Goal: Task Accomplishment & Management: Use online tool/utility

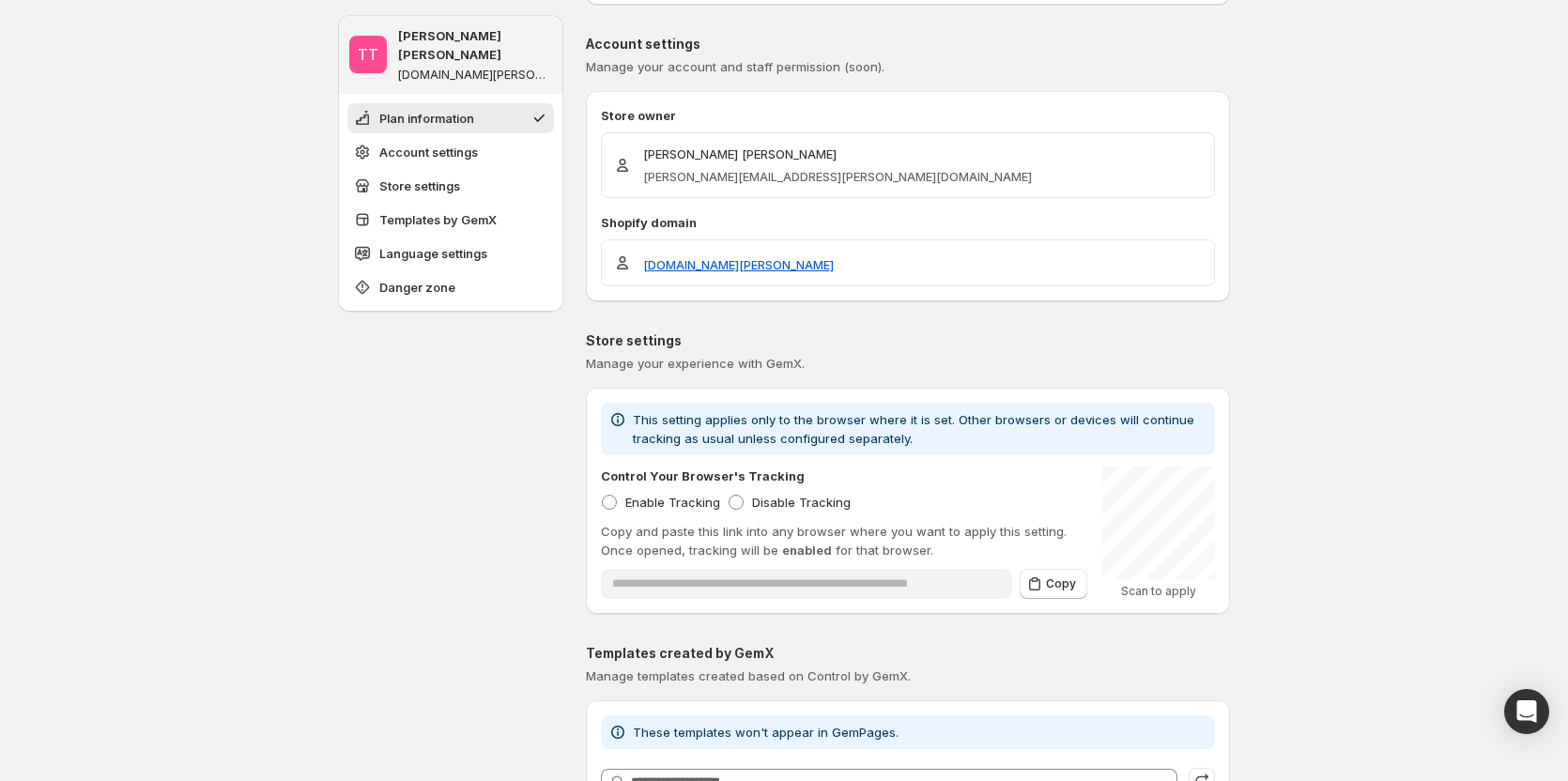
scroll to position [188, 0]
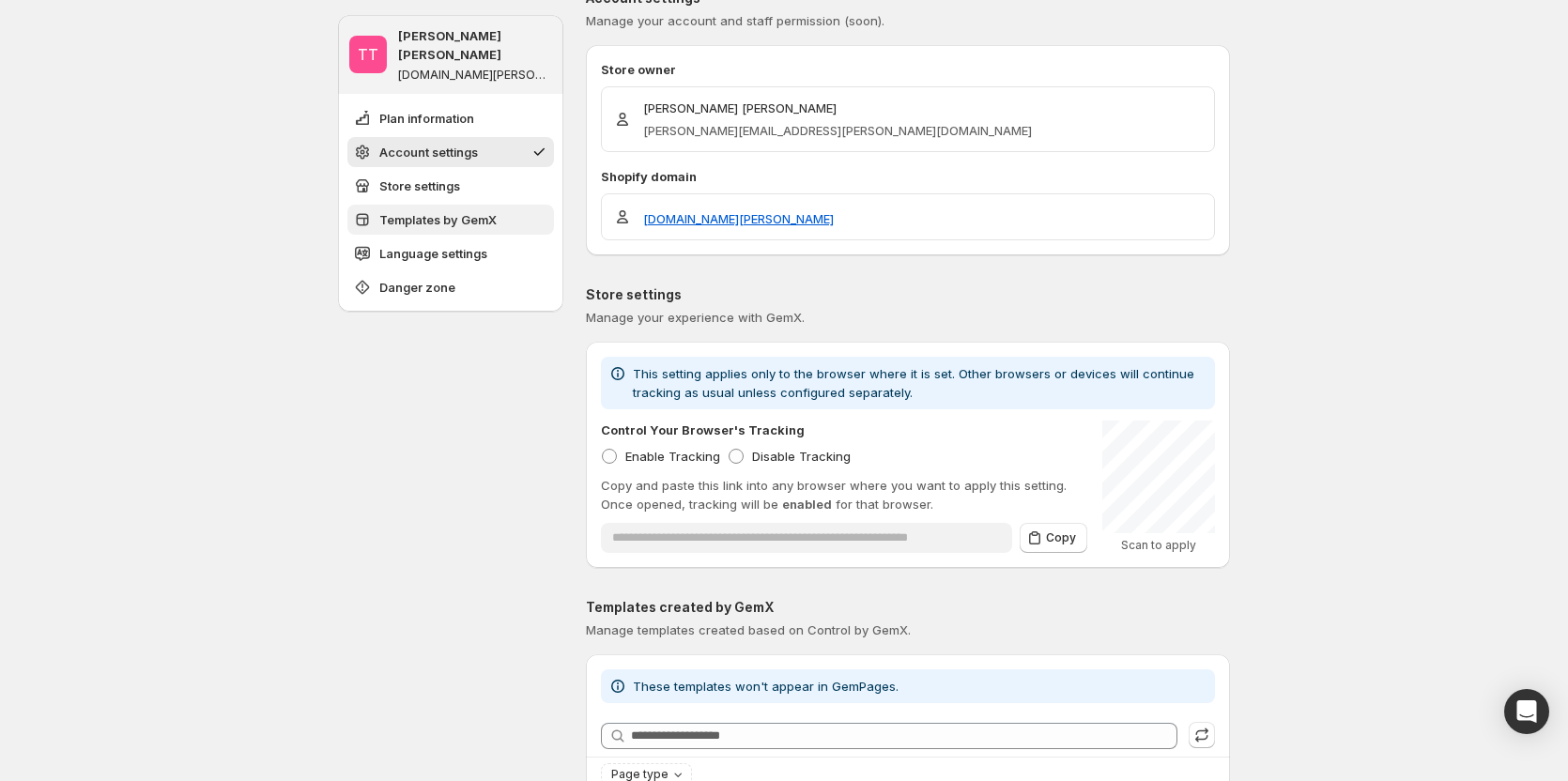
click at [471, 210] on span "Templates by GemX" at bounding box center [437, 219] width 117 height 19
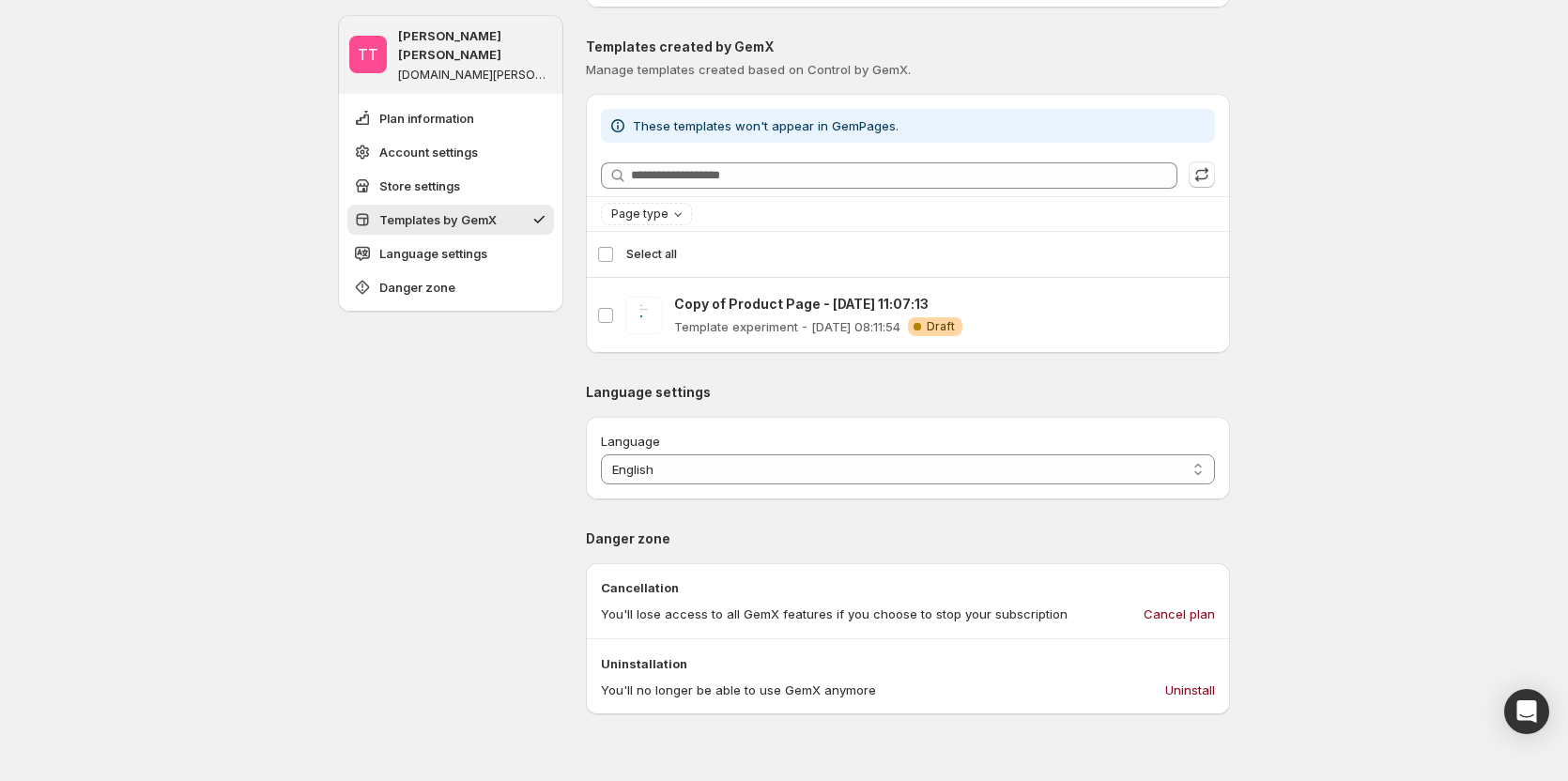
scroll to position [767, 0]
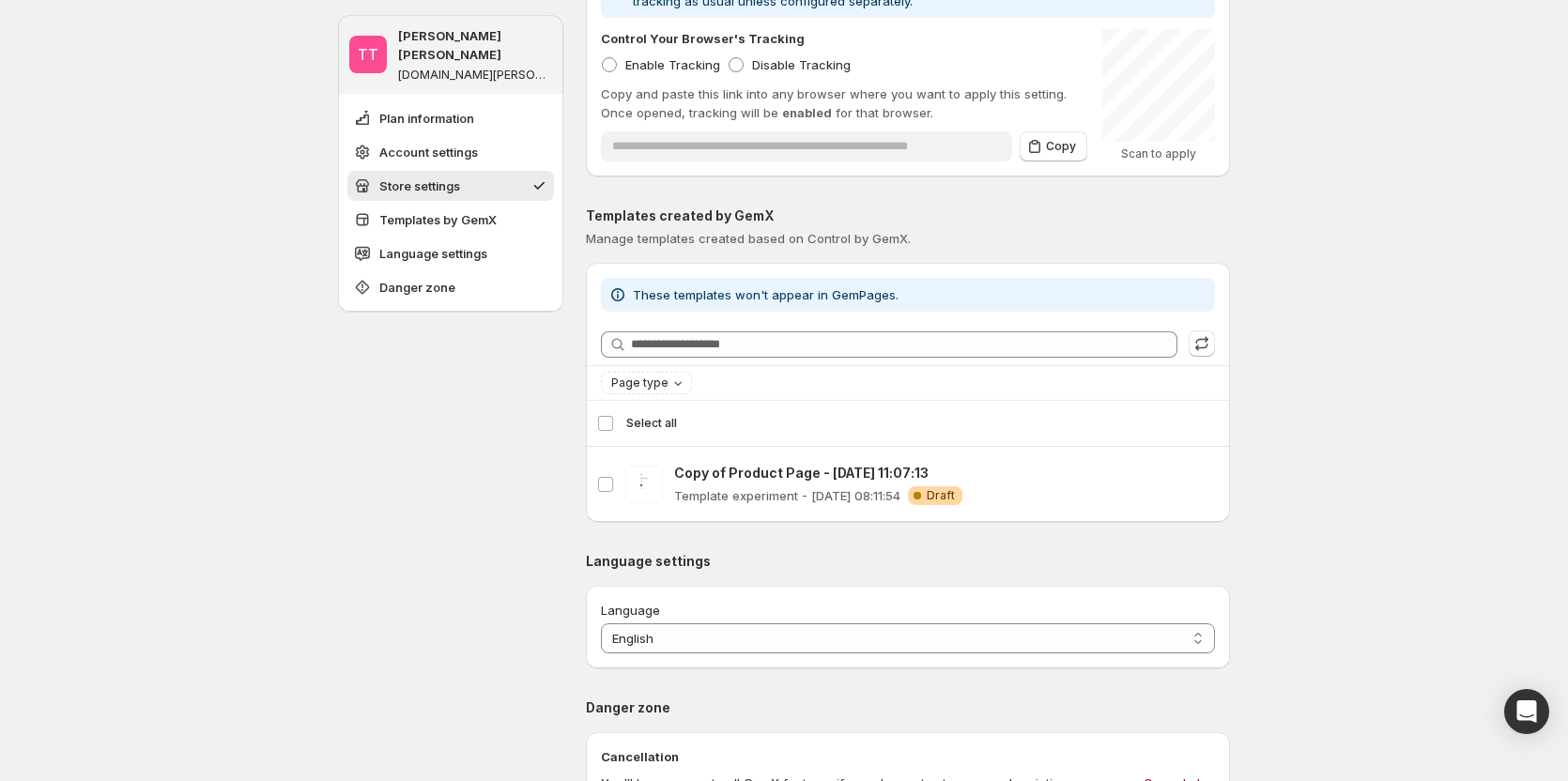
click at [399, 486] on div "TT Tanya Tanya gemcommerce-stg-tanya.myshopify.com Plan information Account set…" at bounding box center [450, 408] width 225 height 1939
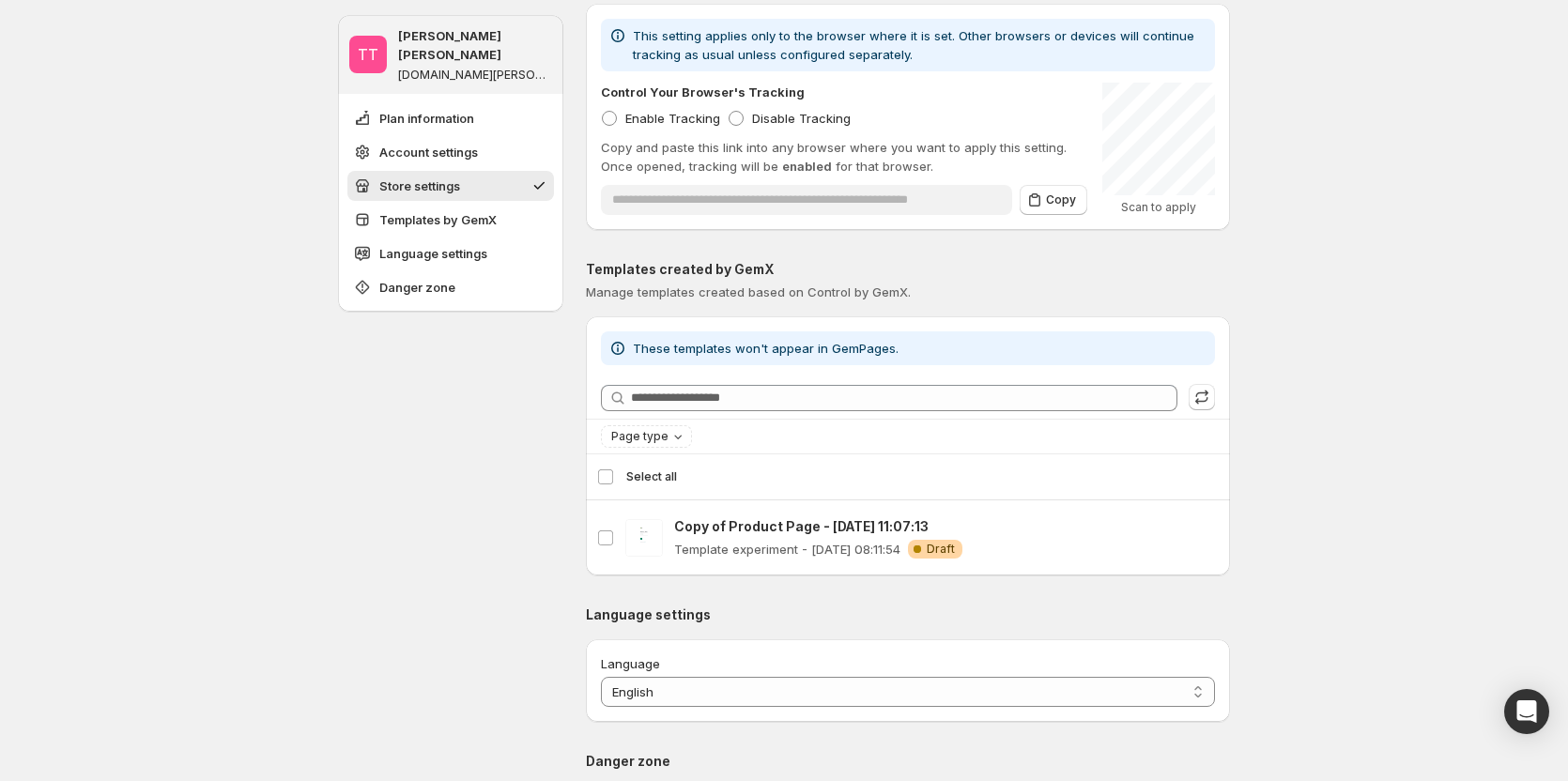
scroll to position [579, 0]
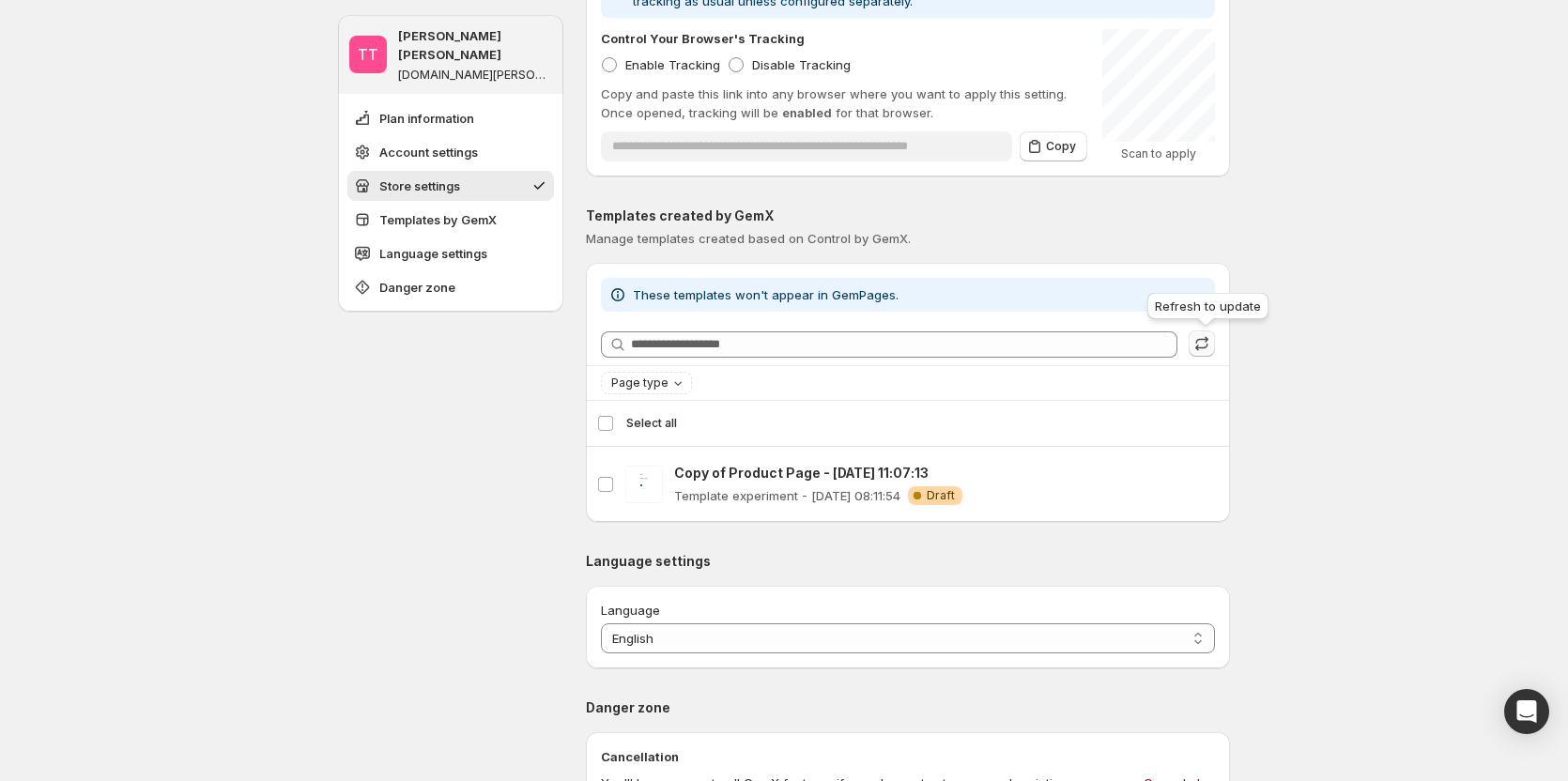
click at [1211, 337] on icon "button" at bounding box center [1202, 343] width 19 height 19
click at [1401, 410] on div "**********" at bounding box center [784, 450] width 1568 height 2059
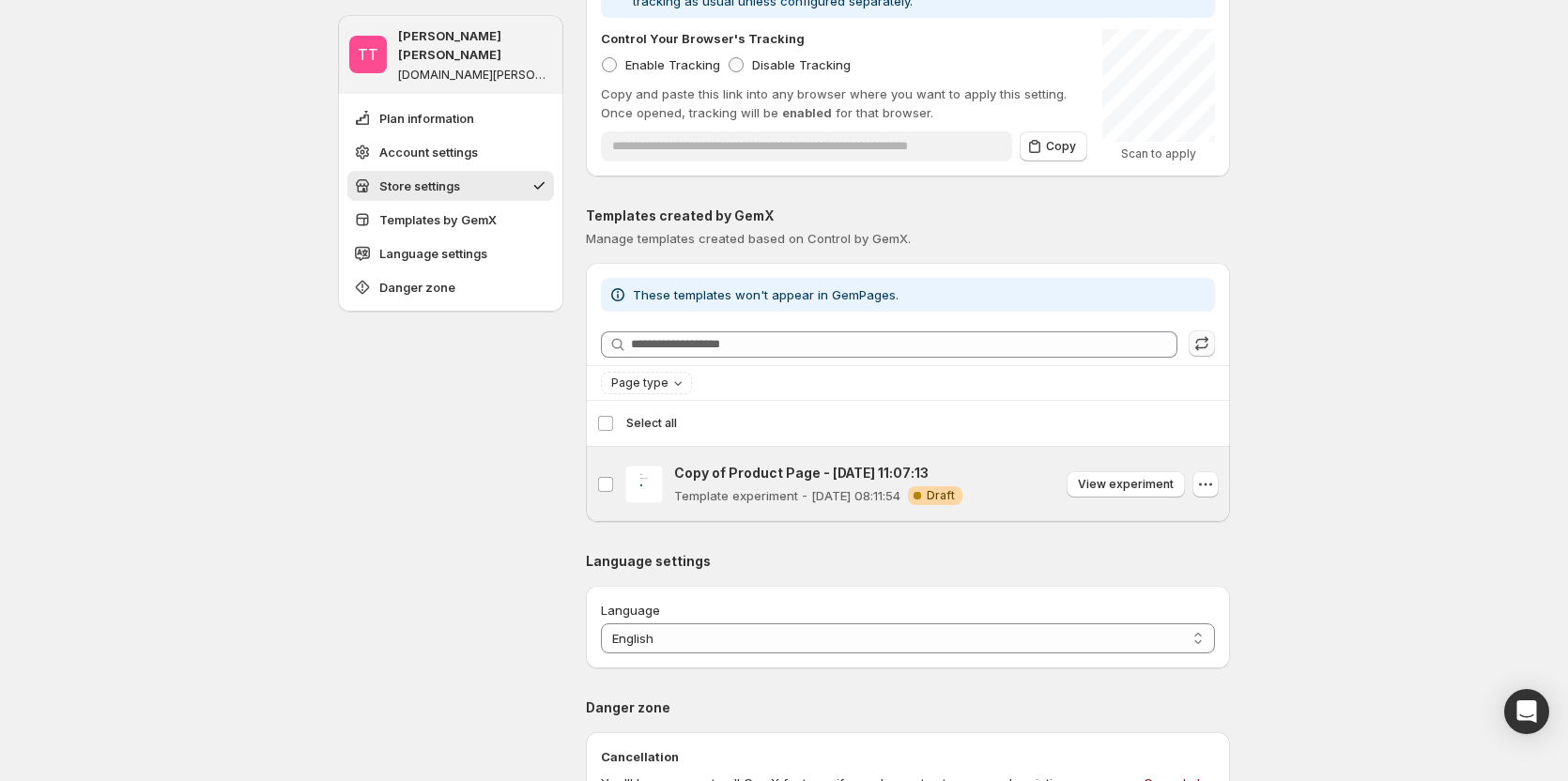
click at [947, 496] on span "Draft" at bounding box center [941, 495] width 28 height 15
click at [946, 497] on span "Draft" at bounding box center [941, 495] width 28 height 15
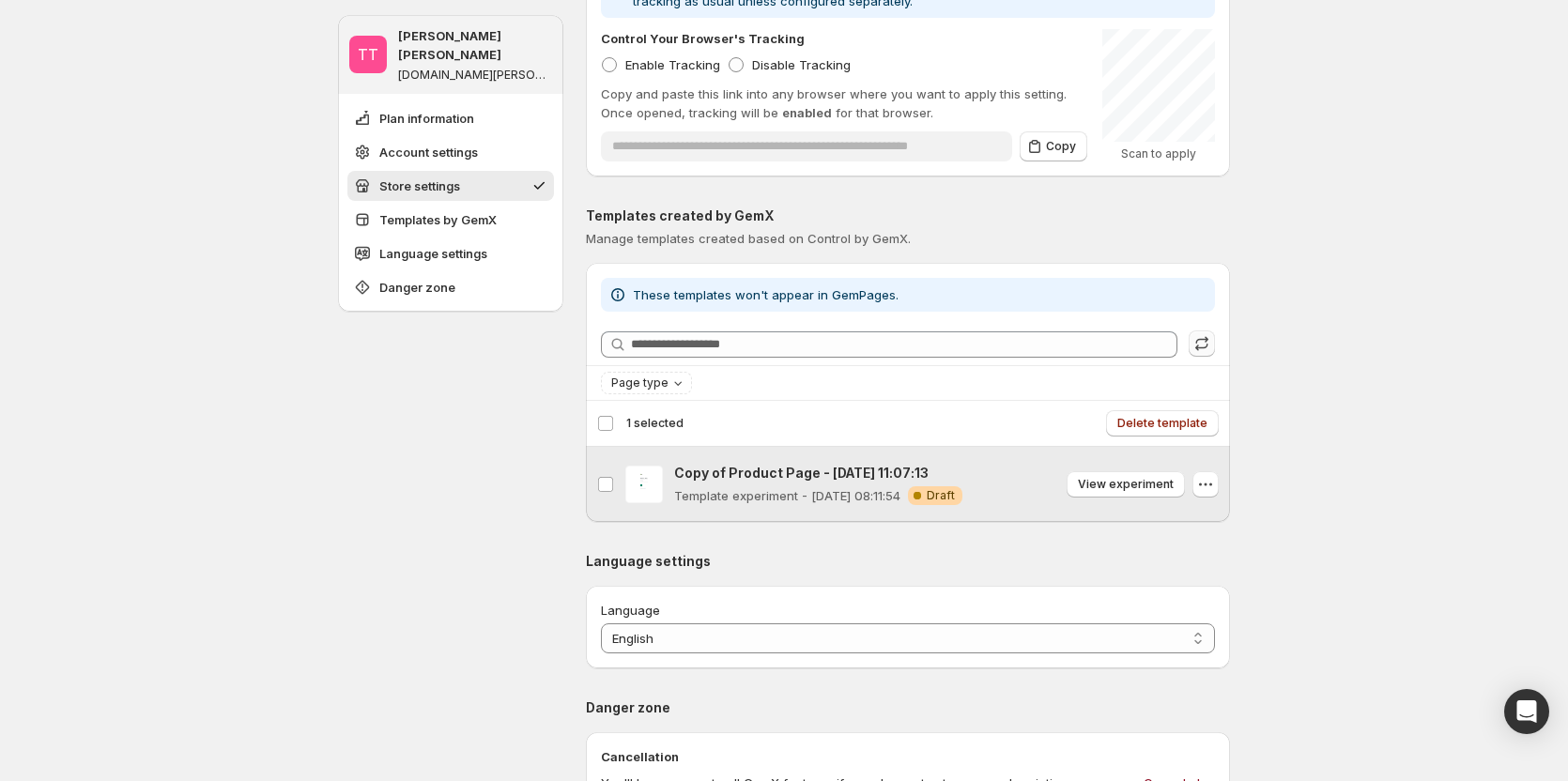
click at [946, 497] on span "Draft" at bounding box center [941, 495] width 28 height 15
click at [1213, 491] on icon "button" at bounding box center [1205, 484] width 19 height 19
click at [1214, 484] on icon "button" at bounding box center [1205, 484] width 19 height 19
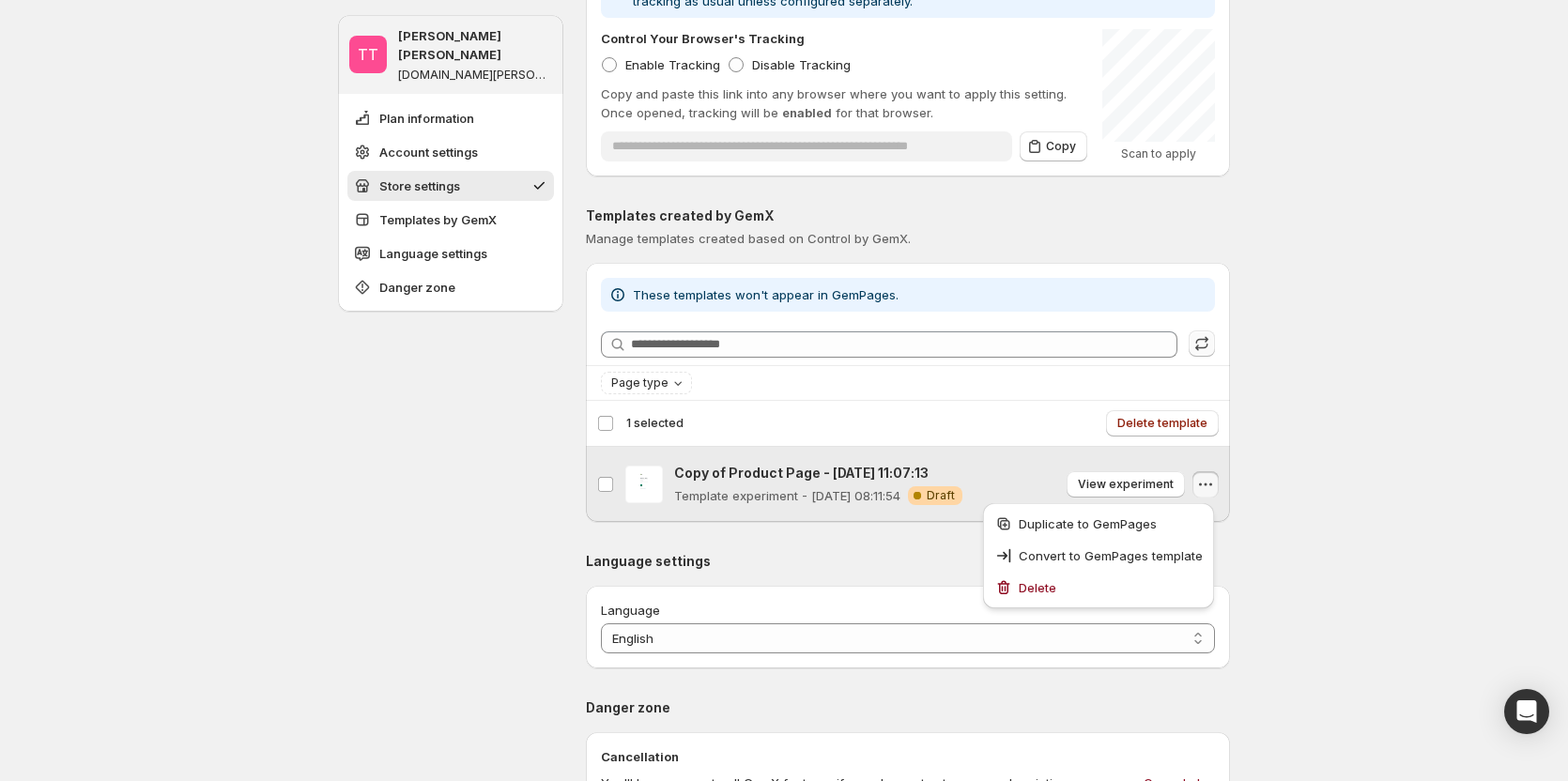
click at [1206, 482] on icon "button" at bounding box center [1205, 484] width 19 height 19
click at [453, 495] on div "TT Tanya Tanya gemcommerce-stg-tanya.myshopify.com Plan information Account set…" at bounding box center [450, 408] width 225 height 1939
click at [1344, 521] on div "**********" at bounding box center [784, 450] width 1568 height 2059
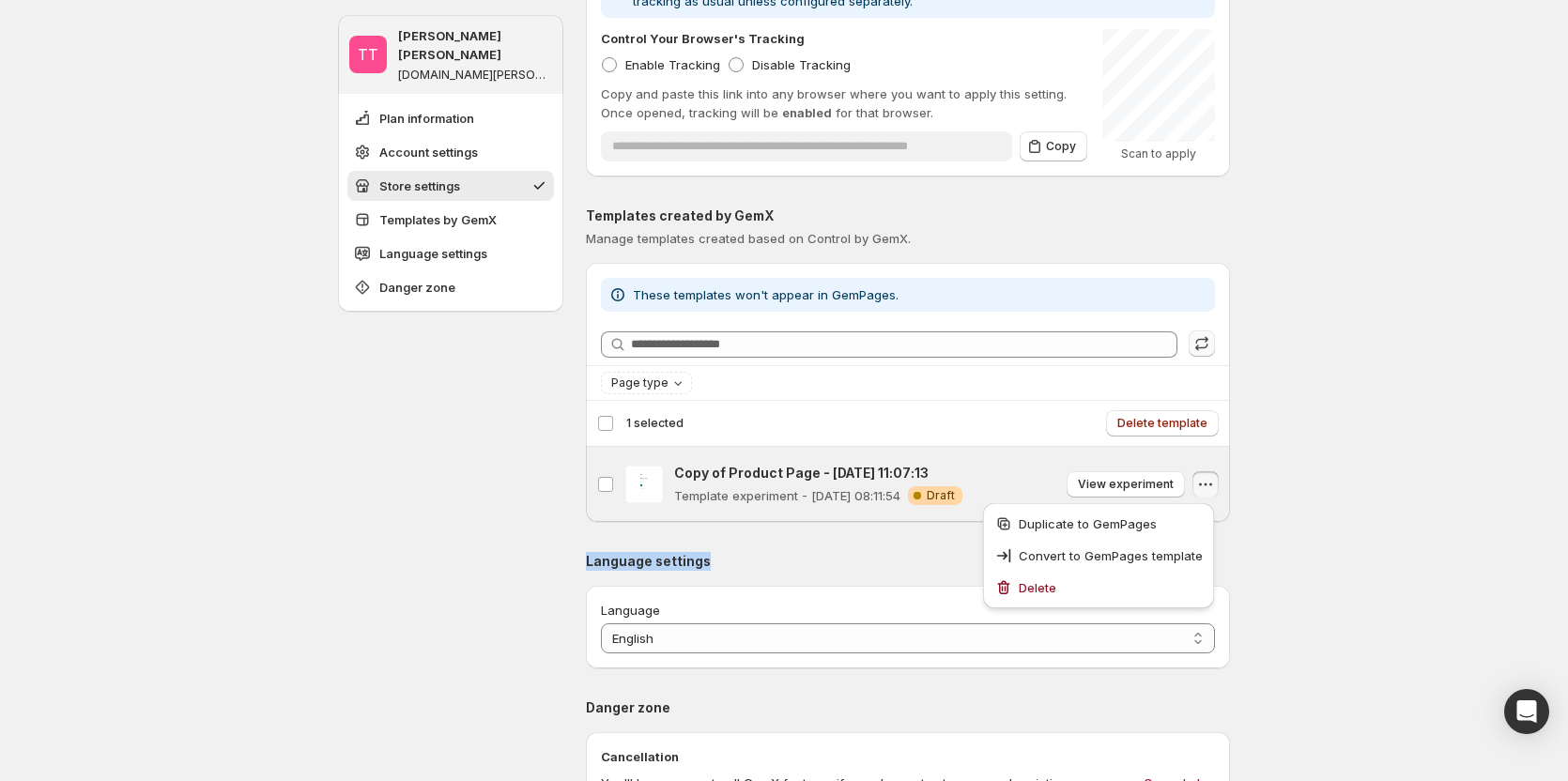
click at [1344, 521] on div "**********" at bounding box center [784, 450] width 1568 height 2059
click at [412, 533] on div "TT Tanya Tanya gemcommerce-stg-tanya.myshopify.com Plan information Account set…" at bounding box center [450, 408] width 225 height 1939
click at [1208, 488] on icon "button" at bounding box center [1205, 484] width 19 height 19
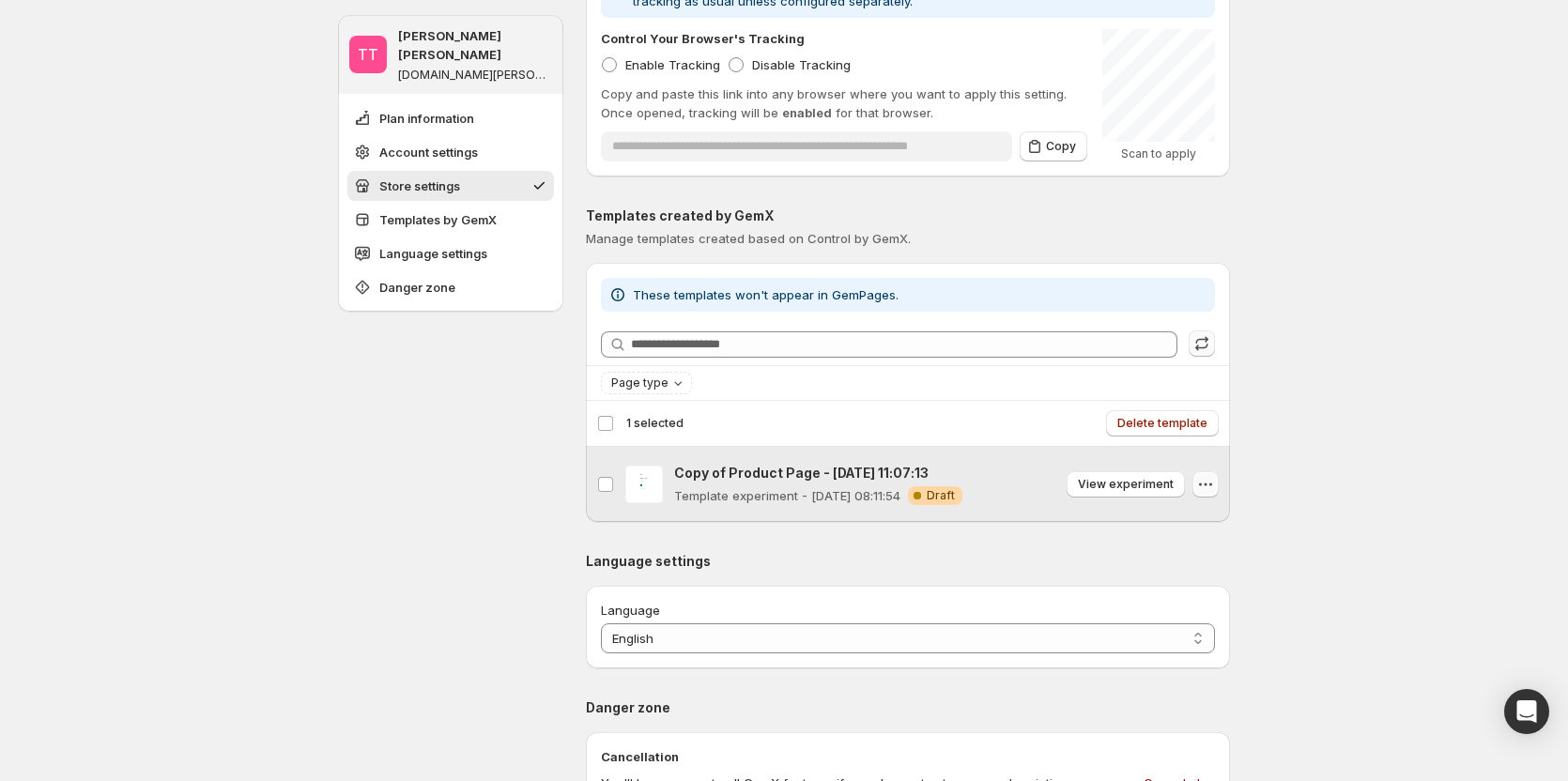
click at [1208, 488] on icon "button" at bounding box center [1205, 484] width 19 height 19
click at [602, 475] on label "Copy of Product Page - [DATE] 11:07:13" at bounding box center [605, 484] width 39 height 75
click at [1247, 504] on div "**********" at bounding box center [784, 450] width 937 height 2059
click at [1202, 479] on icon "button" at bounding box center [1205, 484] width 19 height 19
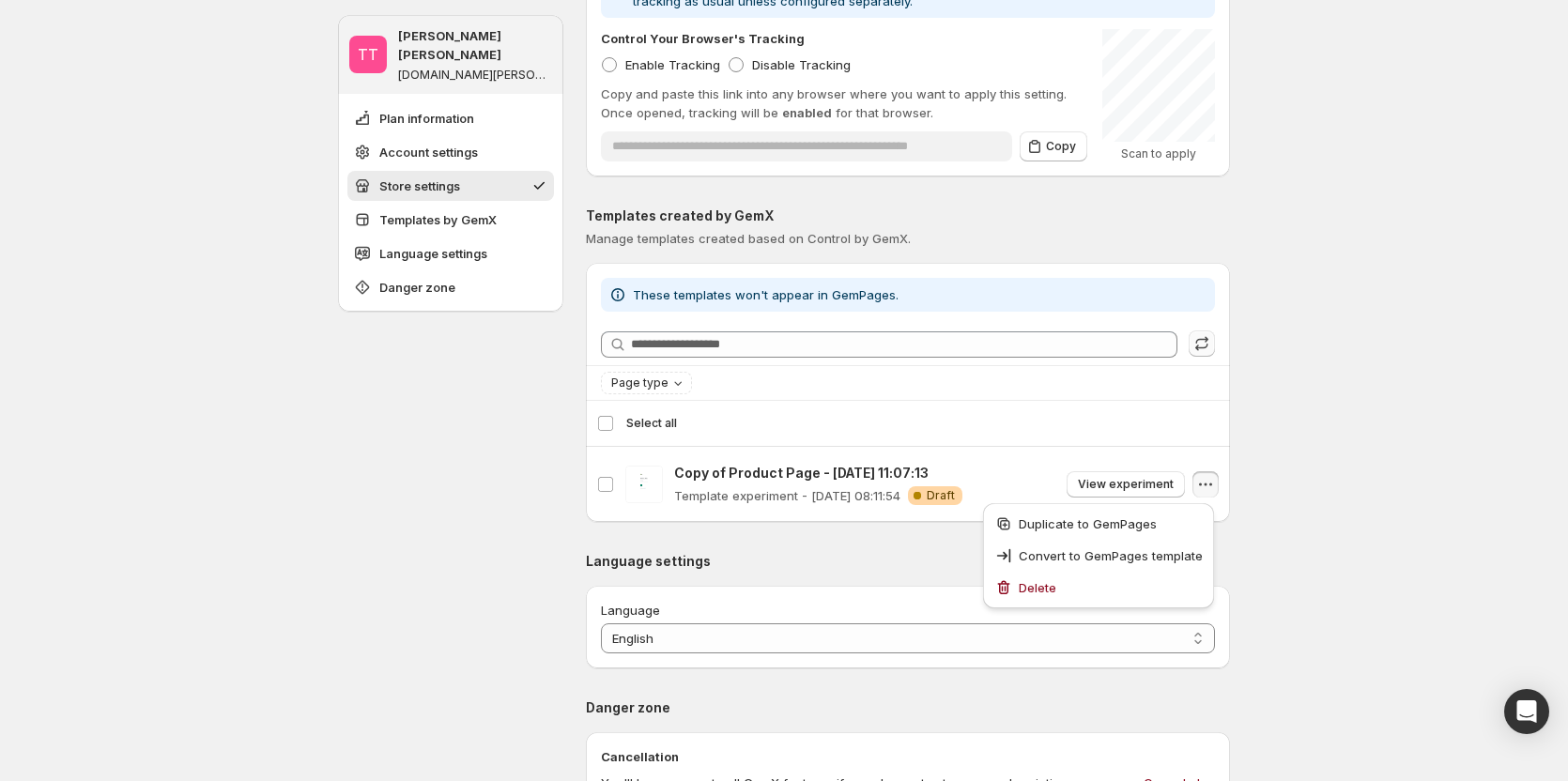
click at [517, 485] on div "TT Tanya Tanya gemcommerce-stg-tanya.myshopify.com Plan information Account set…" at bounding box center [450, 408] width 225 height 1939
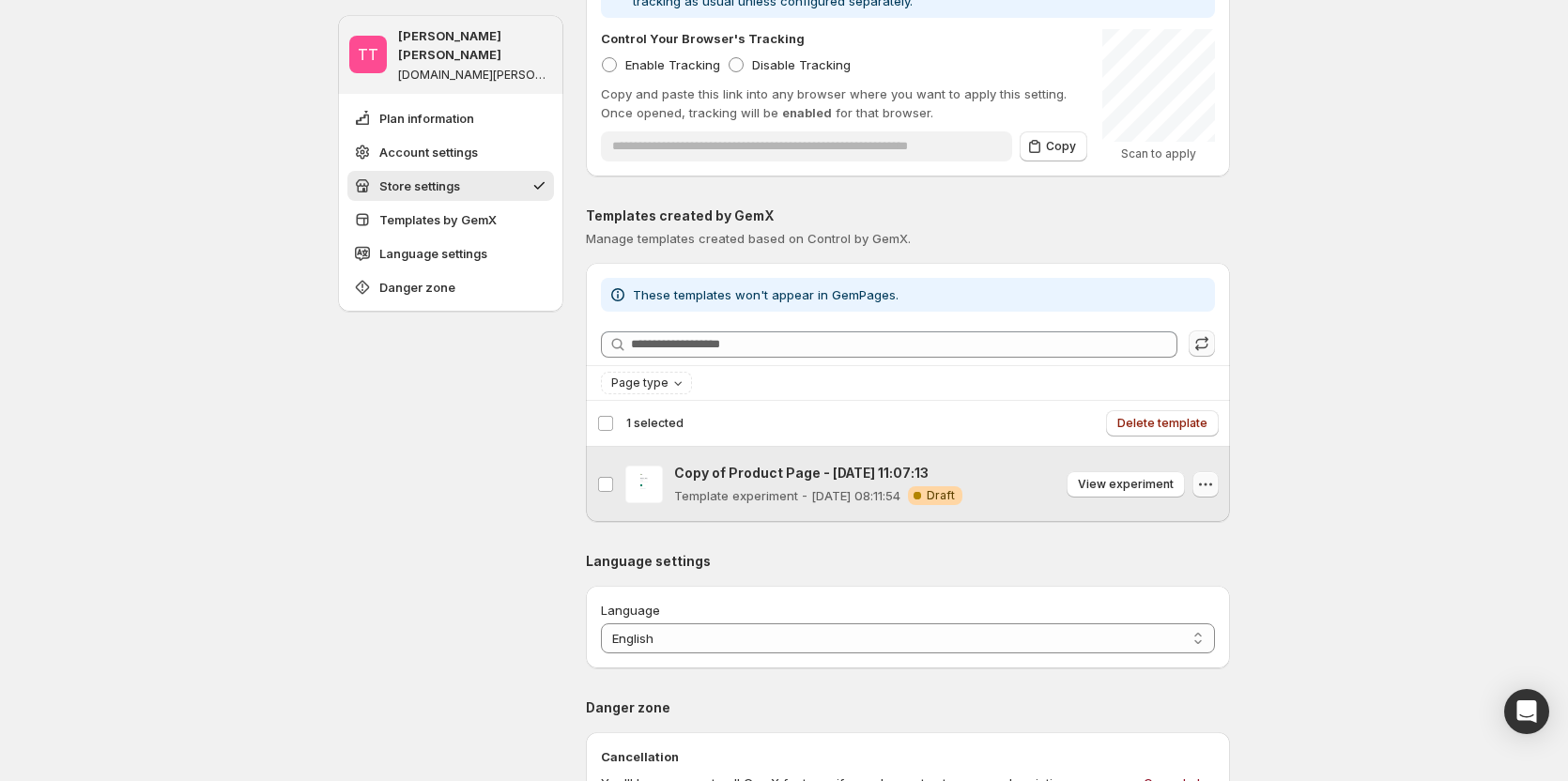
click at [1215, 489] on icon "button" at bounding box center [1205, 484] width 19 height 19
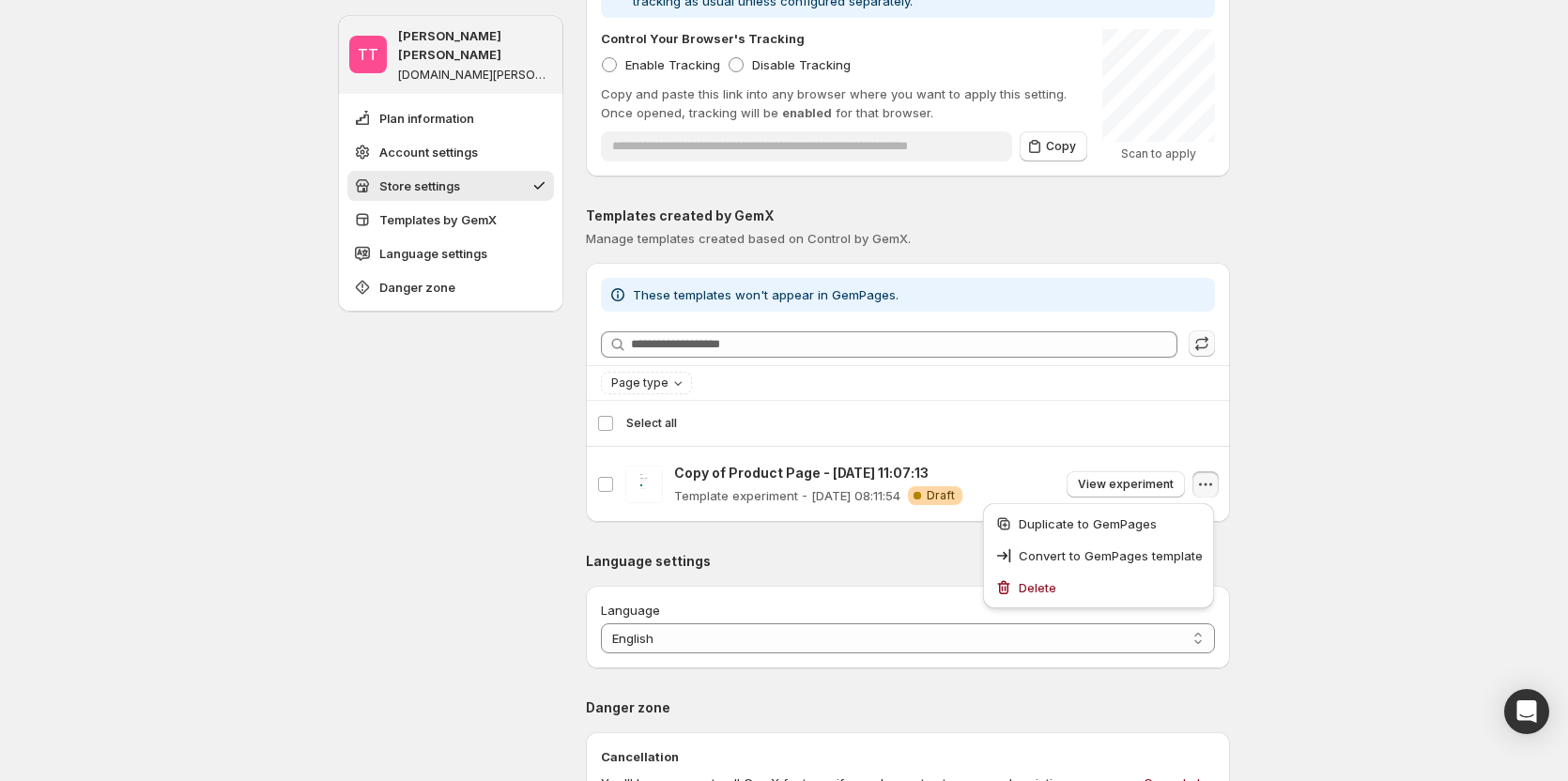
click at [528, 484] on div "TT Tanya Tanya gemcommerce-stg-tanya.myshopify.com Plan information Account set…" at bounding box center [450, 408] width 225 height 1939
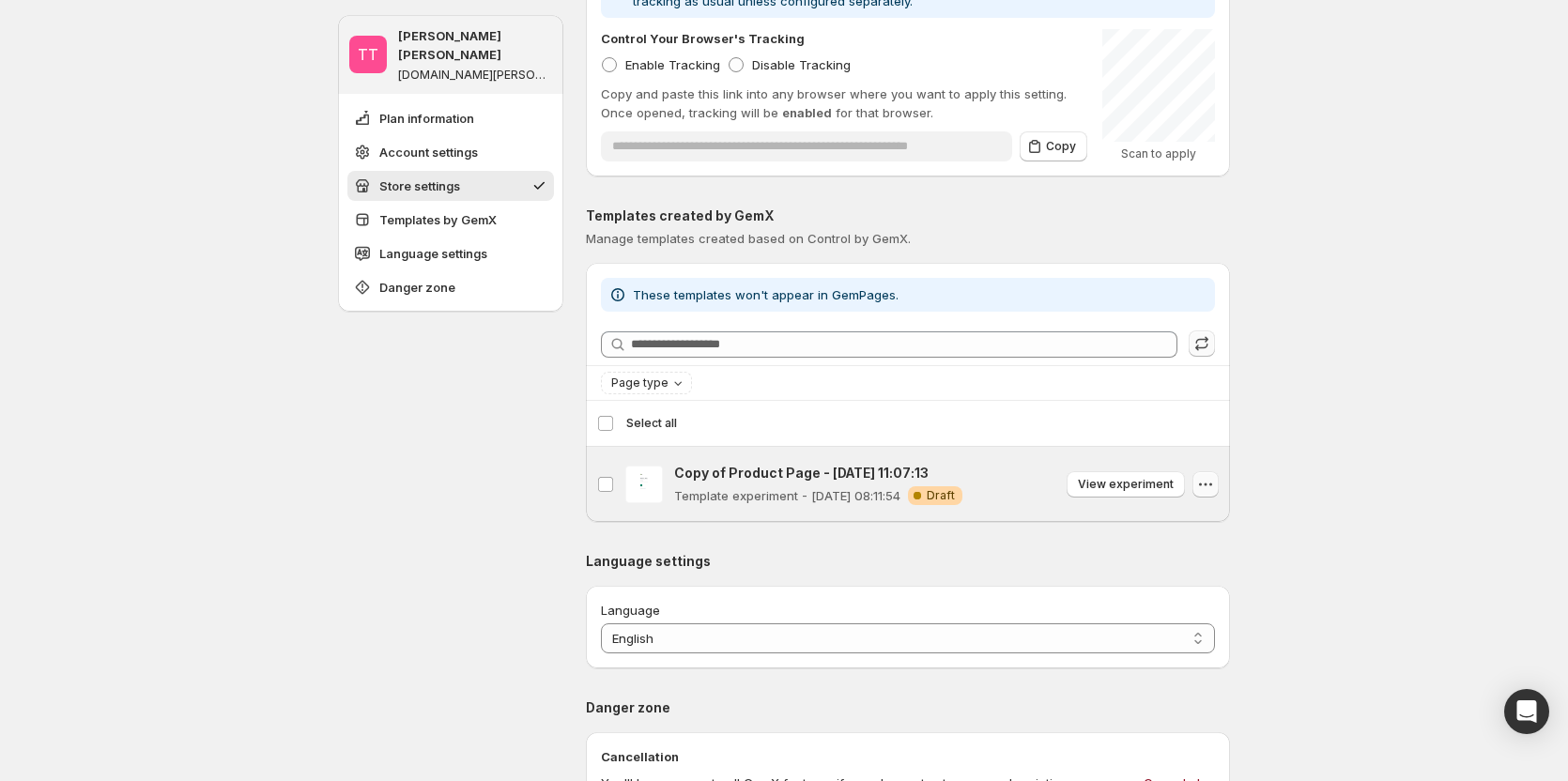
click at [1207, 480] on icon "button" at bounding box center [1205, 484] width 19 height 19
click at [1146, 489] on span "View experiment" at bounding box center [1126, 484] width 96 height 15
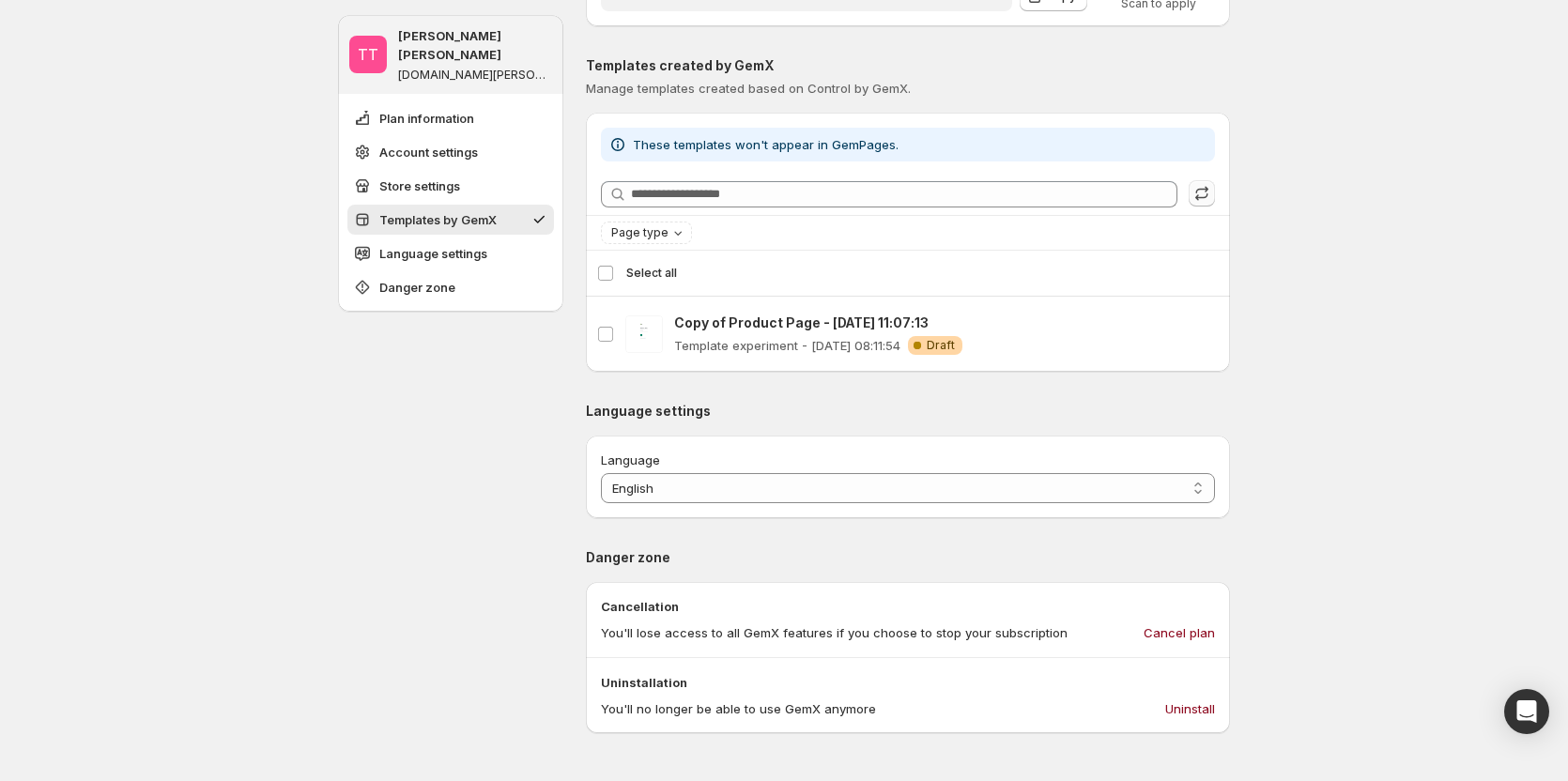
scroll to position [767, 0]
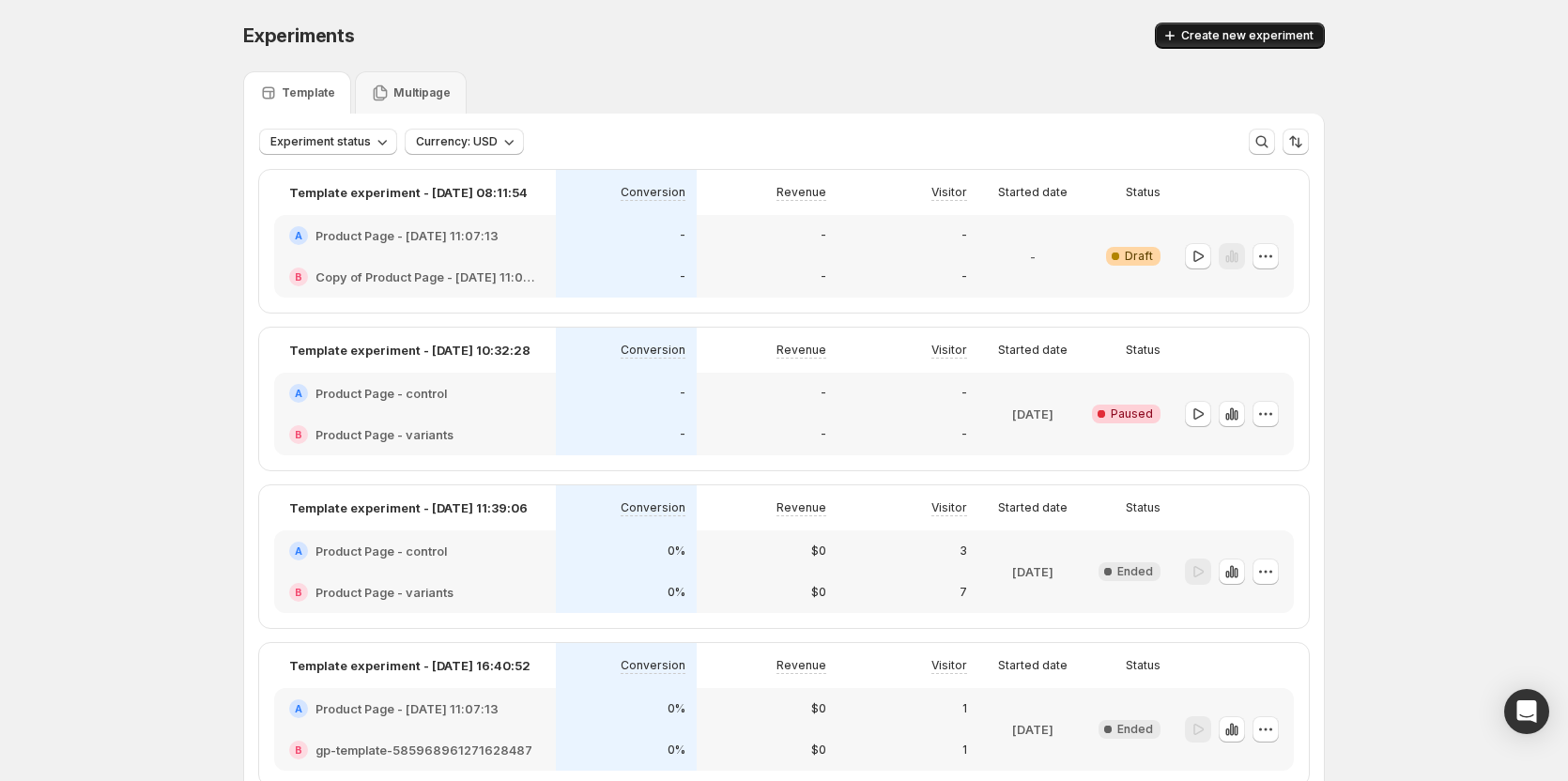
click at [1268, 28] on button "Create new experiment" at bounding box center [1240, 36] width 170 height 26
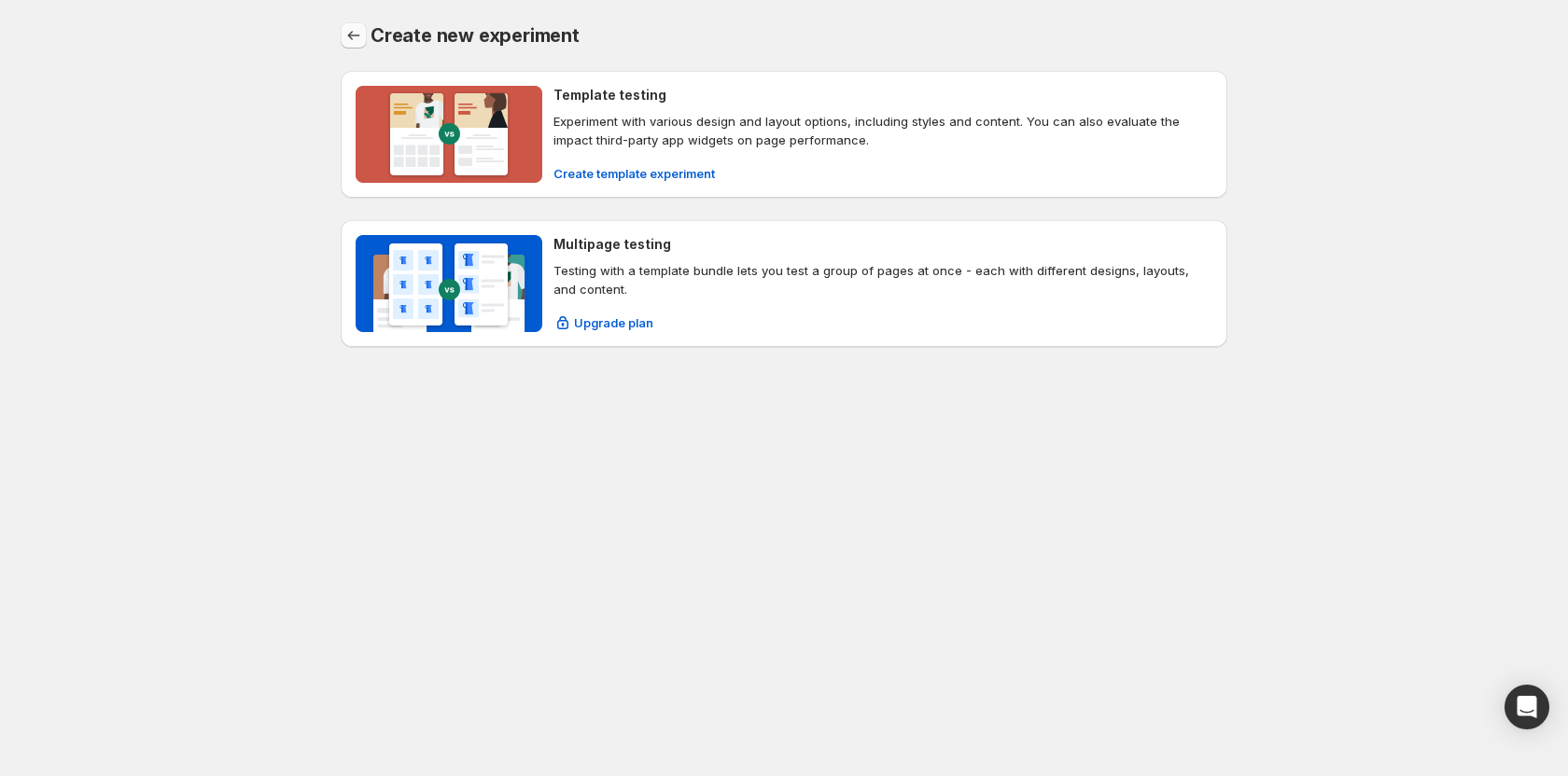
click at [359, 38] on icon "Back" at bounding box center [353, 35] width 19 height 19
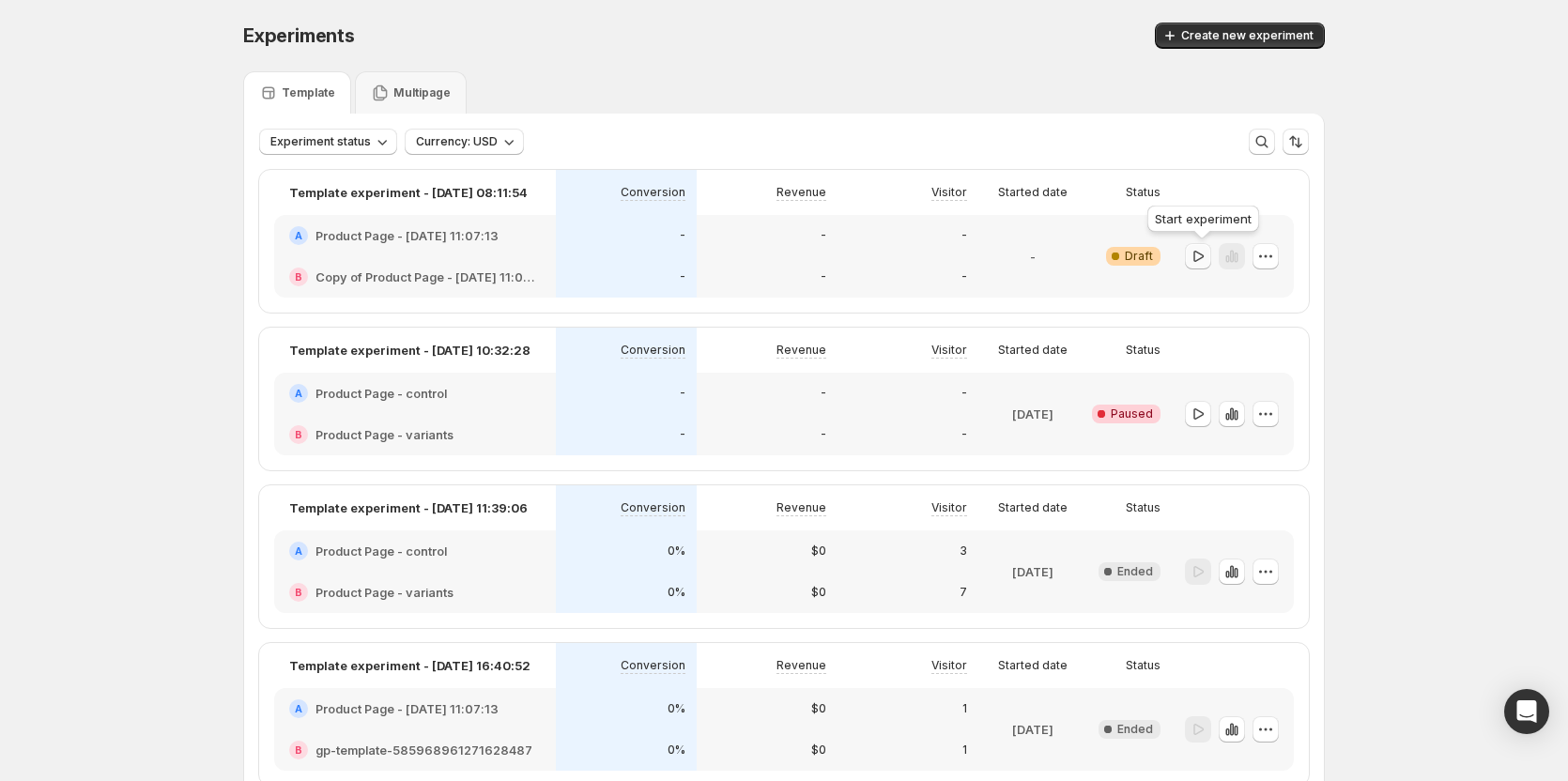
click at [1207, 254] on icon "button" at bounding box center [1198, 256] width 19 height 19
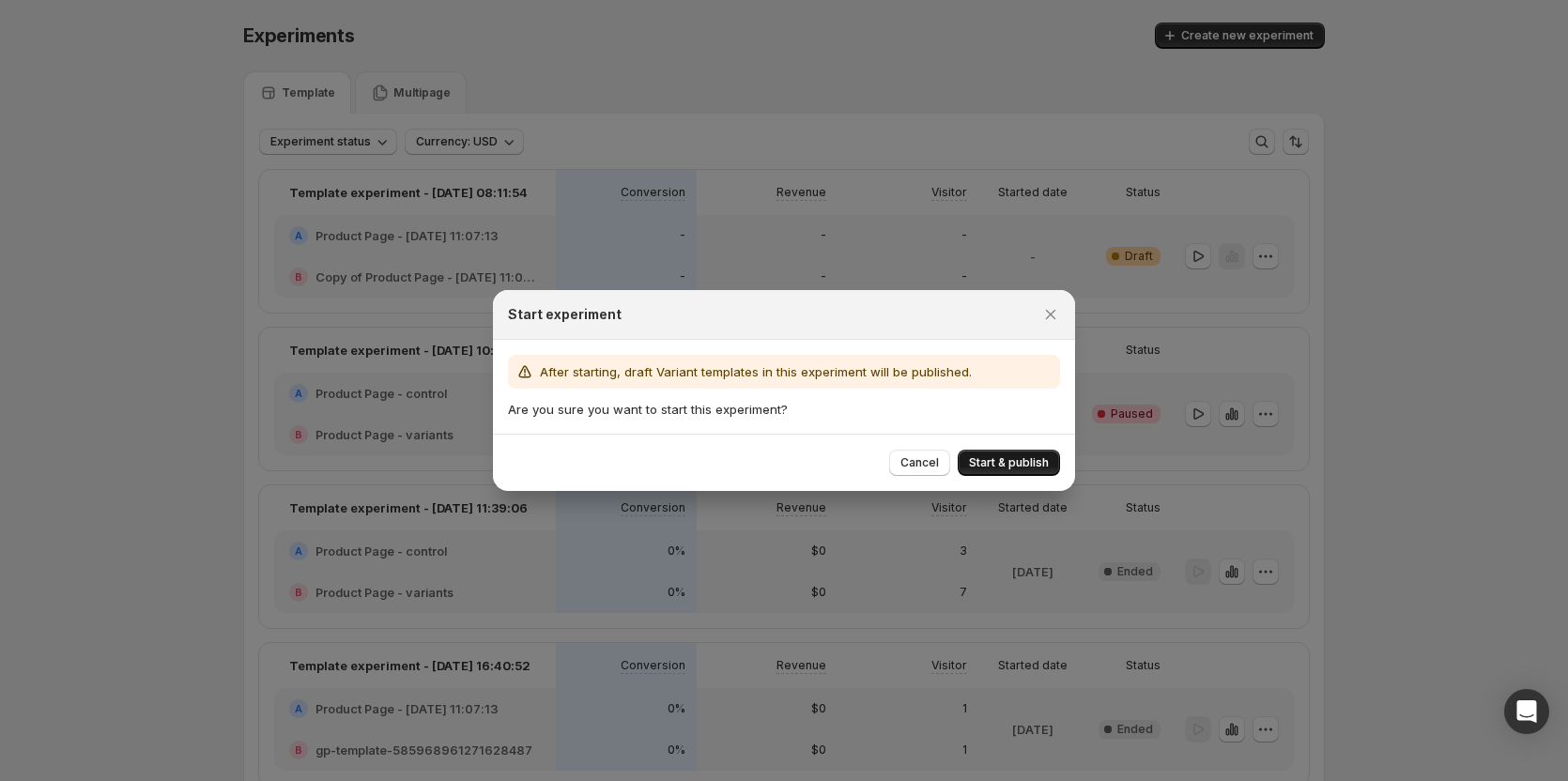
click at [1016, 462] on span "Start & publish" at bounding box center [1009, 462] width 80 height 15
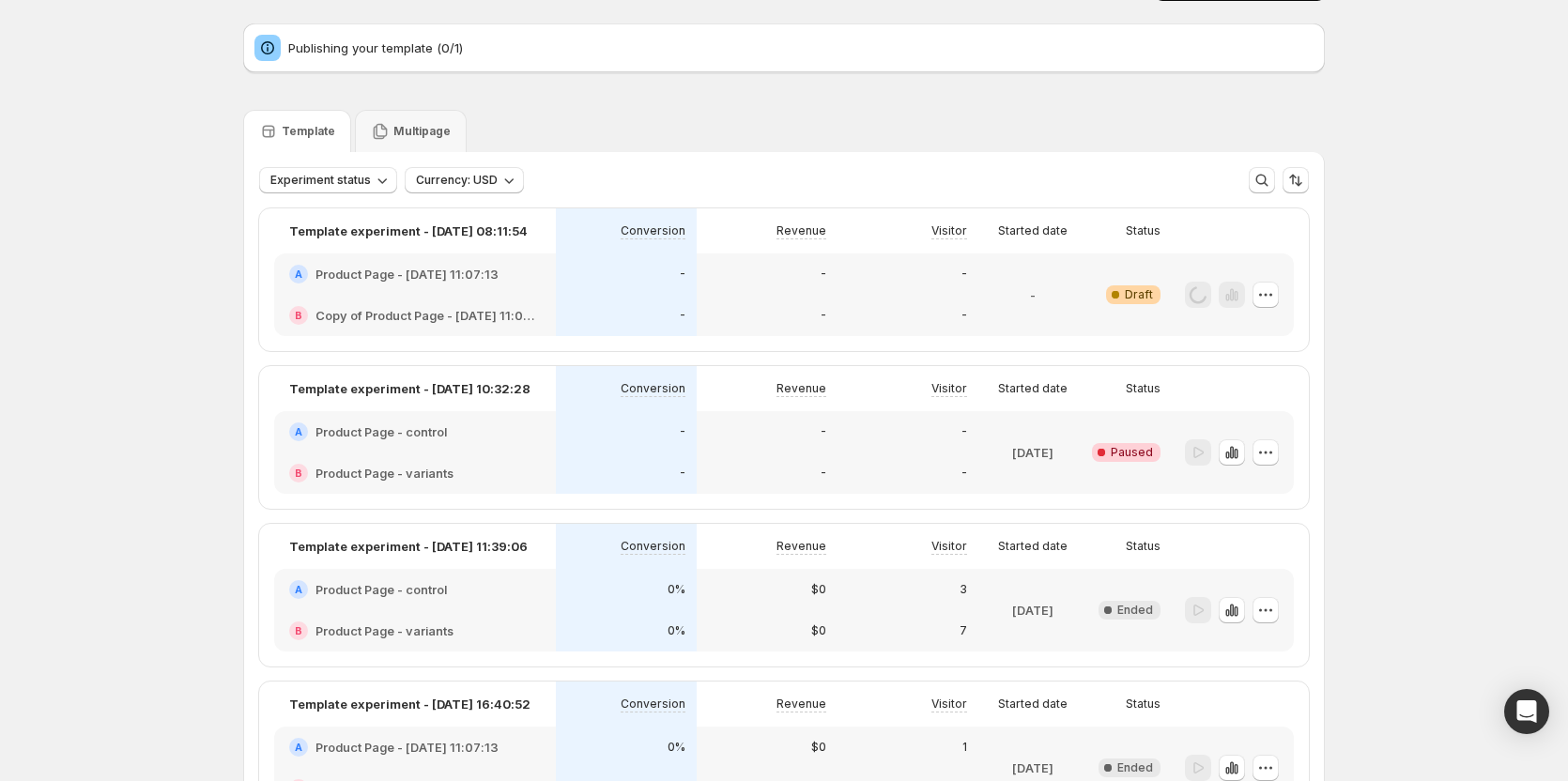
scroll to position [94, 0]
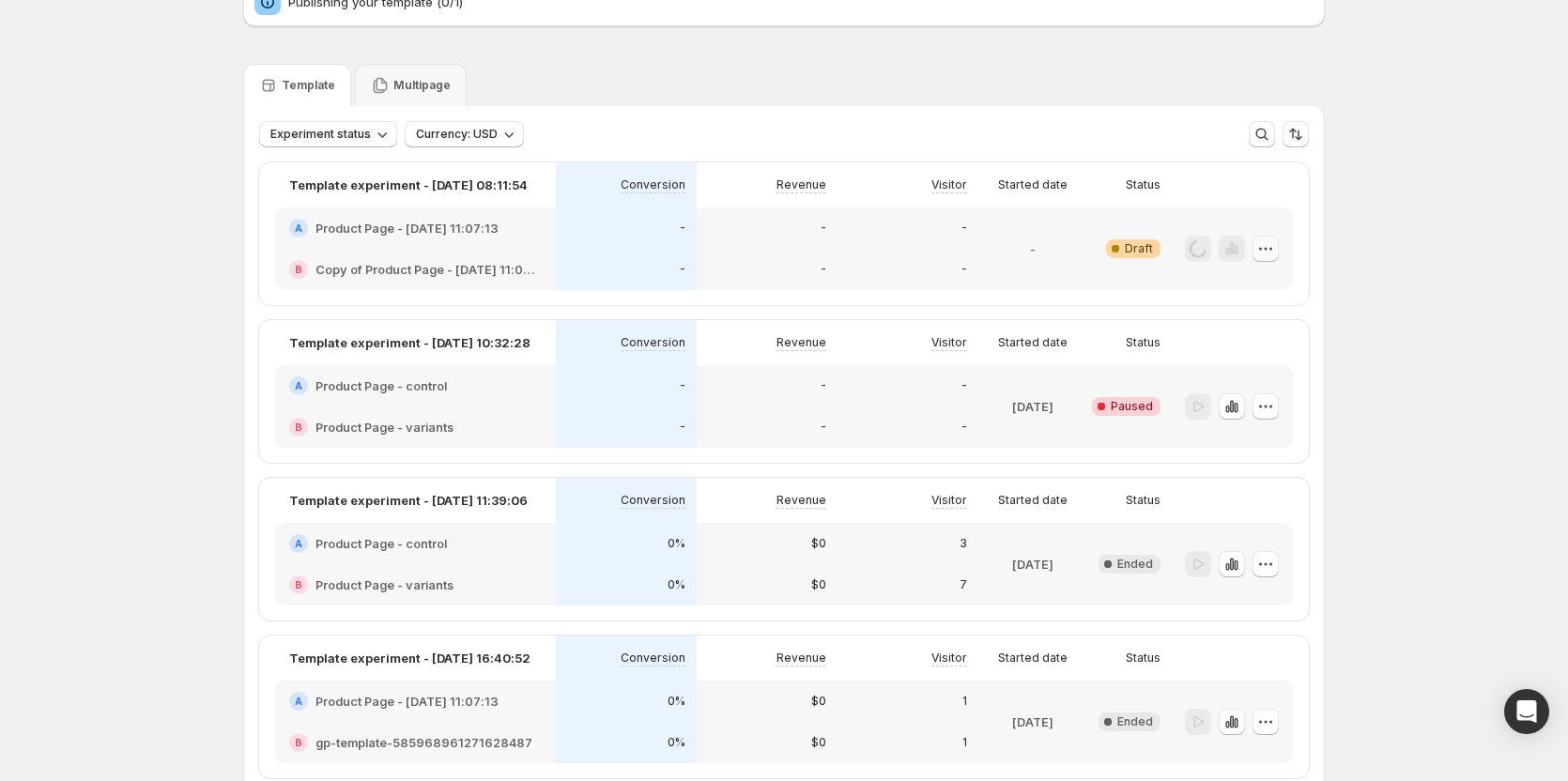
click at [1265, 253] on icon "button" at bounding box center [1265, 248] width 19 height 19
click at [1246, 300] on button "Edit" at bounding box center [1271, 288] width 127 height 30
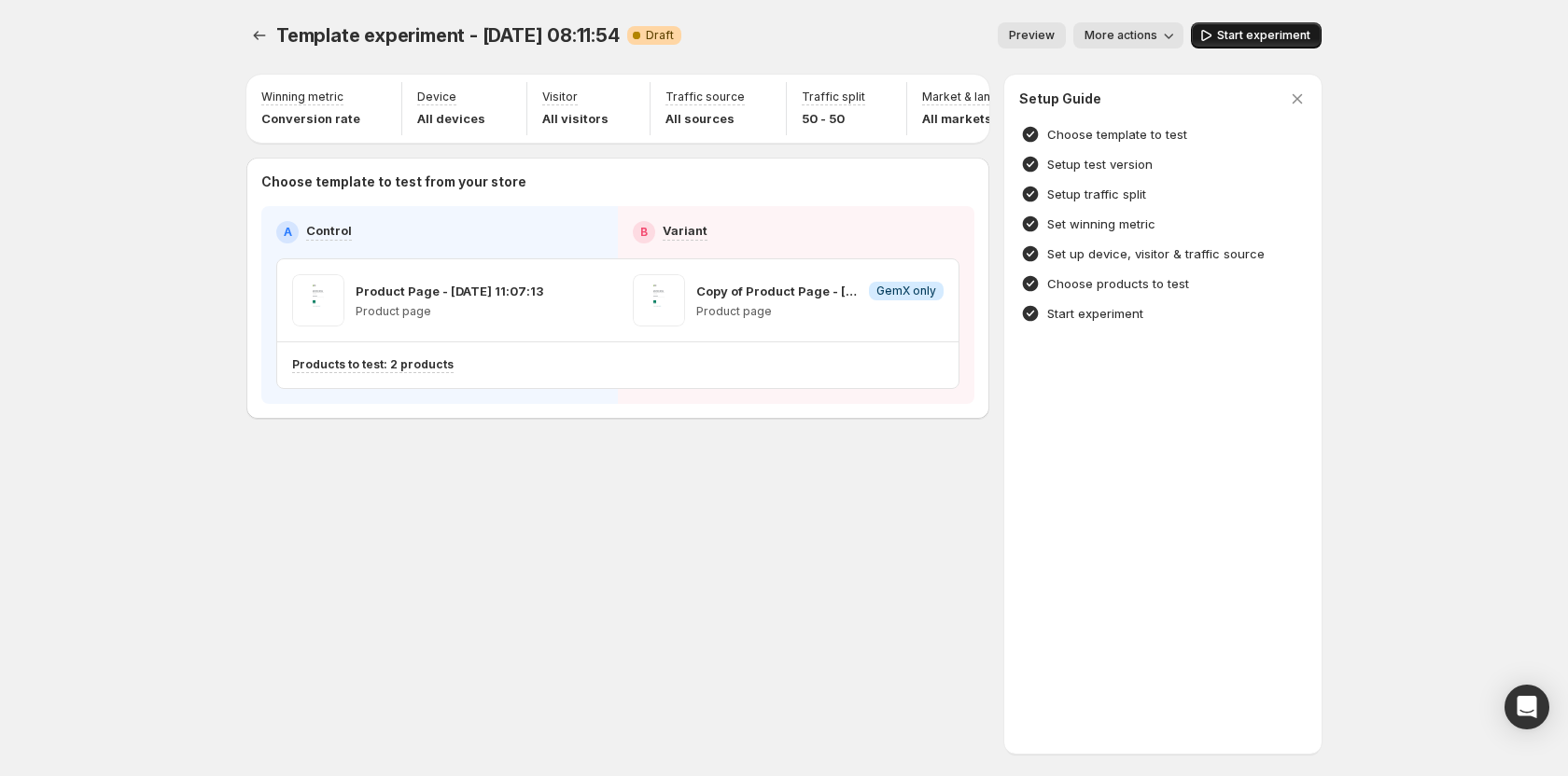
click at [1259, 44] on button "Start experiment" at bounding box center [1255, 36] width 130 height 26
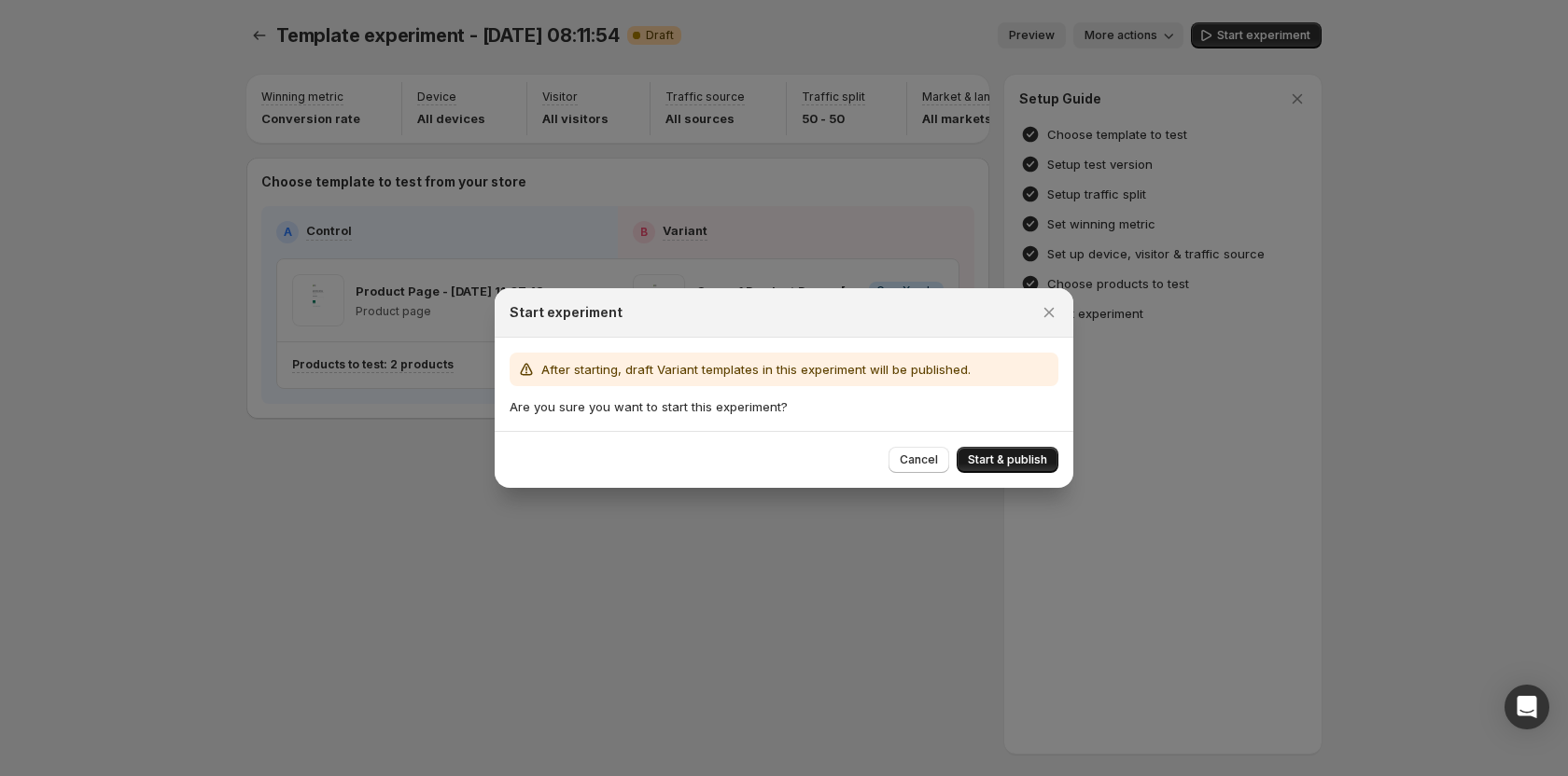
click at [982, 464] on span "Start & publish" at bounding box center [1008, 459] width 79 height 15
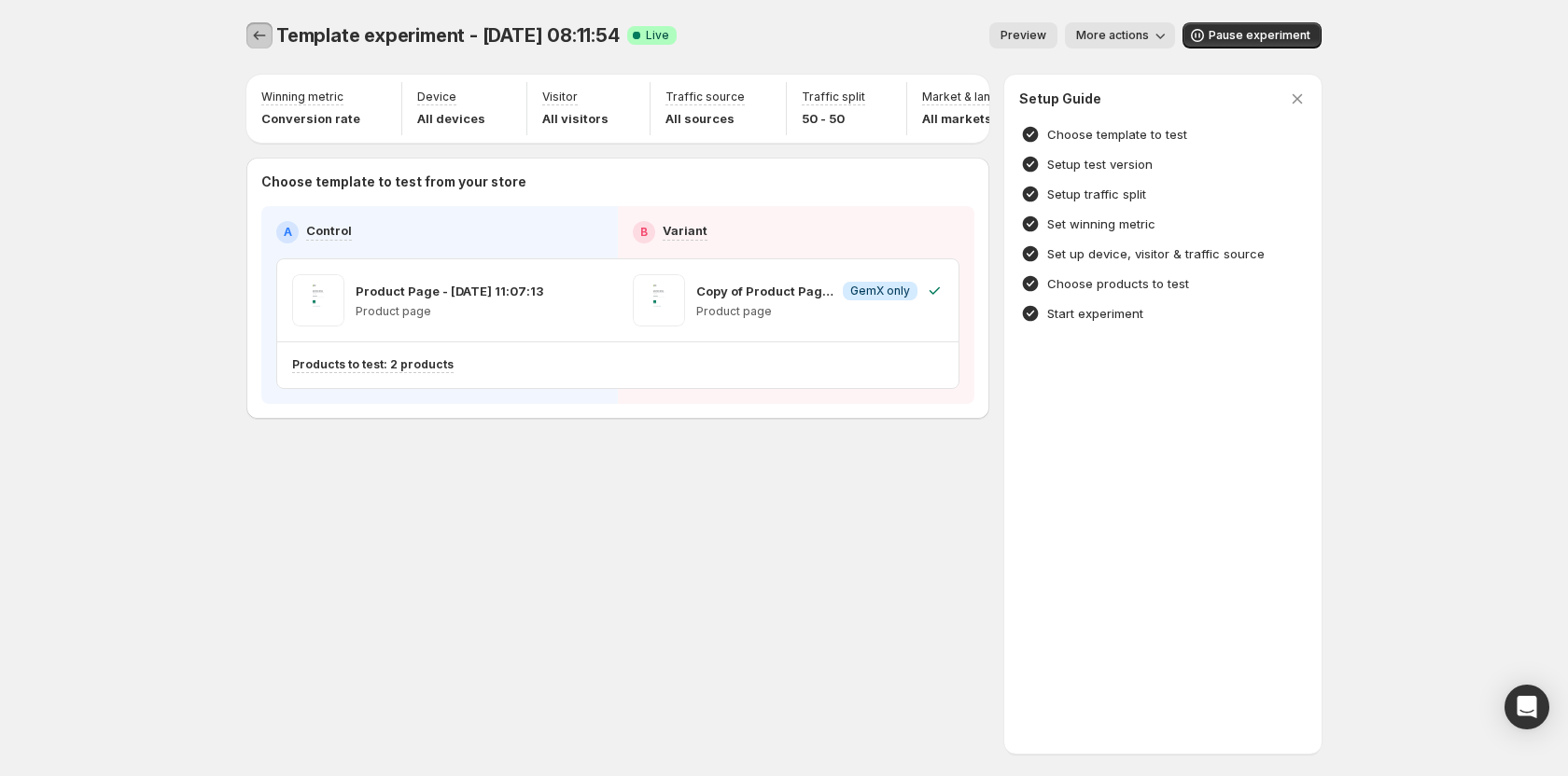
click at [254, 37] on icon "Experiments" at bounding box center [259, 35] width 12 height 9
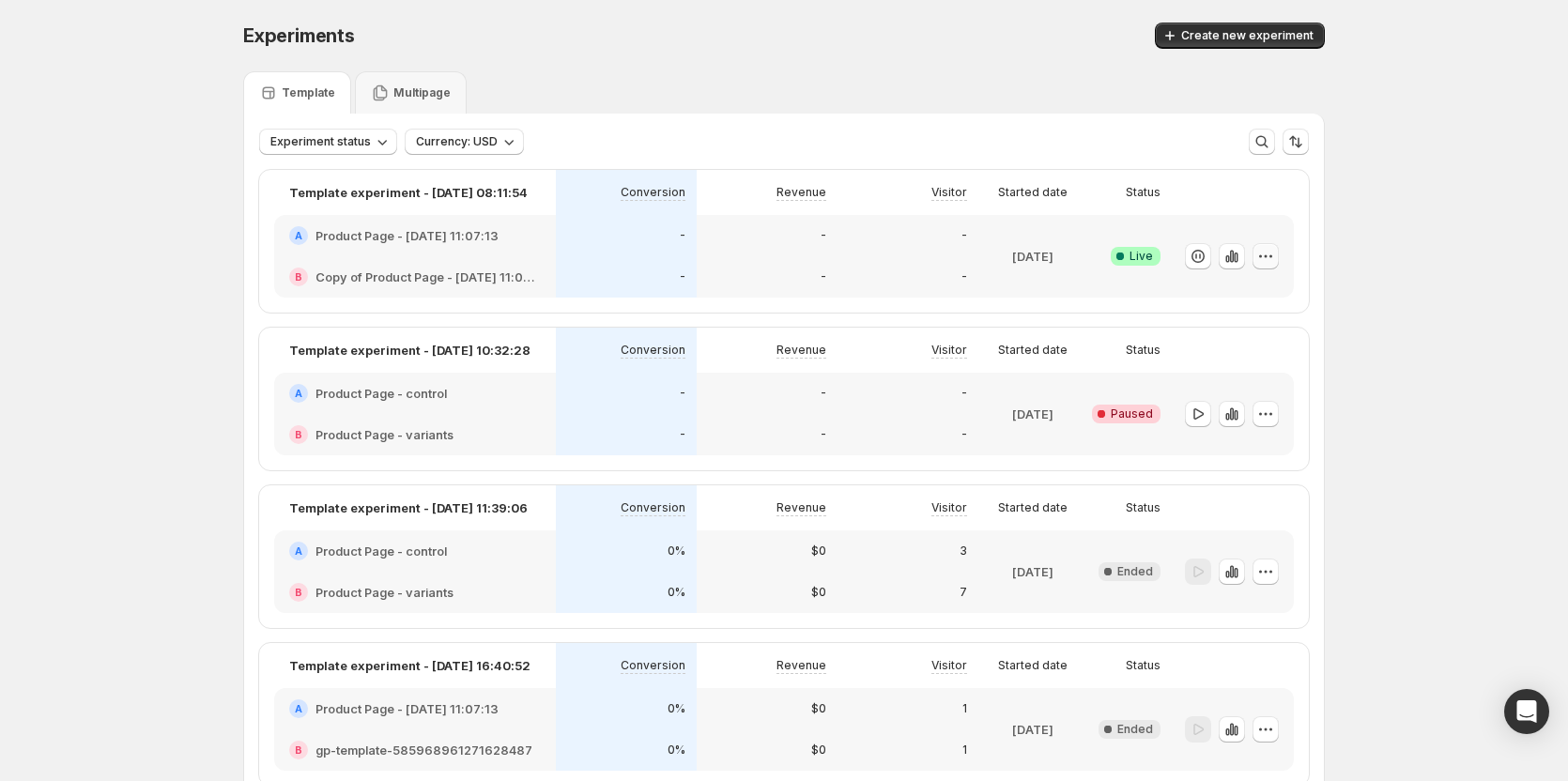
click at [1267, 259] on icon "button" at bounding box center [1265, 256] width 19 height 19
click at [1217, 362] on span "End experiment" at bounding box center [1235, 359] width 91 height 15
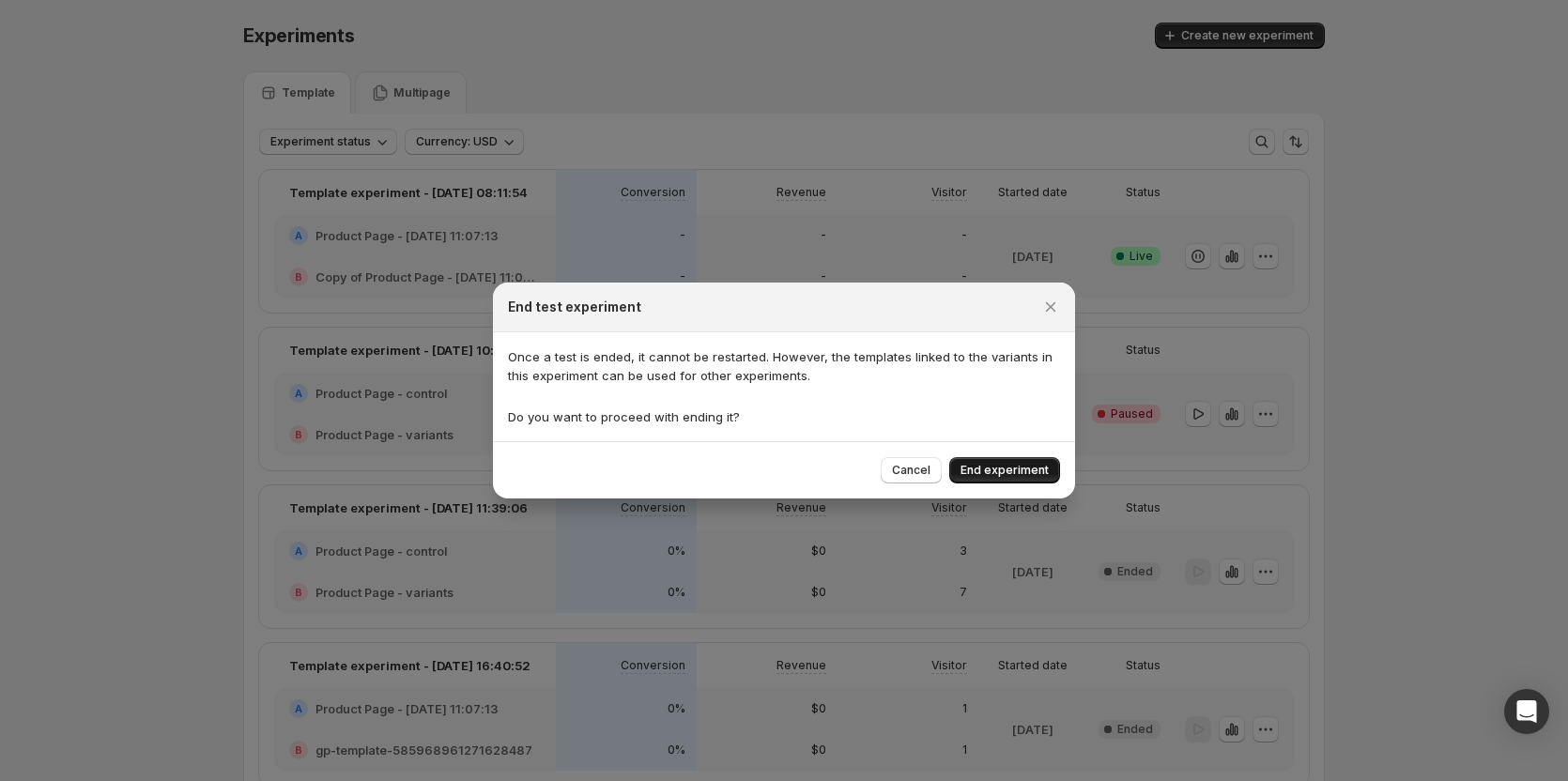
click at [982, 463] on button "End experiment" at bounding box center [1004, 470] width 111 height 26
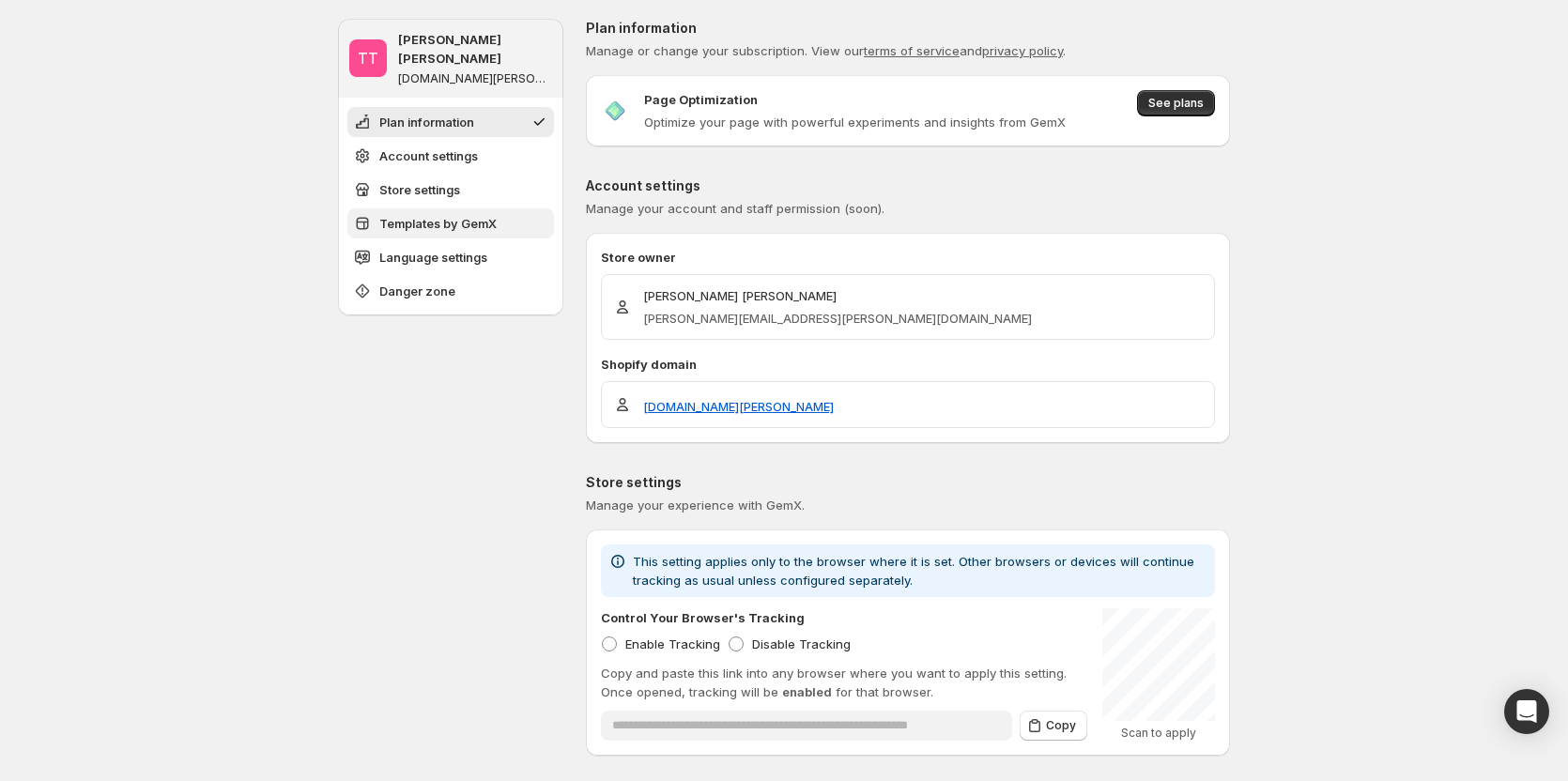
click at [445, 219] on button "Templates by GemX" at bounding box center [450, 223] width 207 height 30
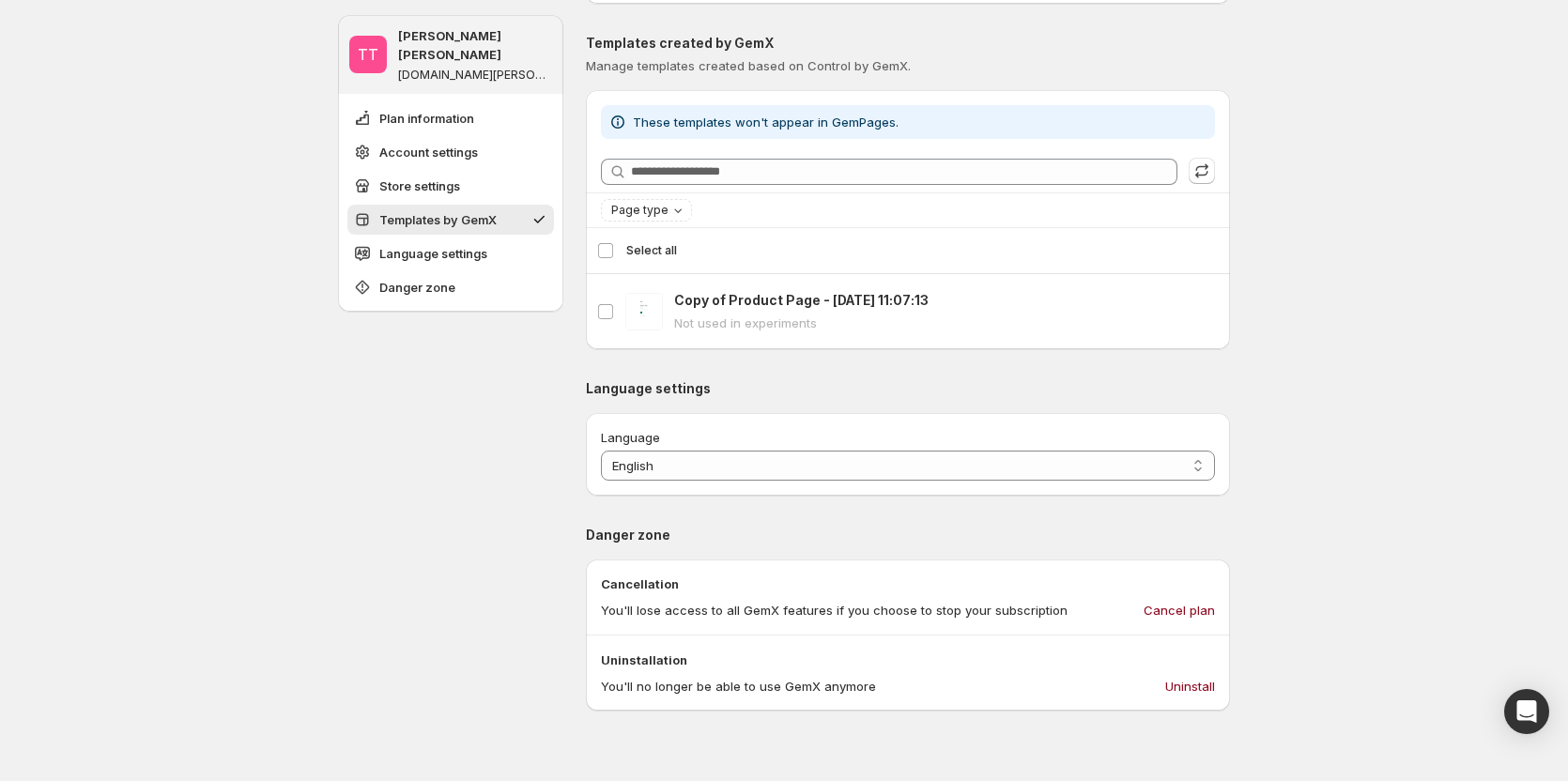
scroll to position [767, 0]
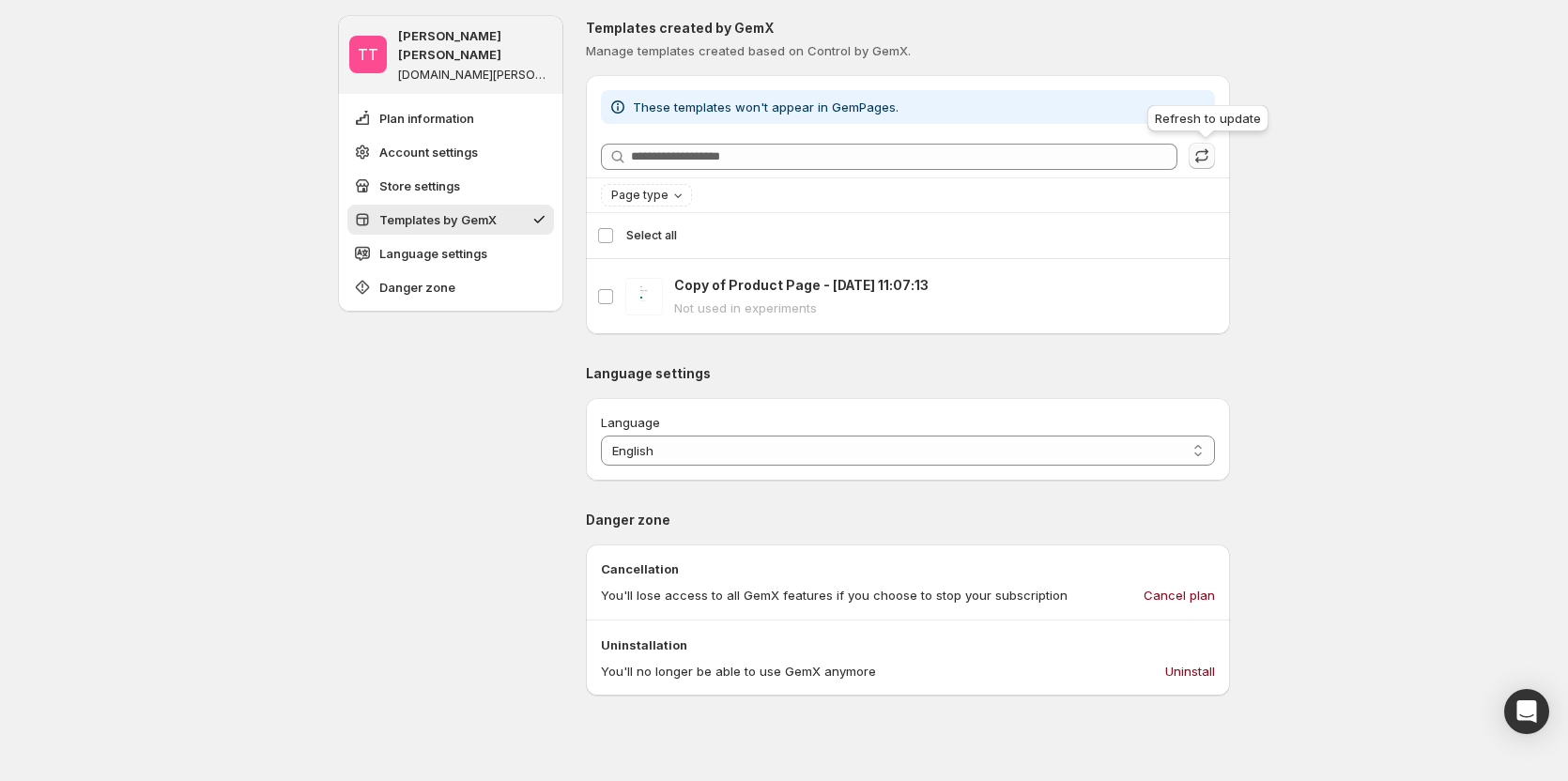
click at [1202, 165] on button "button" at bounding box center [1202, 156] width 26 height 26
click at [1209, 158] on icon "button" at bounding box center [1202, 155] width 19 height 19
click at [1292, 140] on div "**********" at bounding box center [784, 262] width 1568 height 2059
click at [1284, 286] on div "**********" at bounding box center [784, 262] width 1568 height 2059
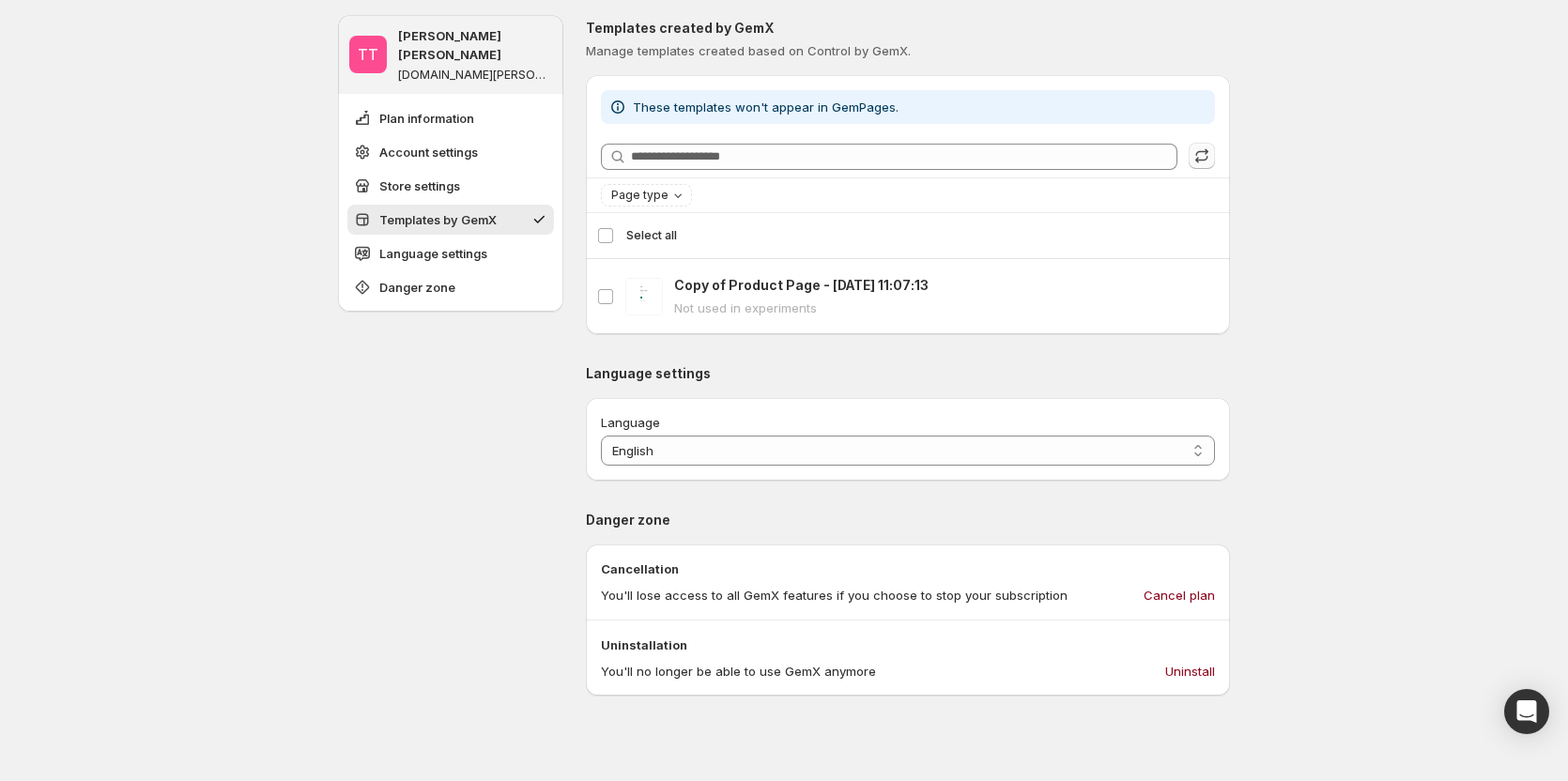
click at [1471, 269] on div "**********" at bounding box center [784, 262] width 1568 height 2059
click at [1342, 485] on div "**********" at bounding box center [784, 262] width 1568 height 2059
click at [1209, 156] on icon "button" at bounding box center [1202, 155] width 19 height 19
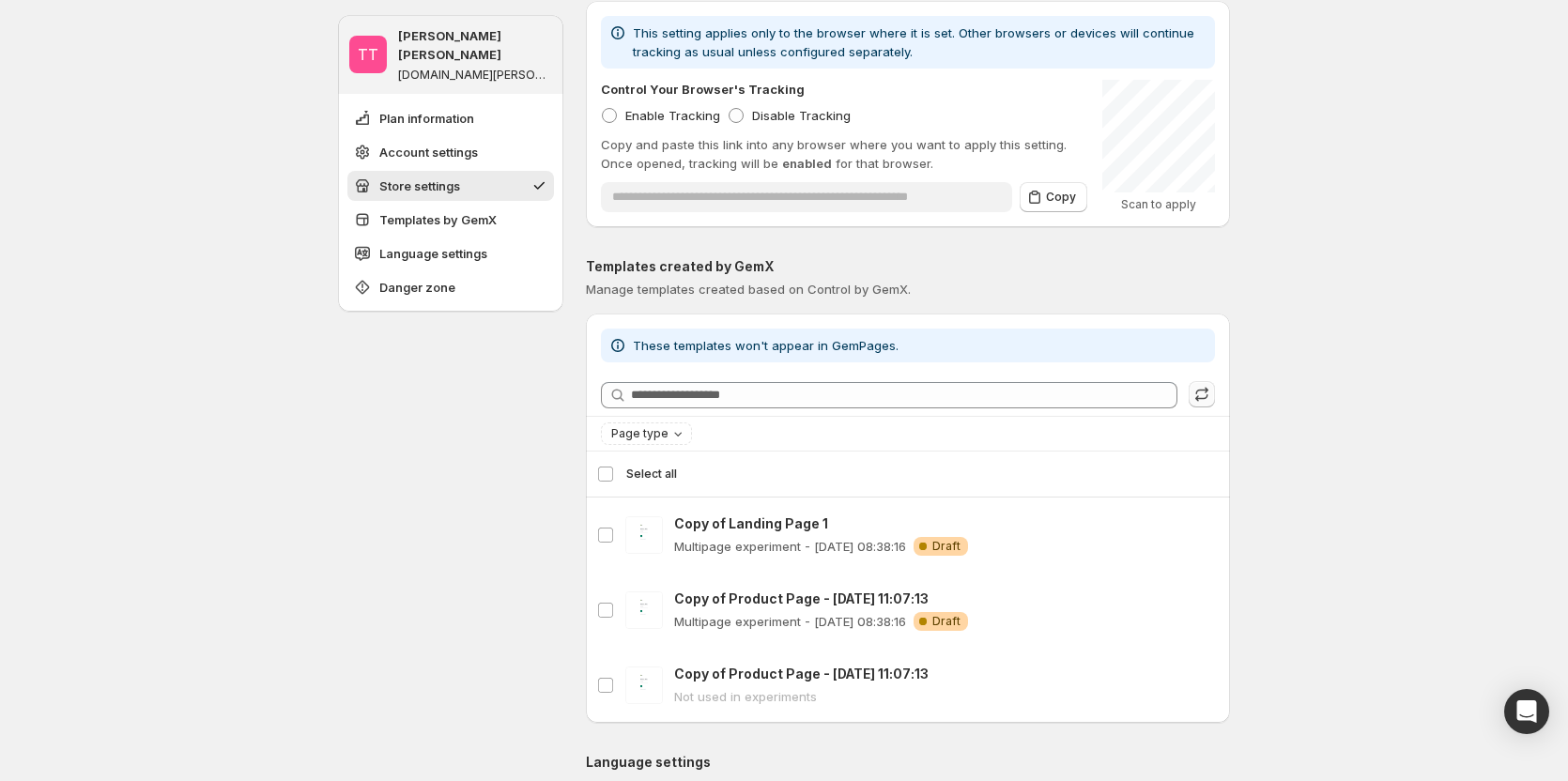
scroll to position [485, 0]
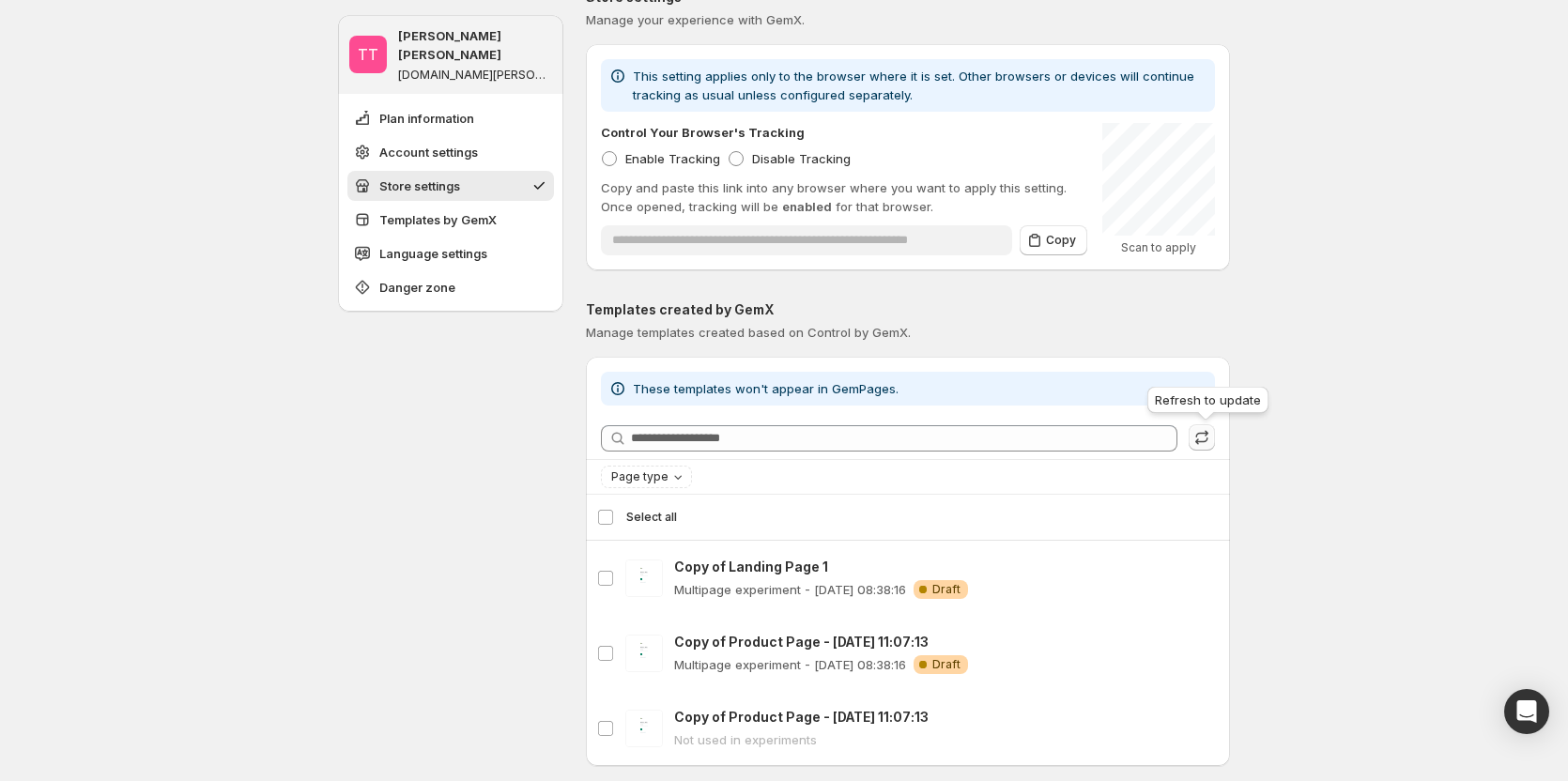
click at [1209, 435] on icon "button" at bounding box center [1202, 437] width 19 height 19
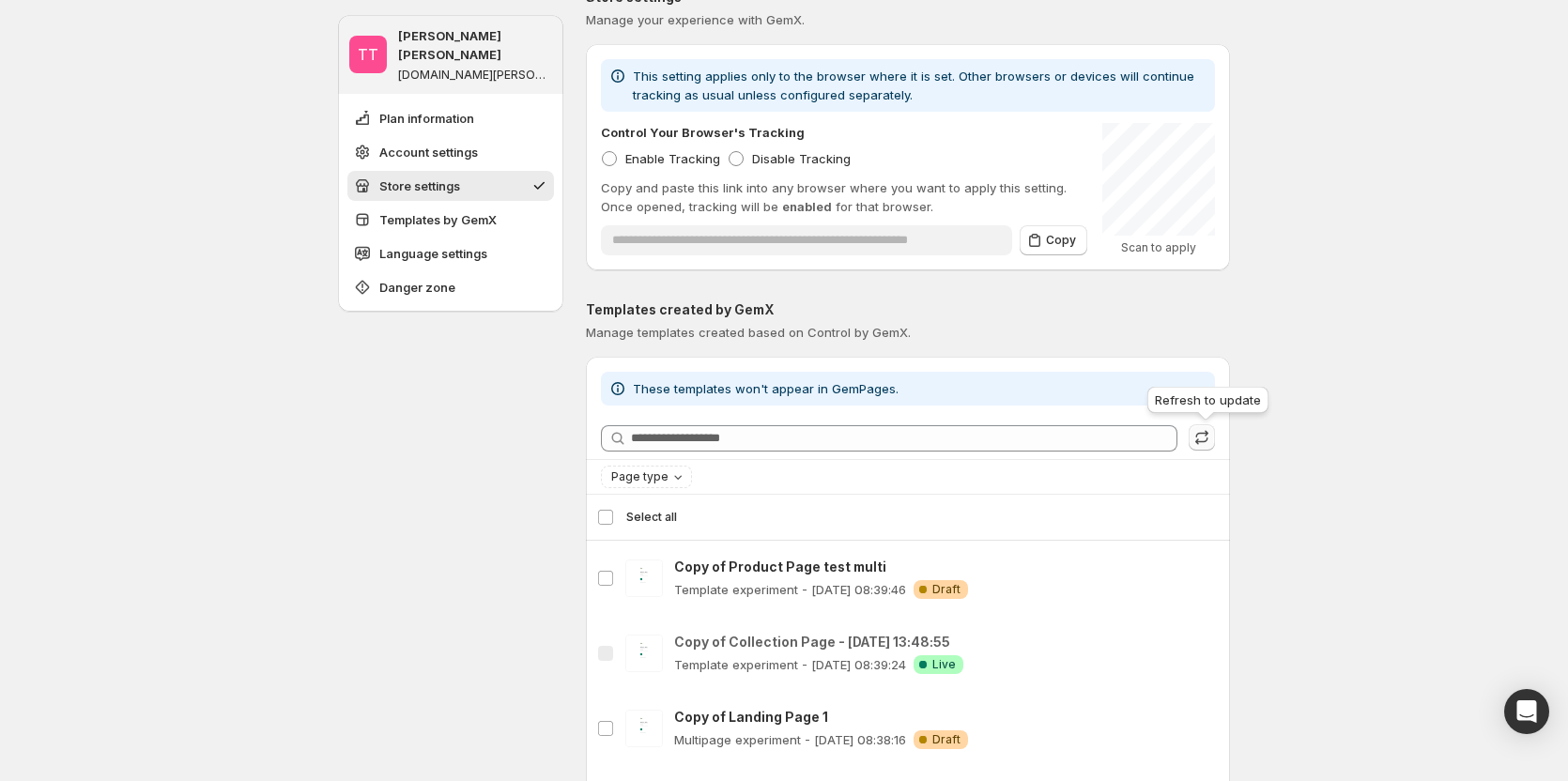
click at [1206, 448] on button "button" at bounding box center [1202, 437] width 26 height 26
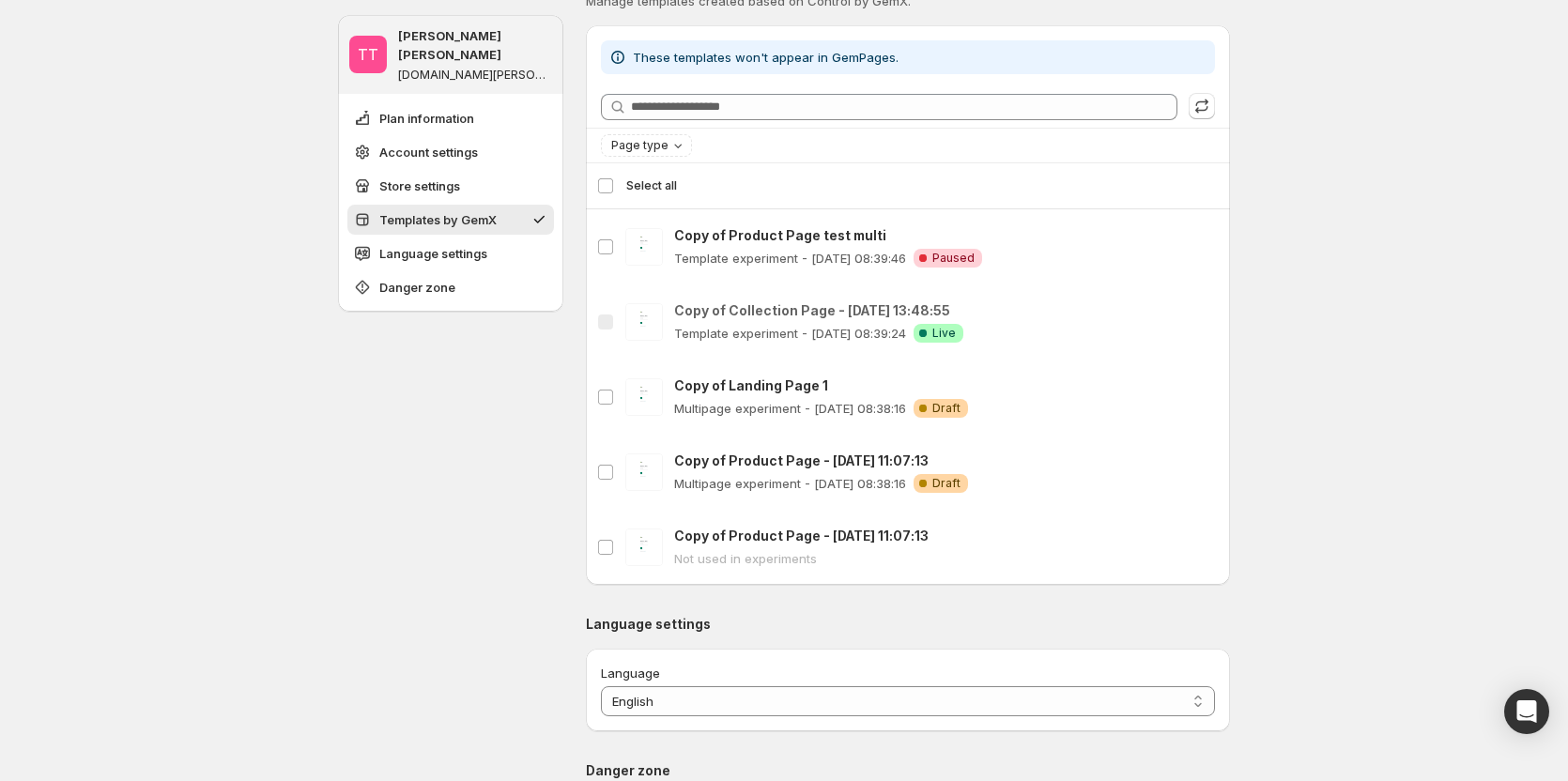
scroll to position [861, 0]
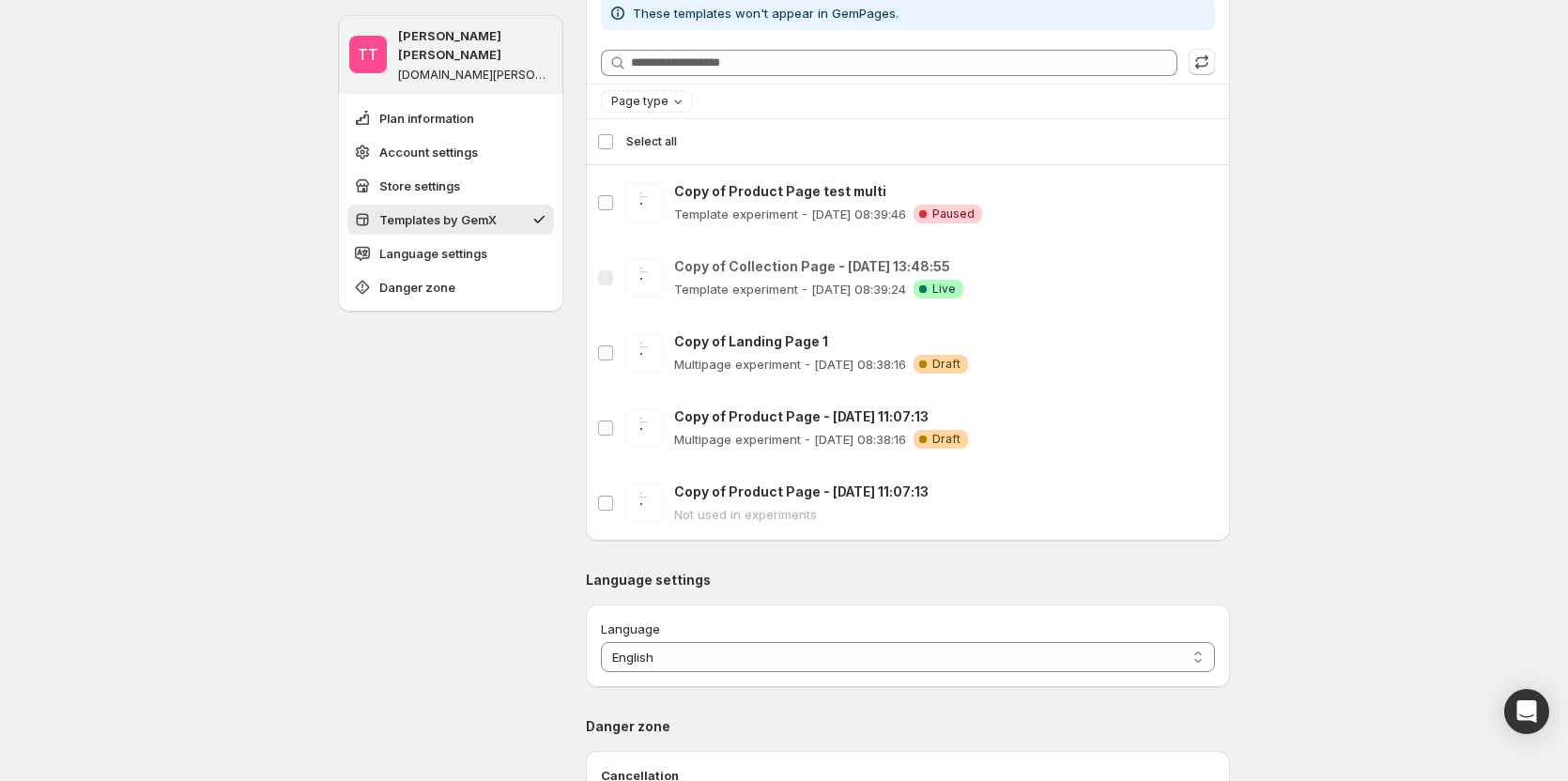
click at [1355, 403] on div "**********" at bounding box center [784, 319] width 1568 height 2360
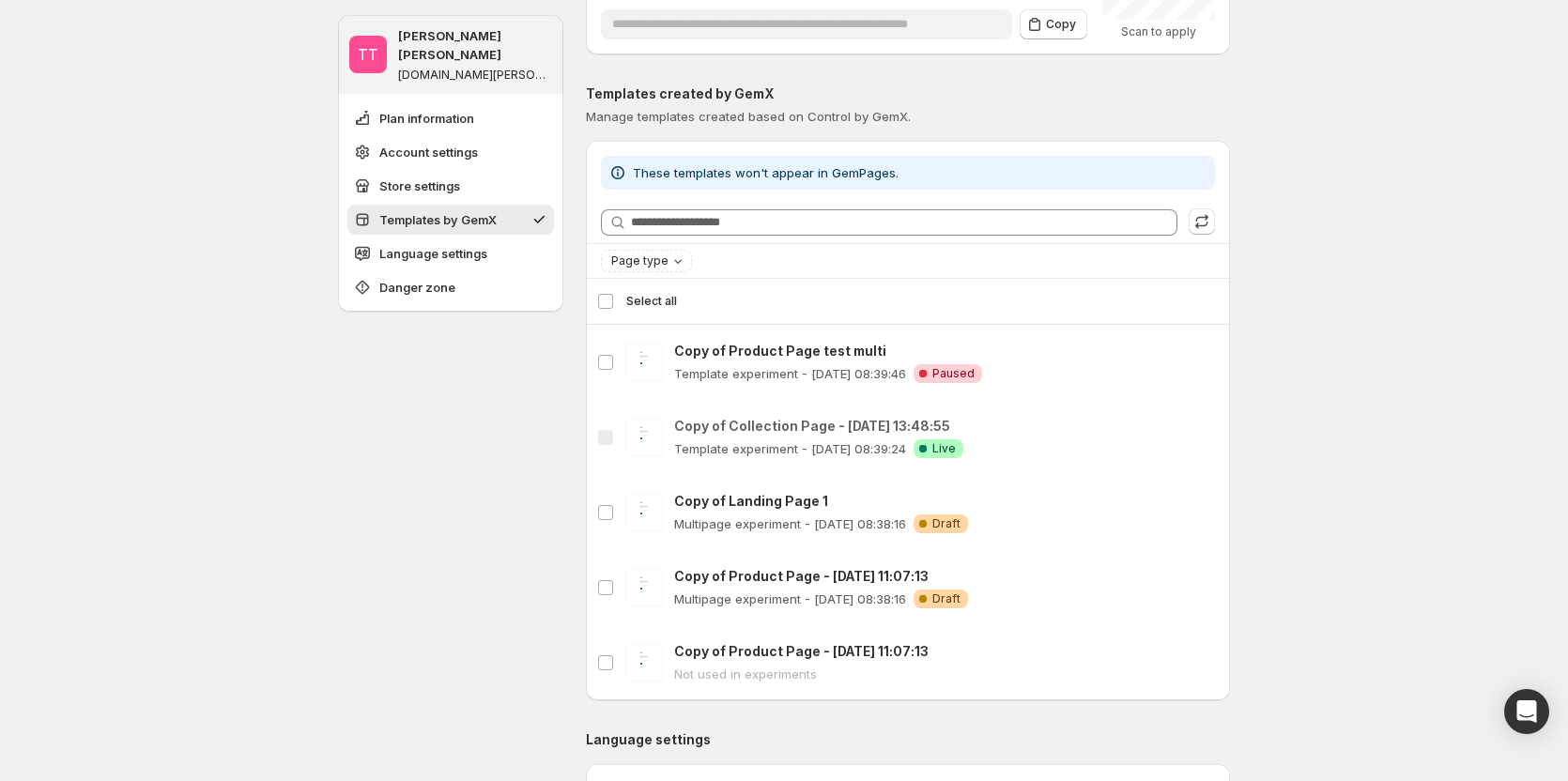
scroll to position [673, 0]
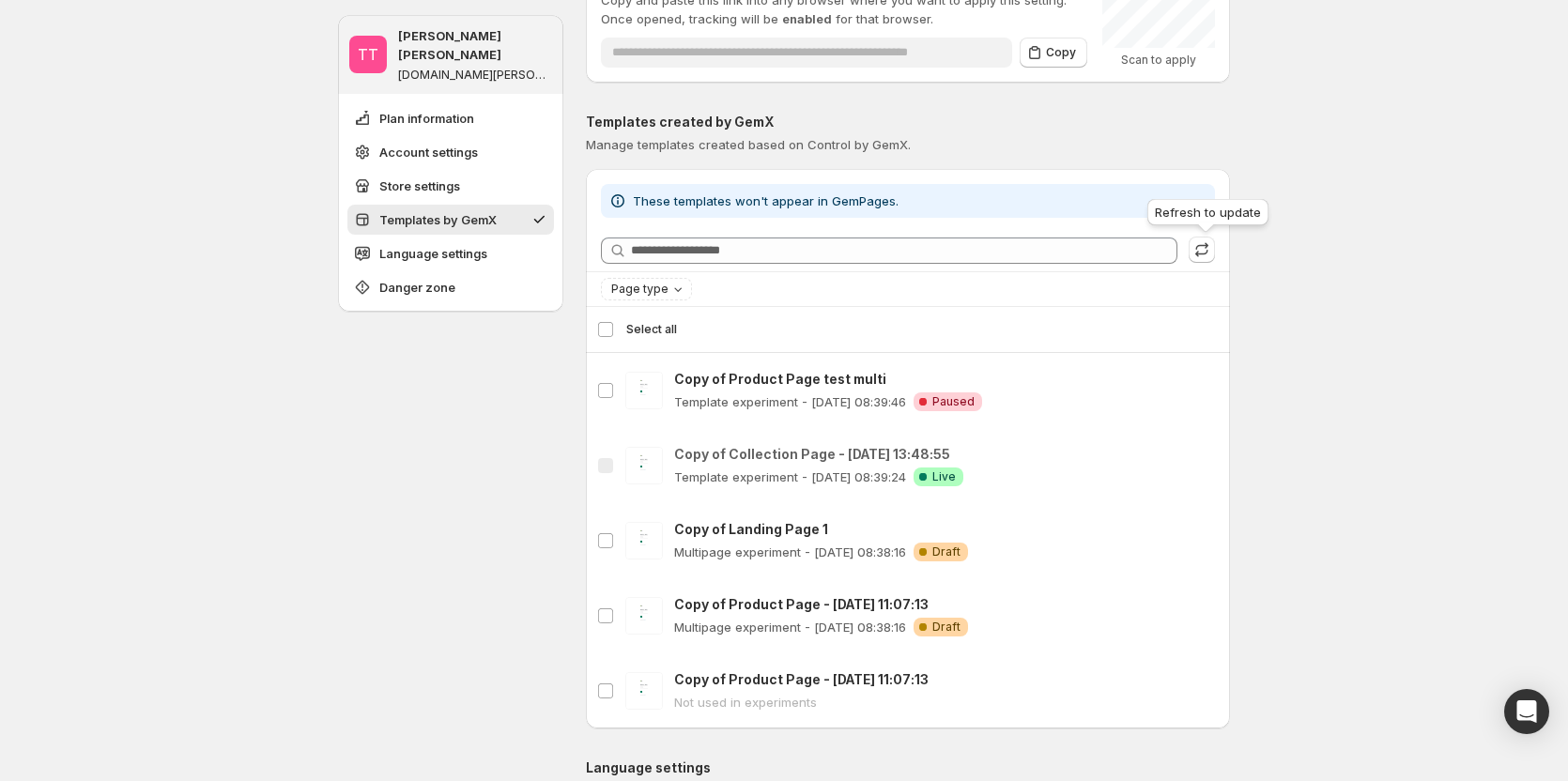
click at [1200, 253] on icon "button" at bounding box center [1202, 249] width 19 height 19
click at [1459, 408] on div "**********" at bounding box center [784, 507] width 1568 height 2360
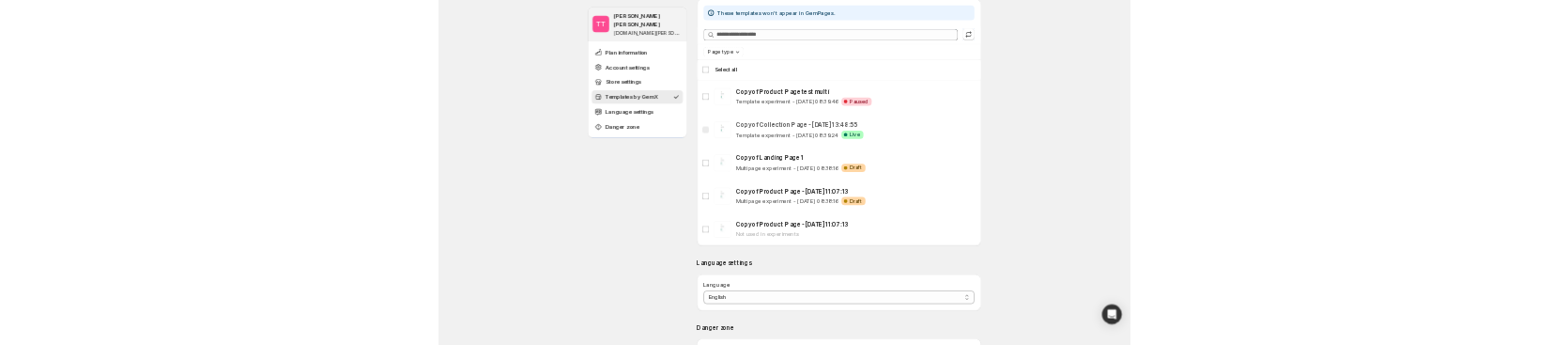
scroll to position [861, 0]
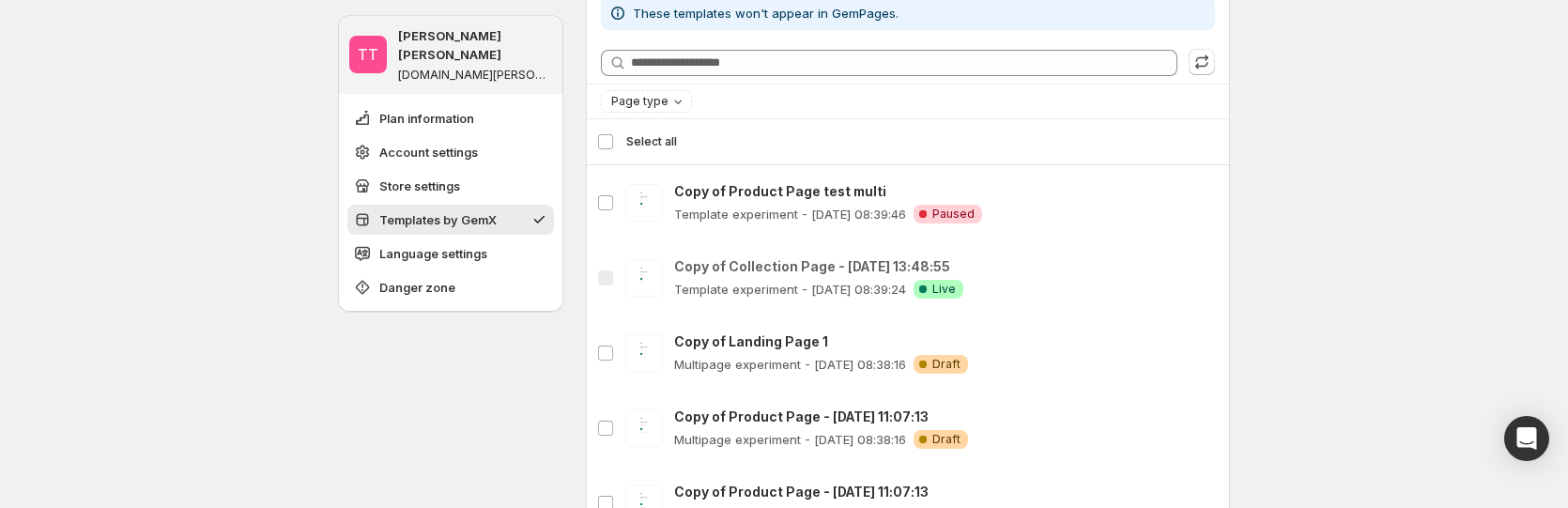
click at [1402, 408] on div "**********" at bounding box center [784, 319] width 1568 height 2360
click at [1315, 426] on div "**********" at bounding box center [784, 319] width 1568 height 2360
click at [1419, 451] on div "**********" at bounding box center [784, 319] width 1568 height 2360
click at [1380, 447] on div "**********" at bounding box center [784, 319] width 1568 height 2360
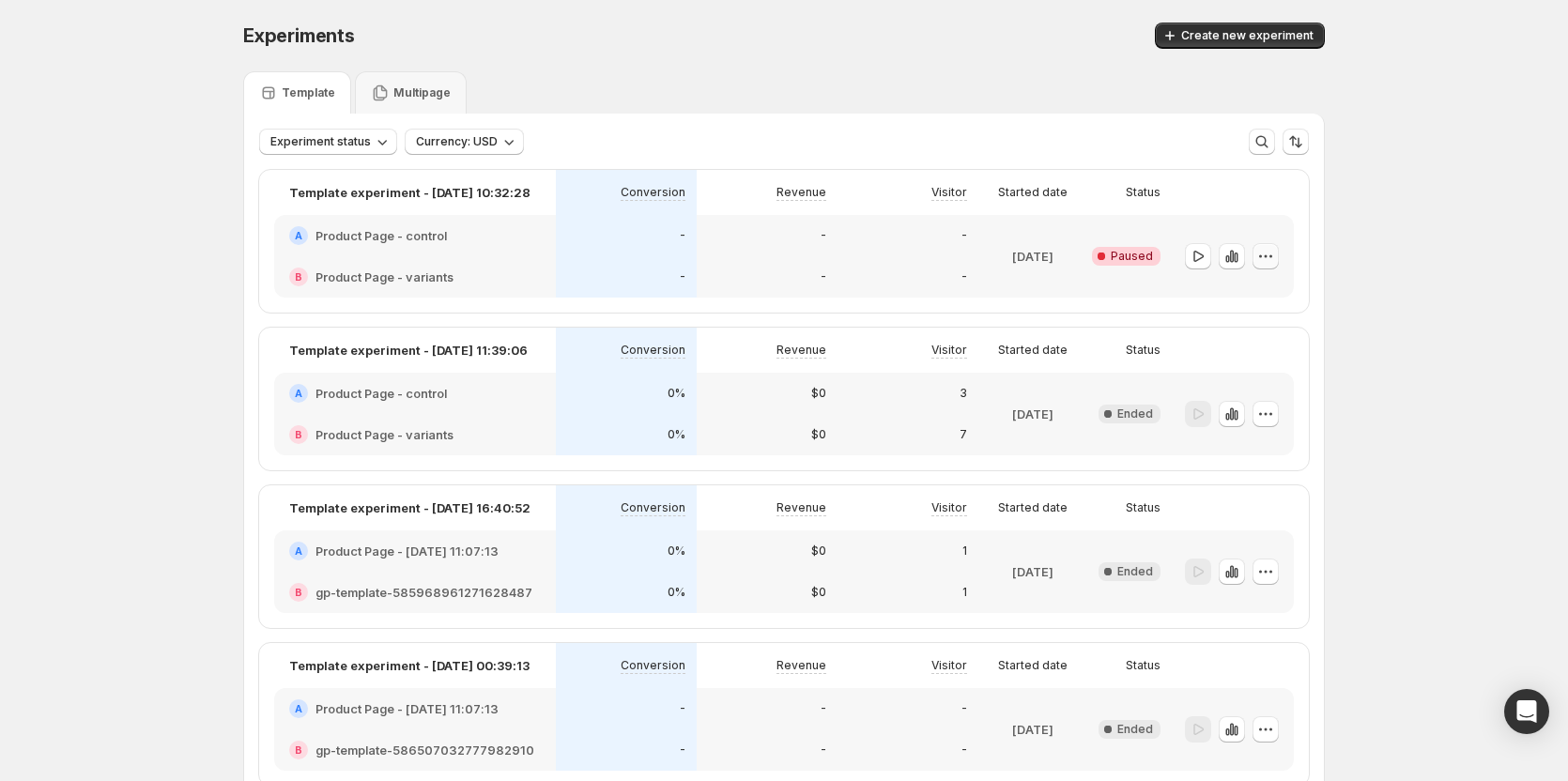
click at [1279, 254] on button "button" at bounding box center [1266, 256] width 26 height 26
click at [1253, 299] on span "Edit" at bounding box center [1248, 295] width 21 height 15
click at [1224, 38] on span "Create new experiment" at bounding box center [1247, 35] width 132 height 15
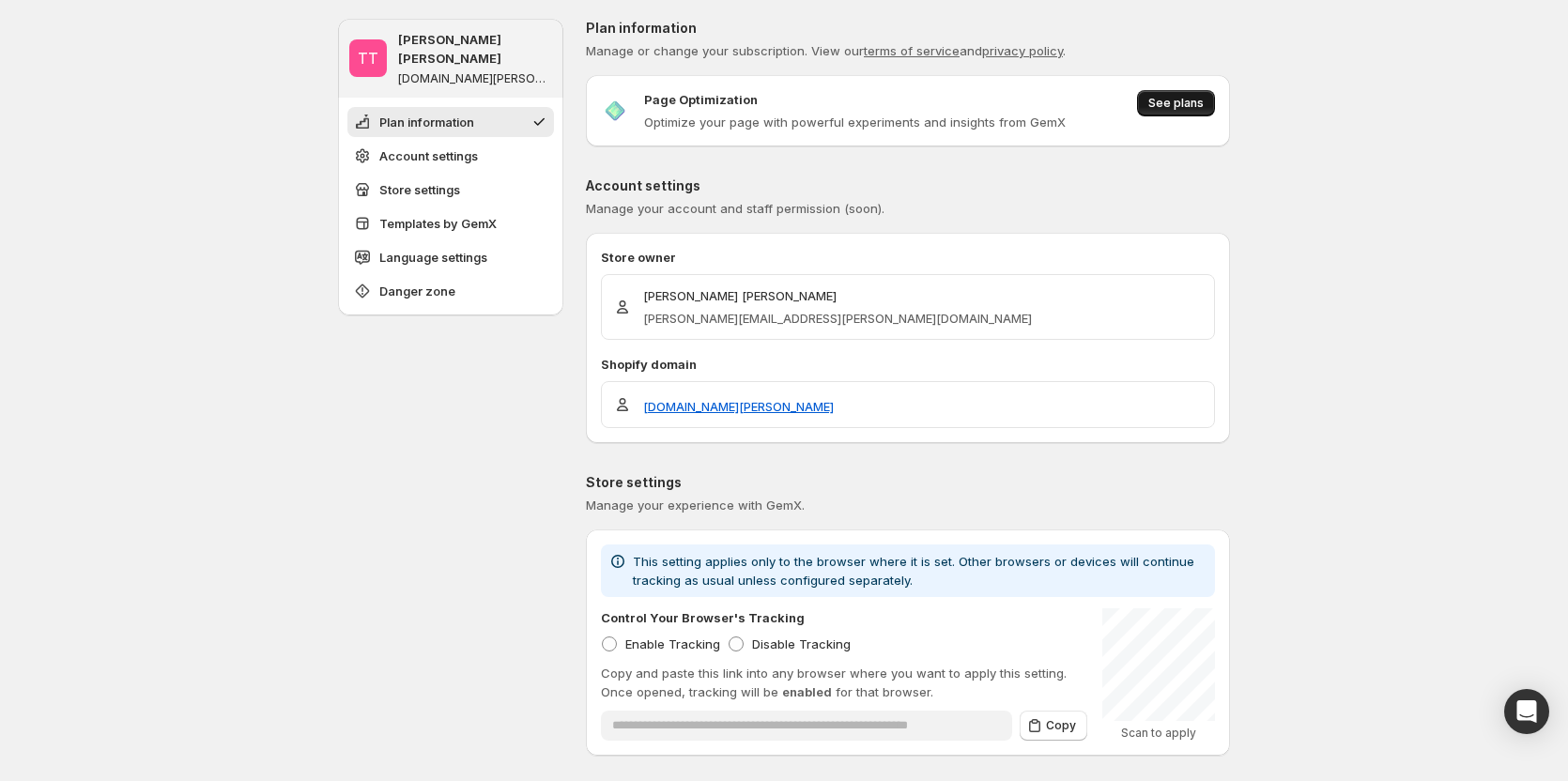
click at [1195, 114] on button "See plans" at bounding box center [1176, 103] width 78 height 26
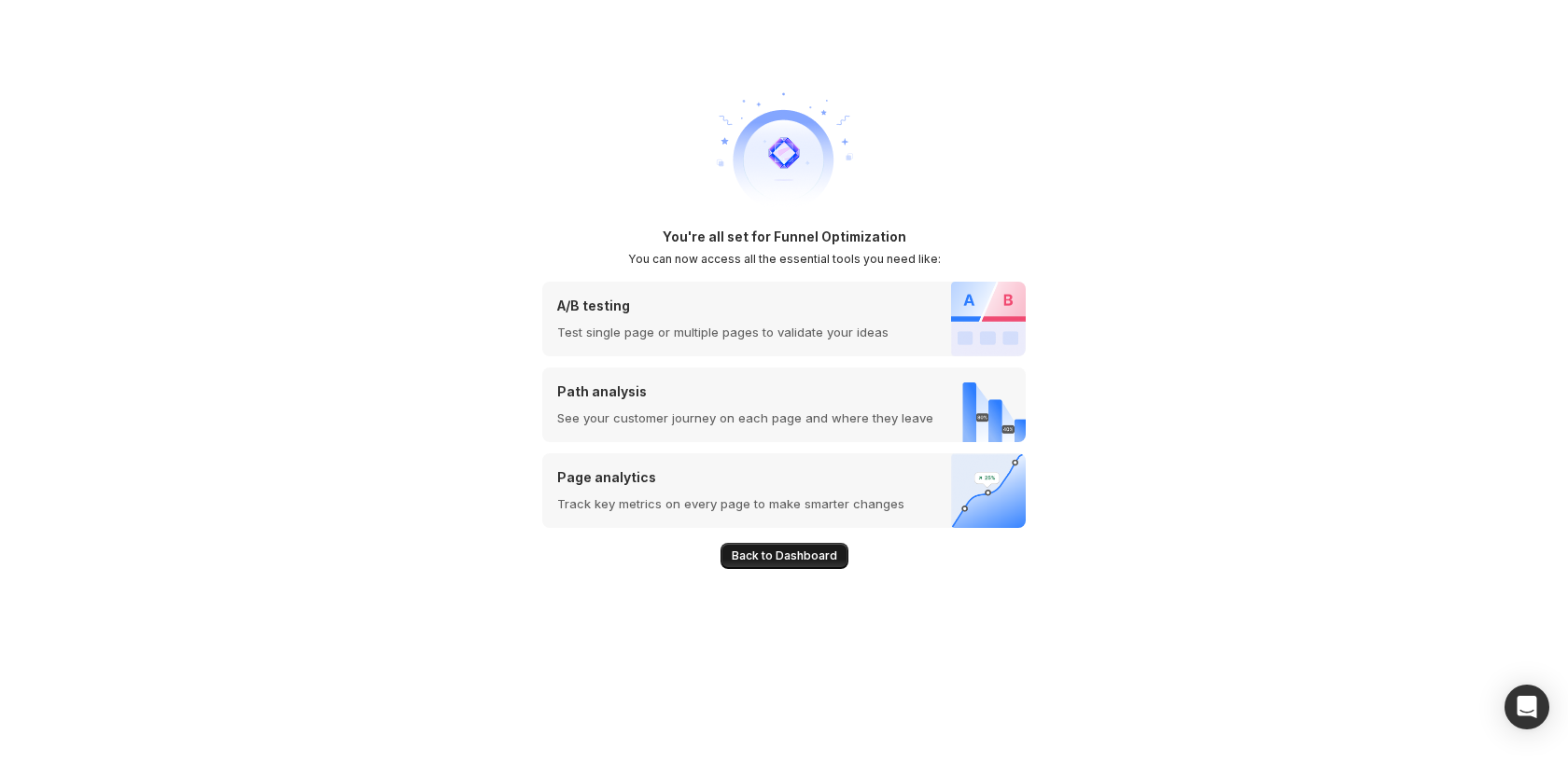
click at [763, 558] on span "Back to Dashboard" at bounding box center [784, 555] width 105 height 15
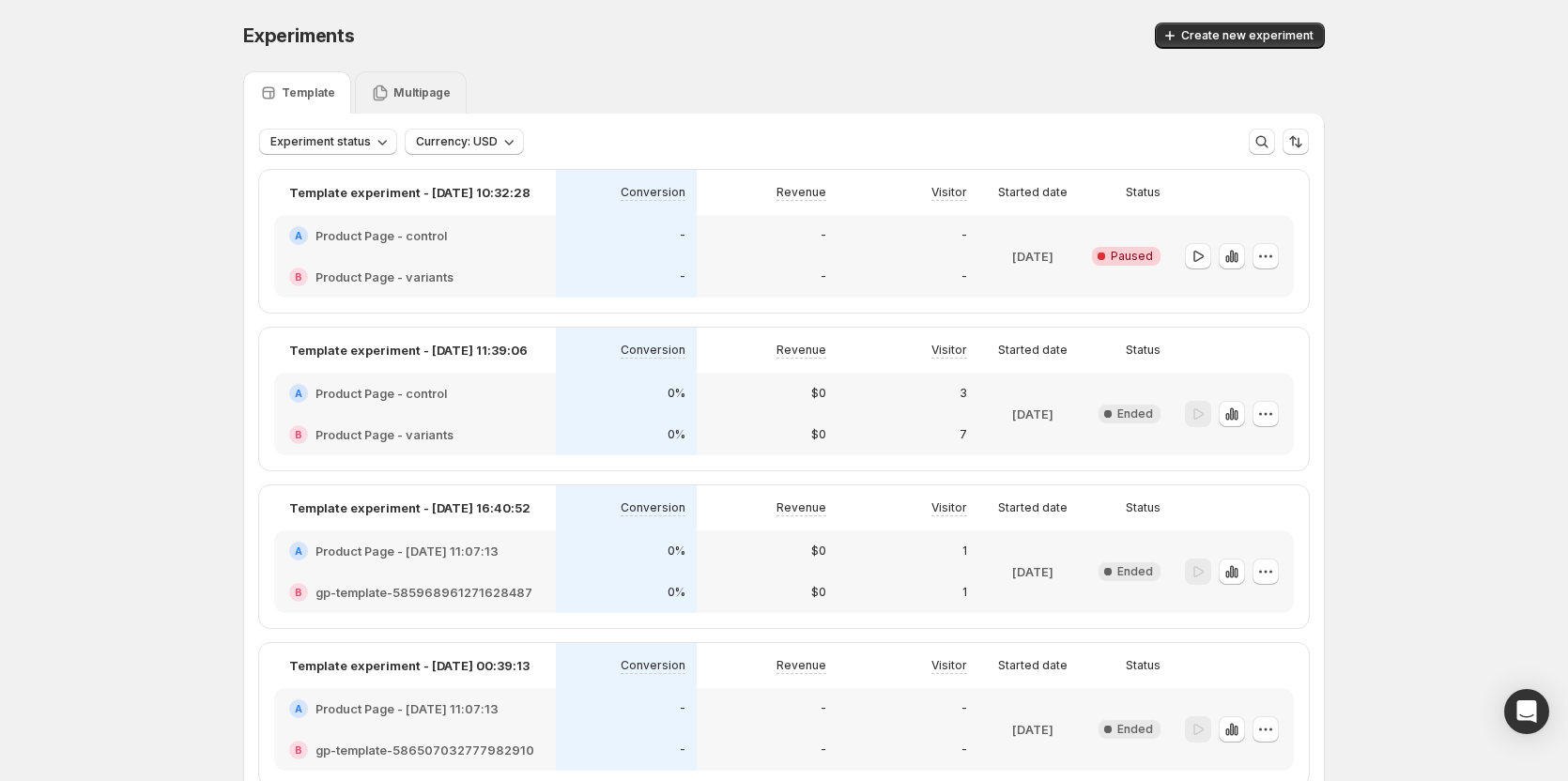
click at [408, 101] on div "Multipage" at bounding box center [411, 93] width 80 height 19
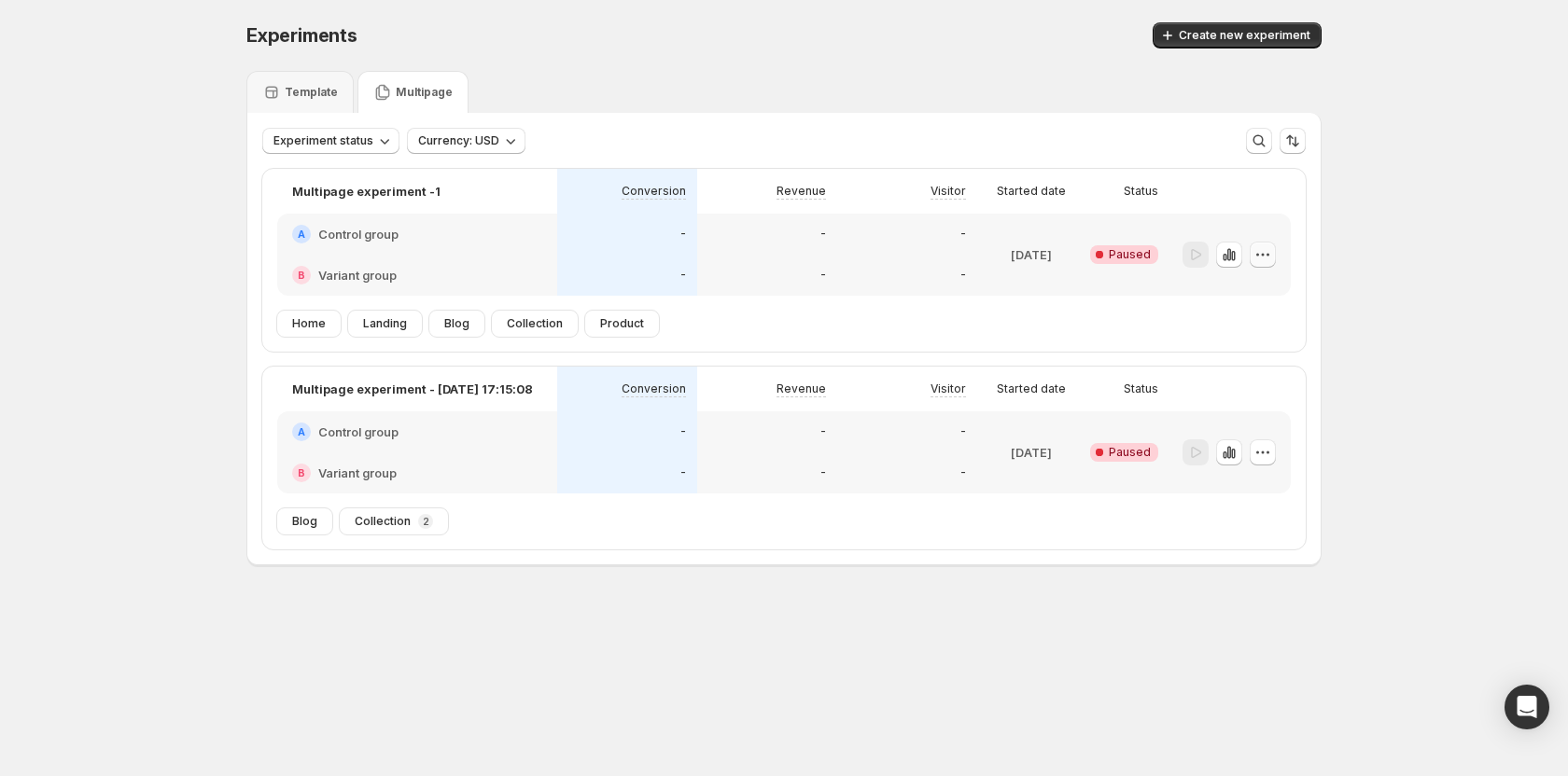
click at [1266, 259] on icon "button" at bounding box center [1262, 254] width 19 height 19
click at [1243, 383] on span "Delete" at bounding box center [1249, 388] width 38 height 15
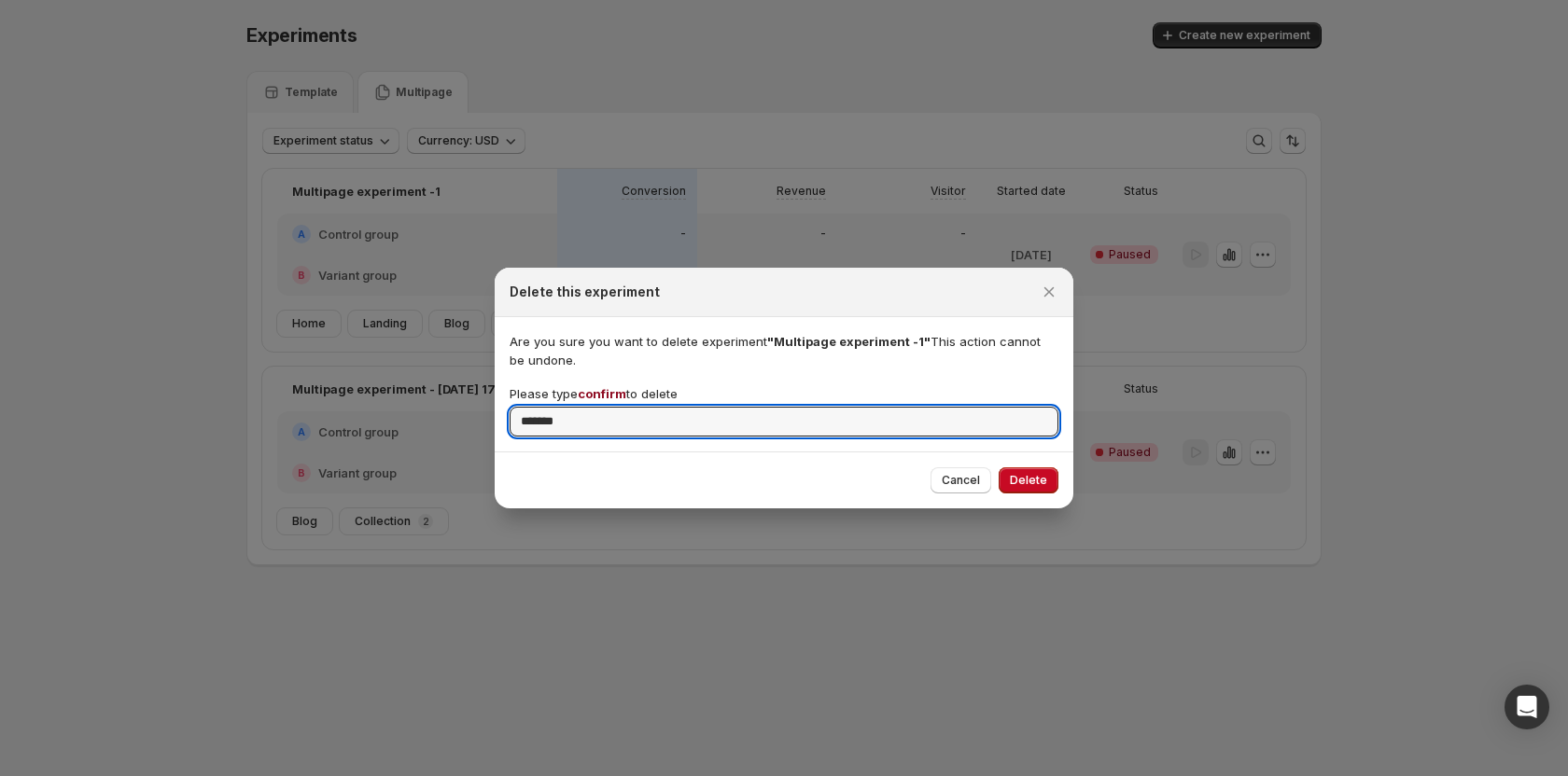
type input "*******"
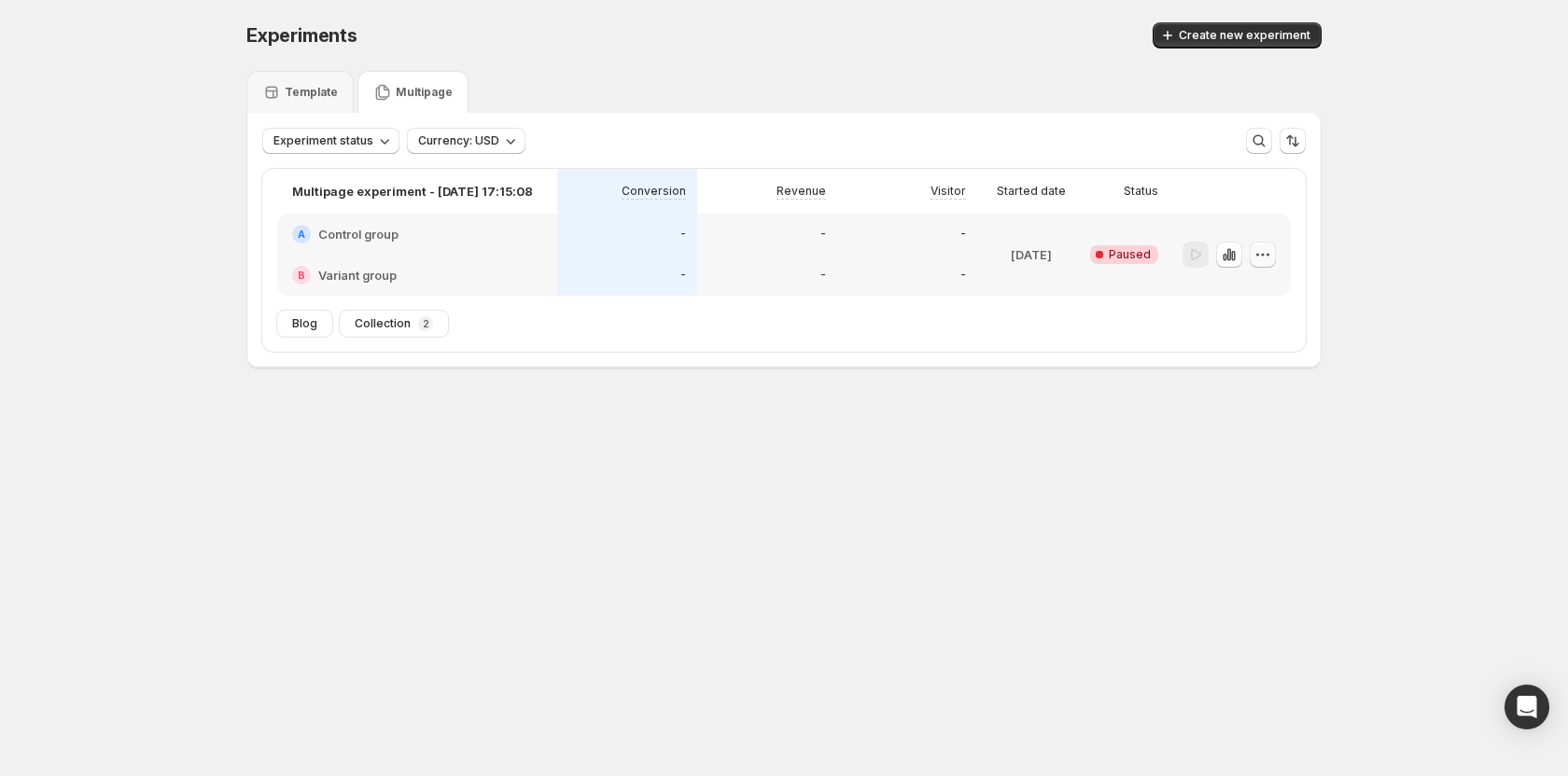
click at [1272, 257] on button "button" at bounding box center [1262, 254] width 26 height 26
click at [1219, 395] on icon "button" at bounding box center [1214, 388] width 19 height 19
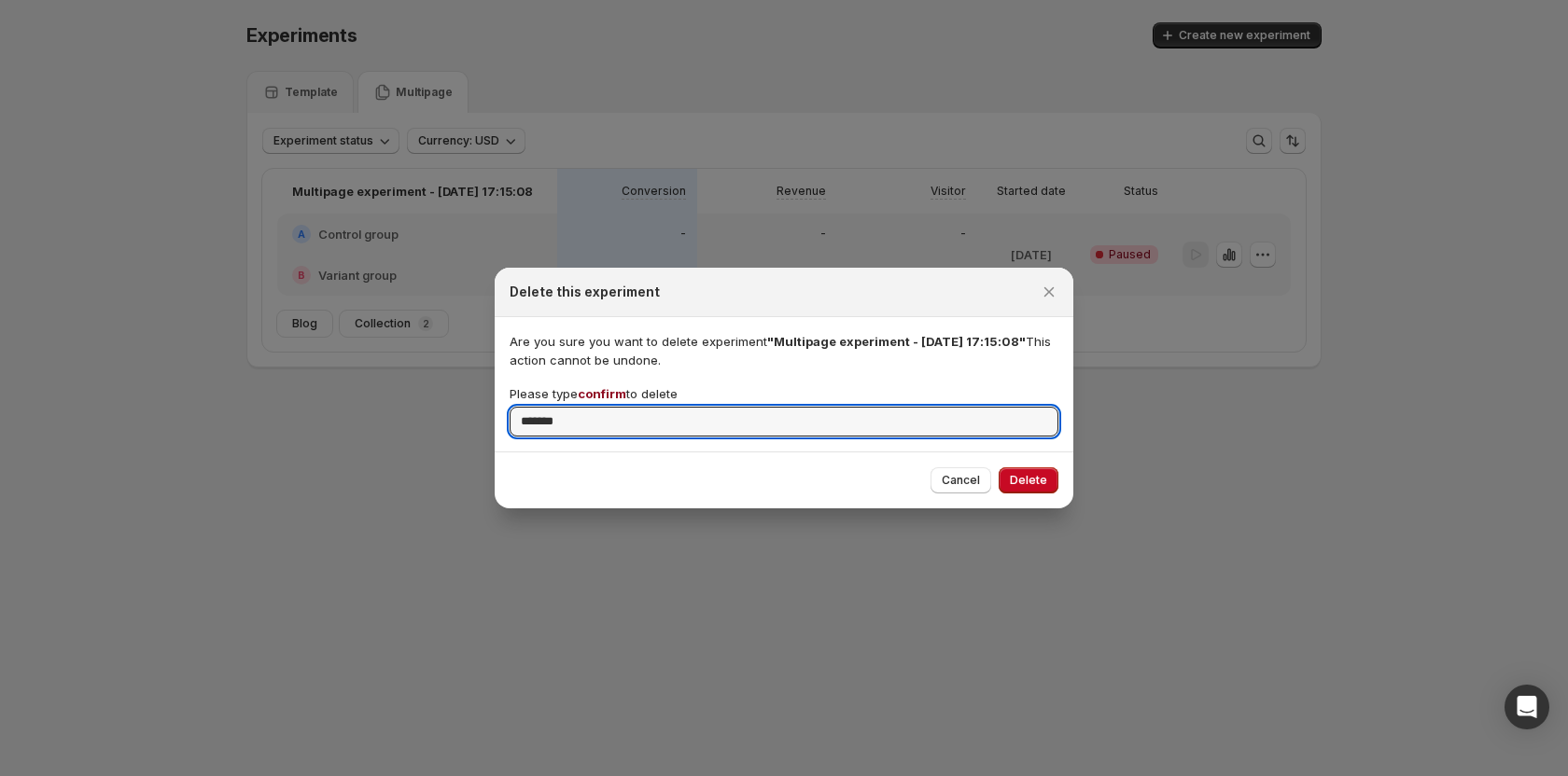
type input "*******"
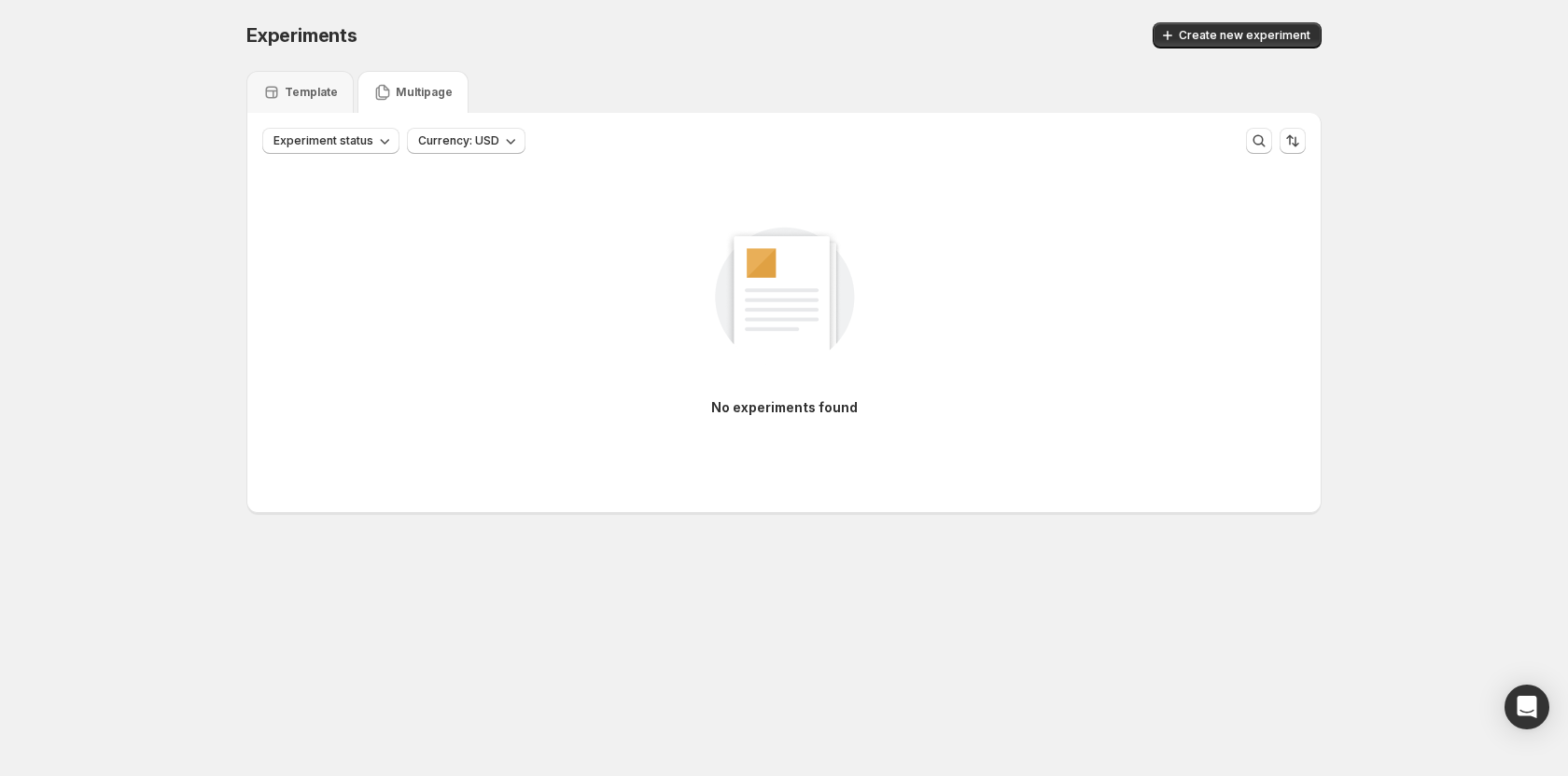
click at [1196, 19] on div "Experiments. This page is ready Experiments Create new experiment" at bounding box center [784, 35] width 1075 height 71
click at [1196, 21] on div "Experiments. This page is ready Experiments Create new experiment" at bounding box center [784, 35] width 1075 height 71
click at [1178, 46] on button "Create new experiment" at bounding box center [1237, 36] width 169 height 26
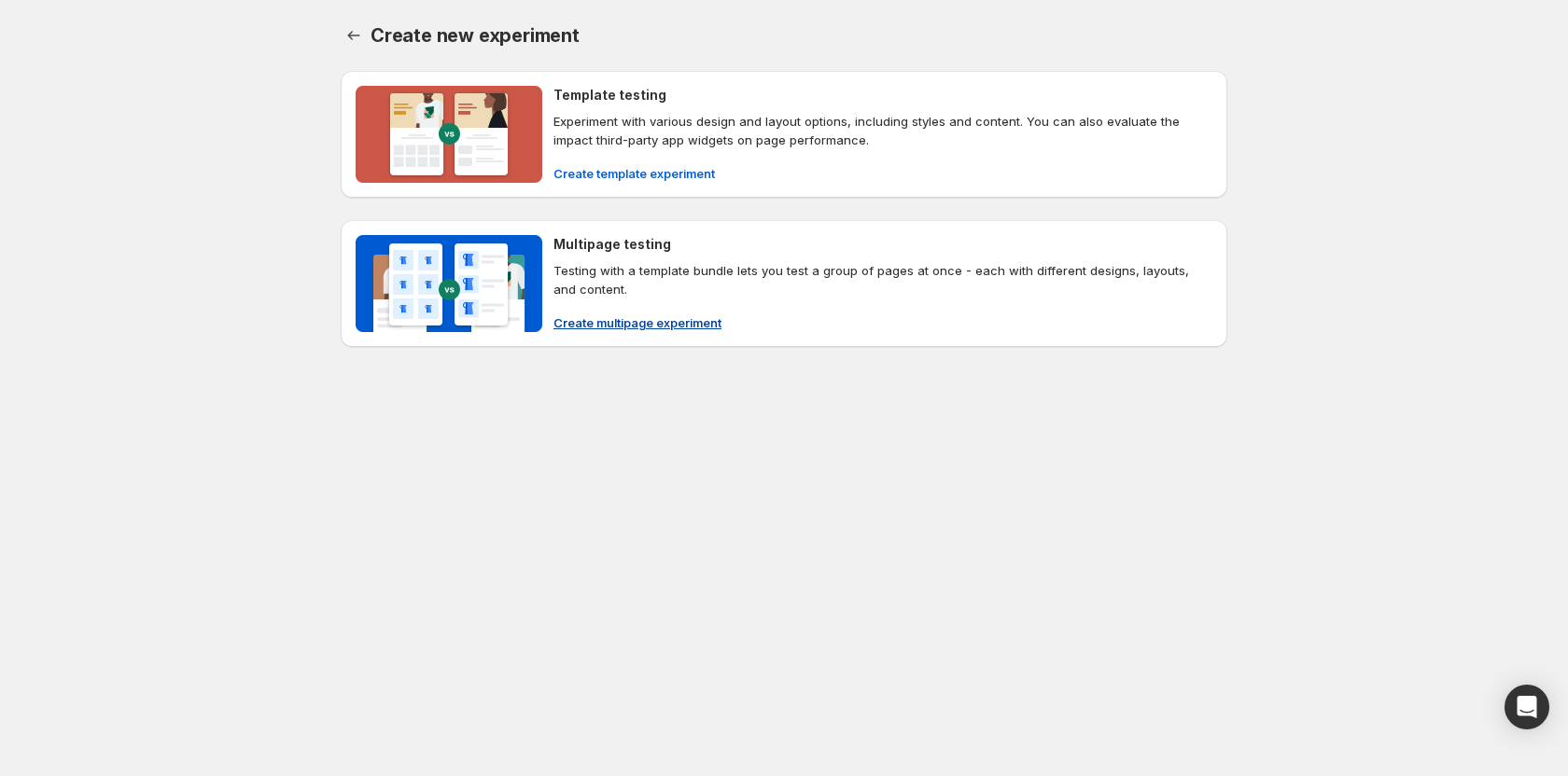
click at [597, 330] on span "Create multipage experiment" at bounding box center [637, 323] width 168 height 19
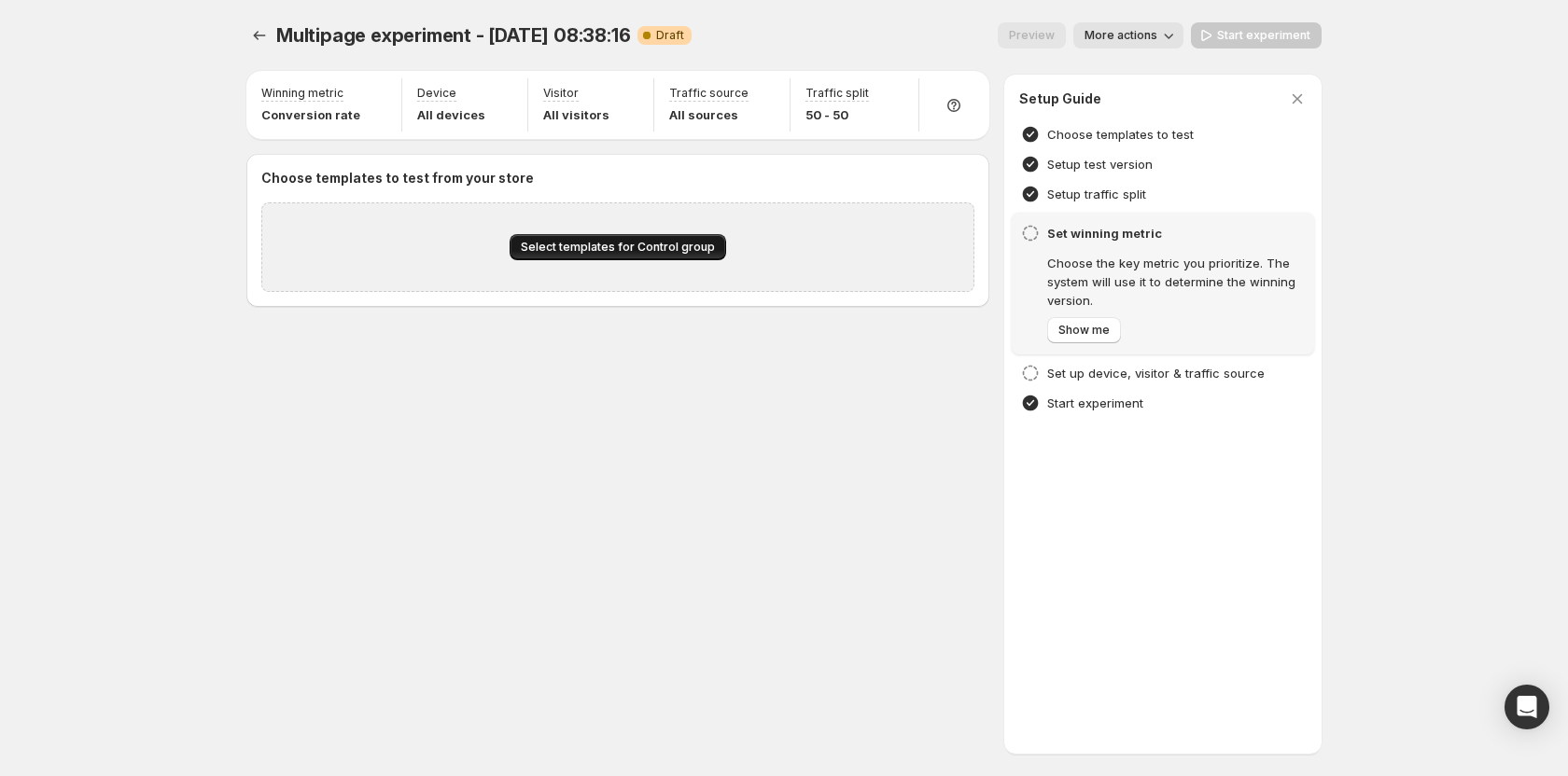
click at [598, 245] on span "Select templates for Control group" at bounding box center [617, 246] width 194 height 15
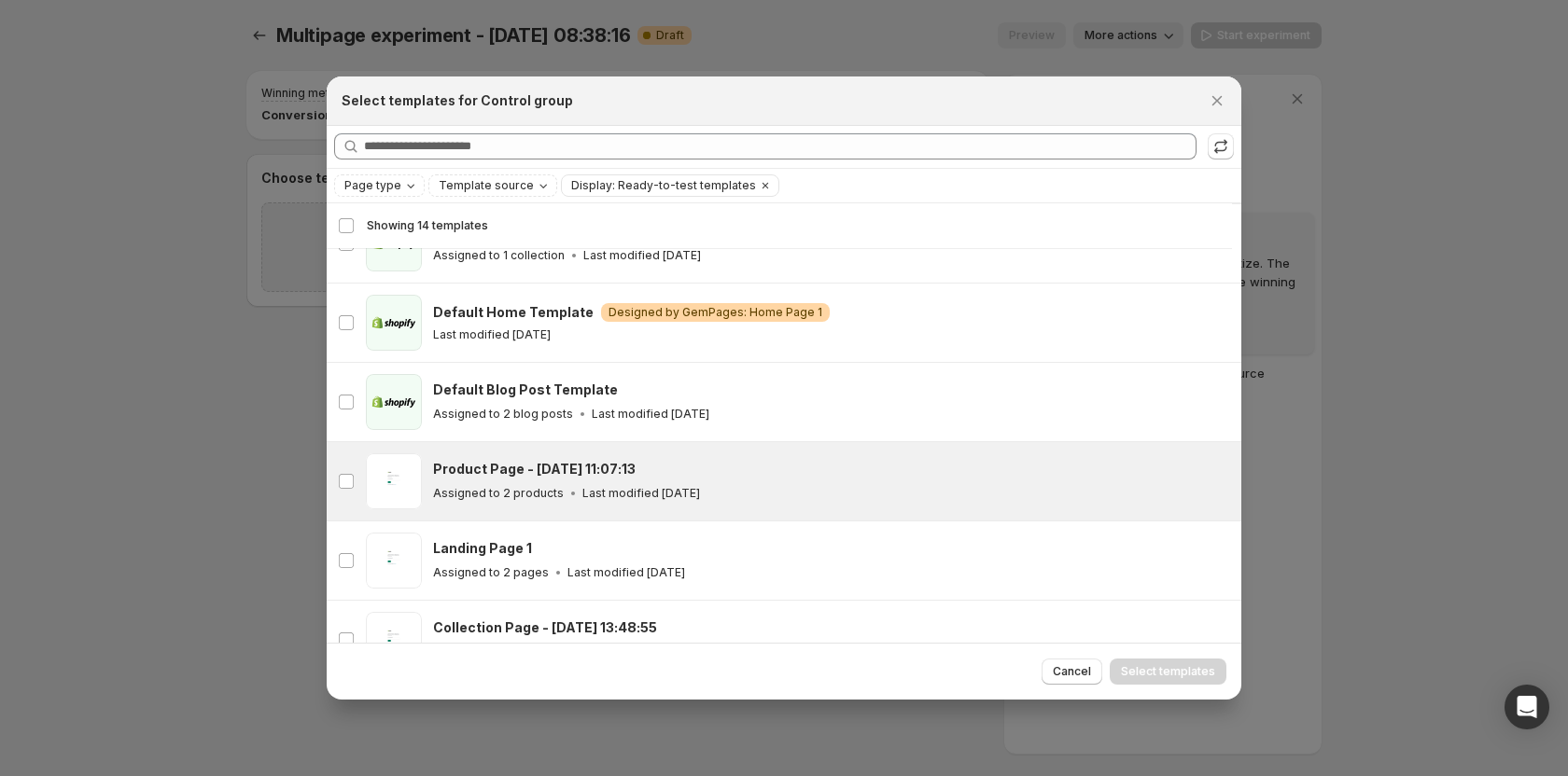
scroll to position [139, 0]
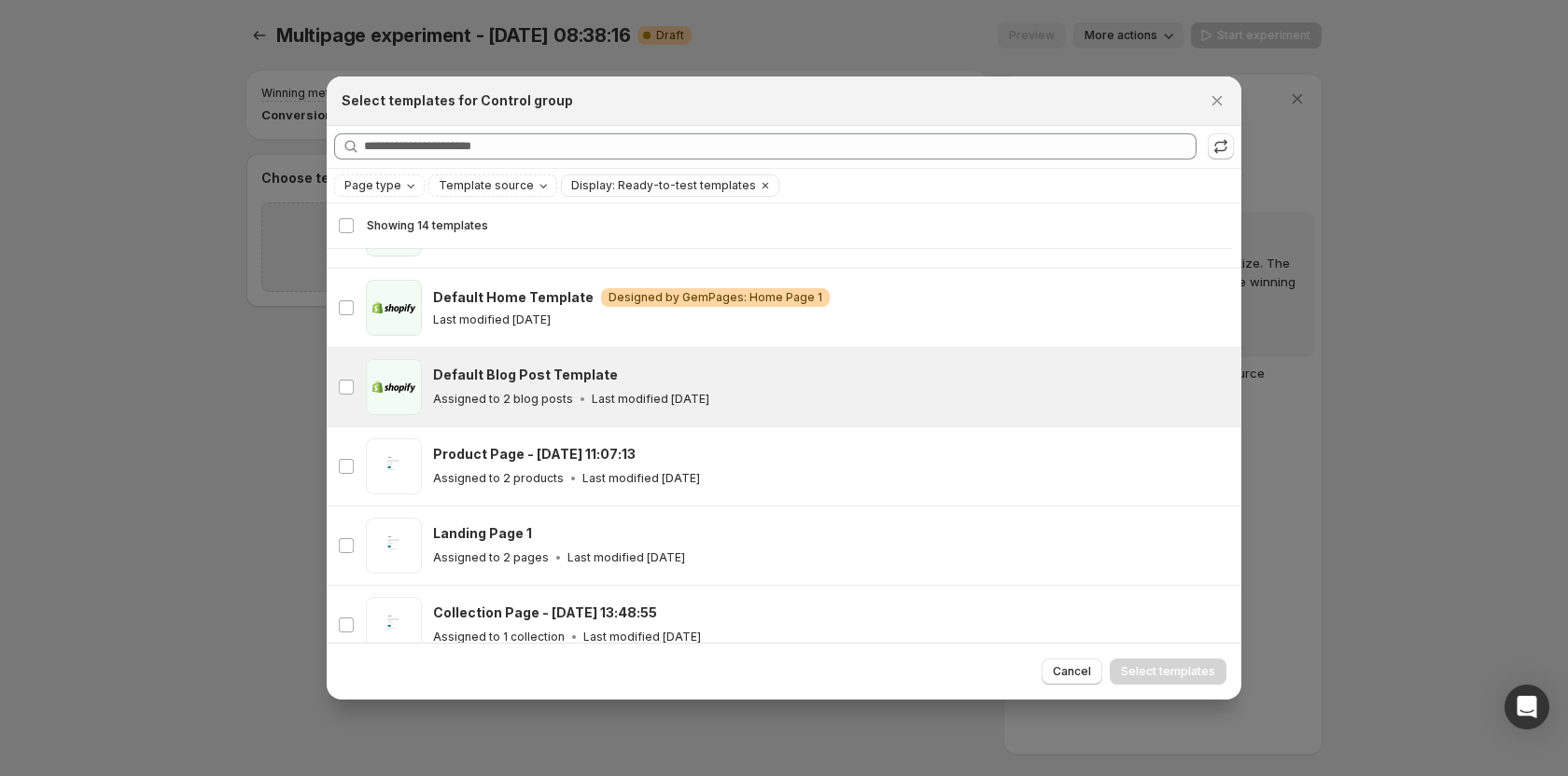
click at [480, 387] on div "Default Blog Post Template Assigned to 2 blog posts Last modified 4 months ago" at bounding box center [829, 387] width 791 height 43
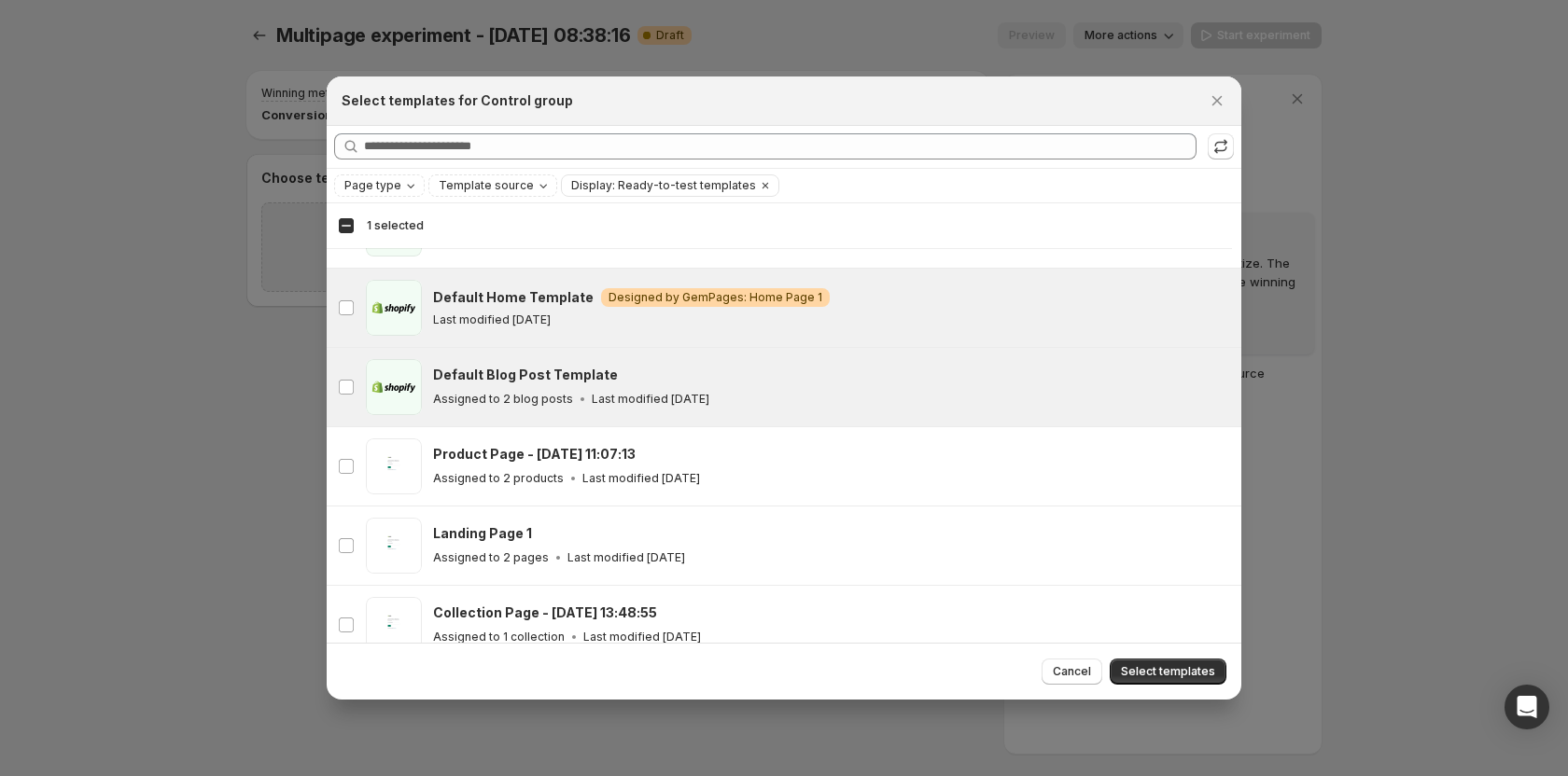
click at [502, 331] on div "Default Home Template Warning Designed by GemPages: Home Page 1 Last modified 3…" at bounding box center [832, 308] width 797 height 56
click at [1155, 663] on button "Select templates" at bounding box center [1167, 672] width 116 height 26
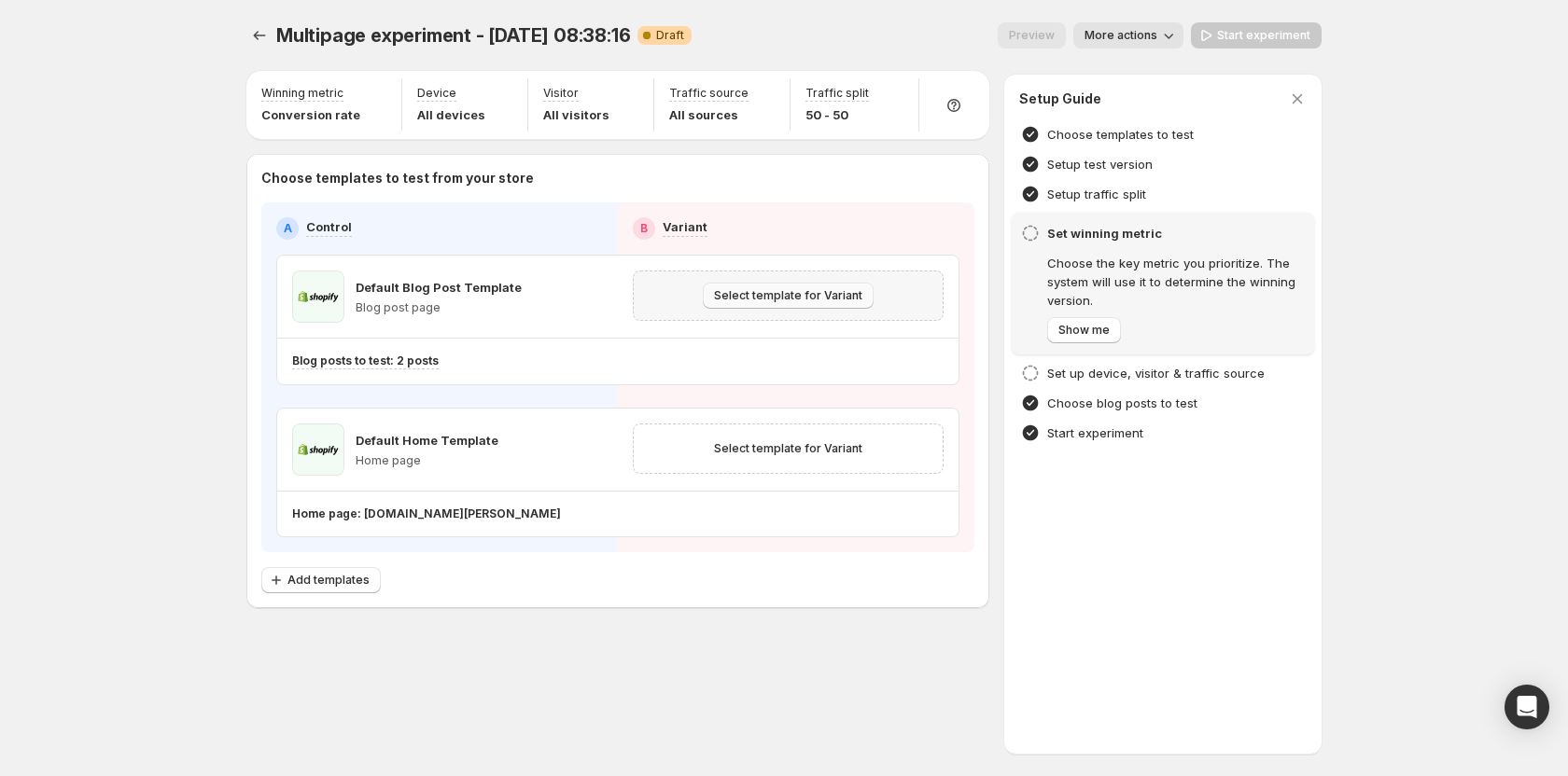
click at [725, 292] on span "Select template for Variant" at bounding box center [787, 295] width 148 height 15
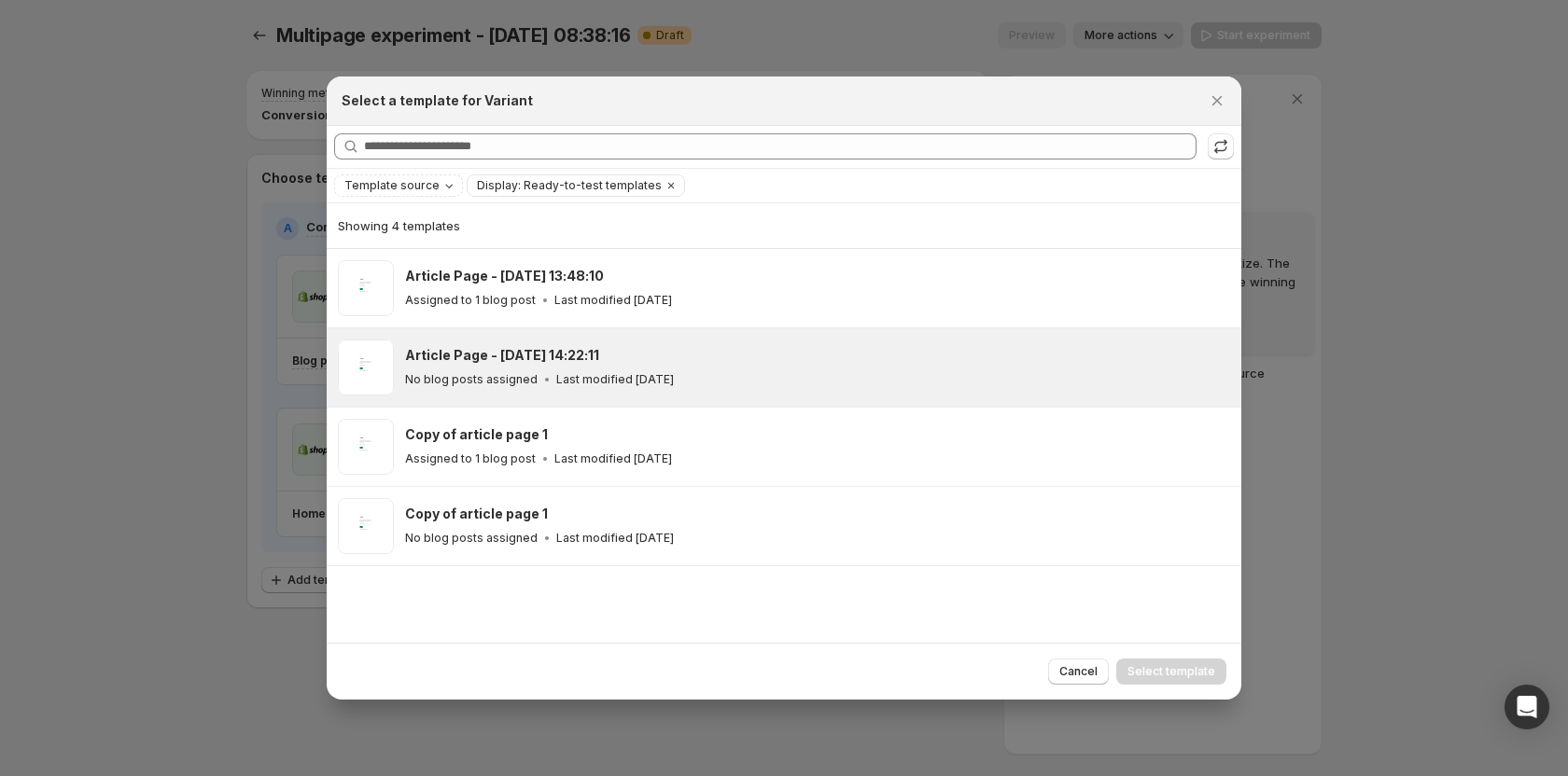
click at [643, 373] on p "Last modified [DATE]" at bounding box center [615, 380] width 117 height 15
click at [1207, 667] on span "Select template" at bounding box center [1171, 672] width 87 height 15
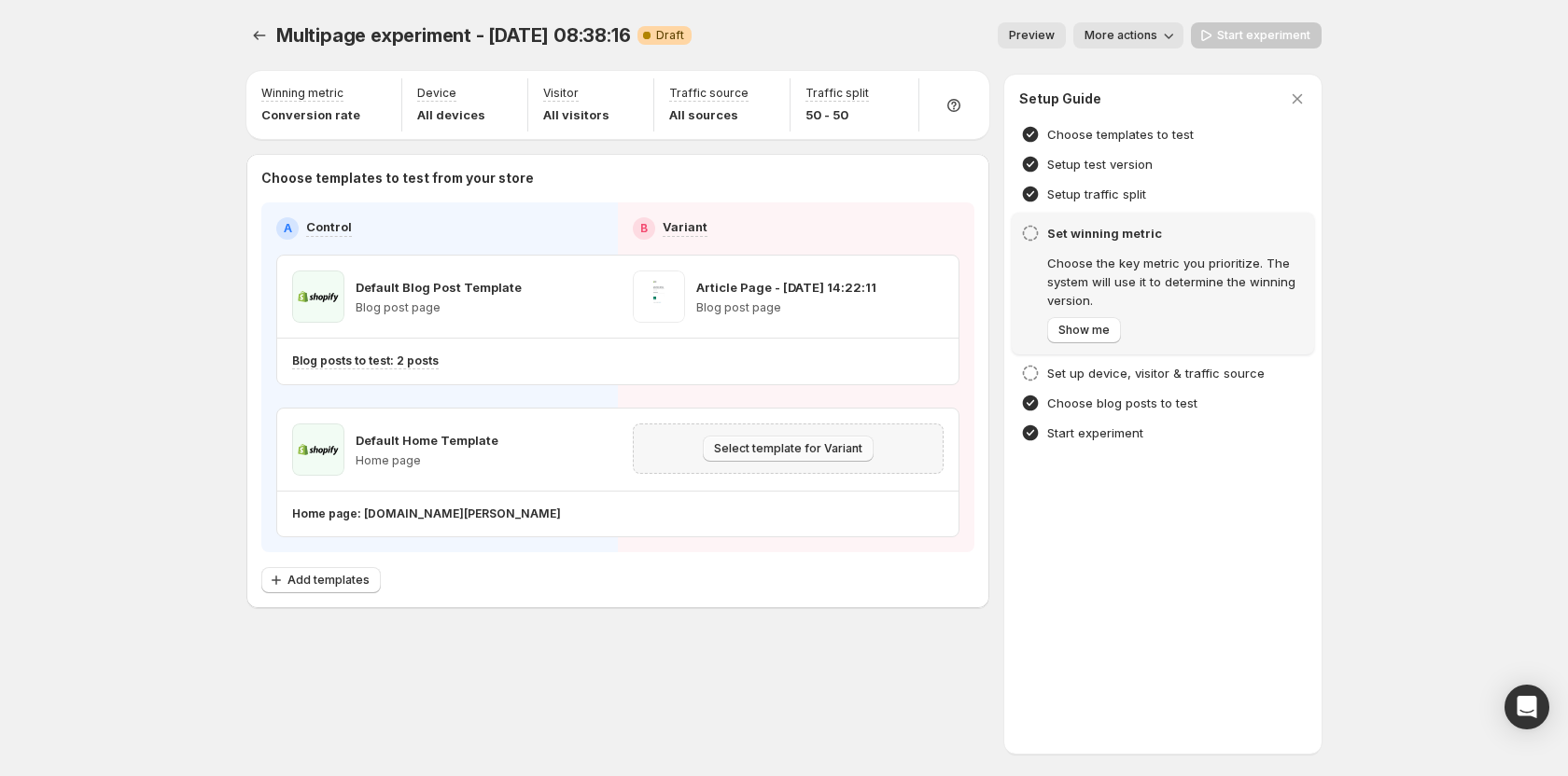
click at [819, 443] on span "Select template for Variant" at bounding box center [787, 448] width 148 height 15
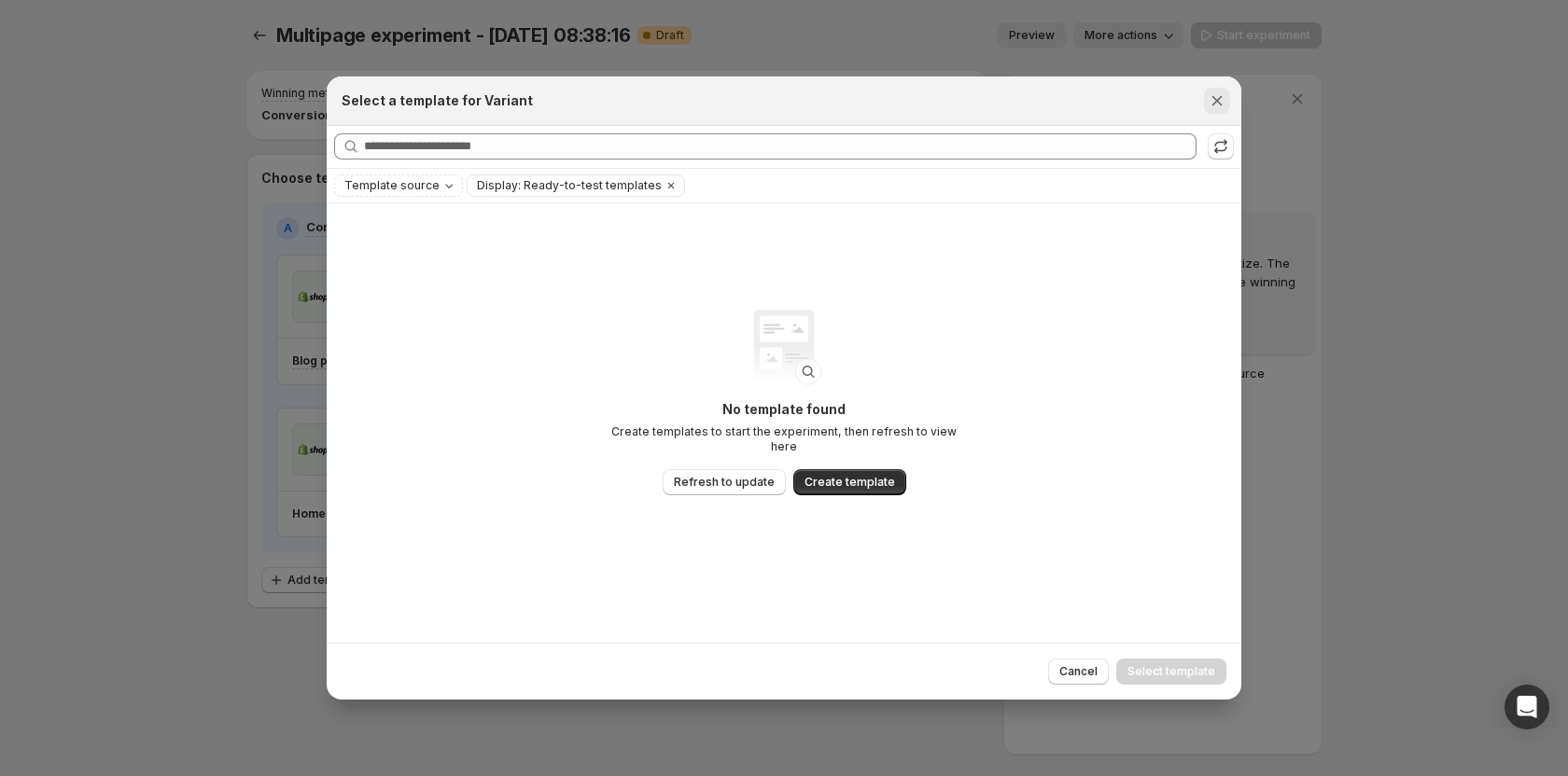
click at [1210, 101] on icon "Close" at bounding box center [1216, 100] width 19 height 19
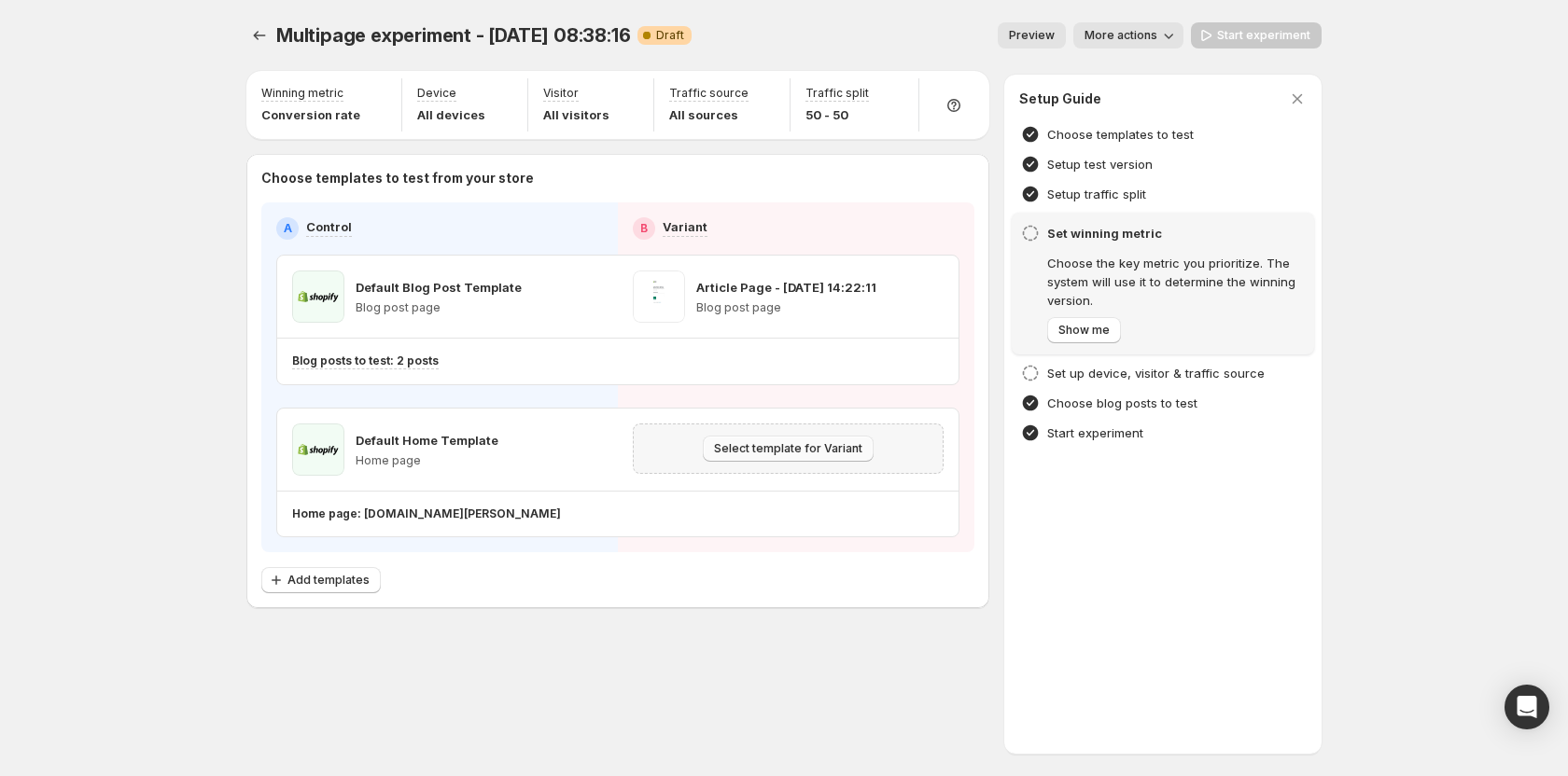
click at [781, 452] on span "Select template for Variant" at bounding box center [787, 448] width 148 height 15
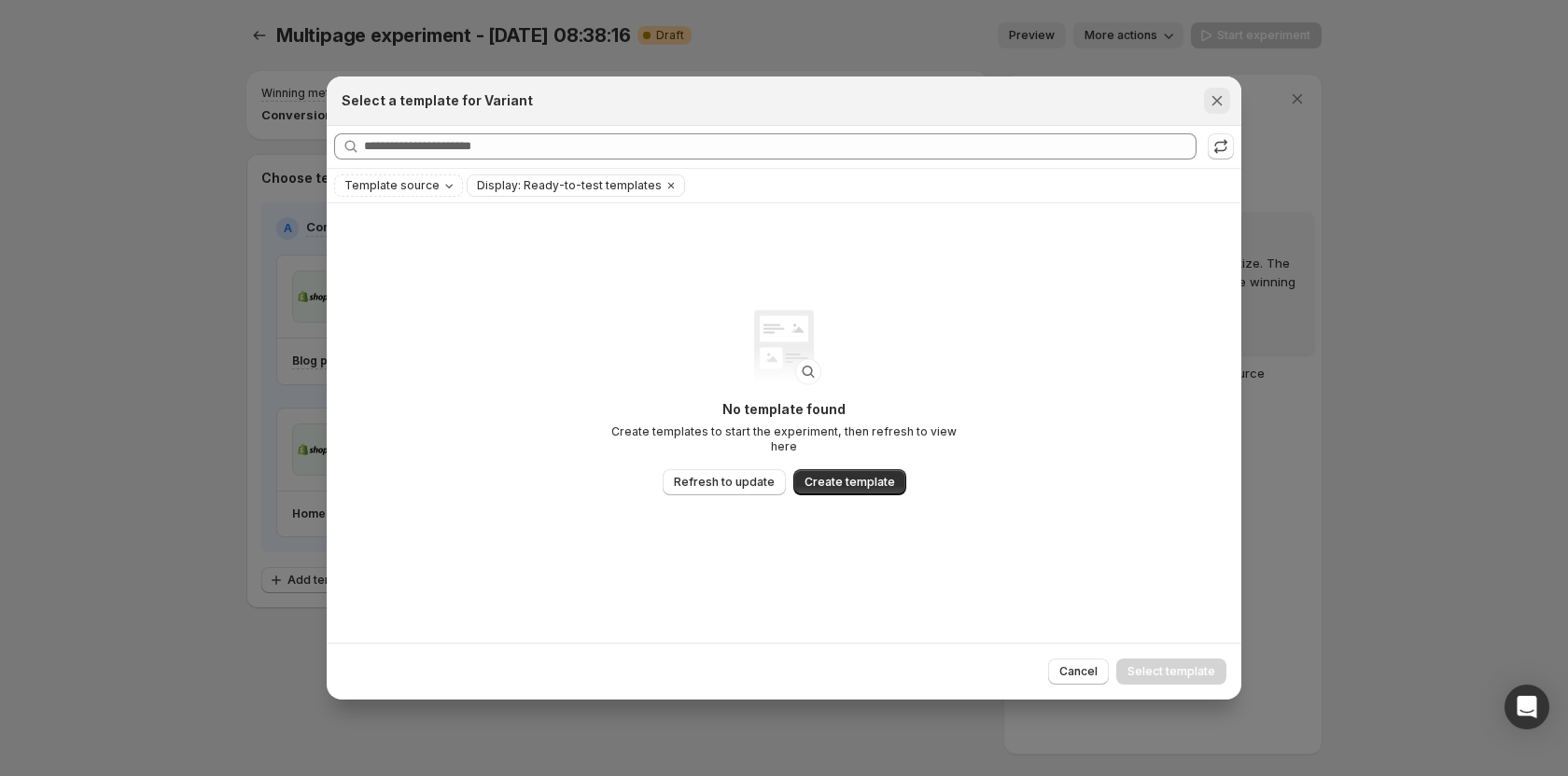
click at [1227, 101] on button "Close" at bounding box center [1216, 100] width 26 height 26
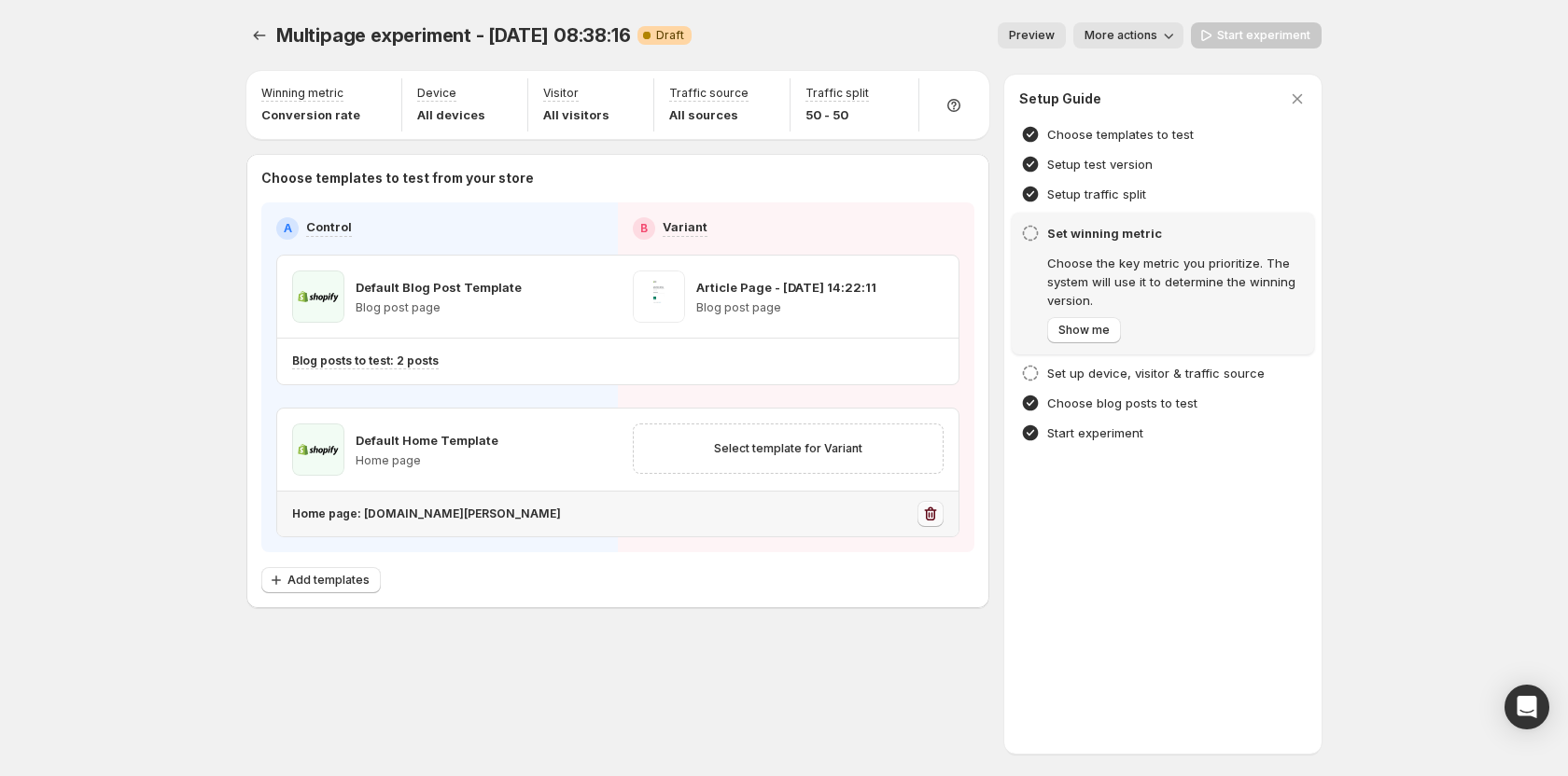
click at [929, 517] on icon "button" at bounding box center [929, 516] width 2 height 6
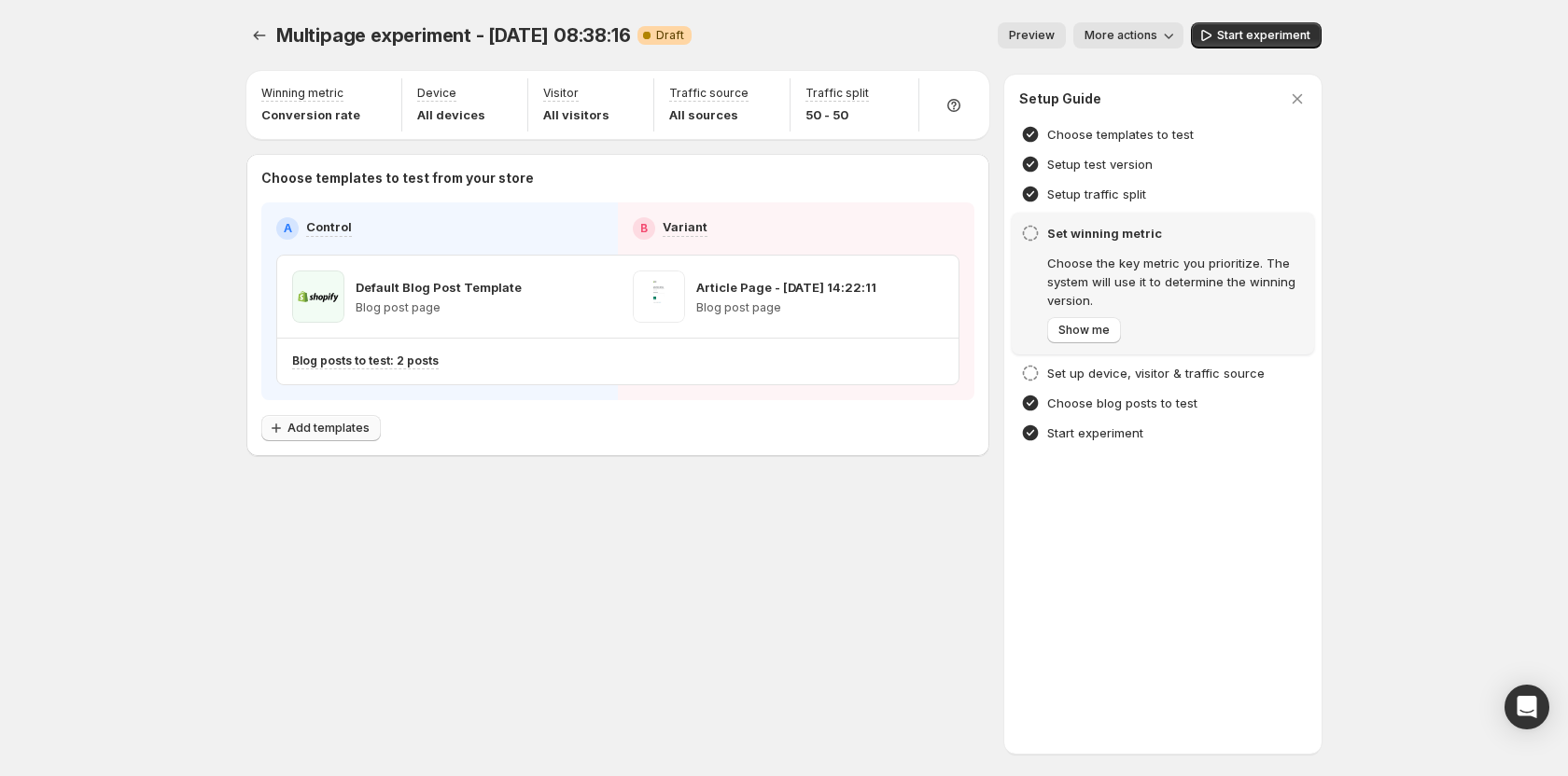
click at [344, 436] on button "Add templates" at bounding box center [321, 428] width 119 height 26
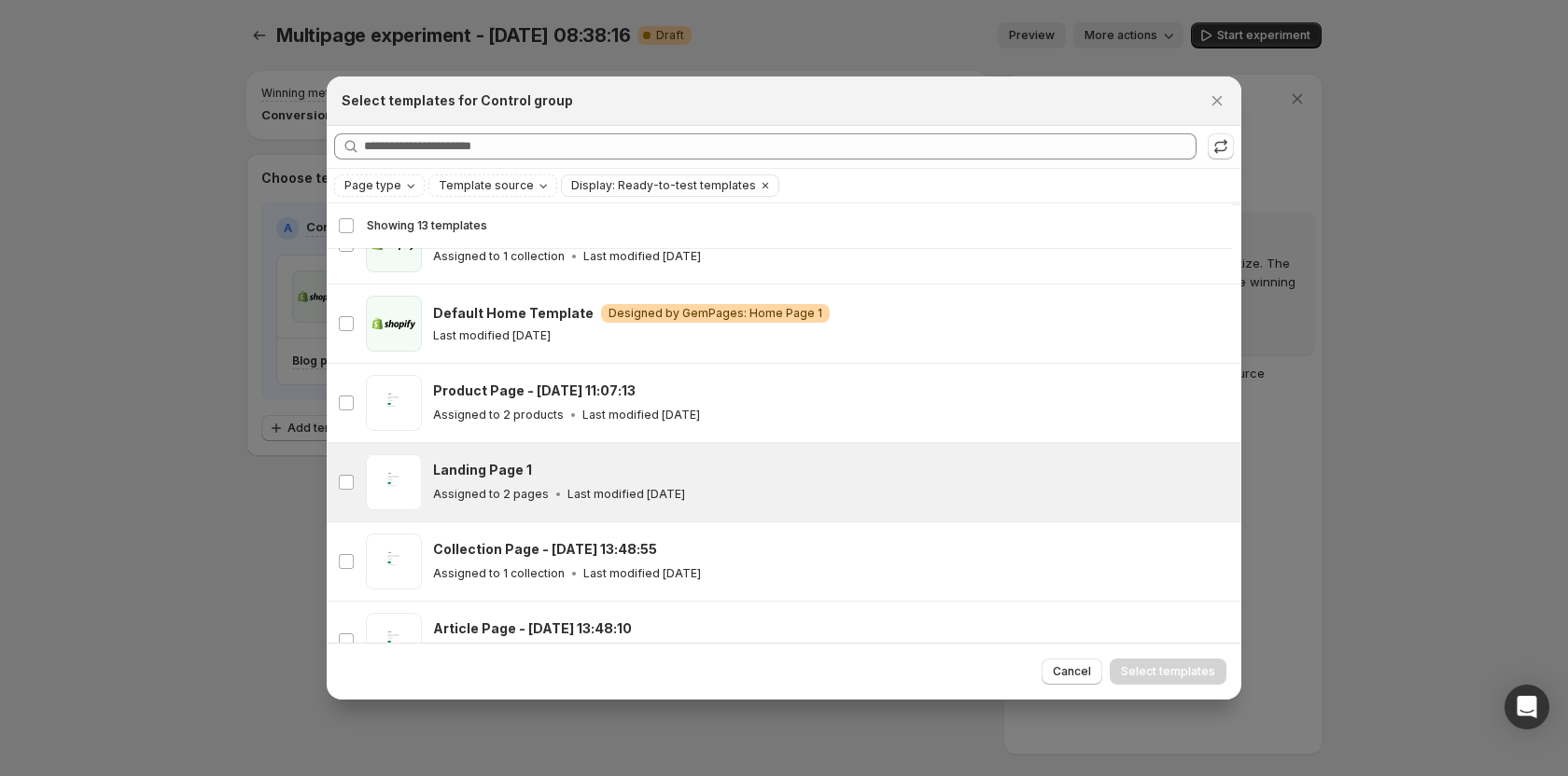
scroll to position [138, 0]
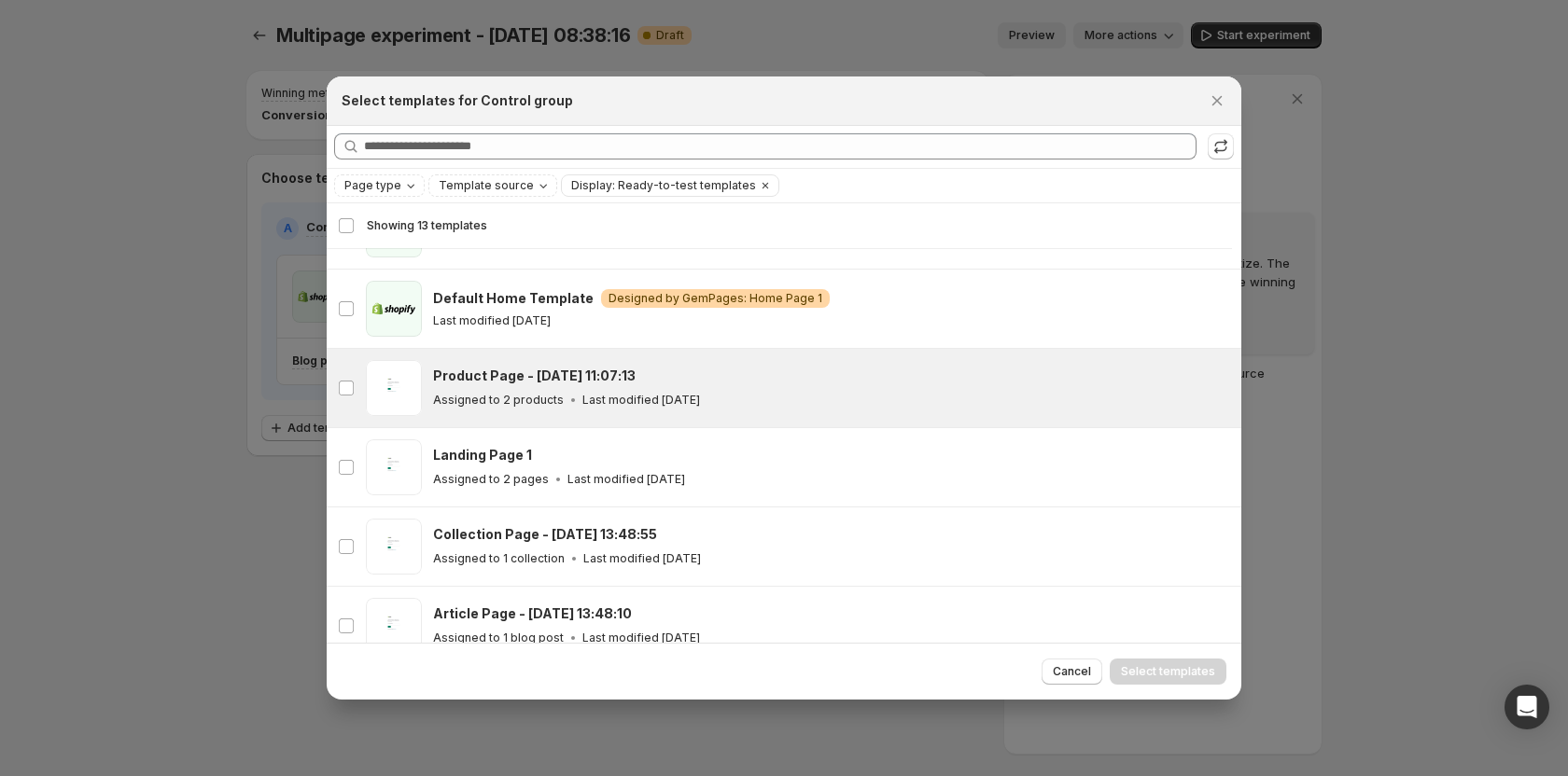
click at [544, 385] on h3 "Product Page - [DATE] 11:07:13" at bounding box center [535, 376] width 203 height 19
click at [1165, 677] on span "Select templates" at bounding box center [1168, 672] width 94 height 15
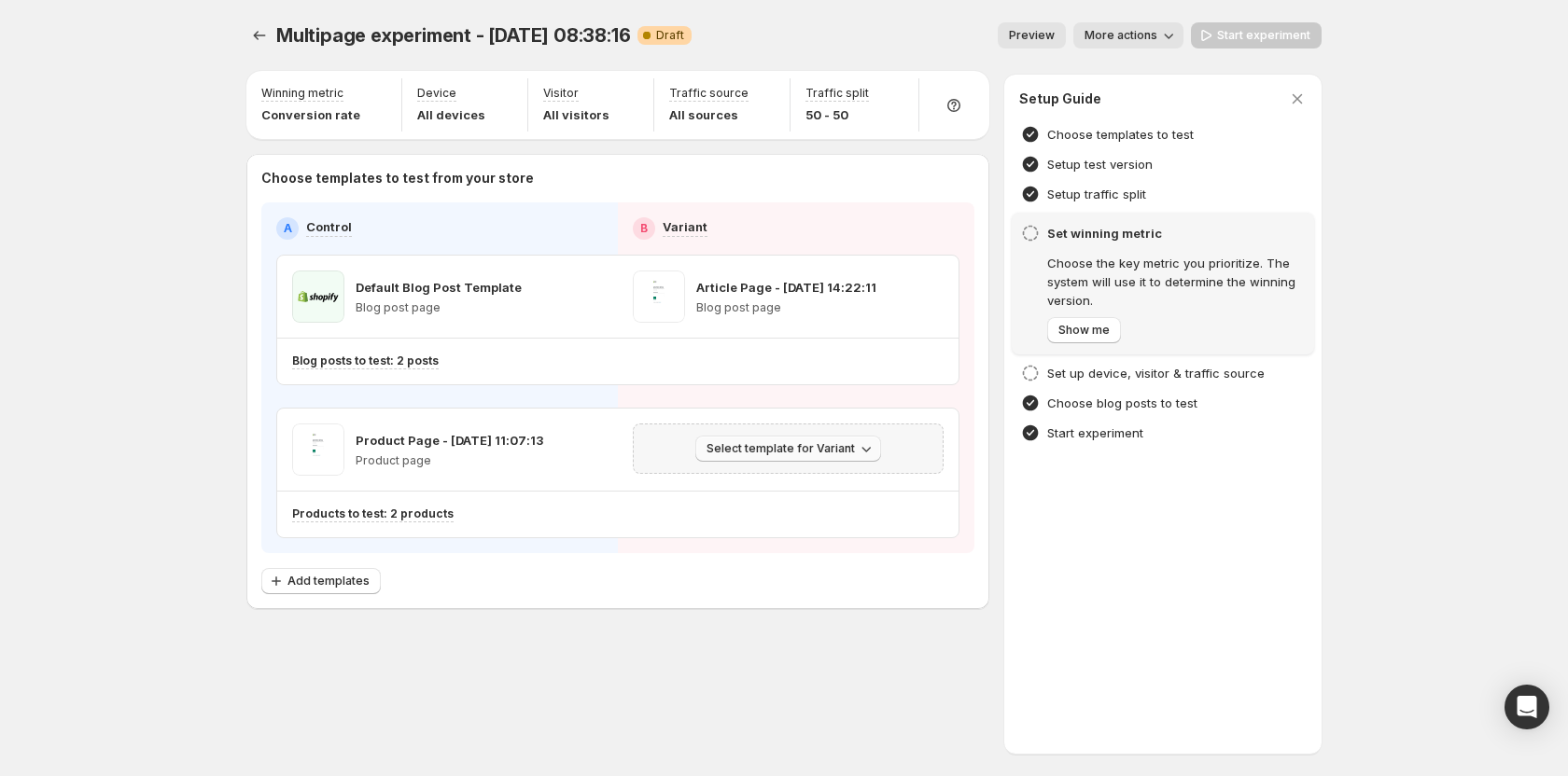
click at [755, 451] on span "Select template for Variant" at bounding box center [780, 448] width 148 height 15
click at [763, 516] on span "Create Variant based on Control" at bounding box center [792, 520] width 191 height 15
click at [930, 370] on icon "button" at bounding box center [930, 362] width 19 height 19
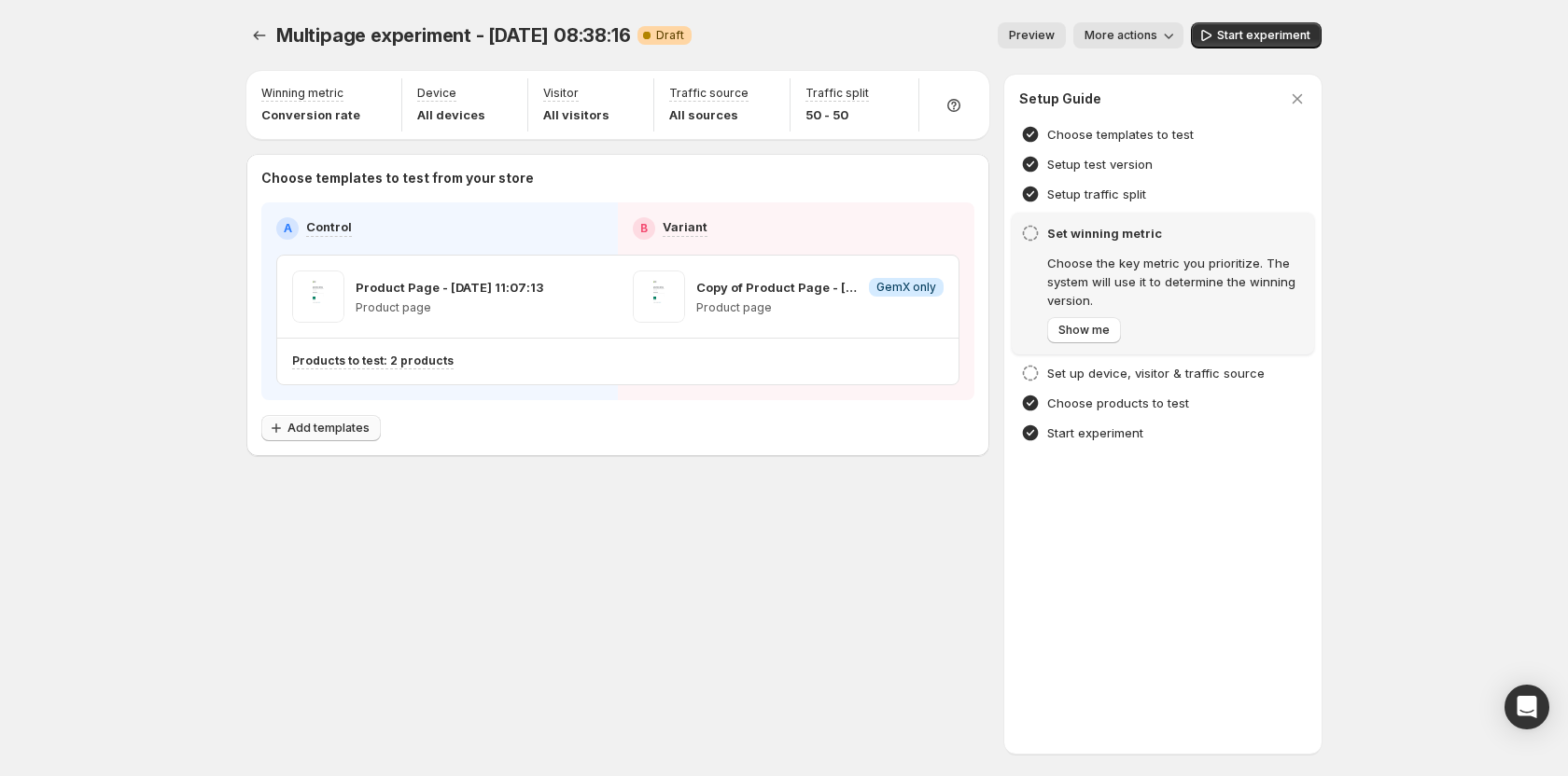
click at [332, 432] on span "Add templates" at bounding box center [328, 427] width 82 height 15
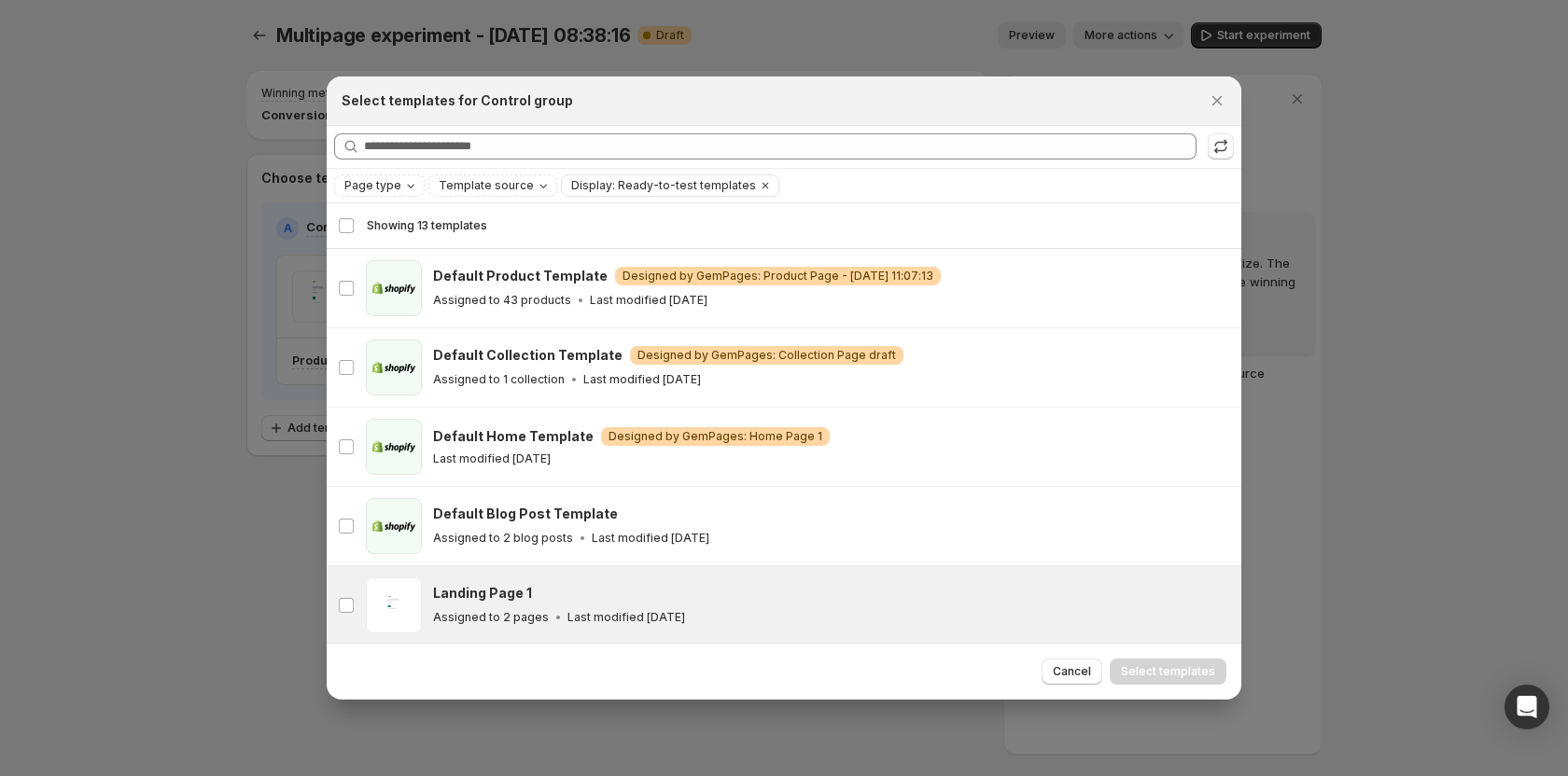
click at [463, 604] on div "Landing Page 1 Assigned to 2 pages Last modified 24 days ago" at bounding box center [829, 605] width 791 height 43
click at [1133, 676] on span "Select templates" at bounding box center [1168, 672] width 94 height 15
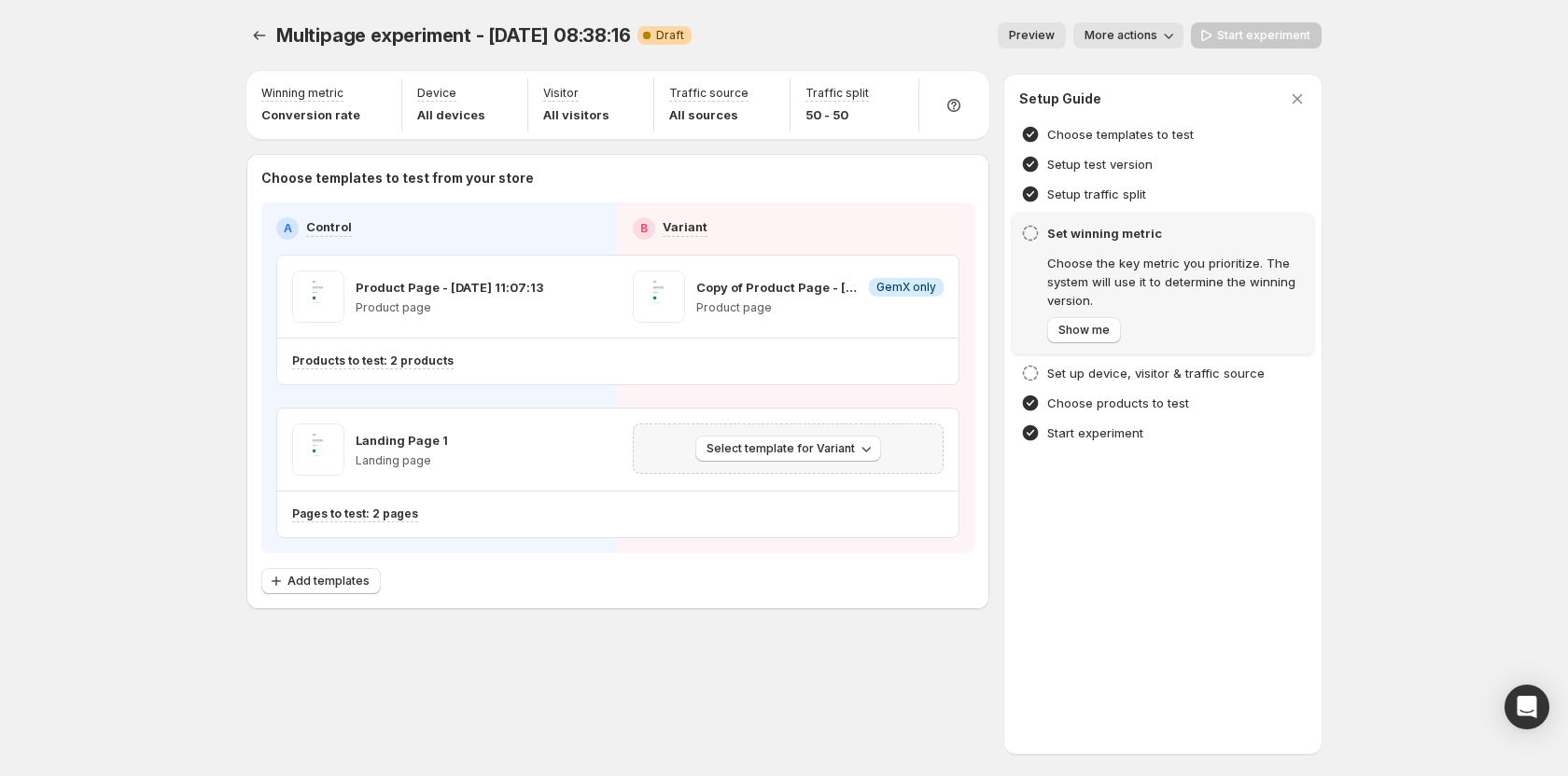
click at [747, 430] on div "Select template for Variant" at bounding box center [788, 448] width 311 height 51
click at [760, 447] on span "Select template for Variant" at bounding box center [780, 448] width 148 height 15
click at [761, 514] on span "Create Variant based on Control" at bounding box center [792, 520] width 191 height 15
click at [745, 615] on div "Multipage experiment - Oct 10, 08:38:16. This page is ready Multipage experimen…" at bounding box center [783, 355] width 1120 height 710
click at [328, 582] on span "Add templates" at bounding box center [328, 580] width 82 height 15
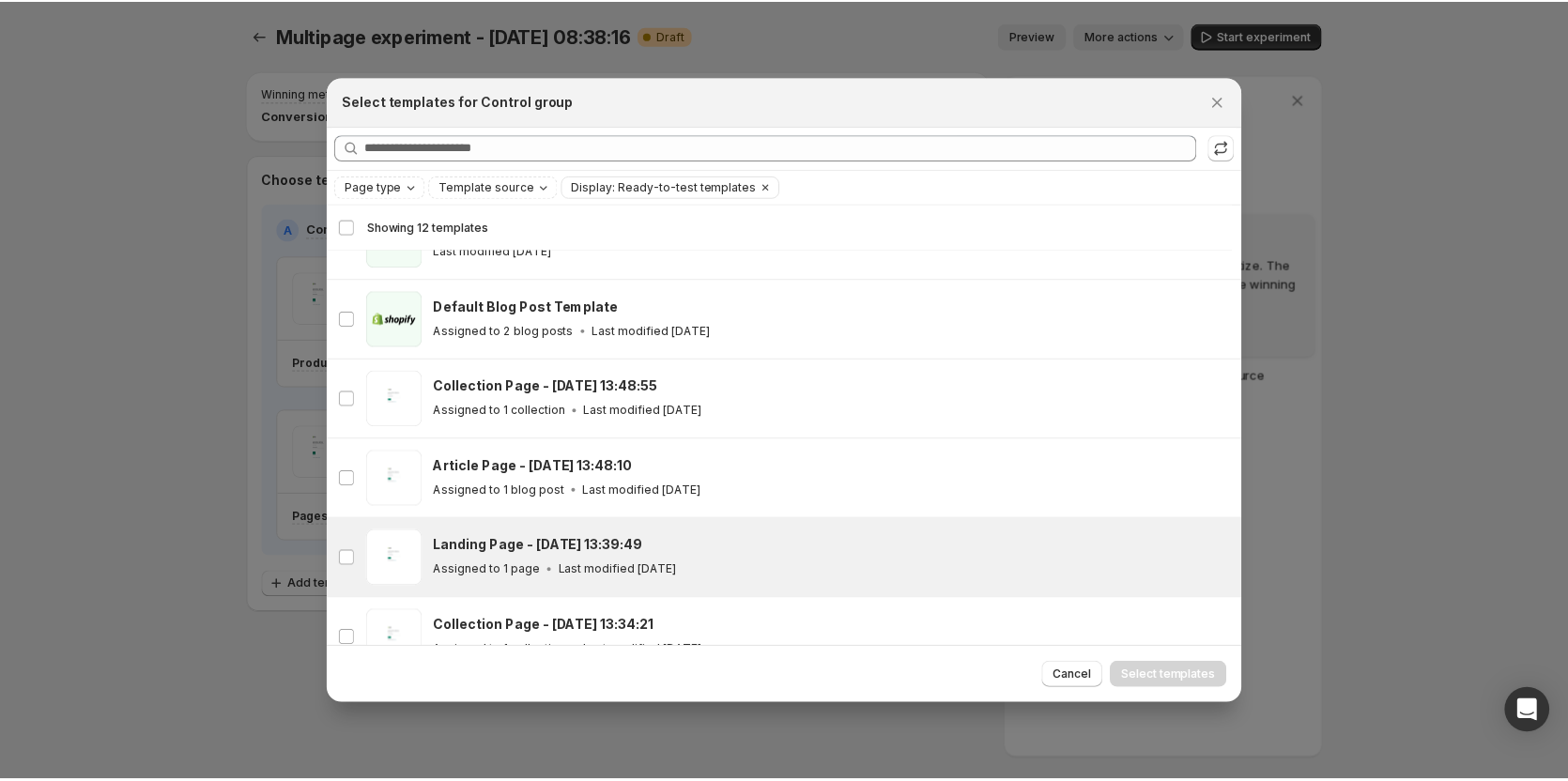
scroll to position [233, 0]
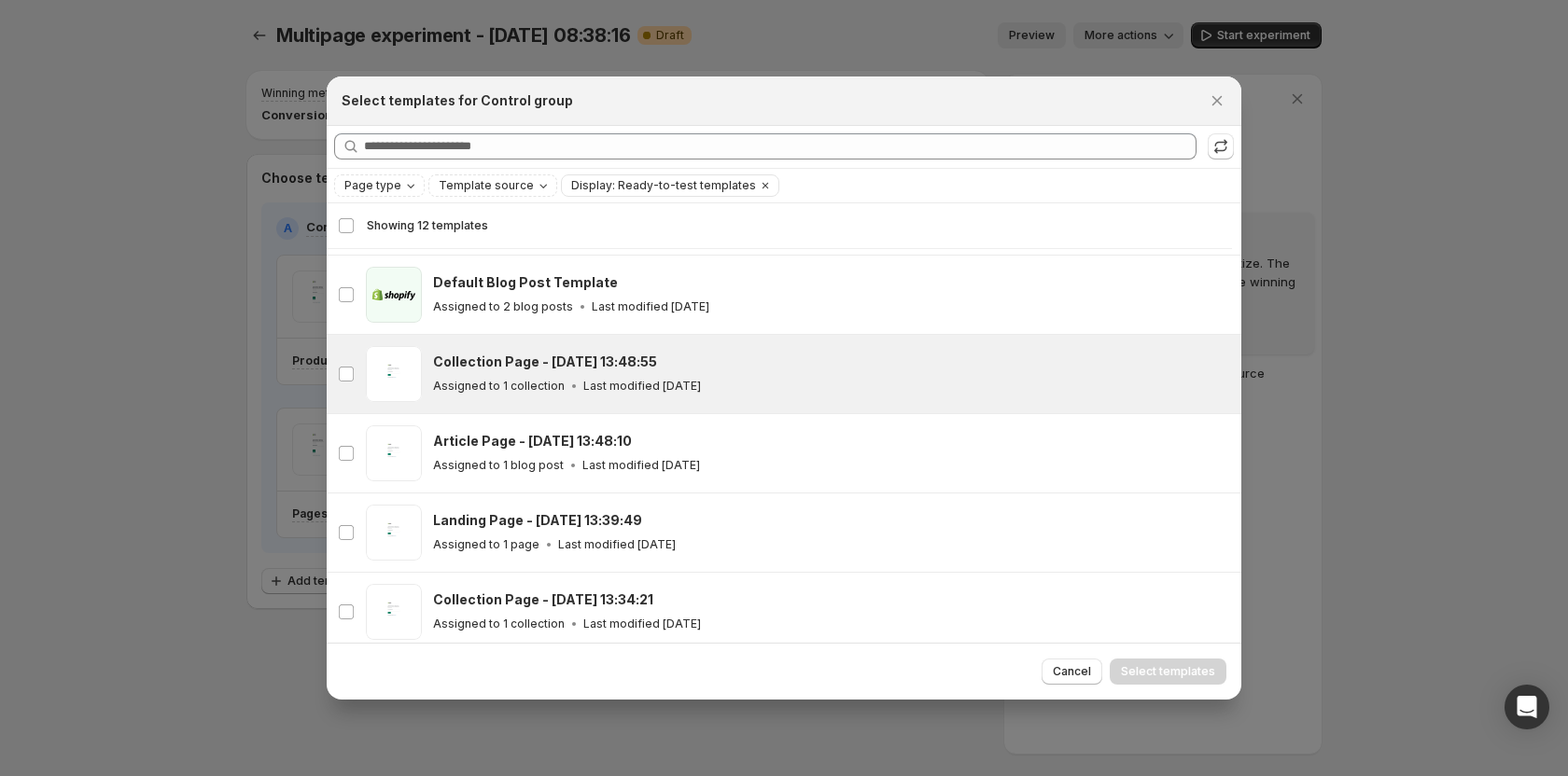
click at [518, 361] on h3 "Collection Page - [DATE] 13:48:55" at bounding box center [545, 362] width 224 height 19
click at [226, 307] on div at bounding box center [784, 388] width 1568 height 776
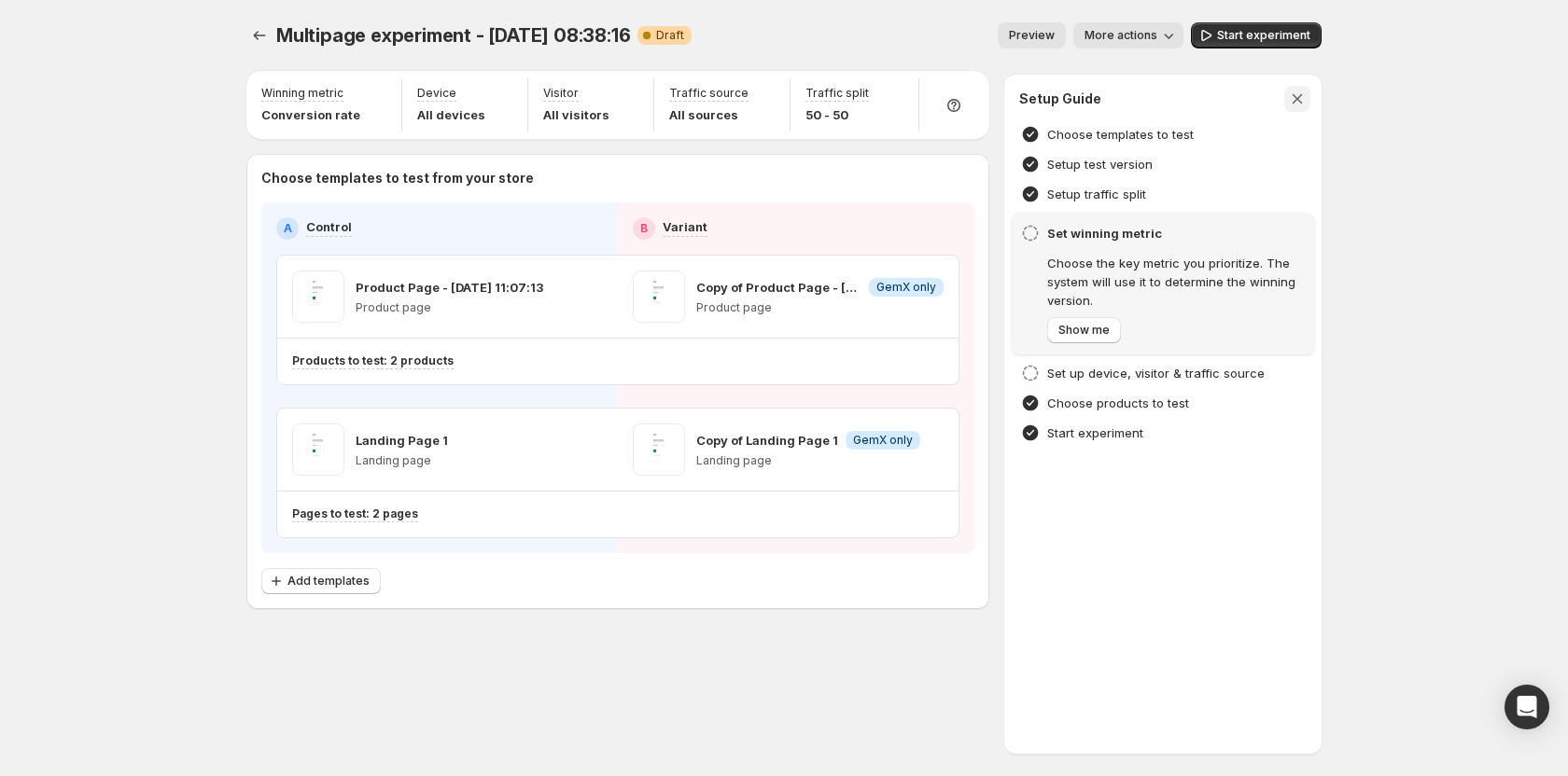
click at [1306, 98] on icon "button" at bounding box center [1297, 98] width 19 height 19
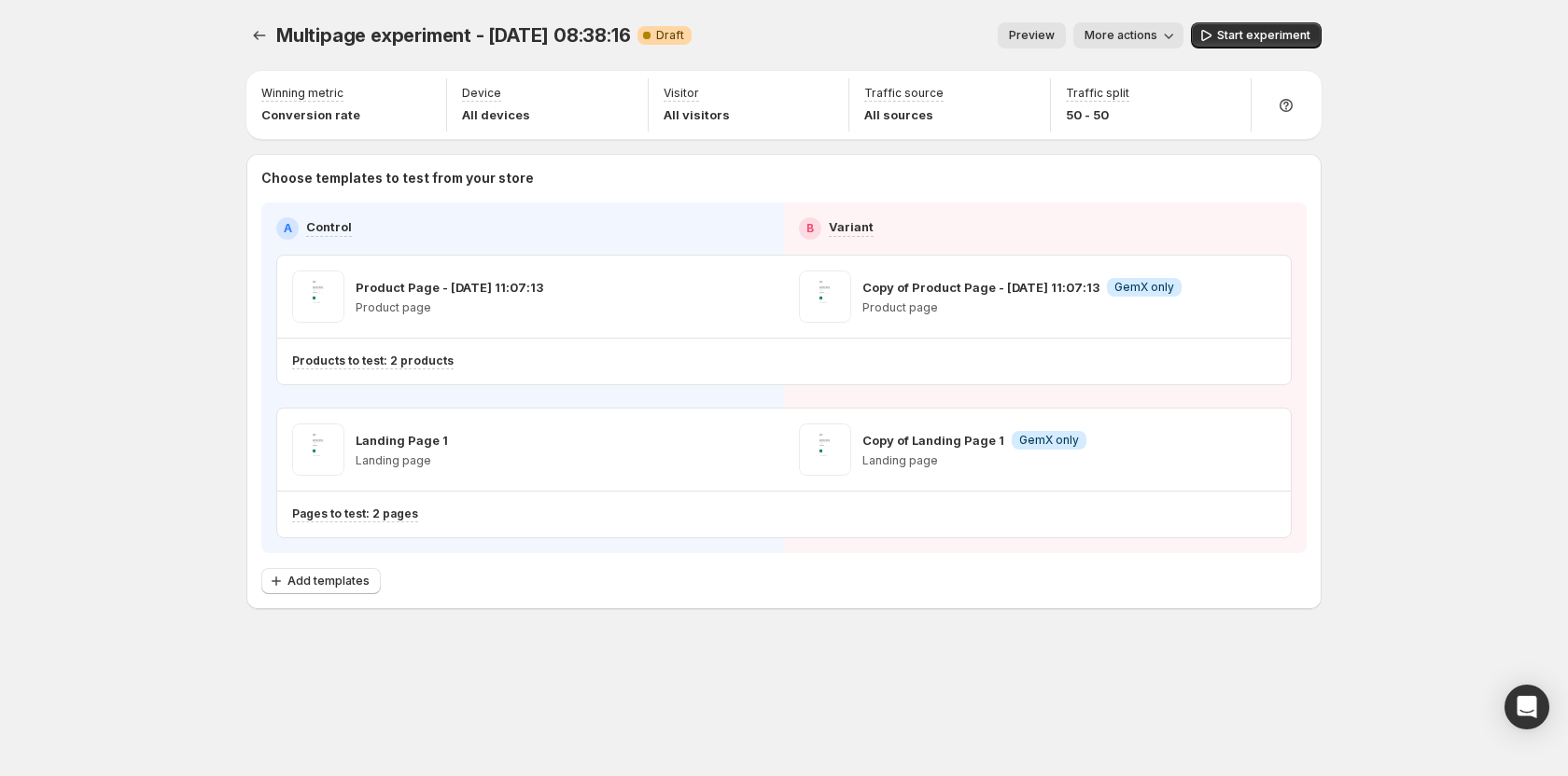
click at [130, 439] on div "Multipage experiment - Oct 10, 08:38:16. This page is ready Multipage experimen…" at bounding box center [784, 388] width 1568 height 776
click at [263, 38] on icon "Experiments" at bounding box center [259, 35] width 19 height 19
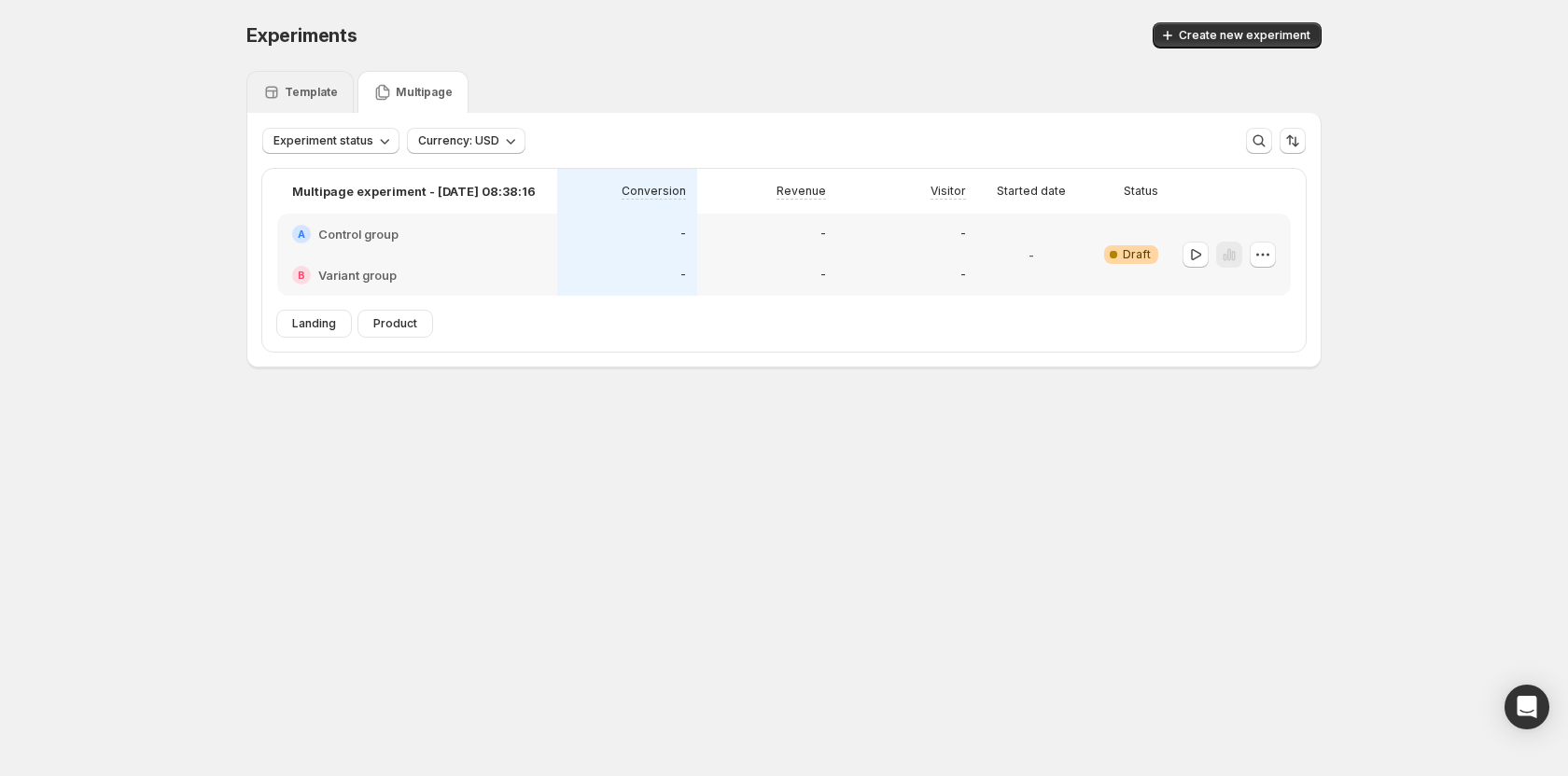
click at [287, 74] on div "Template" at bounding box center [300, 91] width 107 height 42
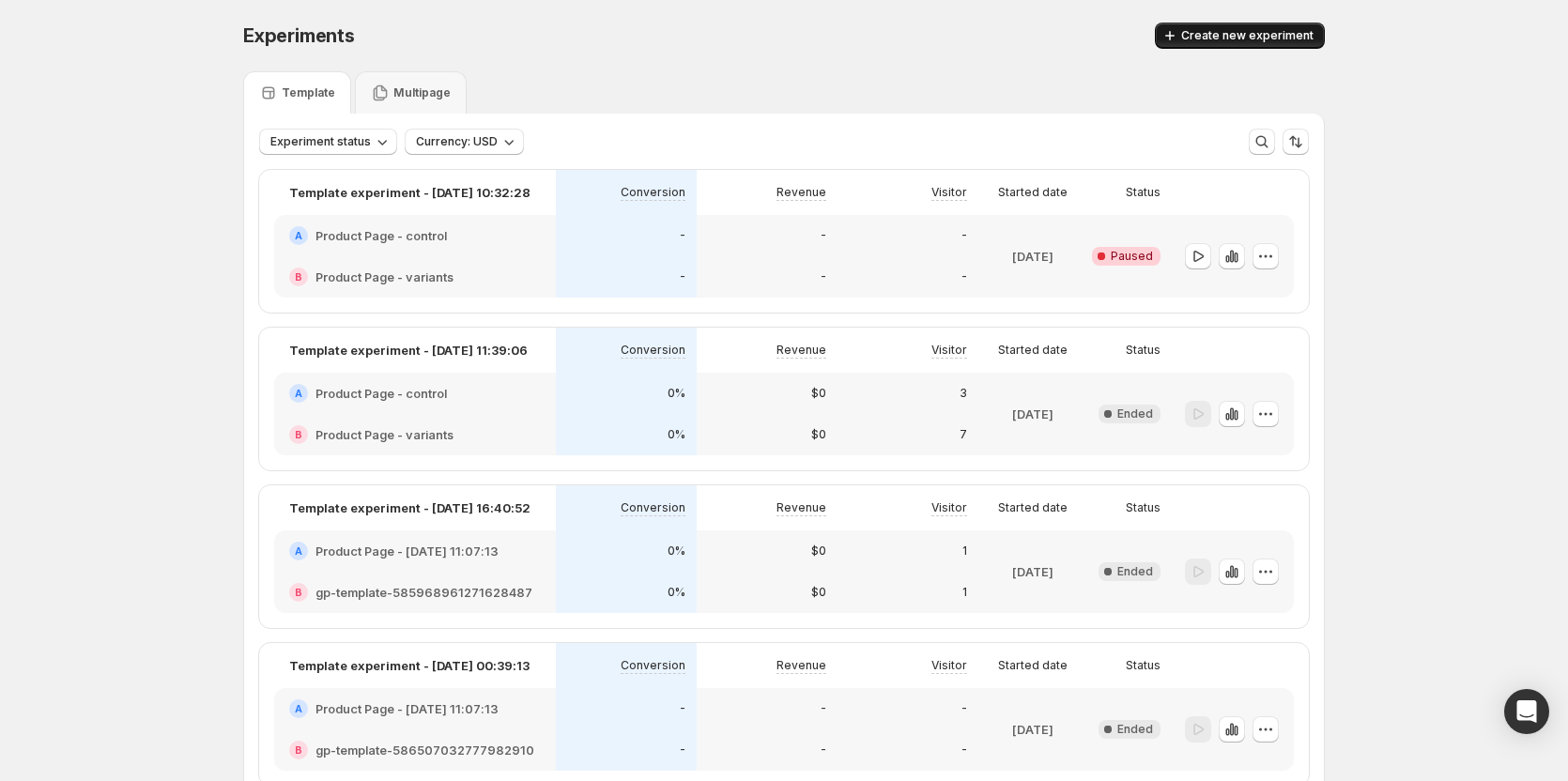
click at [1212, 33] on span "Create new experiment" at bounding box center [1247, 35] width 132 height 15
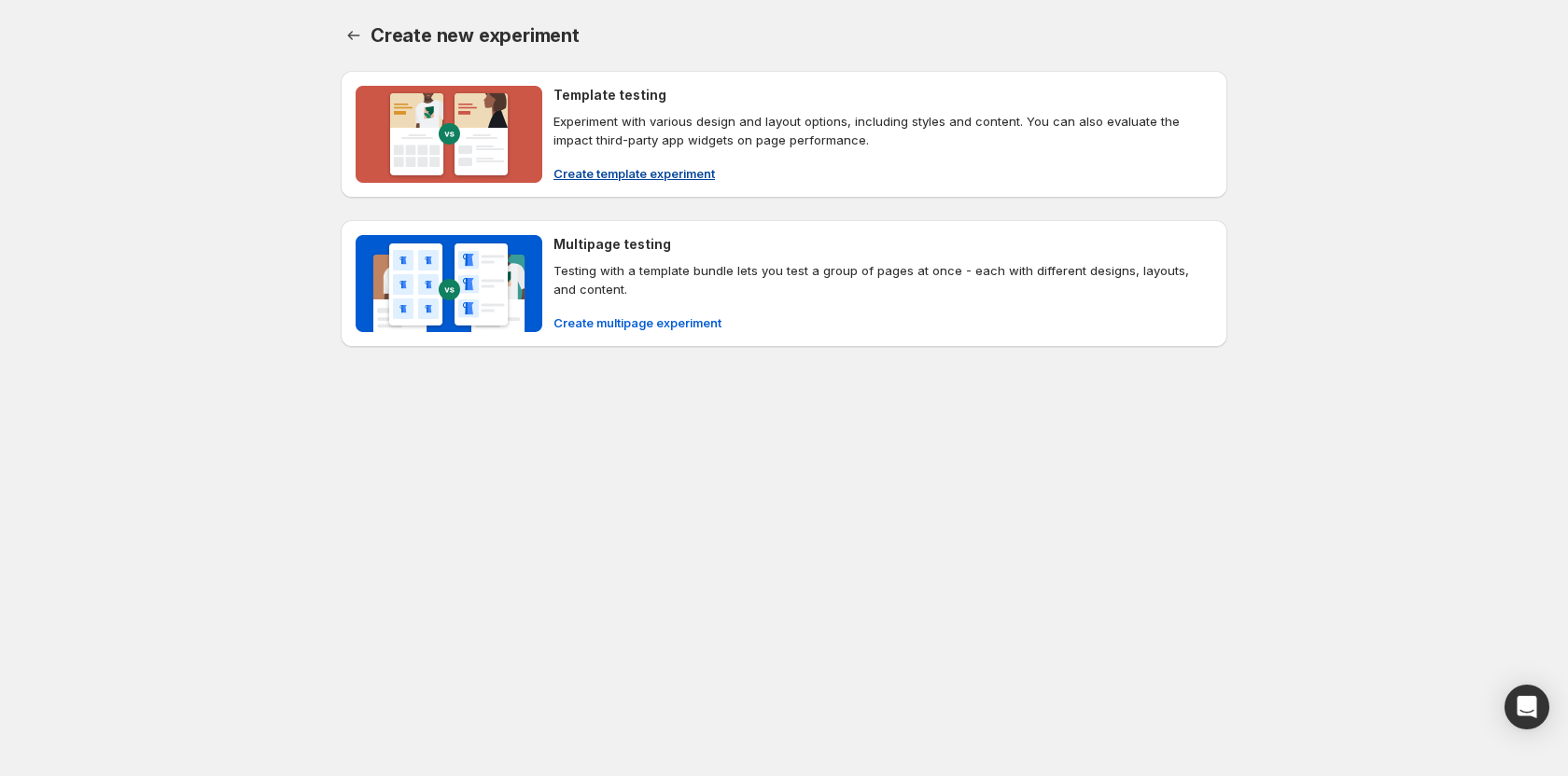
click at [654, 171] on span "Create template experiment" at bounding box center [634, 173] width 161 height 19
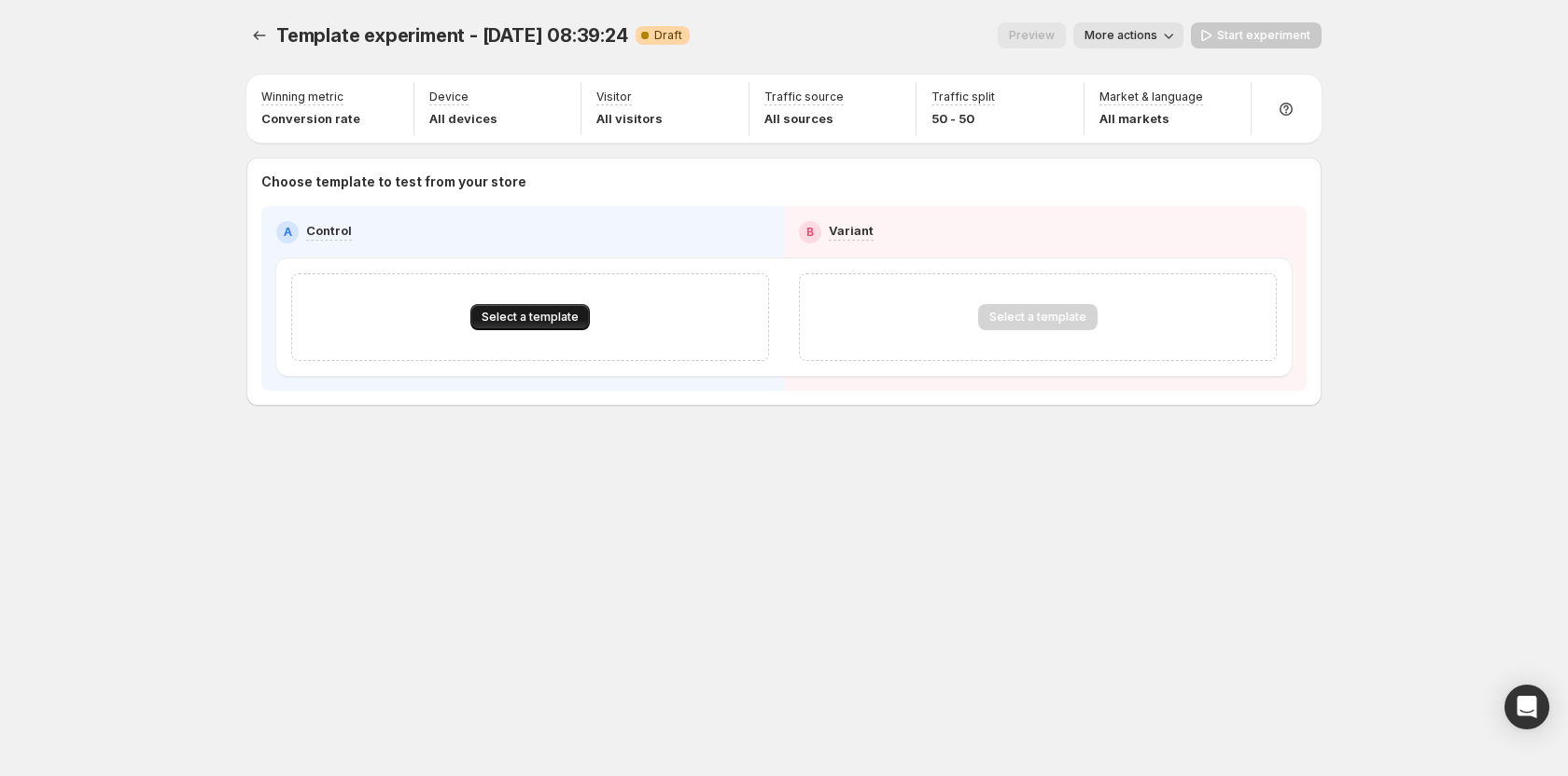
click at [536, 313] on span "Select a template" at bounding box center [531, 317] width 97 height 15
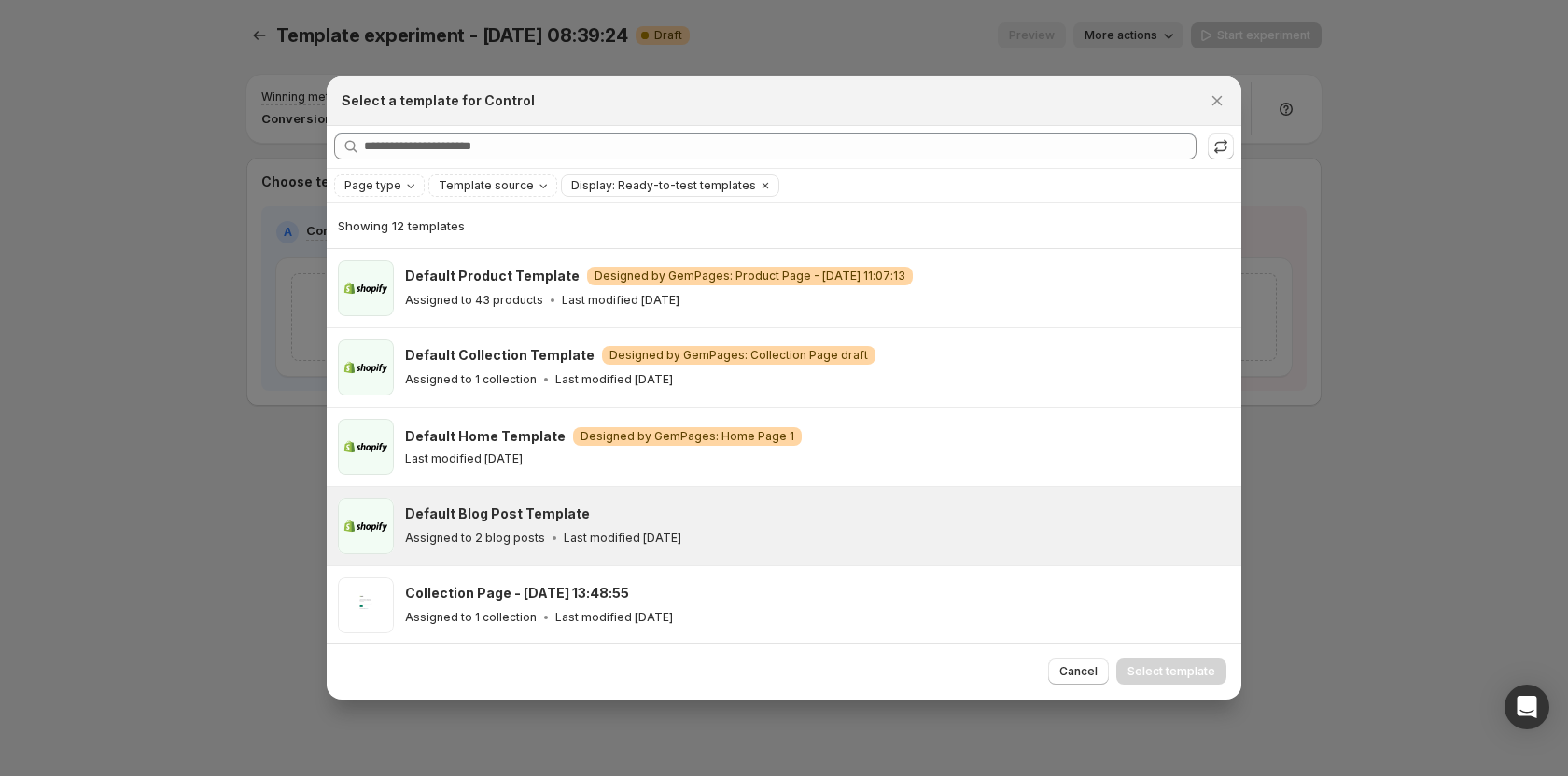
click at [478, 524] on div "Default Blog Post Template Assigned to 2 blog posts Last modified 4 months ago" at bounding box center [815, 526] width 819 height 43
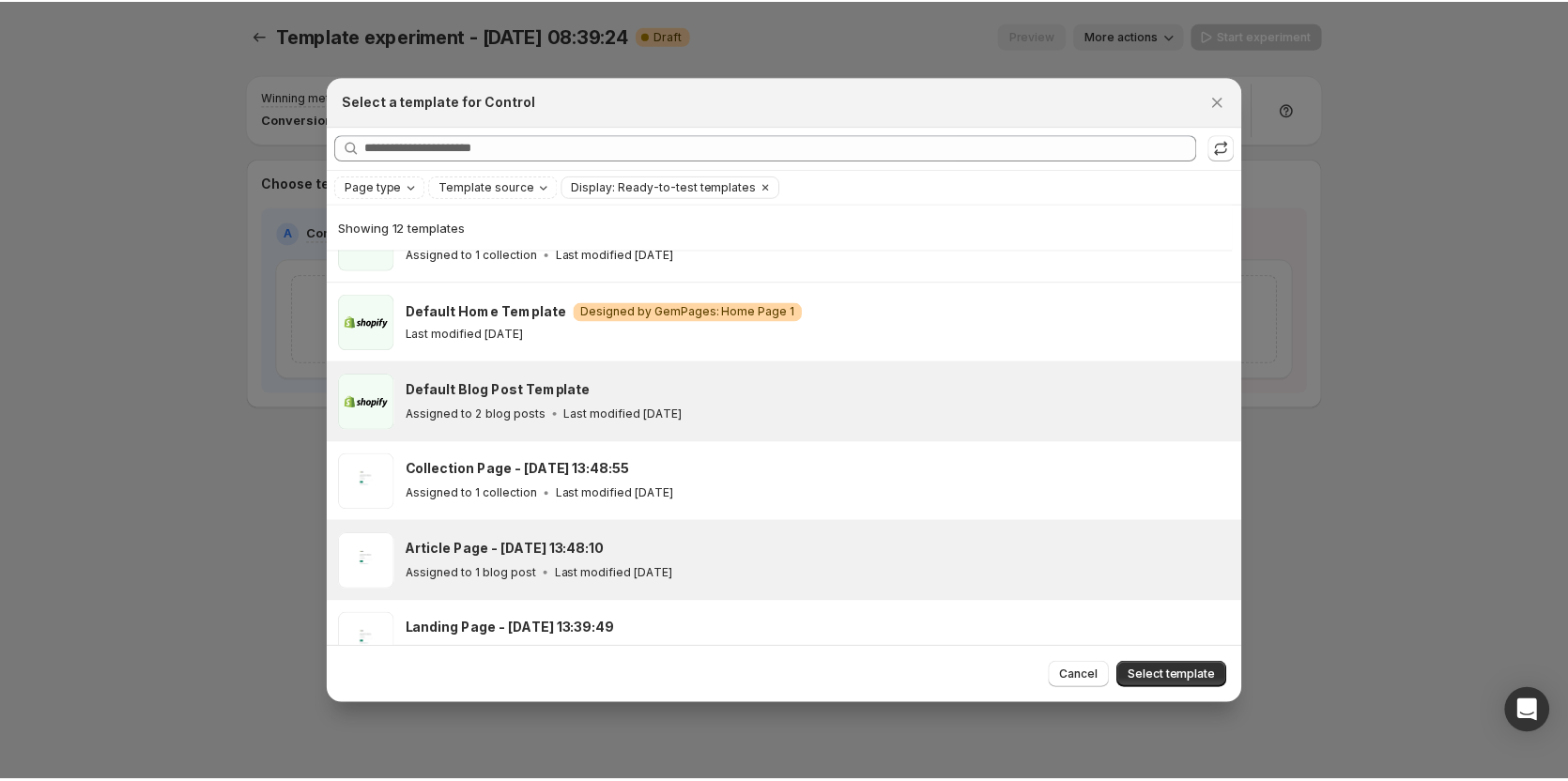
scroll to position [139, 0]
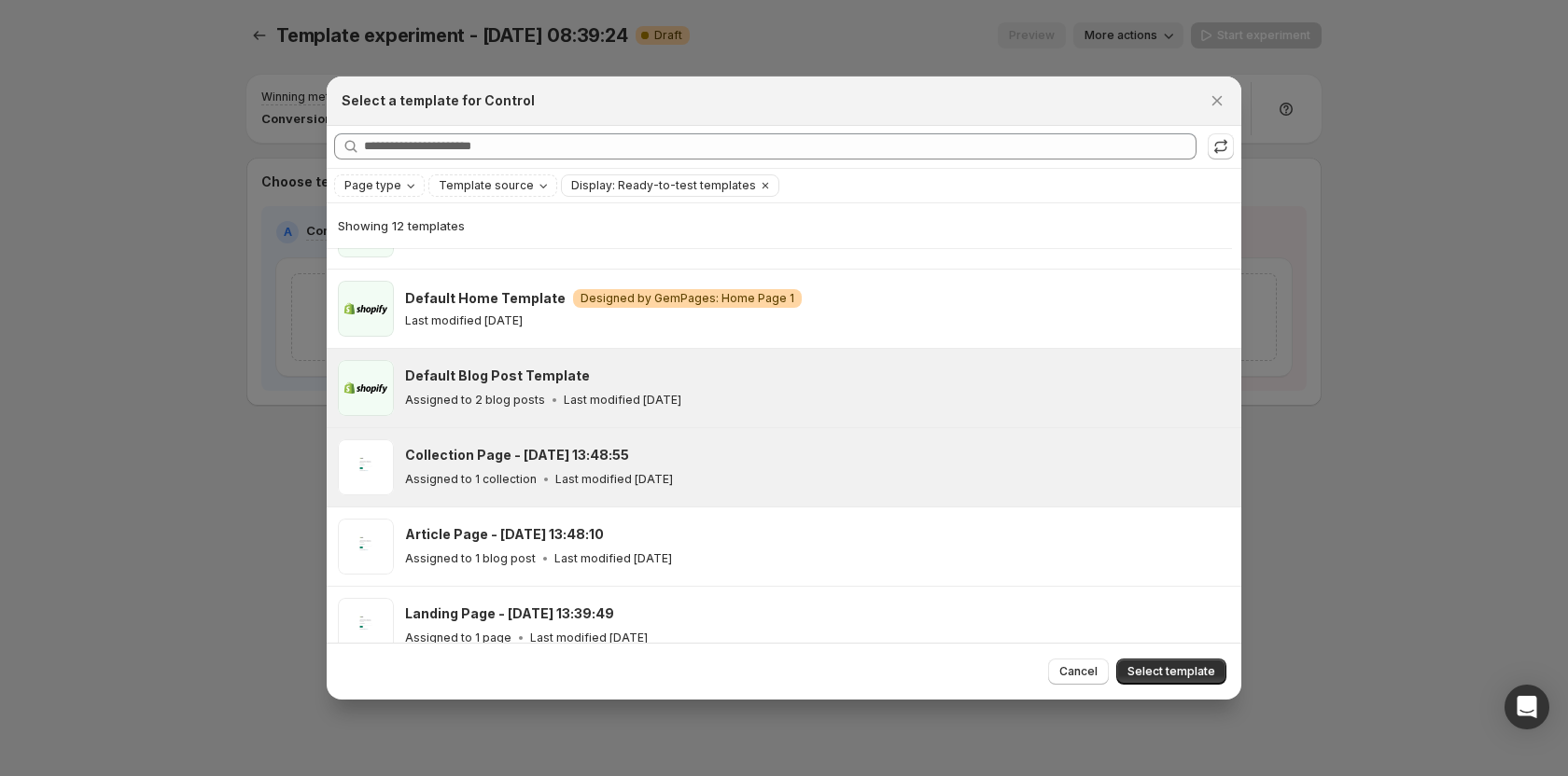
click at [555, 472] on p "Last modified [DATE]" at bounding box center [614, 479] width 117 height 15
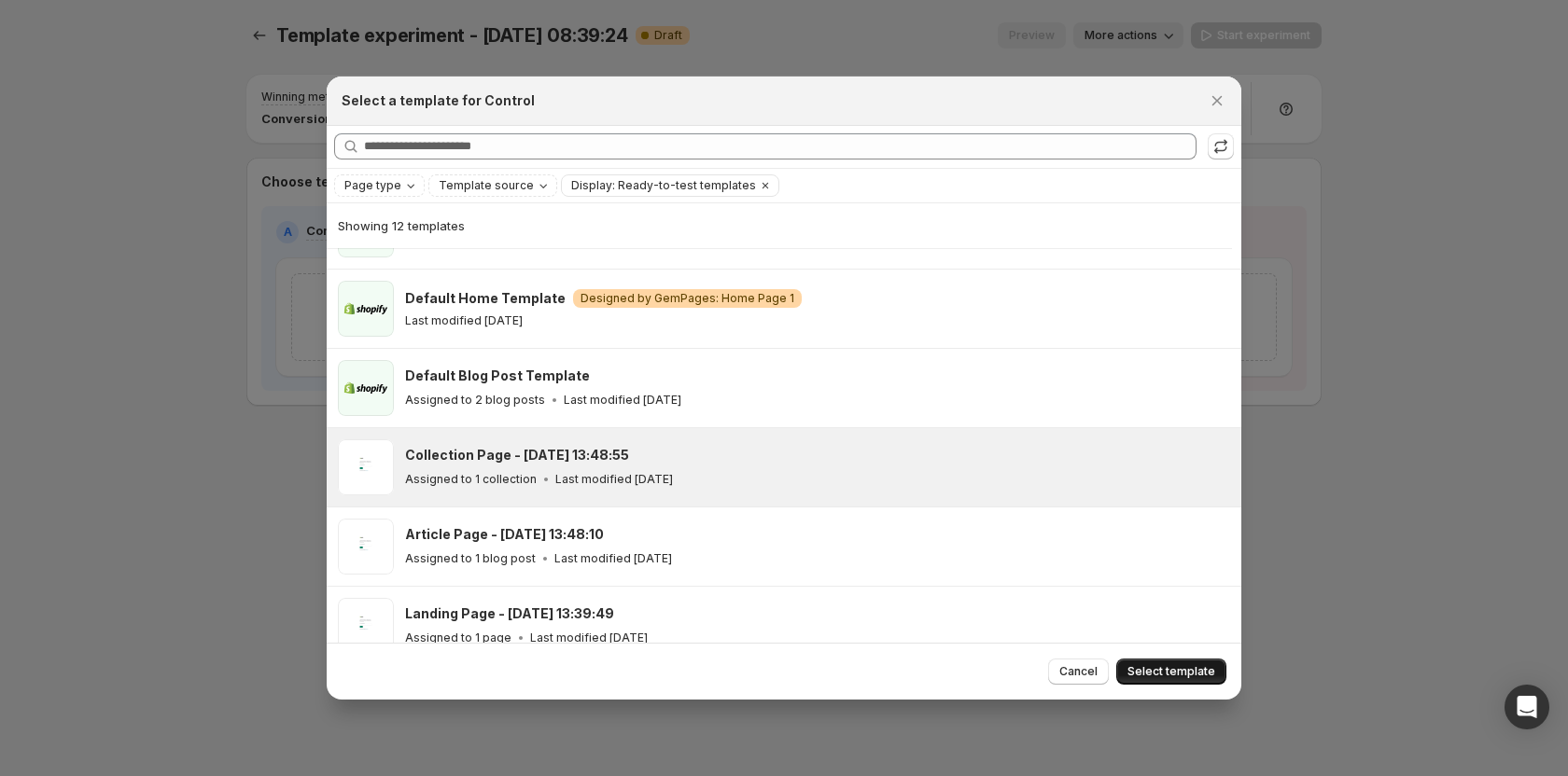
click at [1171, 664] on button "Select template" at bounding box center [1171, 672] width 110 height 26
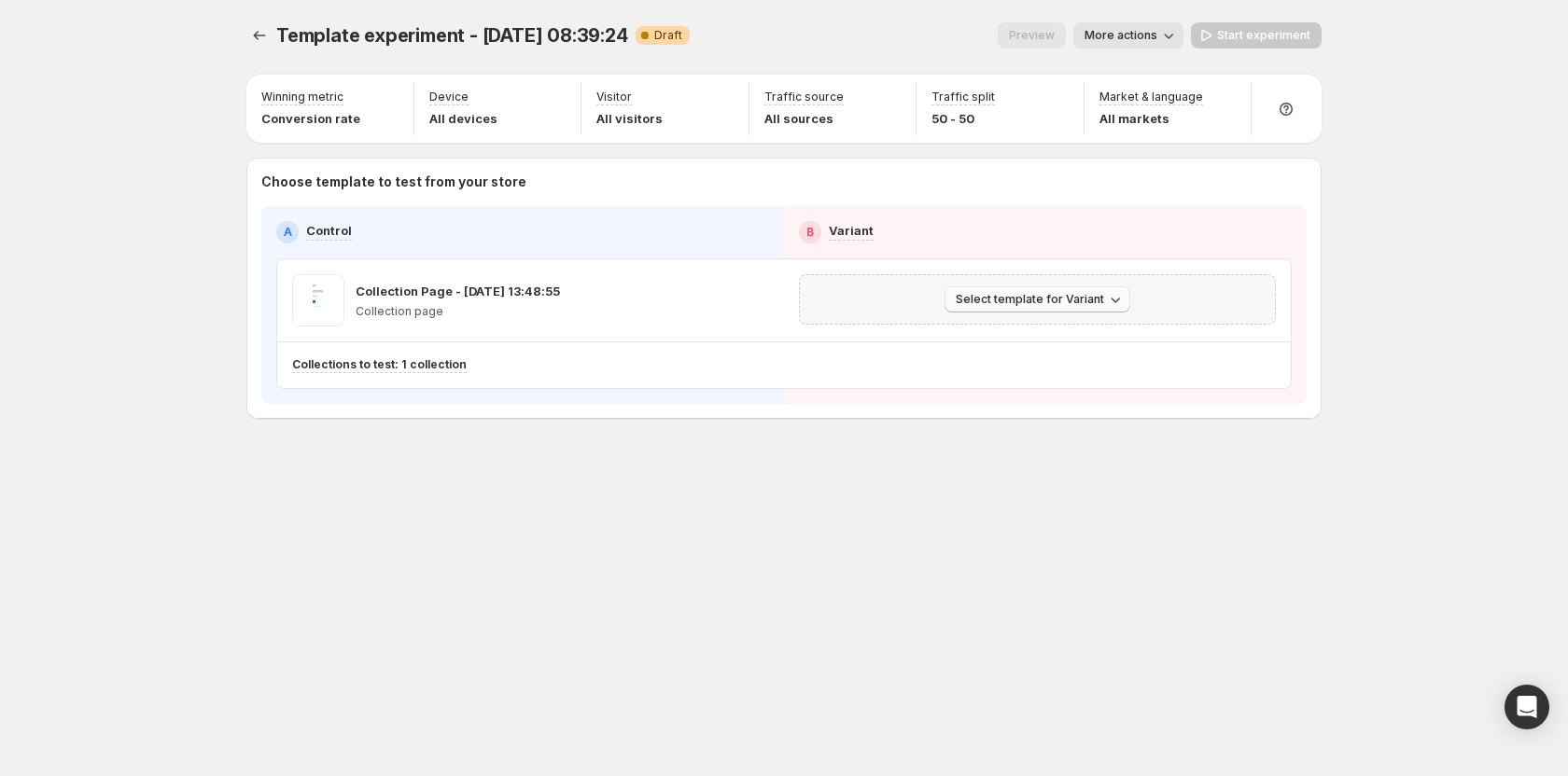
click at [1014, 294] on span "Select template for Variant" at bounding box center [1029, 299] width 148 height 15
click at [1033, 382] on button "Create Variant based on Control" at bounding box center [1040, 370] width 202 height 30
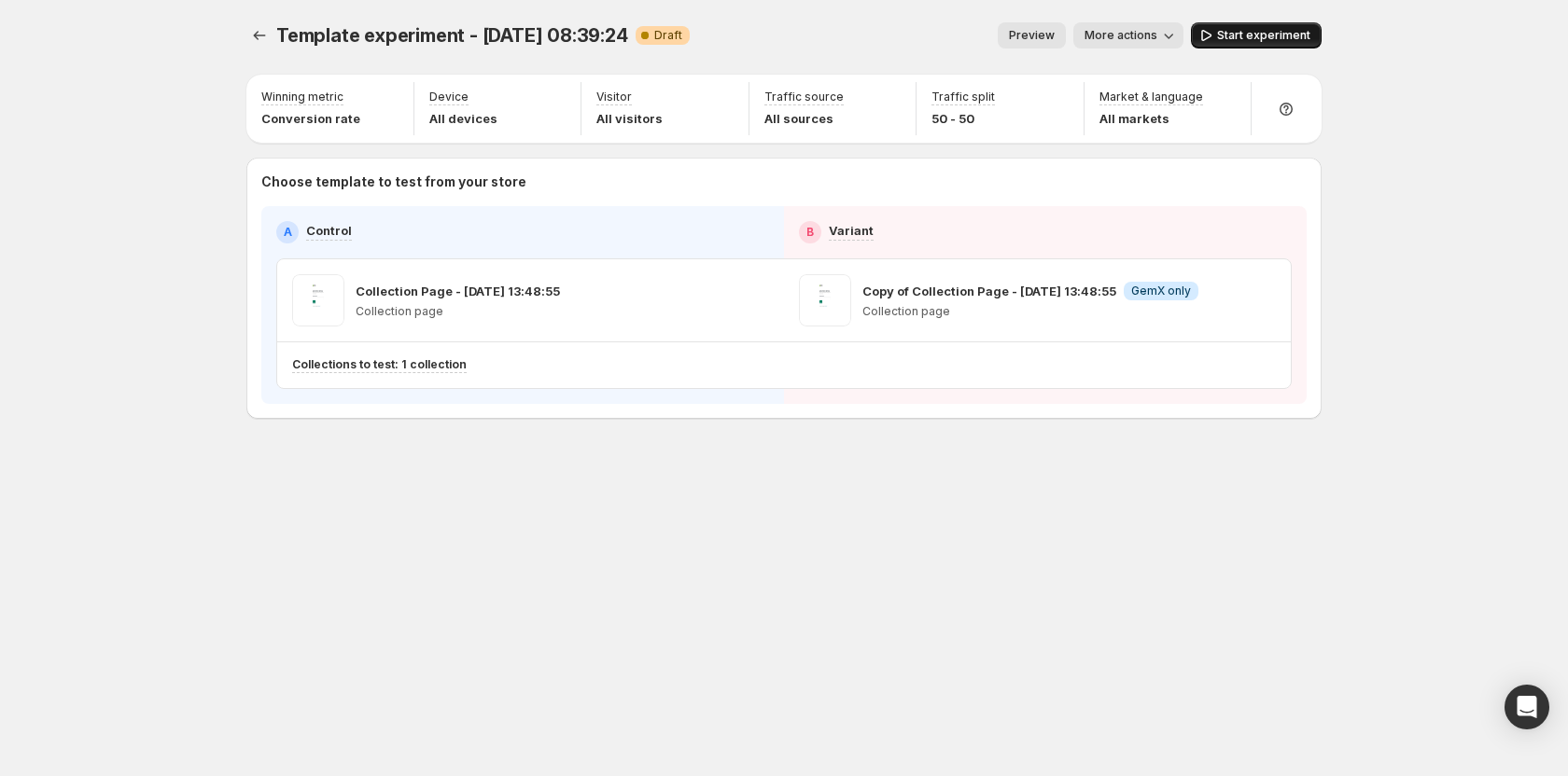
click at [1261, 47] on button "Start experiment" at bounding box center [1255, 36] width 130 height 26
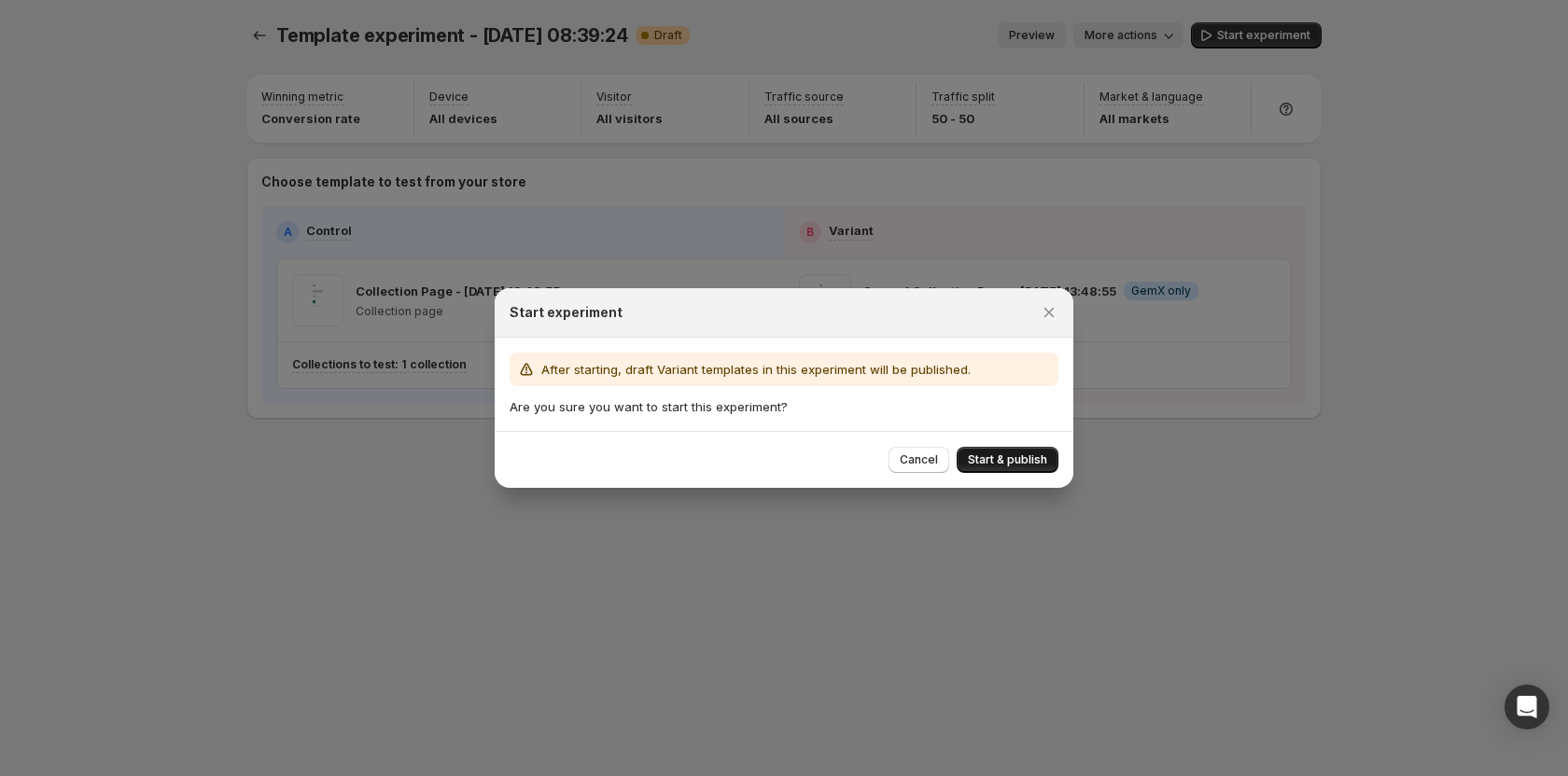
click at [1017, 463] on span "Start & publish" at bounding box center [1008, 459] width 79 height 15
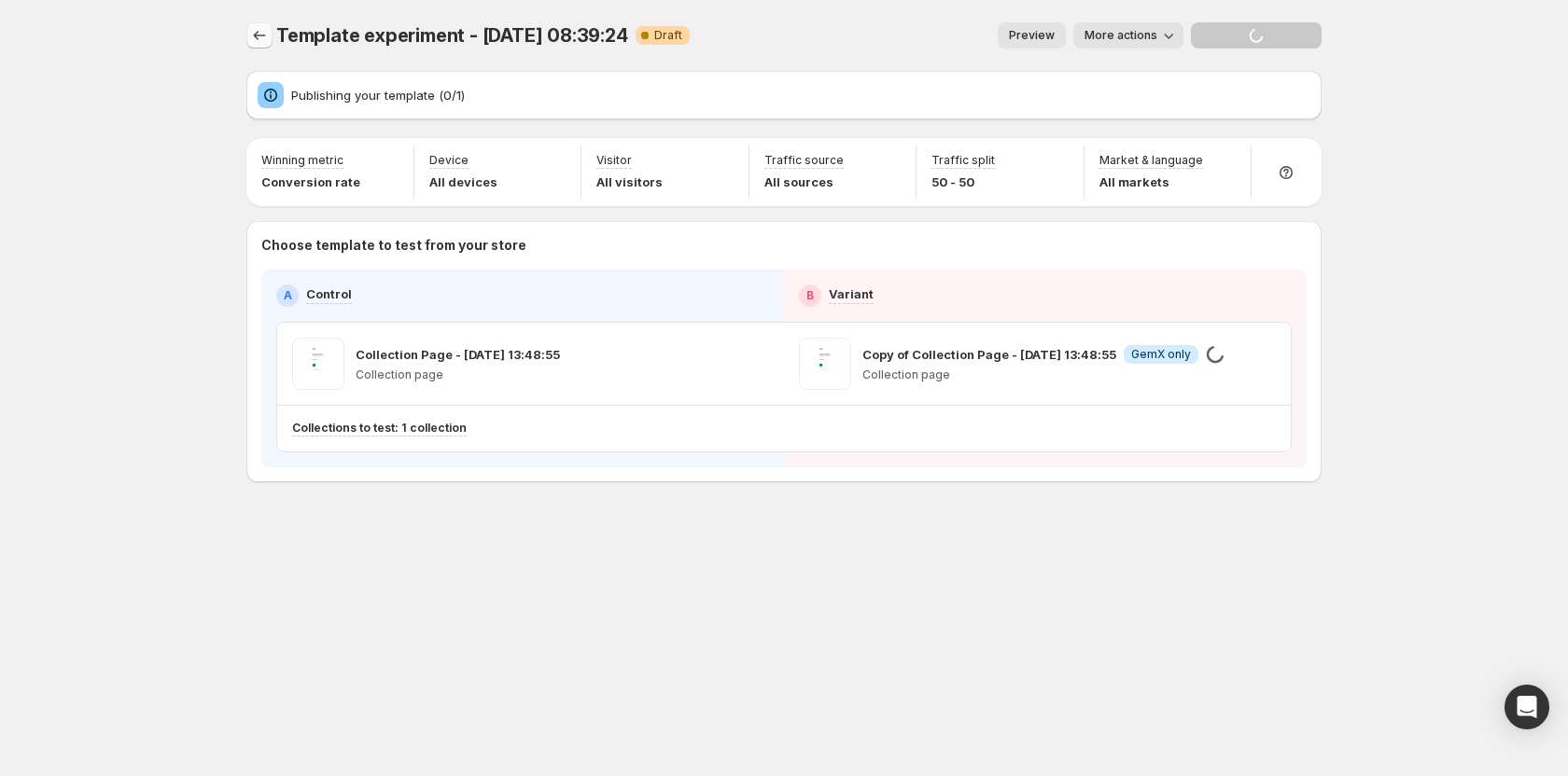
click at [252, 32] on icon "Experiments" at bounding box center [259, 35] width 19 height 19
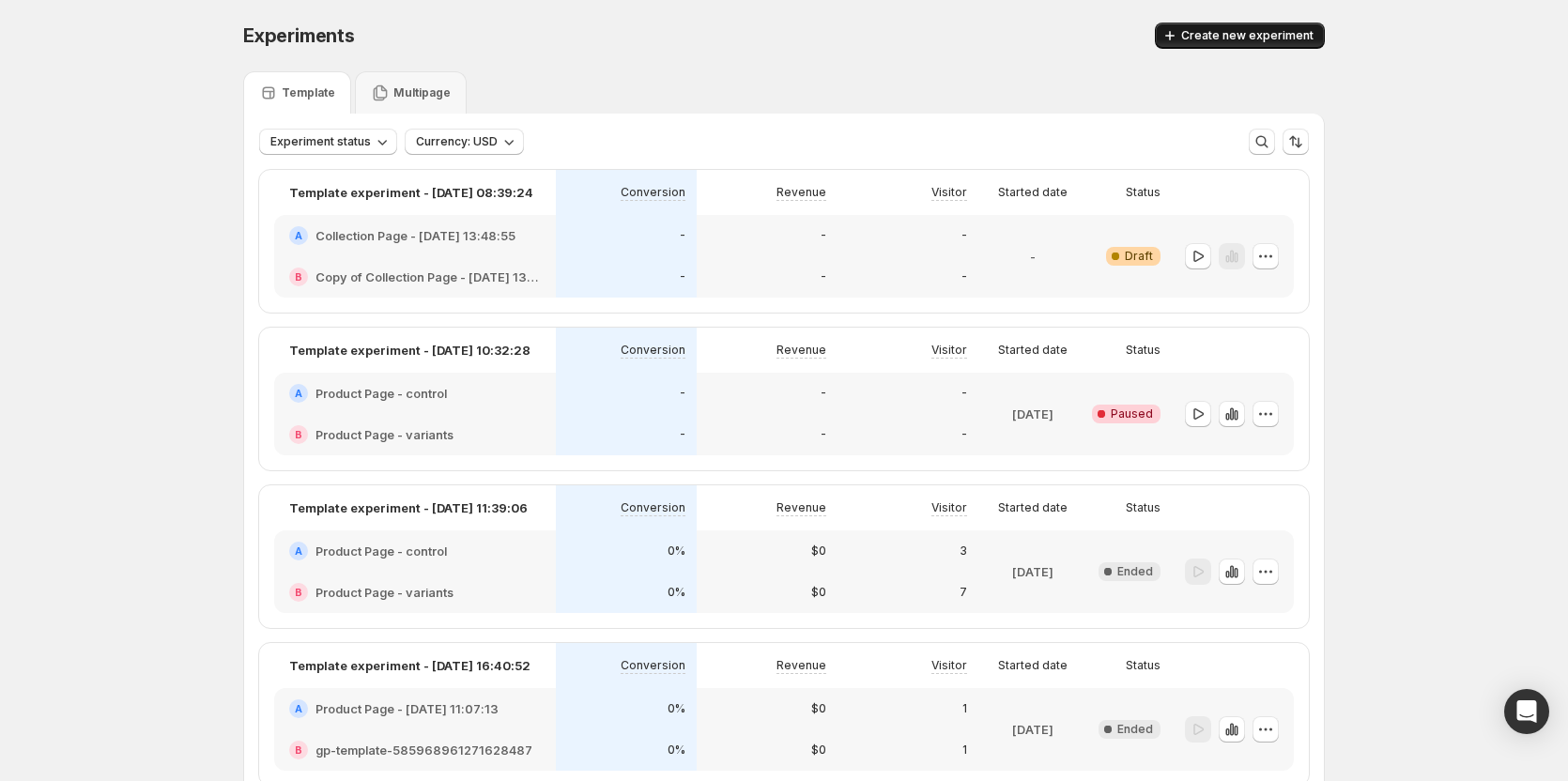
click at [1210, 38] on span "Create new experiment" at bounding box center [1247, 35] width 132 height 15
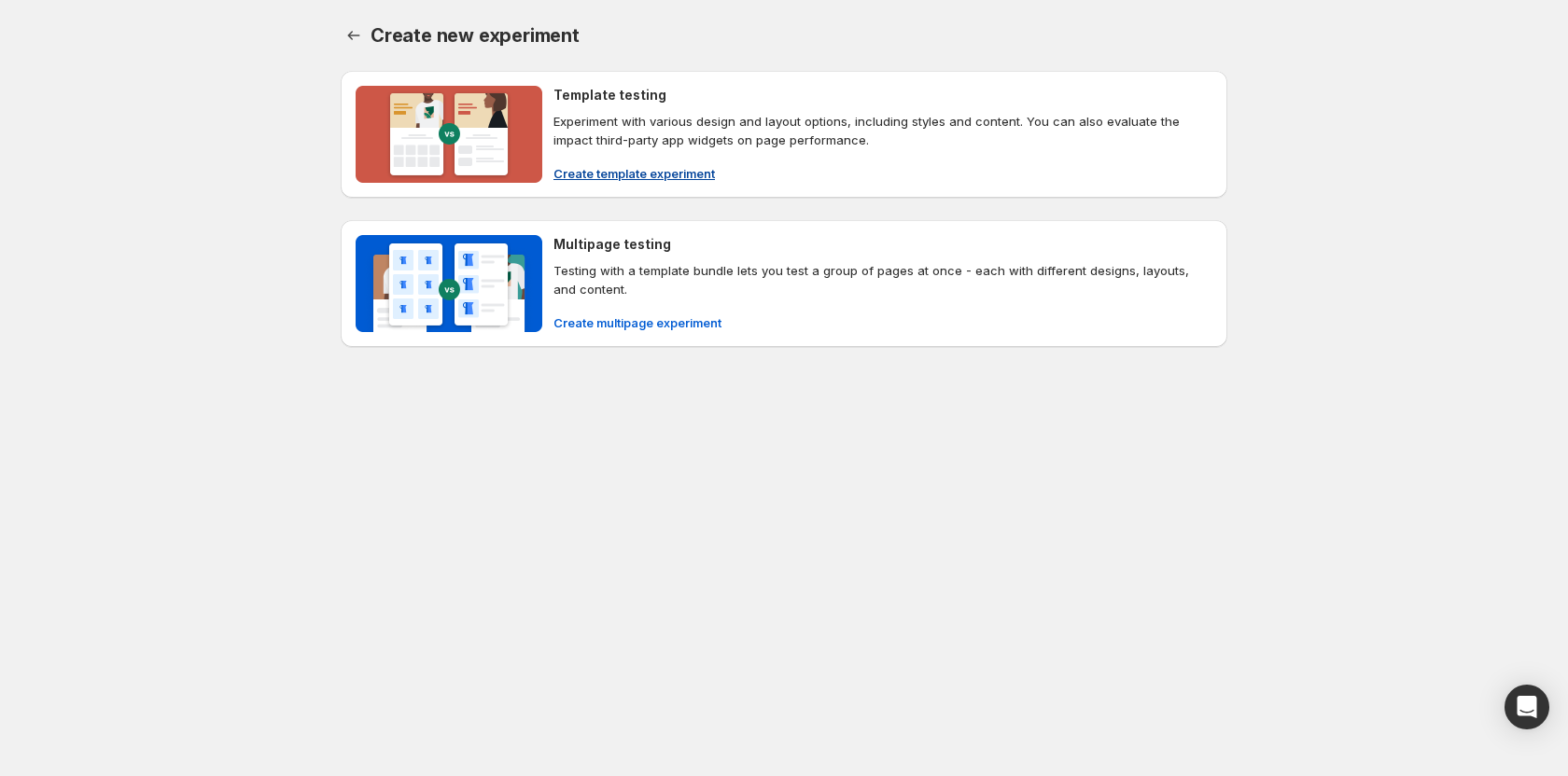
click at [648, 181] on span "Create template experiment" at bounding box center [634, 173] width 161 height 19
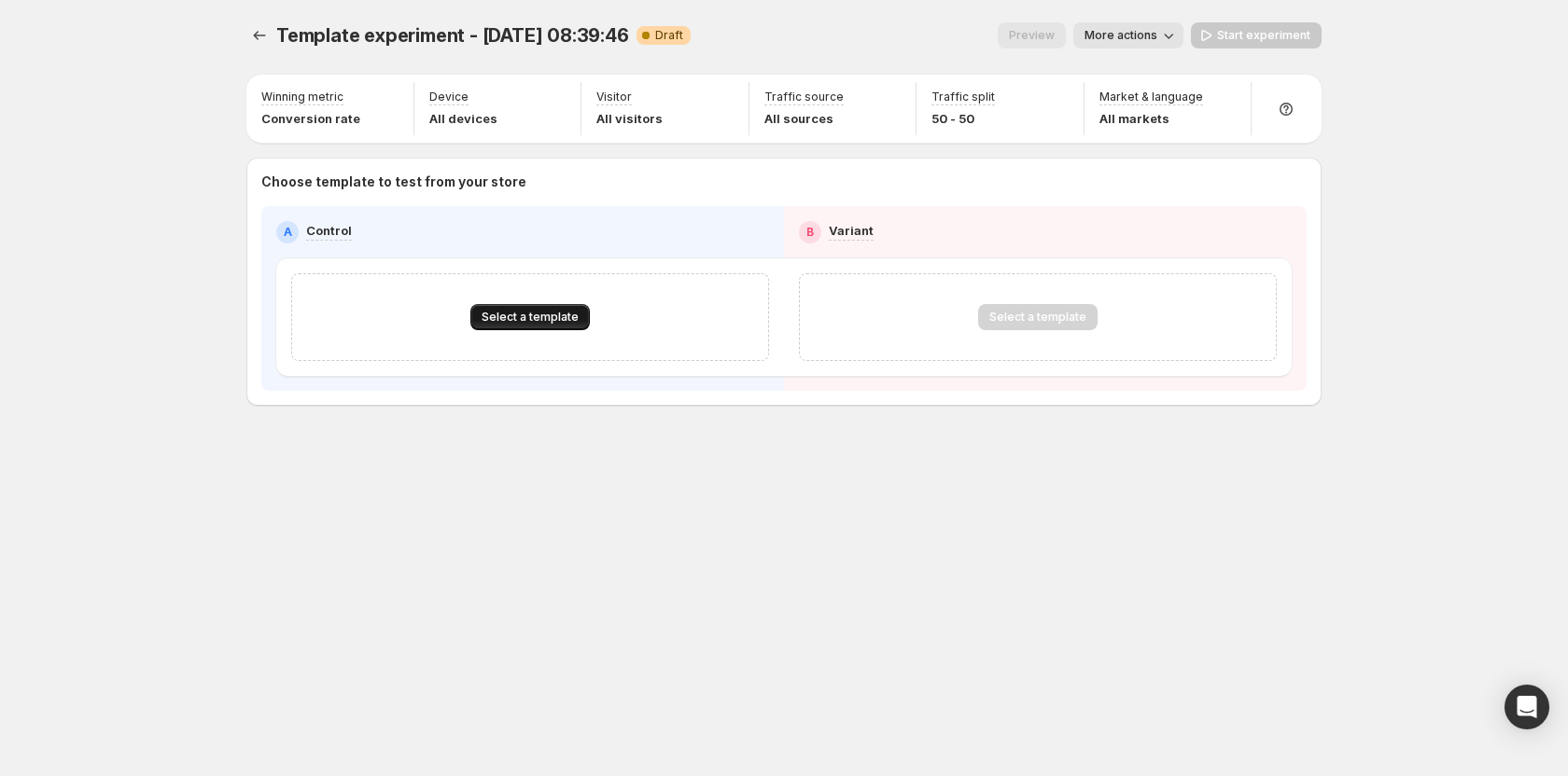
click at [535, 315] on span "Select a template" at bounding box center [531, 317] width 97 height 15
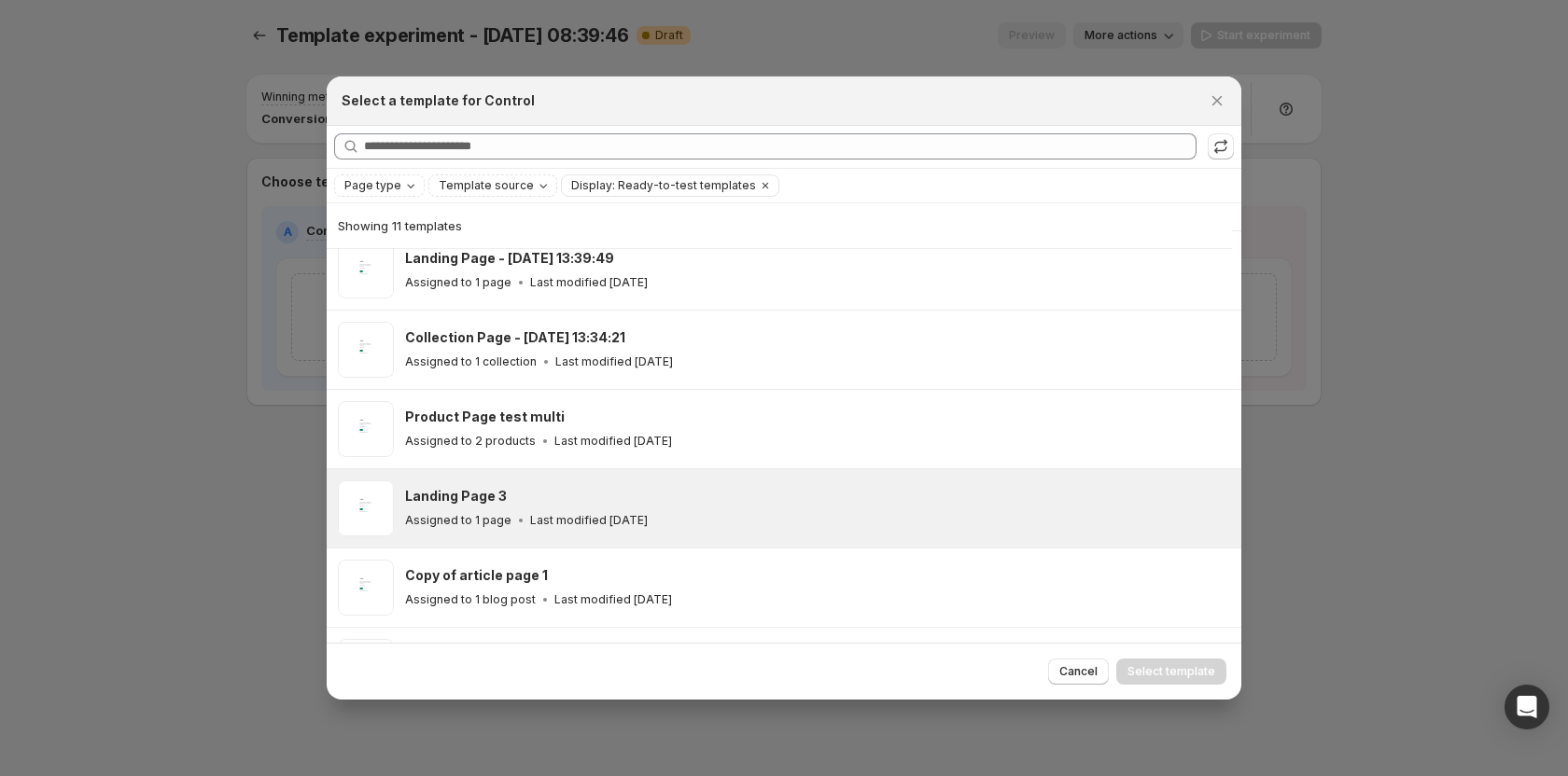
scroll to position [418, 0]
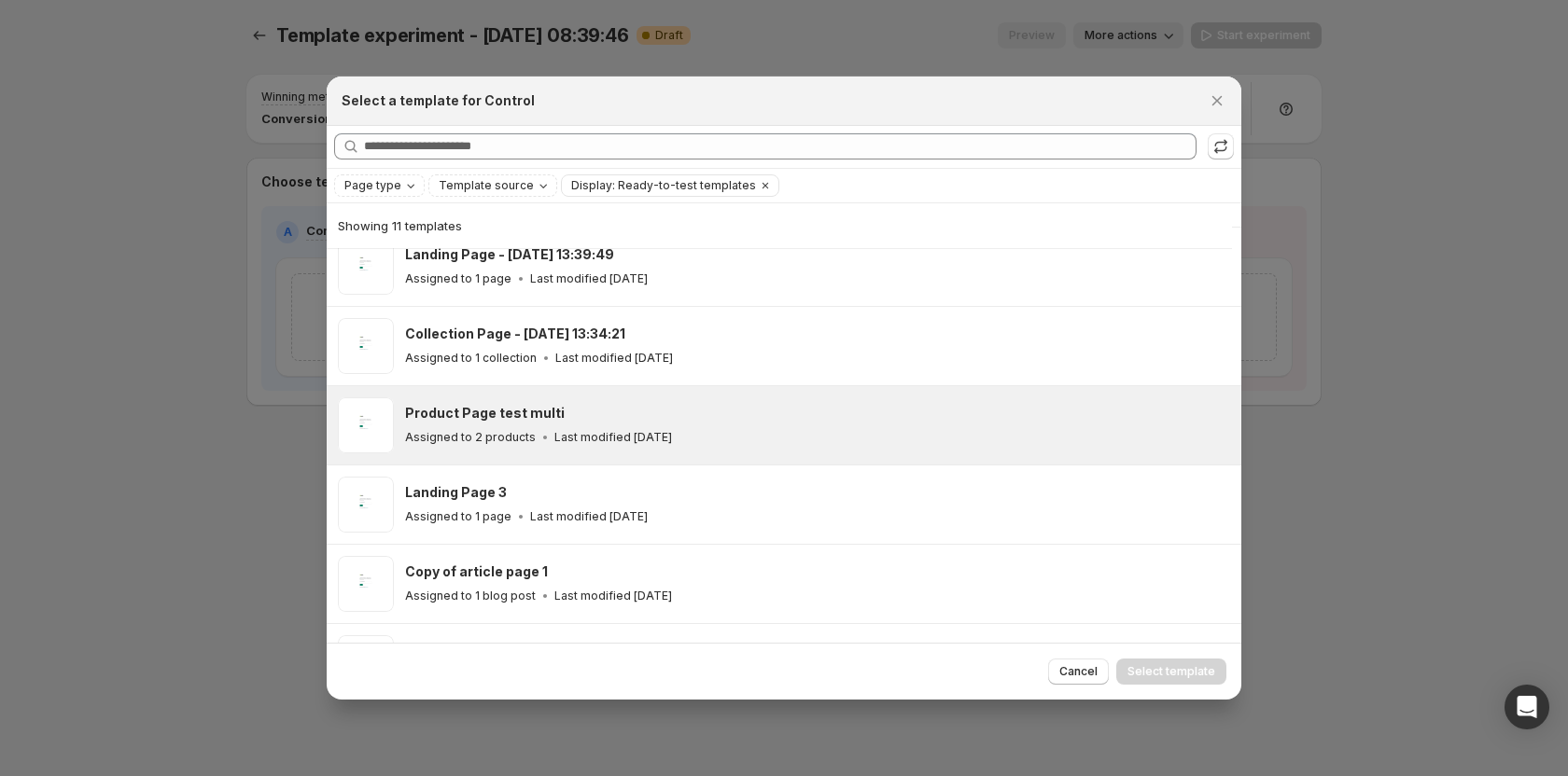
click at [576, 445] on div "Assigned to 2 products Last modified 24 days ago" at bounding box center [815, 437] width 819 height 19
click at [1138, 667] on span "Select template" at bounding box center [1171, 672] width 87 height 15
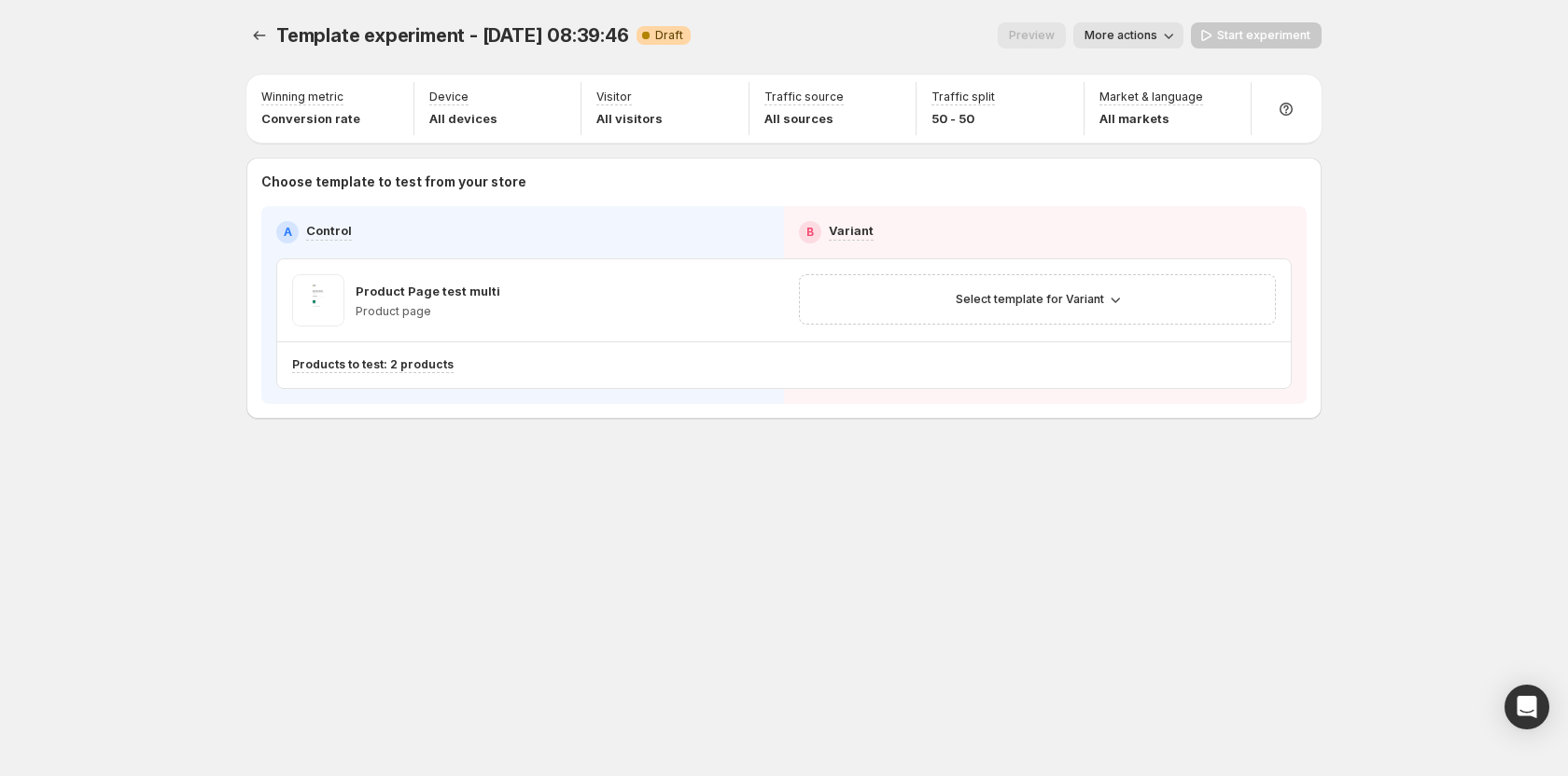
scroll to position [398, 0]
click at [954, 300] on button "Select template for Variant" at bounding box center [1036, 299] width 186 height 26
click at [1003, 365] on span "Create Variant based on Control" at bounding box center [1040, 370] width 191 height 15
click at [1241, 36] on span "Start experiment" at bounding box center [1263, 35] width 93 height 15
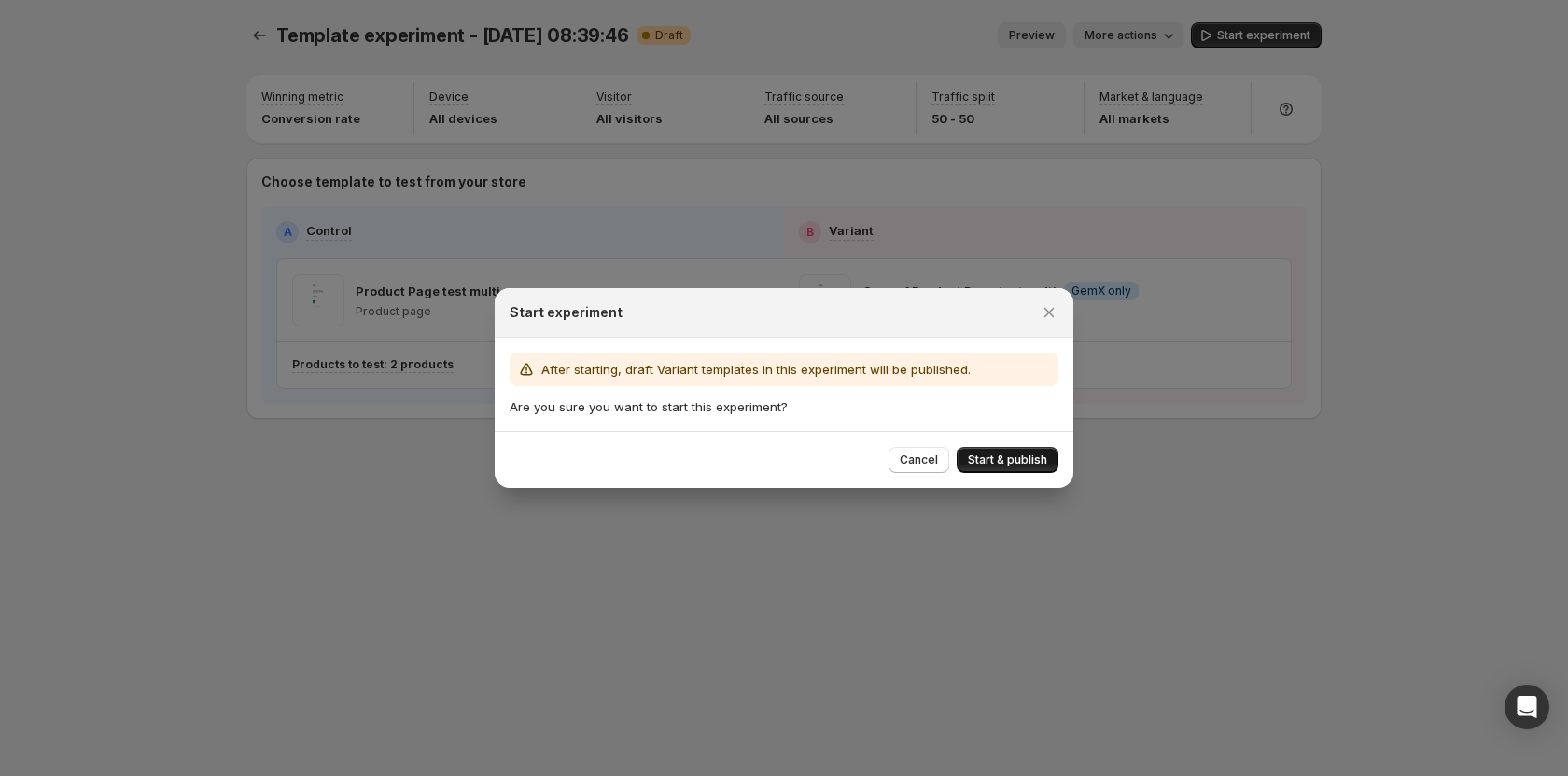
click at [1008, 471] on button "Start & publish" at bounding box center [1007, 460] width 101 height 26
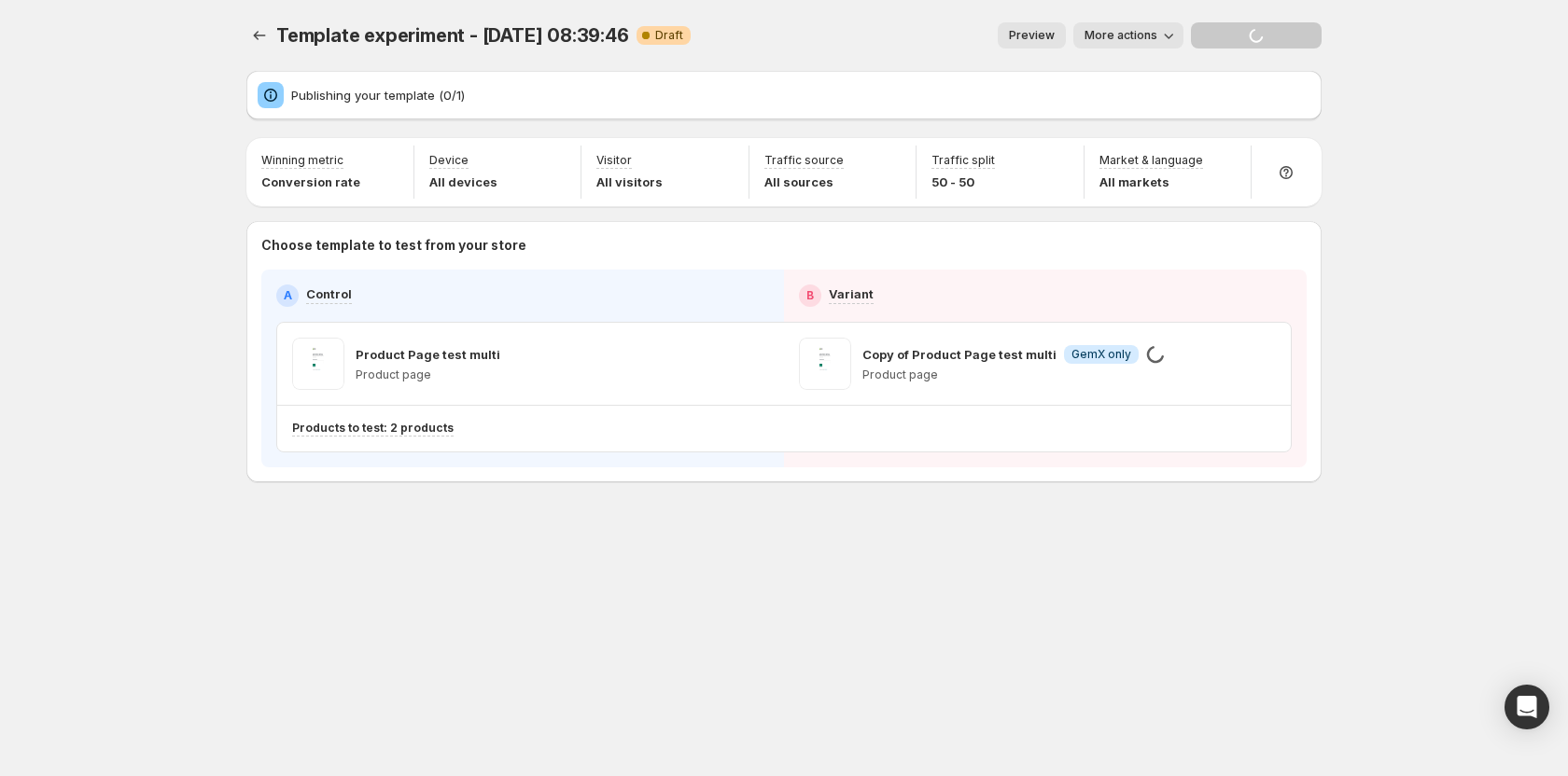
click at [1115, 25] on button "More actions" at bounding box center [1128, 36] width 110 height 26
click at [942, 79] on div "Publishing your template (0/1)" at bounding box center [784, 94] width 1075 height 49
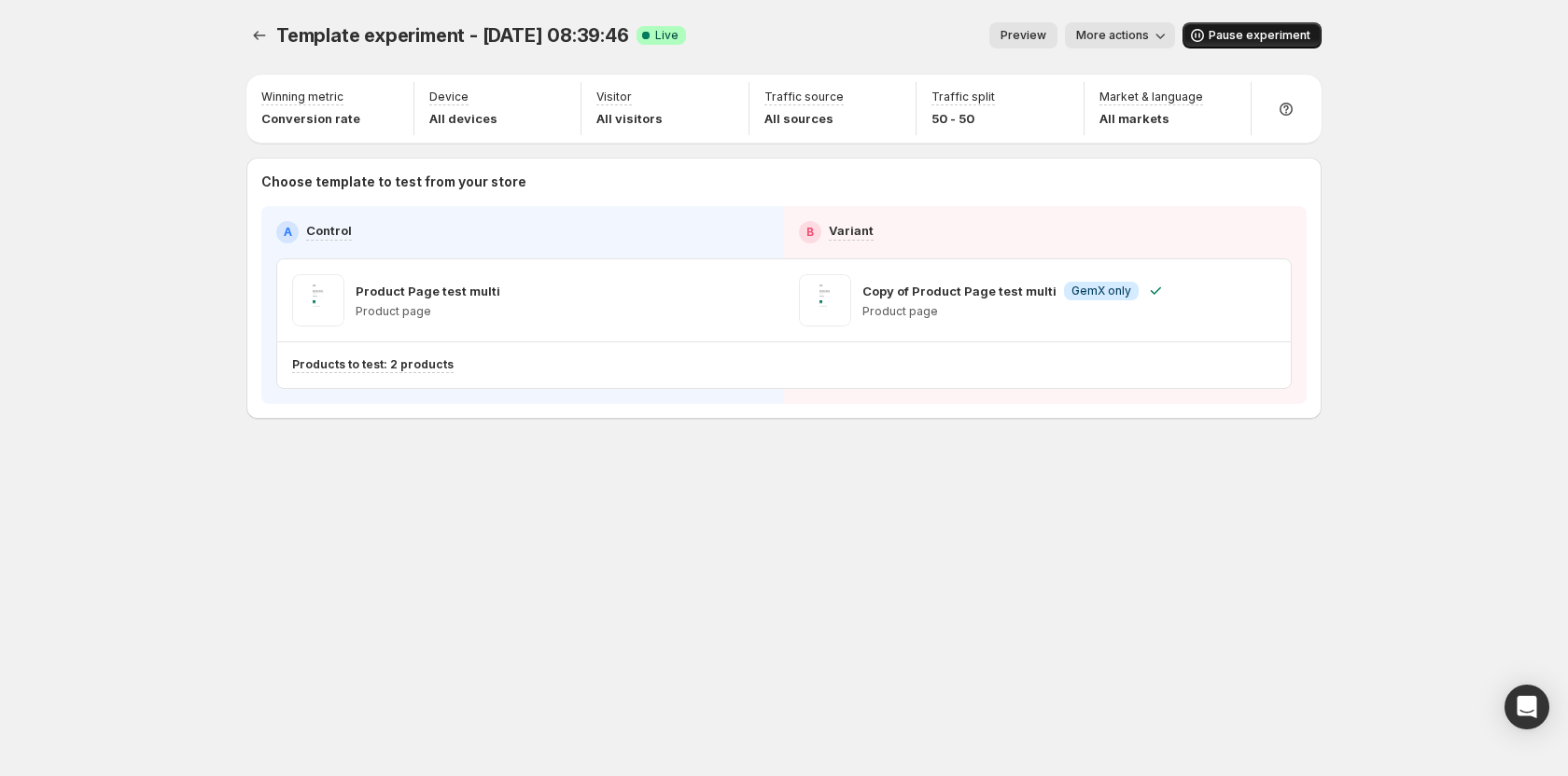
click at [1274, 43] on button "Pause experiment" at bounding box center [1252, 36] width 139 height 26
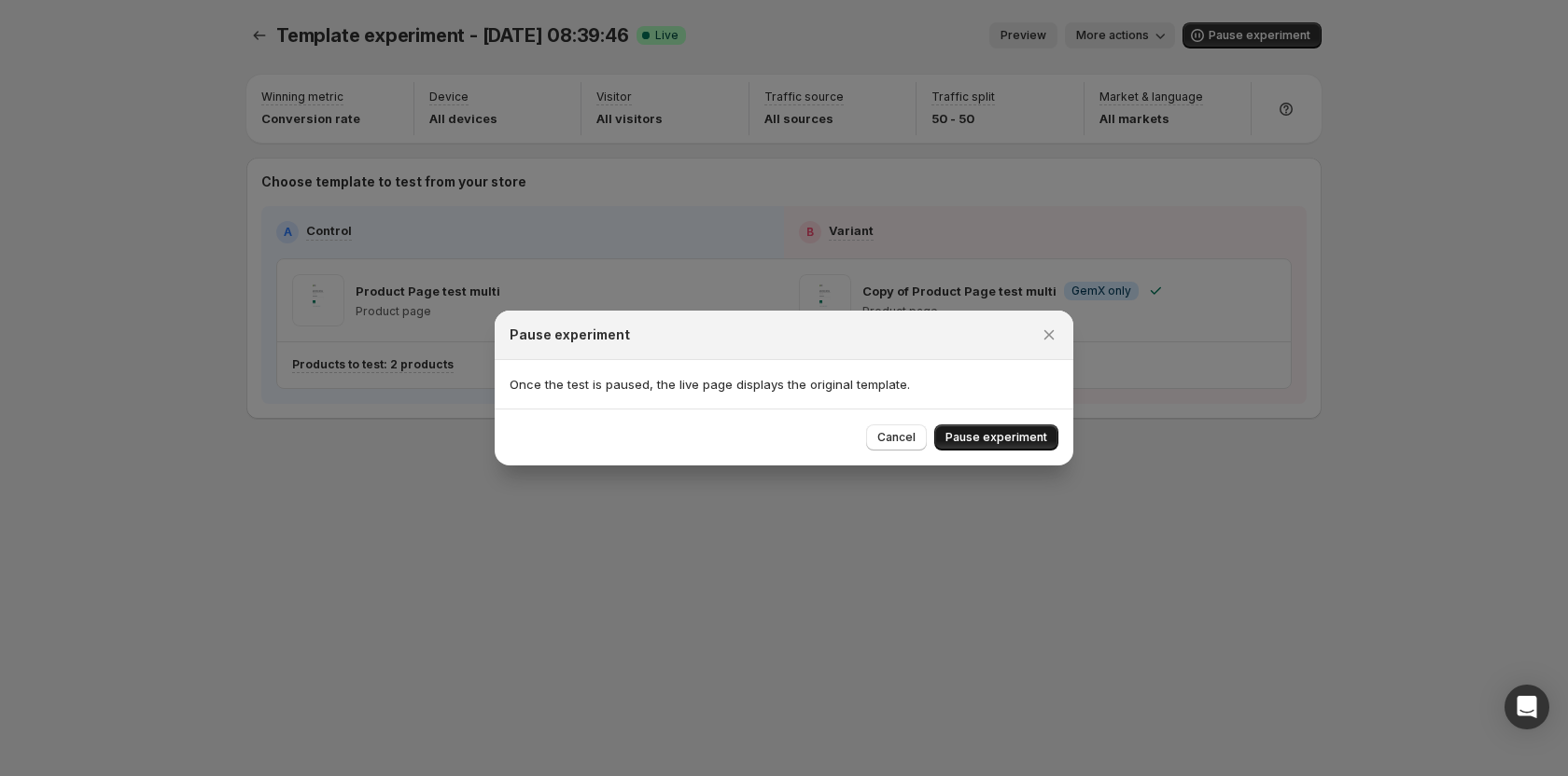
click at [1040, 441] on span "Pause experiment" at bounding box center [996, 437] width 101 height 15
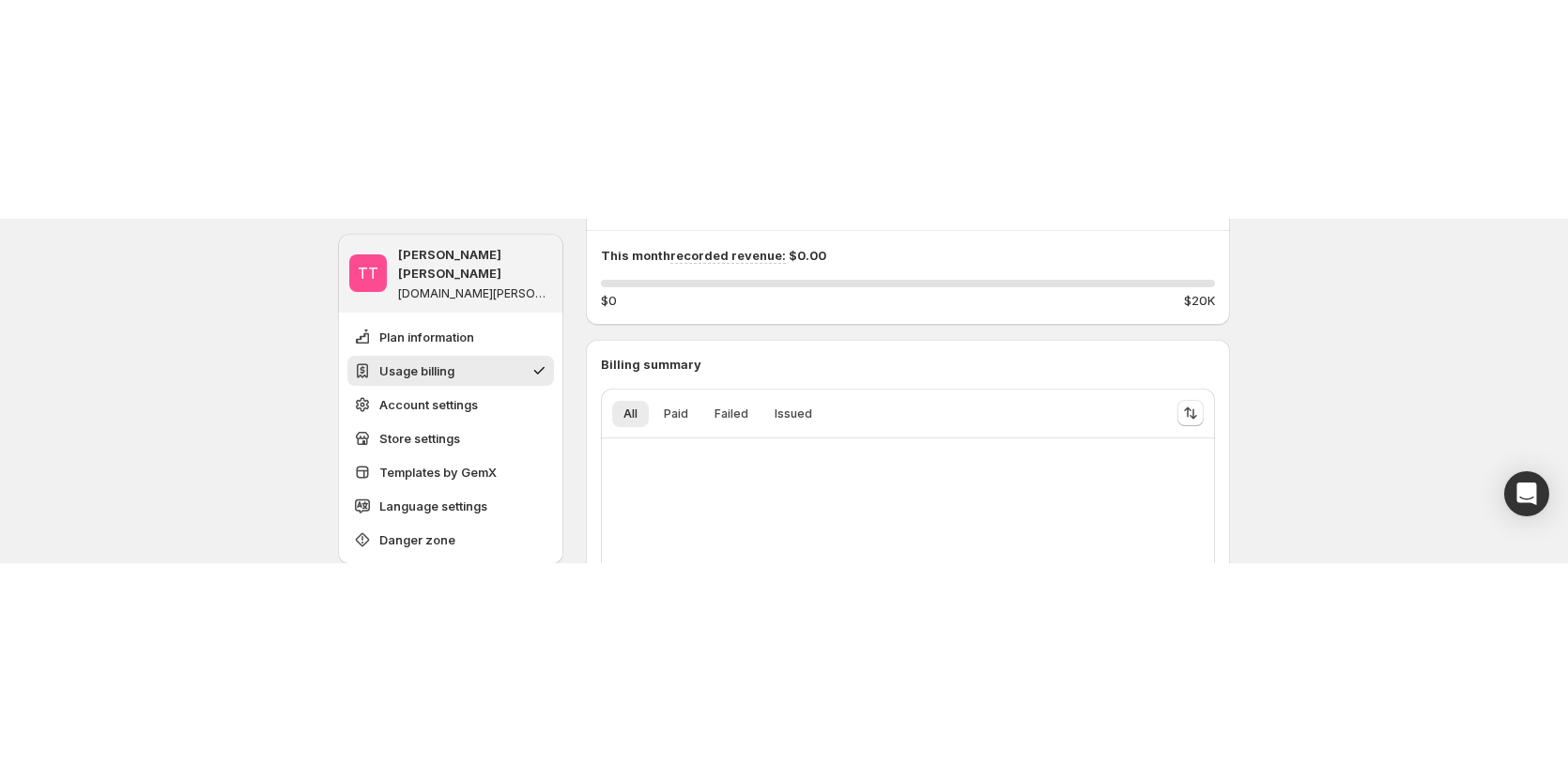
scroll to position [470, 0]
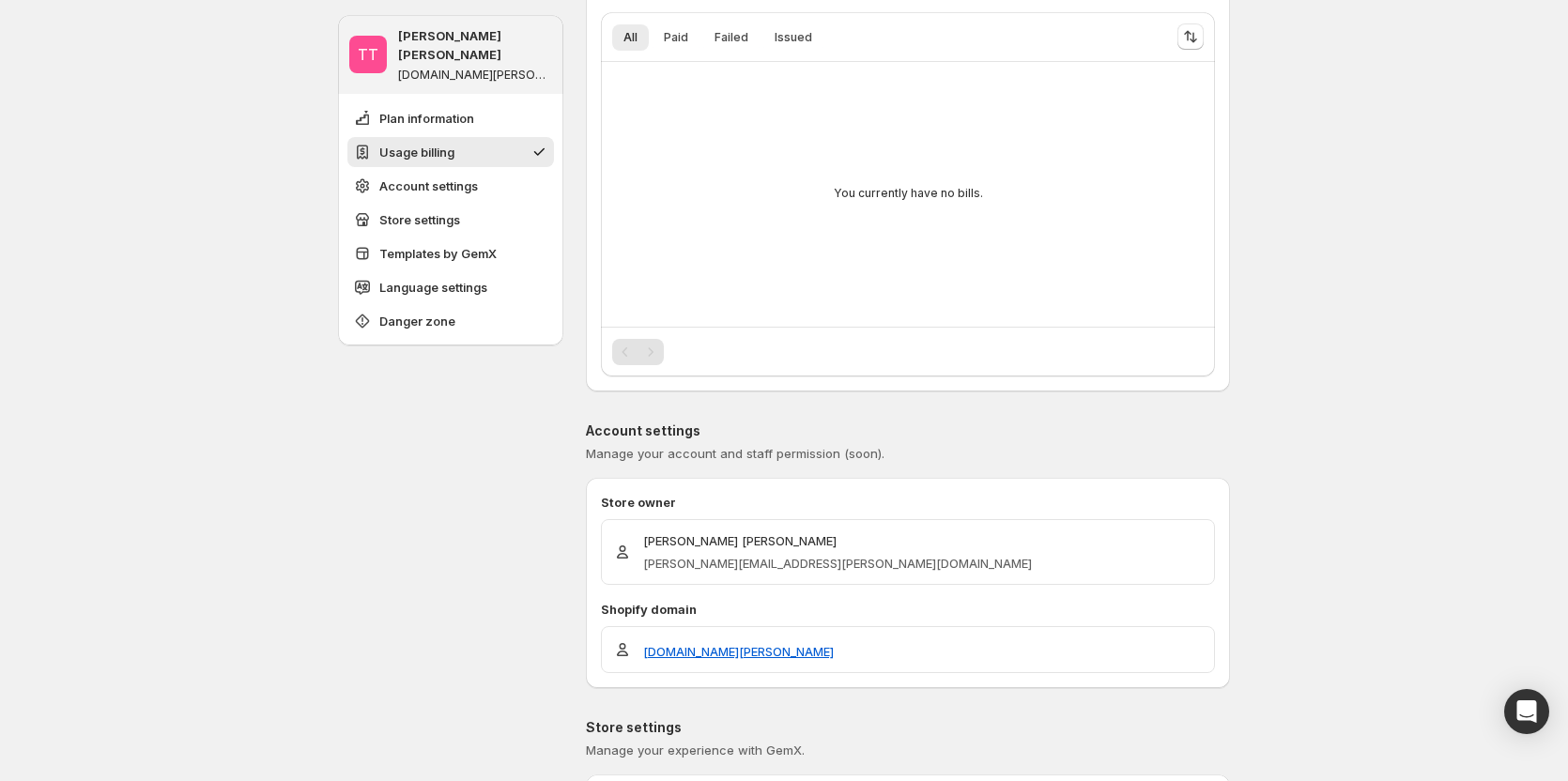
click at [475, 250] on ul "Plan information Usage billing Account settings Store settings Templates by Gem…" at bounding box center [450, 219] width 207 height 233
click at [490, 244] on span "Templates by GemX" at bounding box center [437, 253] width 117 height 19
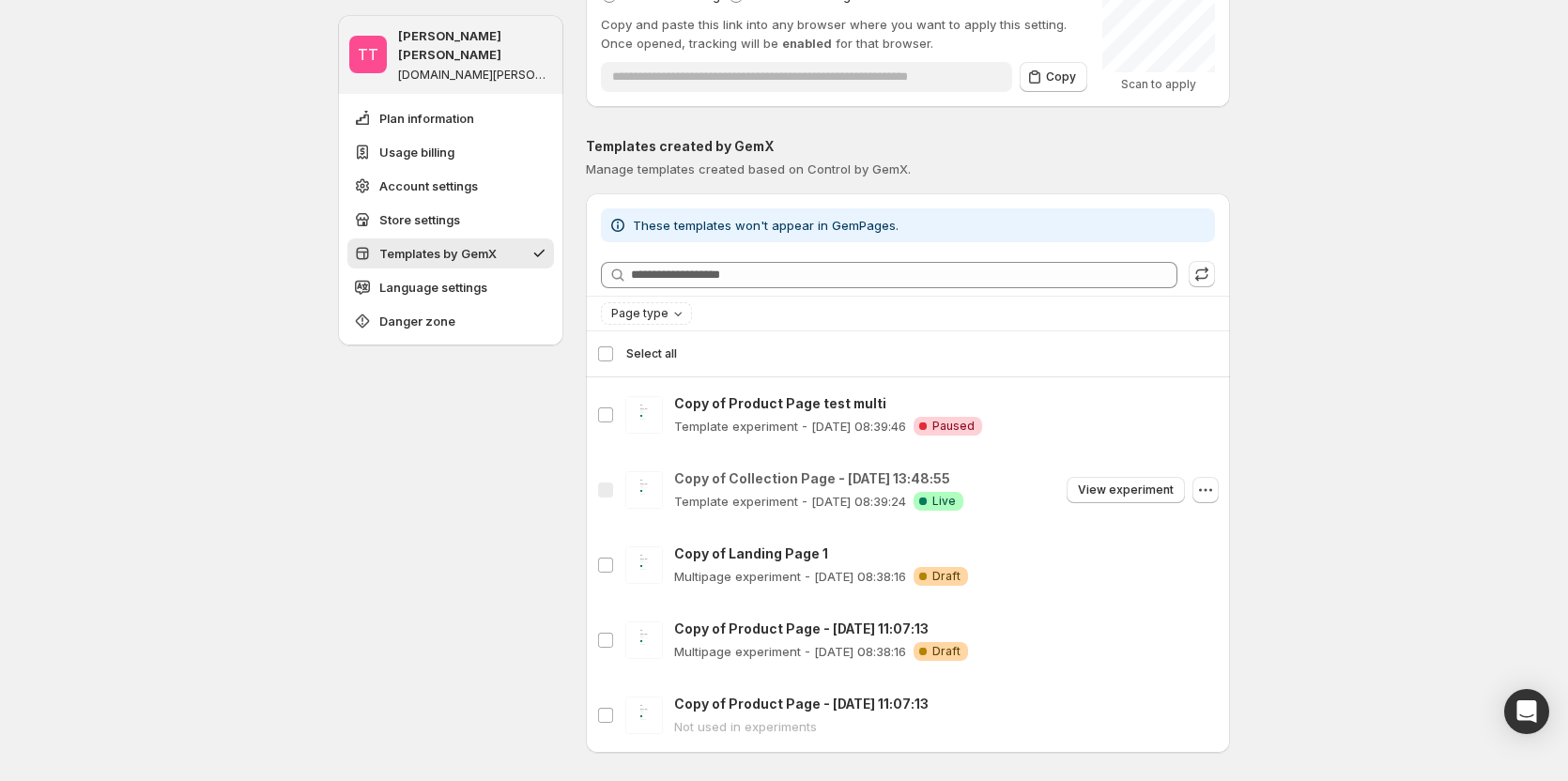
scroll to position [1482, 0]
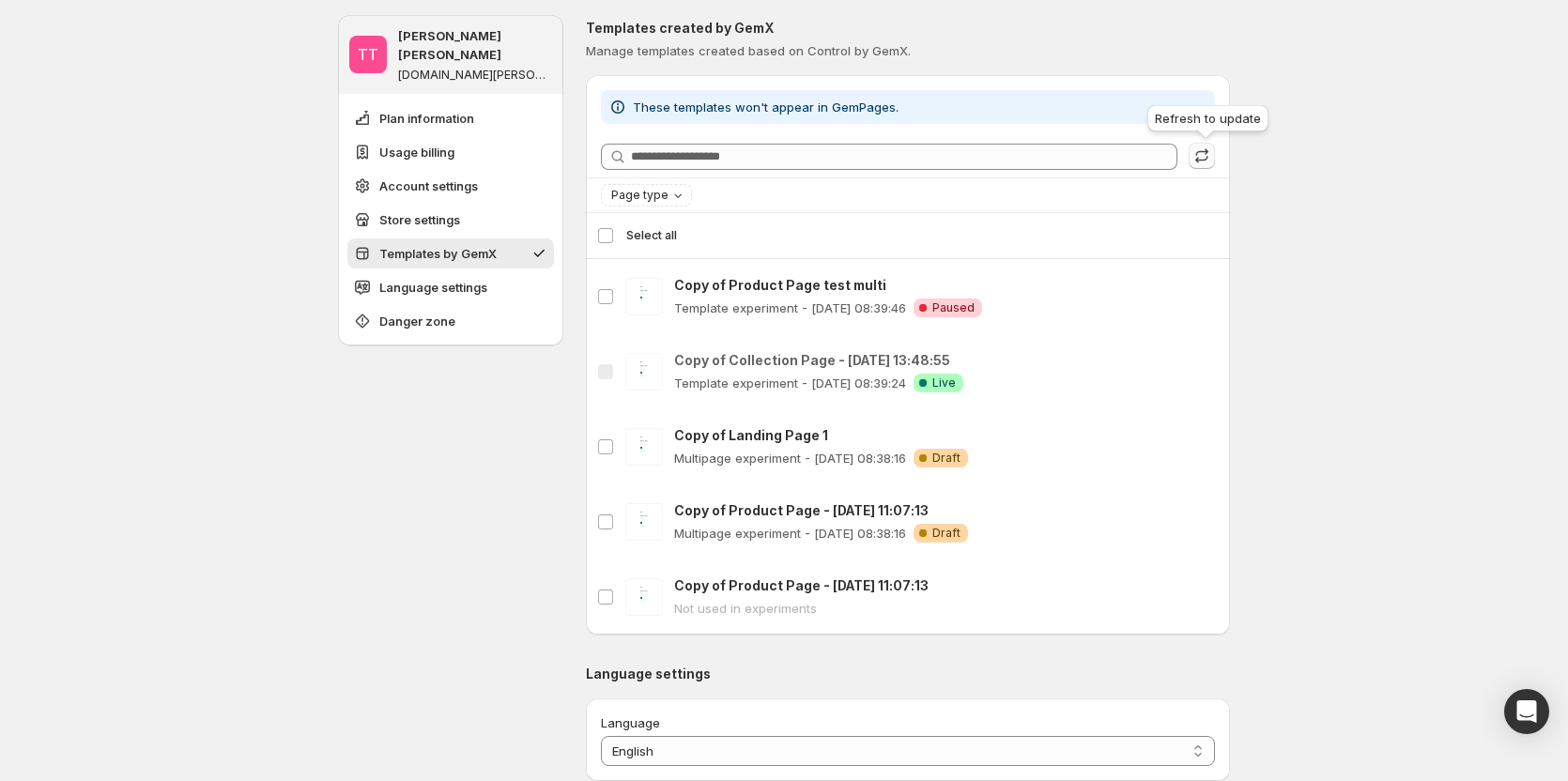
click at [1209, 151] on icon "button" at bounding box center [1202, 155] width 19 height 19
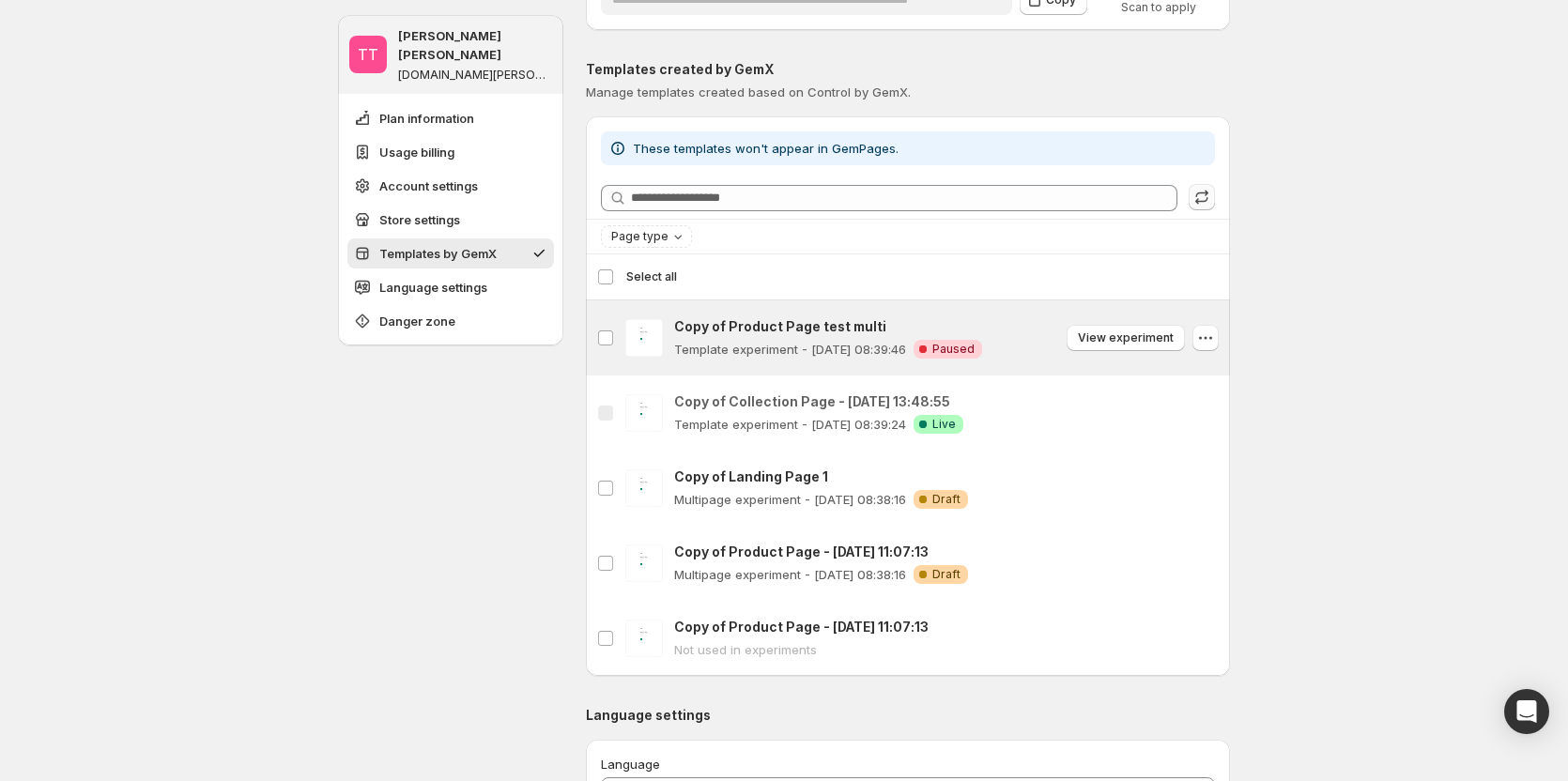
scroll to position [1388, 0]
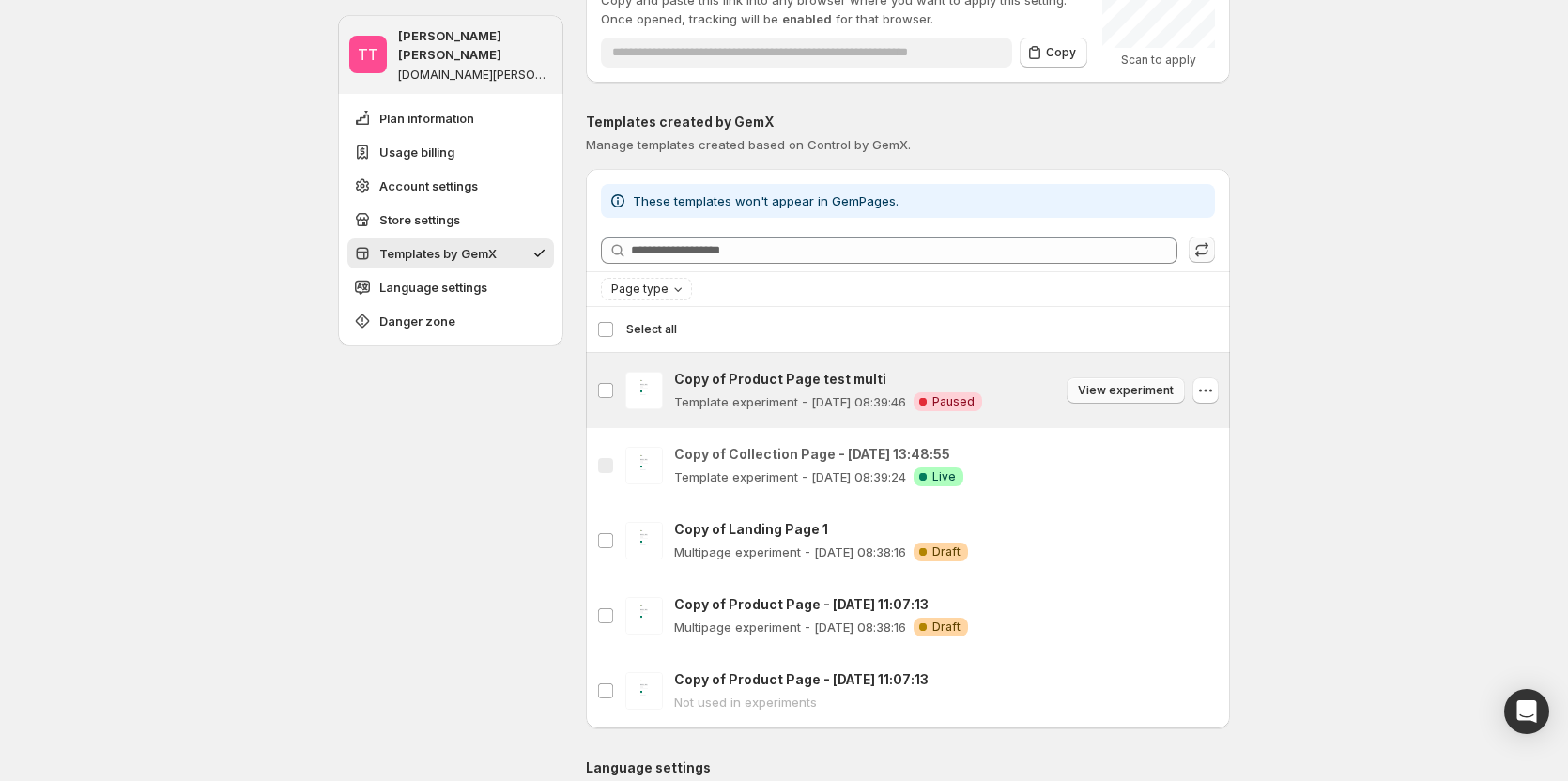
click at [1155, 344] on span "View experiment" at bounding box center [1126, 390] width 96 height 15
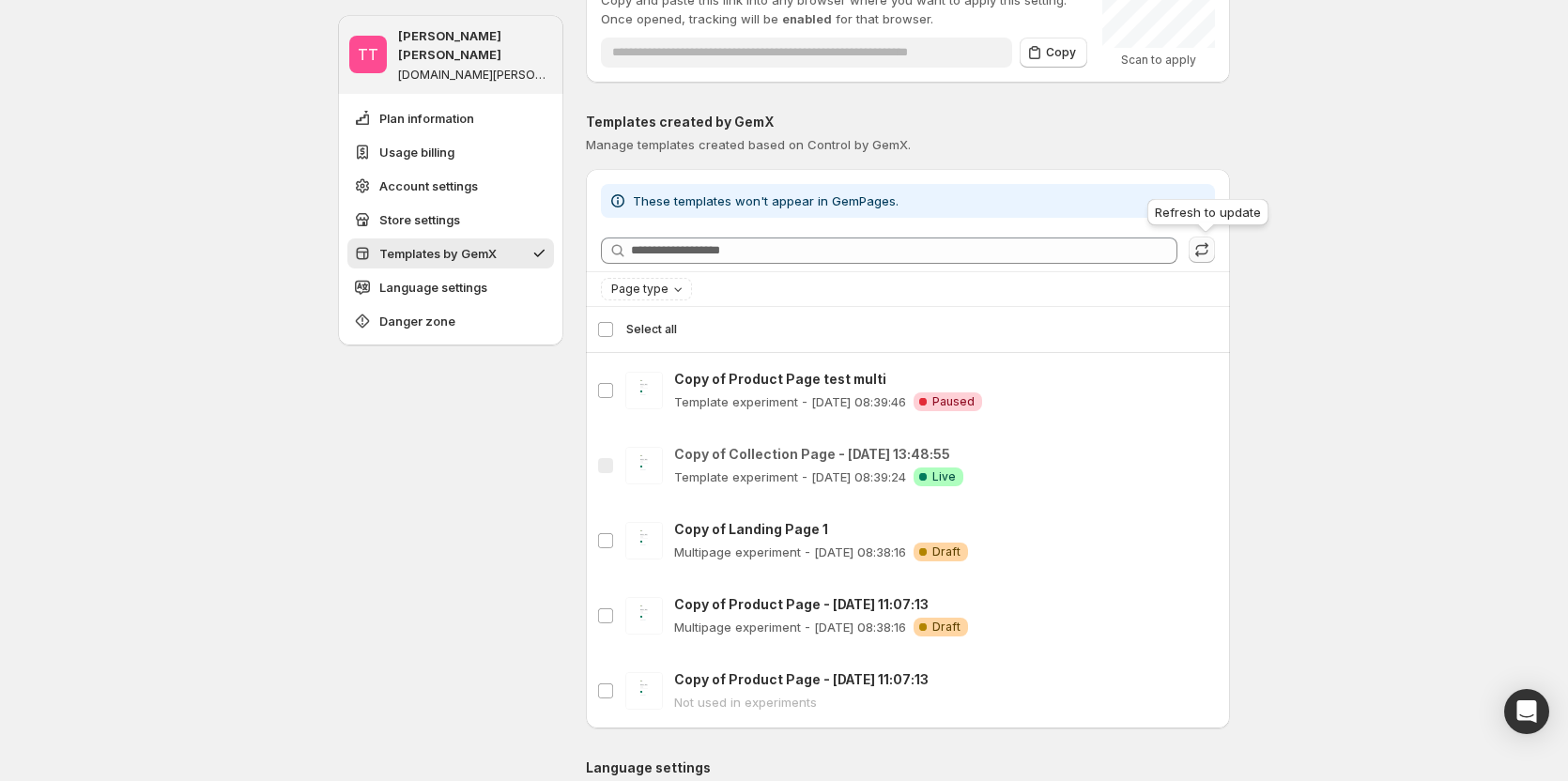
click at [1206, 254] on icon "button" at bounding box center [1201, 253] width 12 height 7
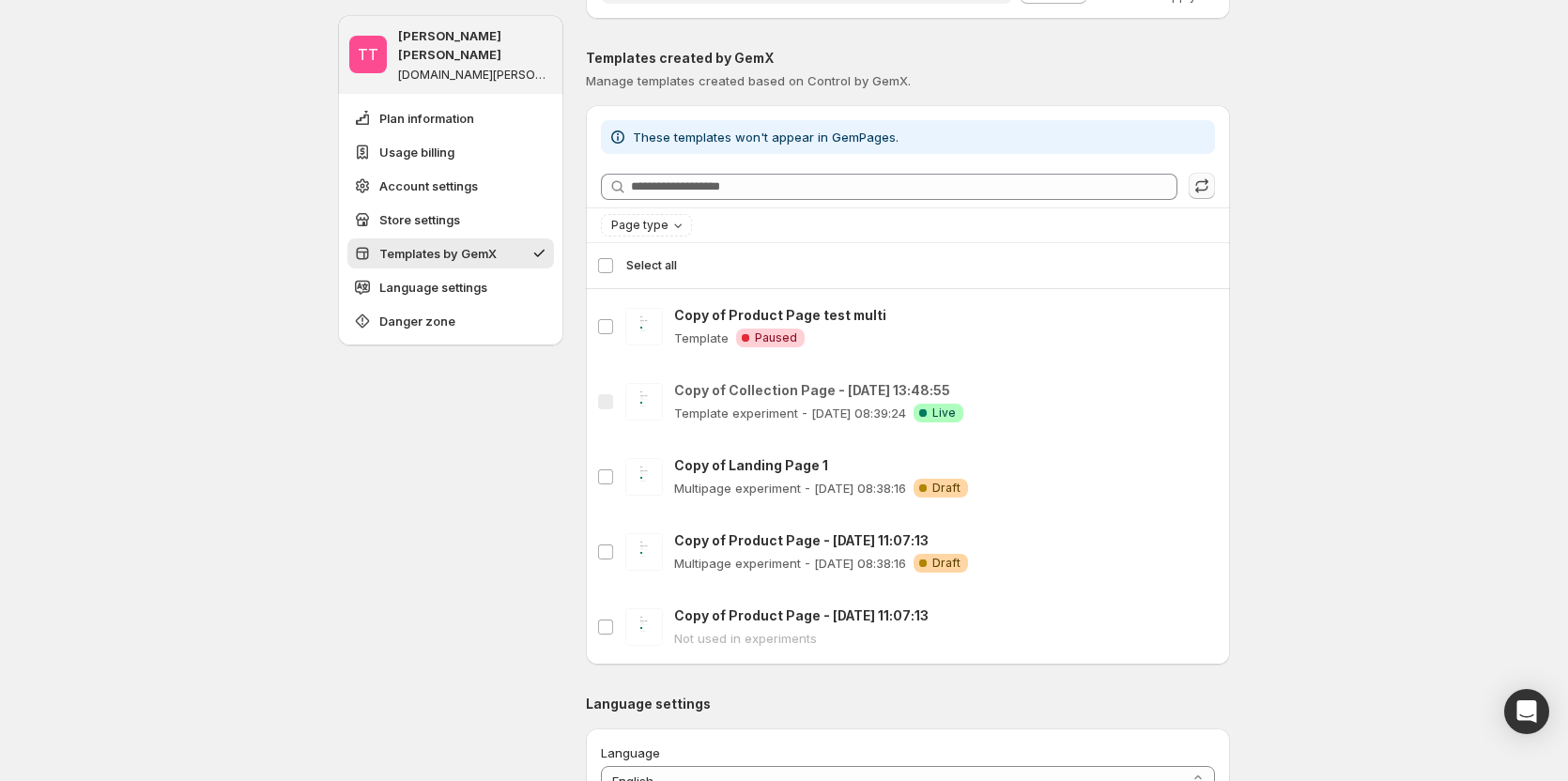
scroll to position [1482, 0]
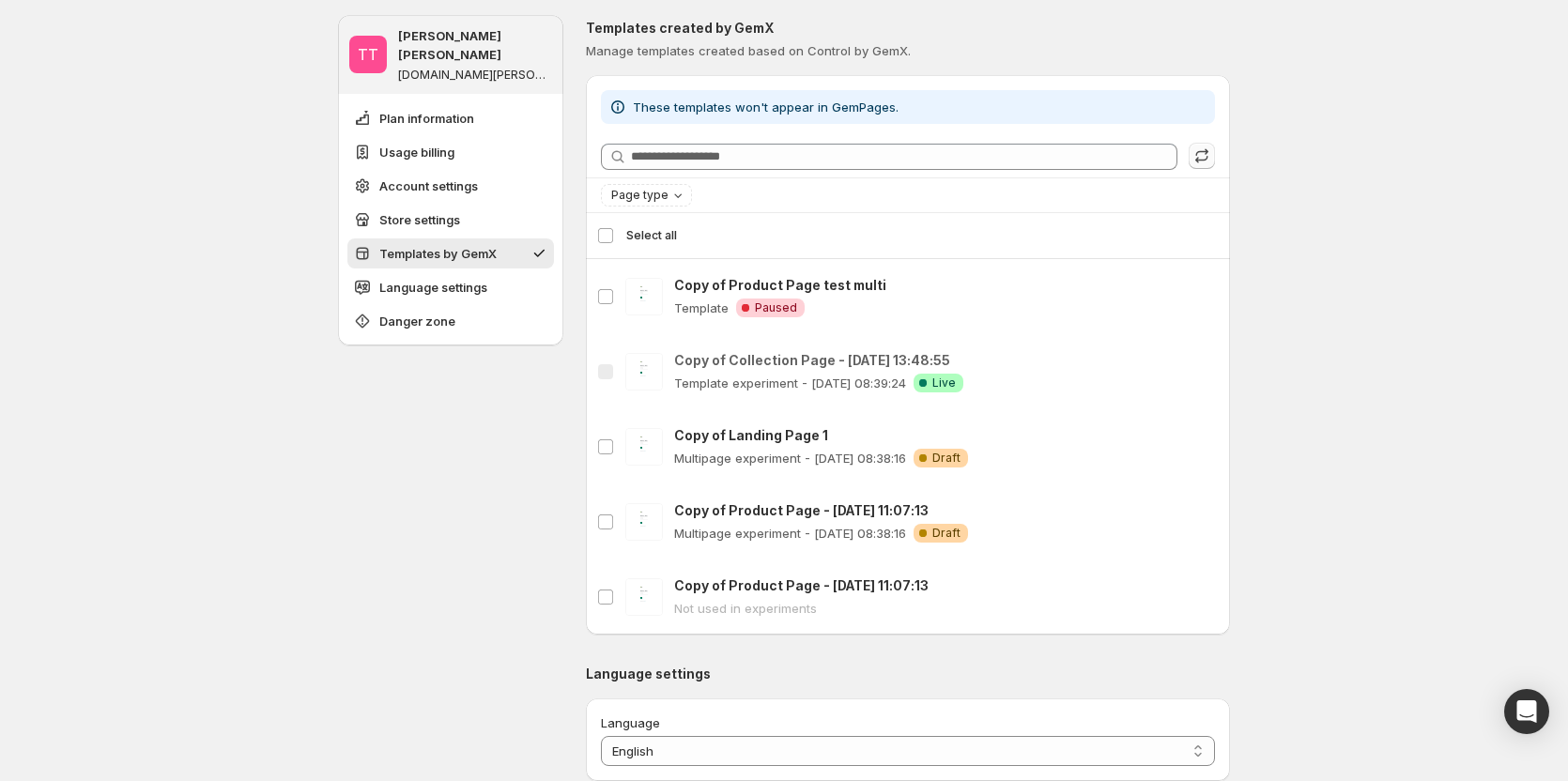
click at [1394, 344] on div "TT Tanya Tanya gemcommerce-stg-tanya.myshopify.com Plan information Usage billi…" at bounding box center [784, 55] width 1568 height 3074
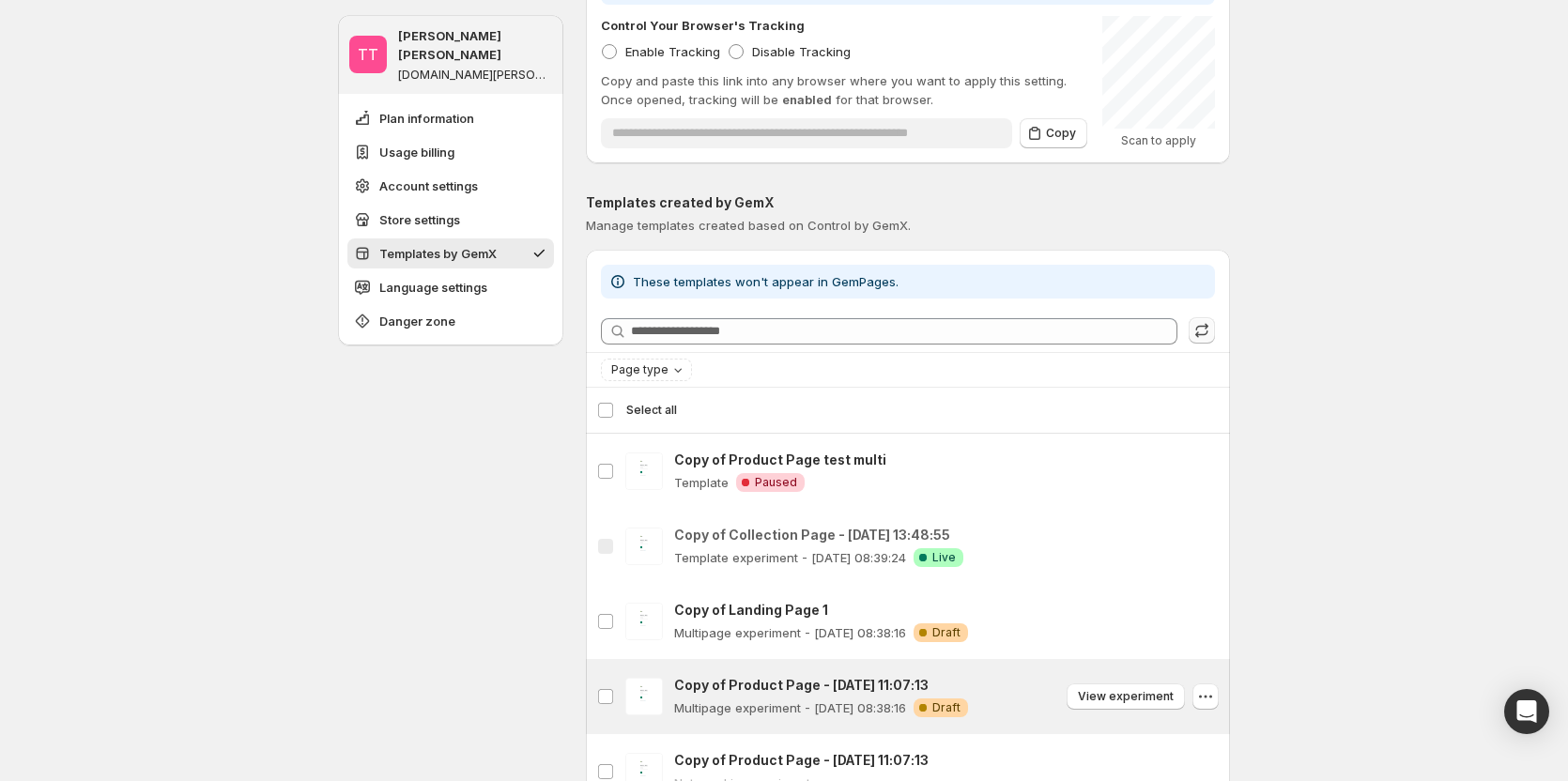
scroll to position [1294, 0]
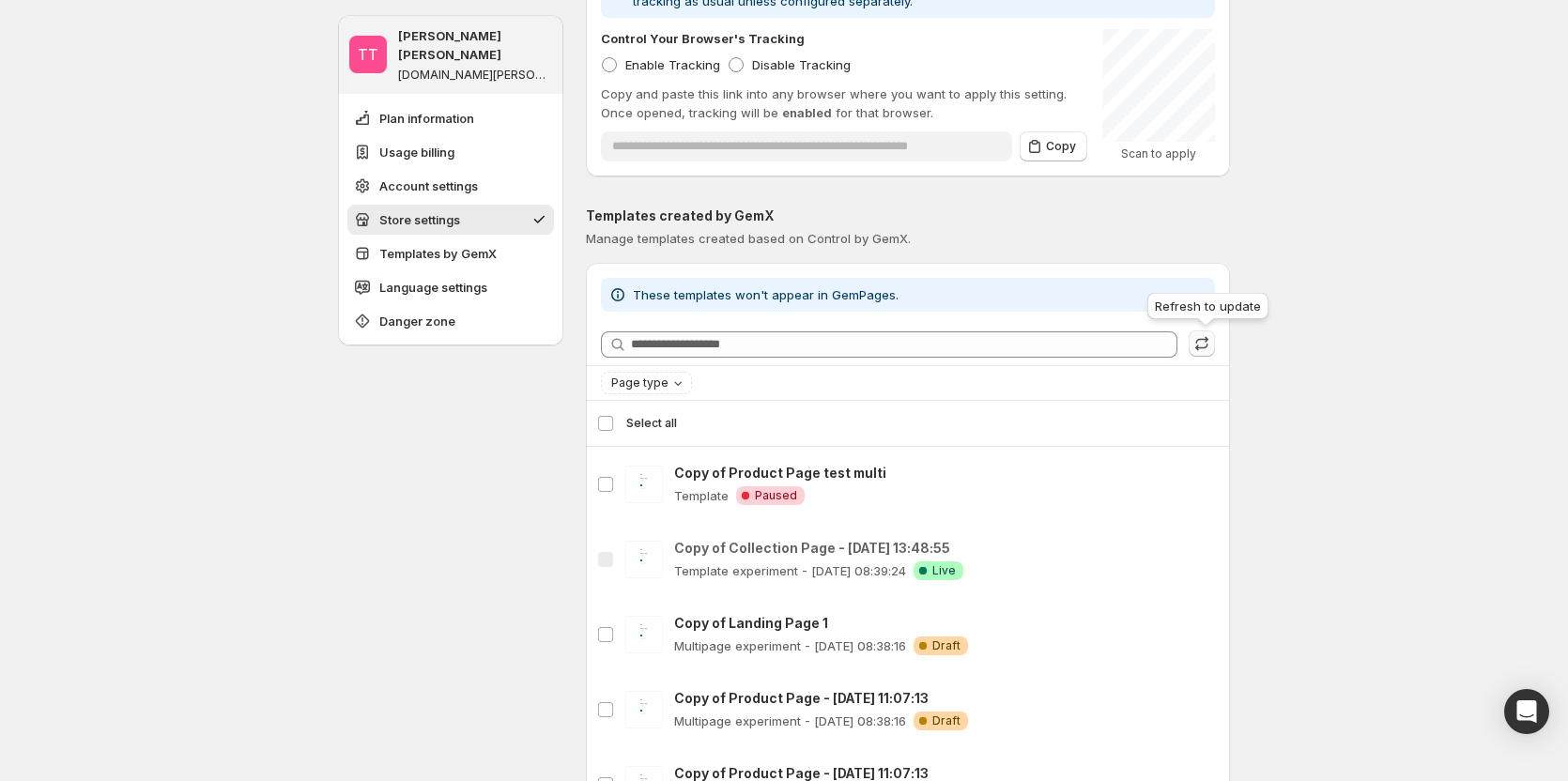
click at [1209, 340] on icon "button" at bounding box center [1202, 340] width 12 height 8
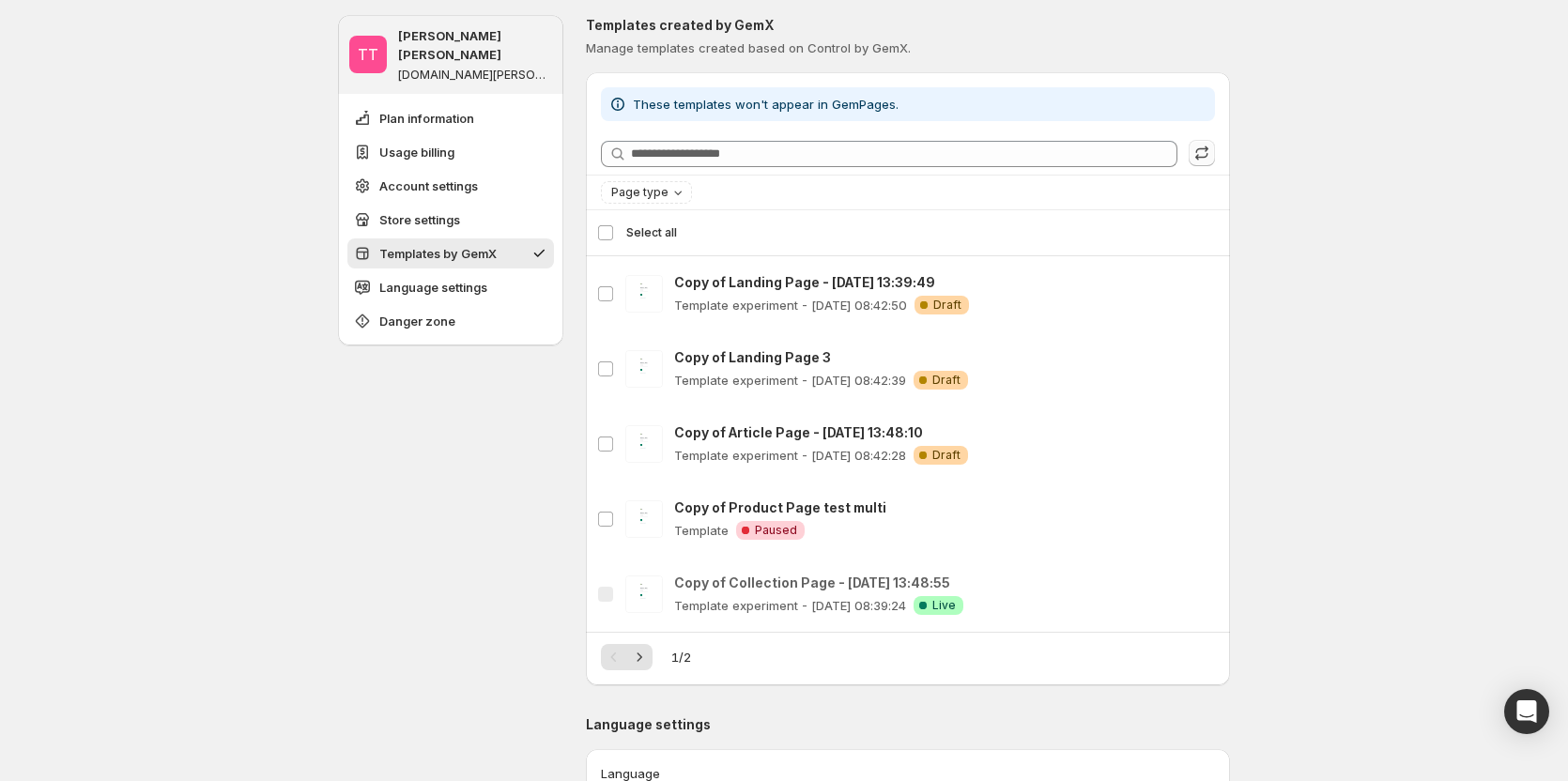
scroll to position [1482, 0]
click at [640, 344] on icon "Next" at bounding box center [639, 660] width 19 height 19
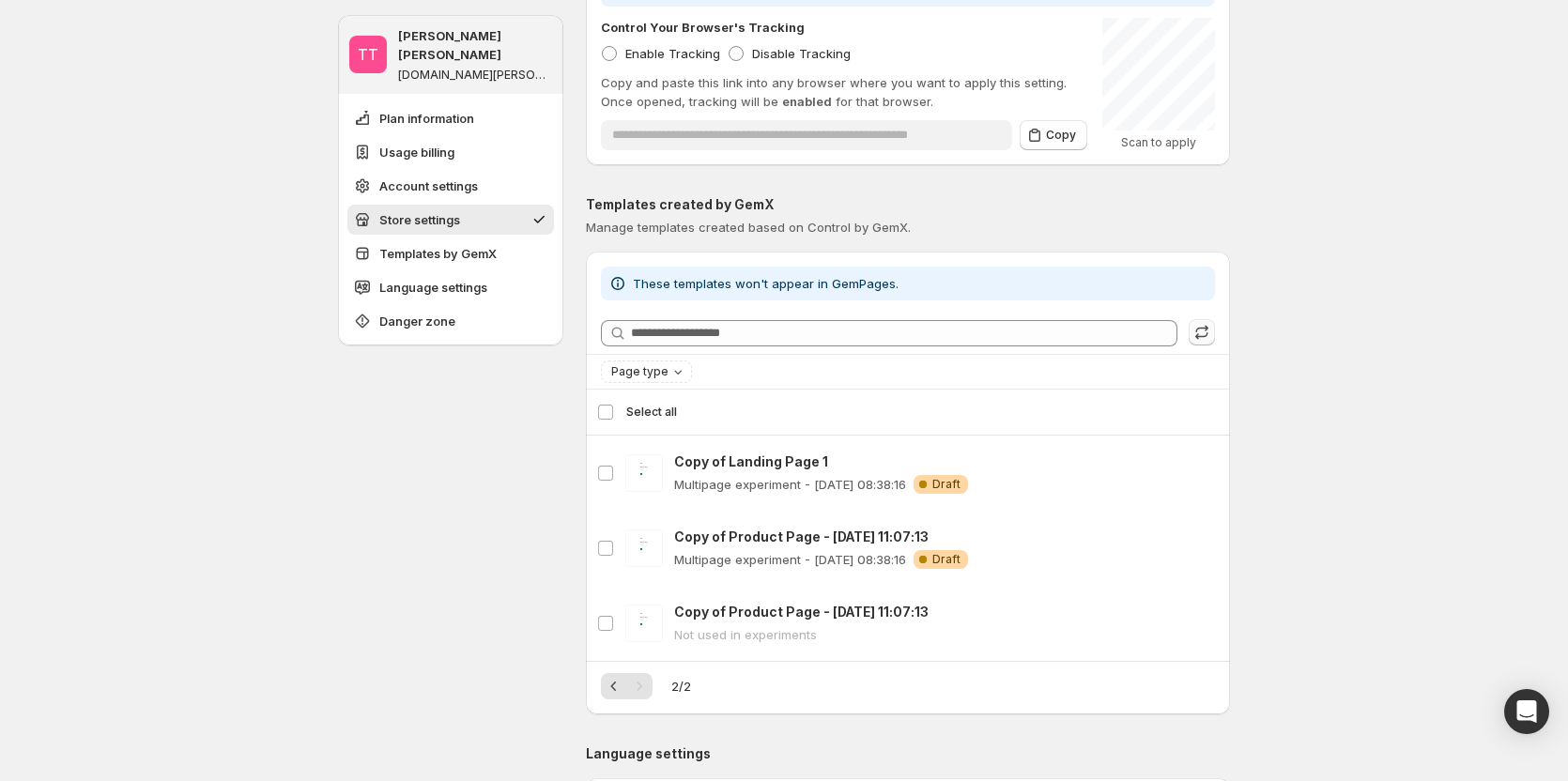
scroll to position [1294, 0]
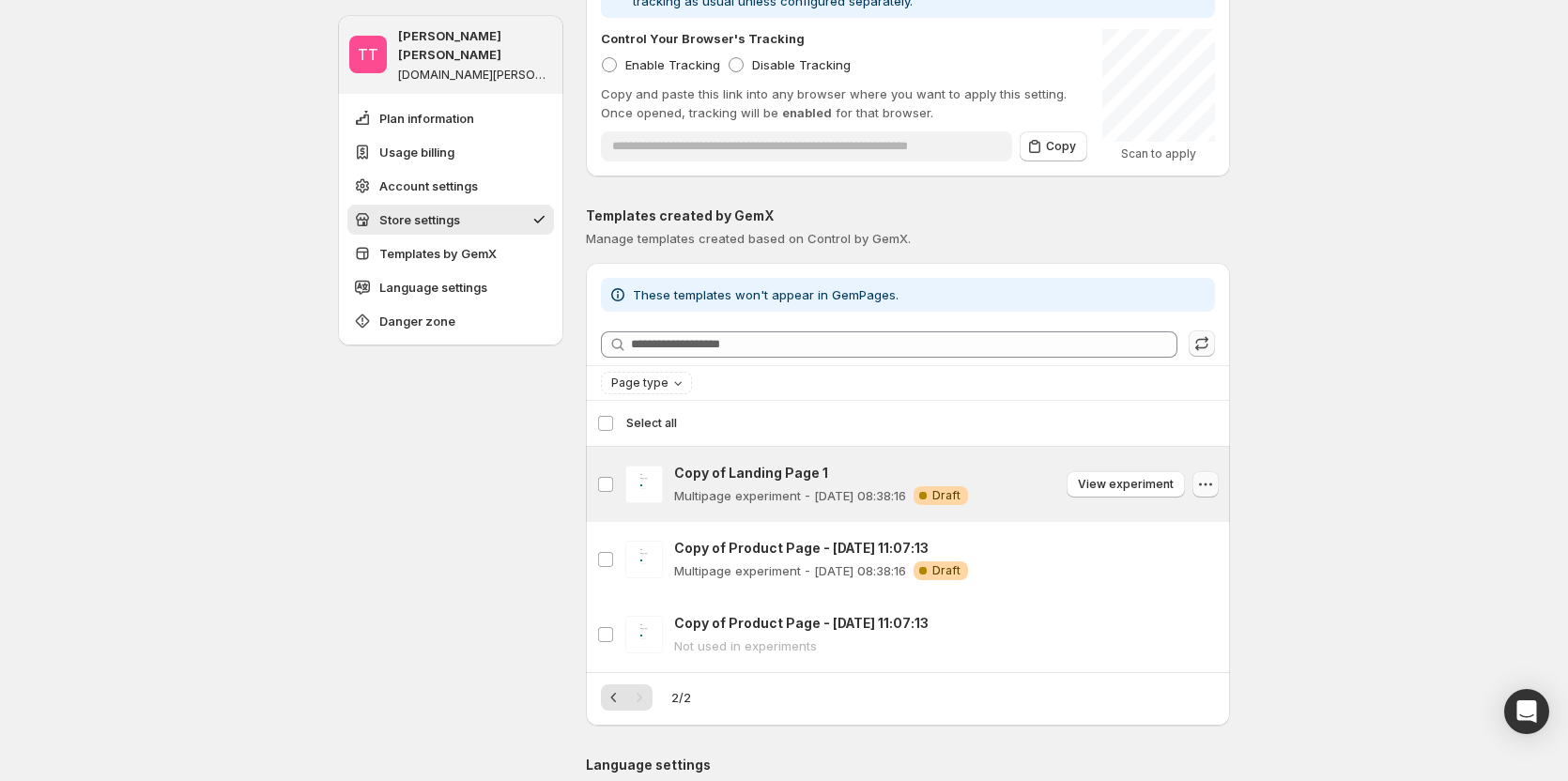
click at [1215, 344] on icon "button" at bounding box center [1205, 484] width 19 height 19
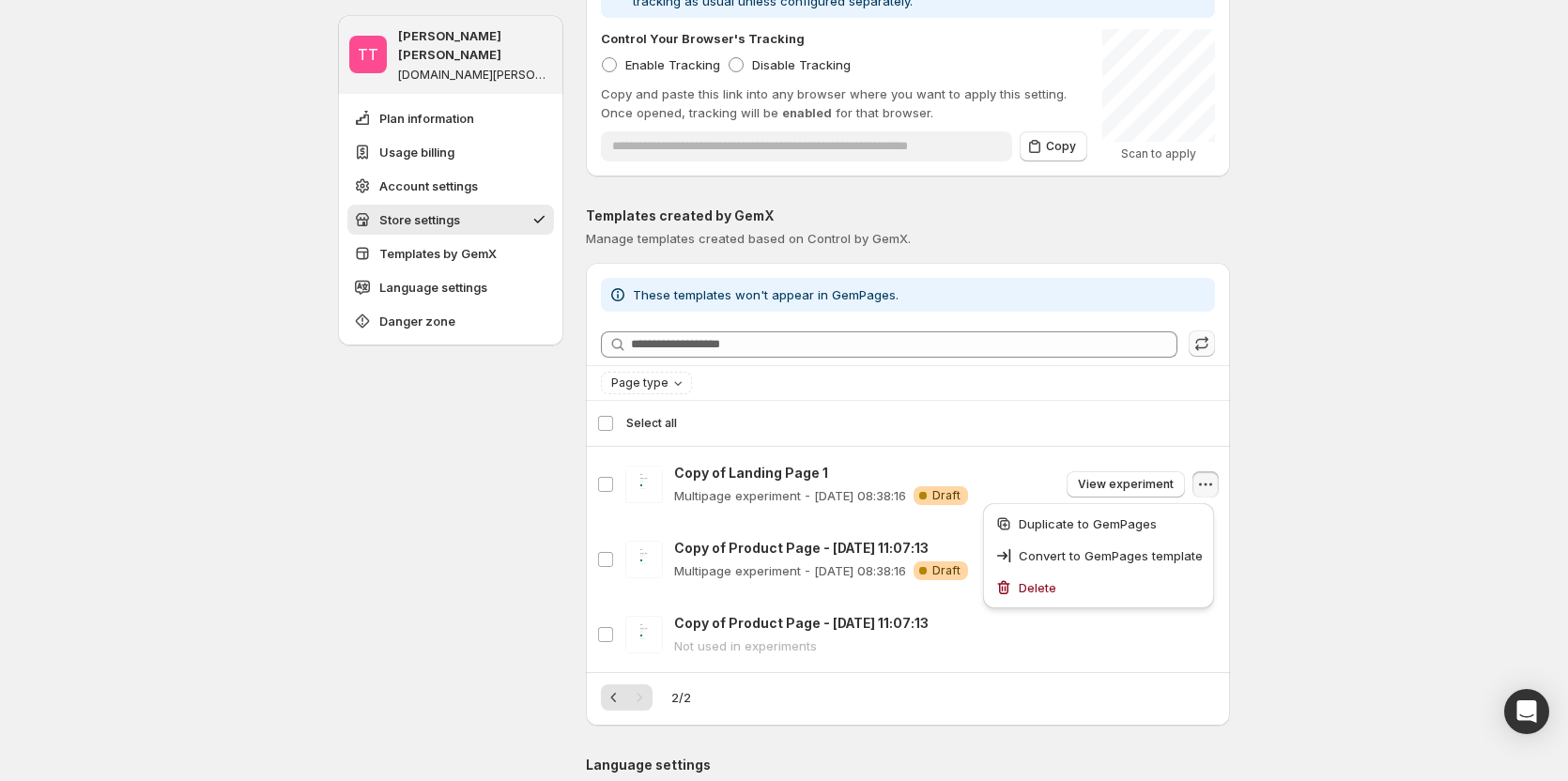
click at [1286, 344] on div "TT Tanya Tanya gemcommerce-stg-tanya.myshopify.com Plan information Usage billi…" at bounding box center [784, 195] width 1568 height 2978
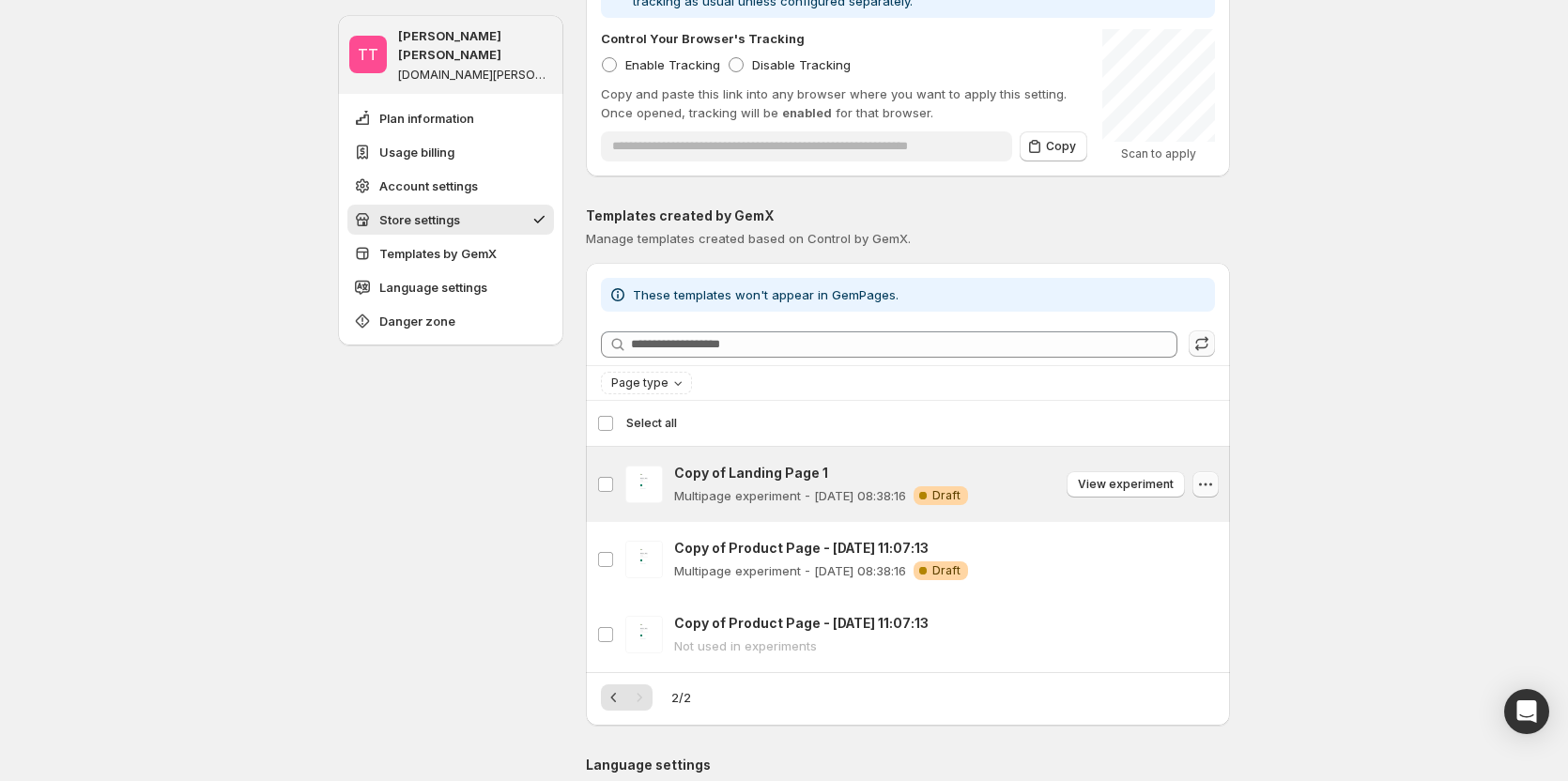
click at [1210, 344] on icon "button" at bounding box center [1205, 484] width 19 height 19
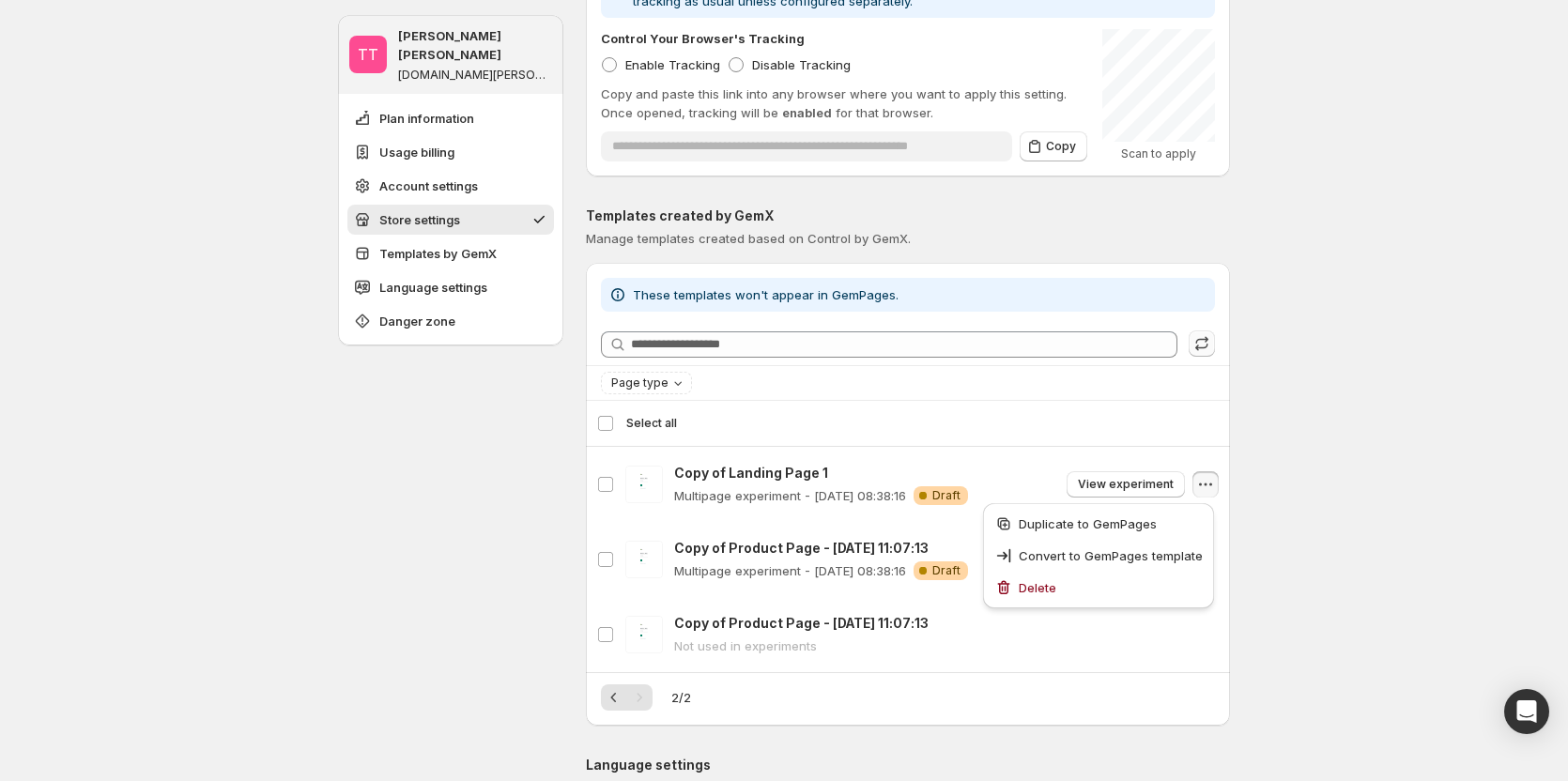
click at [1368, 344] on div "TT Tanya Tanya gemcommerce-stg-tanya.myshopify.com Plan information Usage billi…" at bounding box center [784, 195] width 1568 height 2978
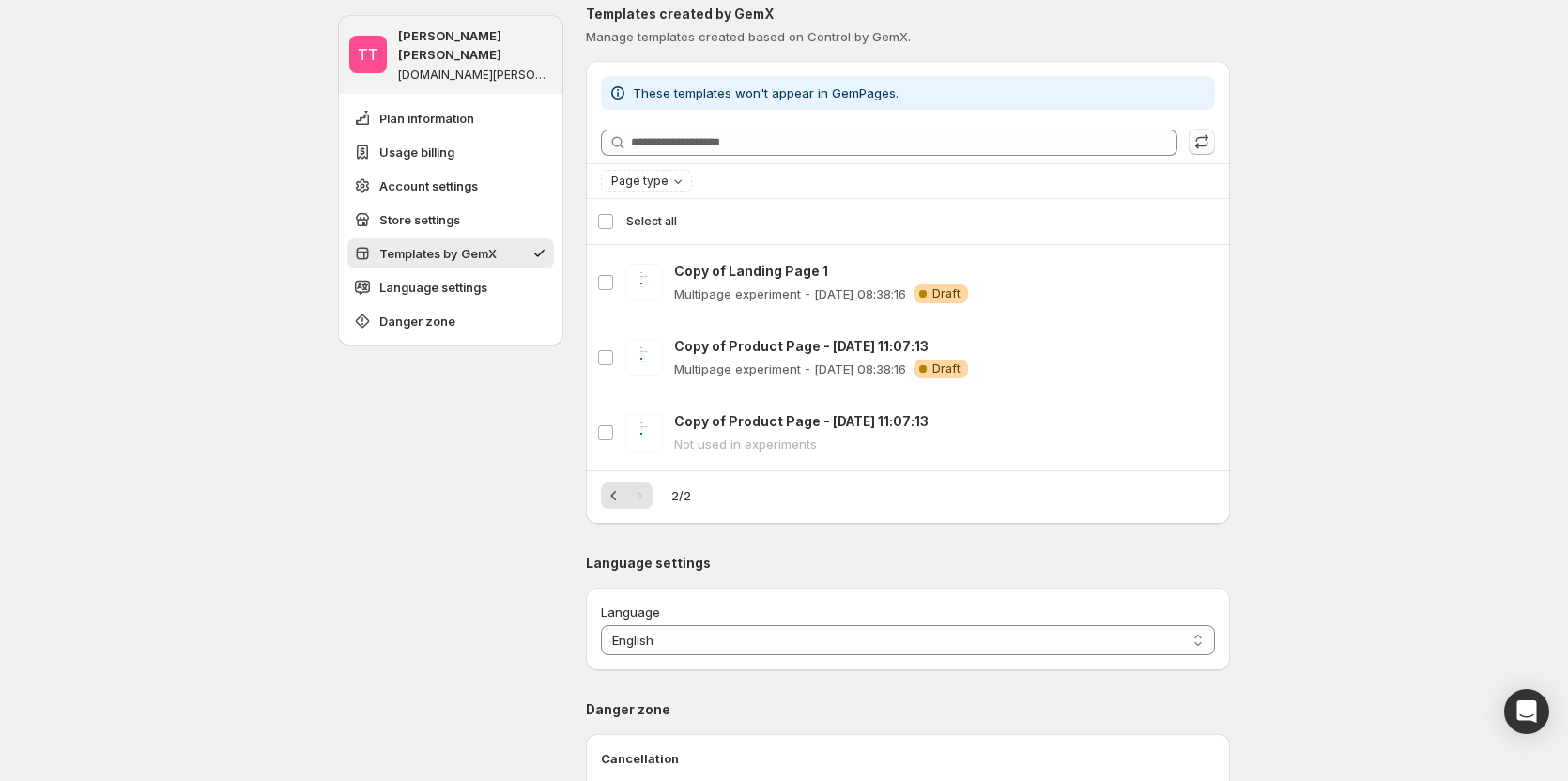
scroll to position [1482, 0]
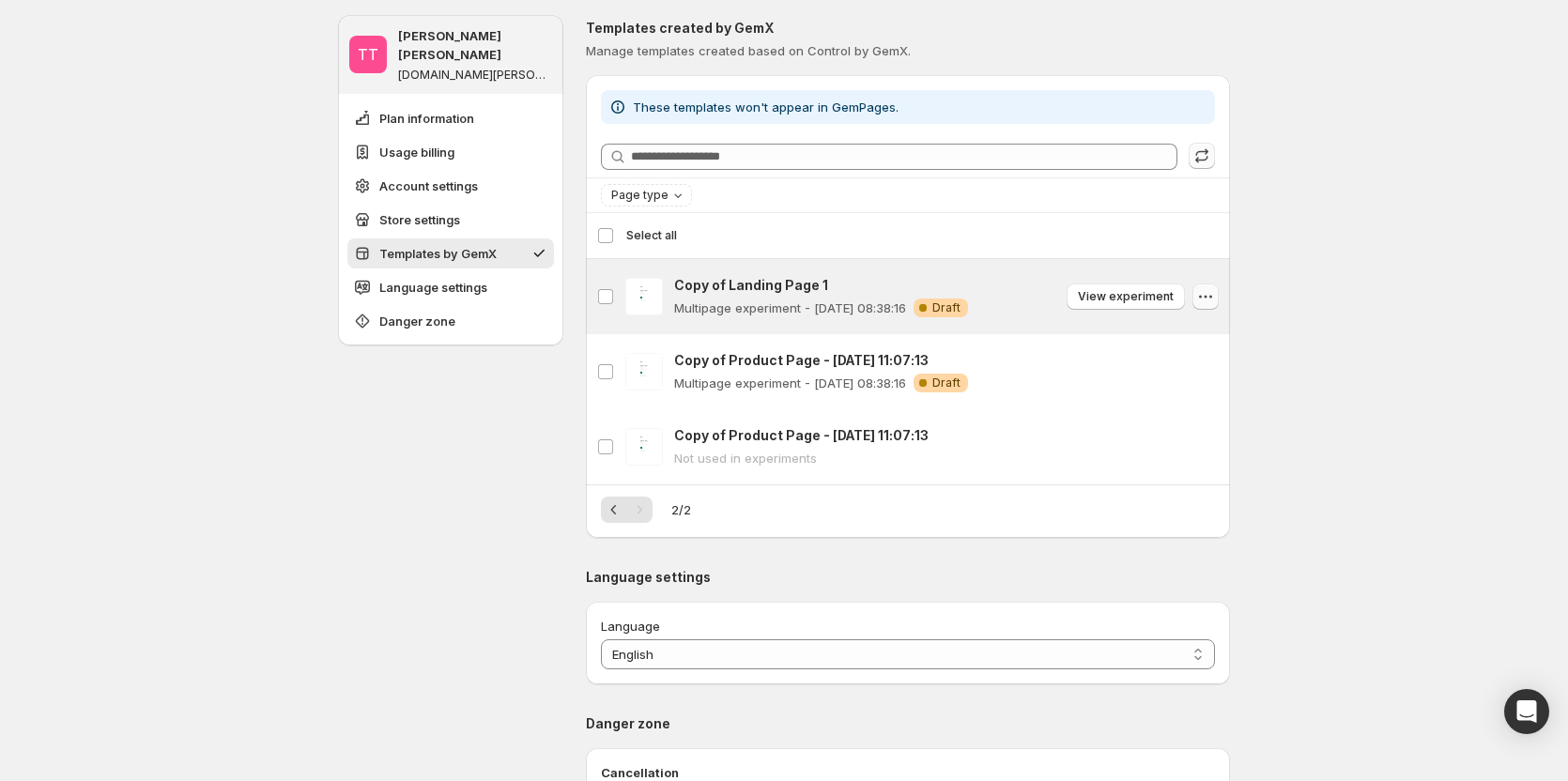
click at [1205, 298] on icon "button" at bounding box center [1205, 296] width 19 height 19
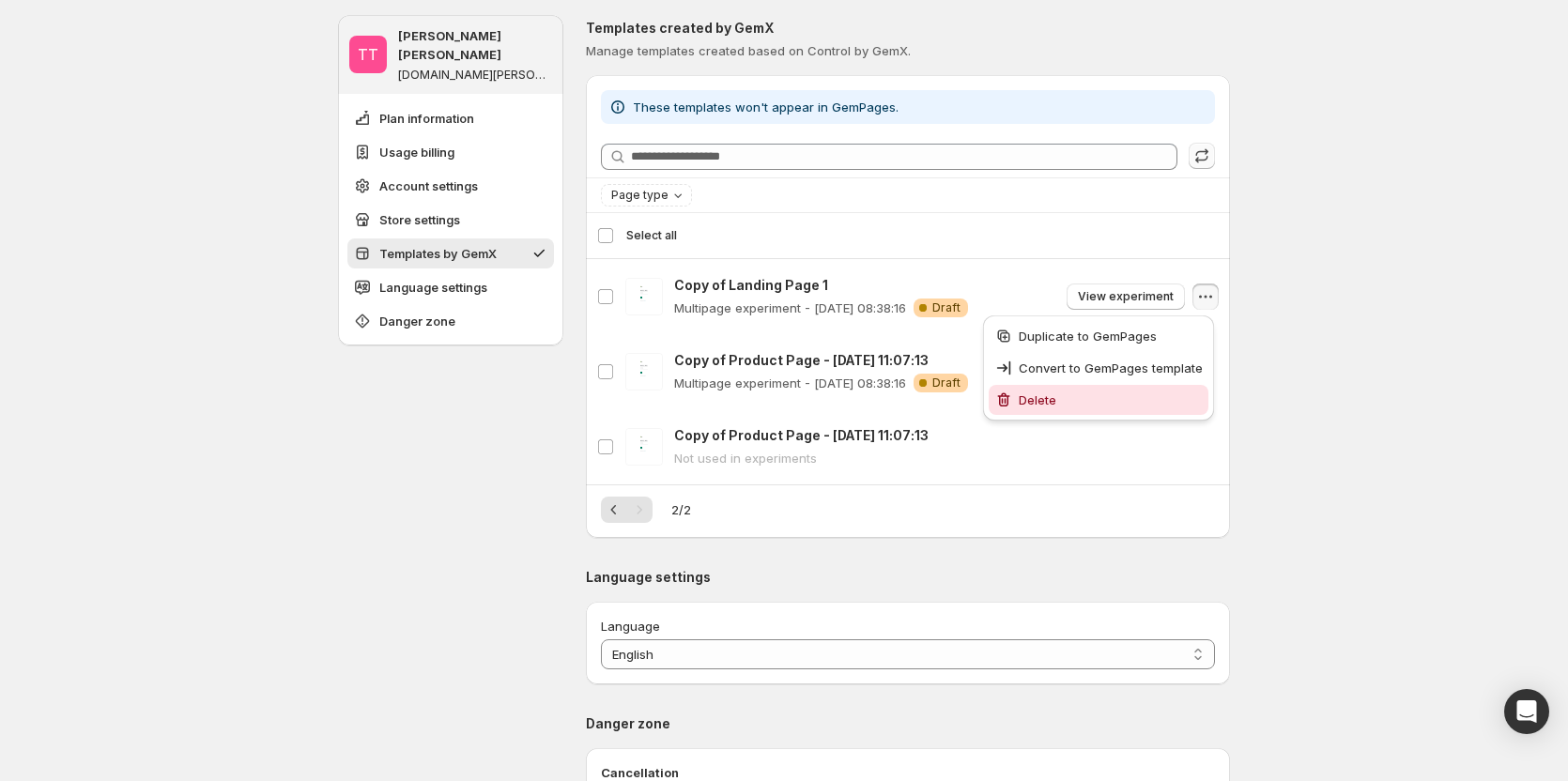
click at [1146, 344] on span "Delete" at bounding box center [1111, 400] width 184 height 19
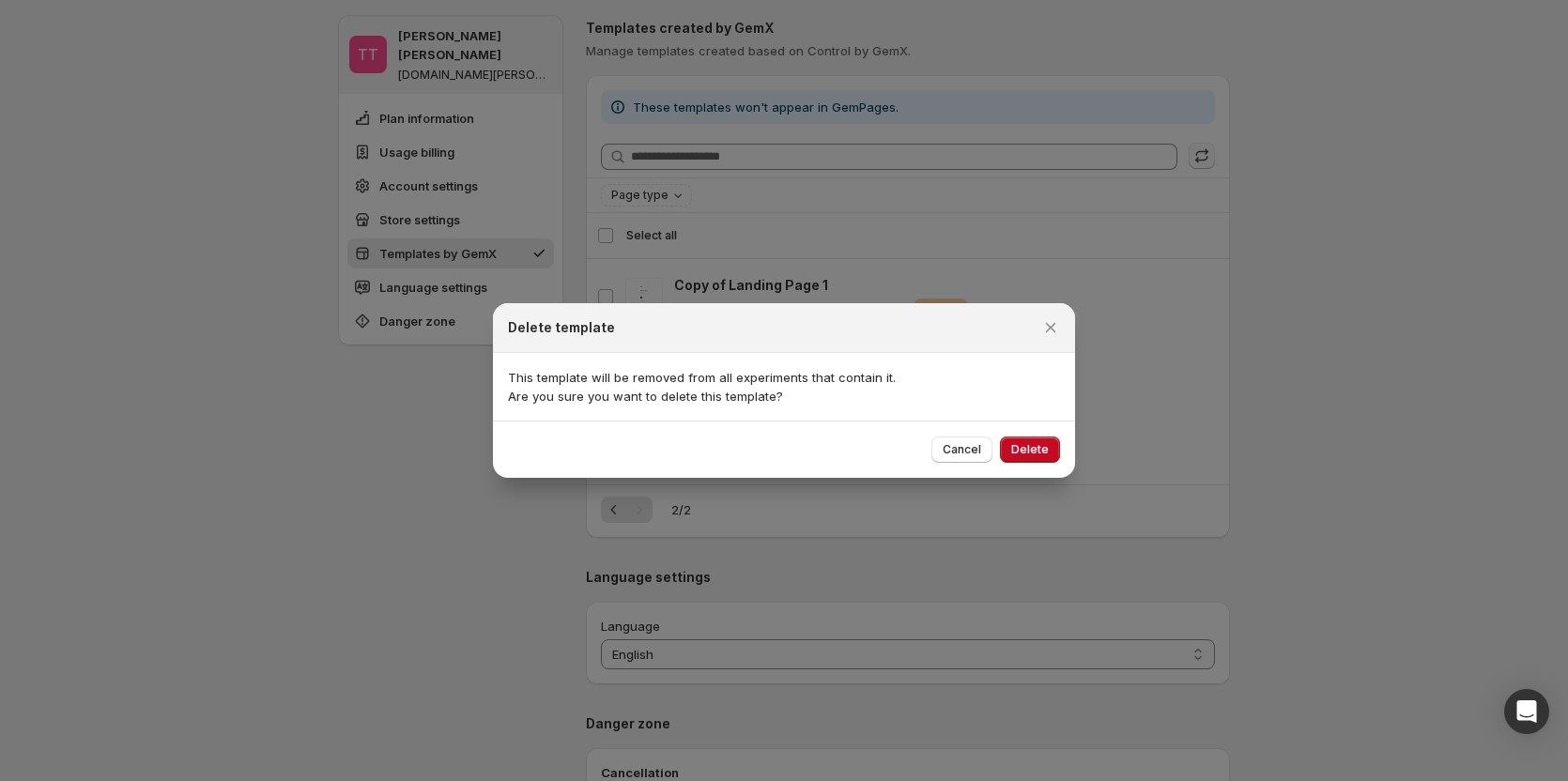
click at [588, 344] on p "This template will be removed from all experiments that contain it." at bounding box center [784, 377] width 552 height 19
click at [903, 215] on div at bounding box center [784, 390] width 1568 height 781
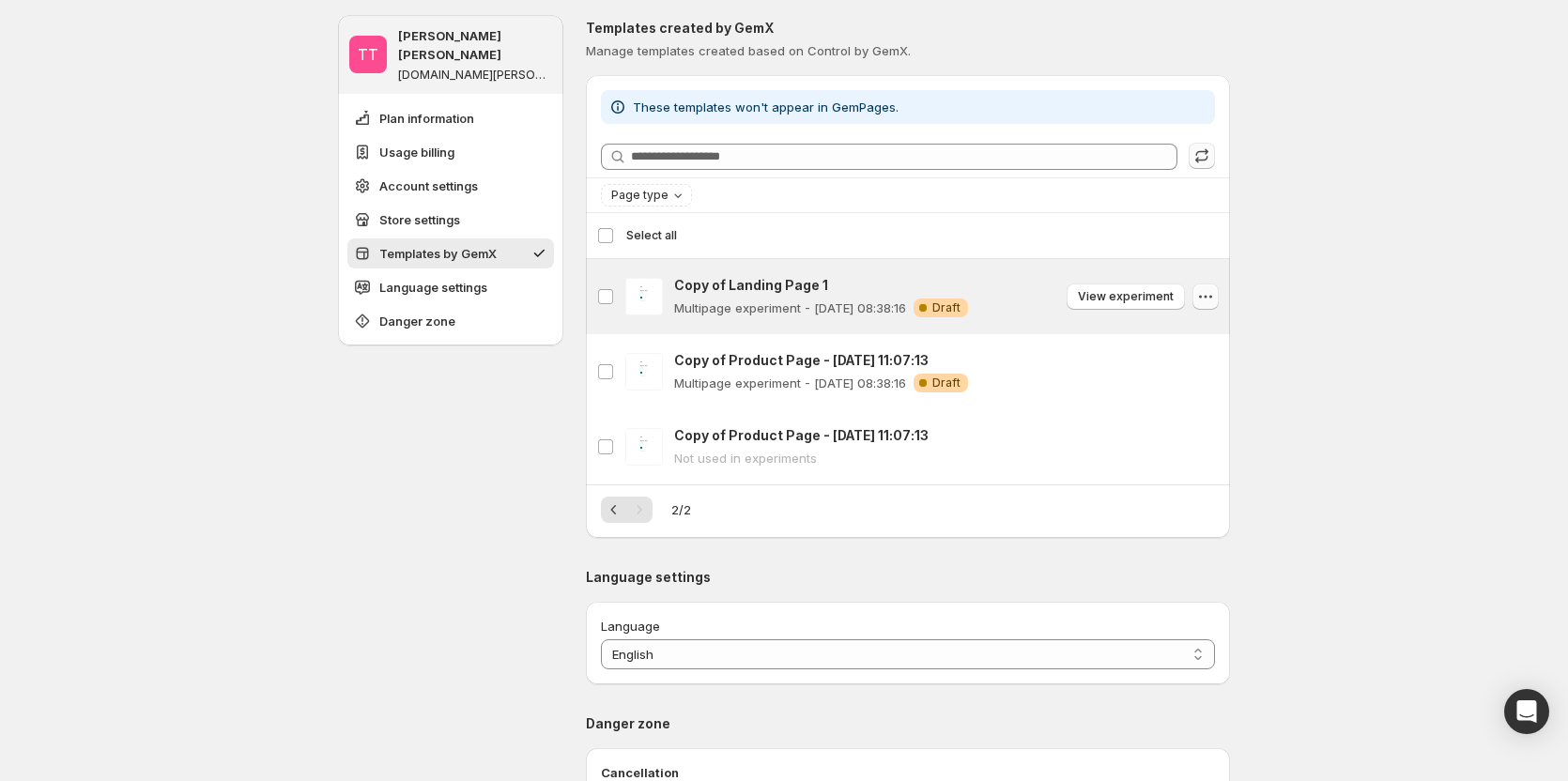
click at [1205, 301] on icon "button" at bounding box center [1205, 296] width 19 height 19
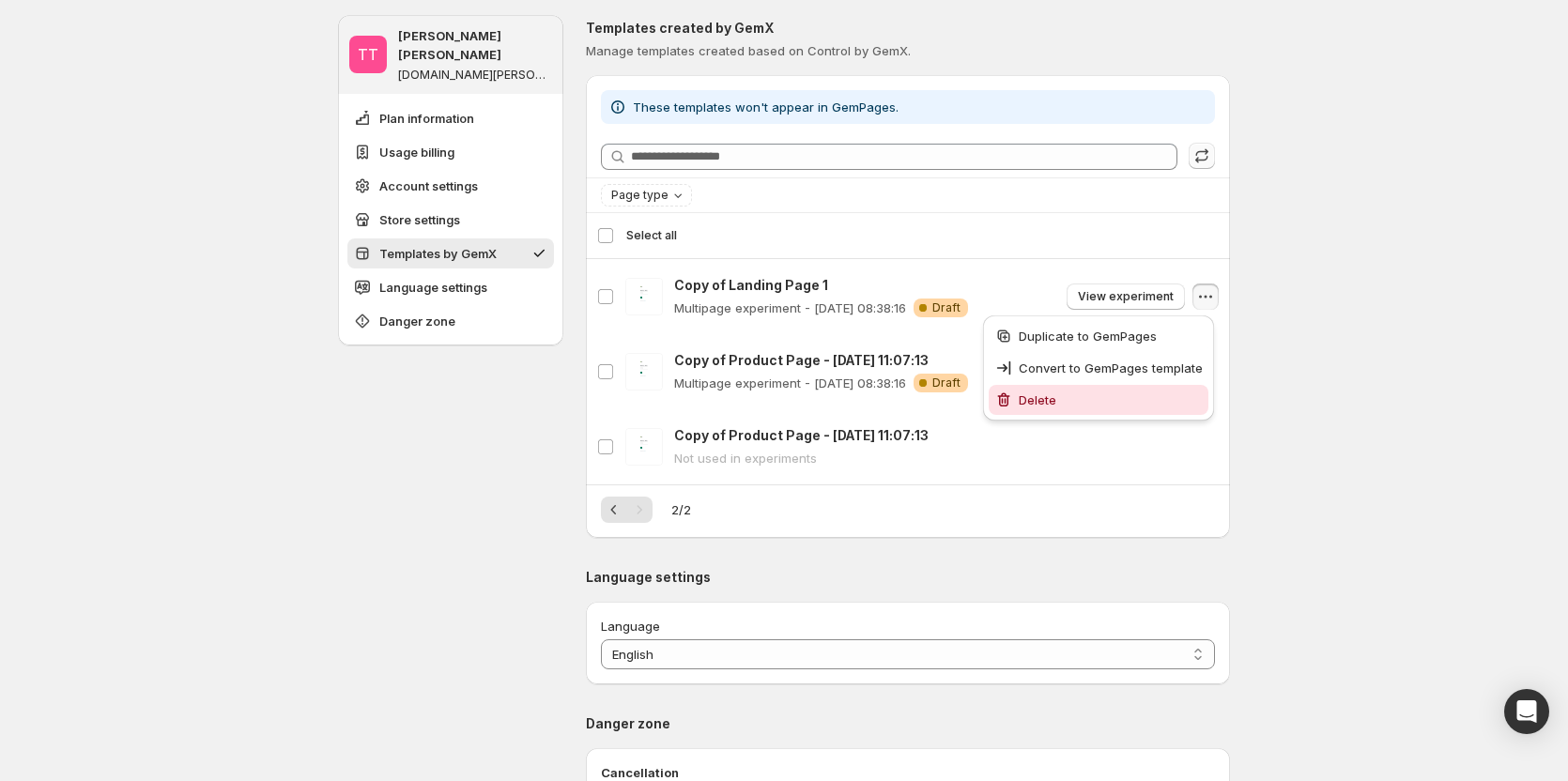
click at [1115, 344] on span "Delete" at bounding box center [1111, 400] width 184 height 19
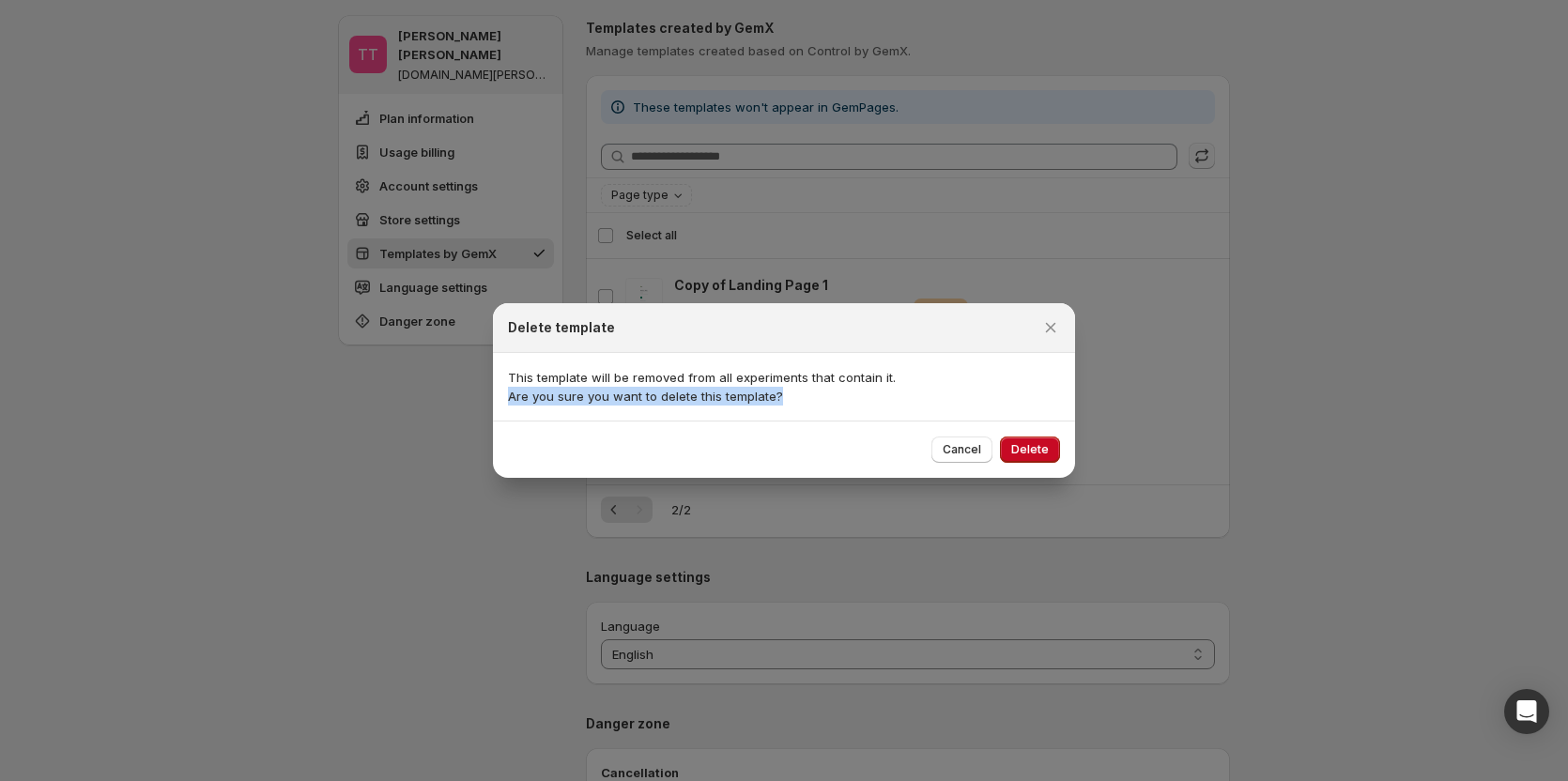
click at [833, 344] on p "Are you sure you want to delete this template?" at bounding box center [784, 396] width 552 height 19
click at [970, 344] on button "Cancel" at bounding box center [962, 450] width 61 height 26
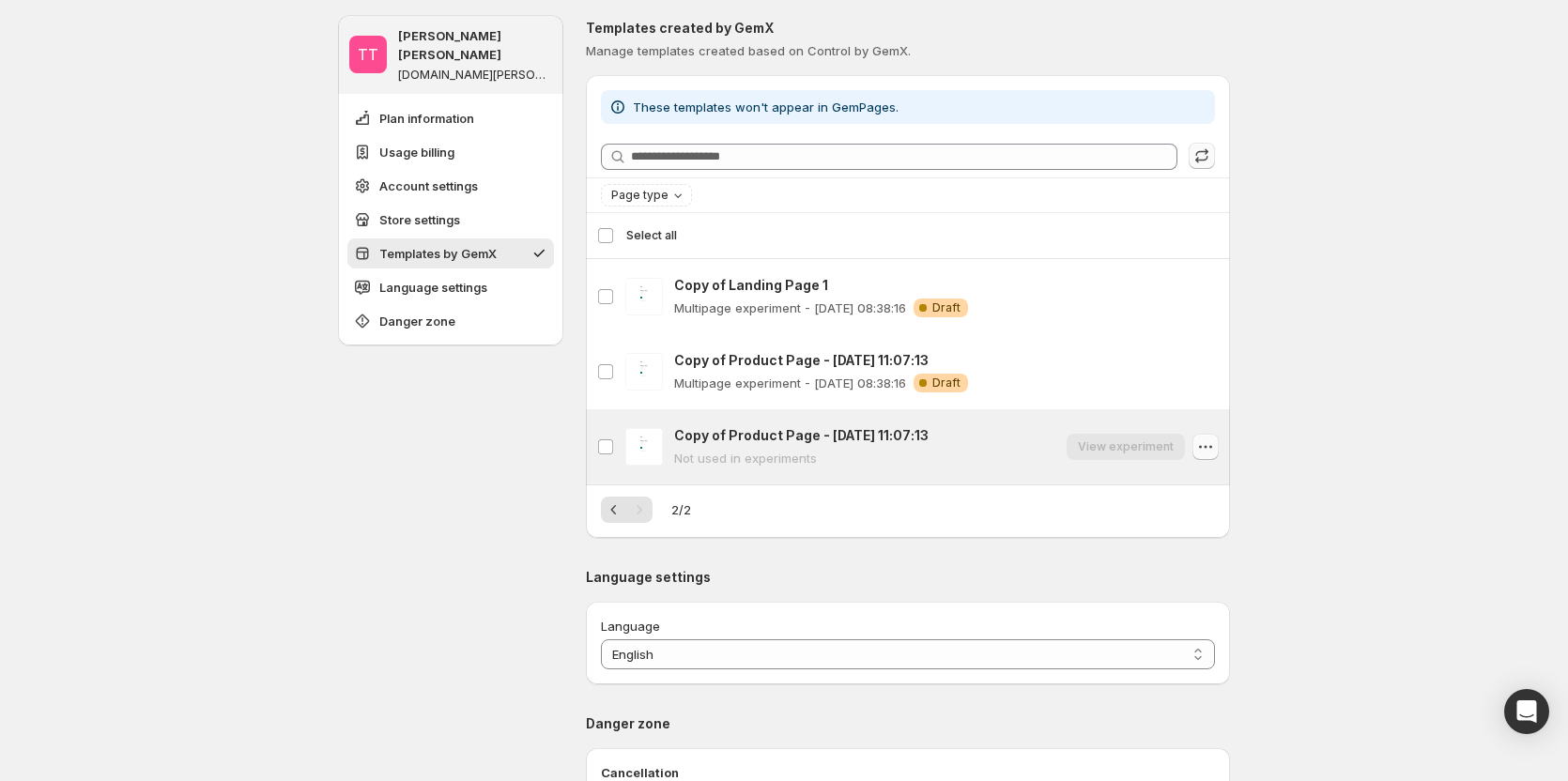
click at [1214, 344] on icon "button" at bounding box center [1205, 447] width 19 height 19
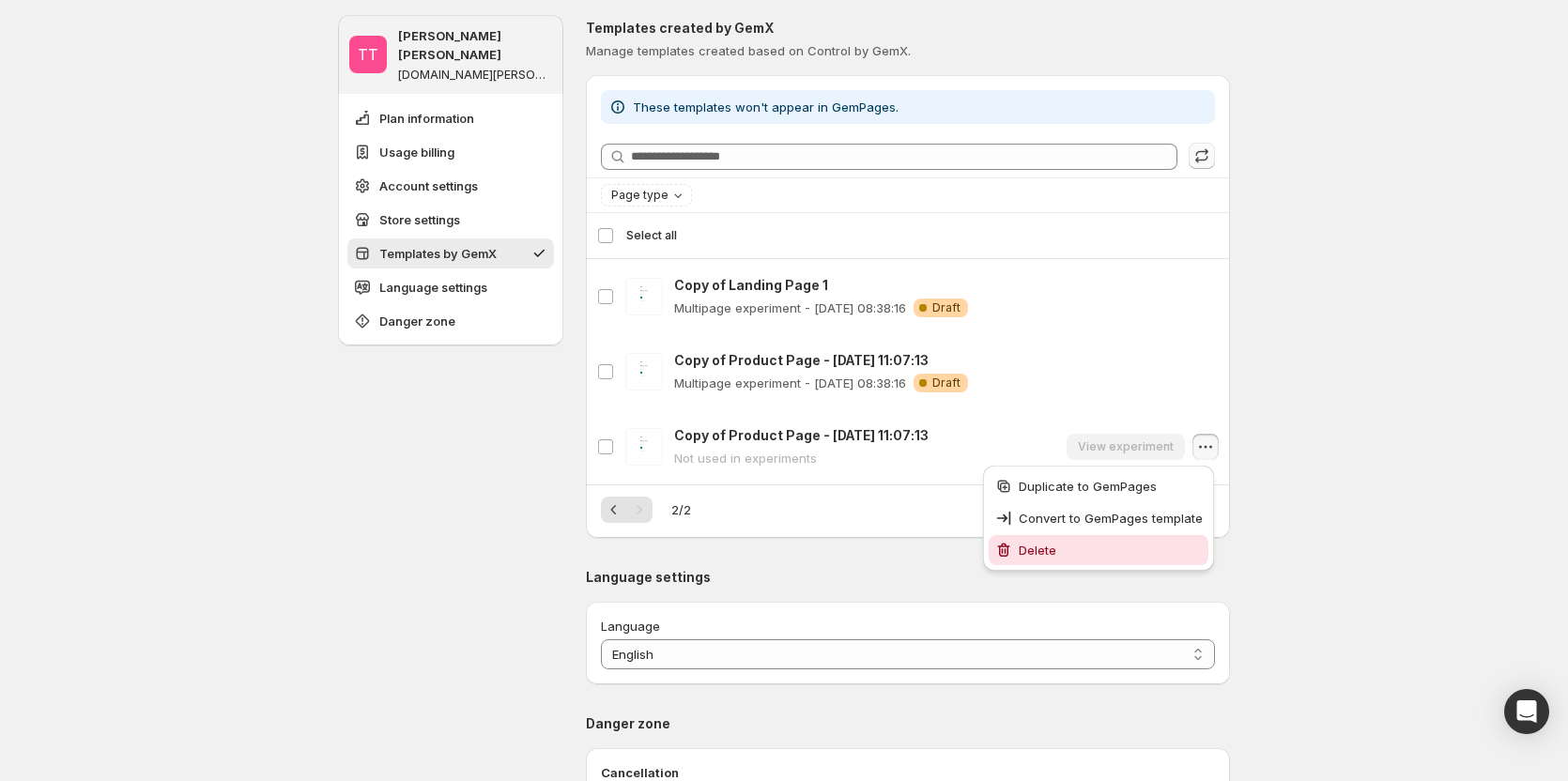
click at [1008, 344] on icon "button" at bounding box center [1003, 550] width 19 height 19
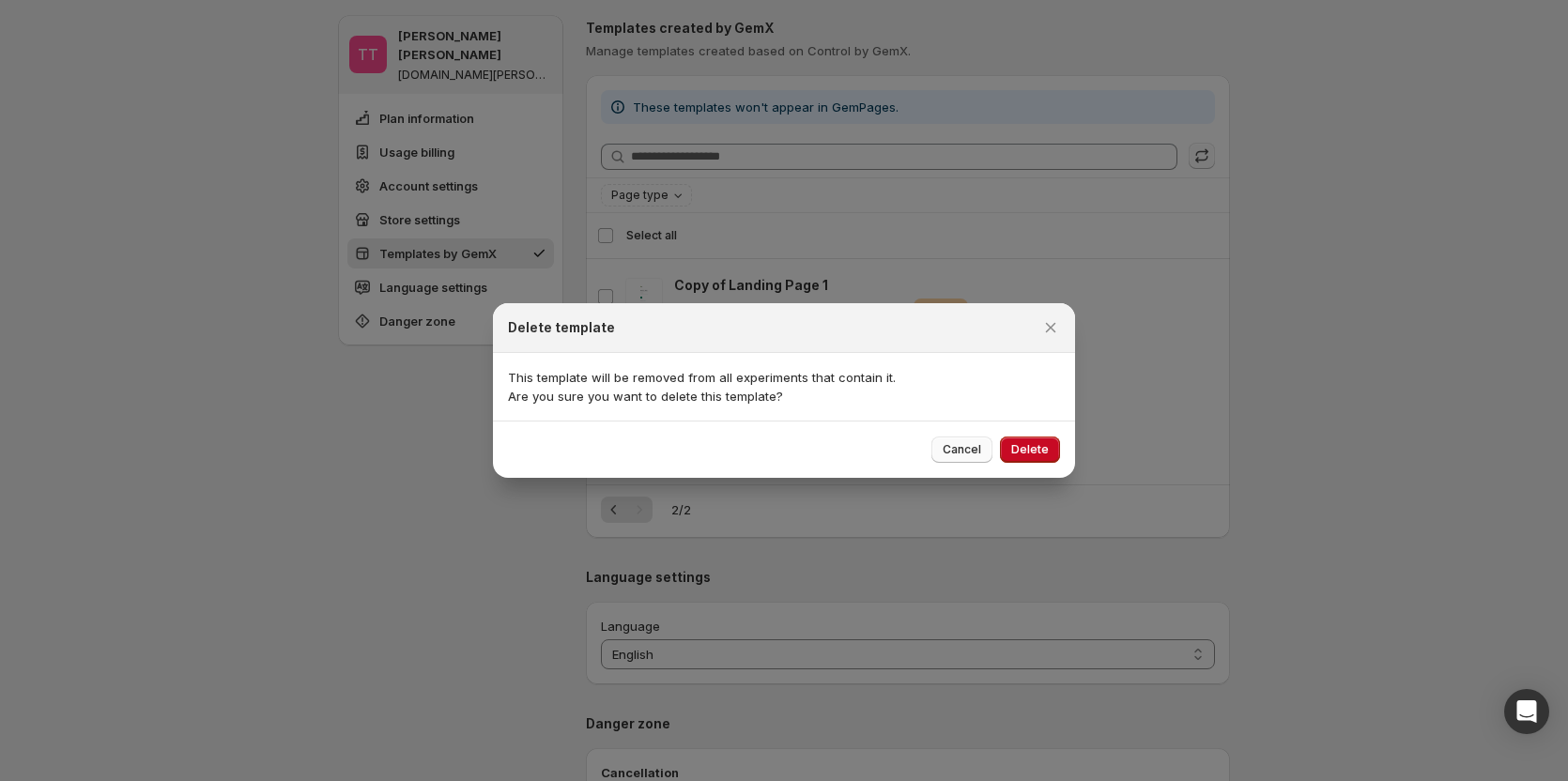
click at [961, 344] on span "Cancel" at bounding box center [962, 449] width 38 height 15
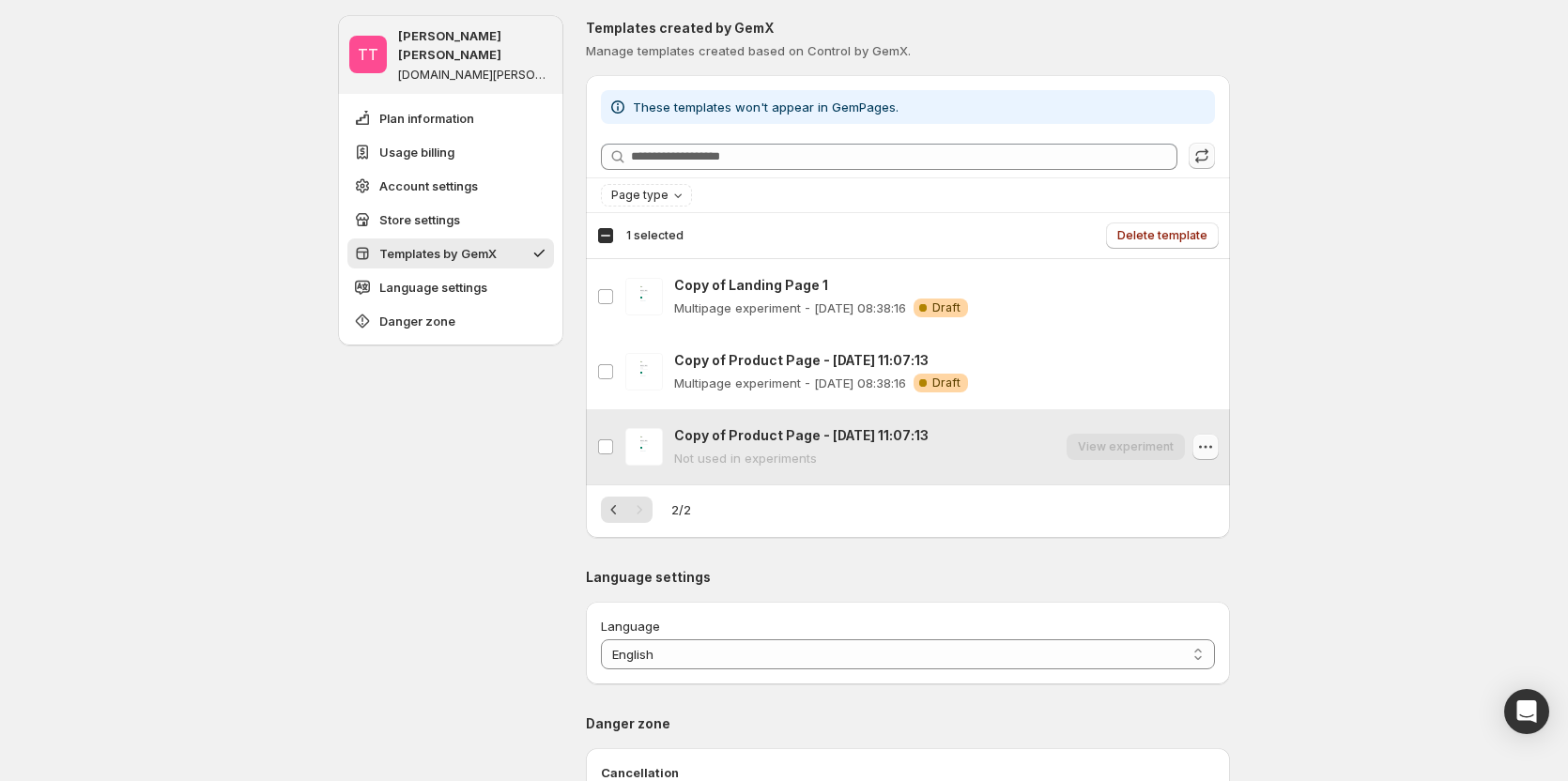
click at [1199, 344] on button "button" at bounding box center [1206, 447] width 26 height 26
click at [1209, 344] on icon "button" at bounding box center [1205, 447] width 19 height 19
click at [1219, 344] on button "button" at bounding box center [1206, 447] width 26 height 26
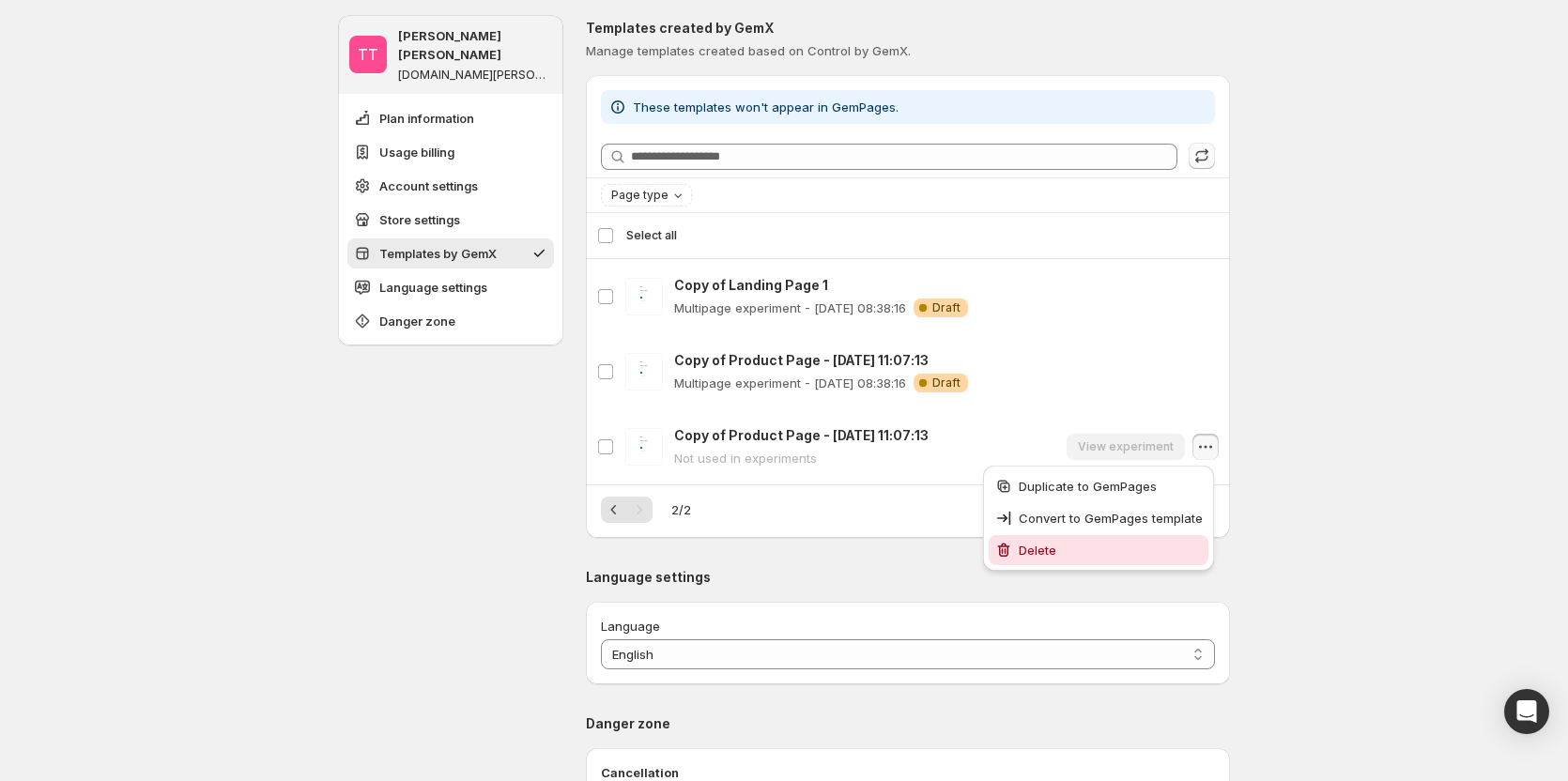
click at [1070, 344] on span "Delete" at bounding box center [1111, 550] width 184 height 19
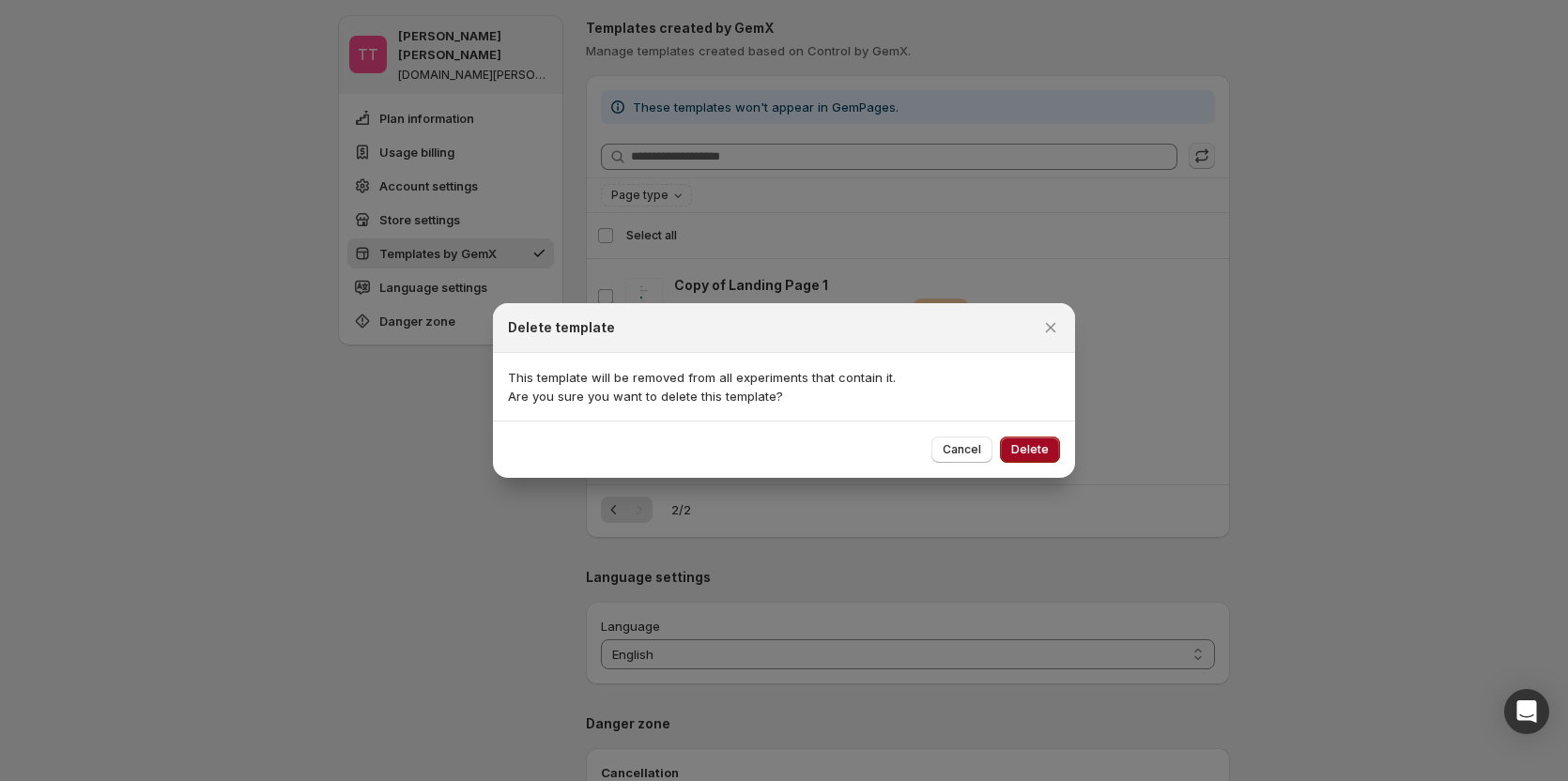
click at [1030, 344] on button "Delete" at bounding box center [1030, 450] width 60 height 26
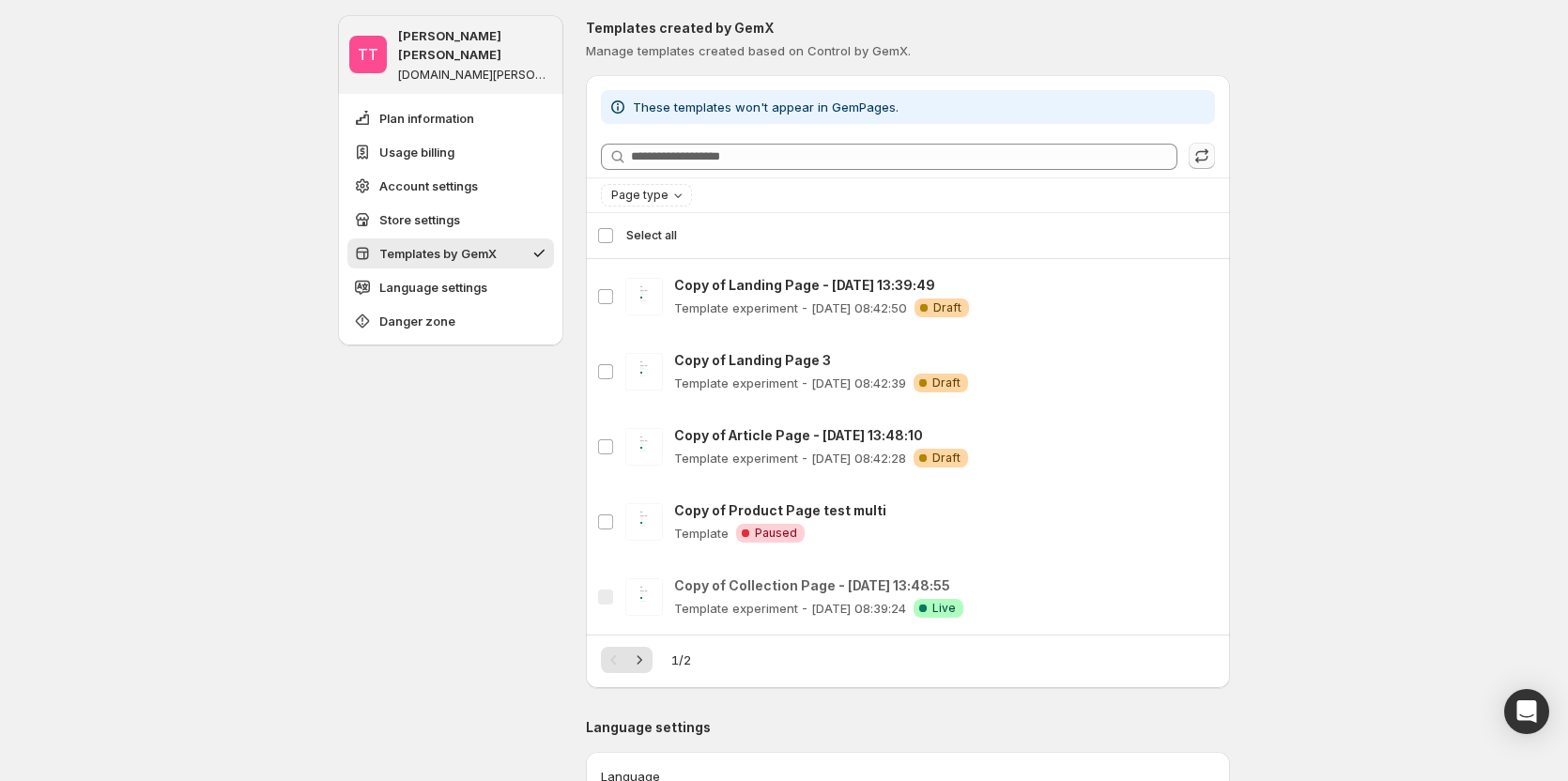
click at [404, 344] on div "TT Tanya Tanya gemcommerce-stg-tanya.myshopify.com Plan information Usage billi…" at bounding box center [450, 41] width 225 height 3008
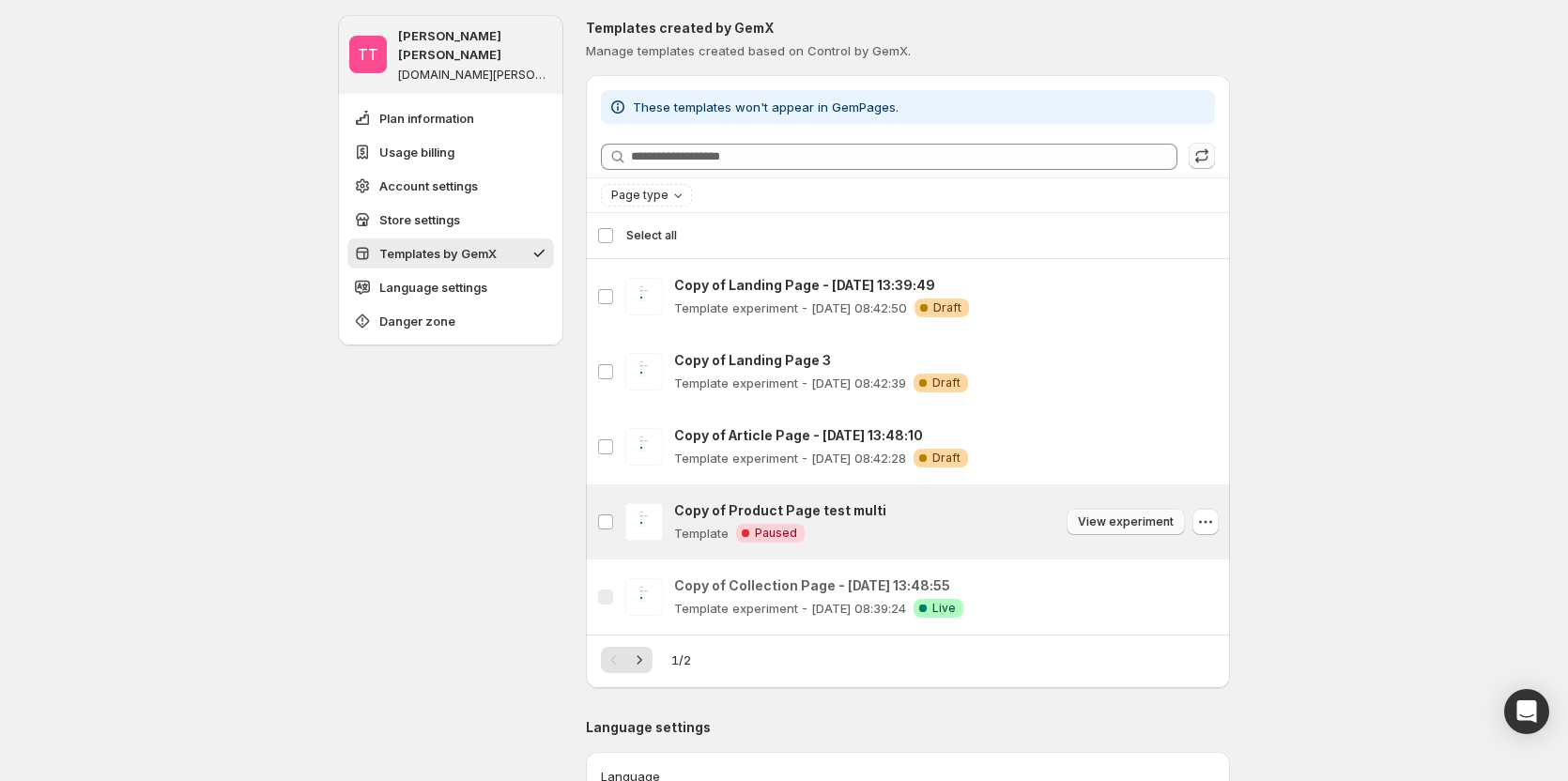
click at [1104, 344] on span "View experiment" at bounding box center [1126, 522] width 96 height 15
click at [1205, 344] on icon "button" at bounding box center [1205, 522] width 19 height 19
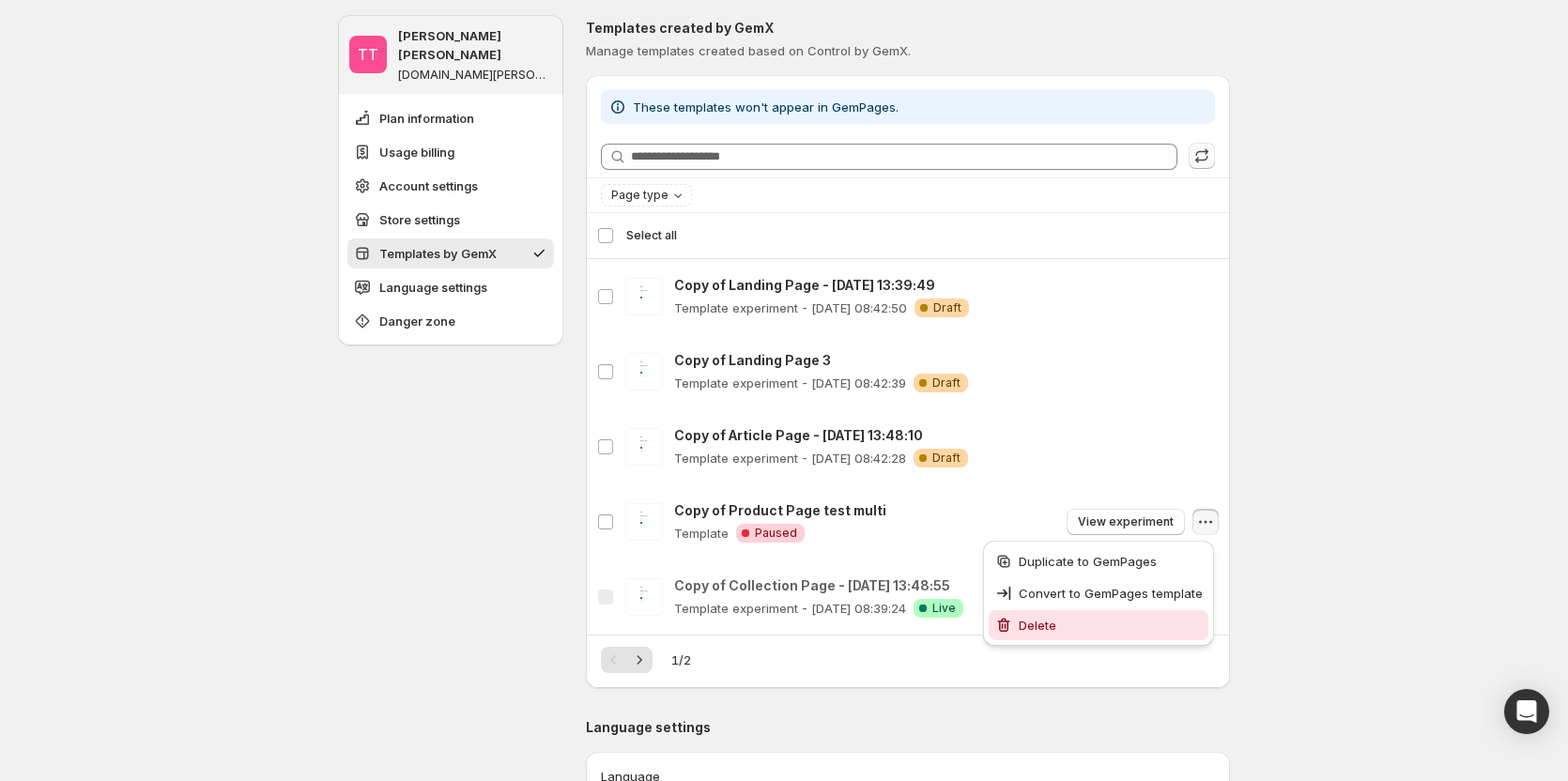
click at [1125, 344] on span "Delete" at bounding box center [1111, 625] width 184 height 19
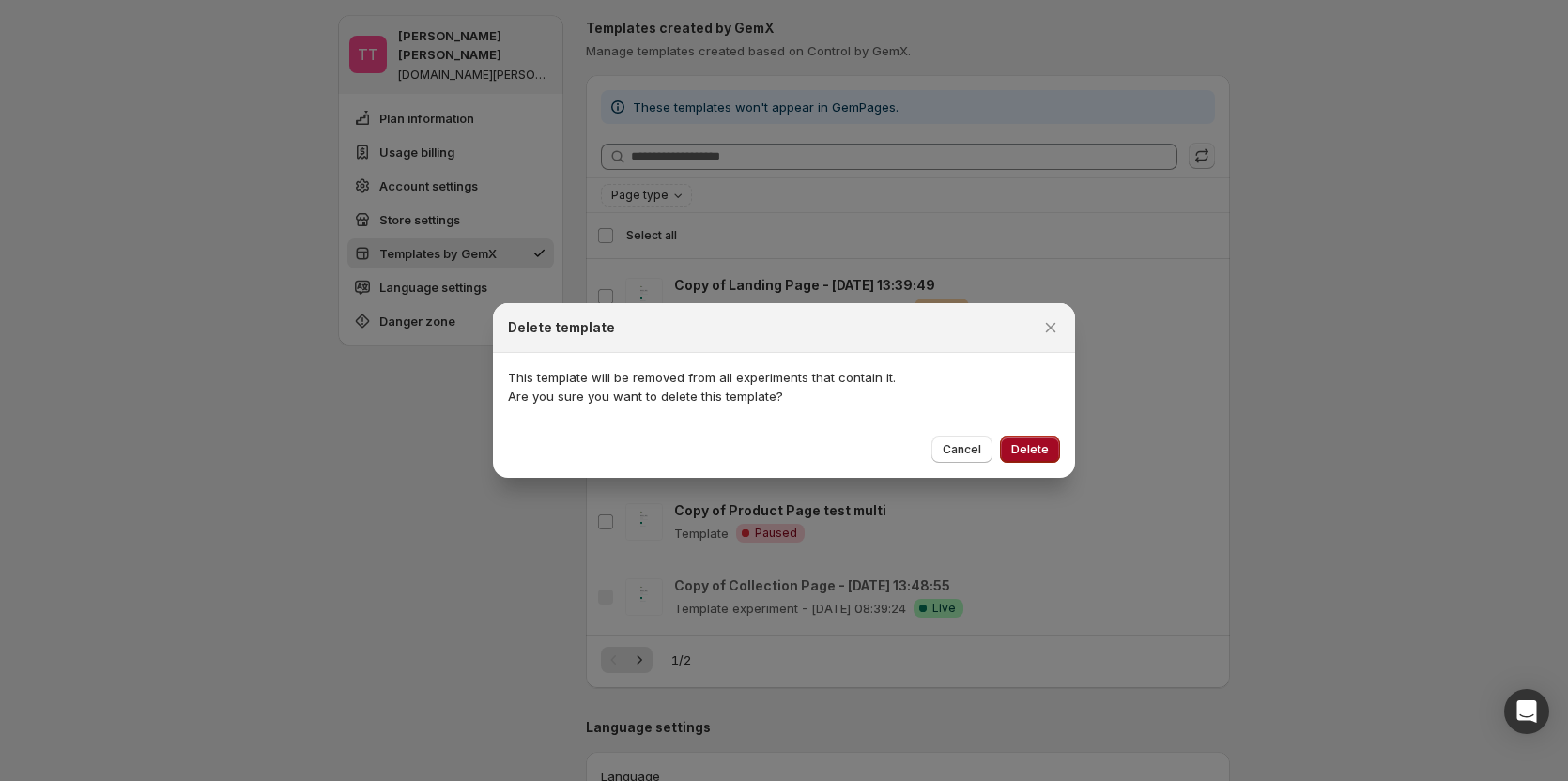
click at [1026, 344] on span "Delete" at bounding box center [1030, 449] width 38 height 15
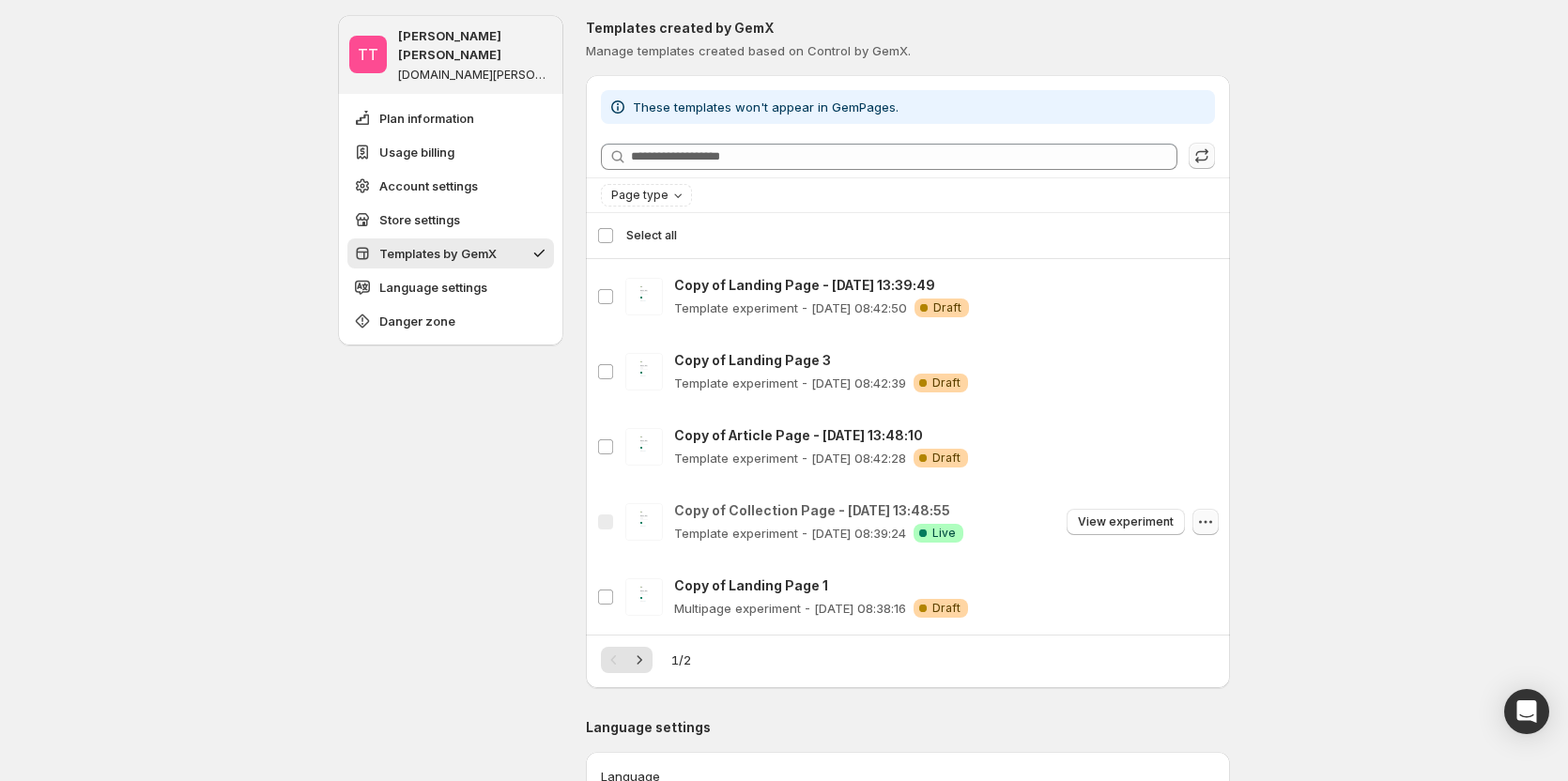
click at [1219, 344] on button "button" at bounding box center [1206, 522] width 26 height 26
click at [1378, 344] on div "TT Tanya Tanya gemcommerce-stg-tanya.myshopify.com Plan information Usage billi…" at bounding box center [784, 82] width 1568 height 3128
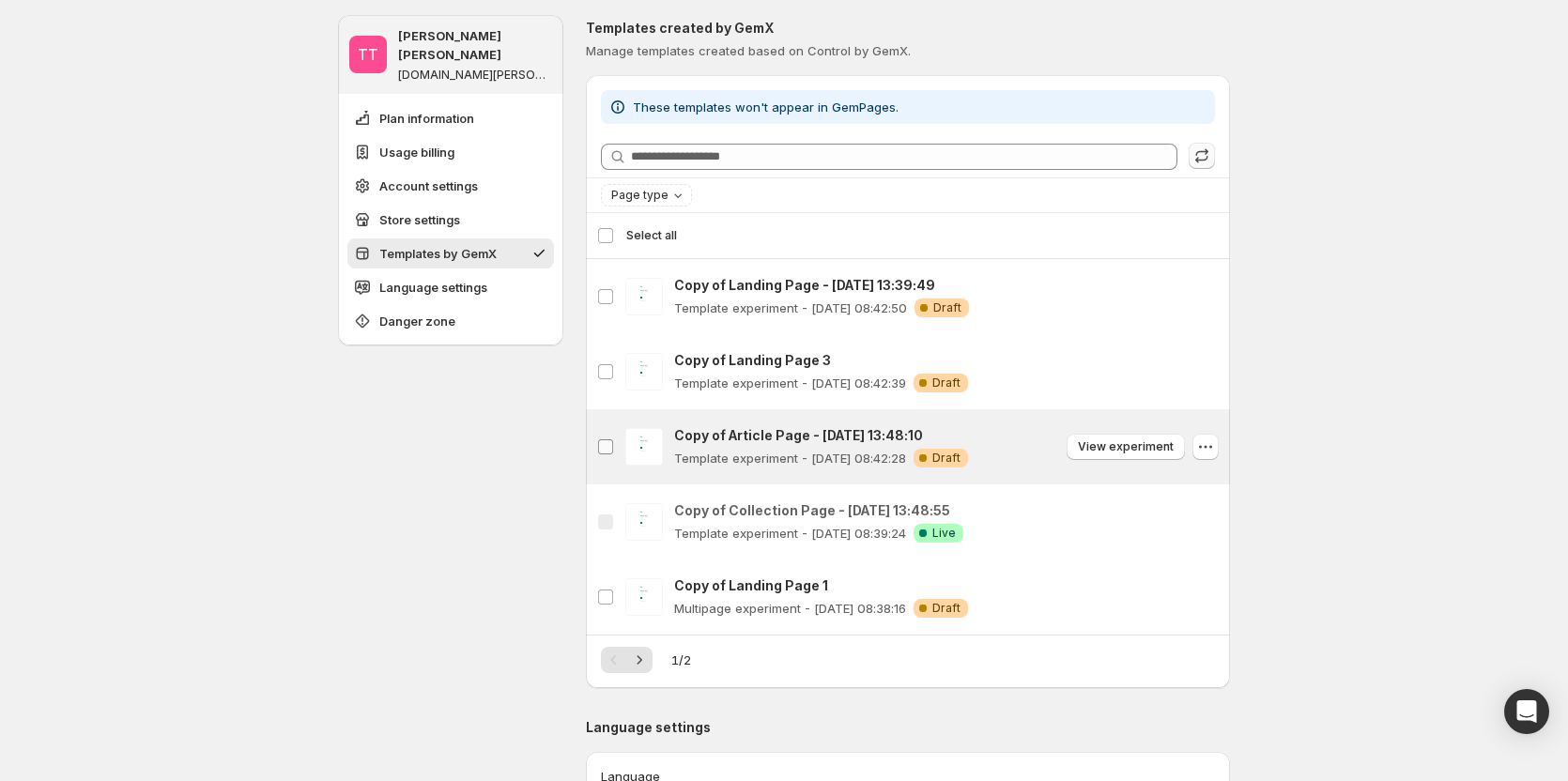
click at [614, 344] on span at bounding box center [605, 447] width 17 height 17
click at [1208, 344] on icon "button" at bounding box center [1205, 447] width 19 height 19
click at [1204, 344] on icon "button" at bounding box center [1205, 447] width 19 height 19
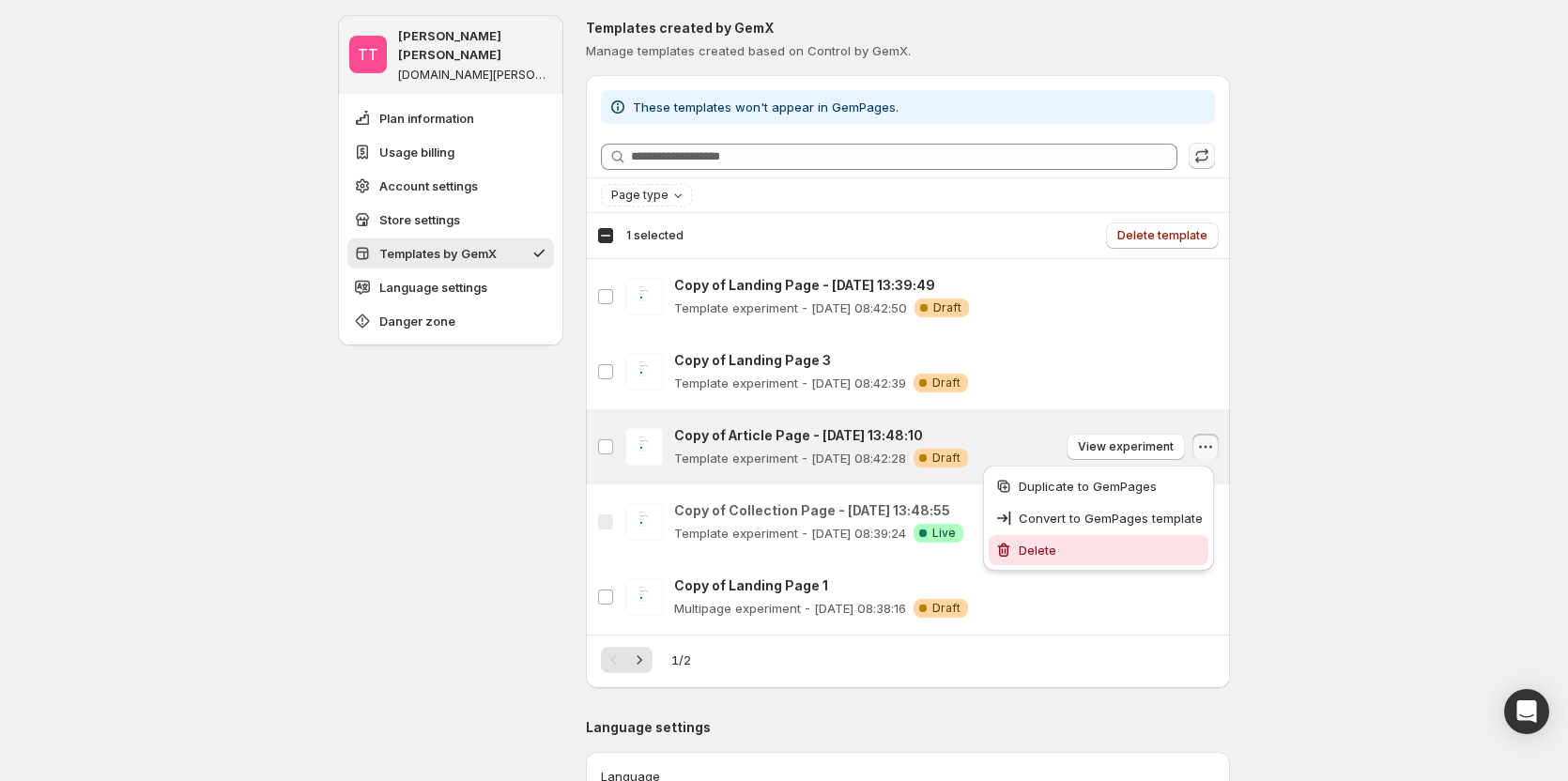
click at [1105, 344] on span "Delete" at bounding box center [1111, 550] width 184 height 19
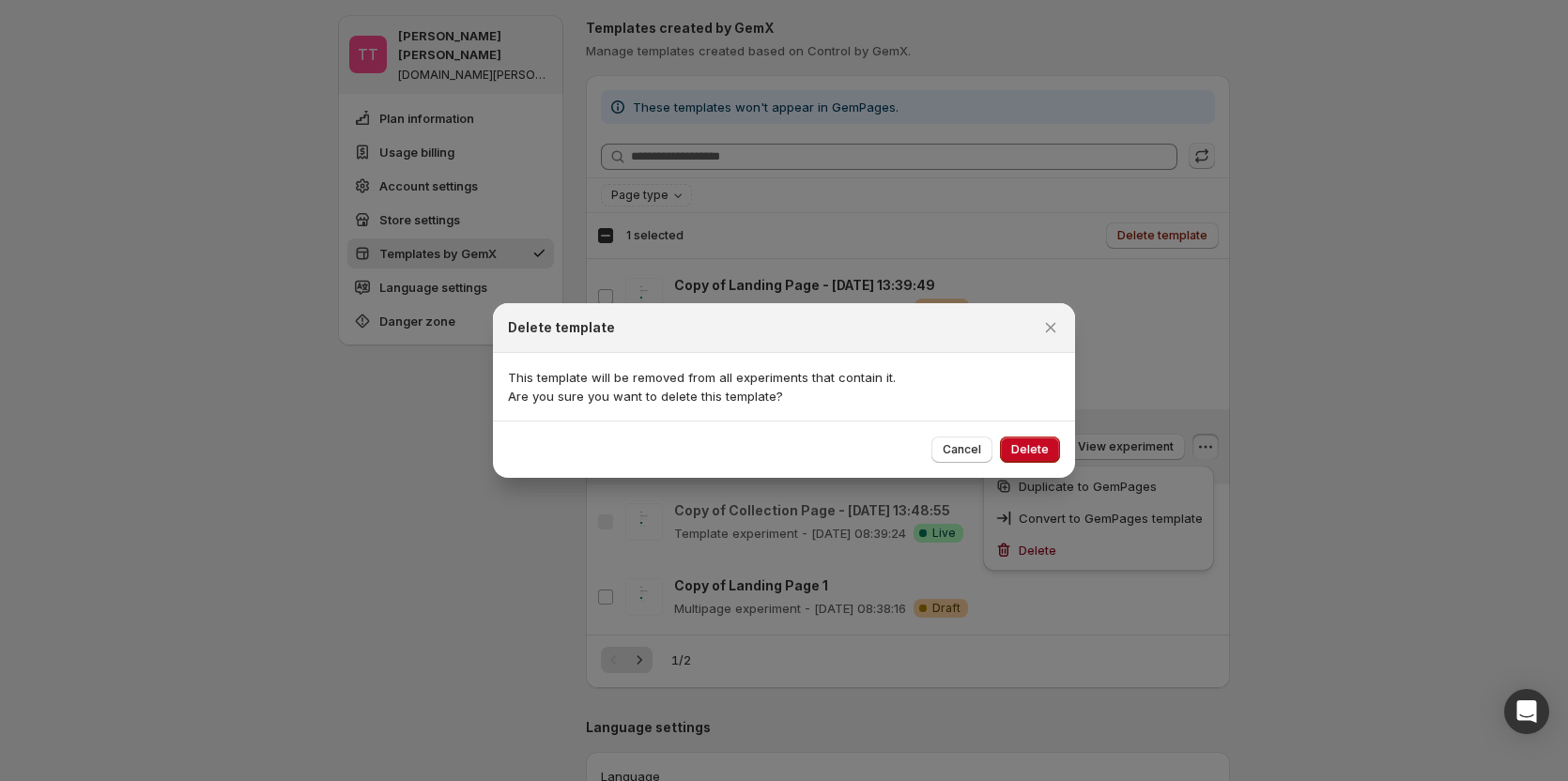
click at [1336, 344] on div at bounding box center [784, 390] width 1568 height 781
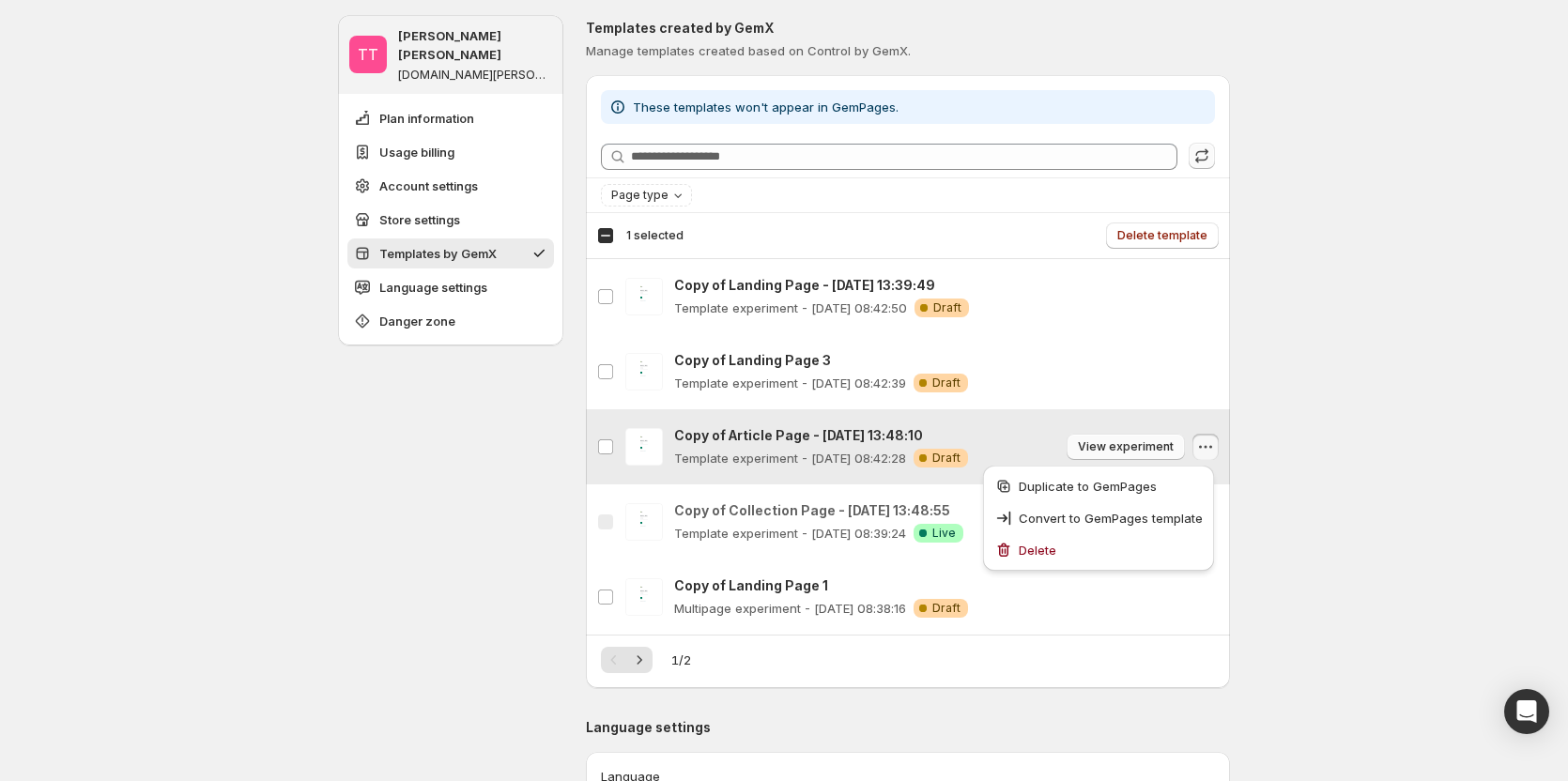
click at [1165, 344] on button "View experiment" at bounding box center [1126, 447] width 118 height 26
click at [1211, 344] on icon "button" at bounding box center [1205, 447] width 19 height 19
click at [1219, 344] on button "button" at bounding box center [1206, 447] width 26 height 26
click at [1115, 344] on span "Delete" at bounding box center [1111, 550] width 184 height 19
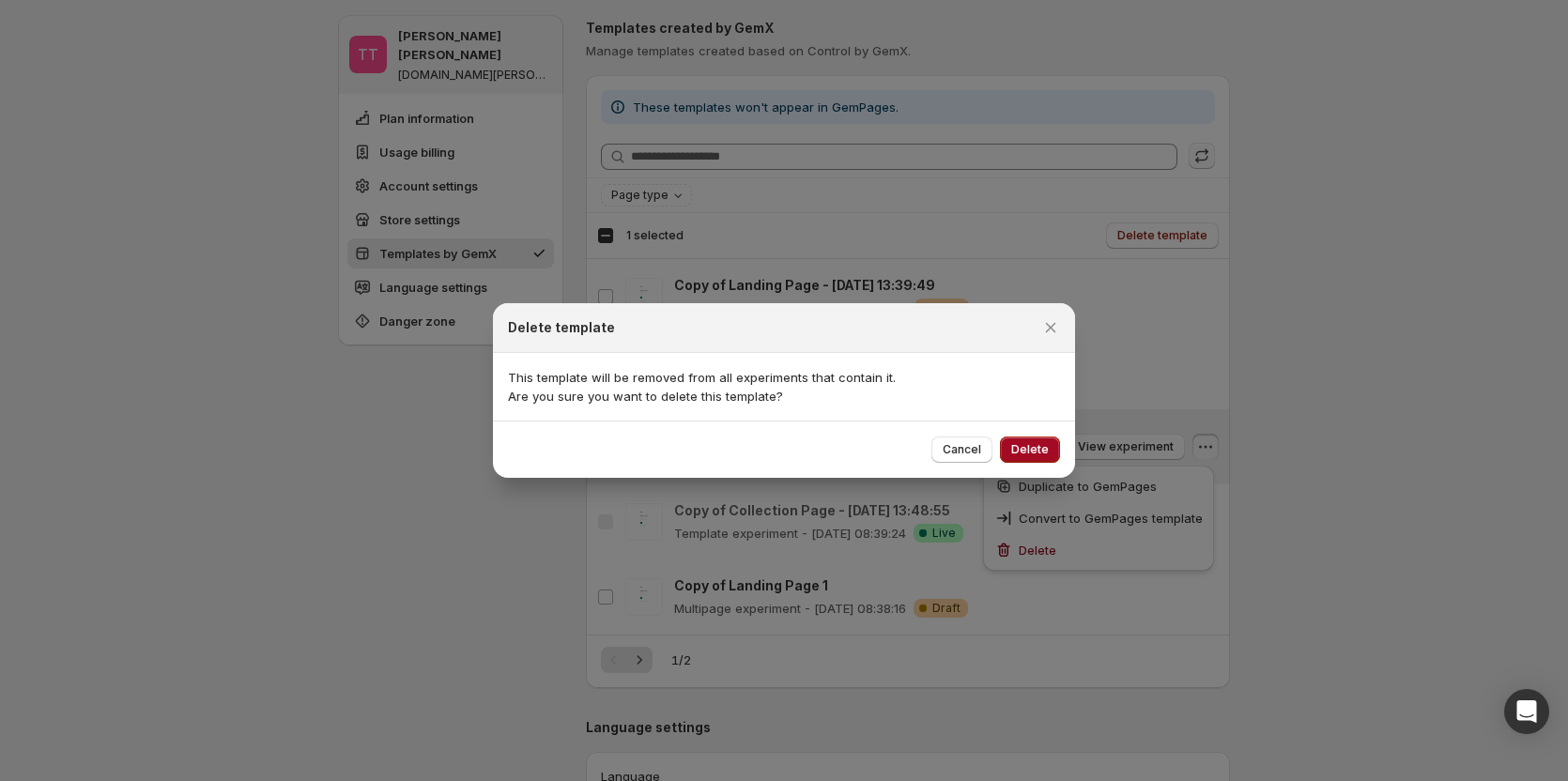
click at [1041, 344] on span "Delete" at bounding box center [1030, 449] width 38 height 15
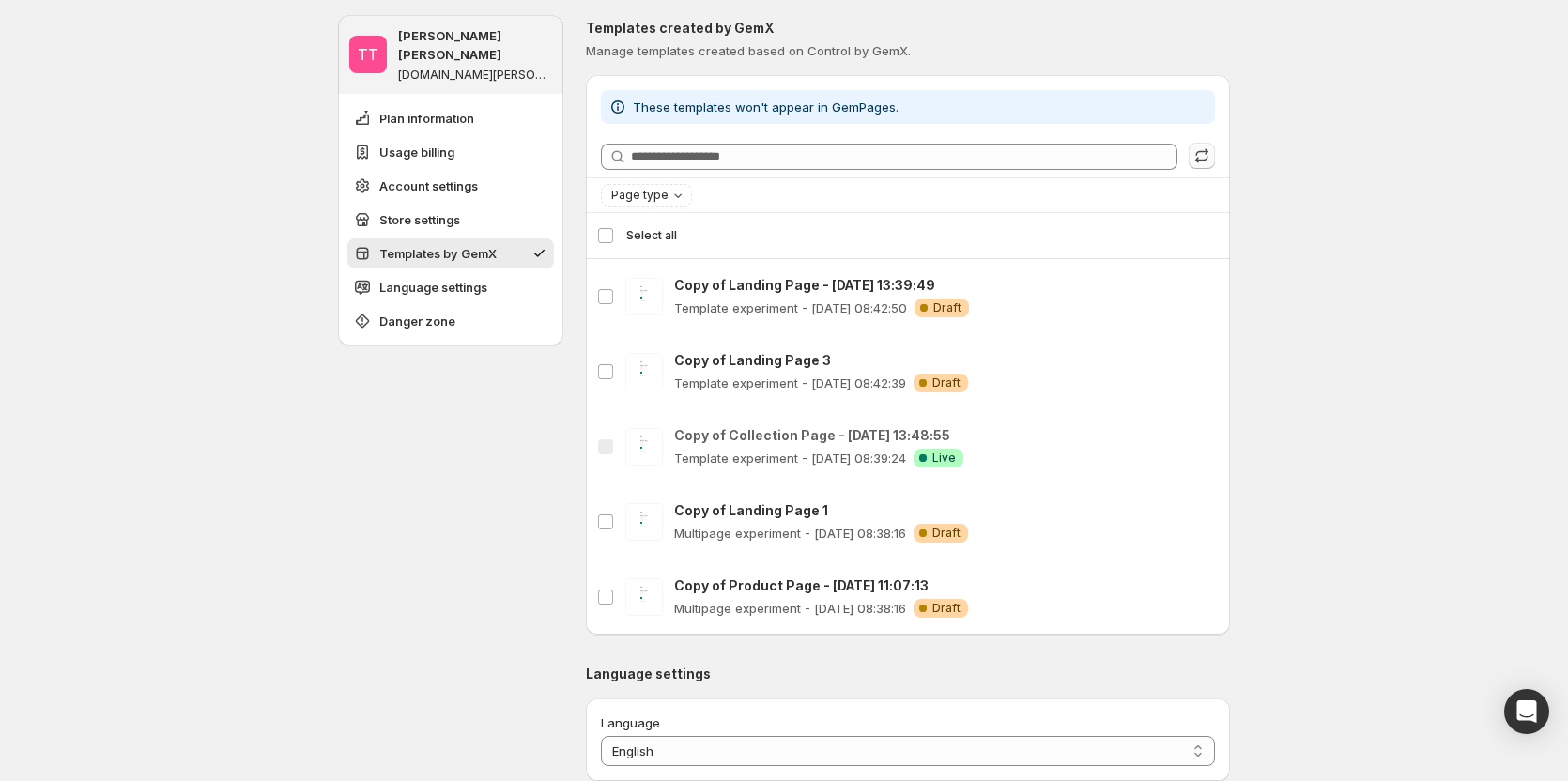
click at [605, 234] on div "Select all 5 templates Select all" at bounding box center [908, 235] width 622 height 45
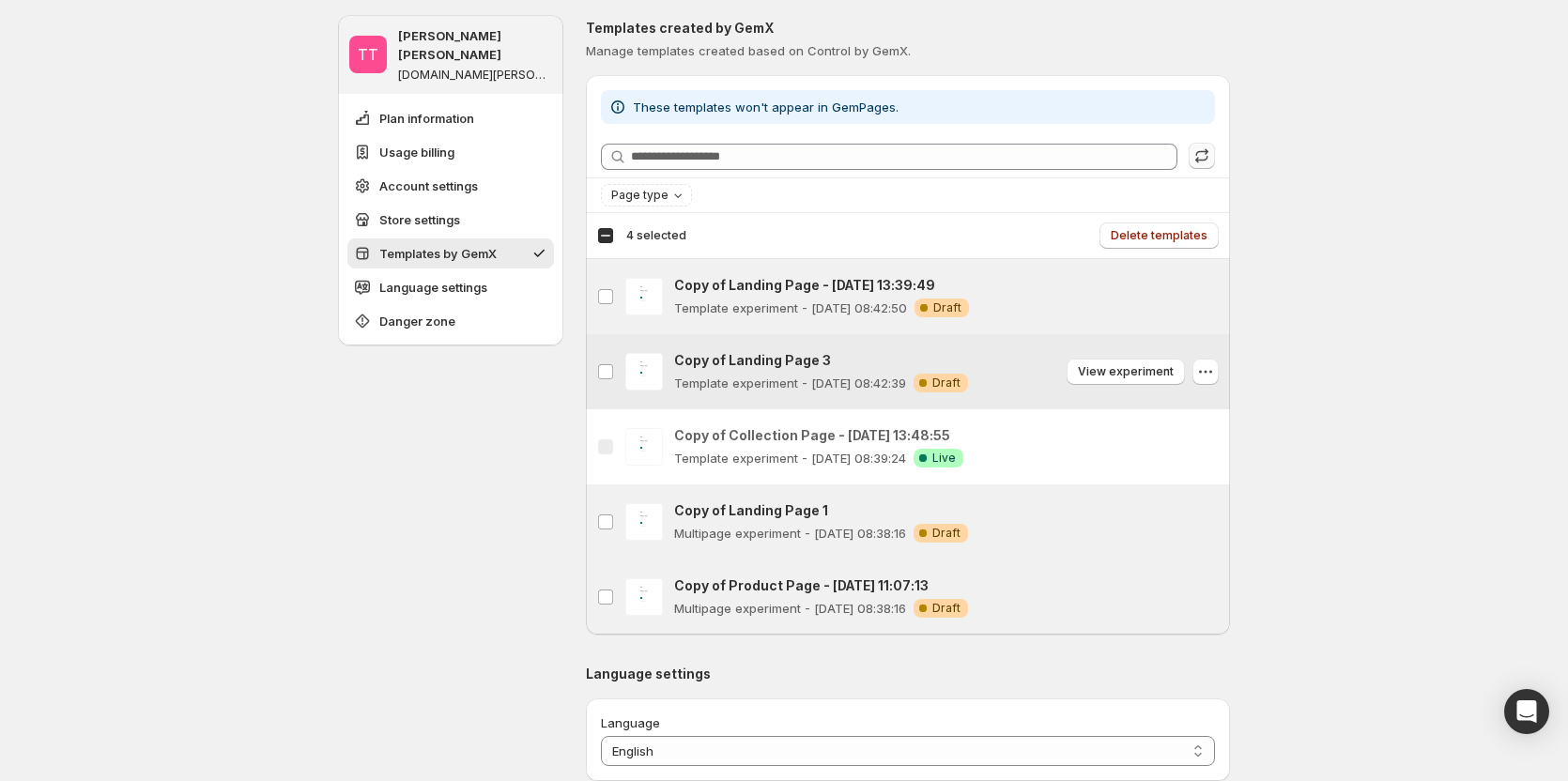
scroll to position [1576, 0]
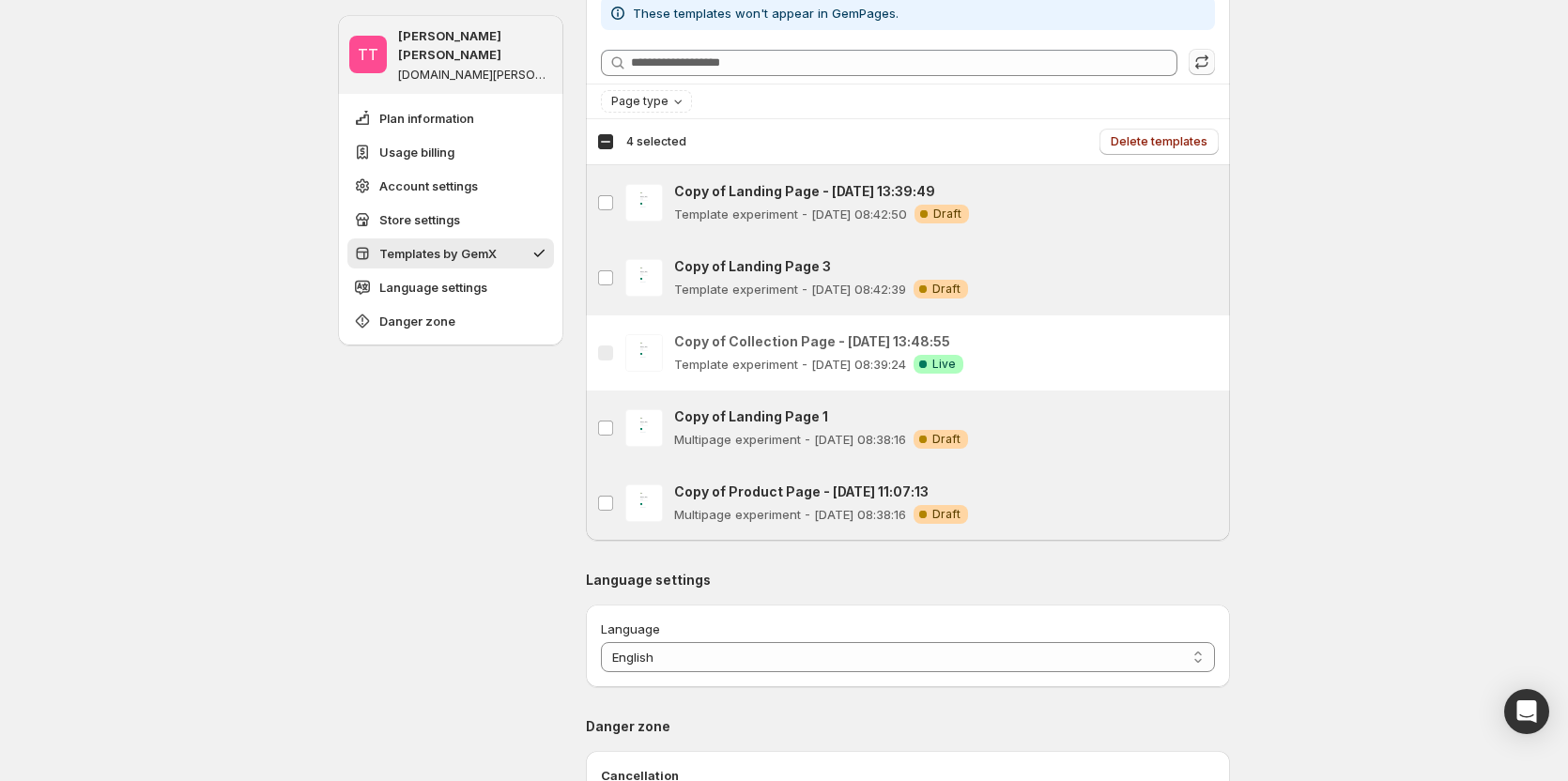
click at [620, 143] on div "Select all 5 templates 4 selected" at bounding box center [641, 141] width 89 height 17
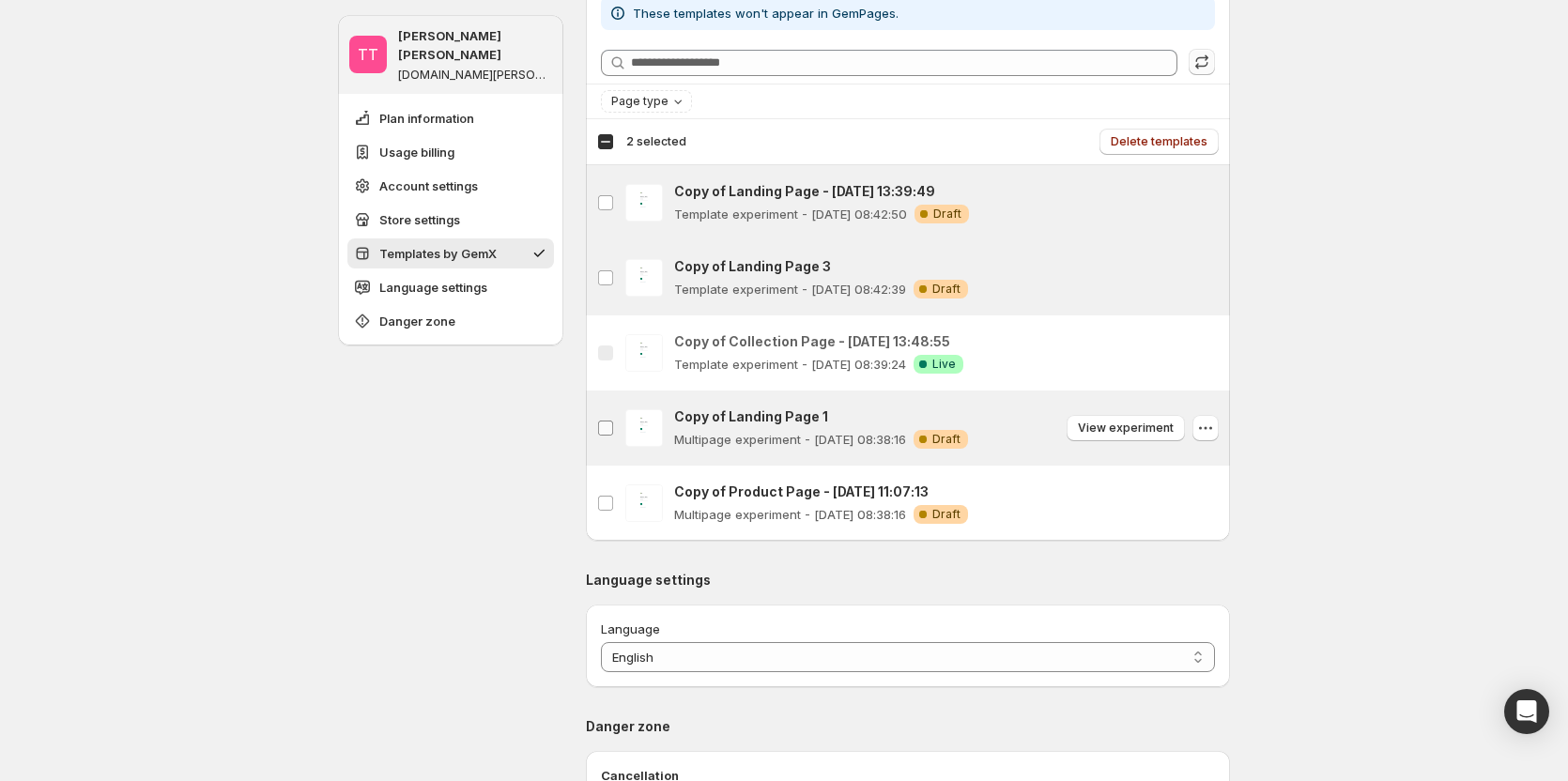
click at [612, 344] on label "Copy of Landing Page 1" at bounding box center [605, 428] width 39 height 75
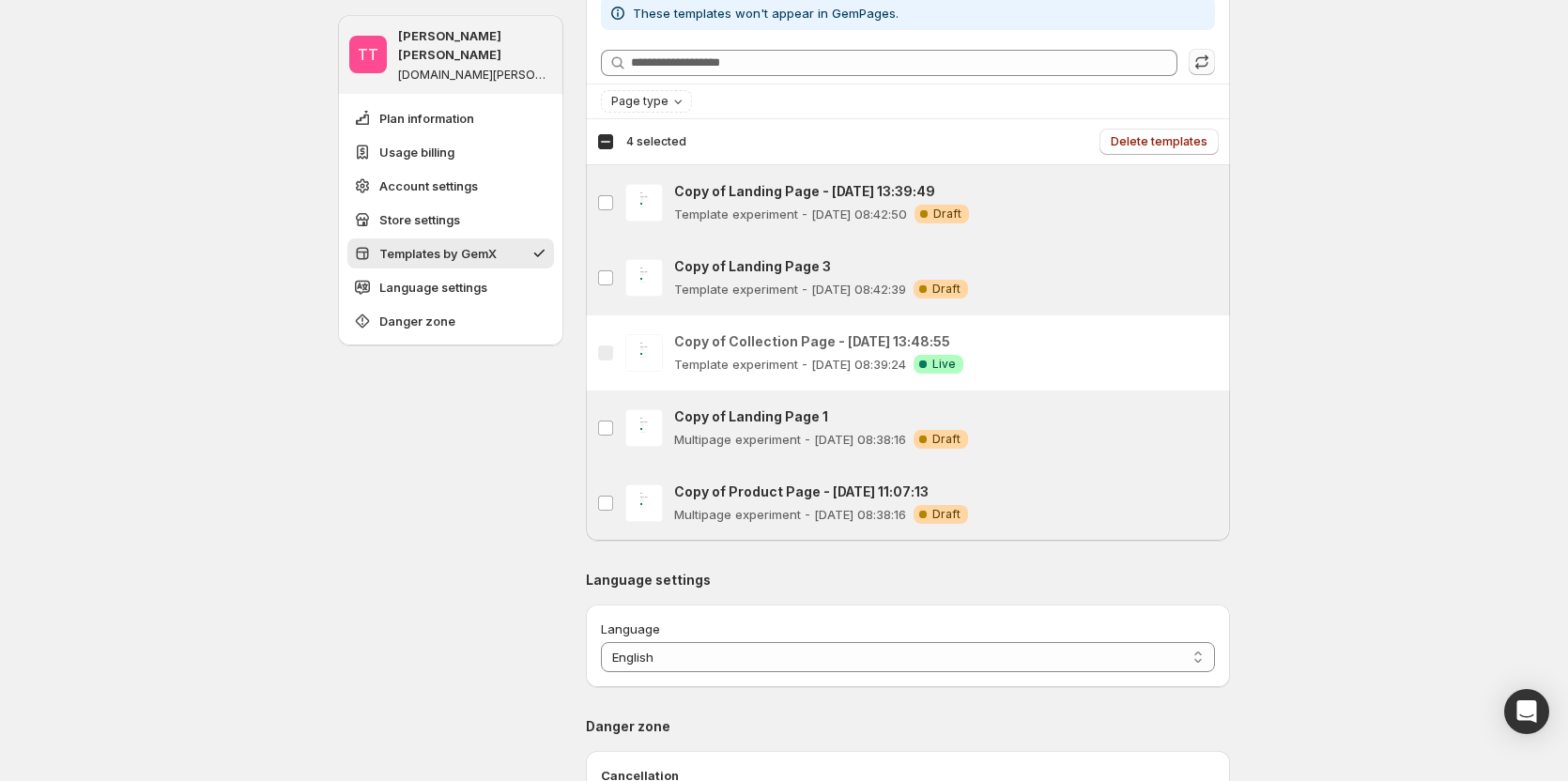
click at [621, 143] on div "Select all 5 templates 4 selected" at bounding box center [641, 141] width 89 height 17
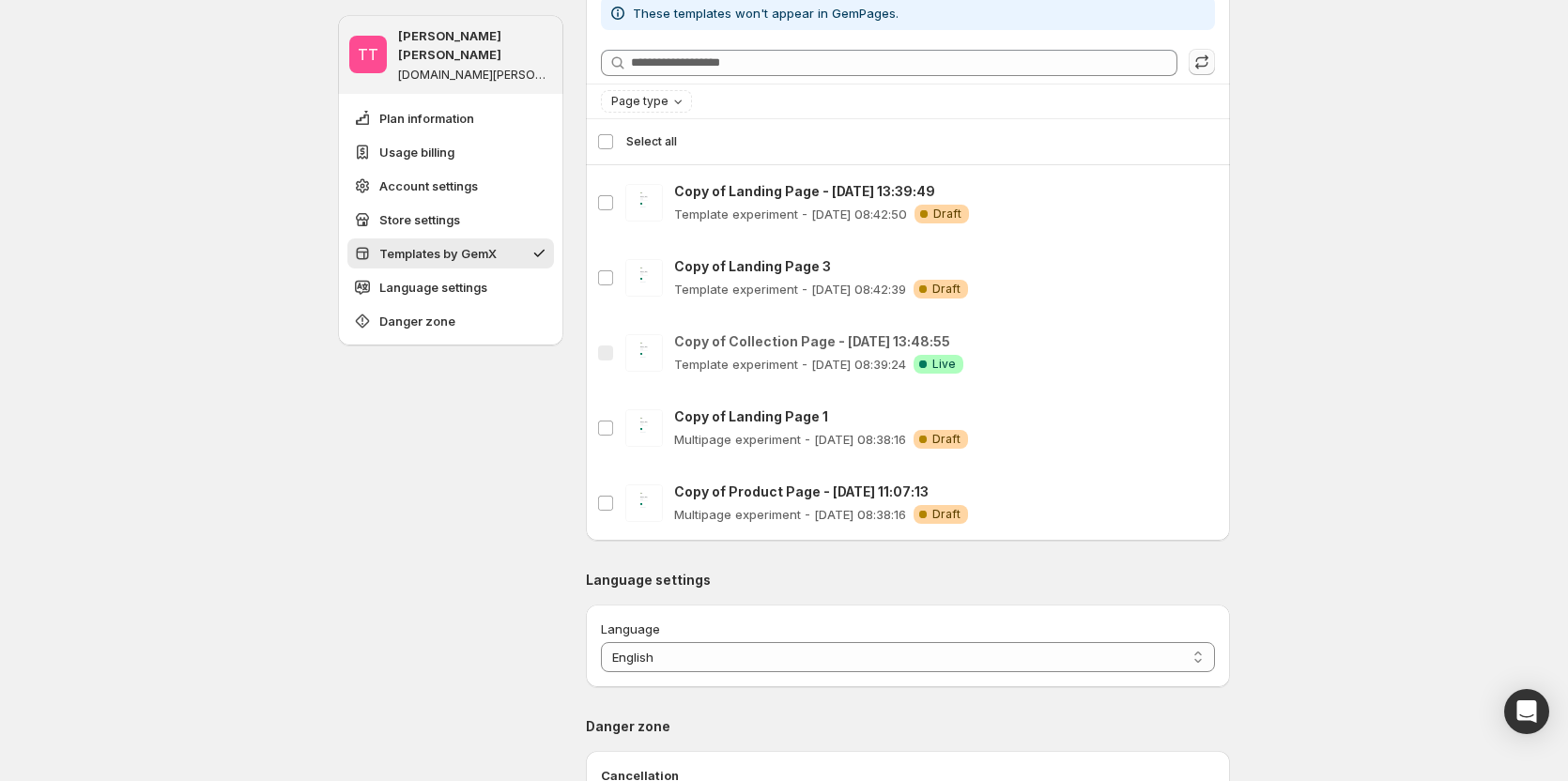
click at [615, 143] on div "Select all 5 templates Select all" at bounding box center [908, 141] width 622 height 45
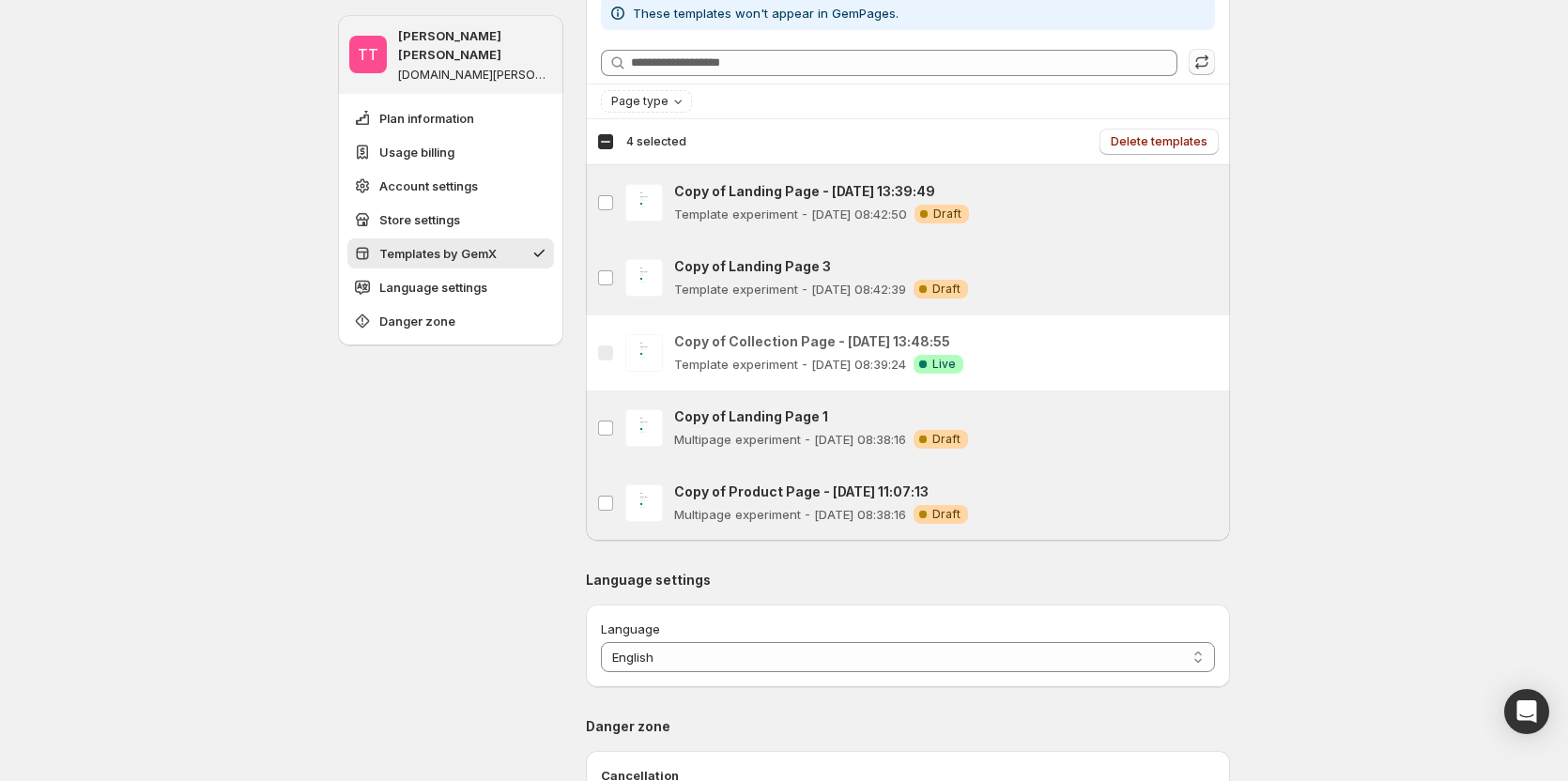
click at [615, 143] on div "Select all 5 templates 4 selected" at bounding box center [641, 141] width 89 height 17
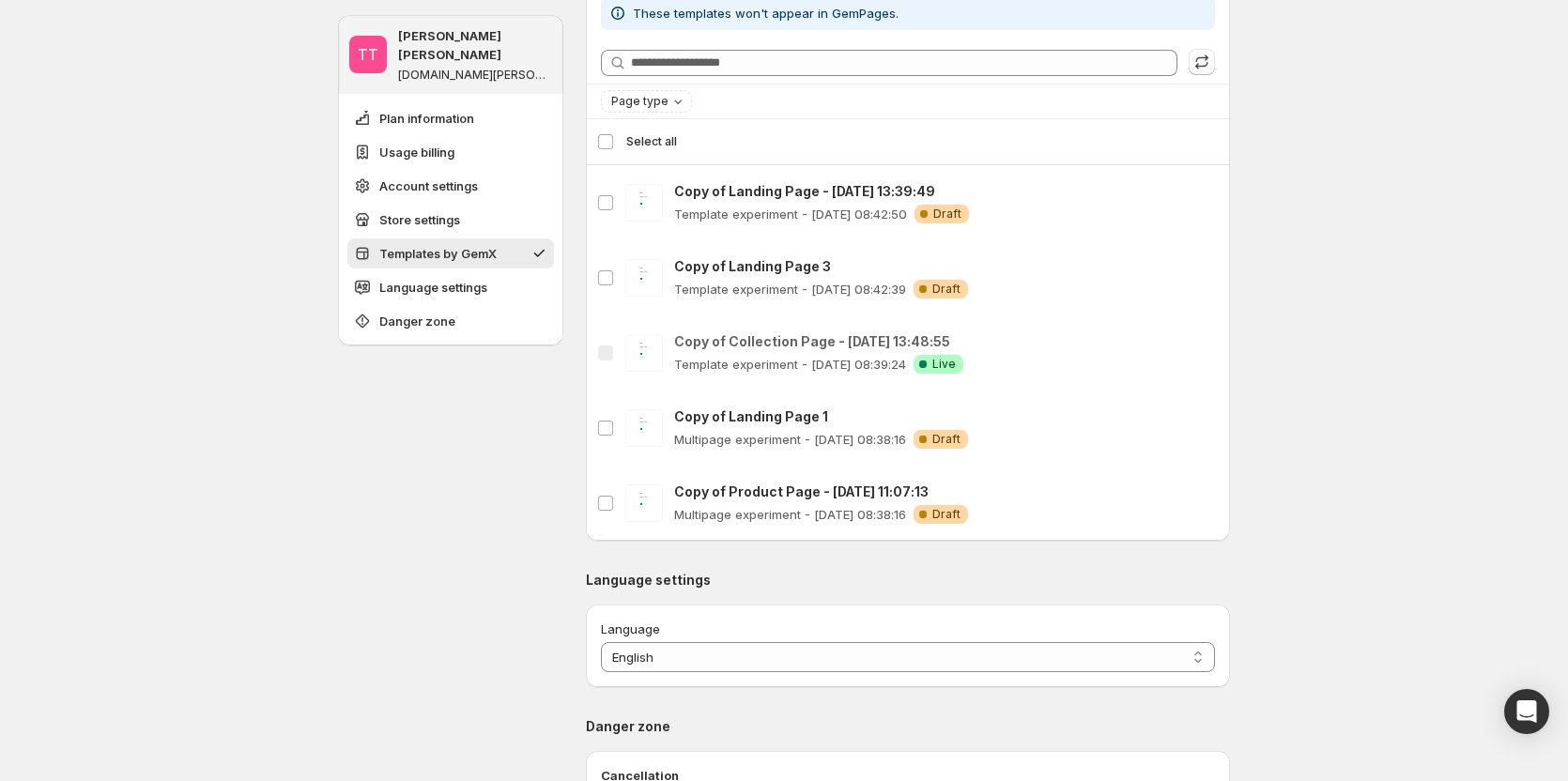
click at [615, 143] on div "Select all 5 templates Select all" at bounding box center [908, 141] width 622 height 45
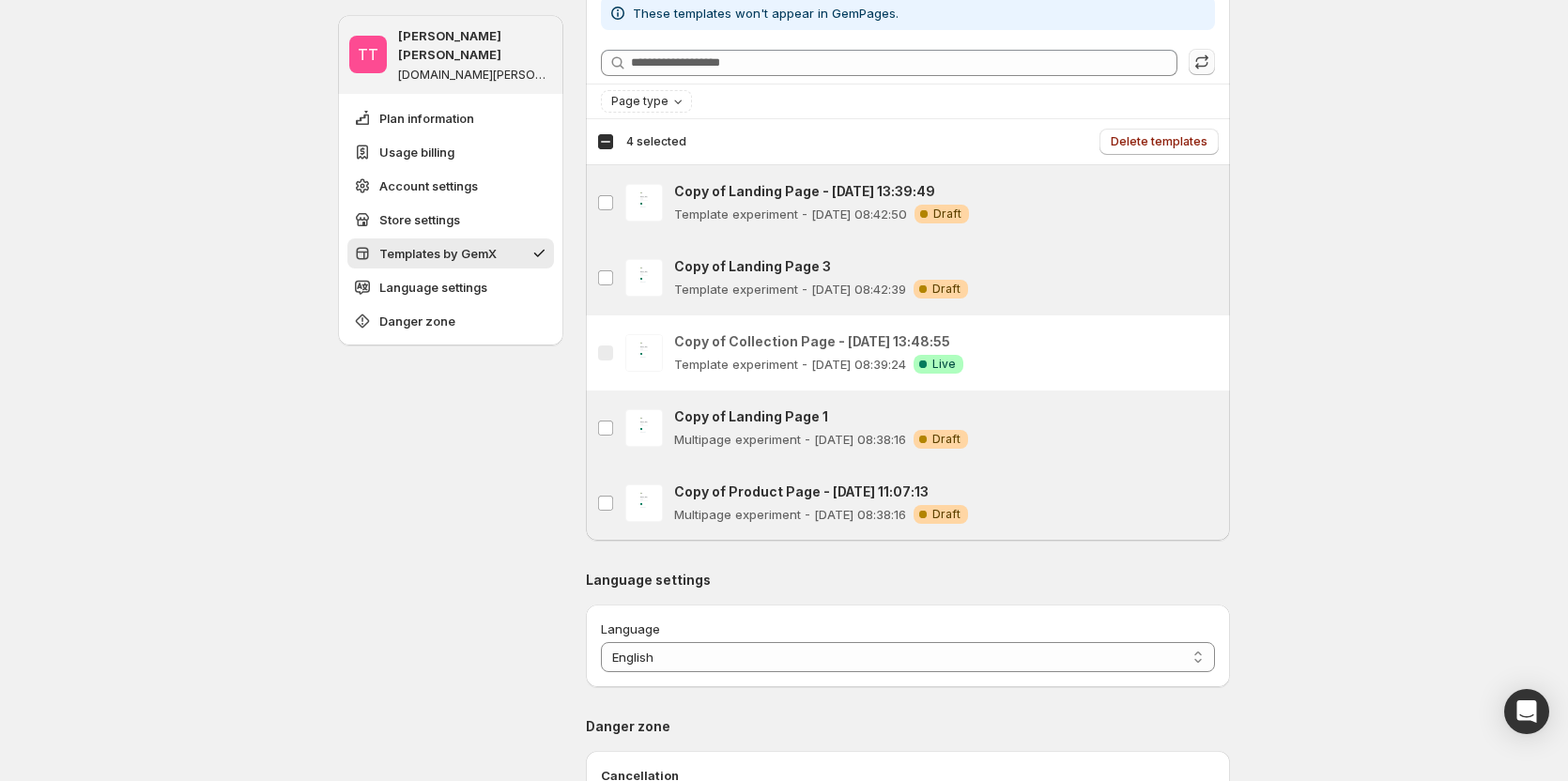
click at [615, 143] on div "Select all 5 templates 4 selected" at bounding box center [641, 141] width 89 height 17
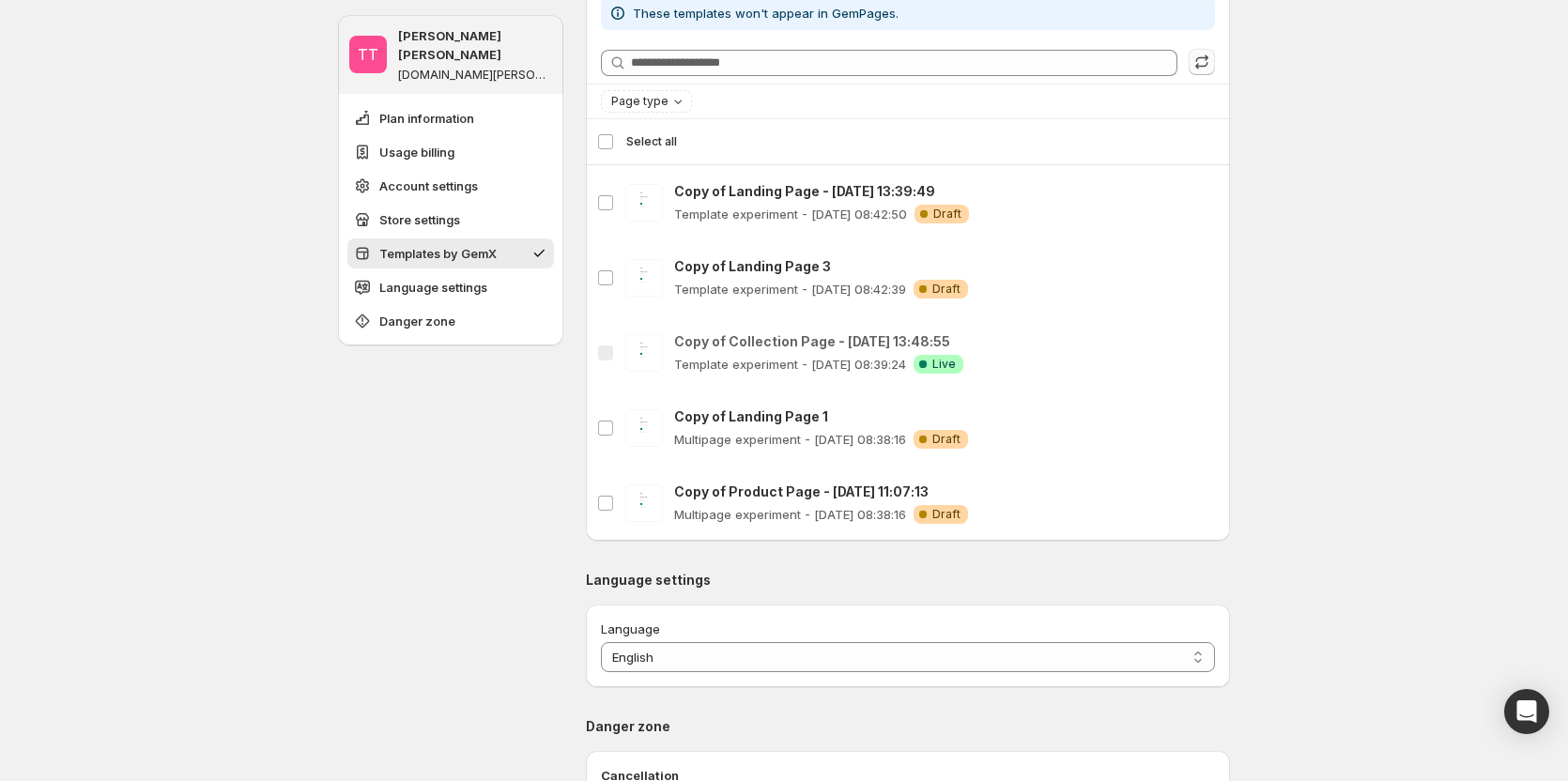
click at [615, 143] on div "Select all 5 templates Select all" at bounding box center [908, 141] width 622 height 45
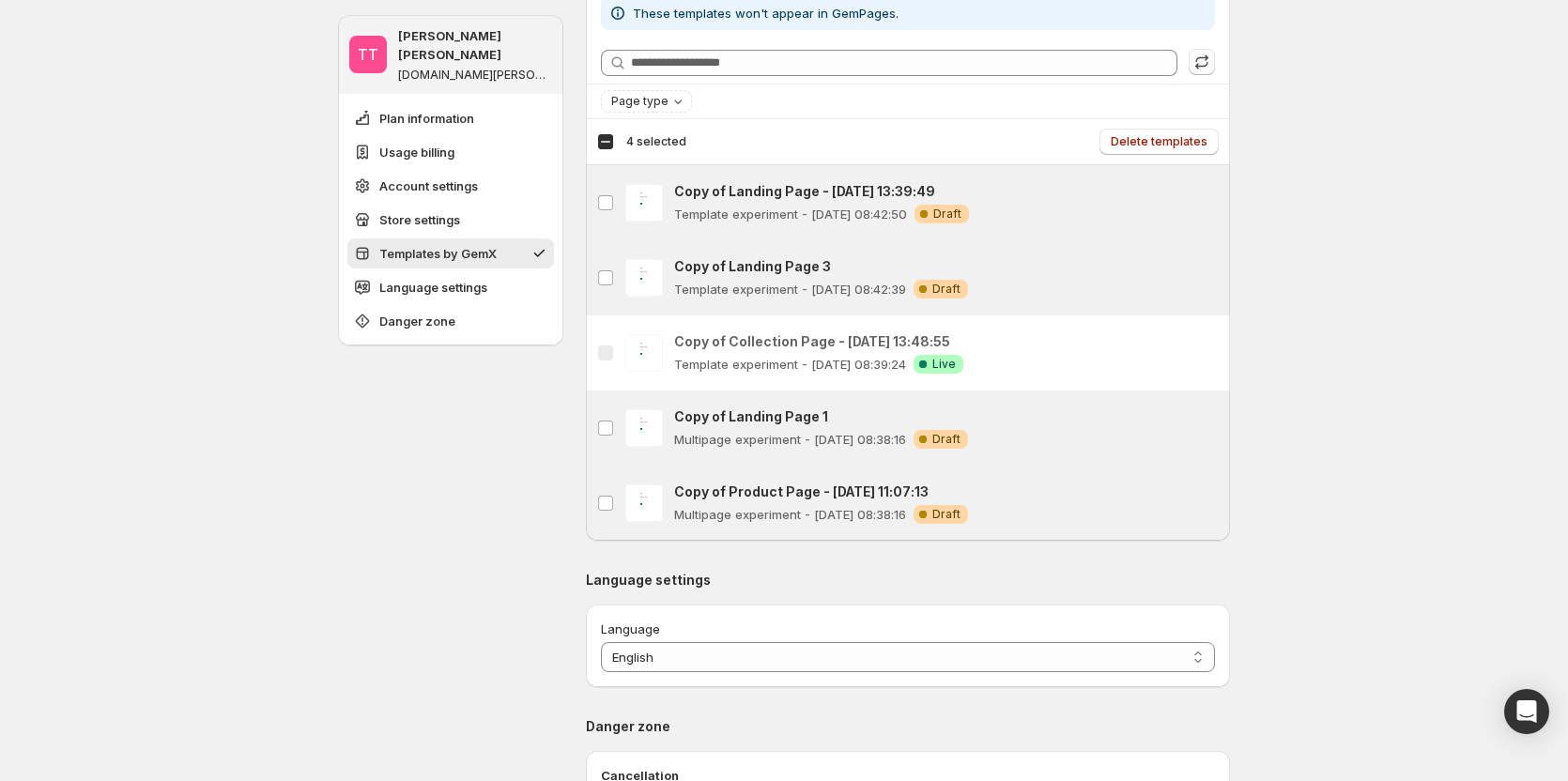
click at [615, 143] on div "Select all 5 templates 4 selected" at bounding box center [641, 141] width 89 height 17
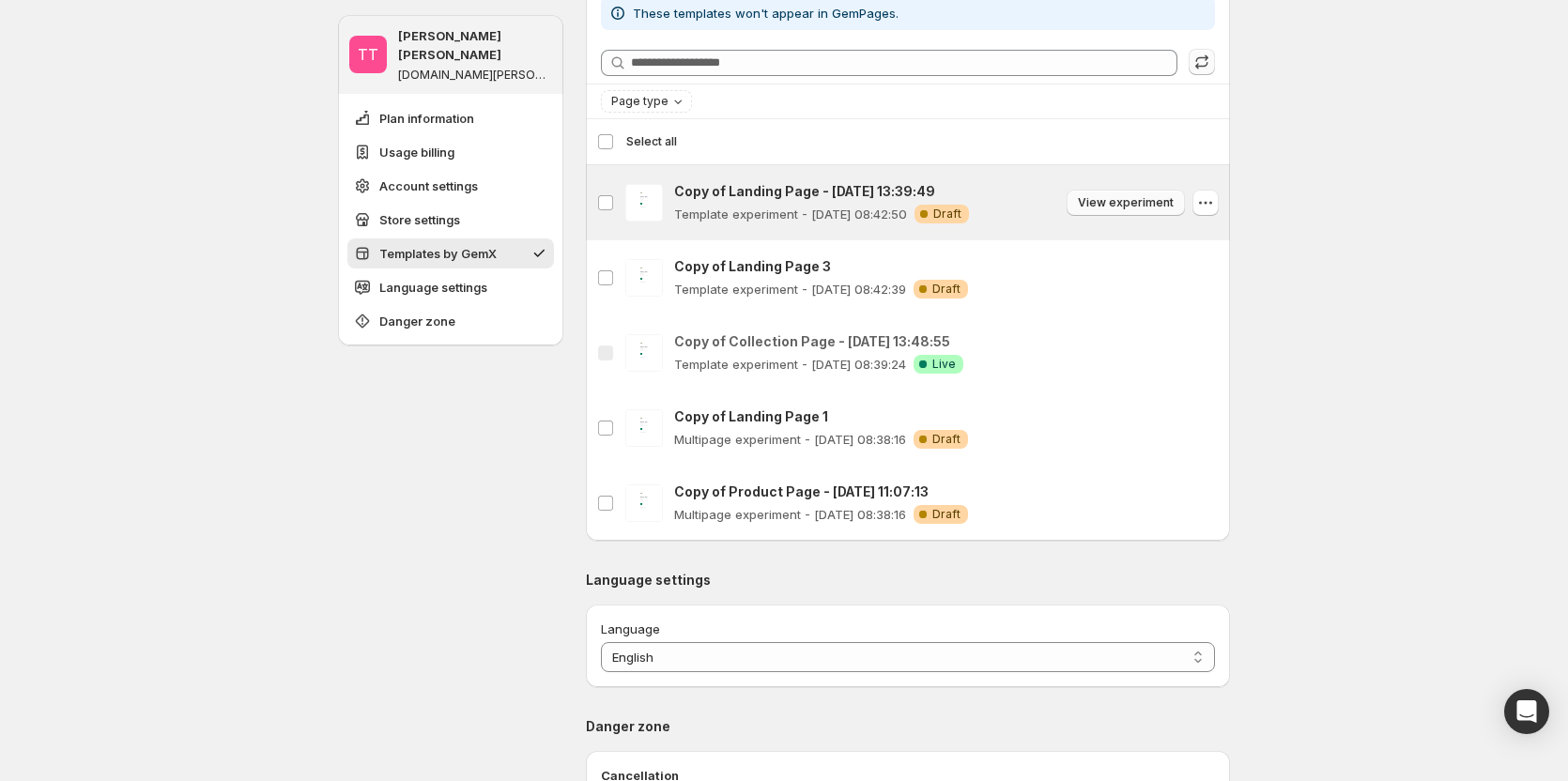
click at [1167, 211] on button "View experiment" at bounding box center [1126, 203] width 118 height 26
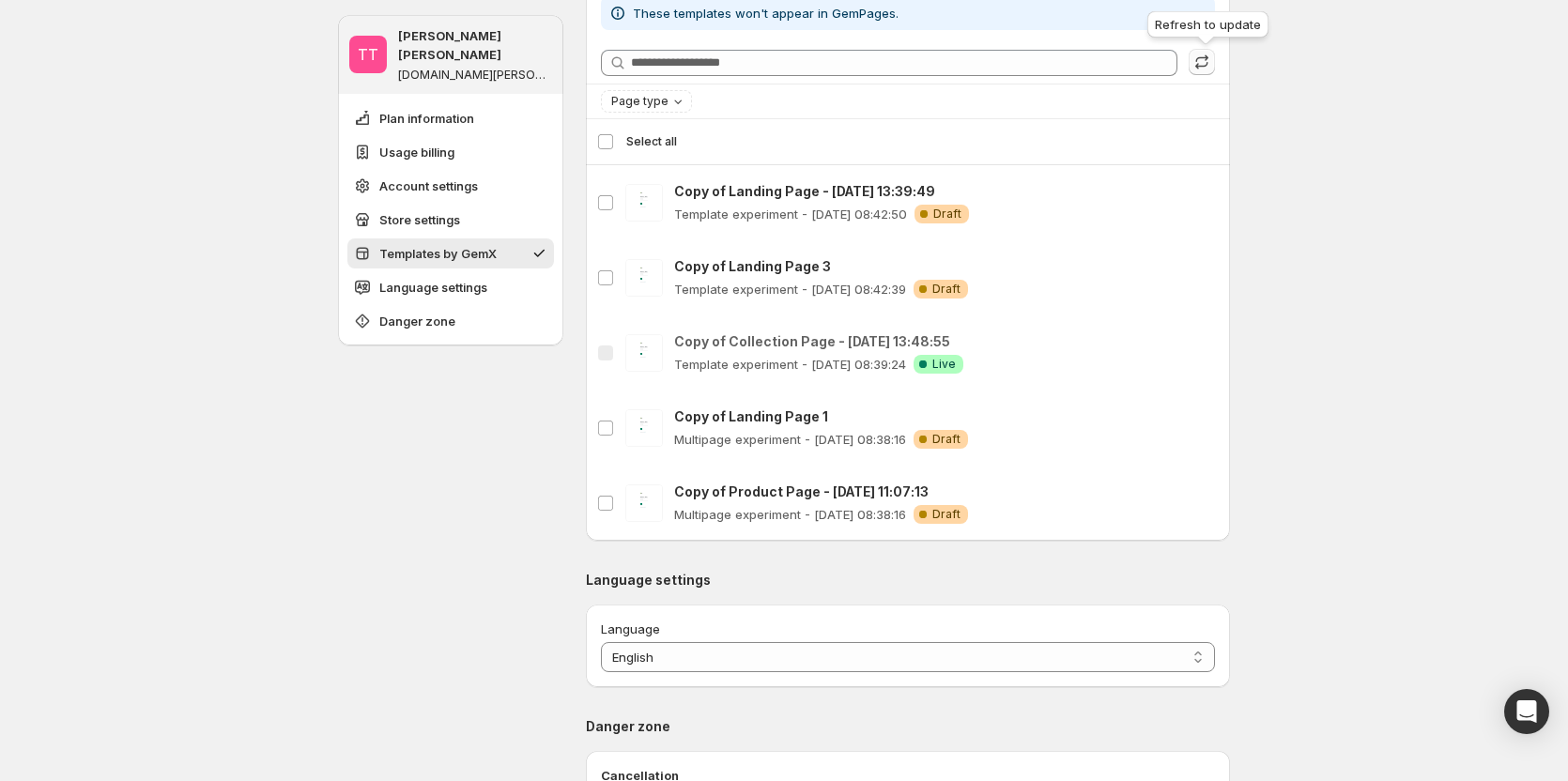
click at [1207, 56] on icon "button" at bounding box center [1202, 62] width 19 height 19
click at [1207, 66] on icon "button" at bounding box center [1202, 62] width 19 height 19
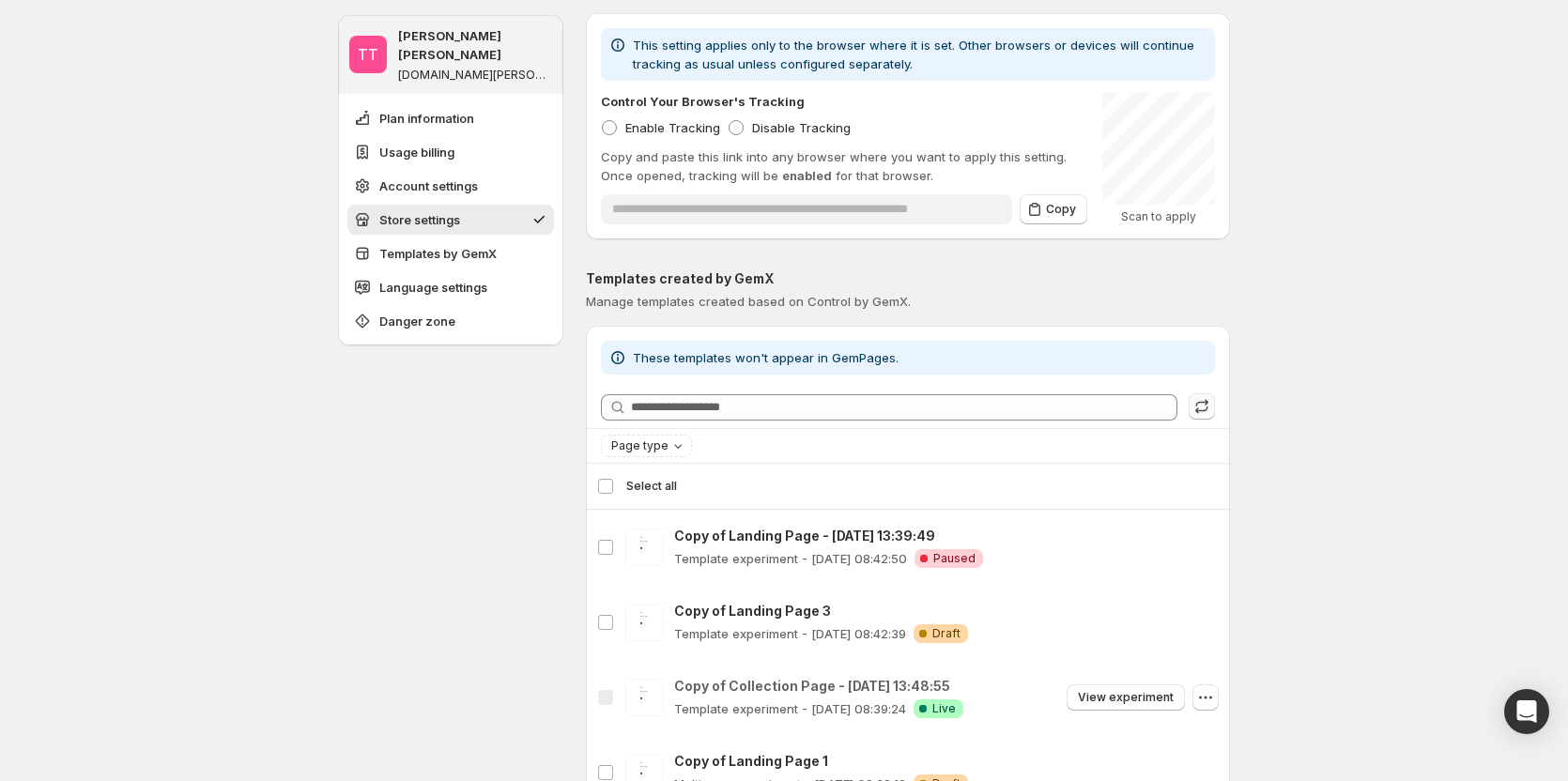
scroll to position [1200, 0]
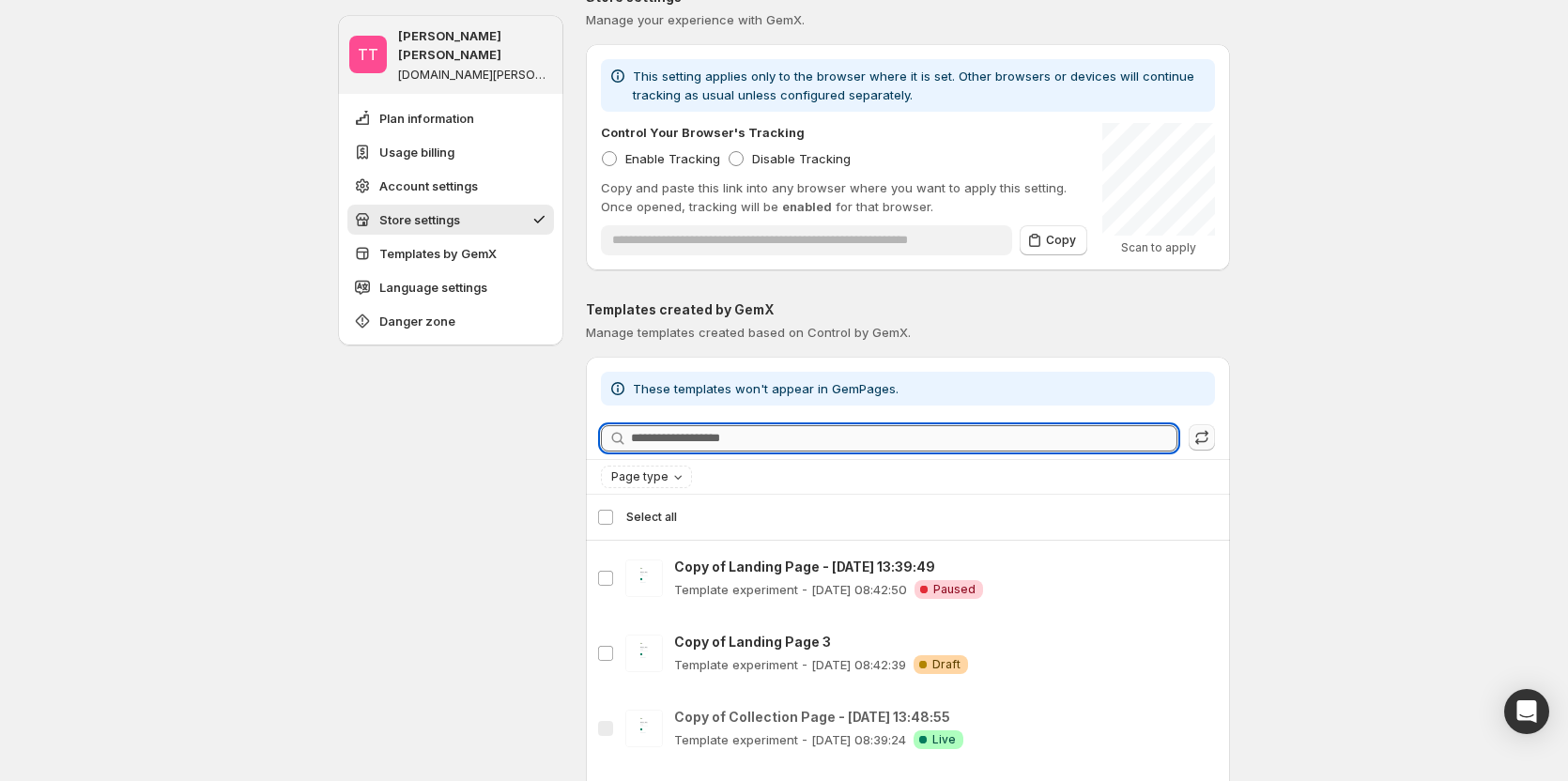
click at [782, 344] on input "Searching templates" at bounding box center [904, 438] width 547 height 26
paste input "**********"
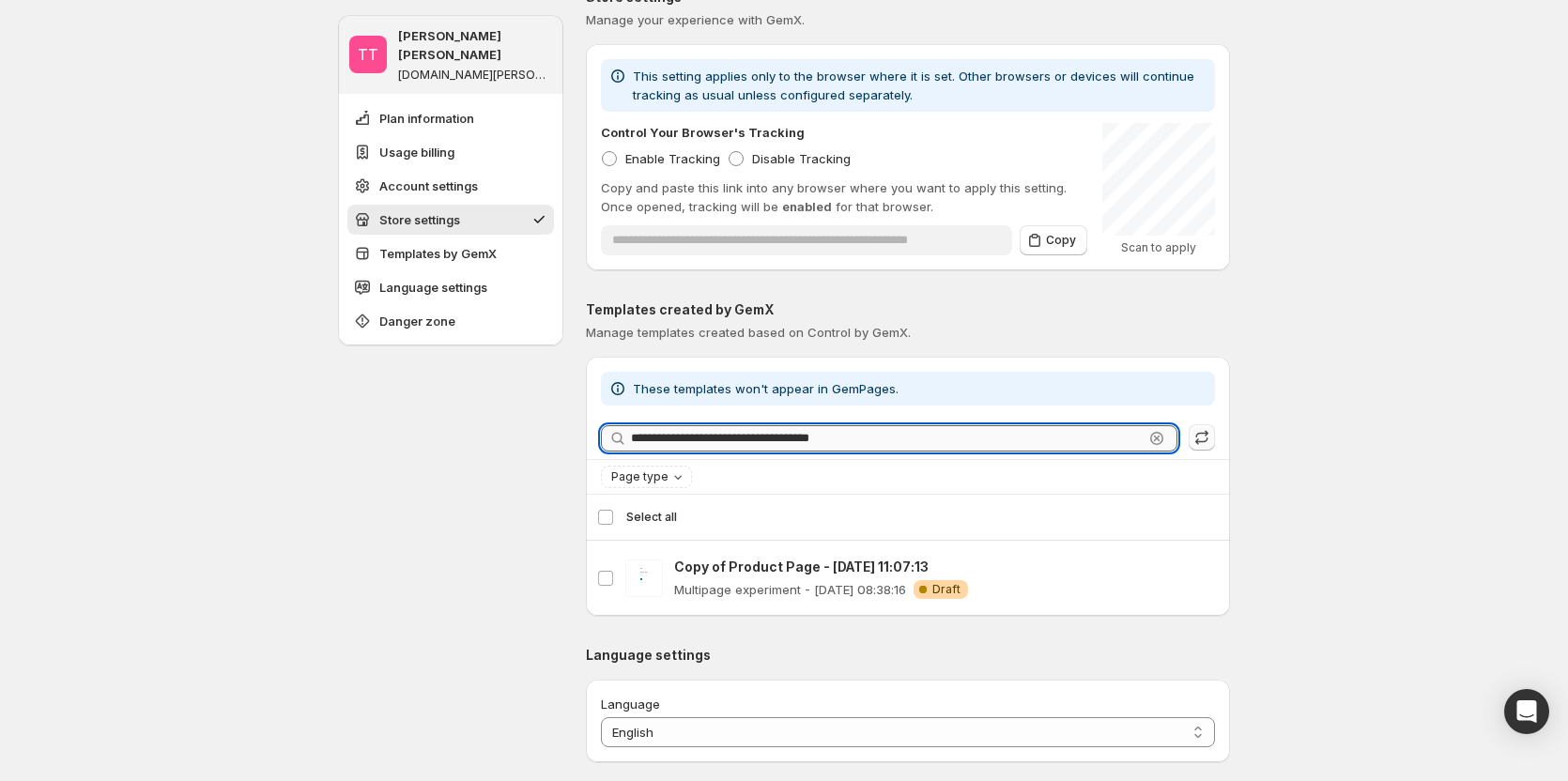
click at [875, 344] on input "**********" at bounding box center [887, 438] width 513 height 26
paste input "text"
type input "**********"
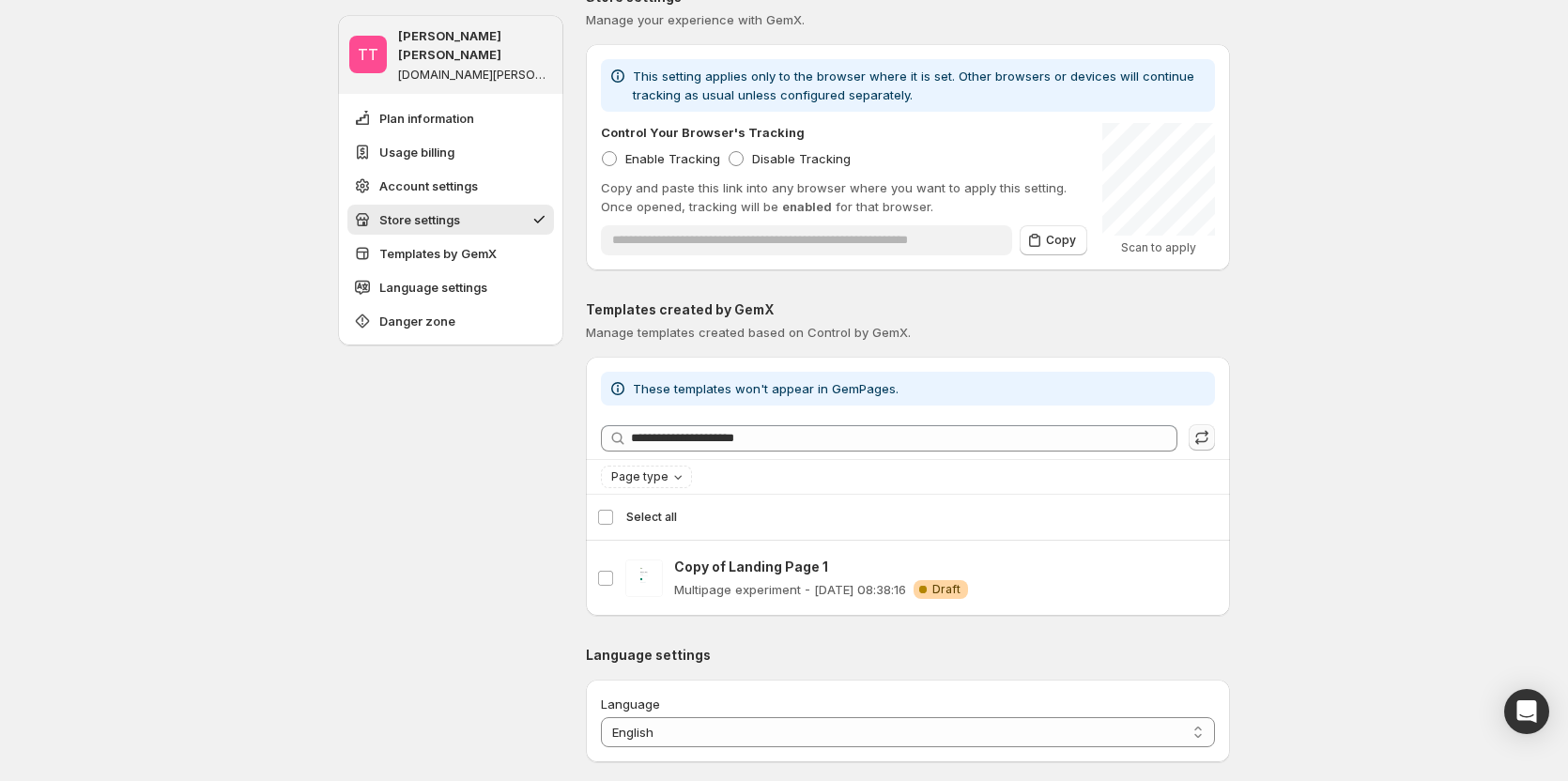
click at [377, 344] on div "TT Tanya Tanya gemcommerce-stg-tanya.myshopify.com Plan information Usage billi…" at bounding box center [450, 146] width 225 height 2654
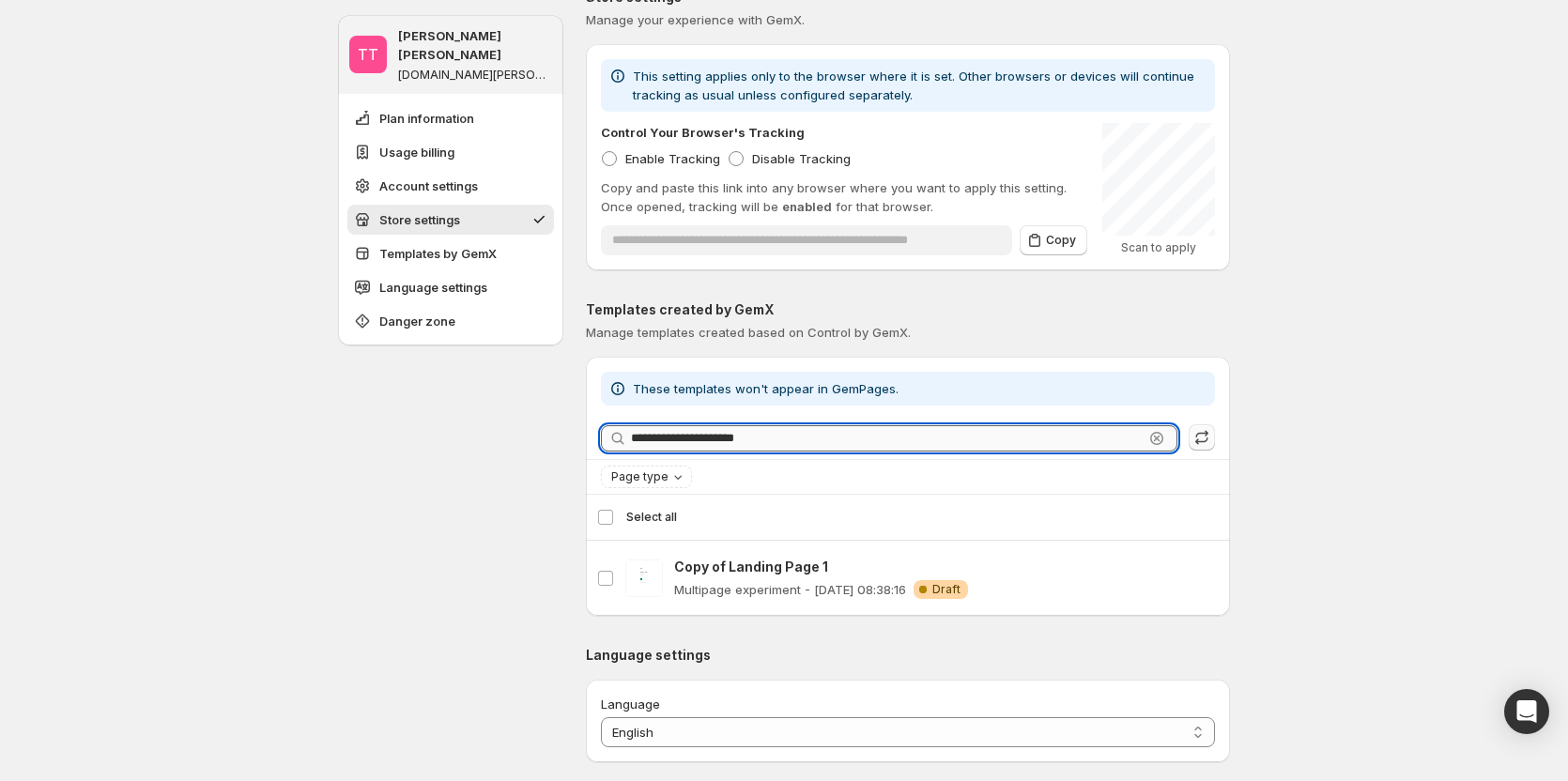
click at [931, 344] on input "**********" at bounding box center [887, 438] width 513 height 26
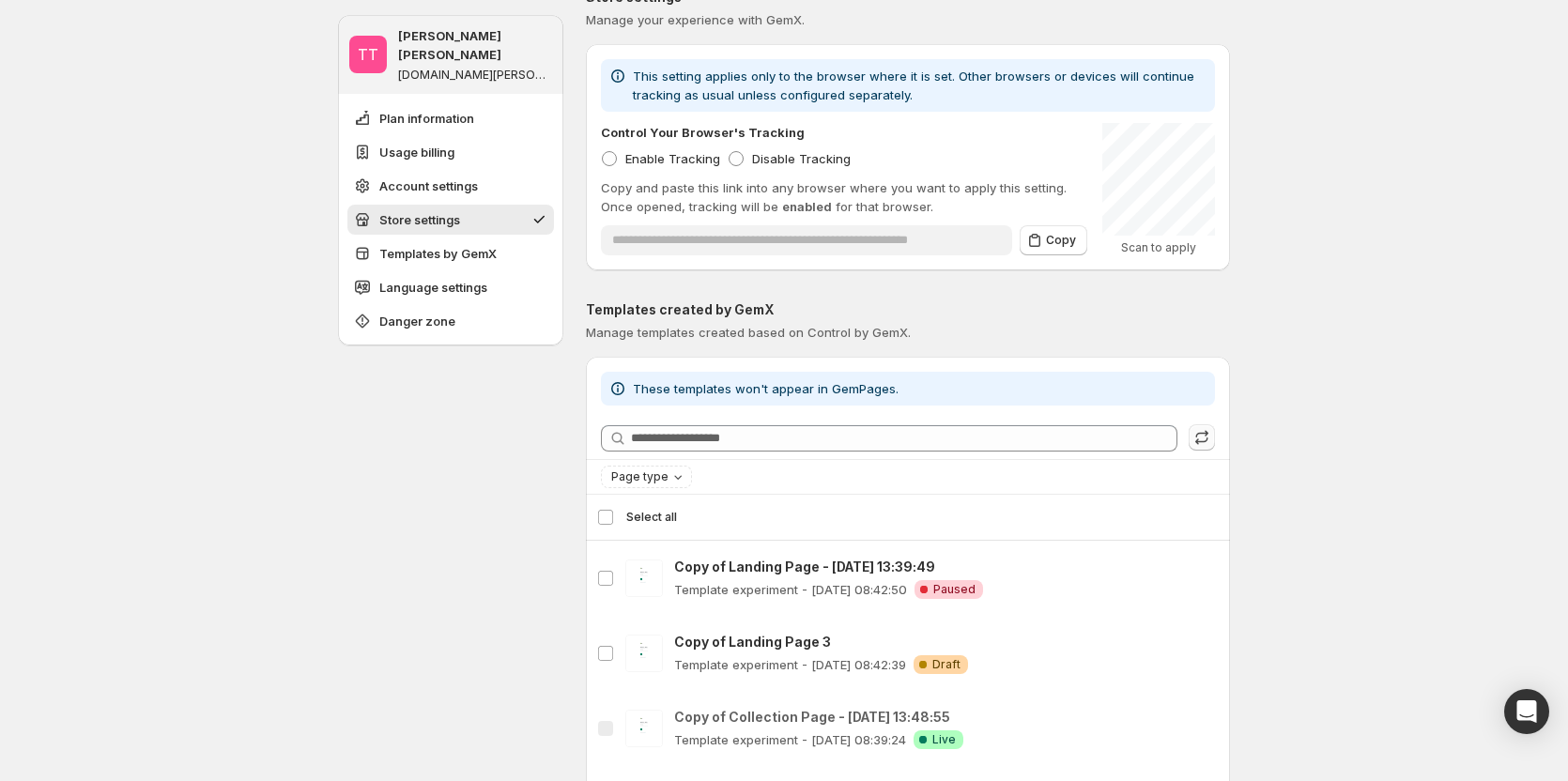
click at [474, 344] on div "TT Tanya Tanya gemcommerce-stg-tanya.myshopify.com Plan information Usage billi…" at bounding box center [450, 296] width 225 height 2954
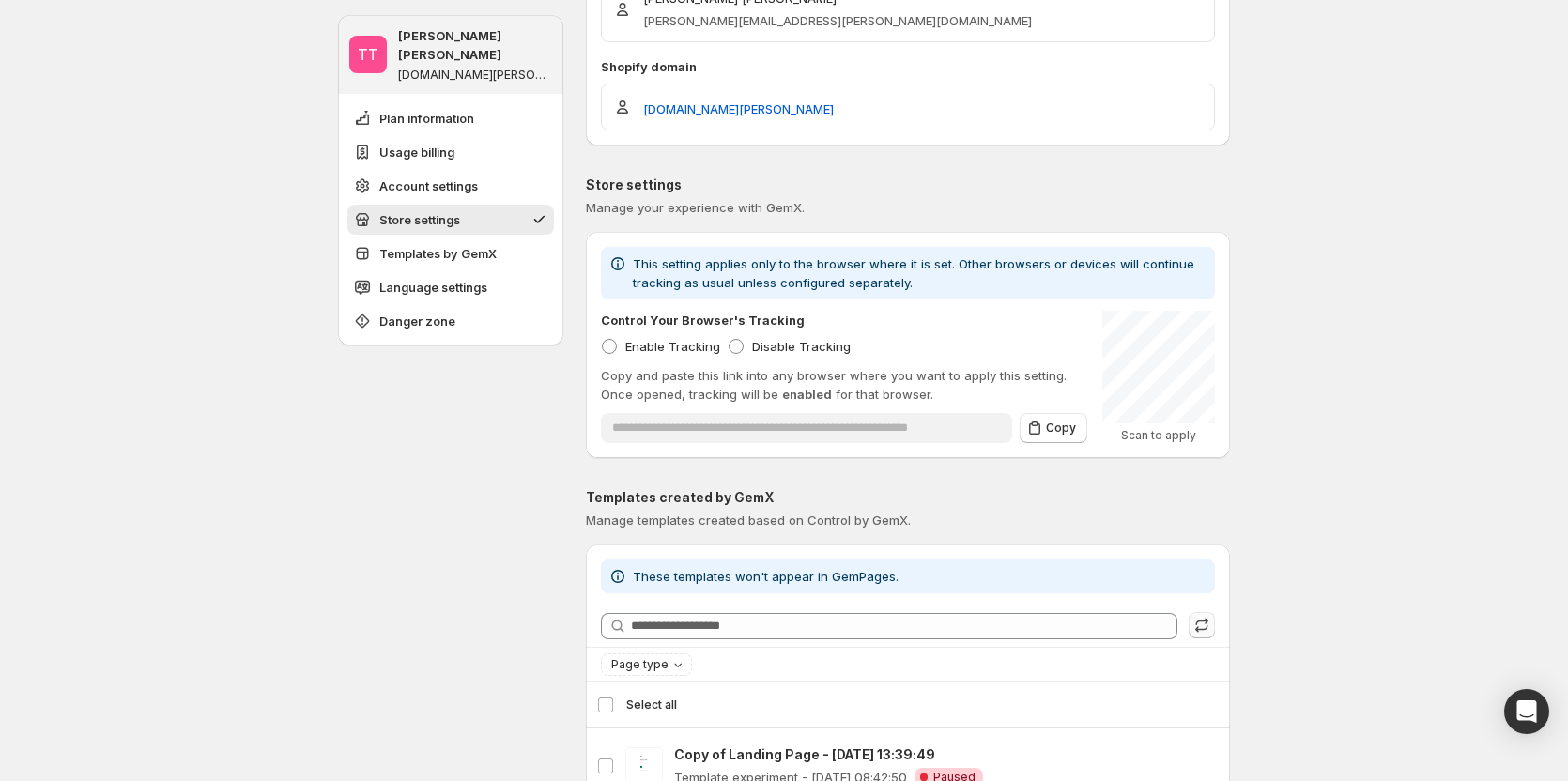
scroll to position [1294, 0]
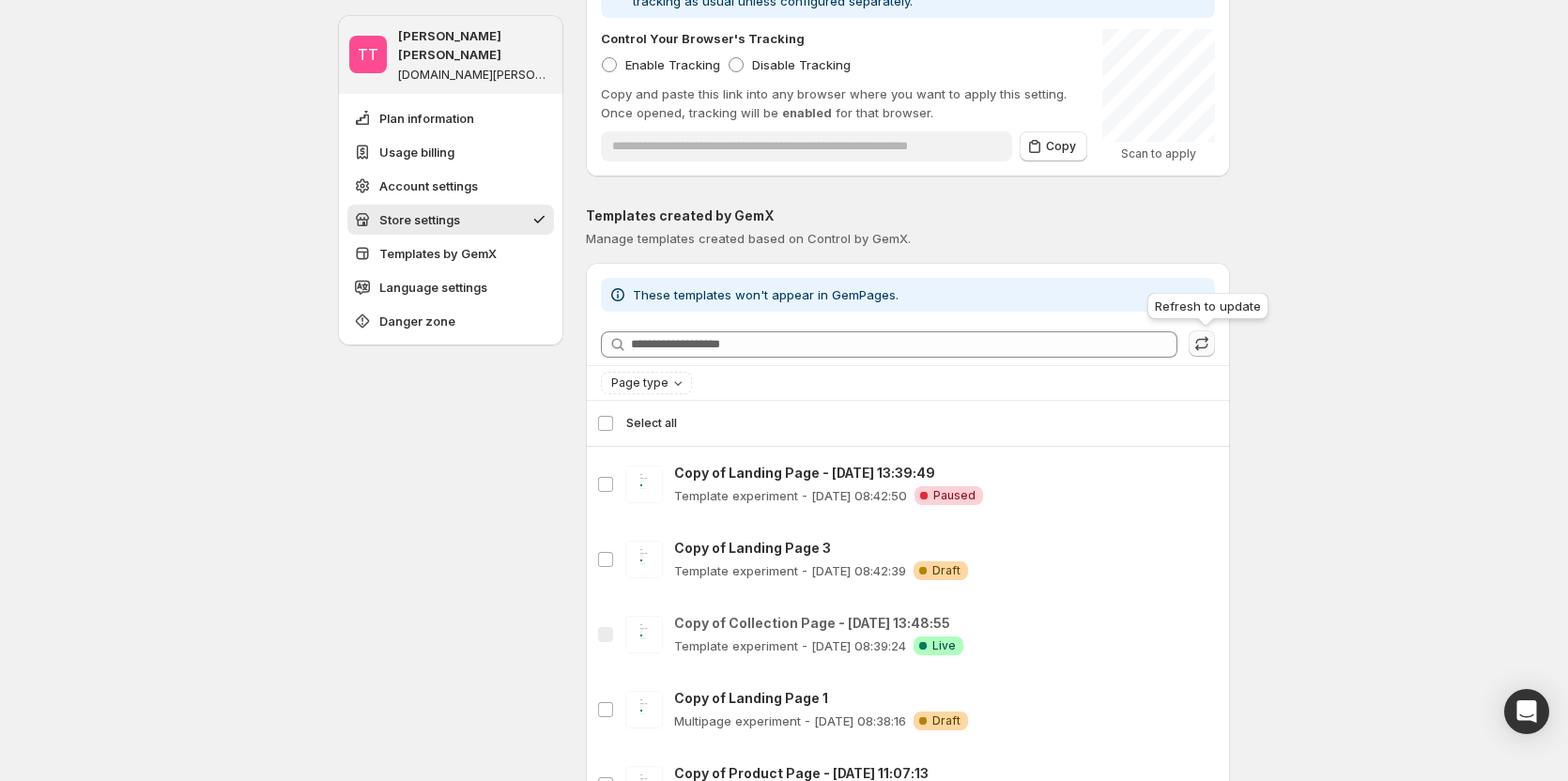
click at [1211, 344] on icon "button" at bounding box center [1202, 343] width 19 height 19
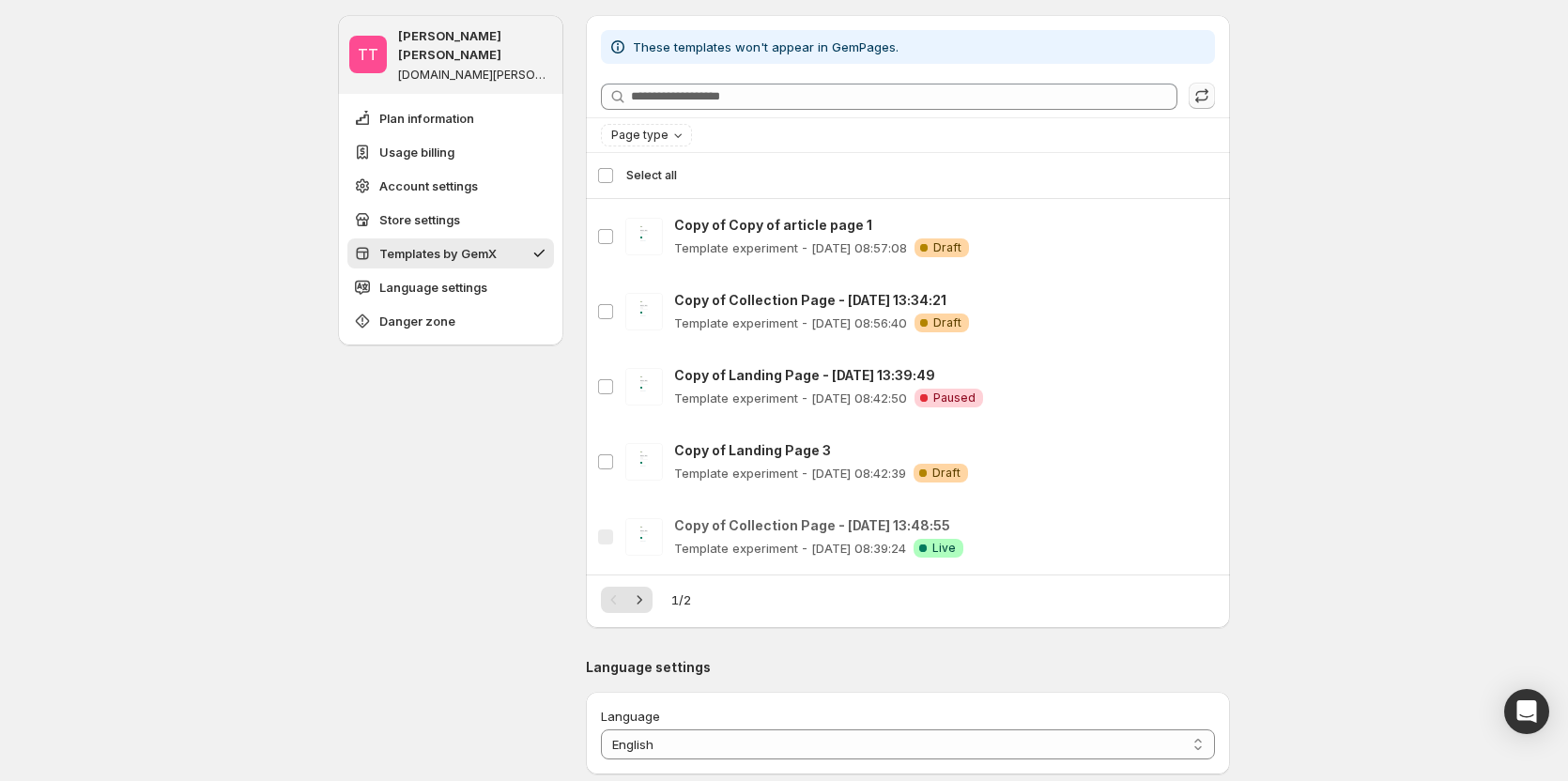
scroll to position [1576, 0]
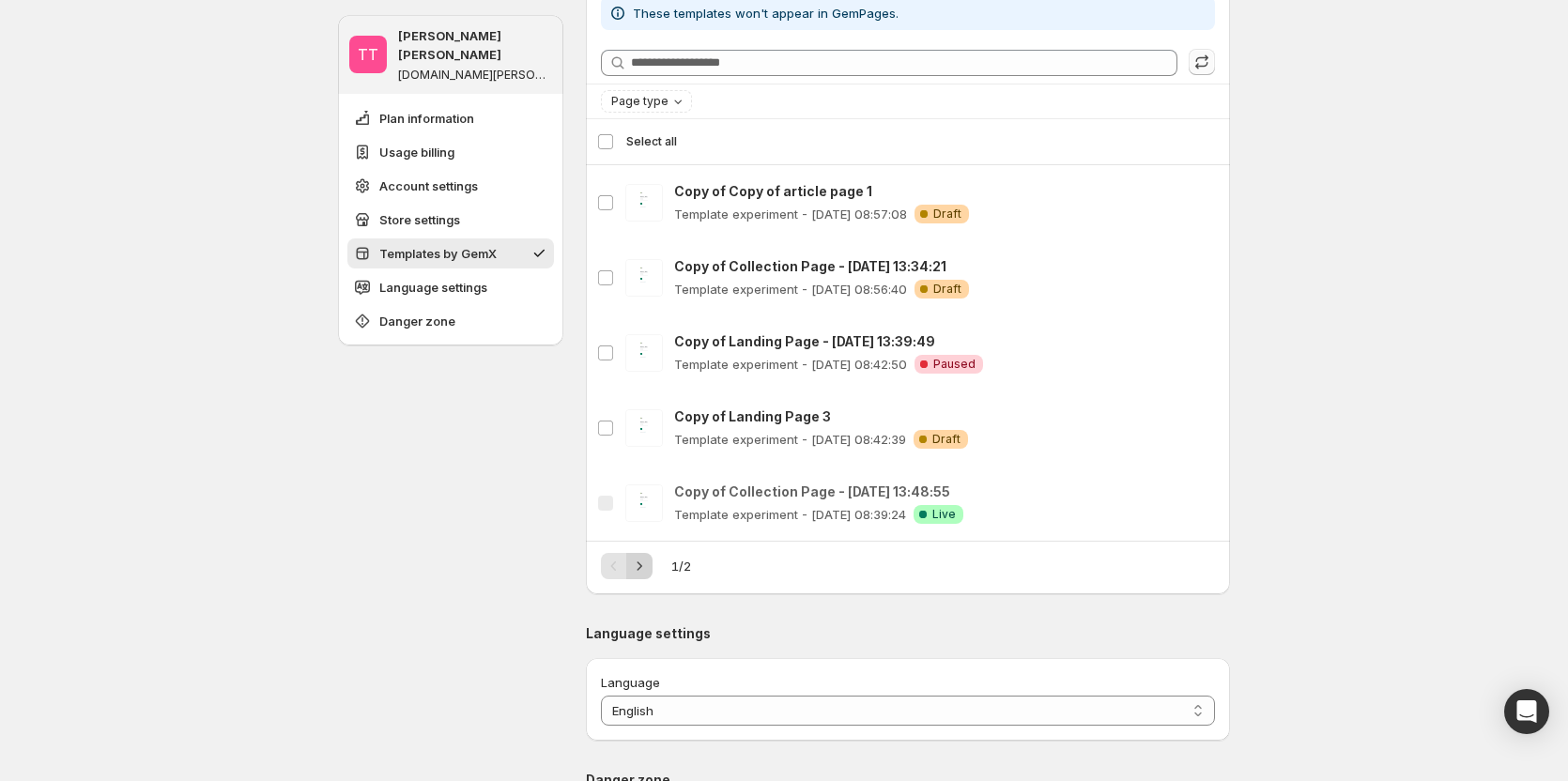
click at [644, 344] on icon "Next" at bounding box center [639, 566] width 19 height 19
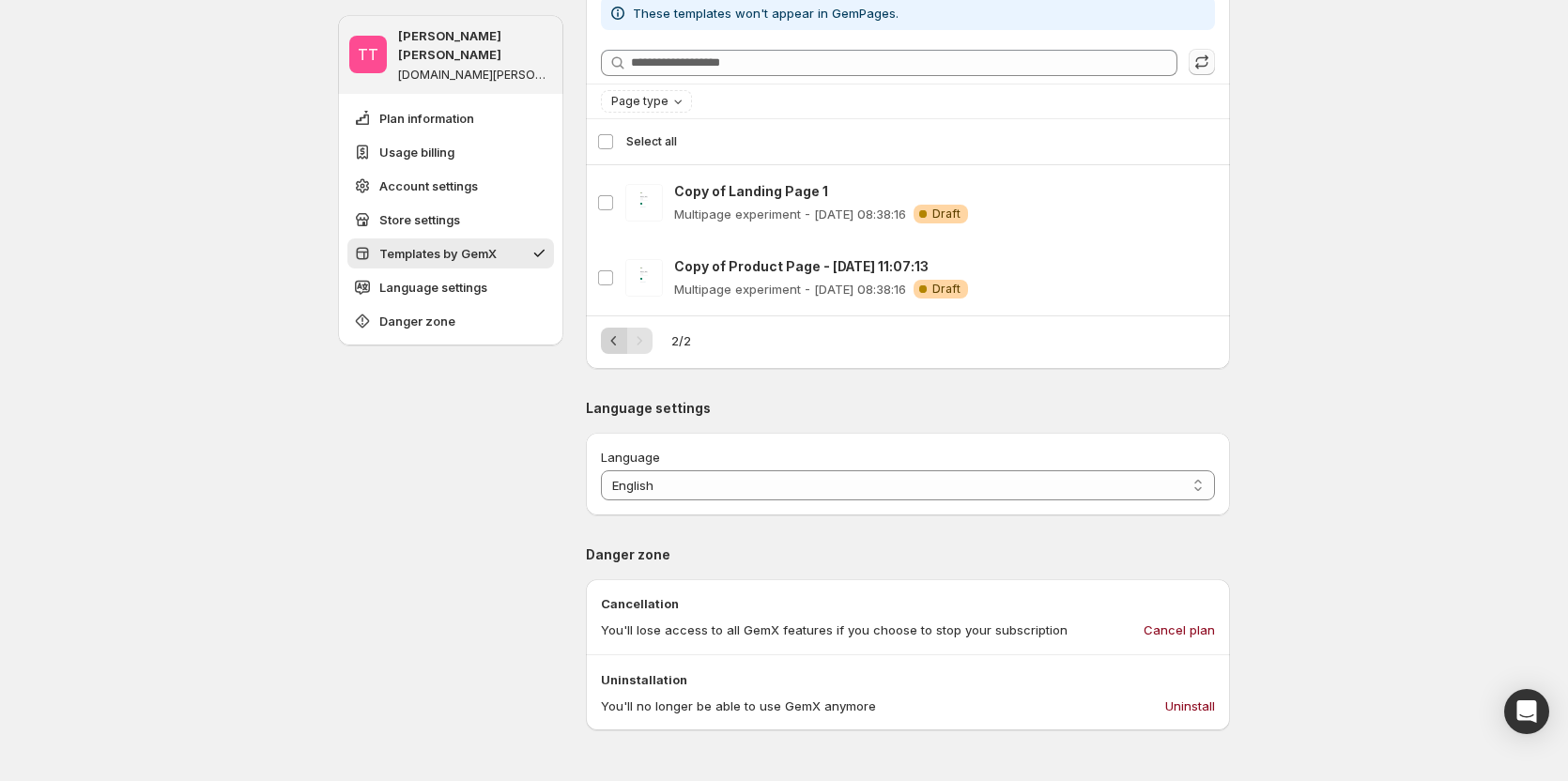
click at [613, 342] on icon "Previous" at bounding box center [614, 340] width 19 height 19
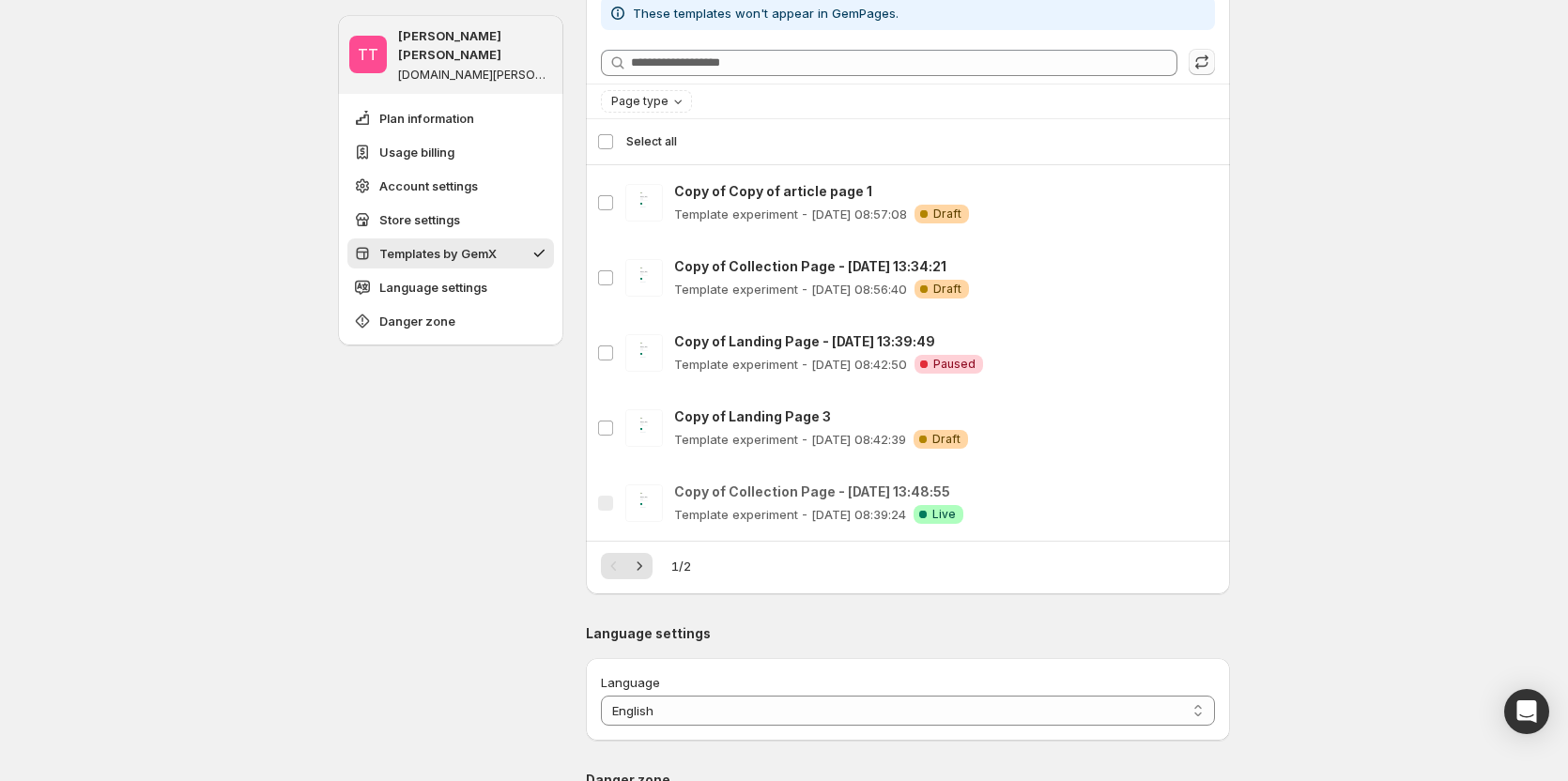
click at [605, 143] on div "Select all 5 templates Select all" at bounding box center [908, 141] width 622 height 45
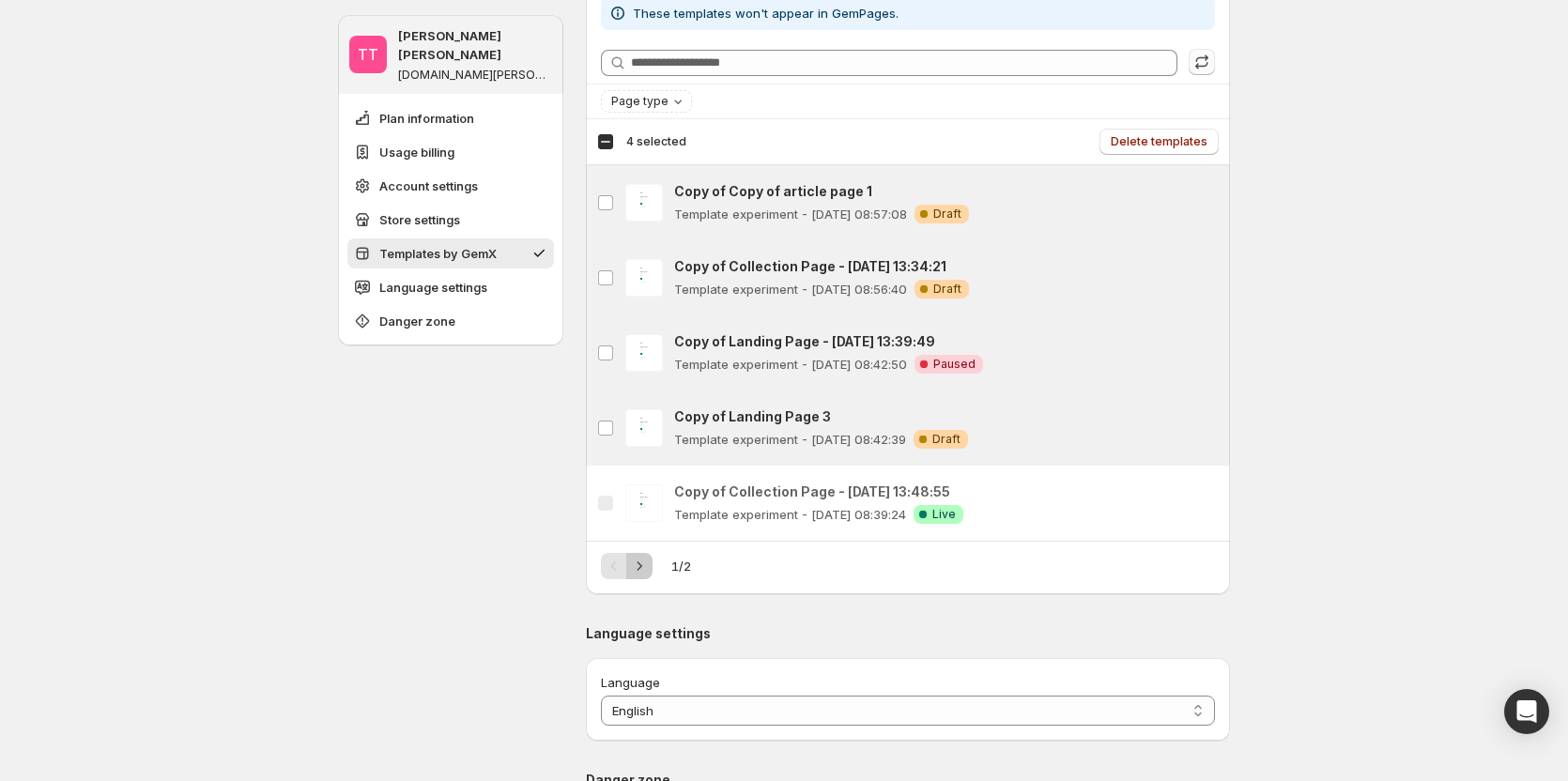
click at [638, 344] on icon "Next" at bounding box center [639, 566] width 19 height 19
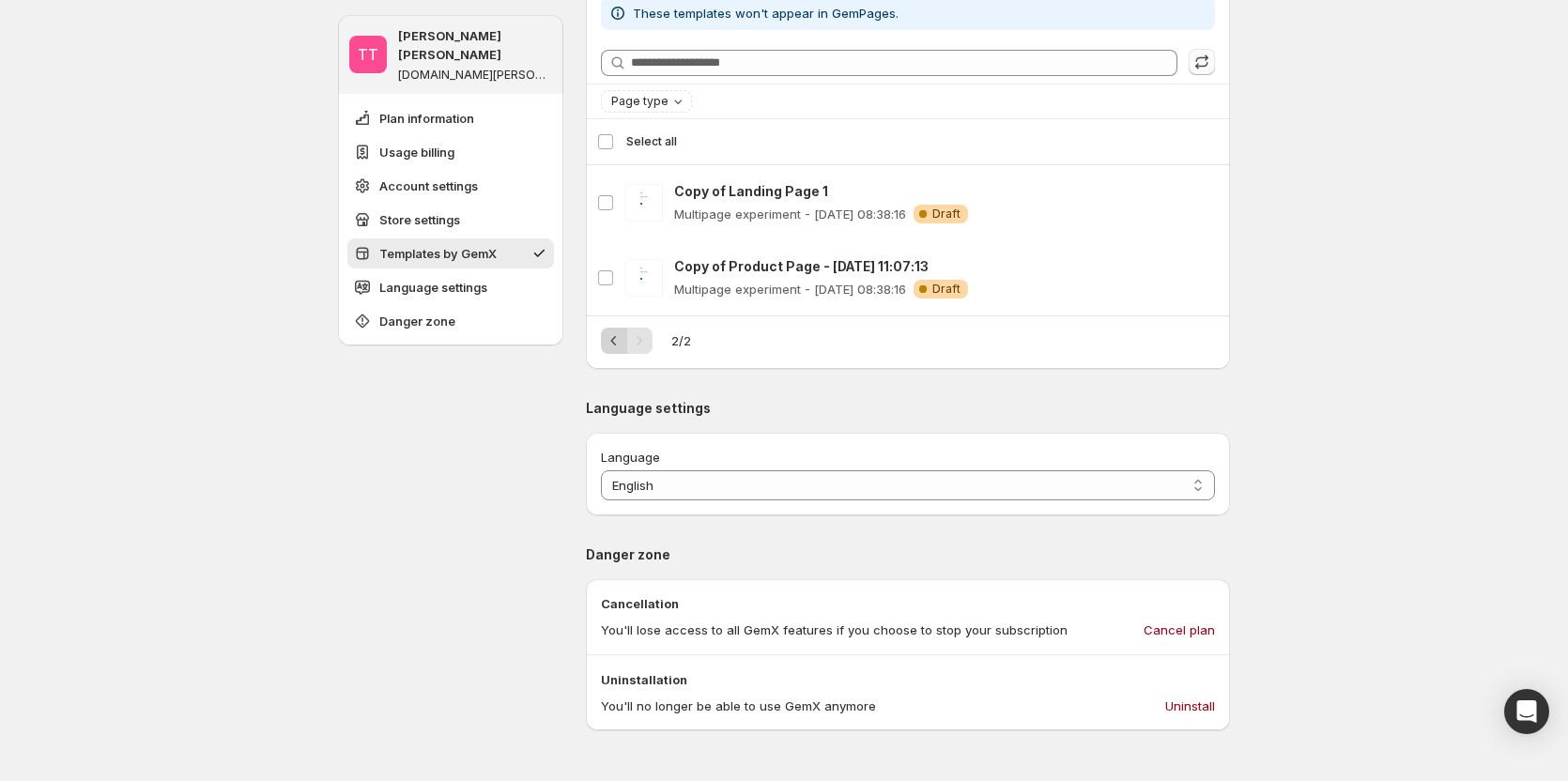
click at [617, 344] on icon "Previous" at bounding box center [614, 340] width 19 height 19
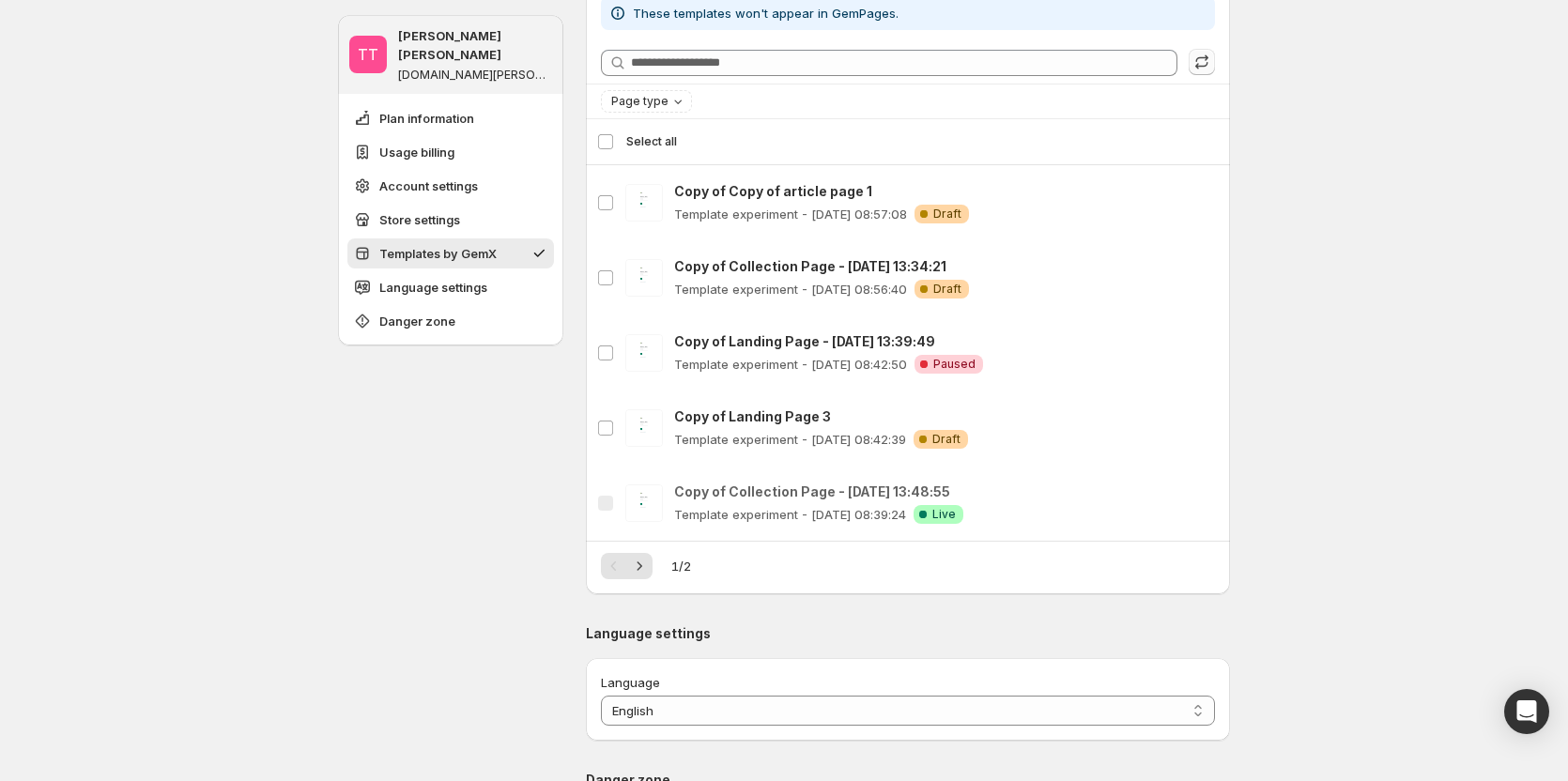
click at [615, 138] on div "Select all 5 templates Select all" at bounding box center [908, 141] width 622 height 45
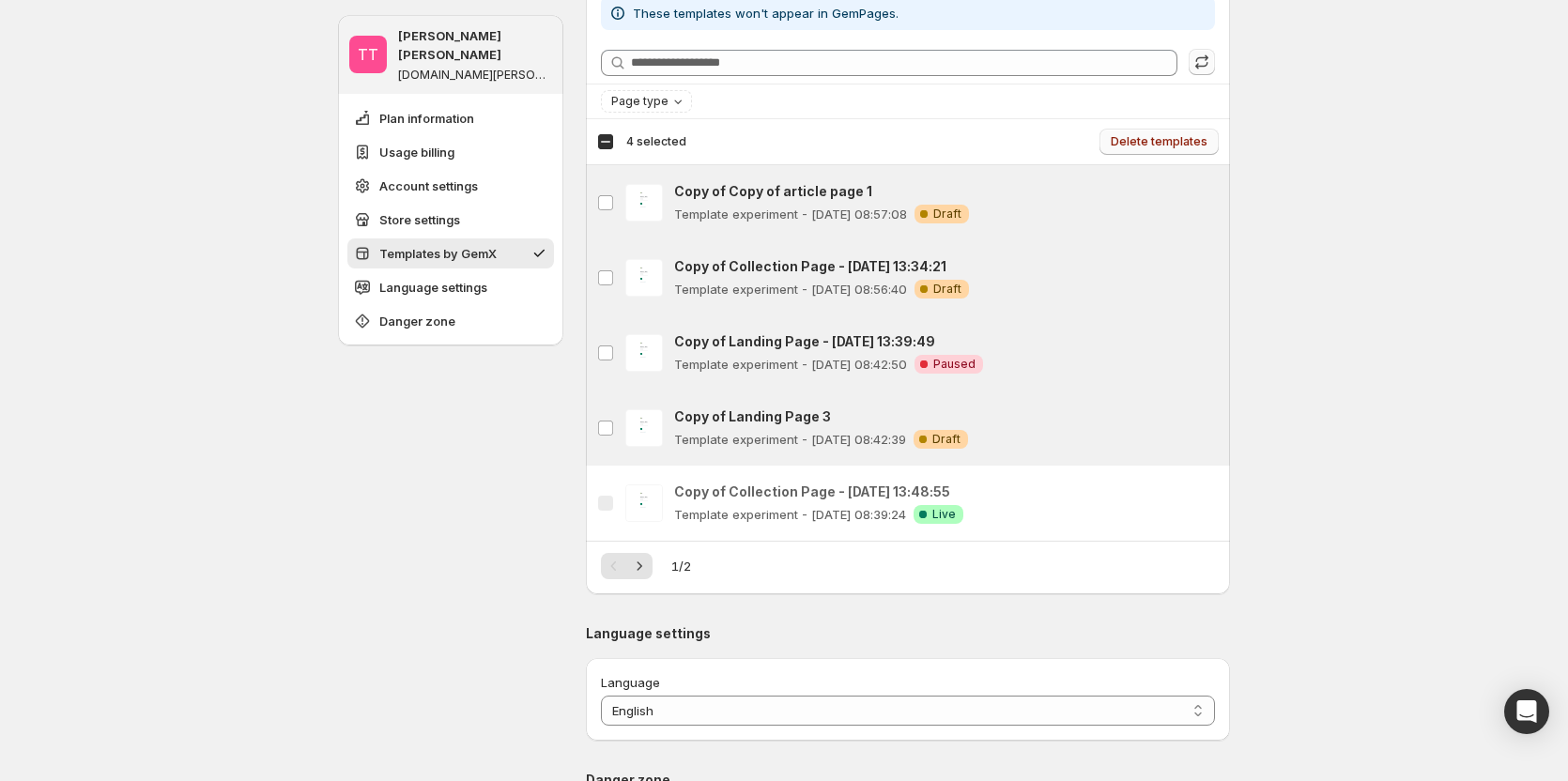
click at [1186, 148] on span "Delete templates" at bounding box center [1159, 141] width 97 height 15
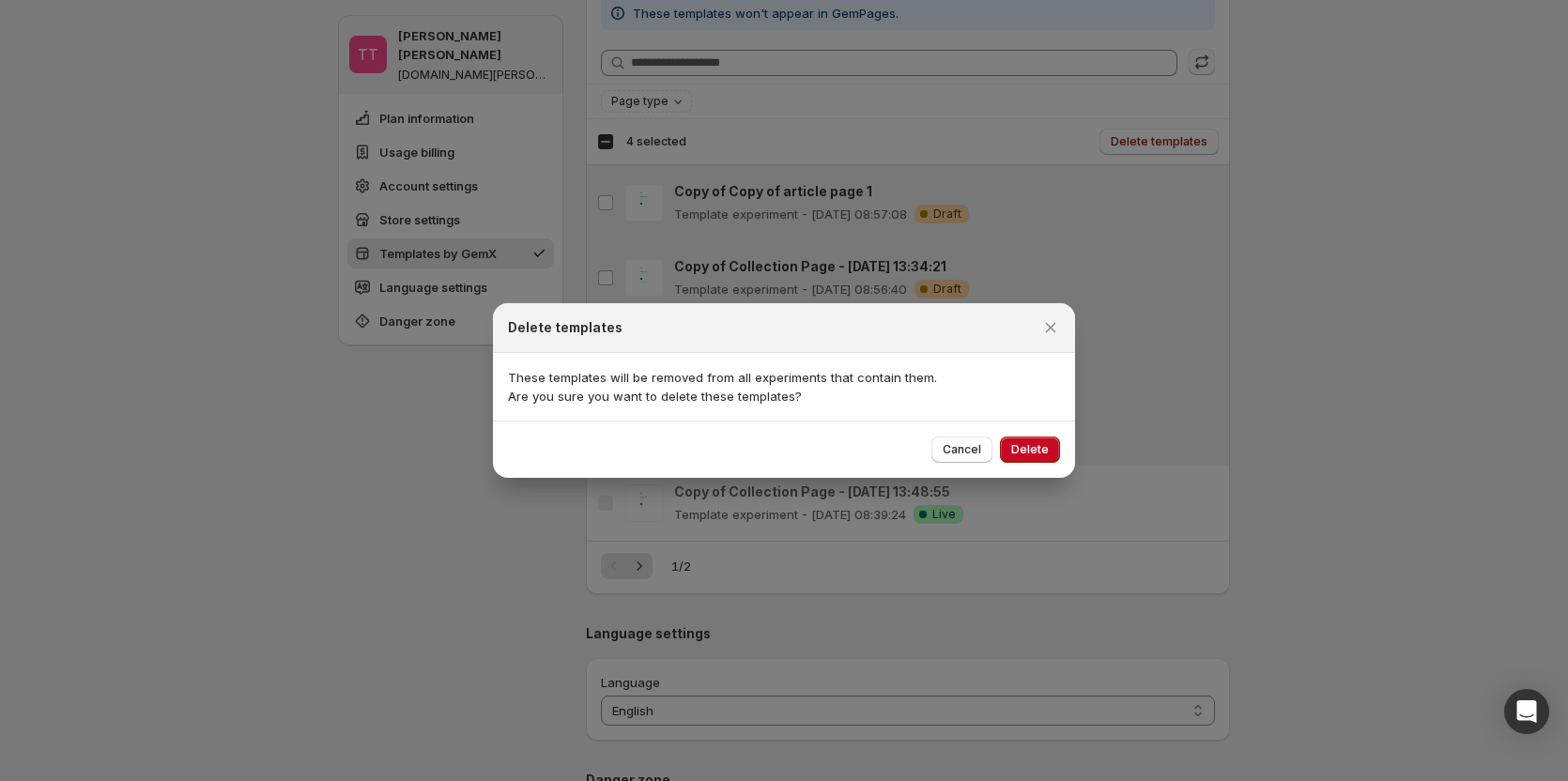
click at [827, 344] on div "These templates will be removed from all experiments that contain them. Are you…" at bounding box center [784, 387] width 582 height 68
click at [984, 344] on button "Cancel" at bounding box center [962, 450] width 61 height 26
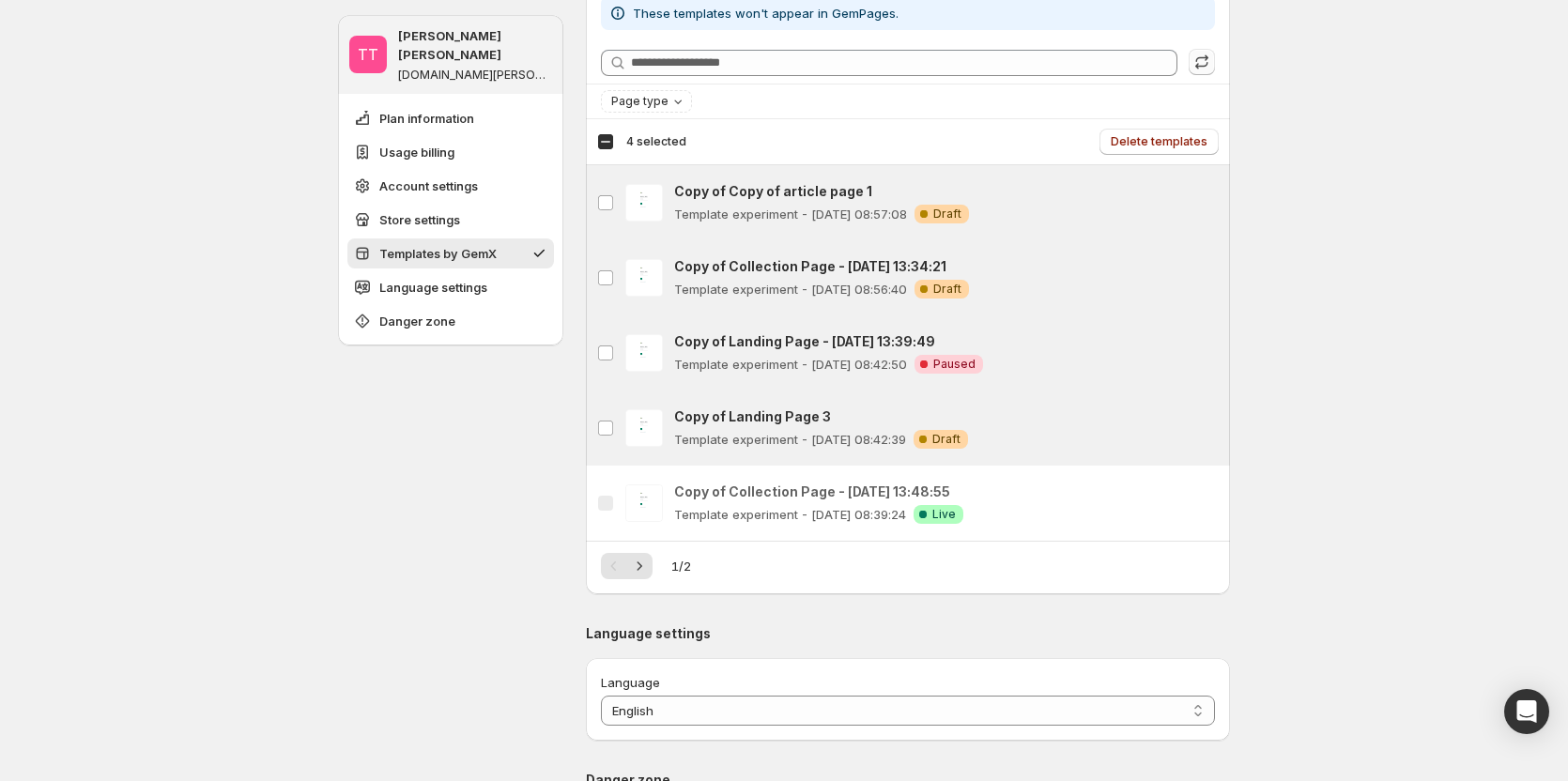
click at [609, 140] on div "Select all 5 templates 4 selected" at bounding box center [641, 141] width 89 height 17
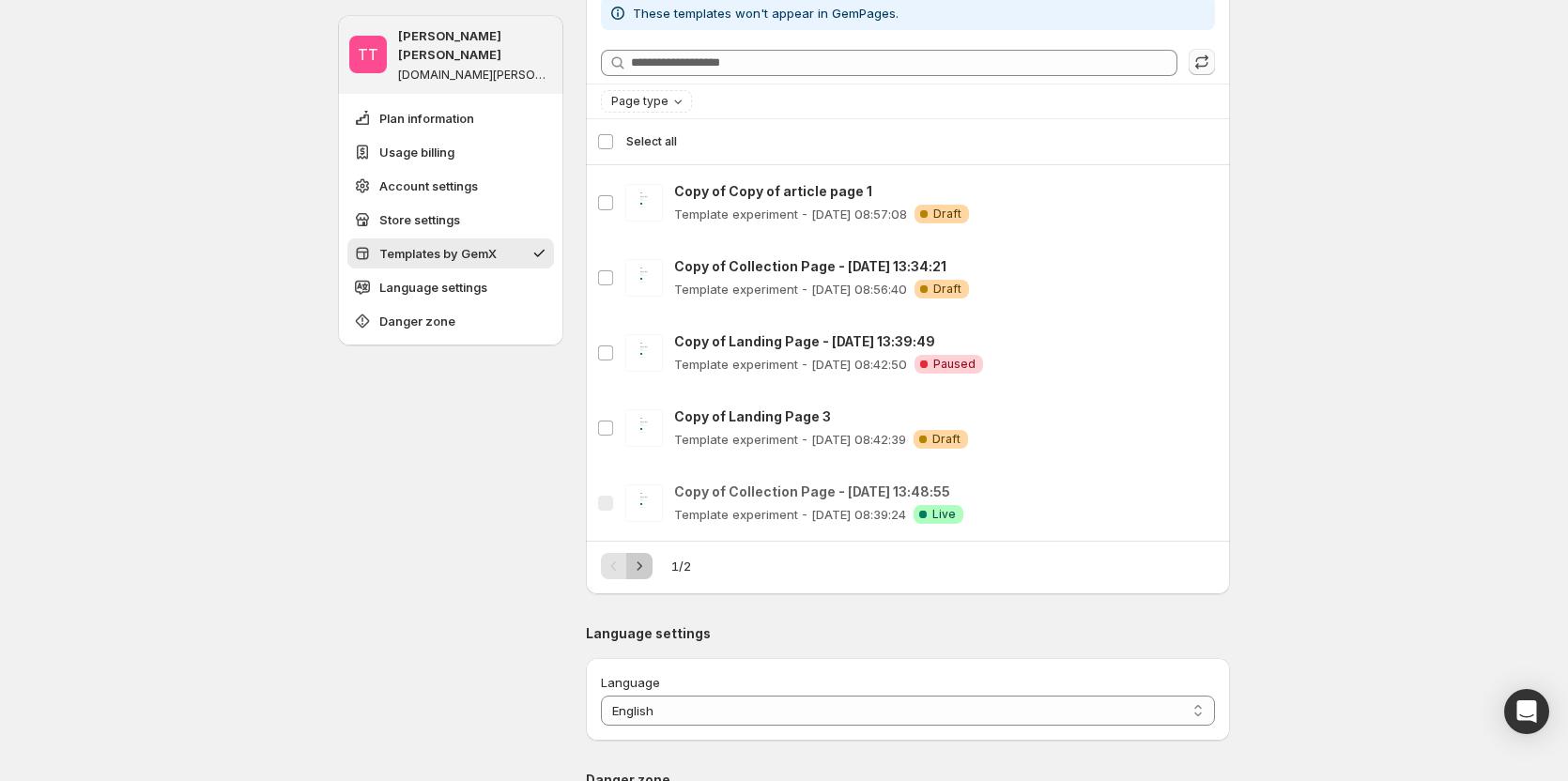
click at [653, 344] on button "Next" at bounding box center [639, 566] width 26 height 26
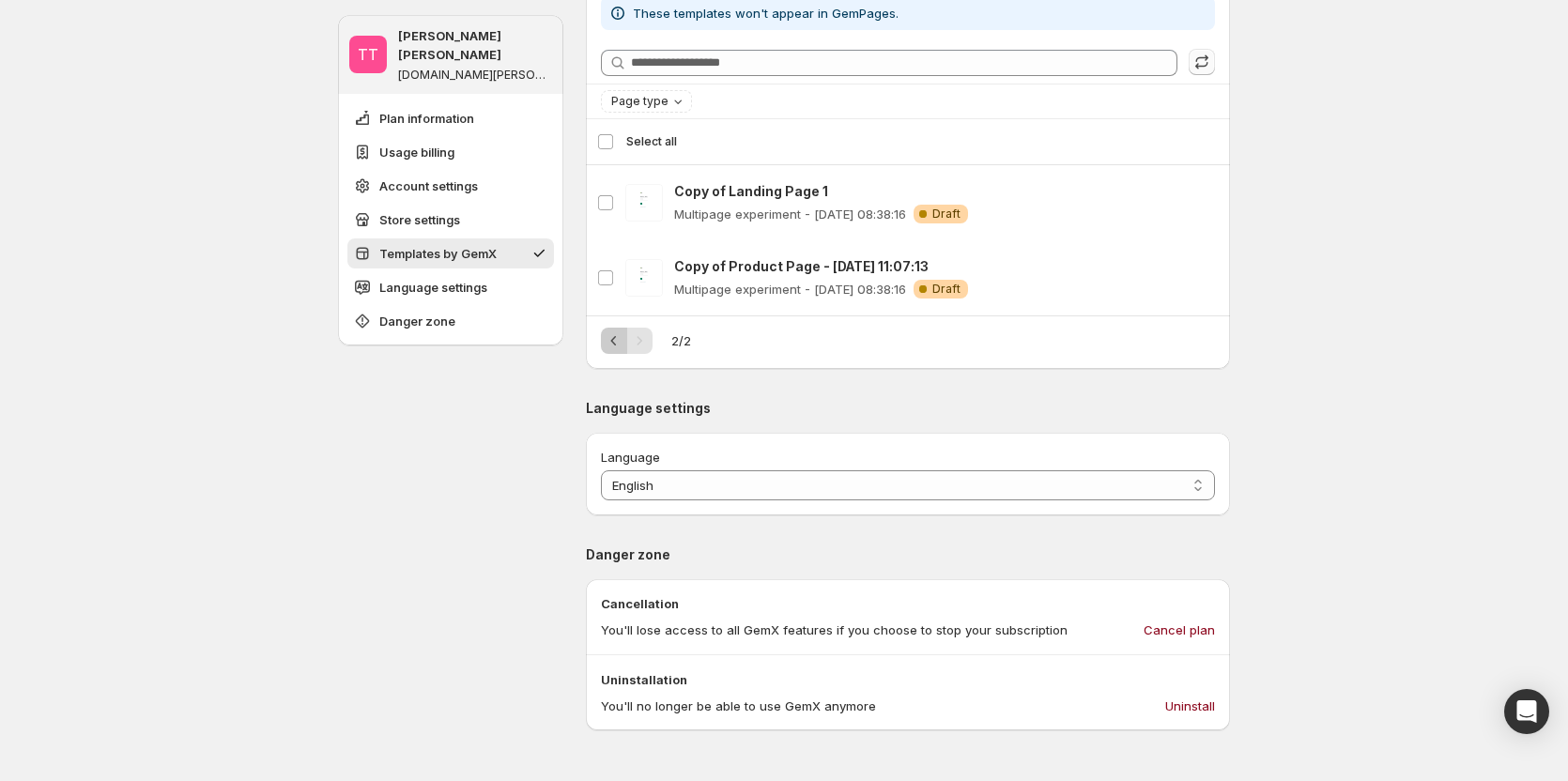
click at [618, 336] on icon "Previous" at bounding box center [614, 340] width 19 height 19
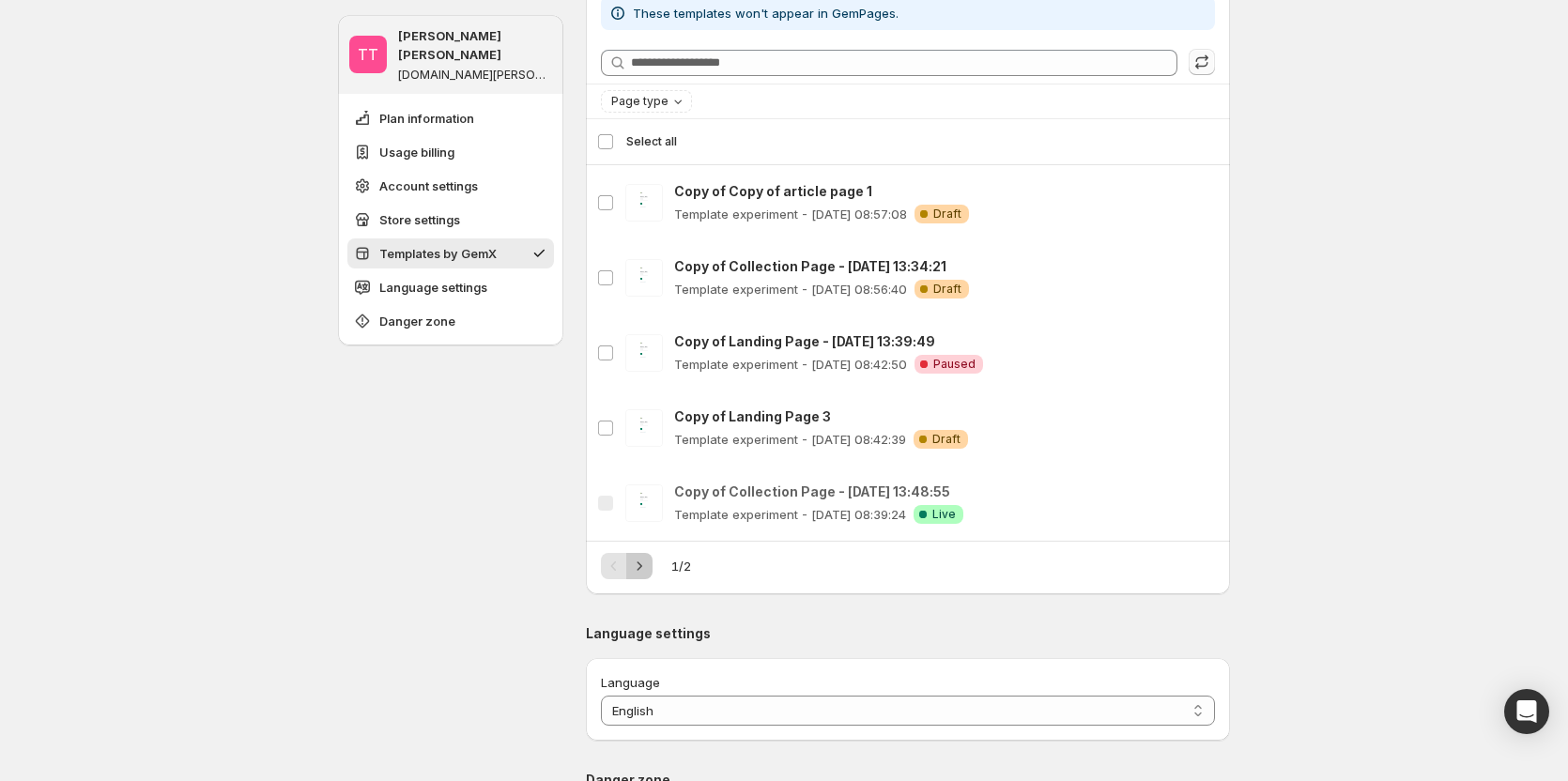
click at [653, 344] on button "Next" at bounding box center [639, 566] width 26 height 26
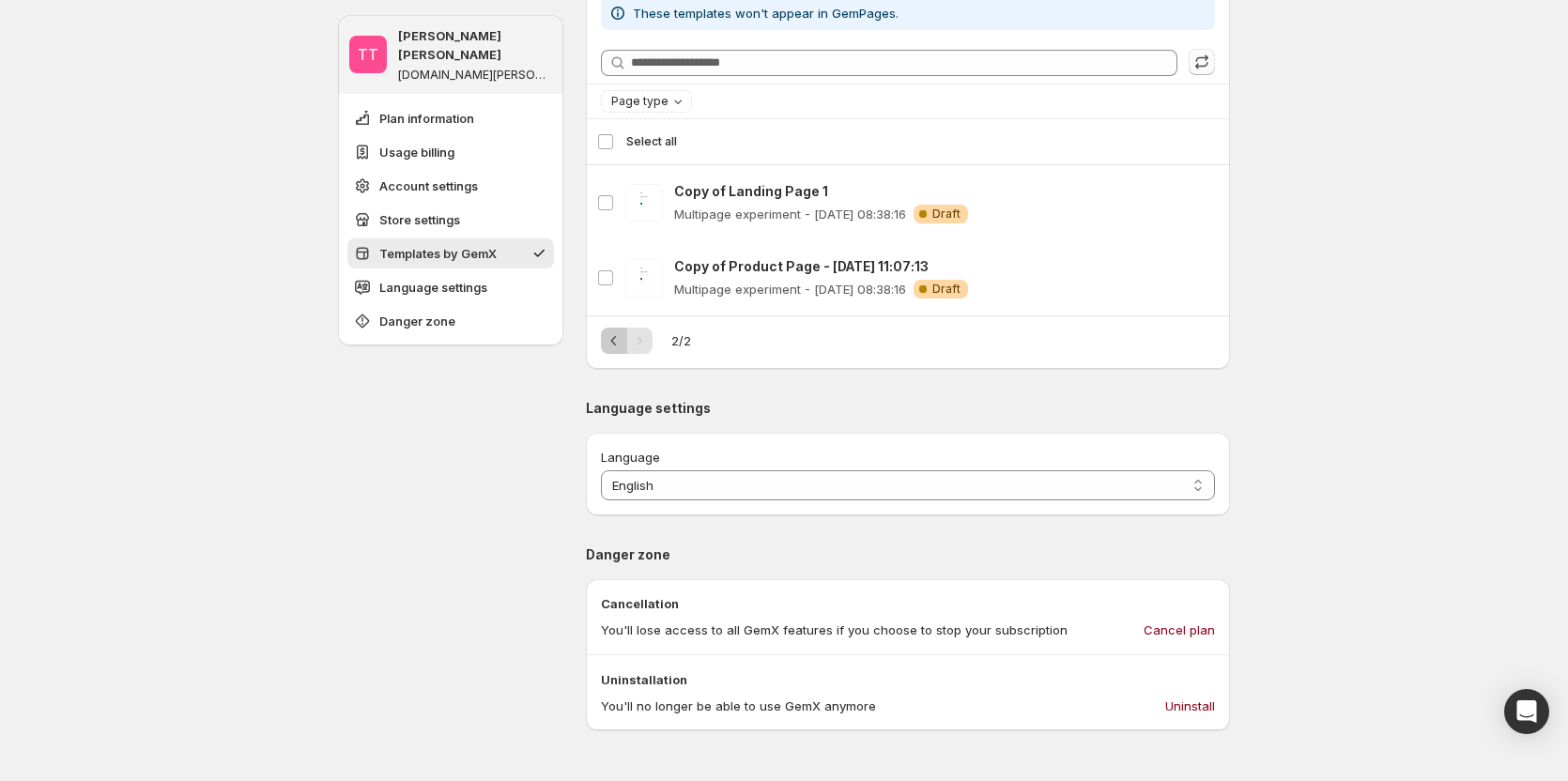
click at [619, 341] on icon "Previous" at bounding box center [614, 340] width 19 height 19
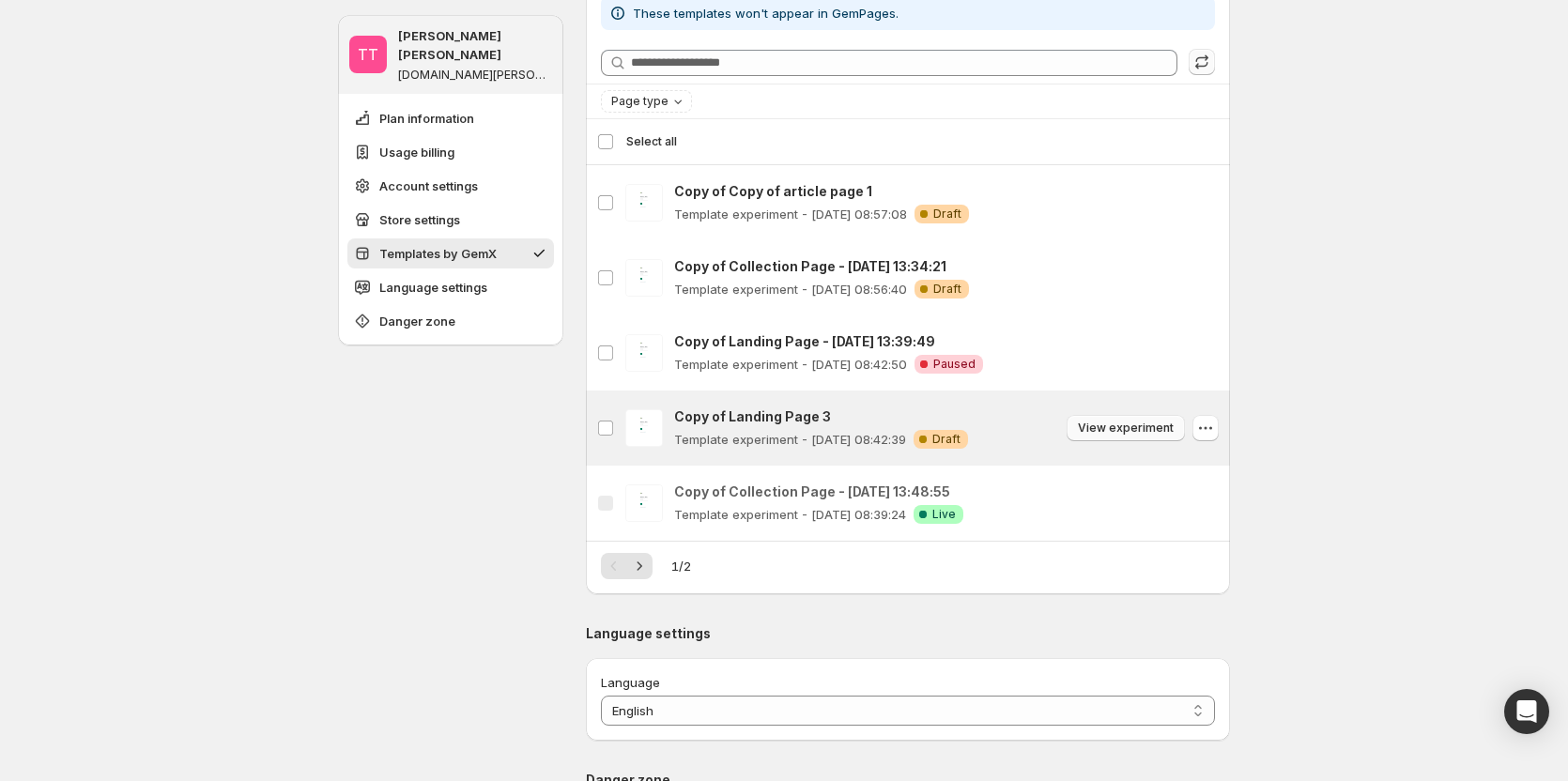
click at [1163, 344] on span "View experiment" at bounding box center [1126, 428] width 96 height 15
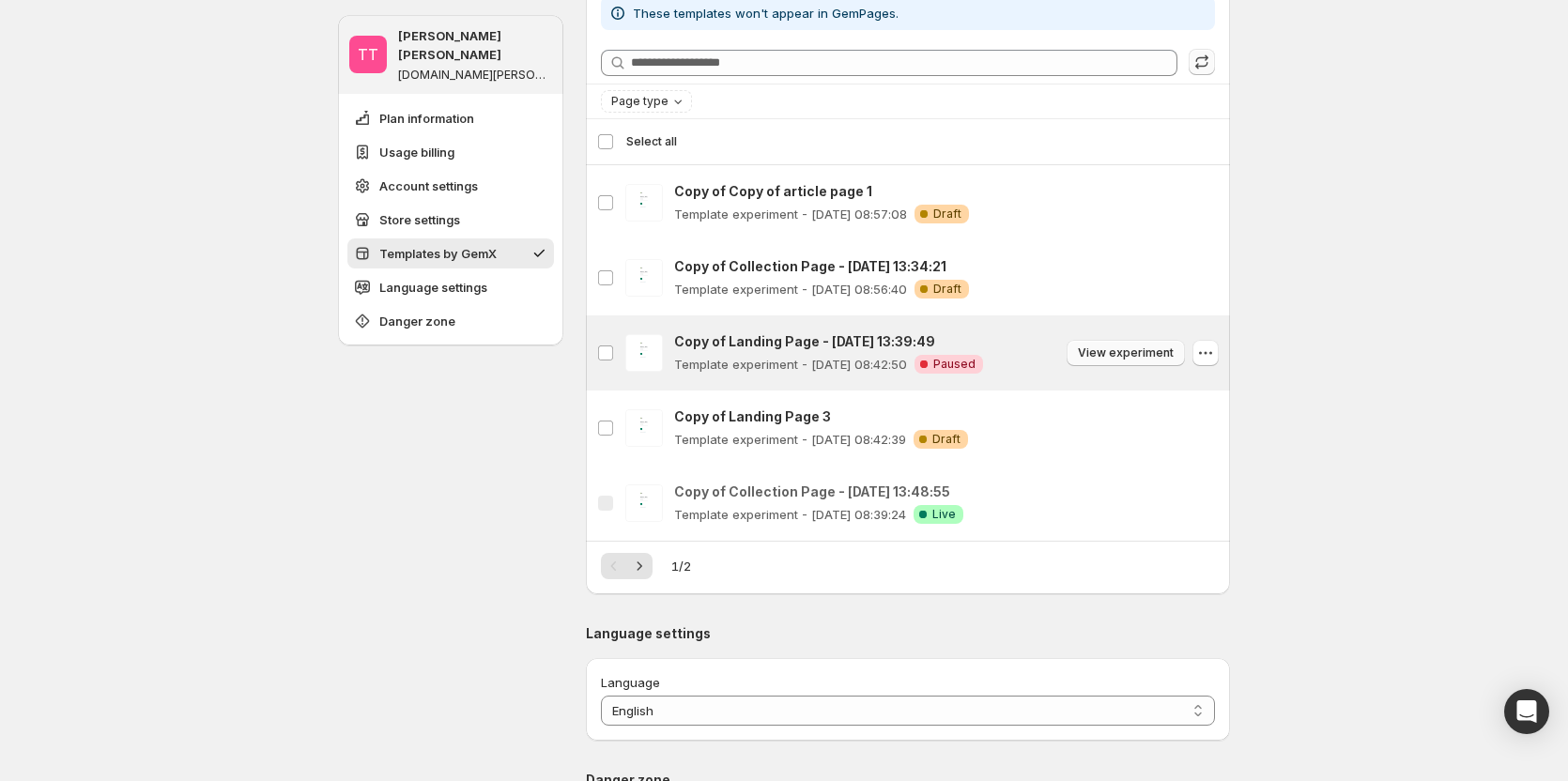
click at [1164, 344] on span "View experiment" at bounding box center [1126, 353] width 96 height 15
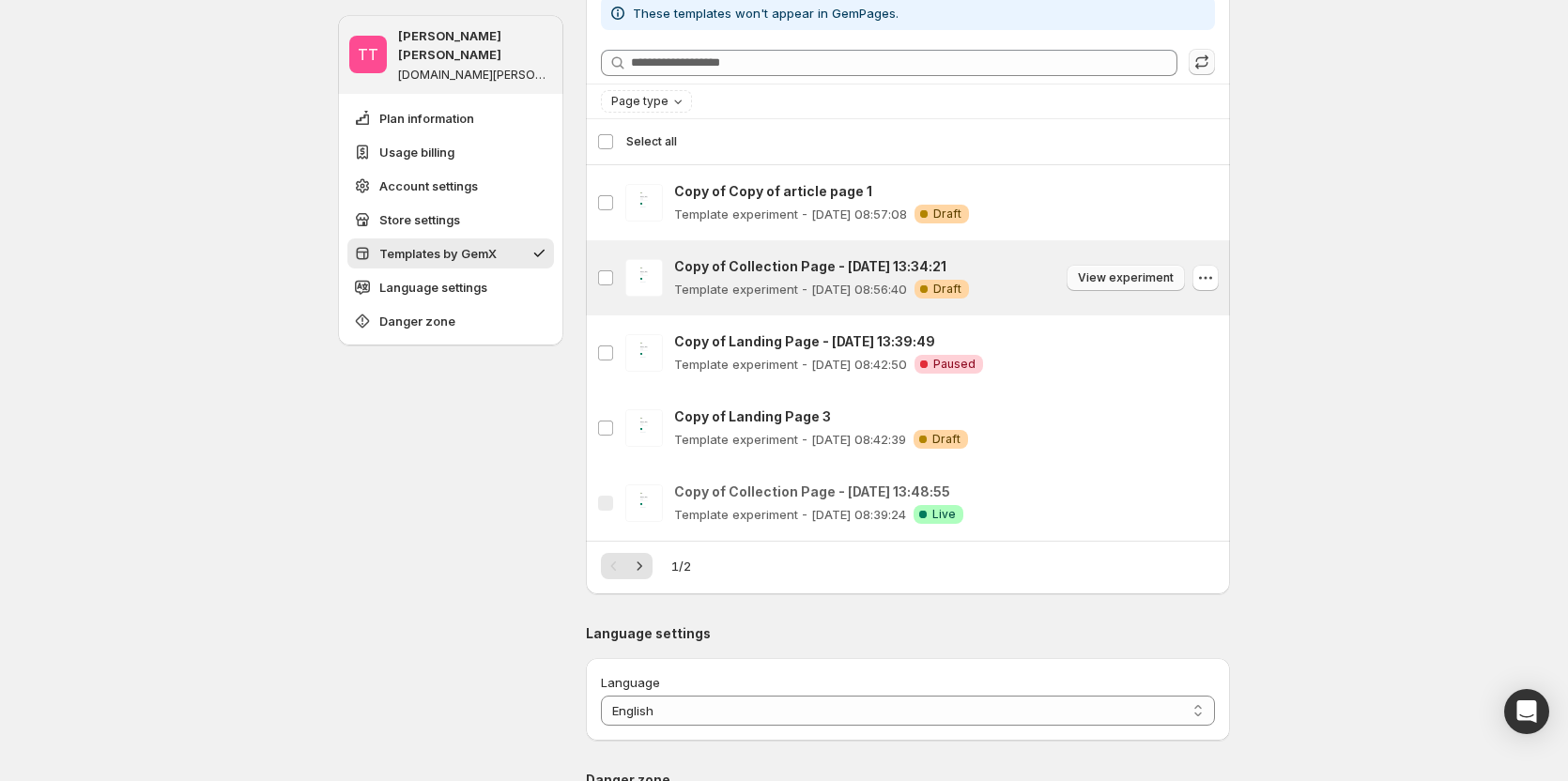
click at [1155, 277] on span "View experiment" at bounding box center [1126, 277] width 96 height 15
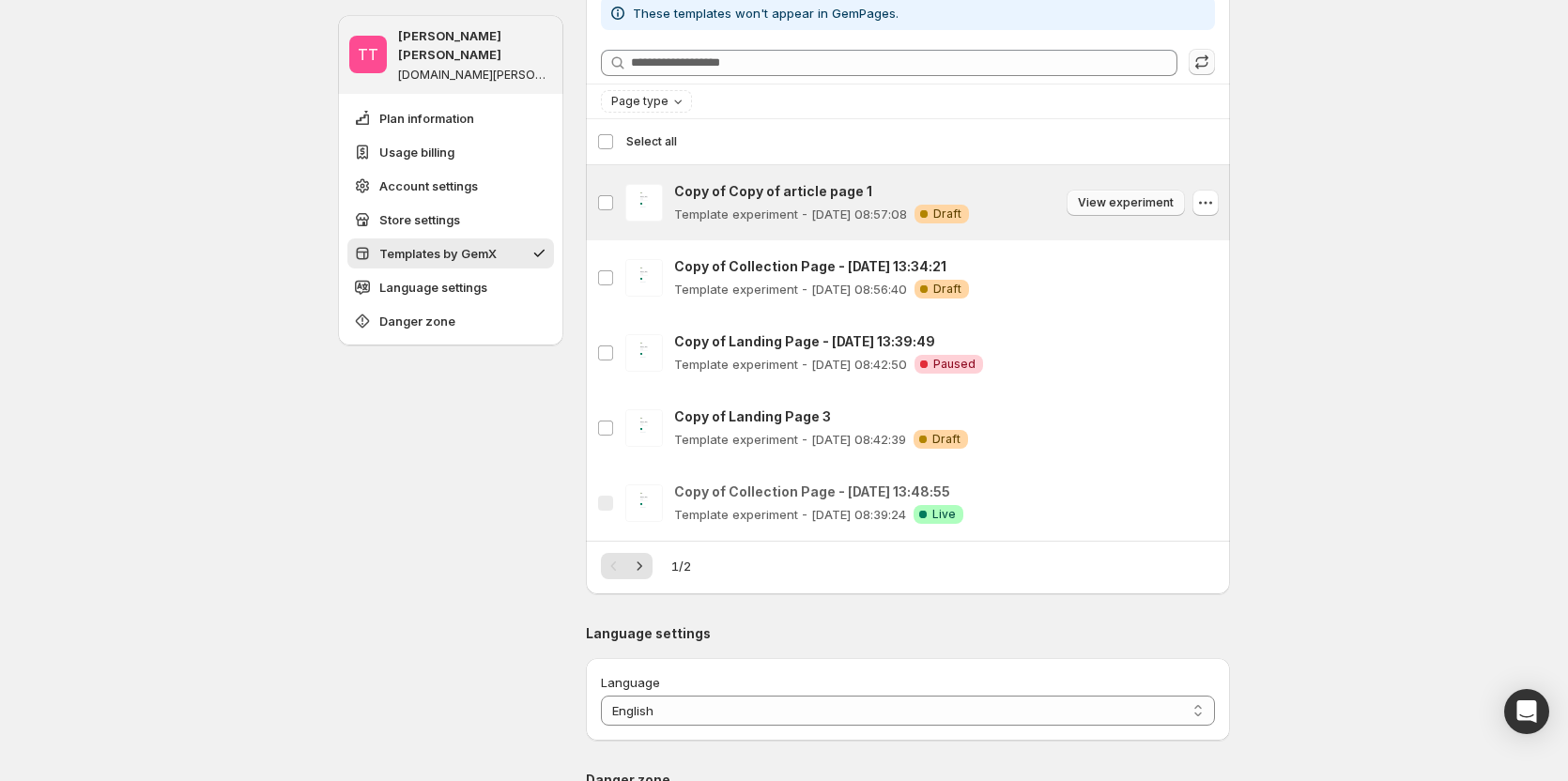
click at [1096, 203] on span "View experiment" at bounding box center [1126, 202] width 96 height 15
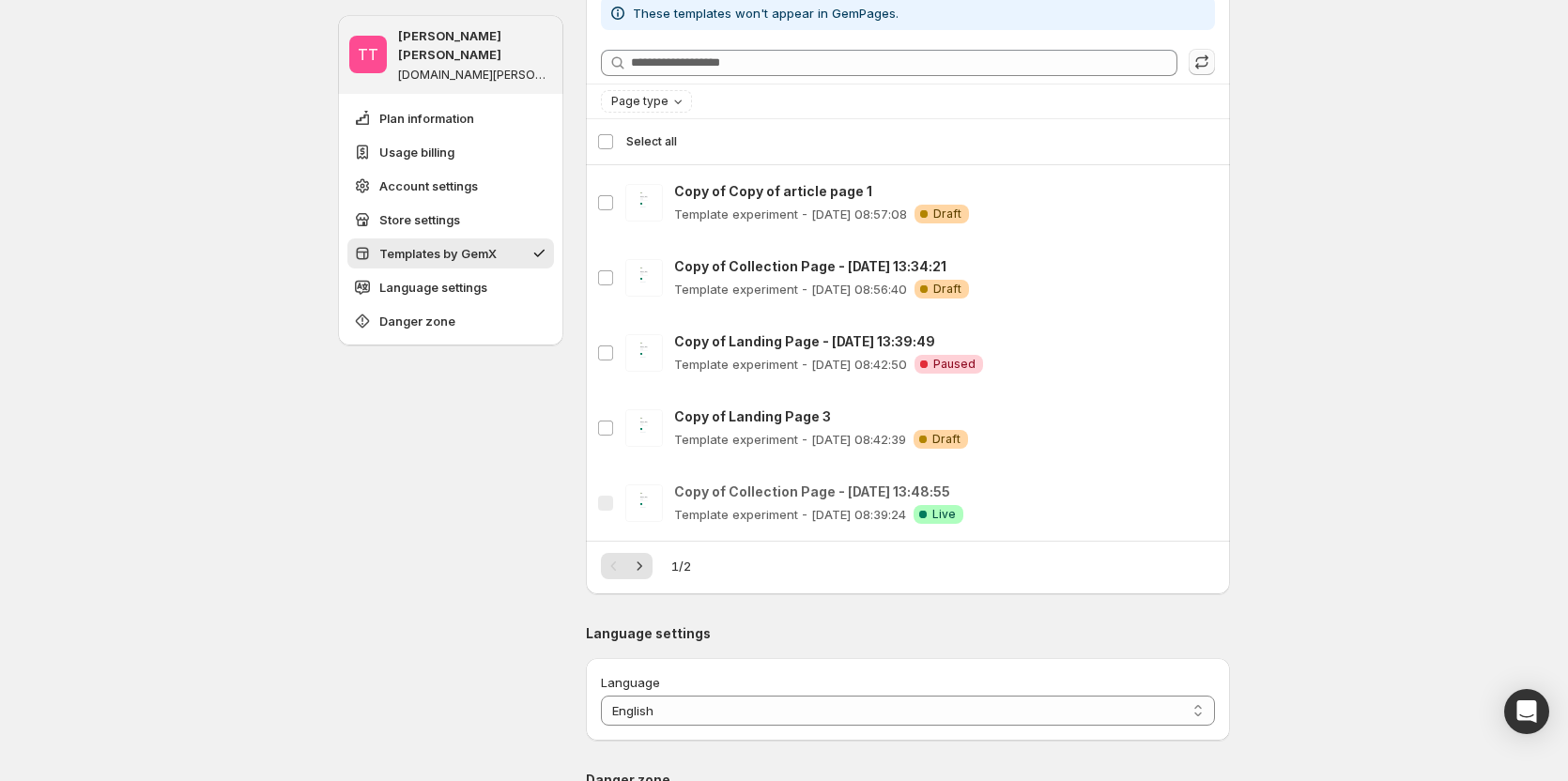
click at [614, 142] on div "Select all 5 templates Select all" at bounding box center [908, 141] width 622 height 45
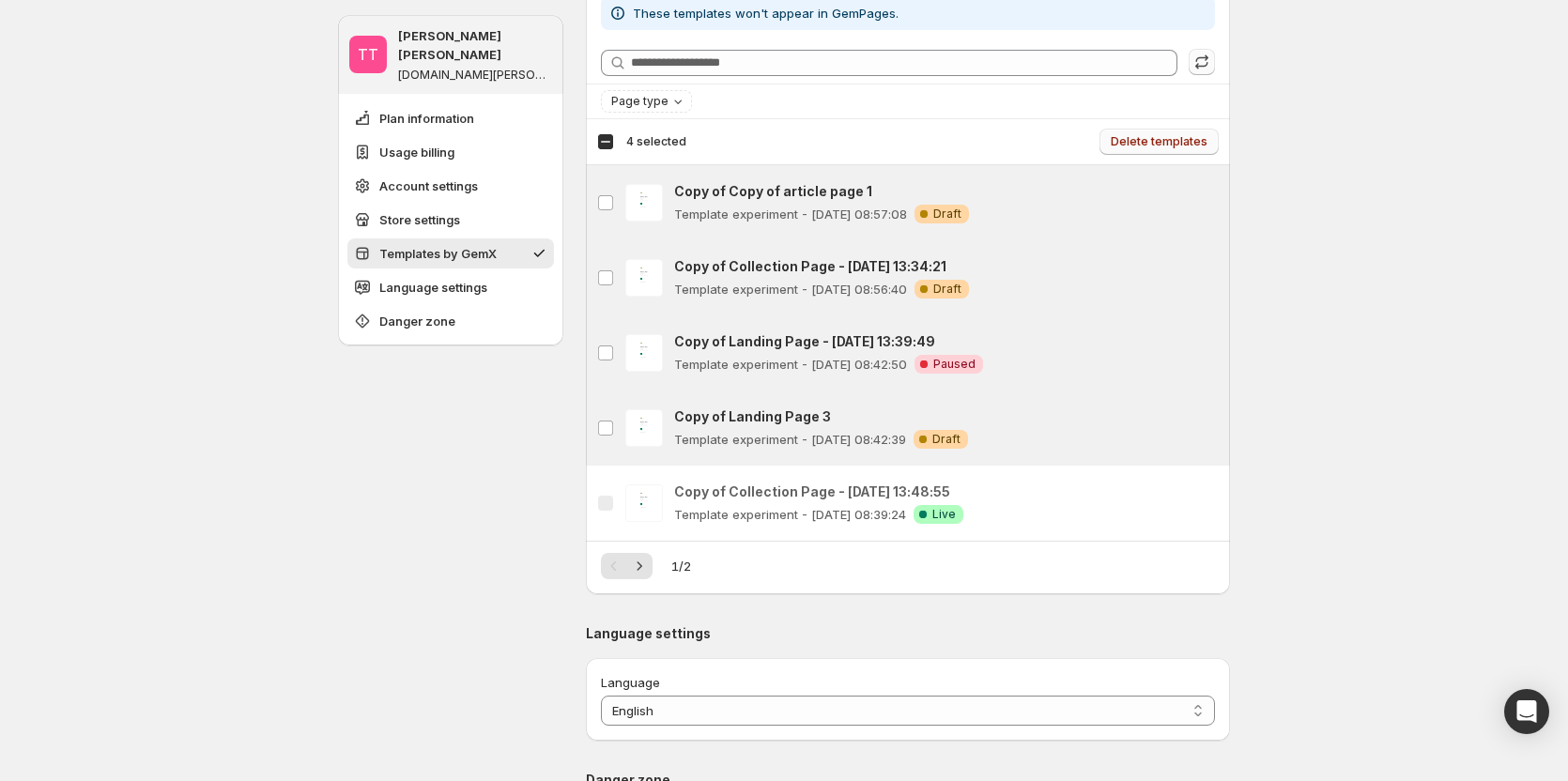
click at [1161, 134] on button "Delete templates" at bounding box center [1159, 142] width 119 height 26
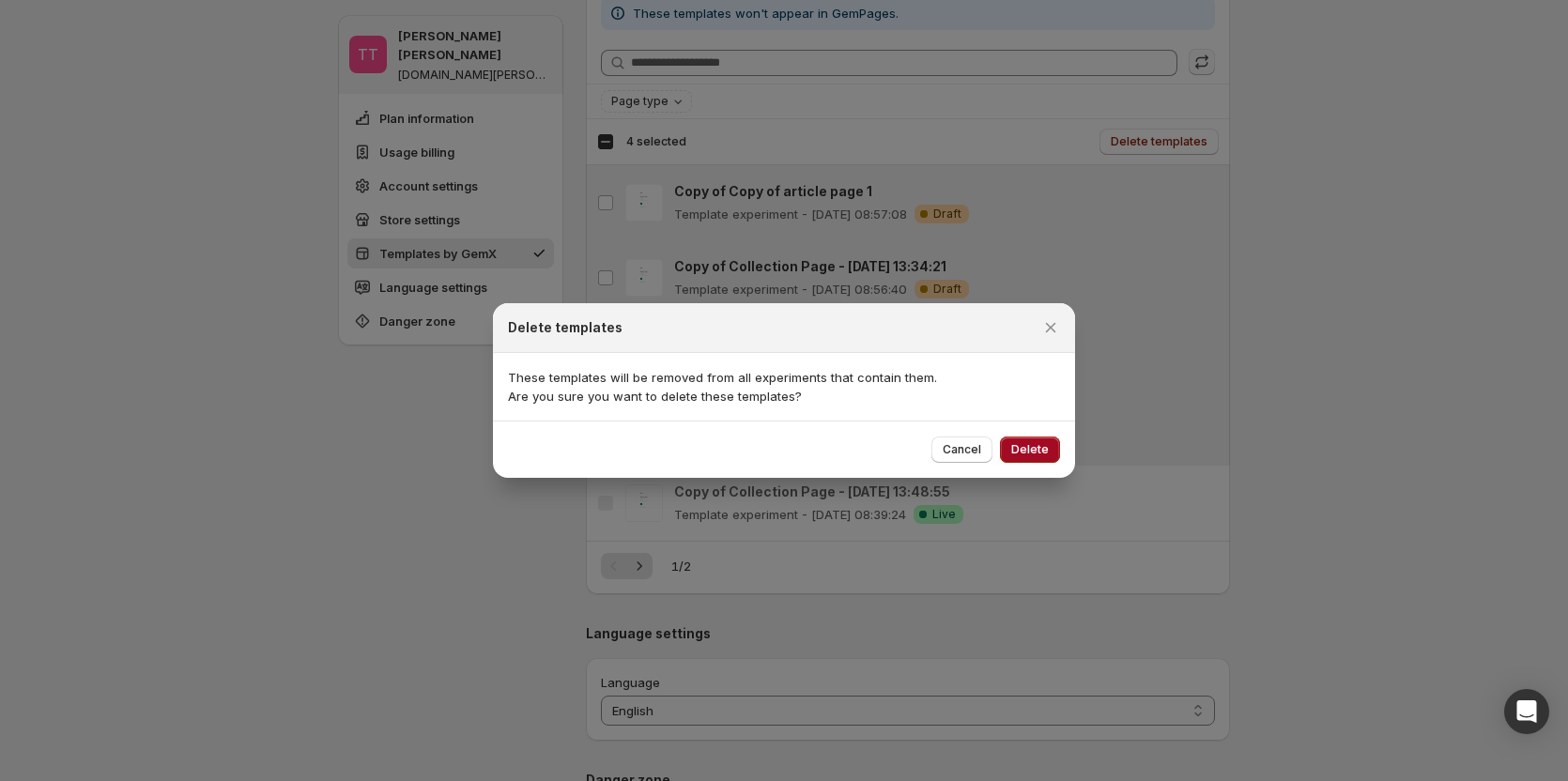
click at [1027, 344] on span "Delete" at bounding box center [1030, 449] width 38 height 15
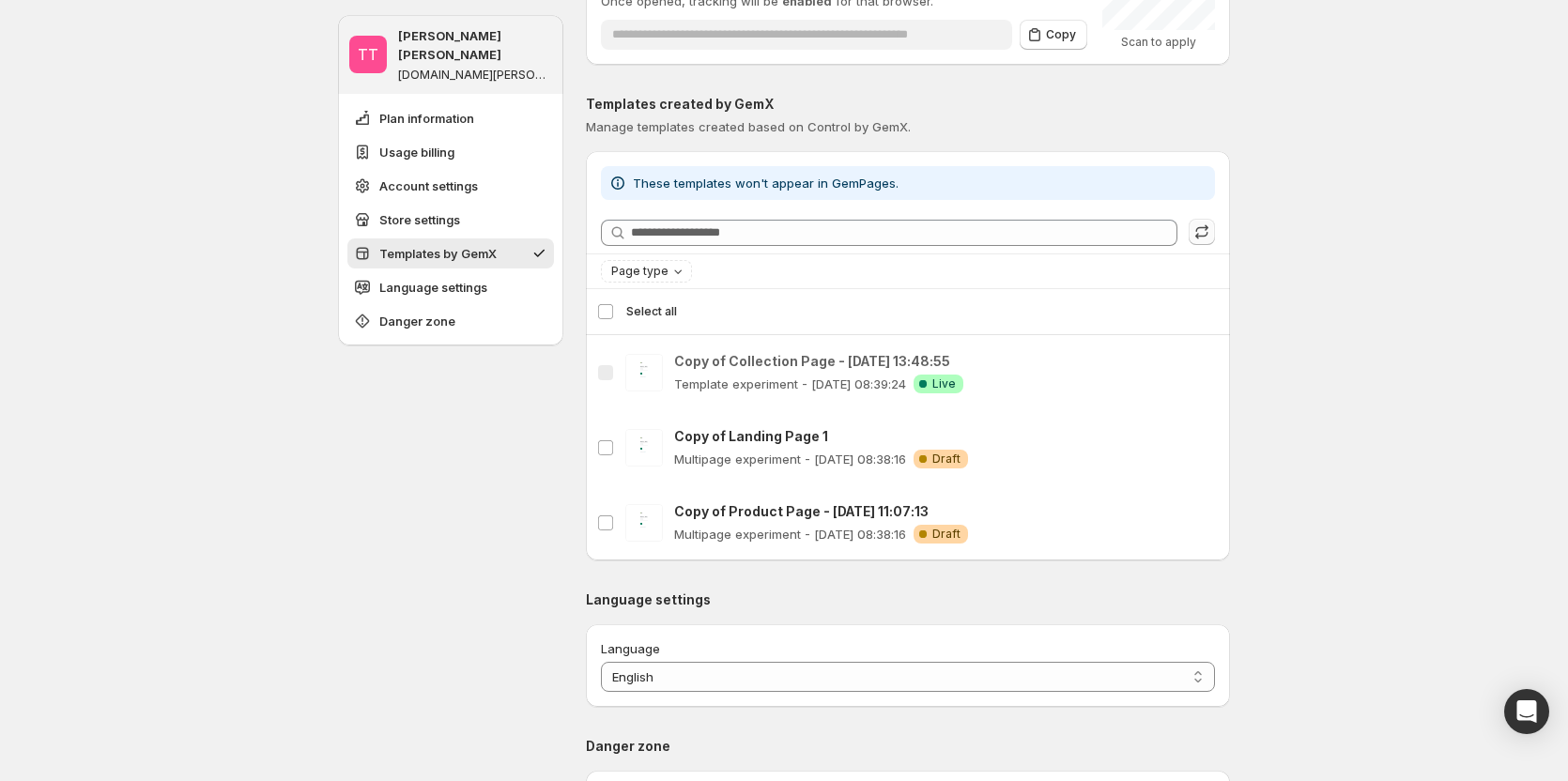
scroll to position [1388, 0]
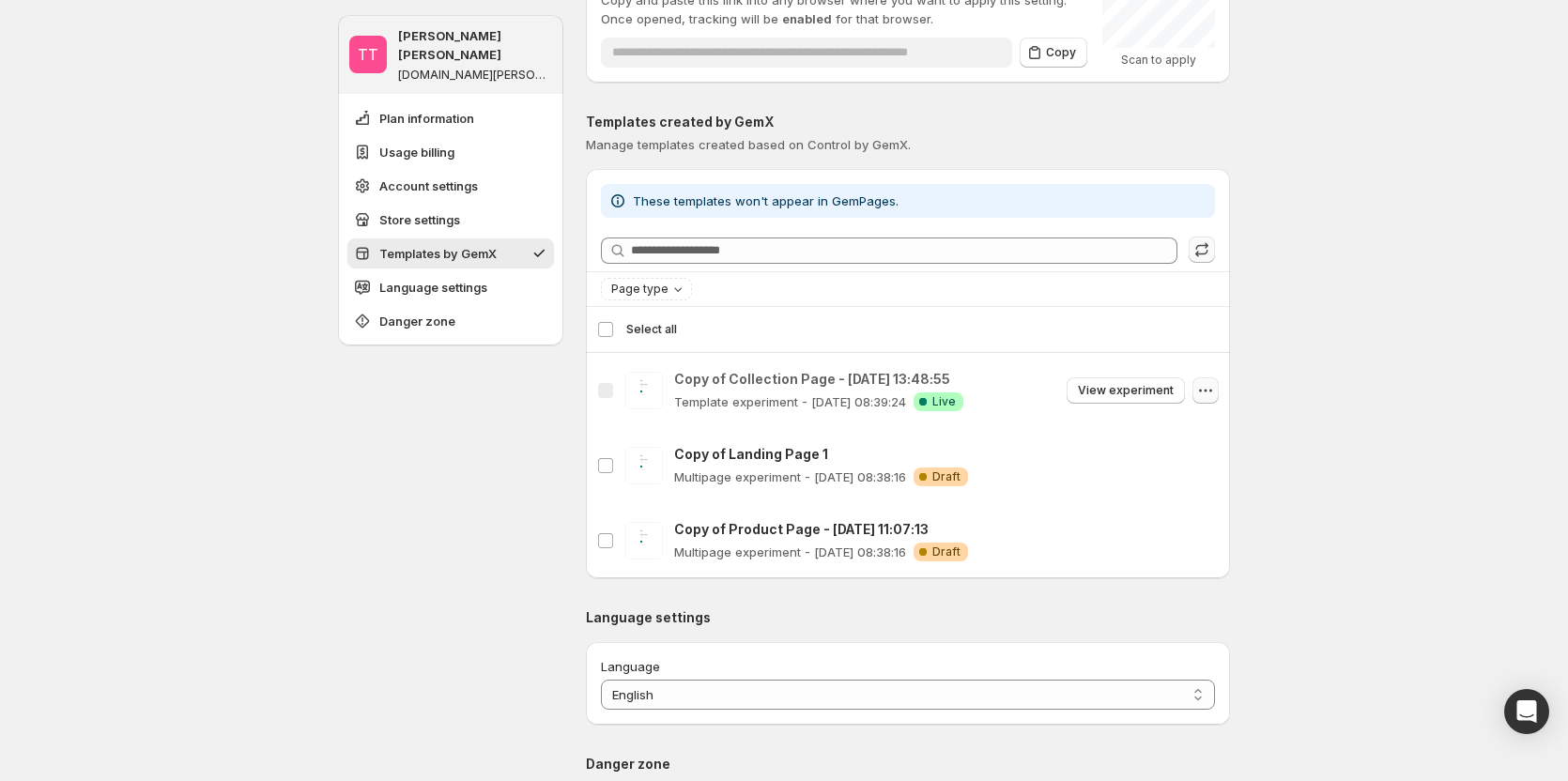
click at [1208, 344] on icon "button" at bounding box center [1206, 390] width 3 height 3
click at [1296, 344] on div "TT [PERSON_NAME] [PERSON_NAME] [DOMAIN_NAME][PERSON_NAME] Plan information Usag…" at bounding box center [784, 74] width 1568 height 2924
click at [1113, 344] on span "View experiment" at bounding box center [1126, 390] width 96 height 15
click at [1208, 344] on icon "button" at bounding box center [1205, 390] width 19 height 19
click at [1190, 344] on span "Duplicate to GemPages" at bounding box center [1098, 430] width 208 height 19
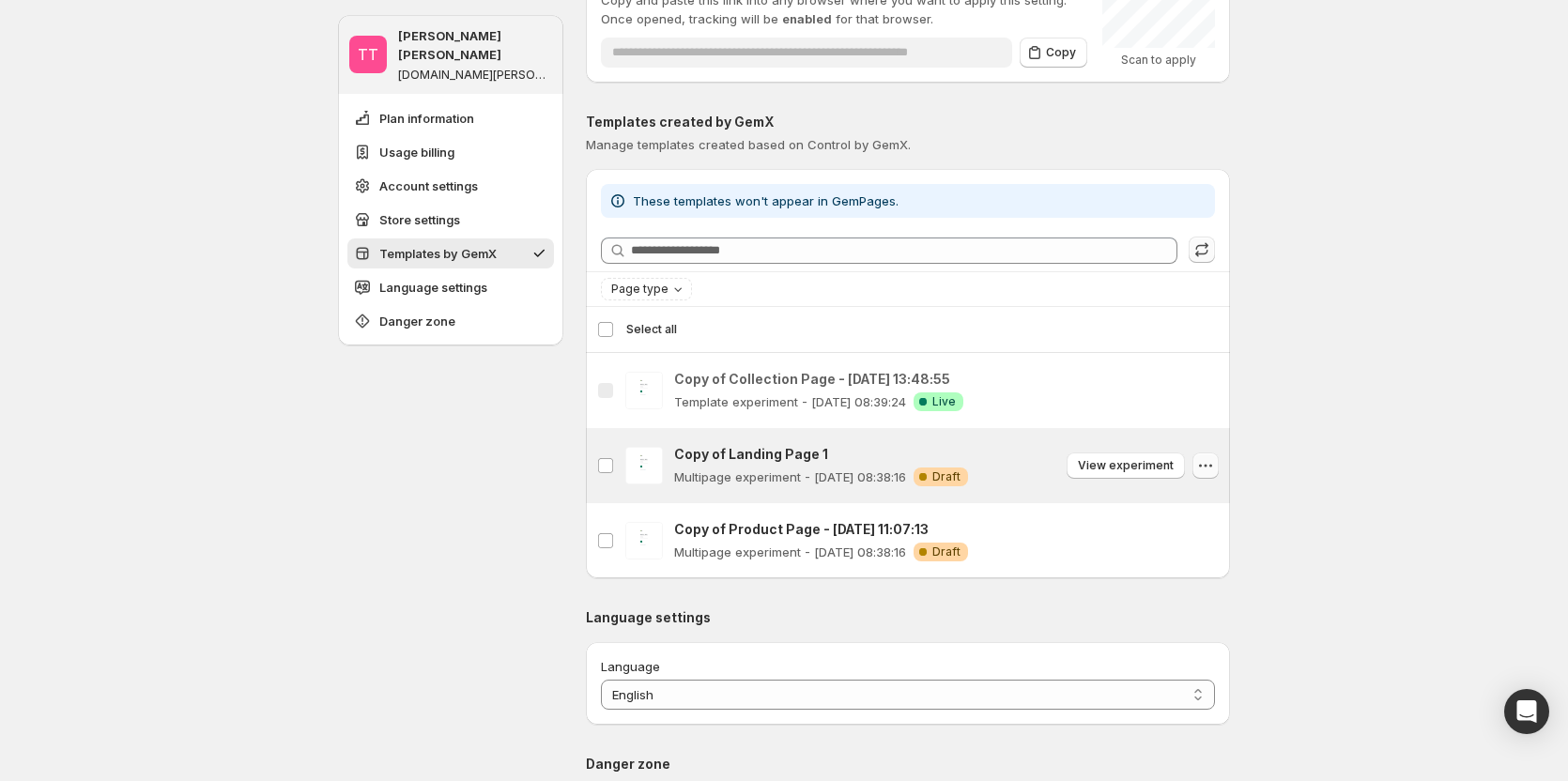
click at [1219, 344] on button "button" at bounding box center [1206, 466] width 26 height 26
click at [1135, 344] on span "View experiment" at bounding box center [1126, 465] width 96 height 15
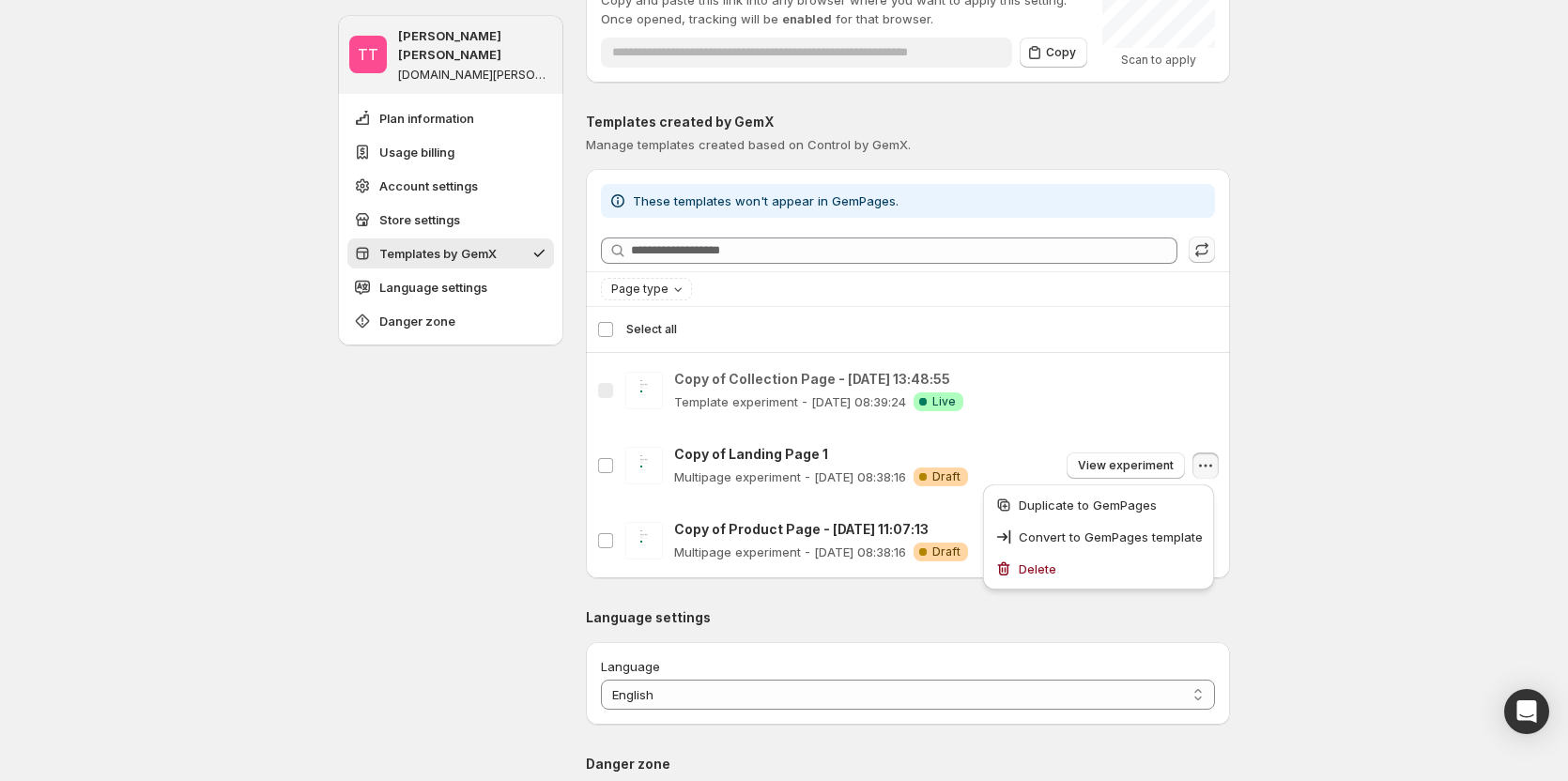
click at [1413, 344] on div "TT [PERSON_NAME] [PERSON_NAME] [DOMAIN_NAME][PERSON_NAME] Plan information Usag…" at bounding box center [784, 74] width 1568 height 2924
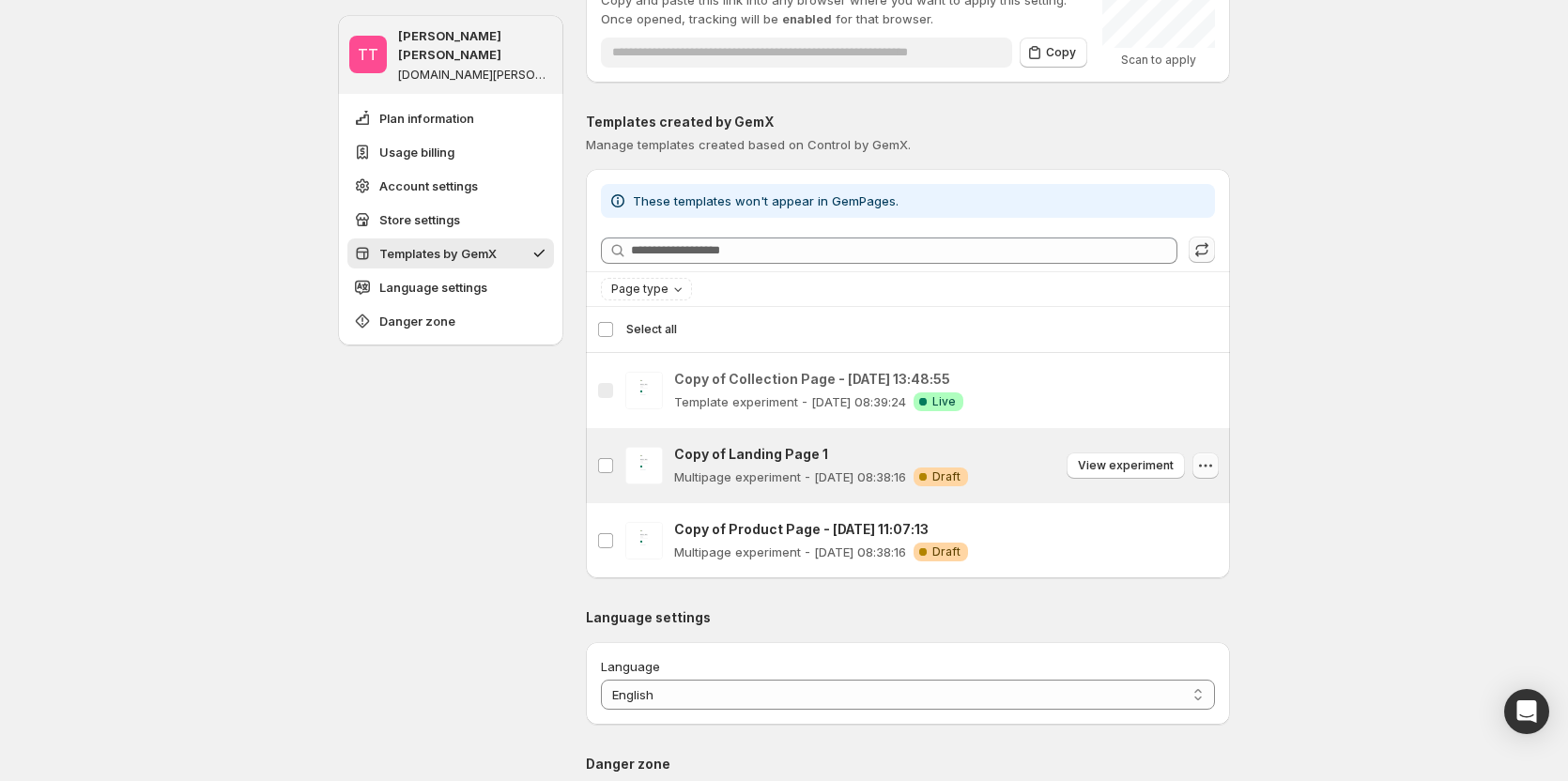
click at [1203, 344] on icon "button" at bounding box center [1205, 465] width 19 height 19
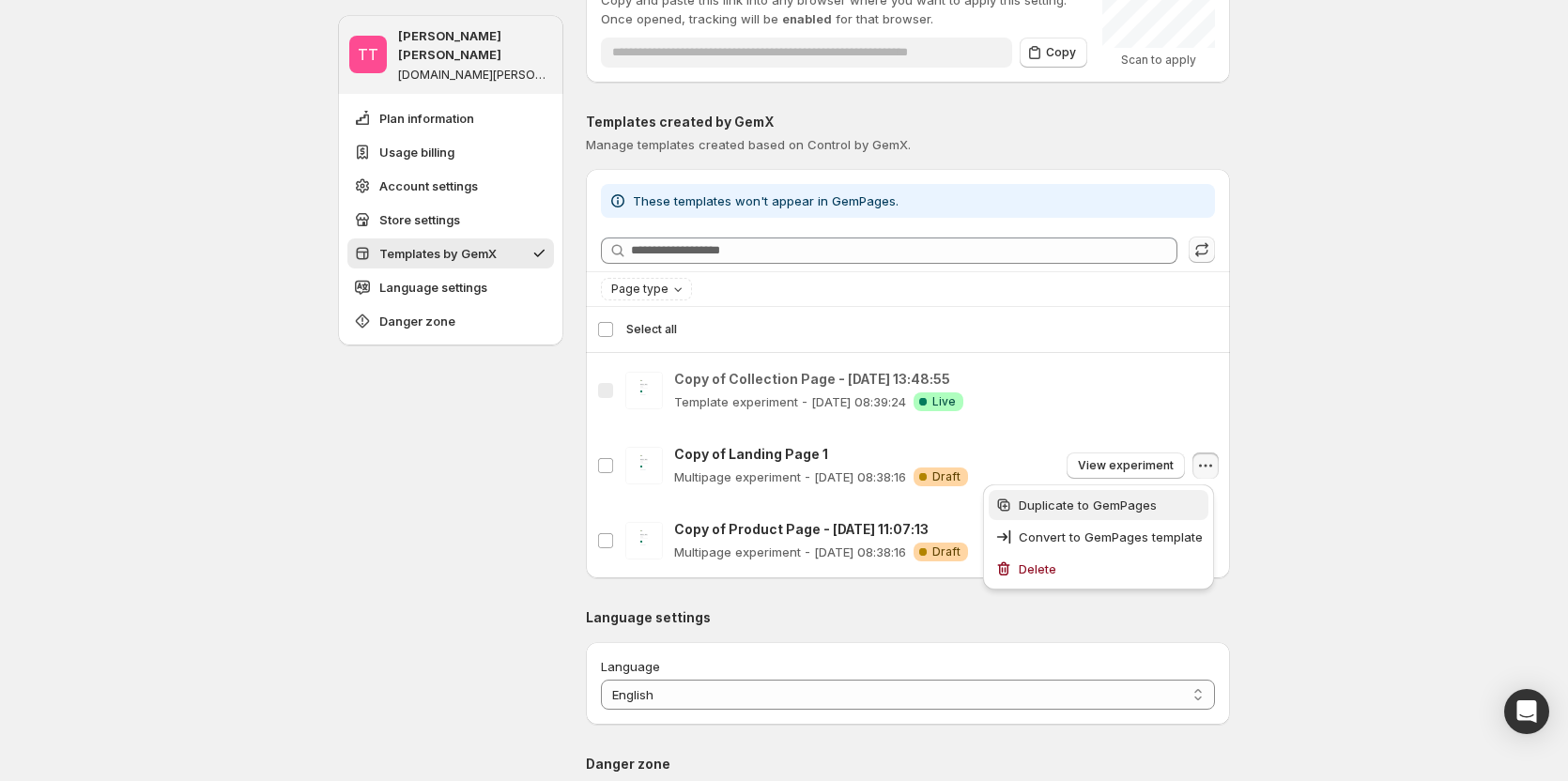
click at [1088, 344] on span "Duplicate to GemPages" at bounding box center [1111, 505] width 184 height 19
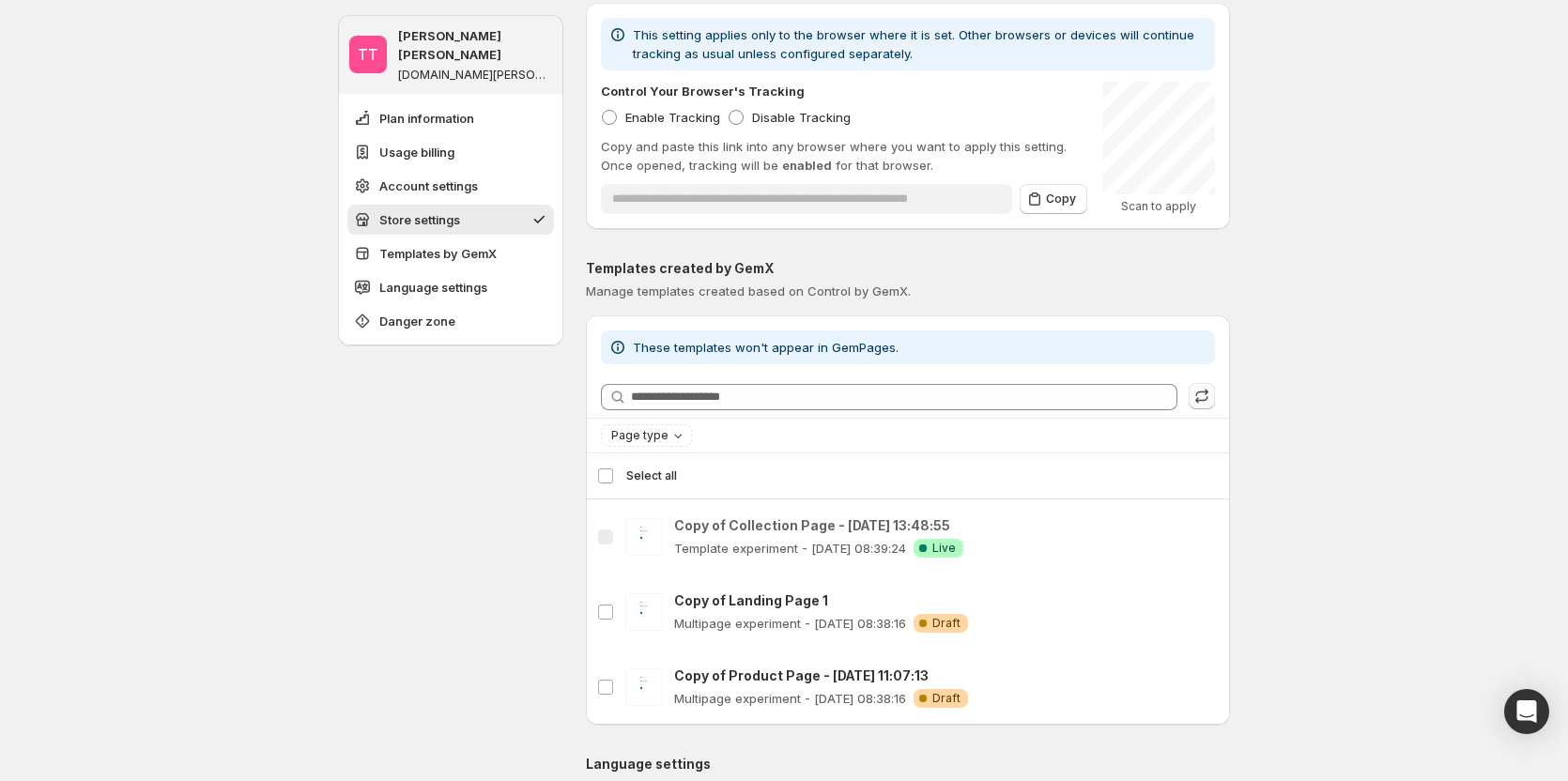
scroll to position [1200, 0]
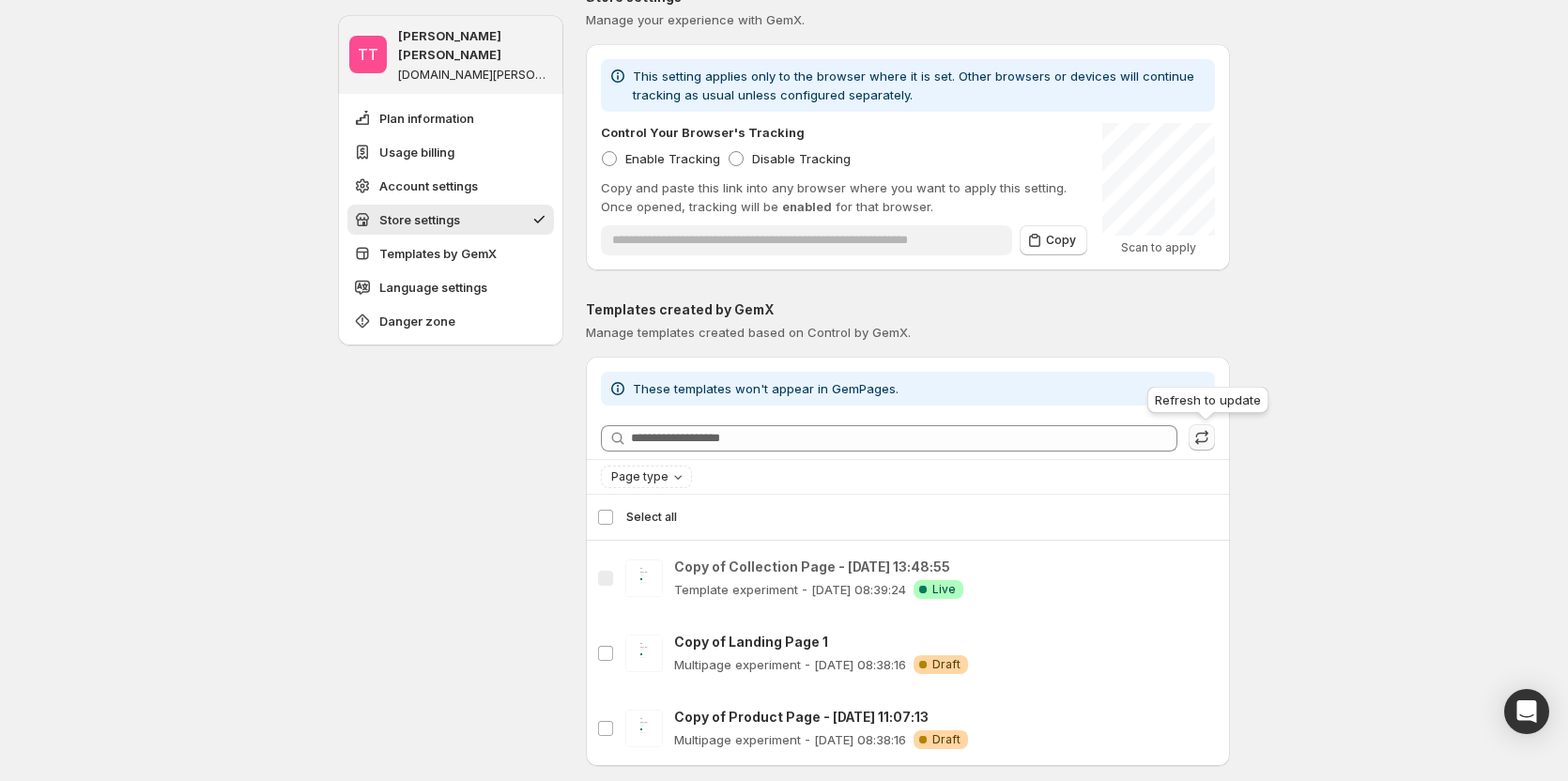
click at [1203, 344] on icon "button" at bounding box center [1202, 437] width 19 height 19
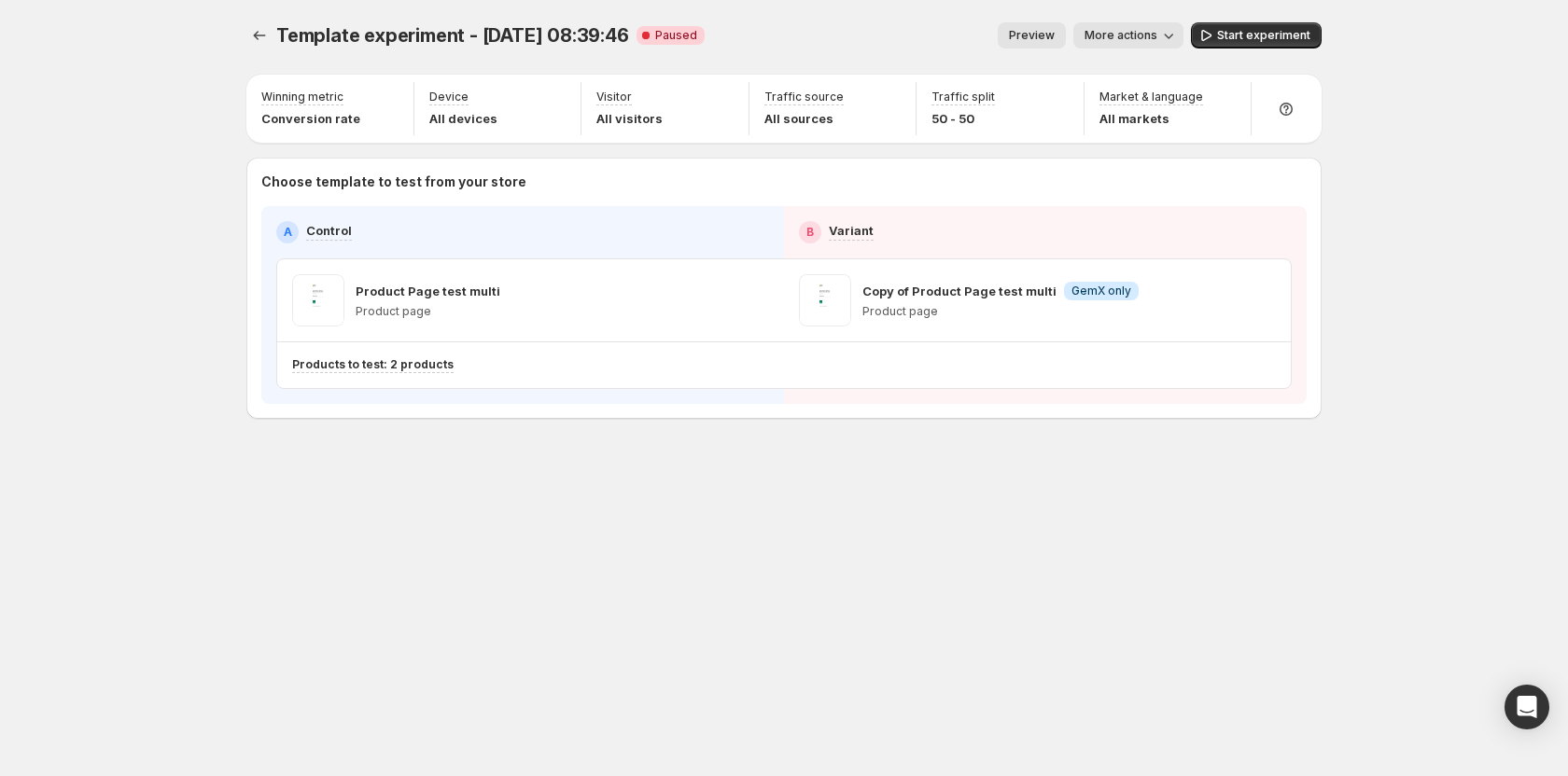
click at [1155, 38] on span "More actions" at bounding box center [1120, 35] width 73 height 15
click at [1133, 94] on button "Rename" at bounding box center [1158, 105] width 146 height 30
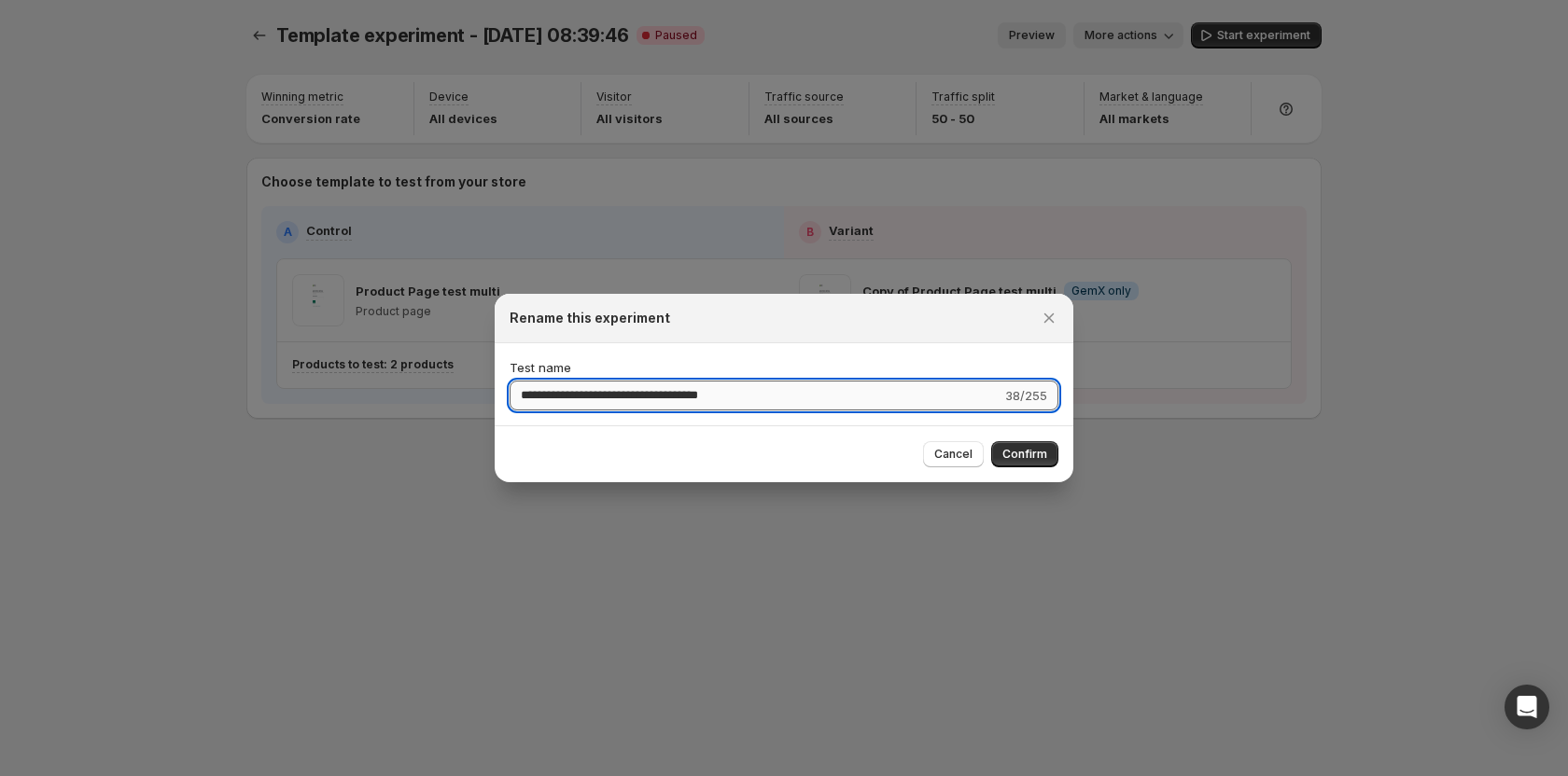
drag, startPoint x: 574, startPoint y: 394, endPoint x: 929, endPoint y: 396, distance: 355.0
click at [929, 396] on input "**********" at bounding box center [755, 395] width 492 height 30
type input "********"
click at [1047, 459] on button "Confirm" at bounding box center [1024, 454] width 68 height 26
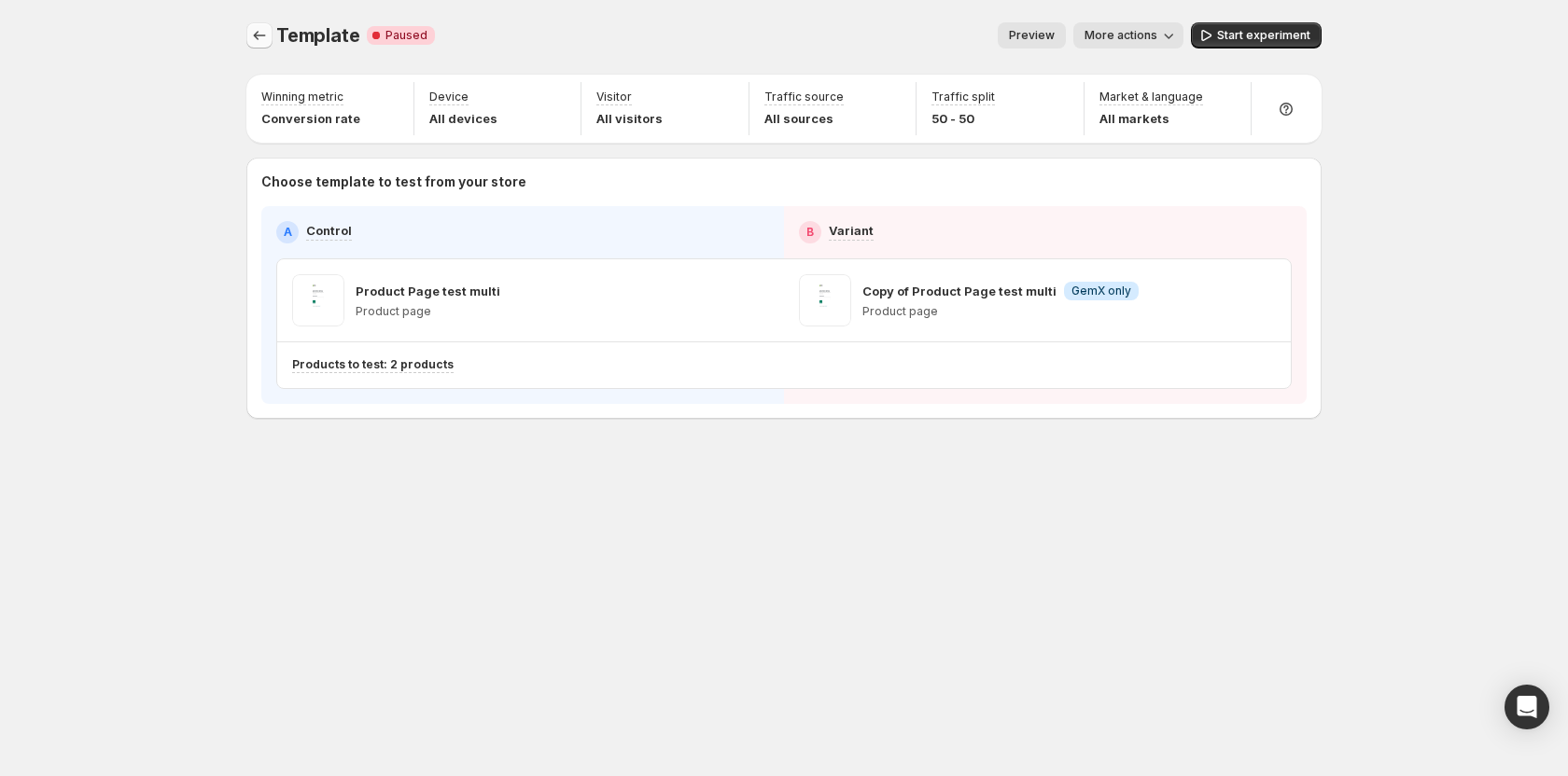
click at [261, 32] on icon "Experiments" at bounding box center [259, 35] width 19 height 19
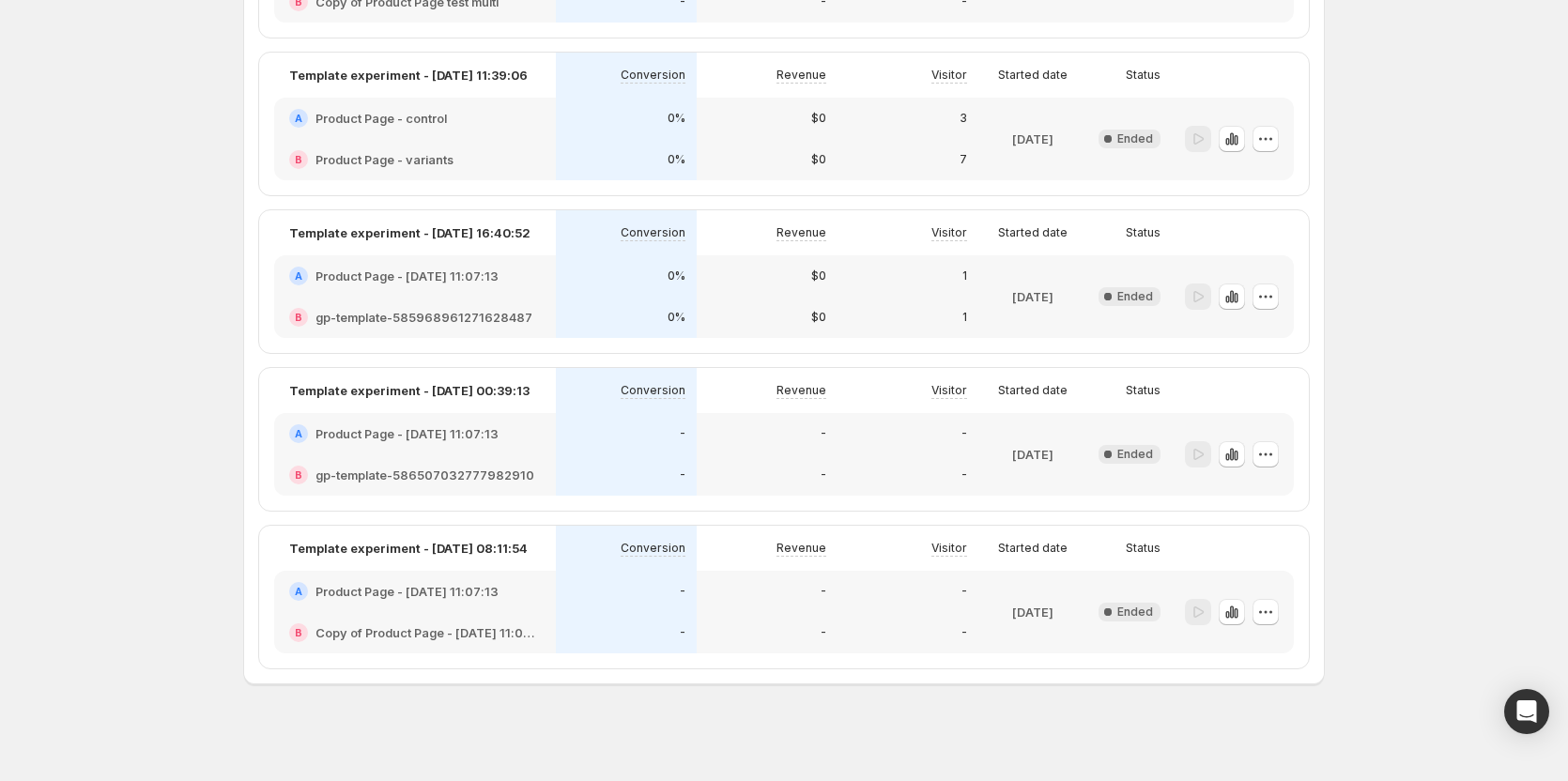
scroll to position [595, 0]
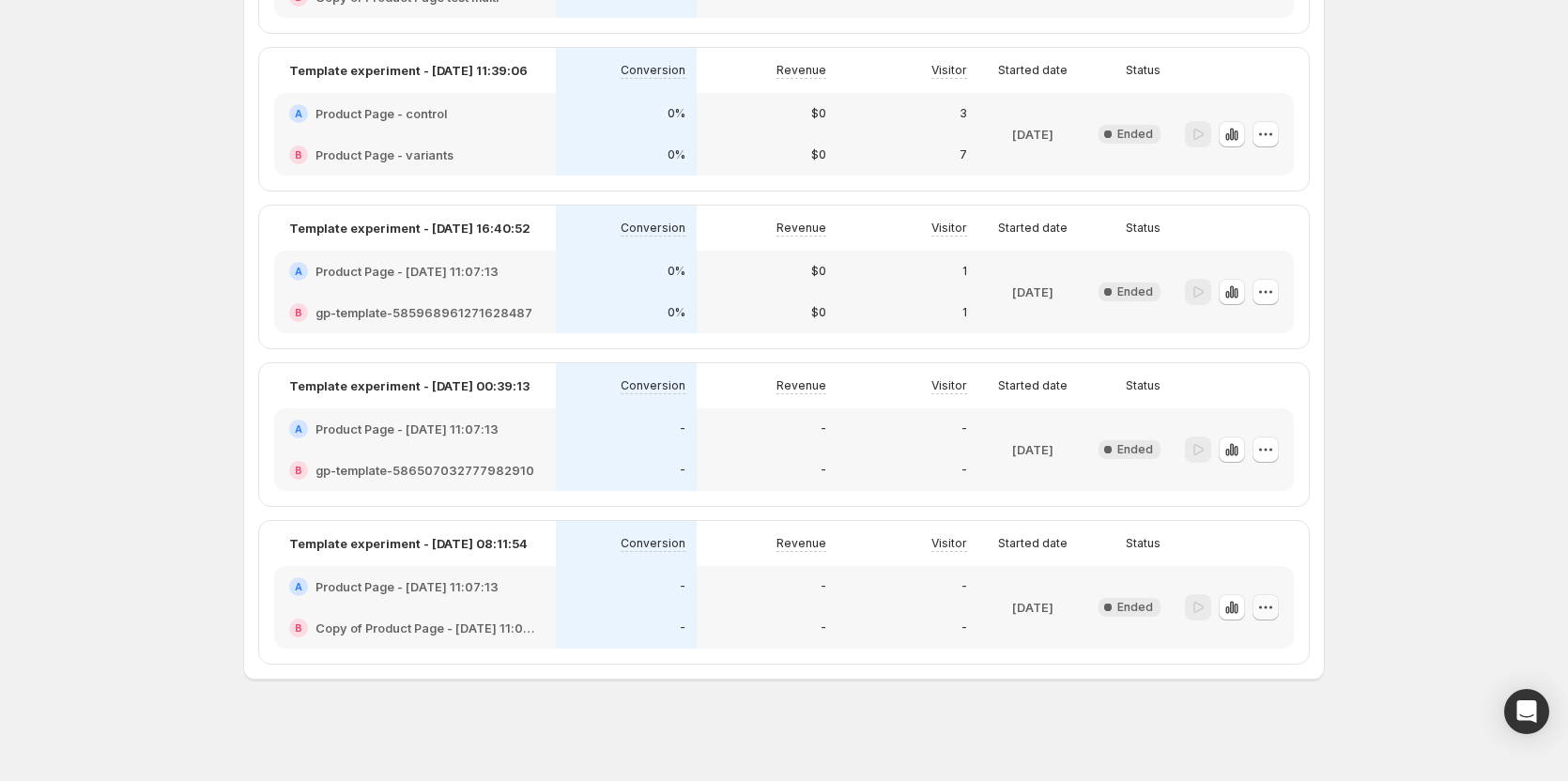
click at [1272, 608] on icon "button" at bounding box center [1265, 607] width 19 height 19
click at [150, 390] on div "Experiments. This page is ready Experiments Create new experiment Template Mult…" at bounding box center [784, 93] width 1568 height 1377
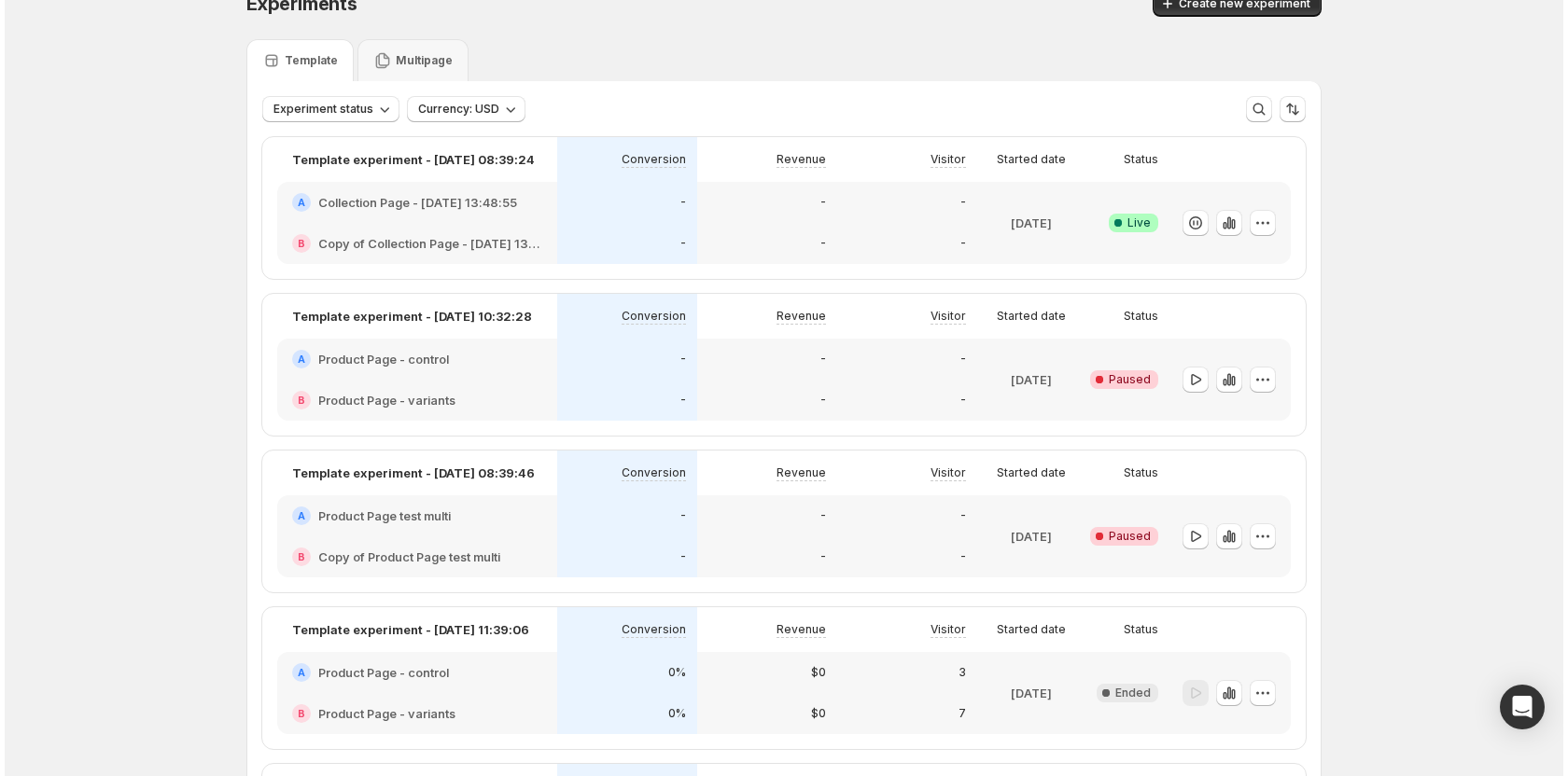
scroll to position [0, 0]
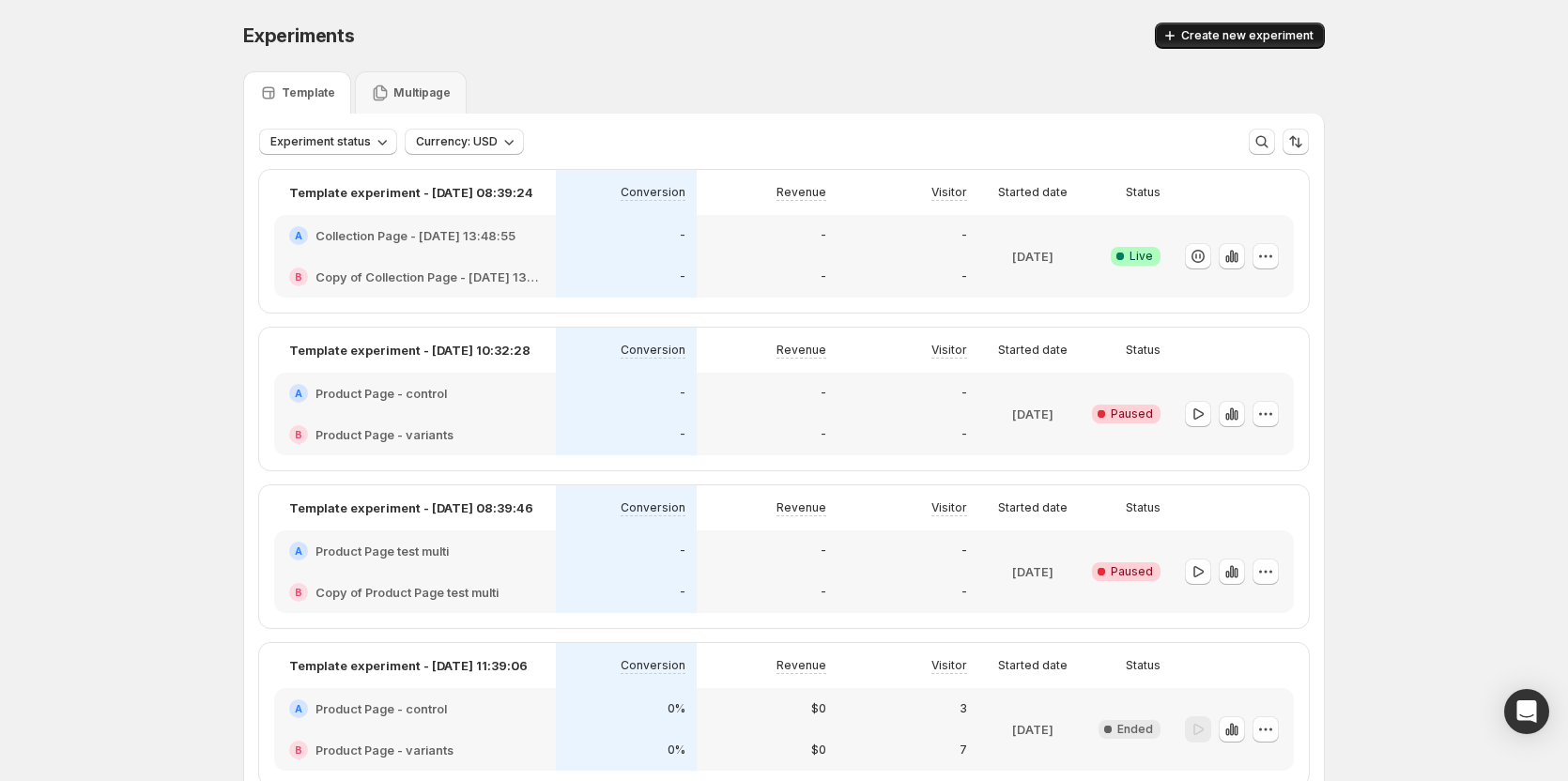
click at [1255, 25] on button "Create new experiment" at bounding box center [1240, 36] width 170 height 26
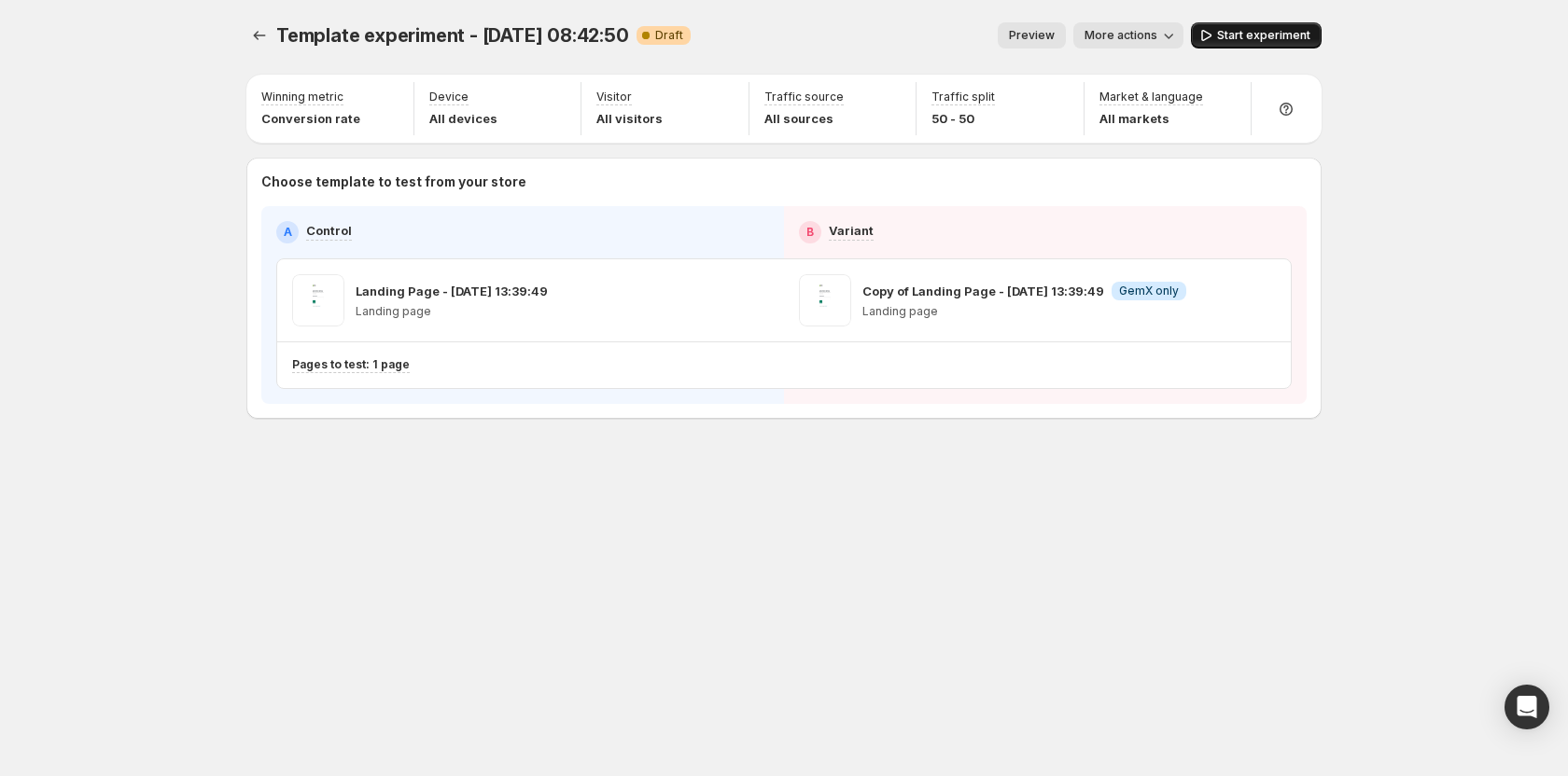
click at [1227, 44] on button "Start experiment" at bounding box center [1255, 36] width 130 height 26
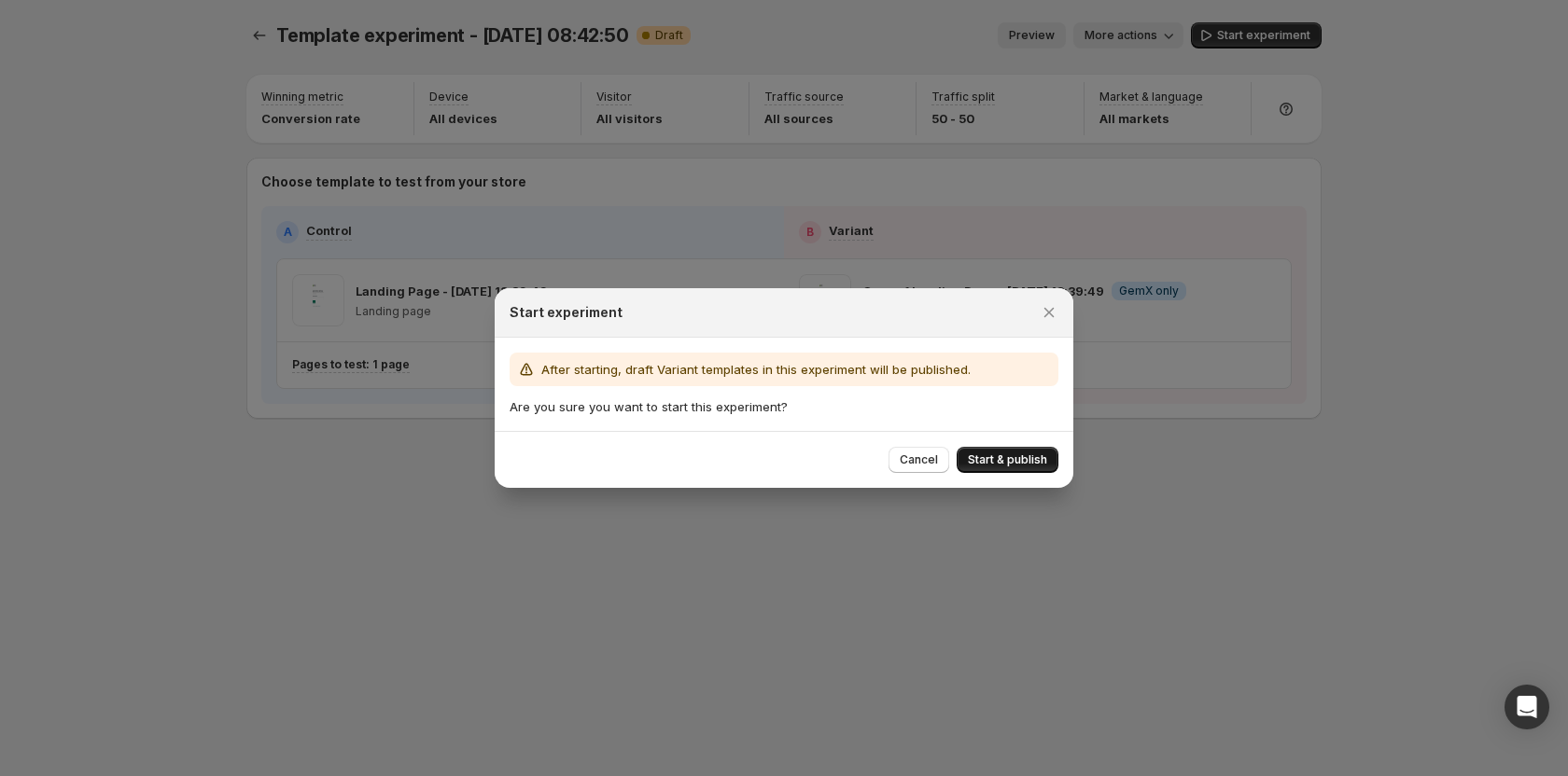
click at [1018, 463] on span "Start & publish" at bounding box center [1008, 459] width 79 height 15
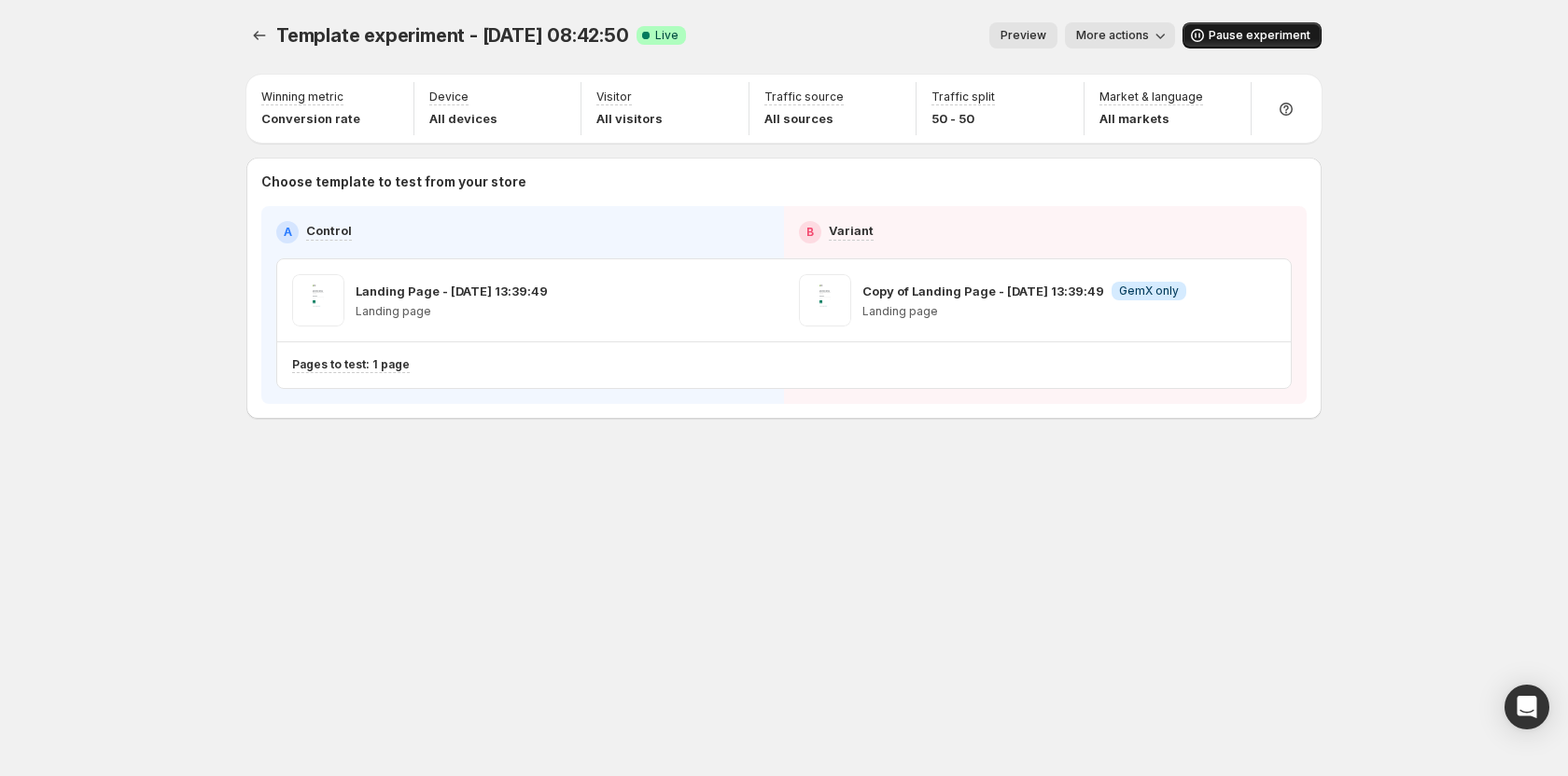
click at [1238, 28] on button "Pause experiment" at bounding box center [1252, 36] width 139 height 26
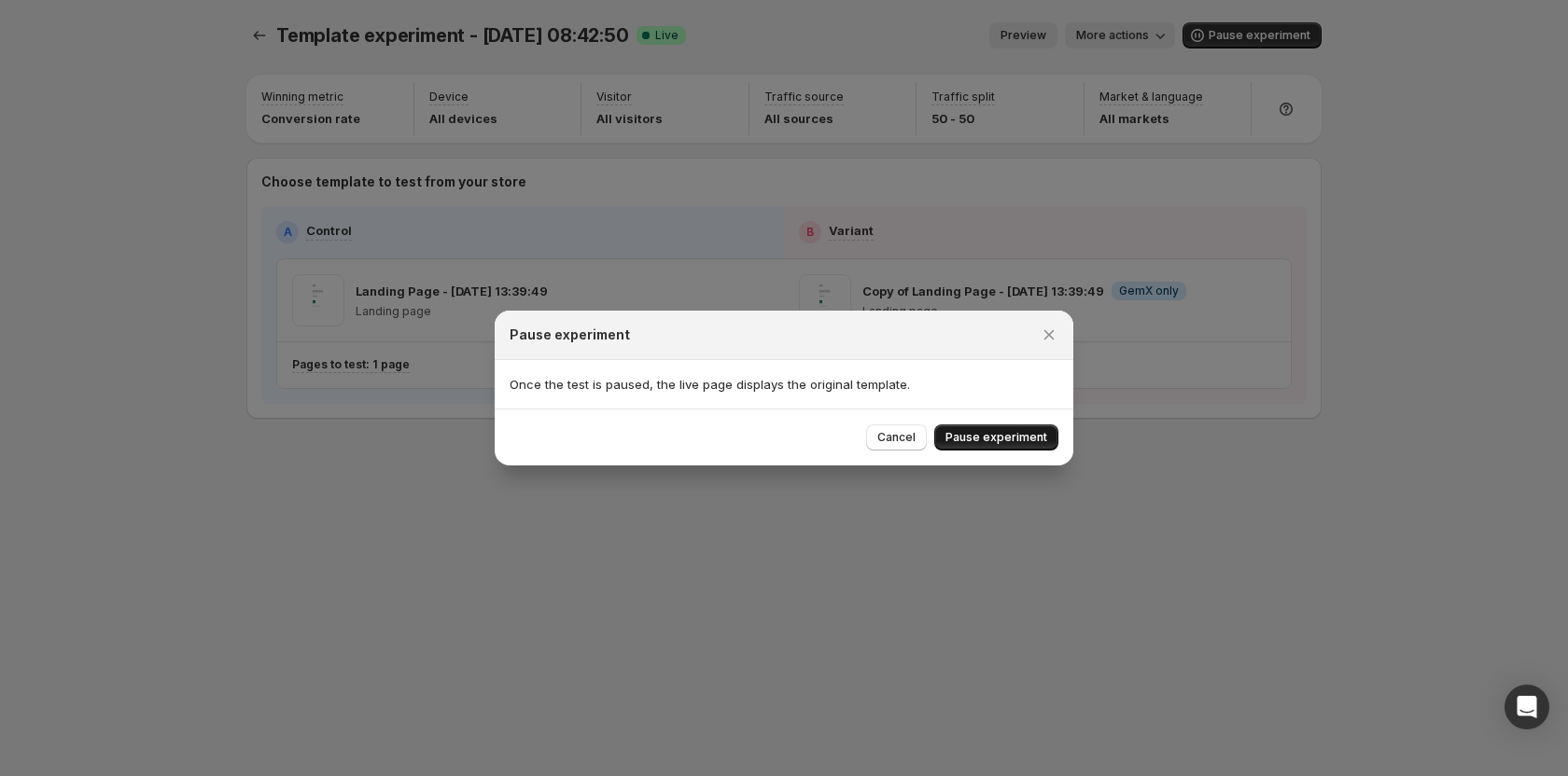
click at [987, 430] on button "Pause experiment" at bounding box center [996, 437] width 124 height 26
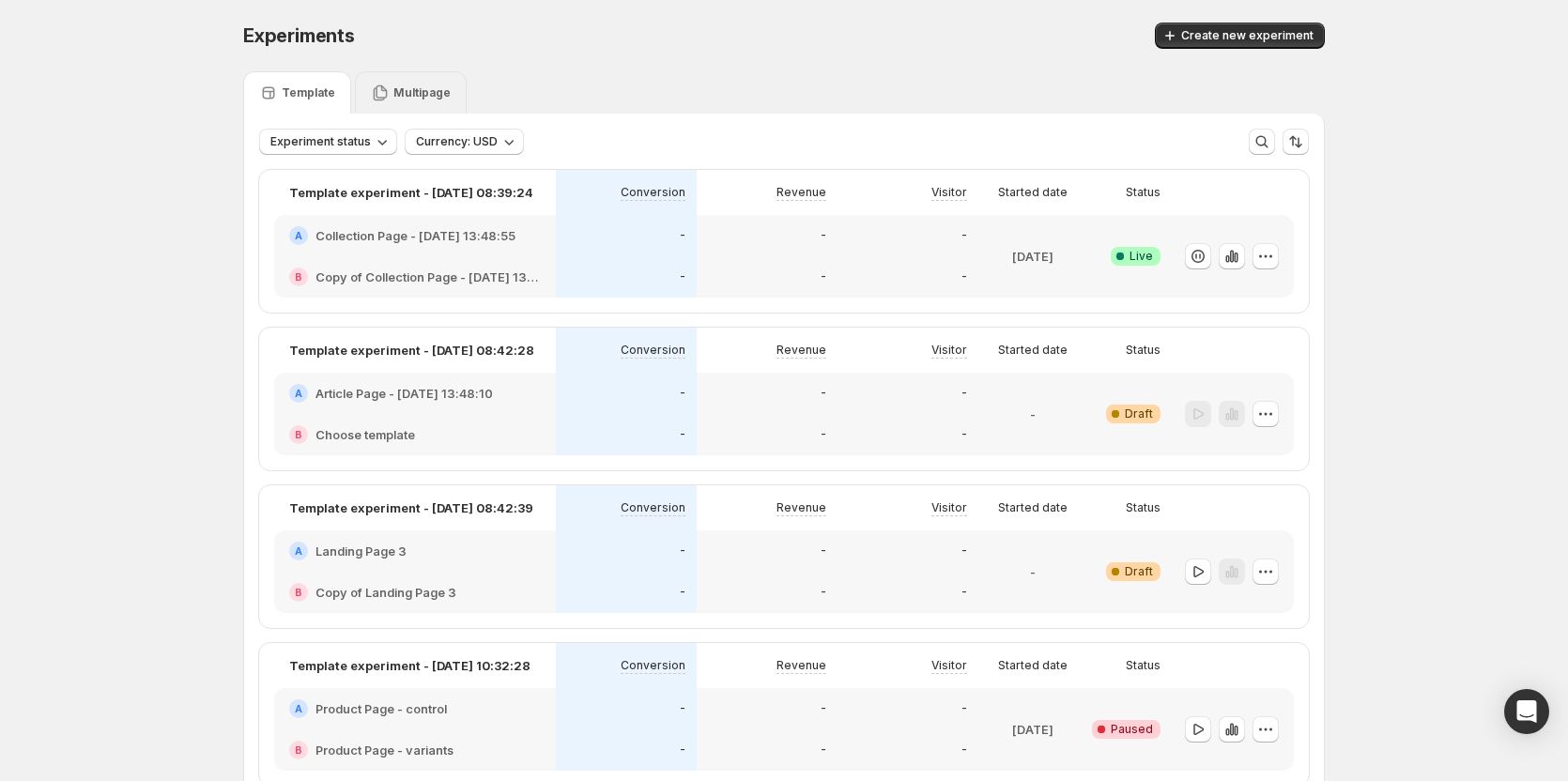
click at [440, 88] on p "Multipage" at bounding box center [421, 92] width 57 height 15
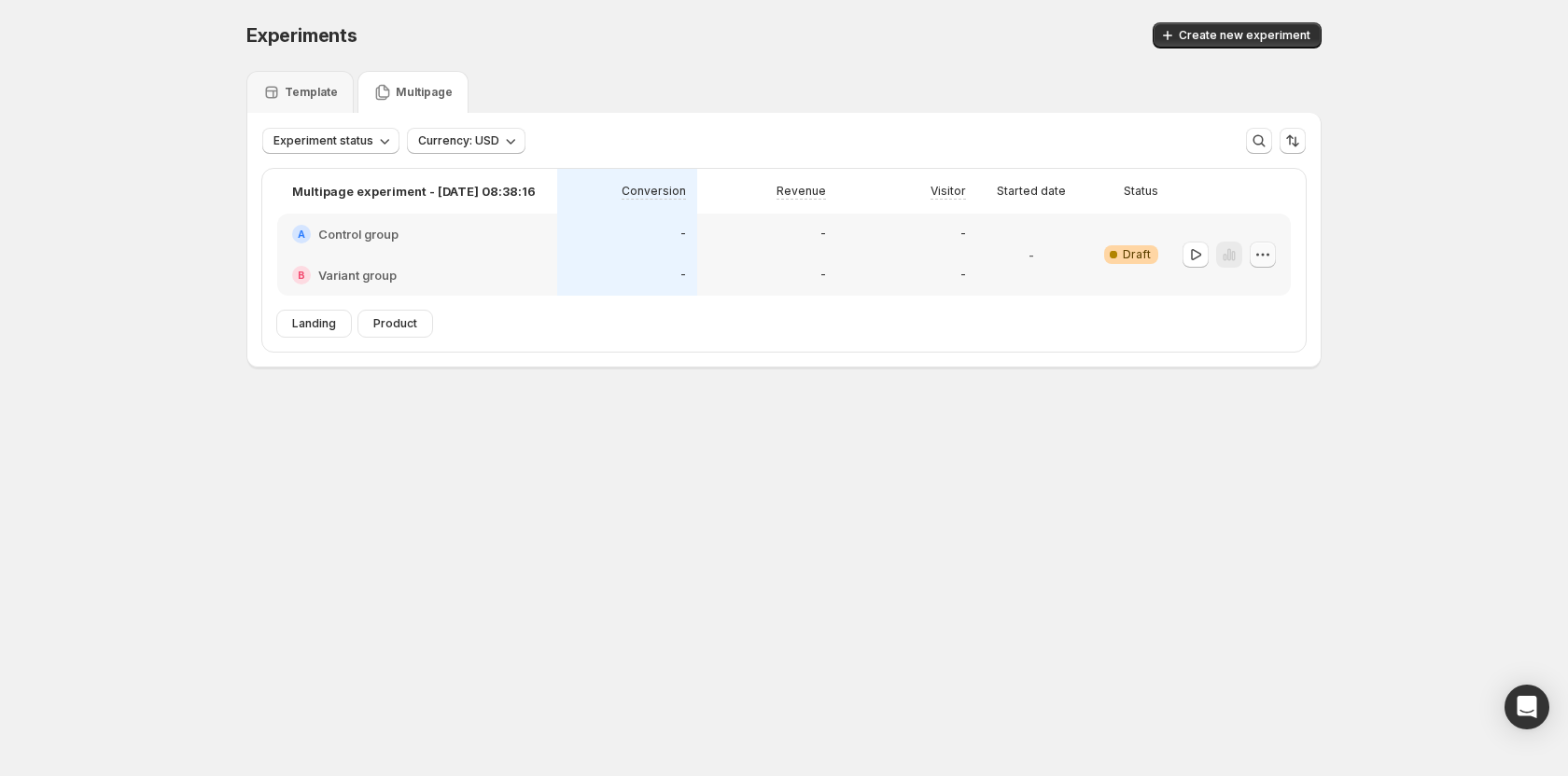
click at [1259, 250] on icon "button" at bounding box center [1262, 254] width 19 height 19
click at [1232, 293] on span "Edit" at bounding box center [1240, 293] width 21 height 15
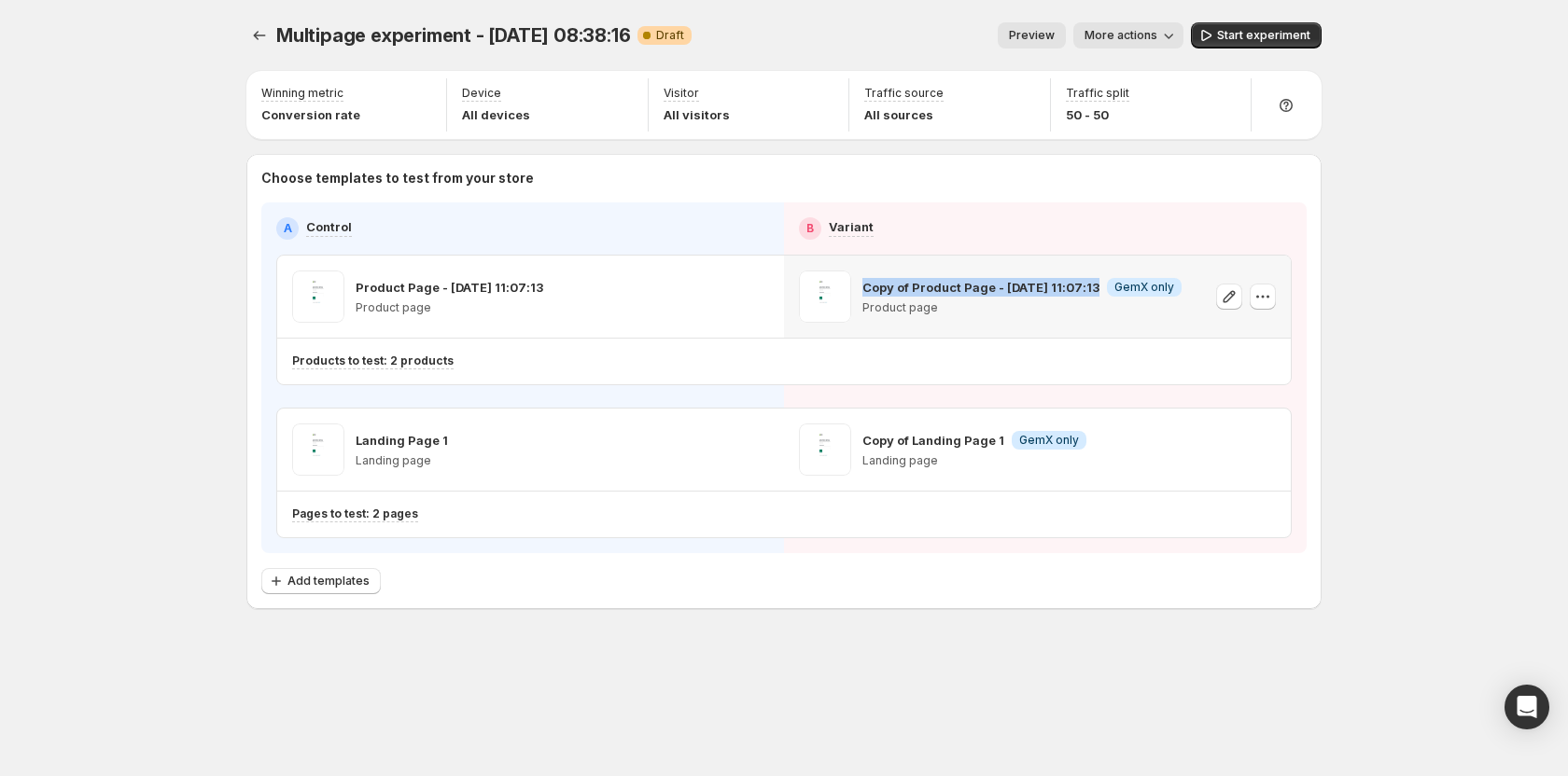
copy p "Copy of Product Page - Jul 8, 11:07:13"
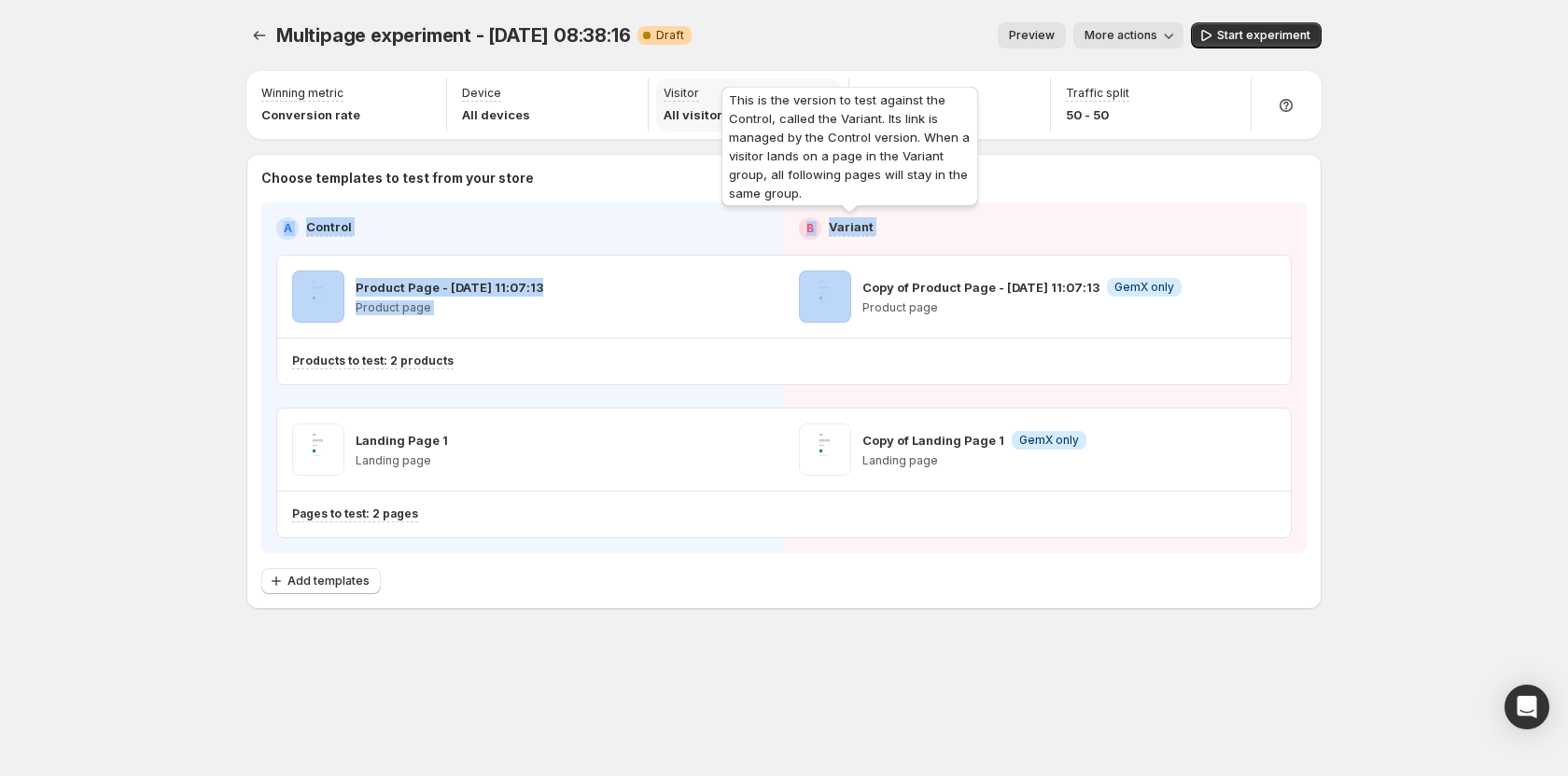
drag, startPoint x: 862, startPoint y: 291, endPoint x: 667, endPoint y: 115, distance: 262.7
click at [669, 135] on div "Winning metric Conversion rate Device All devices Visitor All visitors Traffic …" at bounding box center [784, 340] width 1075 height 539
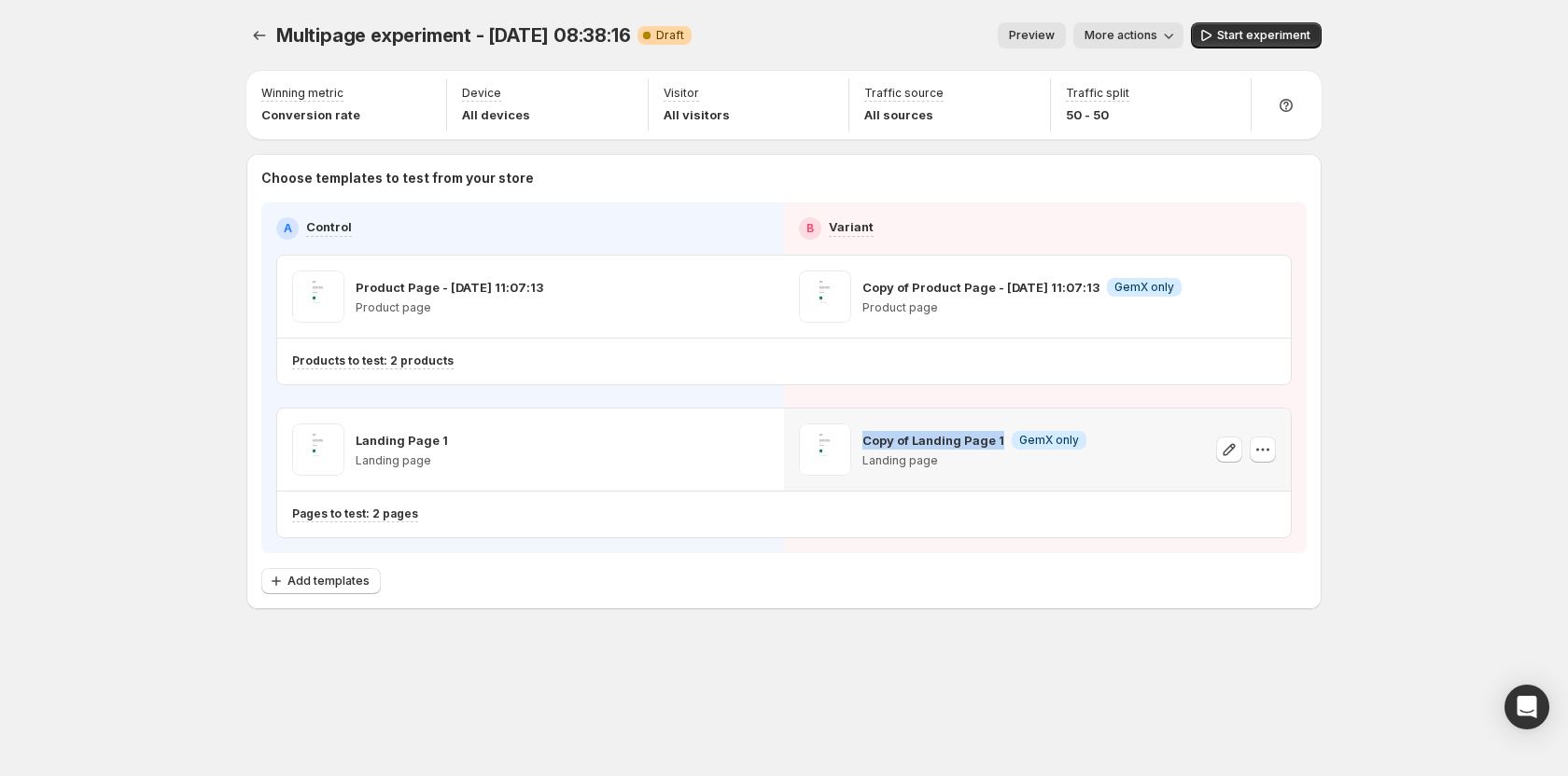
copy p "Copy of Landing Page 1"
drag, startPoint x: 864, startPoint y: 437, endPoint x: 999, endPoint y: 433, distance: 135.1
click at [999, 433] on p "Copy of Landing Page 1" at bounding box center [933, 440] width 142 height 19
click at [1411, 504] on div "Multipage experiment - Oct 10, 08:38:16. This page is ready Multipage experimen…" at bounding box center [784, 388] width 1568 height 776
click at [265, 34] on icon "Experiments" at bounding box center [259, 35] width 19 height 19
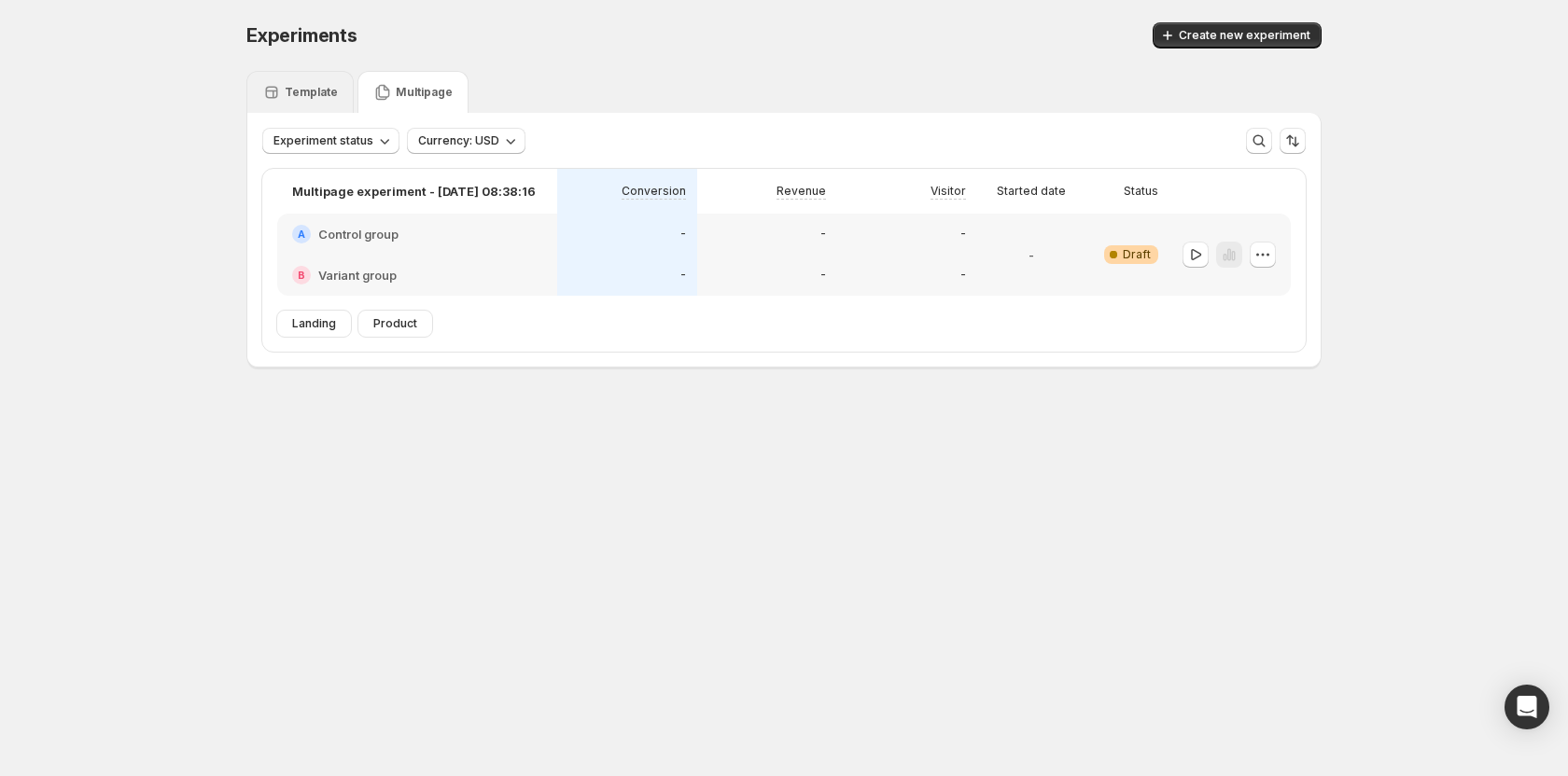
click at [293, 95] on p "Template" at bounding box center [311, 91] width 54 height 15
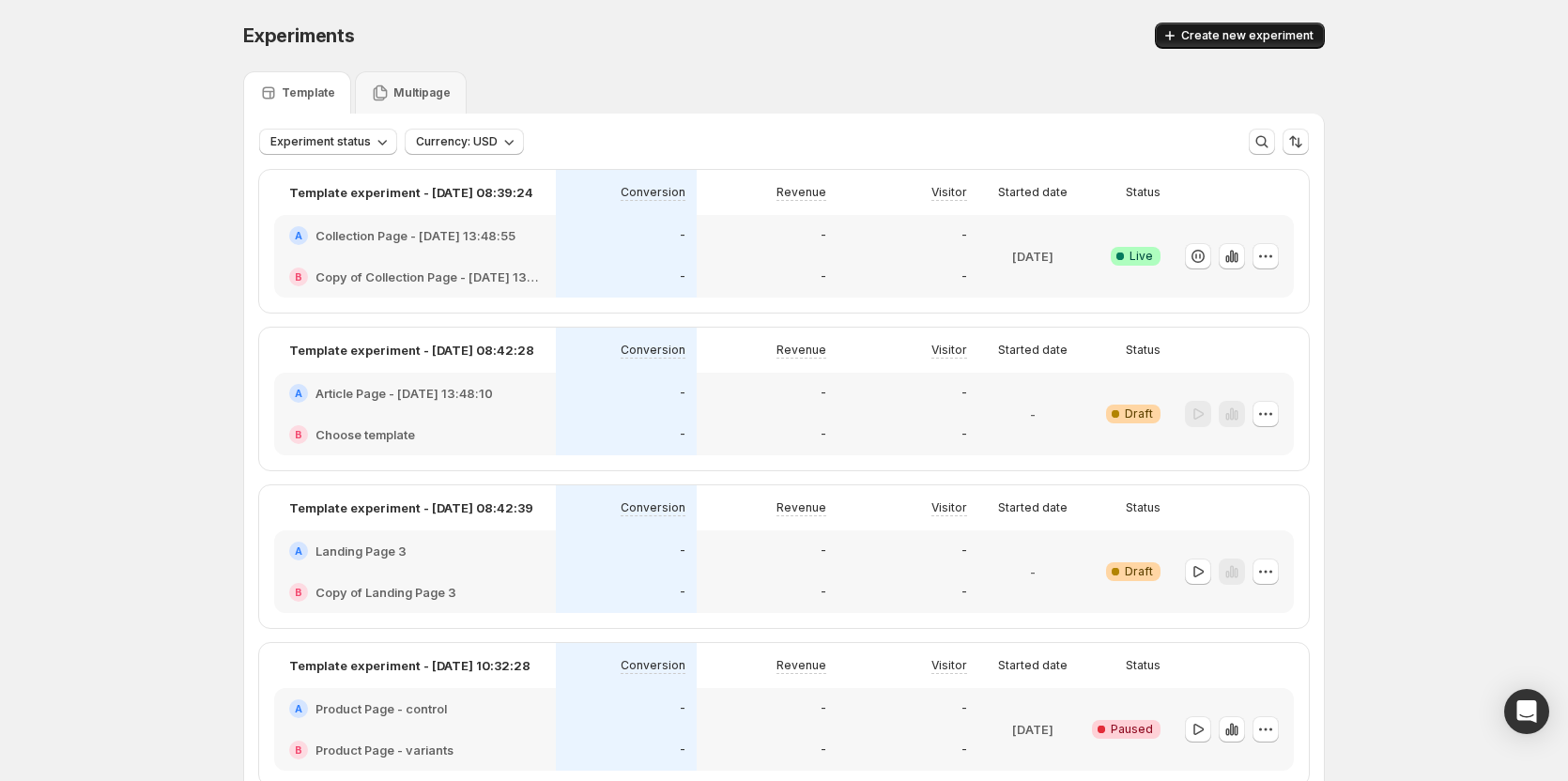
click at [1241, 35] on span "Create new experiment" at bounding box center [1247, 35] width 132 height 15
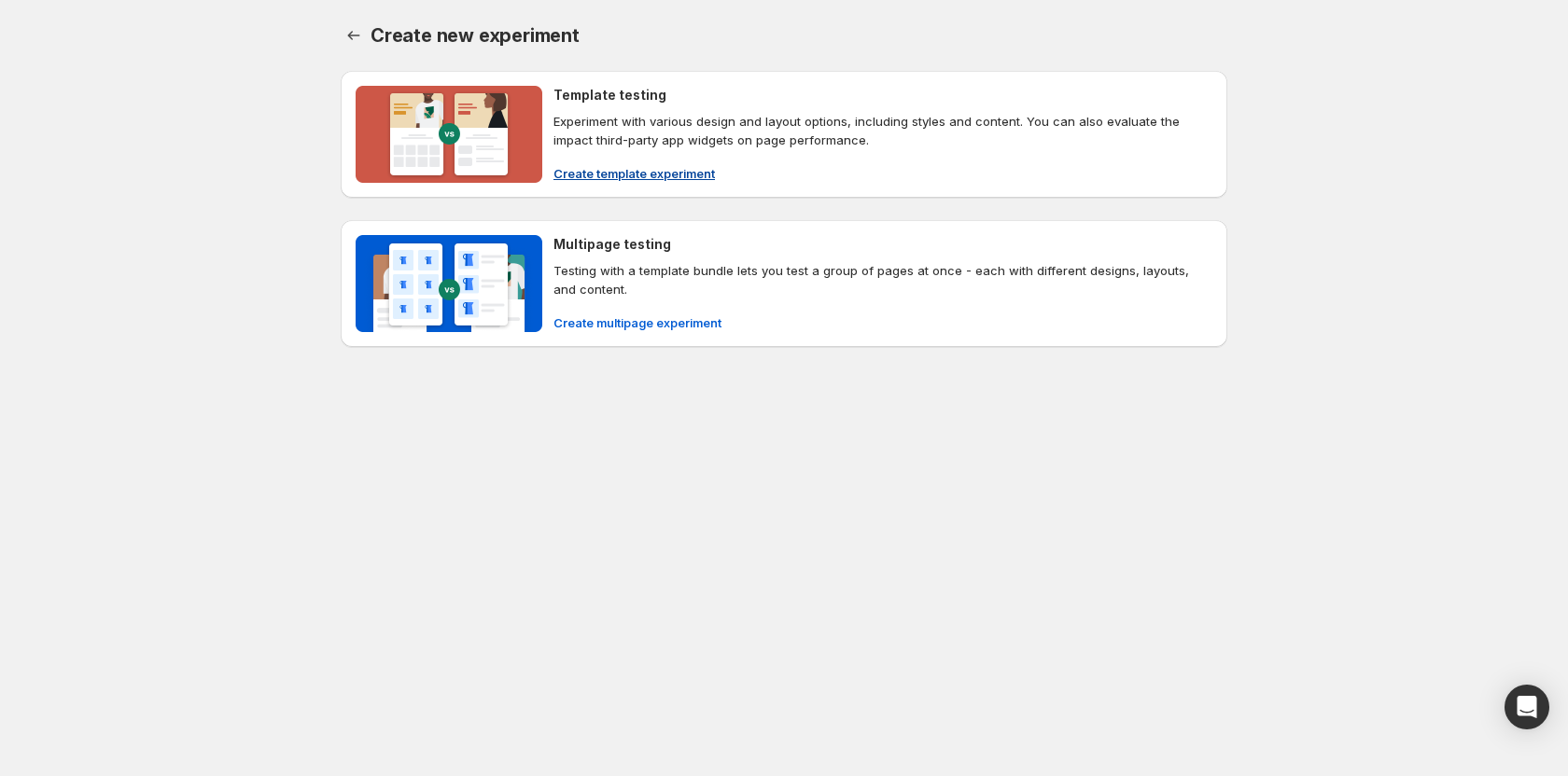
click at [614, 176] on span "Create template experiment" at bounding box center [634, 173] width 161 height 19
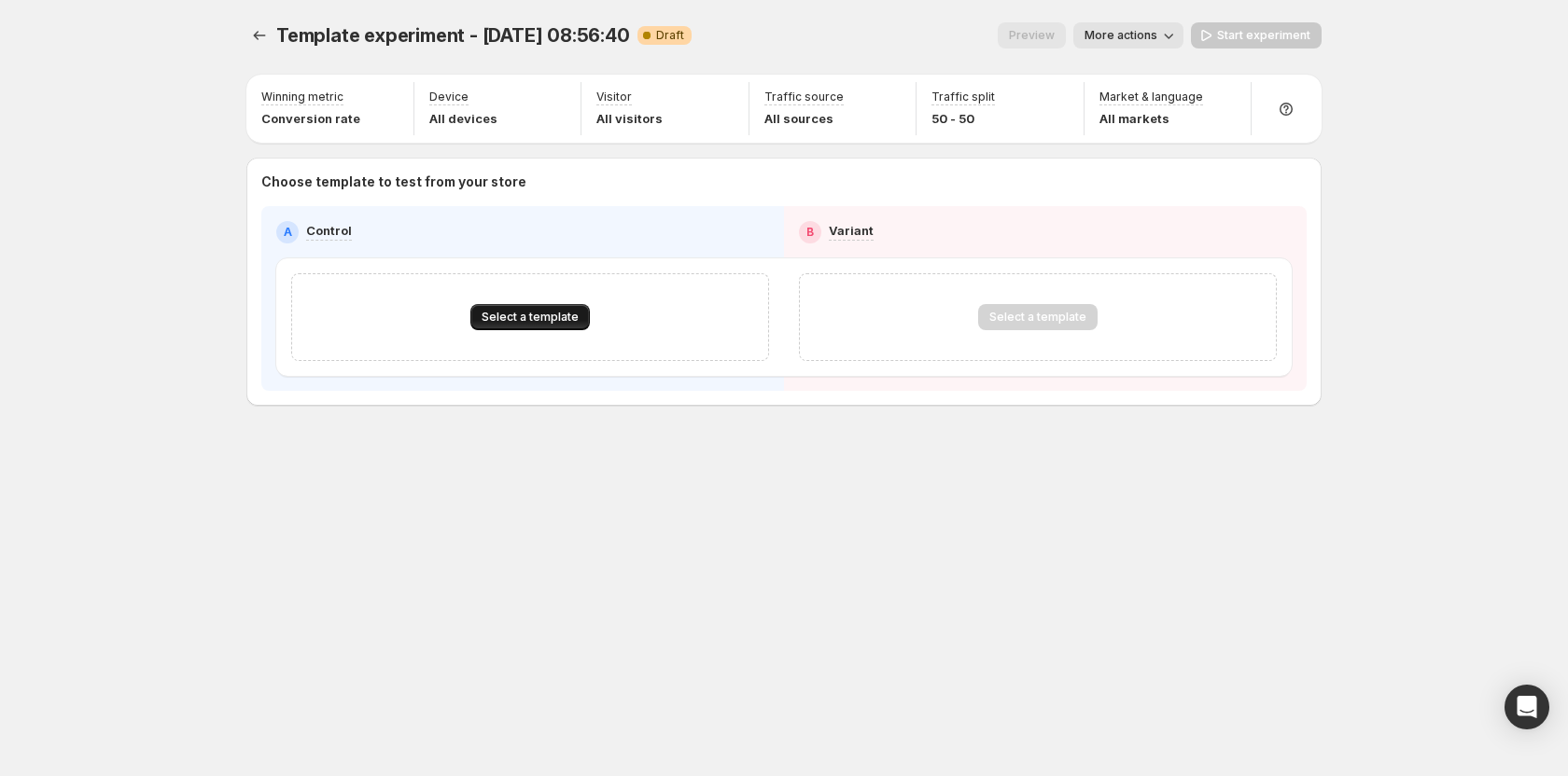
click at [548, 314] on span "Select a template" at bounding box center [531, 317] width 97 height 15
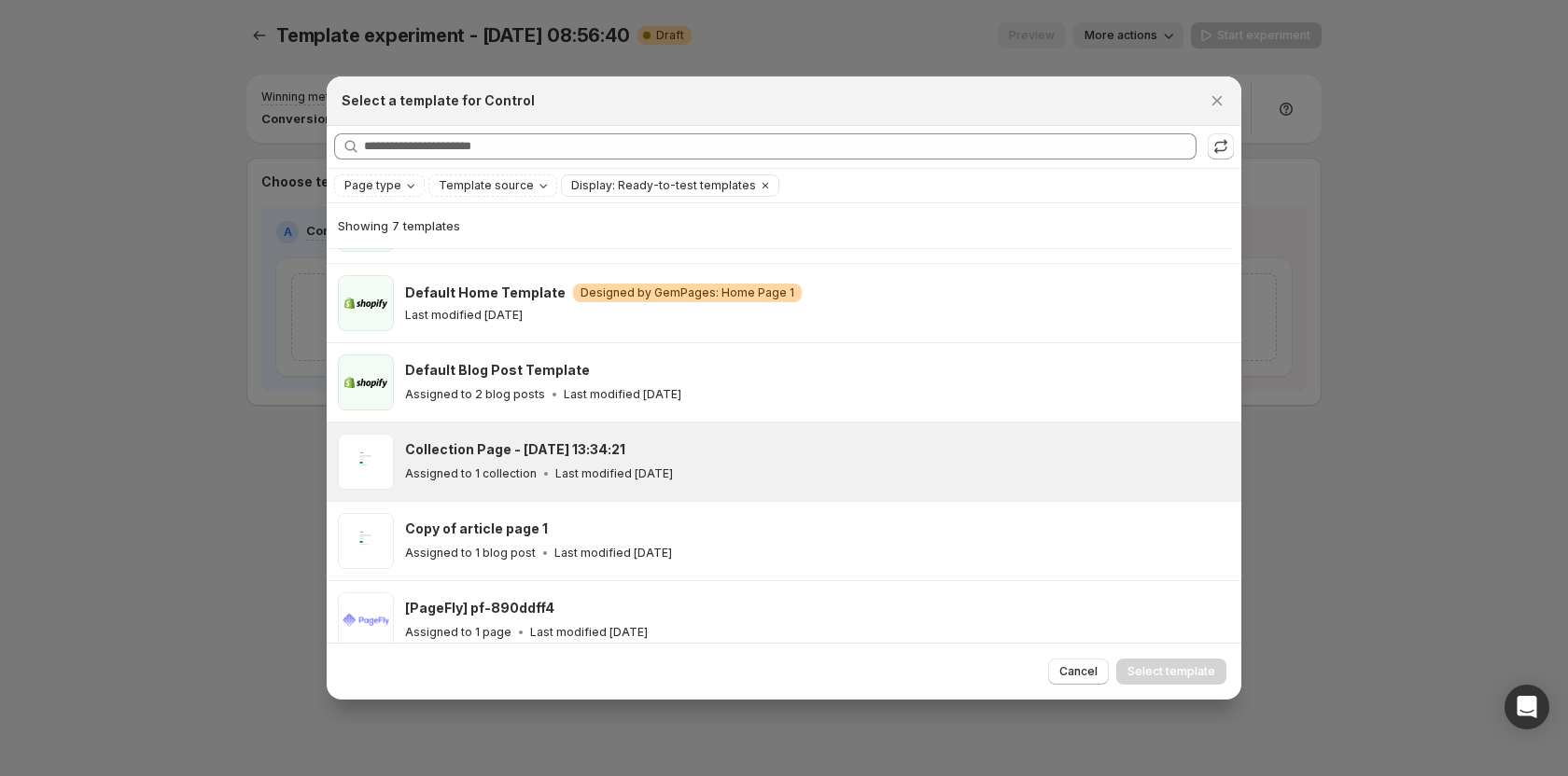
scroll to position [161, 0]
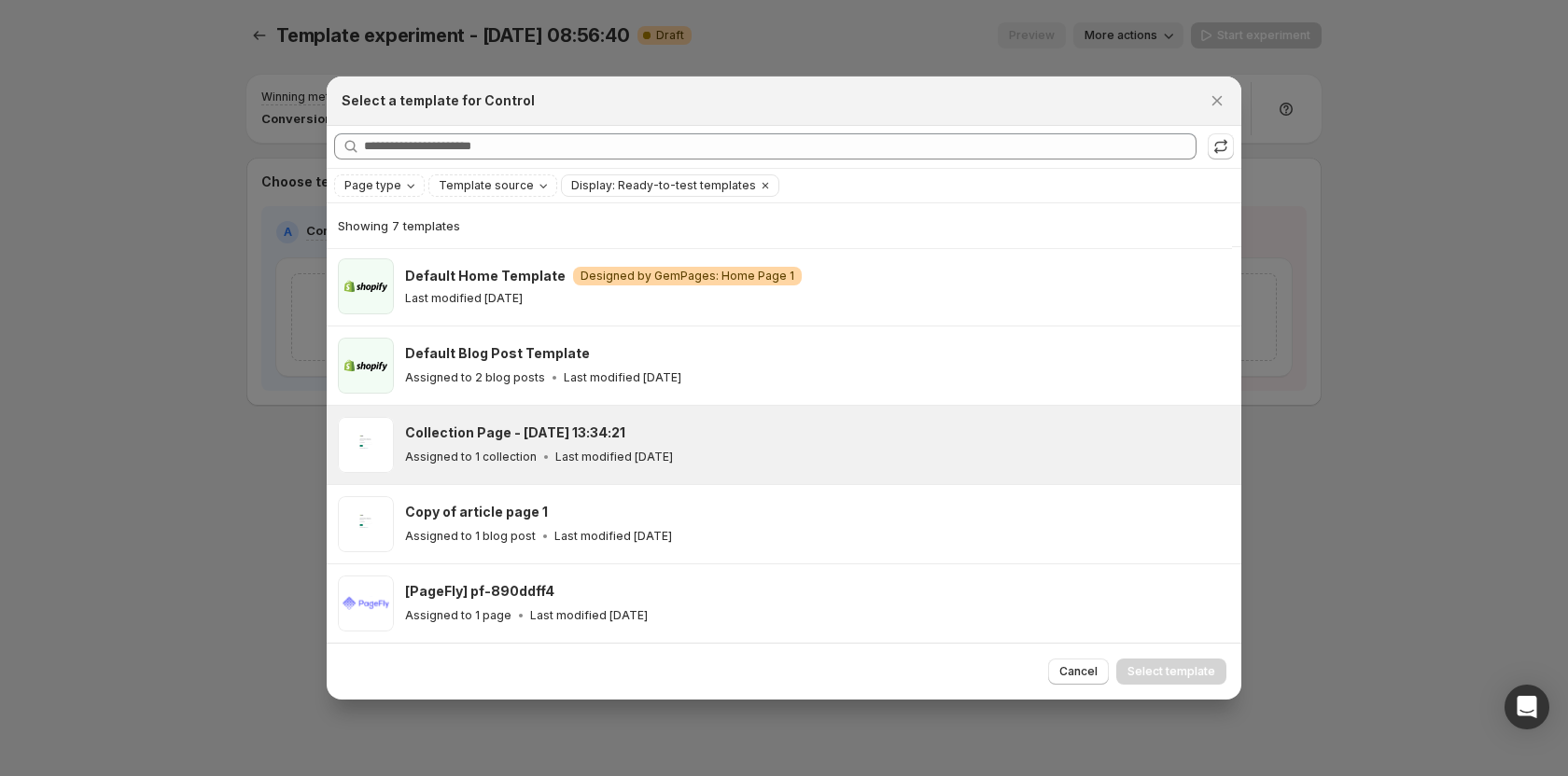
click at [532, 443] on div "Collection Page - Jul 11, 13:34:21 Assigned to 1 collection Last modified 24 da…" at bounding box center [815, 444] width 819 height 43
click at [1185, 680] on span "Select template" at bounding box center [1171, 672] width 87 height 15
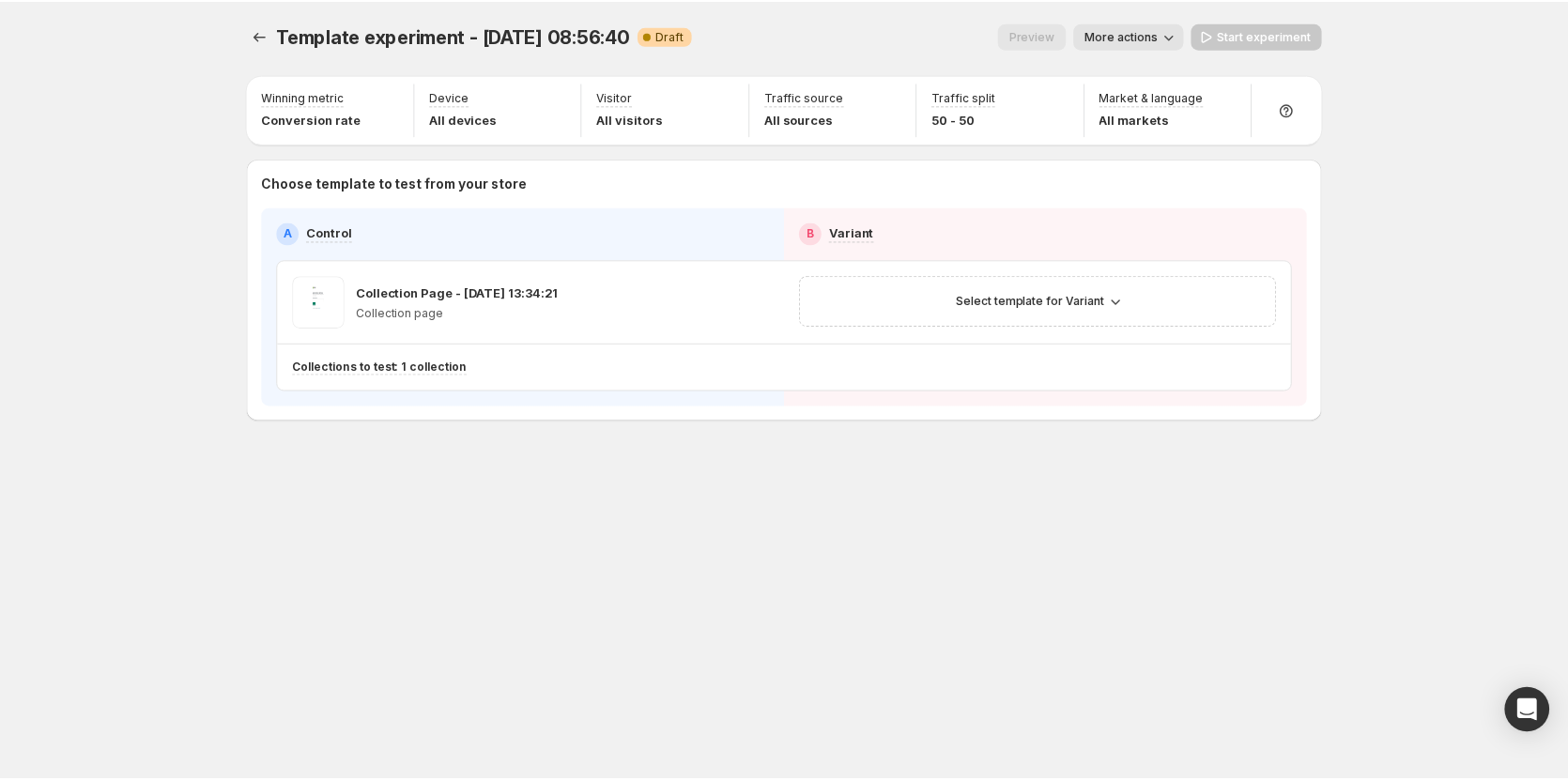
scroll to position [0, 0]
click at [1030, 309] on button "Select template for Variant" at bounding box center [1043, 301] width 187 height 26
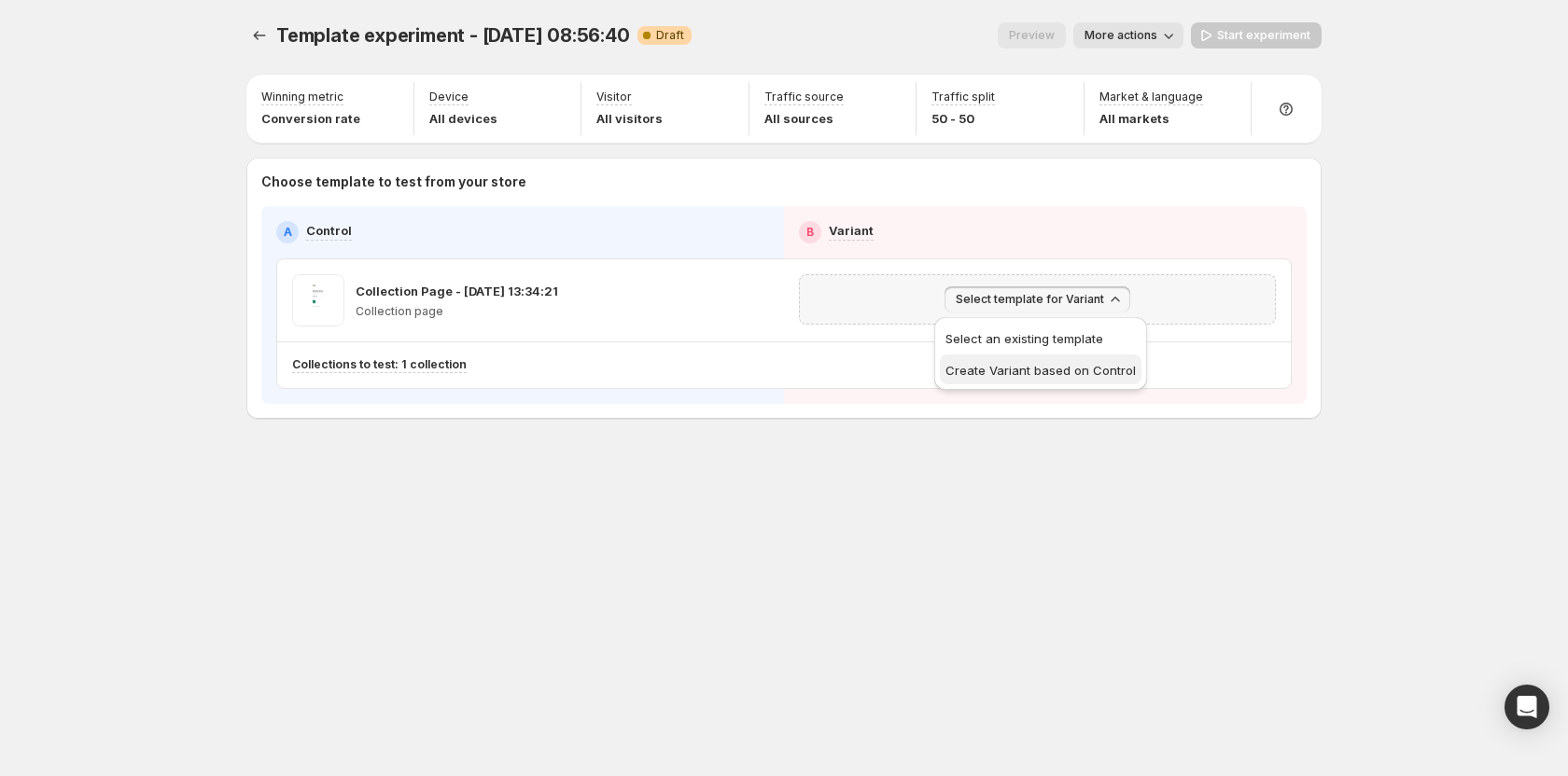
click at [1023, 372] on span "Create Variant based on Control" at bounding box center [1040, 370] width 191 height 15
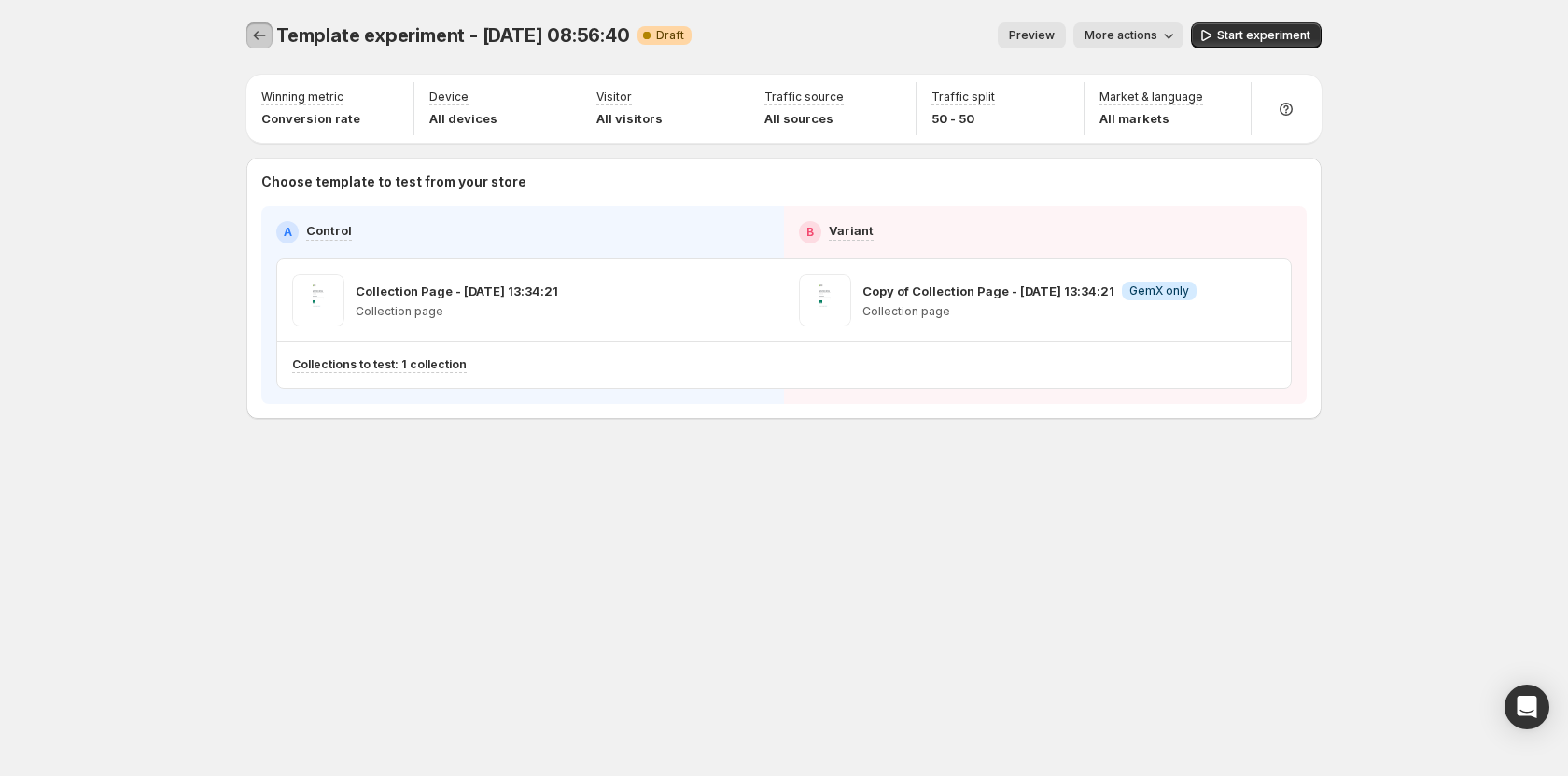
click at [267, 38] on icon "Experiments" at bounding box center [259, 35] width 19 height 19
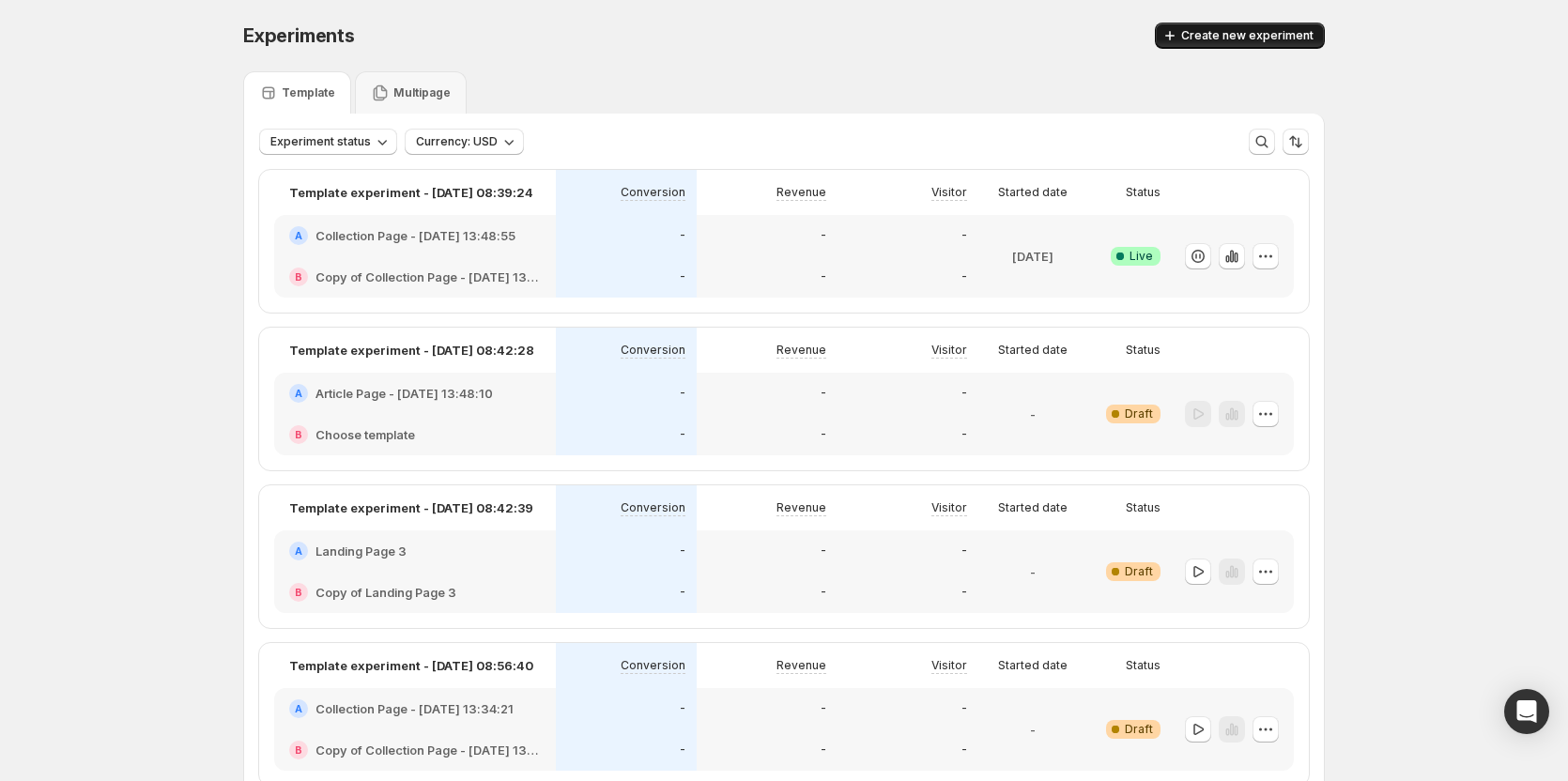
click at [1252, 27] on button "Create new experiment" at bounding box center [1240, 36] width 170 height 26
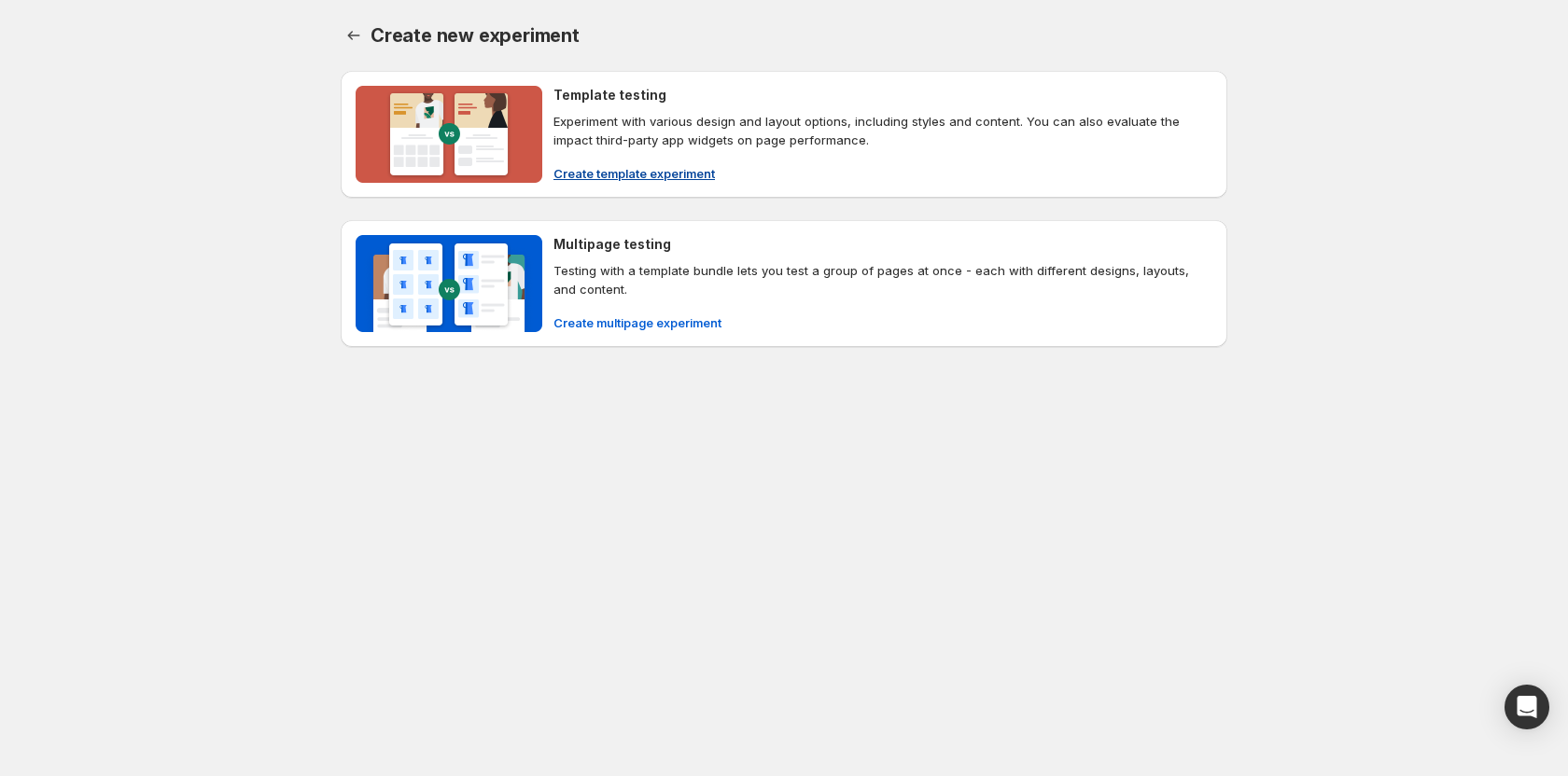
click at [706, 163] on button "Create template experiment" at bounding box center [634, 174] width 184 height 30
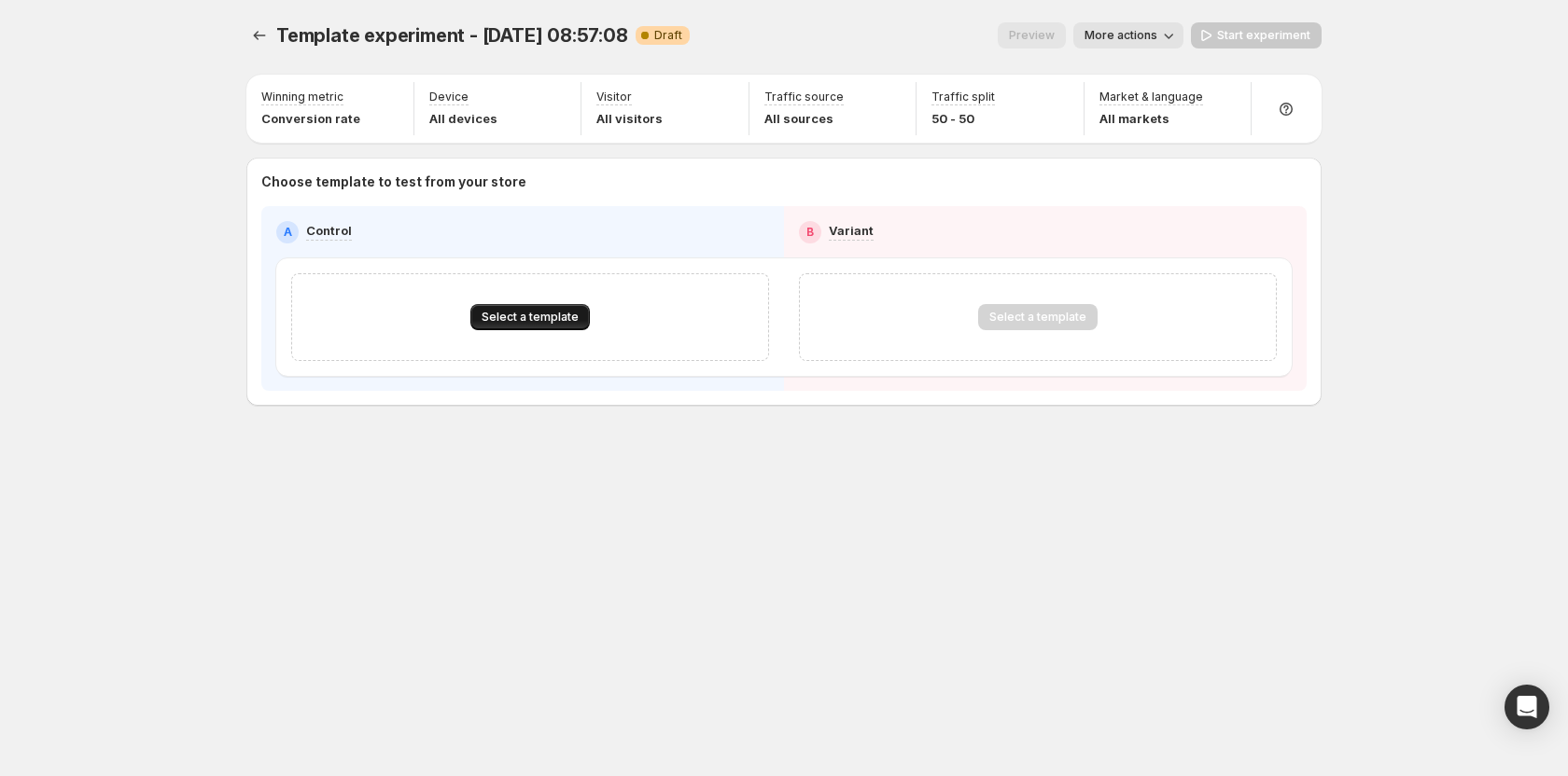
click at [542, 307] on button "Select a template" at bounding box center [530, 317] width 119 height 26
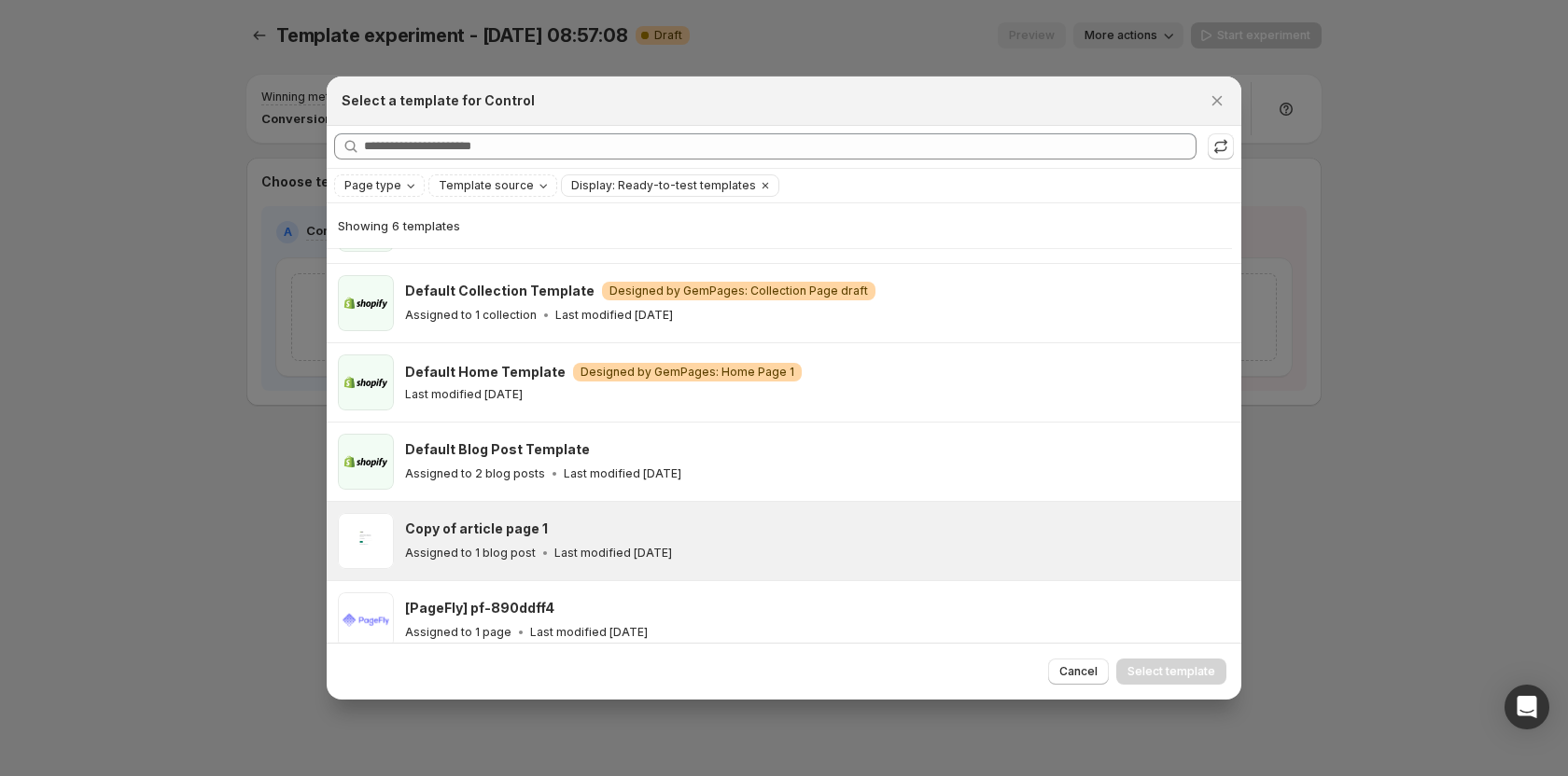
scroll to position [81, 0]
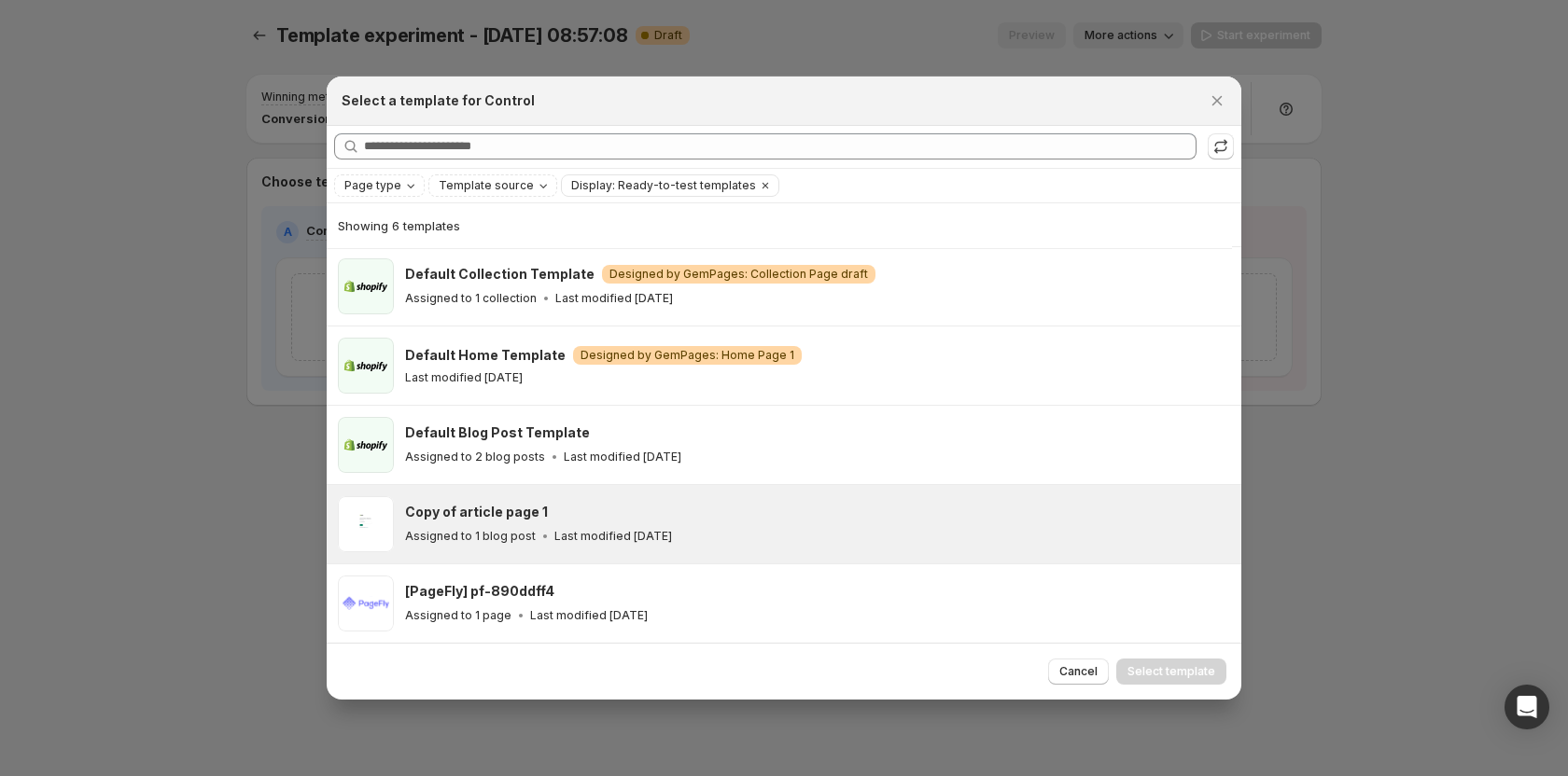
click at [471, 525] on div "Copy of article page 1 Assigned to 1 blog post Last modified 24 days ago" at bounding box center [815, 524] width 819 height 43
click at [1171, 677] on span "Select template" at bounding box center [1171, 672] width 87 height 15
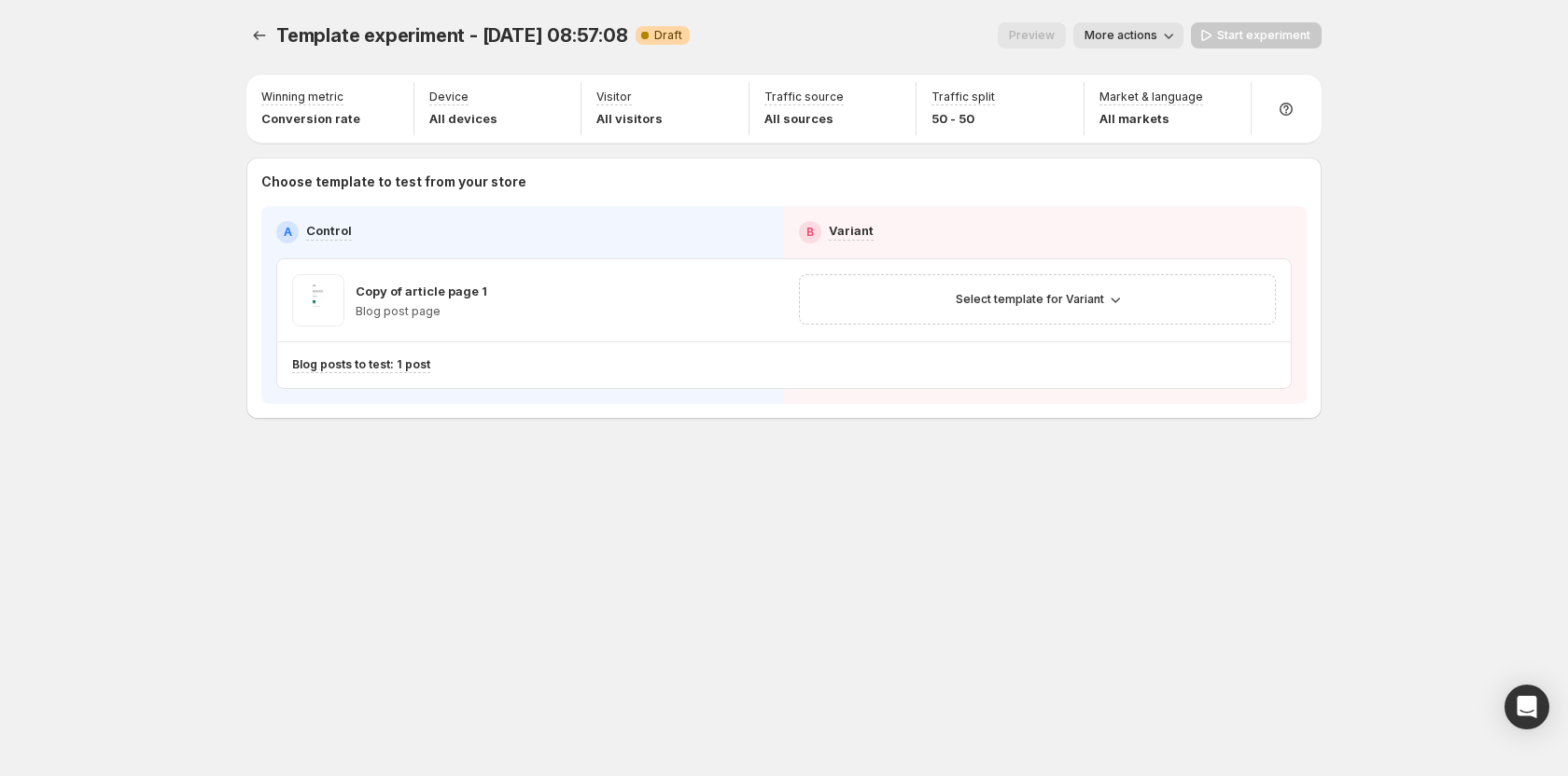
scroll to position [2, 0]
click at [1025, 295] on span "Select template for Variant" at bounding box center [1029, 299] width 148 height 15
click at [1015, 372] on span "Create Variant based on Control" at bounding box center [1040, 370] width 191 height 15
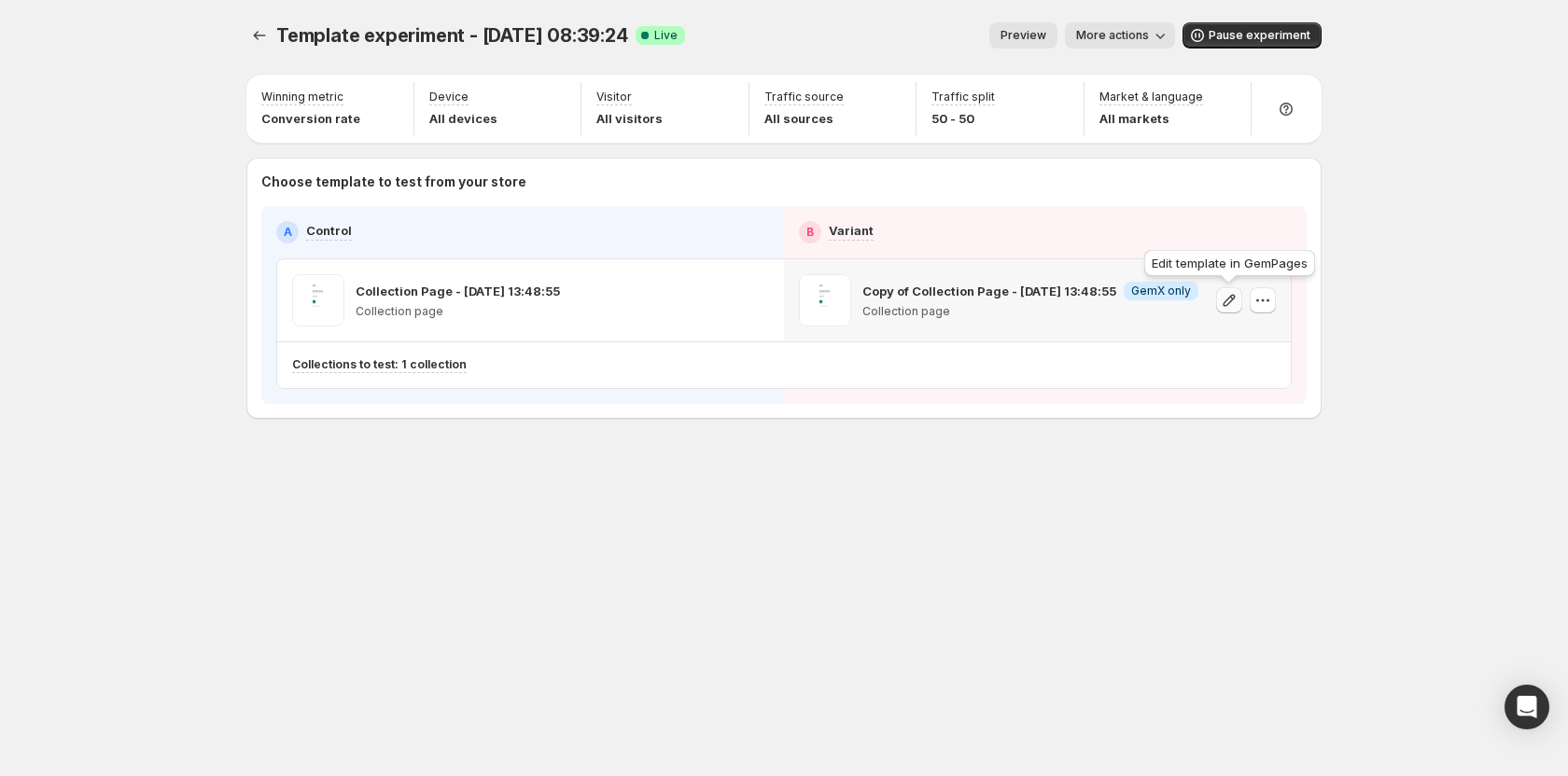
click at [1231, 300] on icon "button" at bounding box center [1228, 300] width 19 height 19
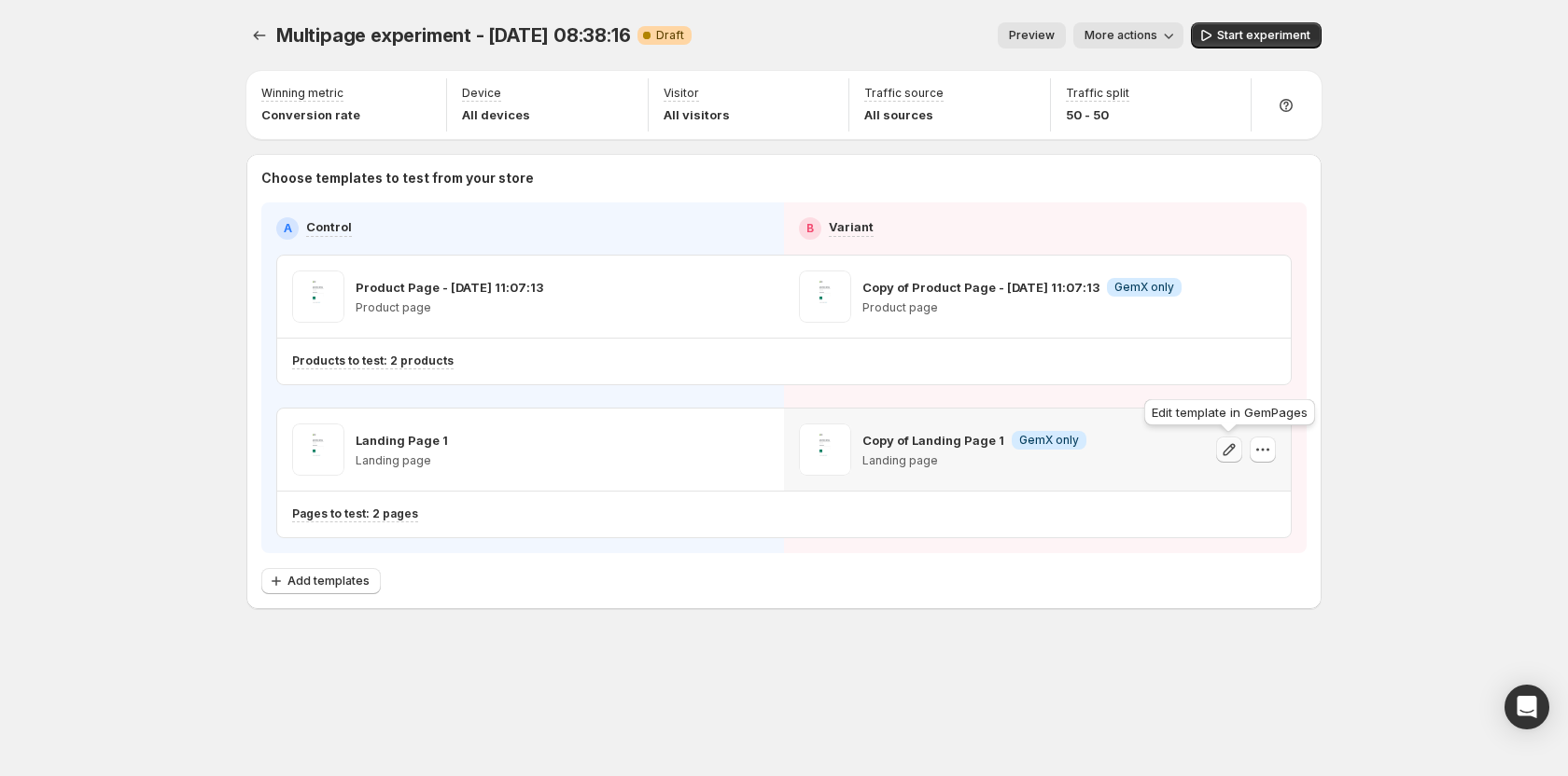
click at [1225, 456] on icon "button" at bounding box center [1228, 449] width 19 height 19
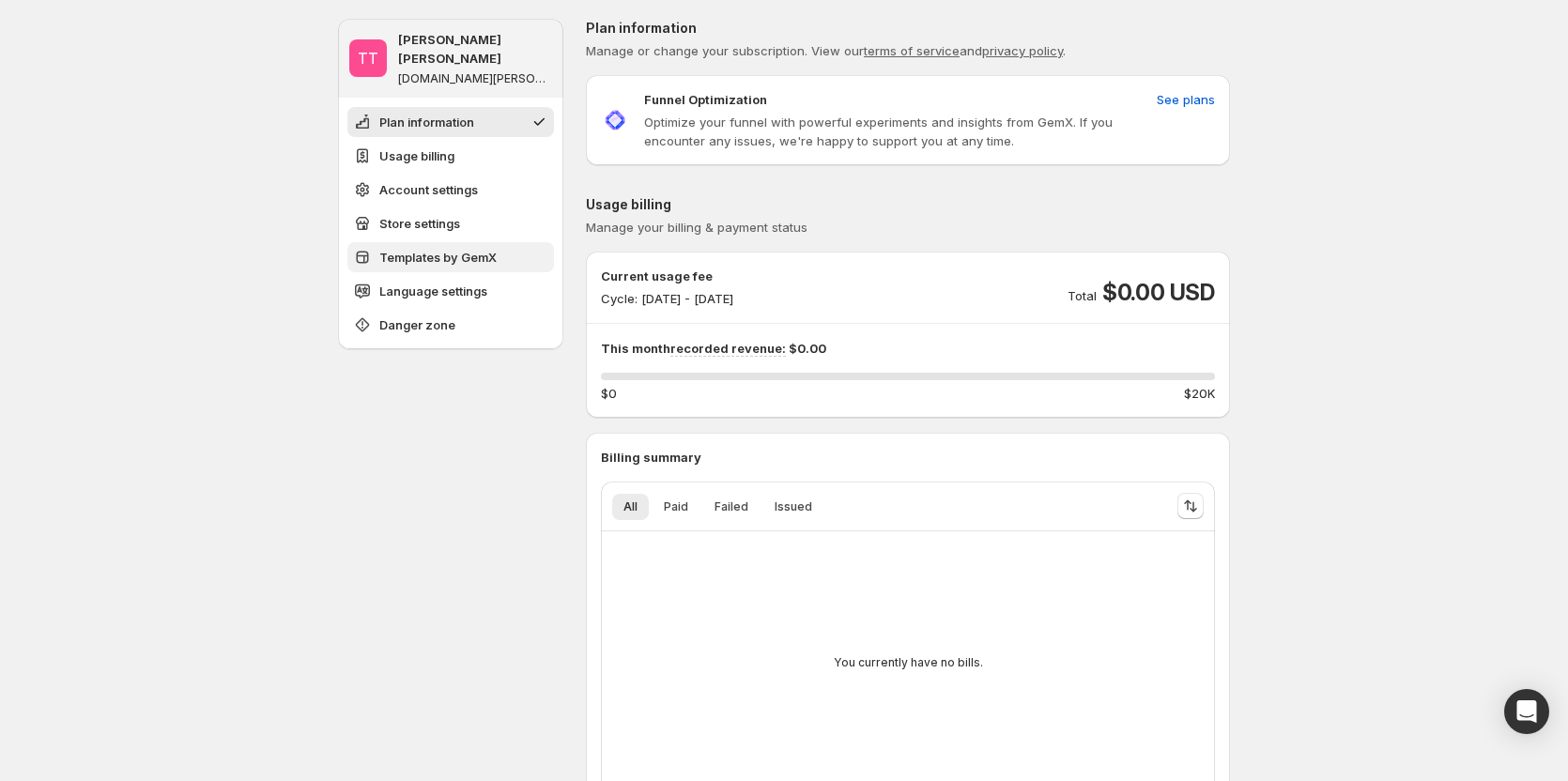
click at [440, 248] on span "Templates by GemX" at bounding box center [437, 257] width 117 height 19
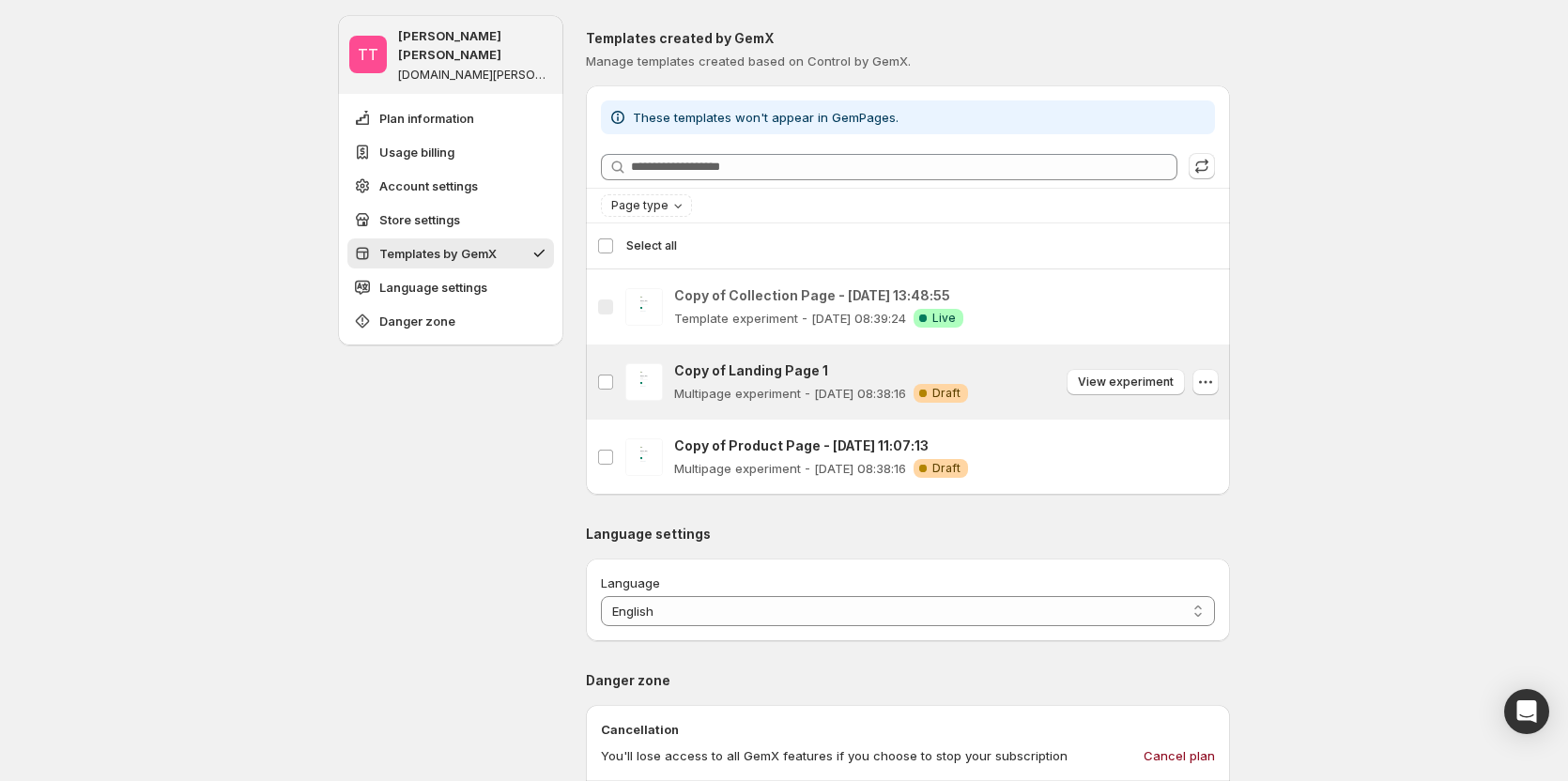
scroll to position [1482, 0]
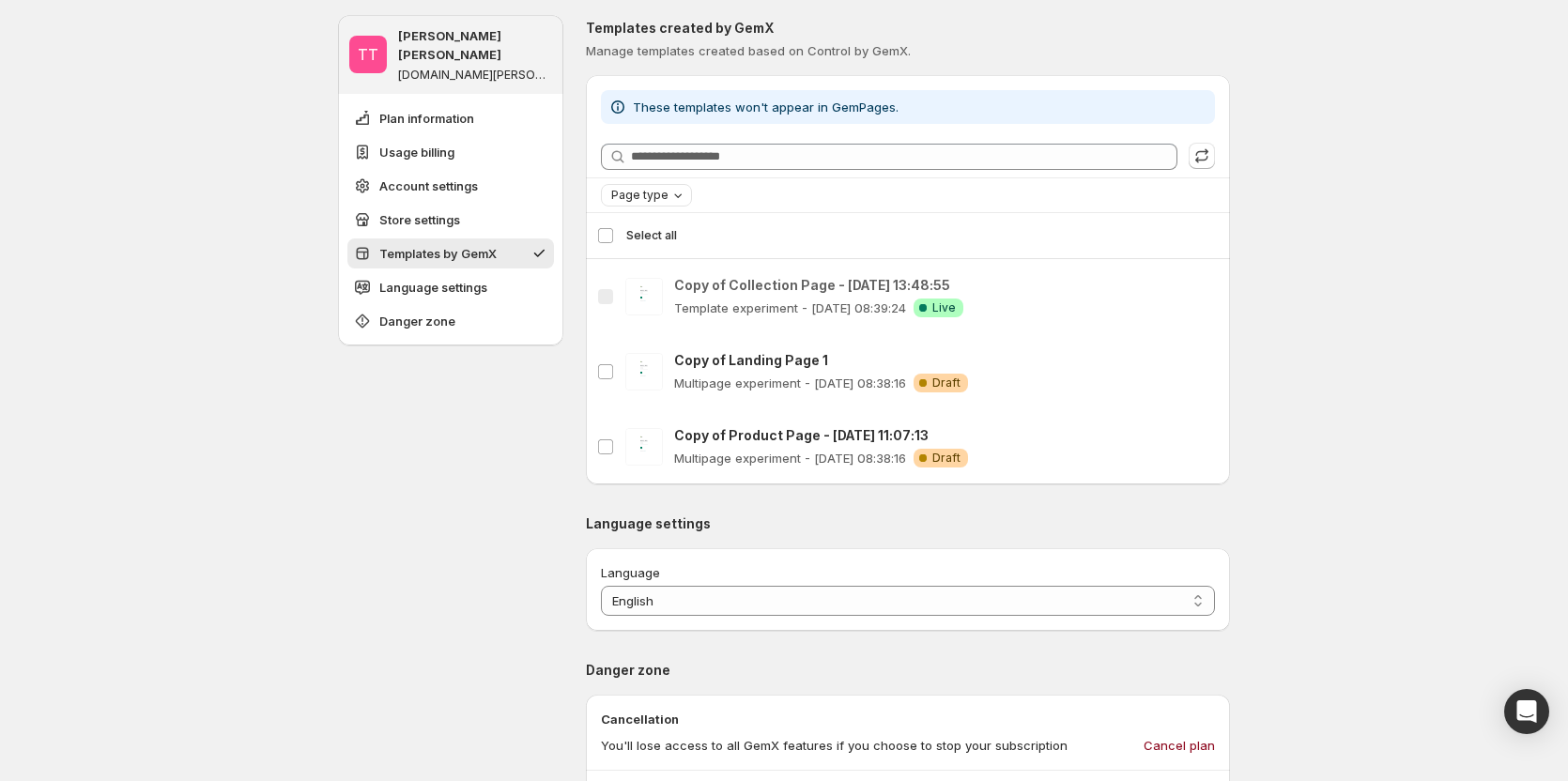
click at [660, 197] on span "Page type" at bounding box center [639, 195] width 57 height 15
click at [683, 254] on span "Product page" at bounding box center [681, 253] width 80 height 15
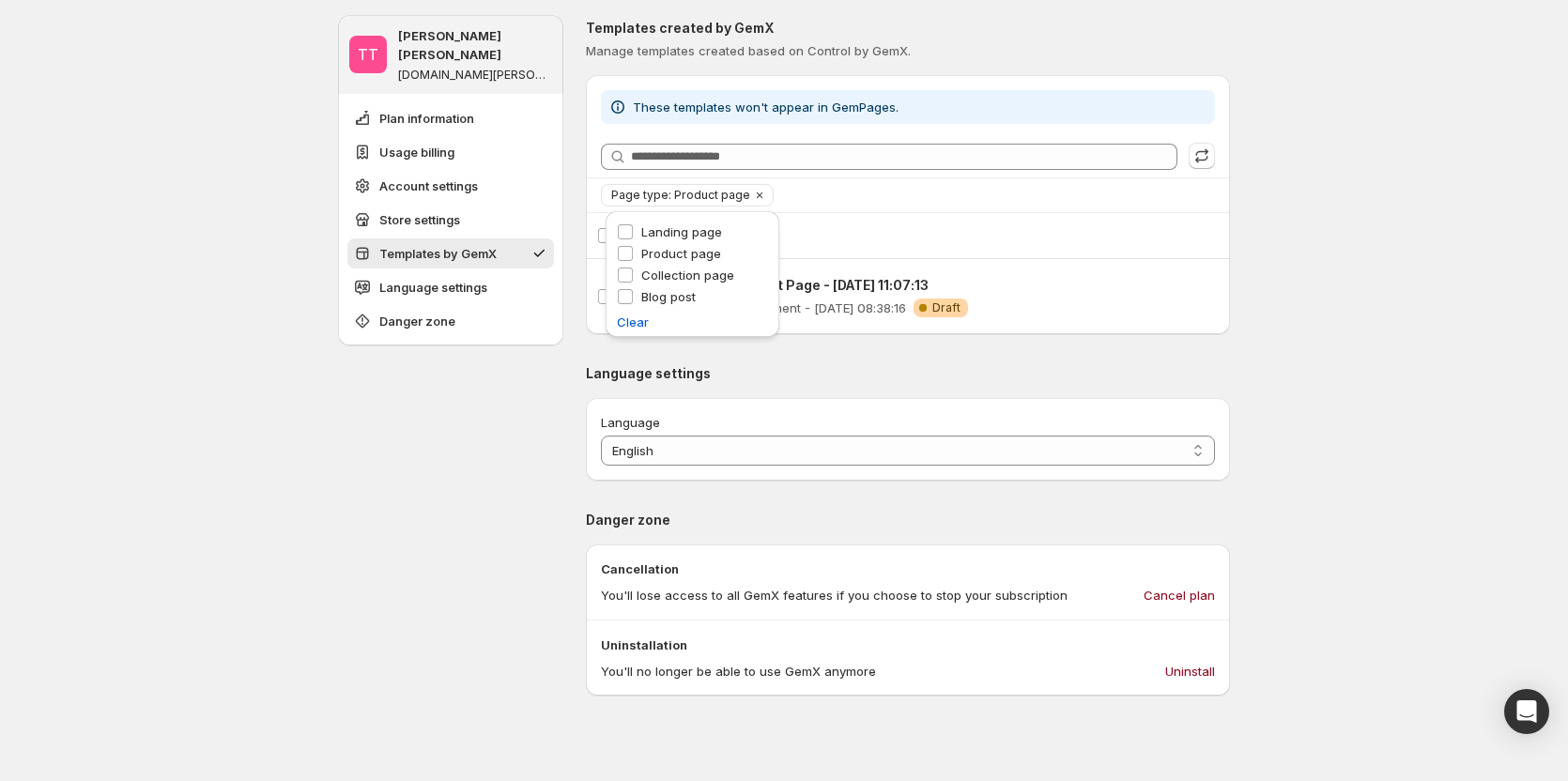
click at [689, 198] on span "Page type: Product page" at bounding box center [680, 195] width 139 height 15
click at [672, 277] on span "Collection page" at bounding box center [687, 275] width 93 height 15
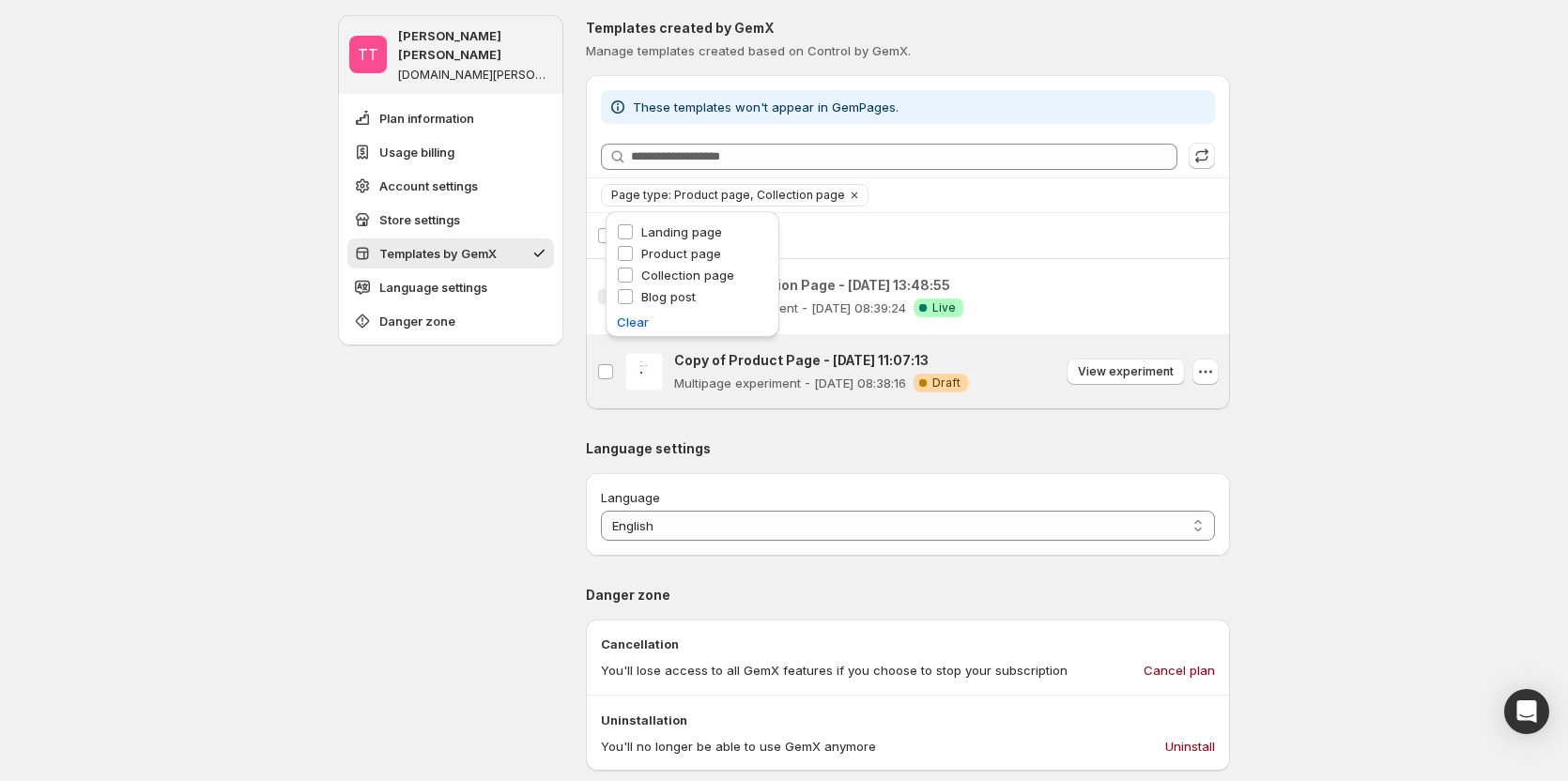
click at [875, 369] on p "Copy of Product Page - [DATE] 11:07:13" at bounding box center [821, 360] width 294 height 19
click at [807, 312] on p "Template experiment - [DATE] 08:39:24" at bounding box center [790, 308] width 232 height 19
click at [649, 198] on span "Page type: Product page, Collection page" at bounding box center [728, 195] width 234 height 15
click at [654, 259] on span "Product page" at bounding box center [681, 253] width 80 height 15
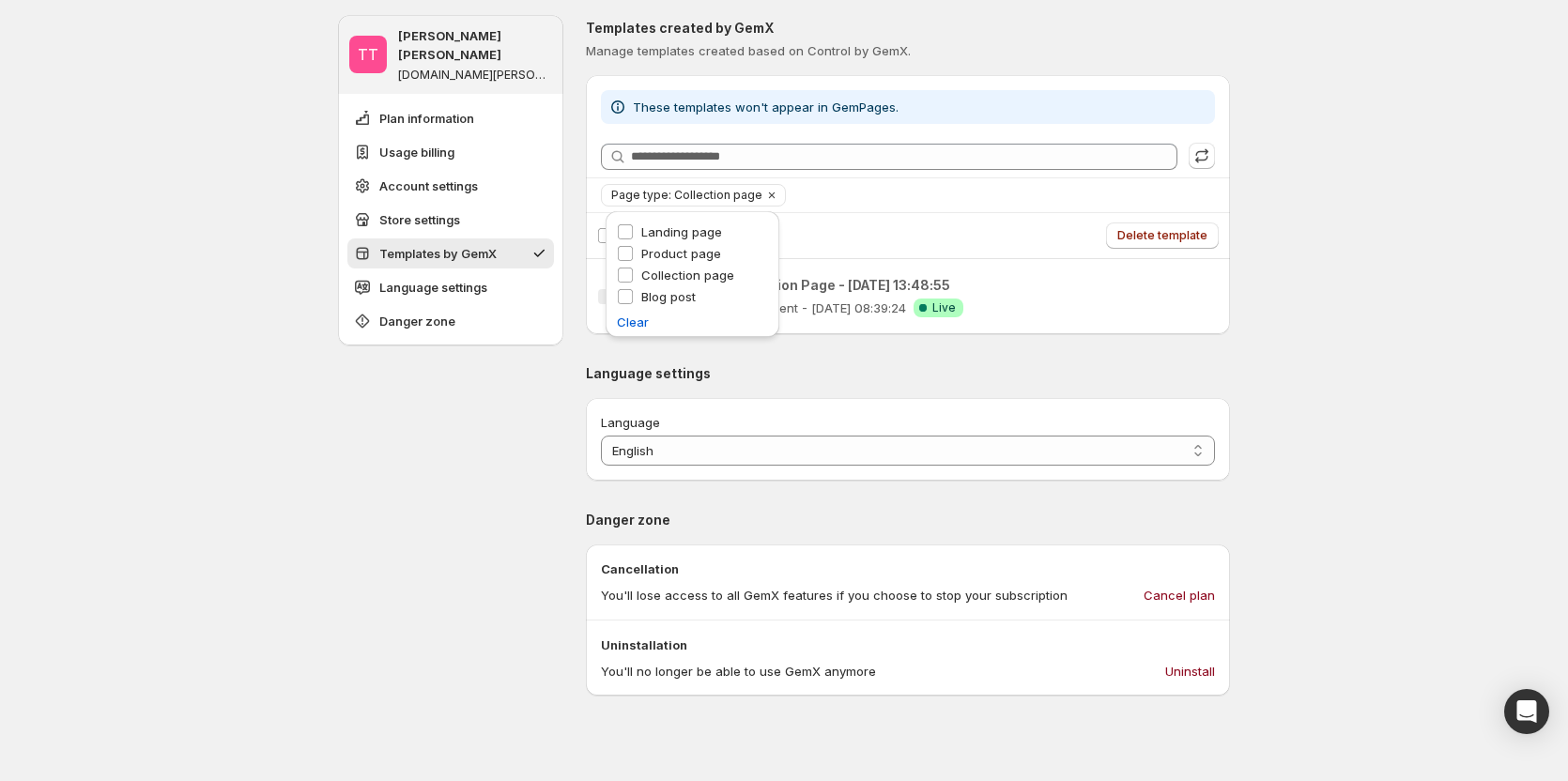
click at [751, 296] on div "Copy of Collection Page - [DATE] 13:48:55 Template experiment - [DATE] 08:39:24…" at bounding box center [818, 296] width 289 height 41
click at [671, 195] on span "Page type: Collection page" at bounding box center [686, 195] width 151 height 15
click at [659, 303] on span "Blog post" at bounding box center [668, 296] width 54 height 15
click at [661, 277] on span "Collection page" at bounding box center [687, 275] width 93 height 15
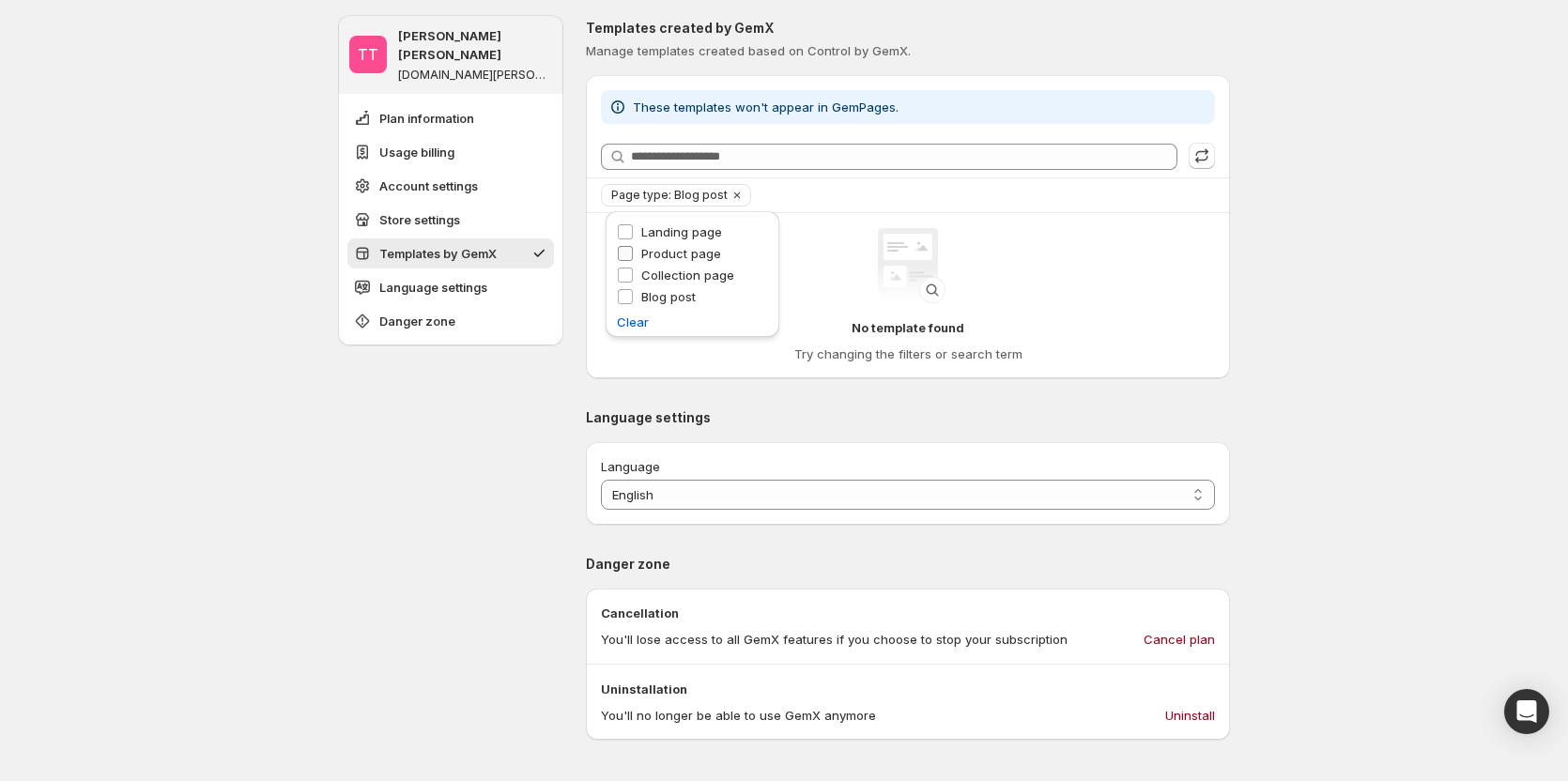
click at [694, 255] on span "Product page" at bounding box center [681, 253] width 80 height 15
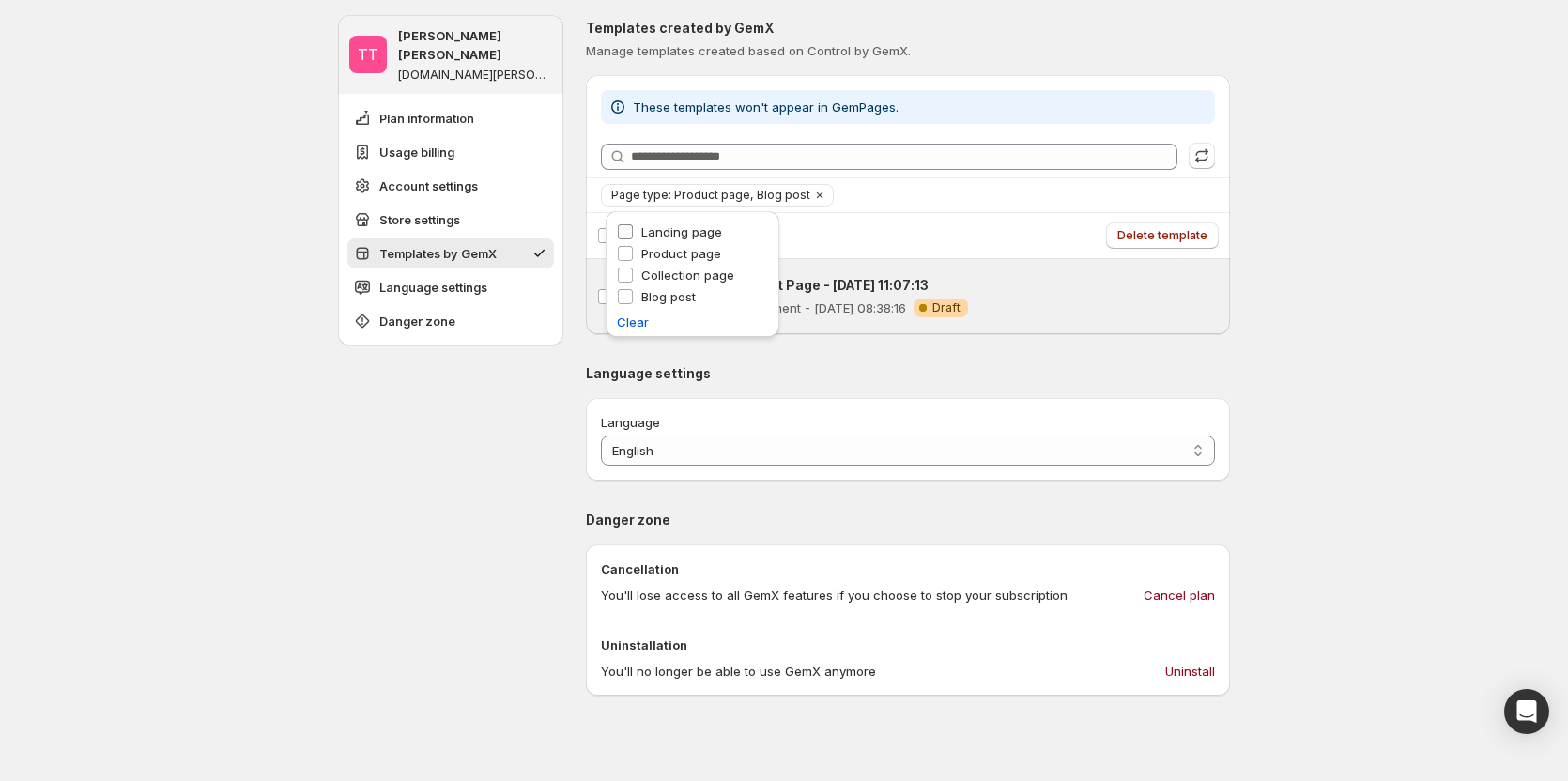
click at [674, 229] on span "Landing page" at bounding box center [681, 231] width 81 height 15
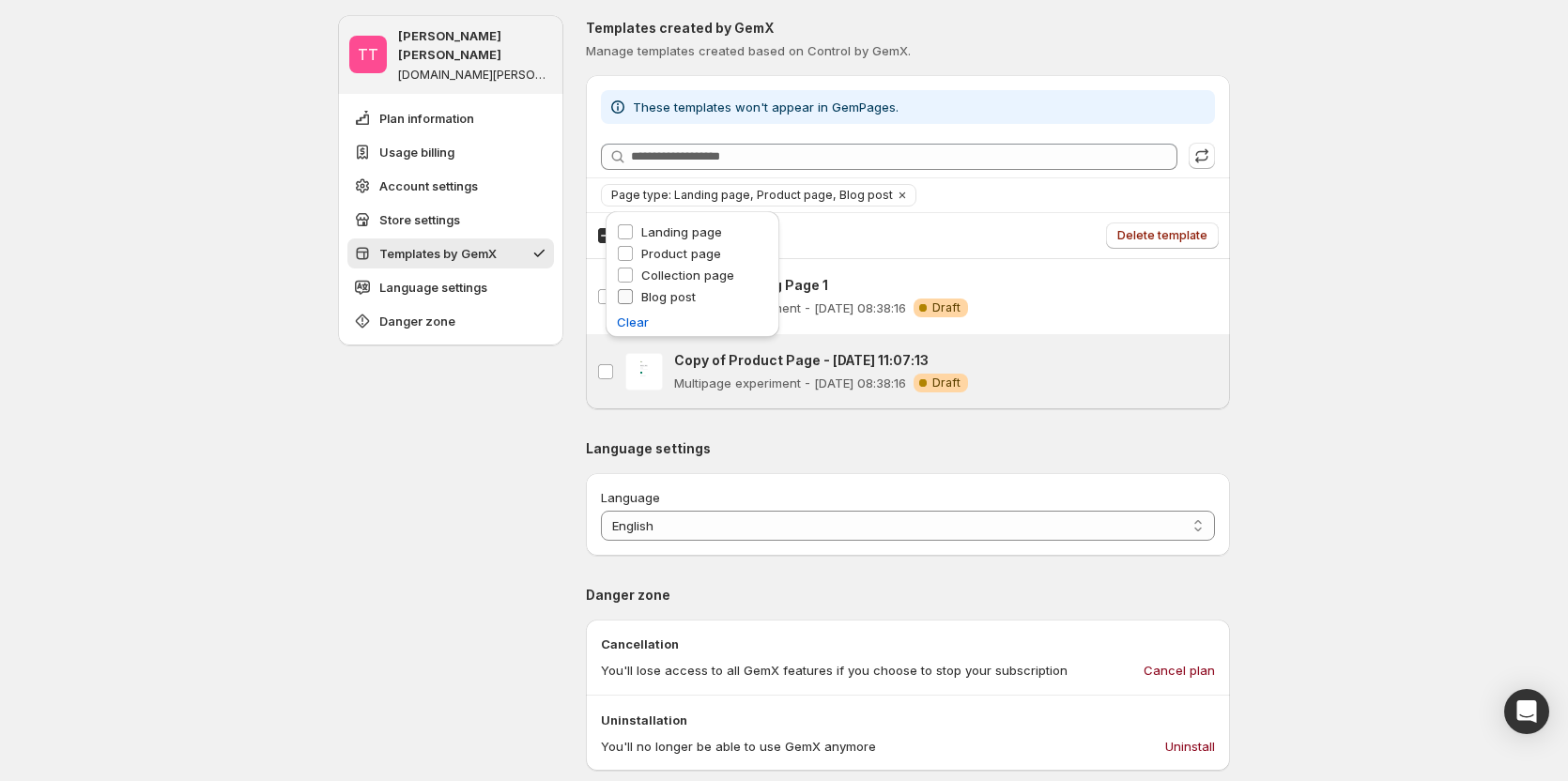
click at [638, 289] on label "Blog post" at bounding box center [656, 296] width 79 height 19
click at [638, 256] on label "Product page" at bounding box center [669, 253] width 104 height 19
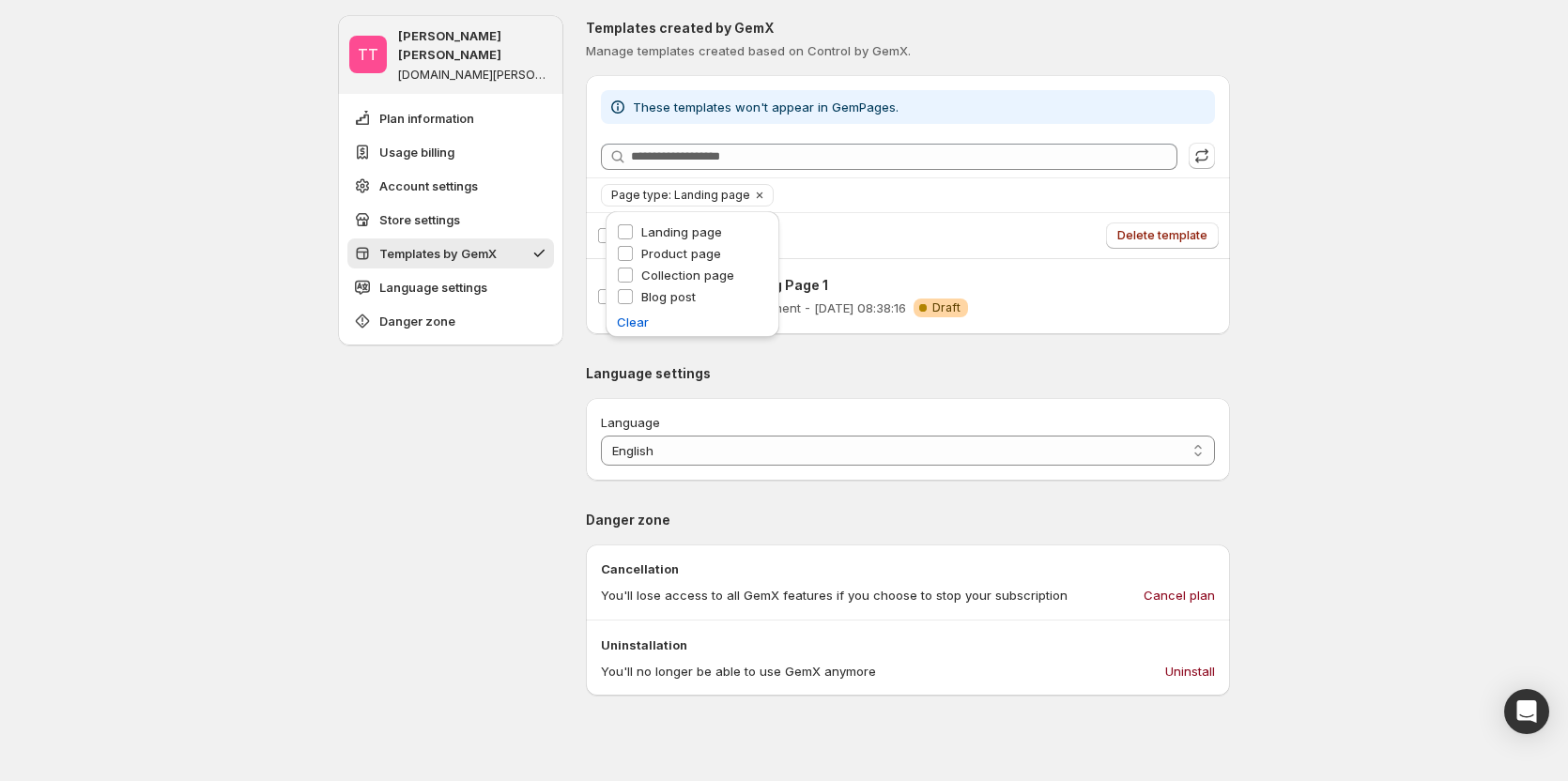
click at [654, 240] on span "1 selected" at bounding box center [654, 235] width 57 height 15
click at [629, 225] on div "Select template Select all" at bounding box center [908, 235] width 622 height 45
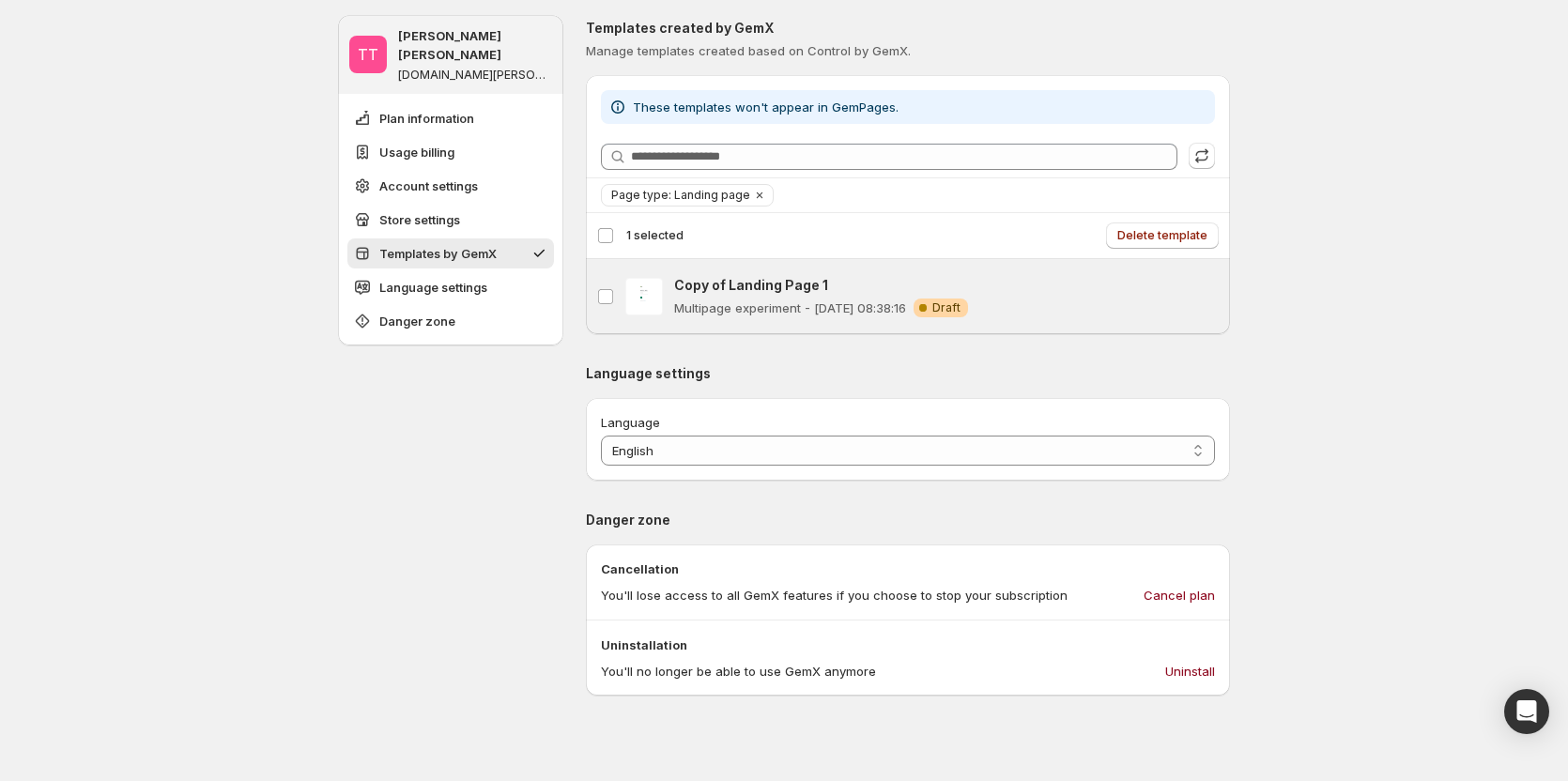
click at [638, 236] on span "1 selected" at bounding box center [654, 235] width 57 height 15
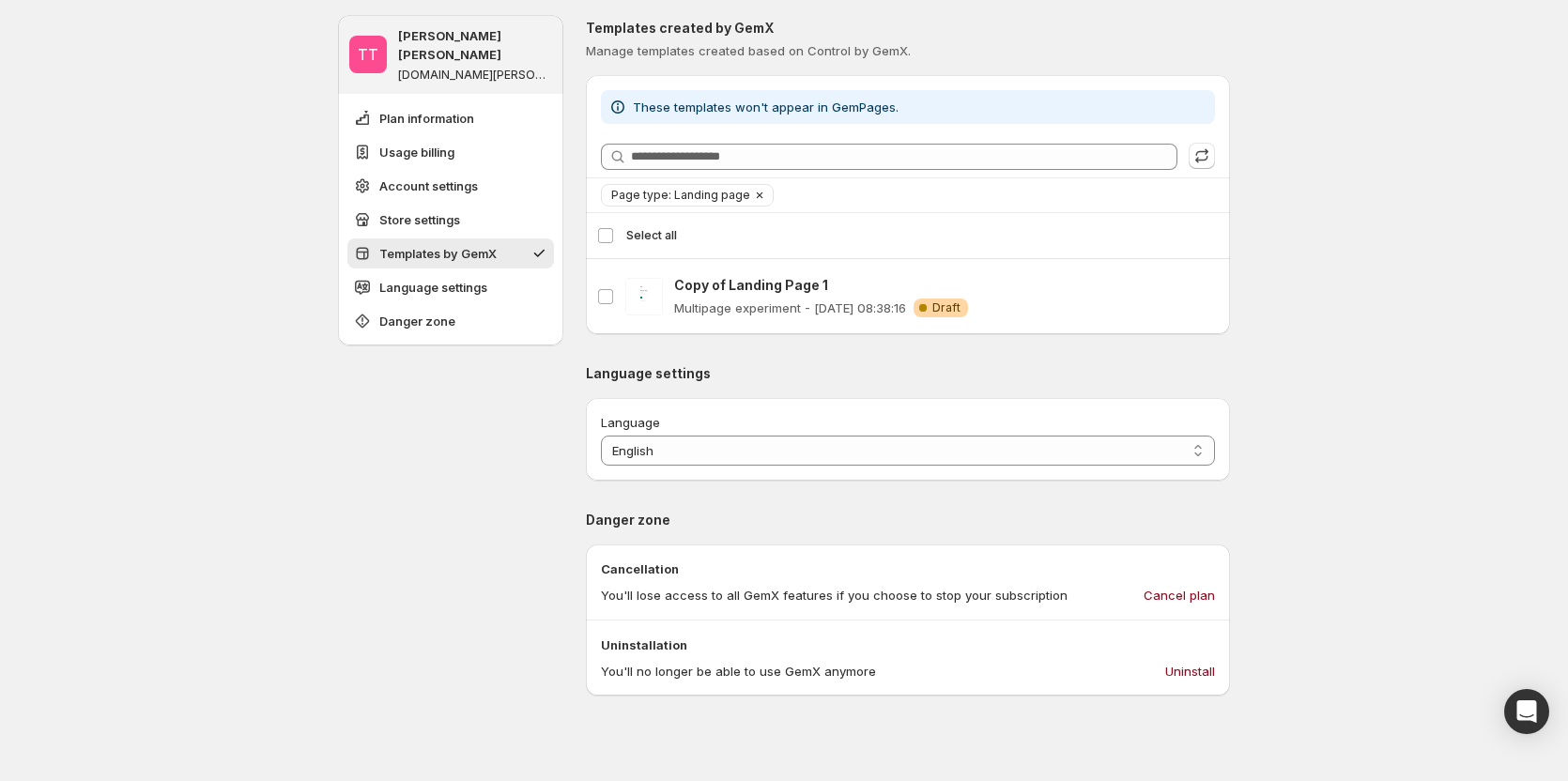
click at [652, 188] on span "Page type: Landing page" at bounding box center [680, 195] width 139 height 15
click at [642, 263] on div "Product page" at bounding box center [692, 255] width 151 height 22
click at [665, 248] on span "Product page" at bounding box center [681, 253] width 80 height 15
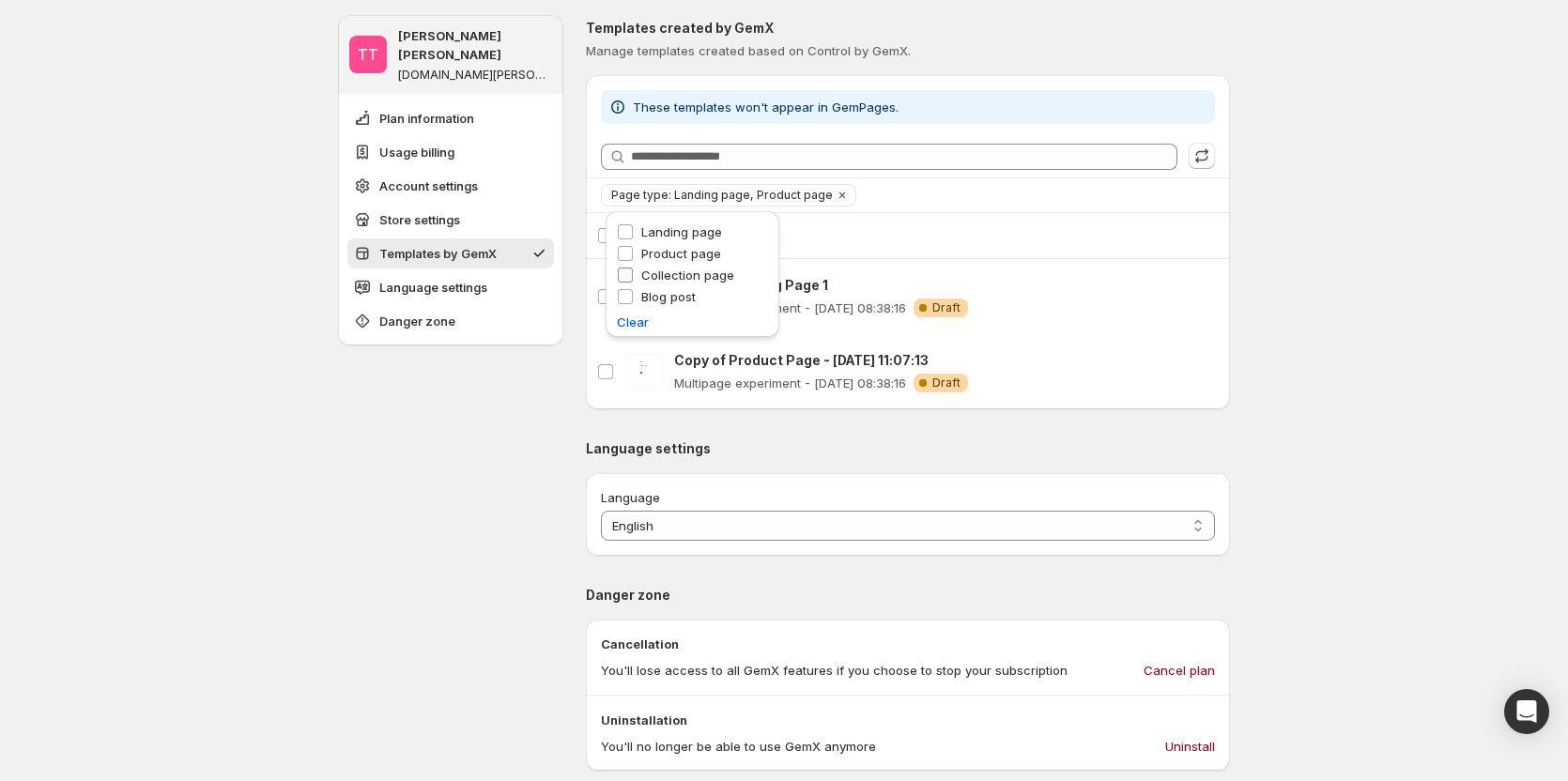
click at [664, 269] on span "Collection page" at bounding box center [687, 275] width 93 height 15
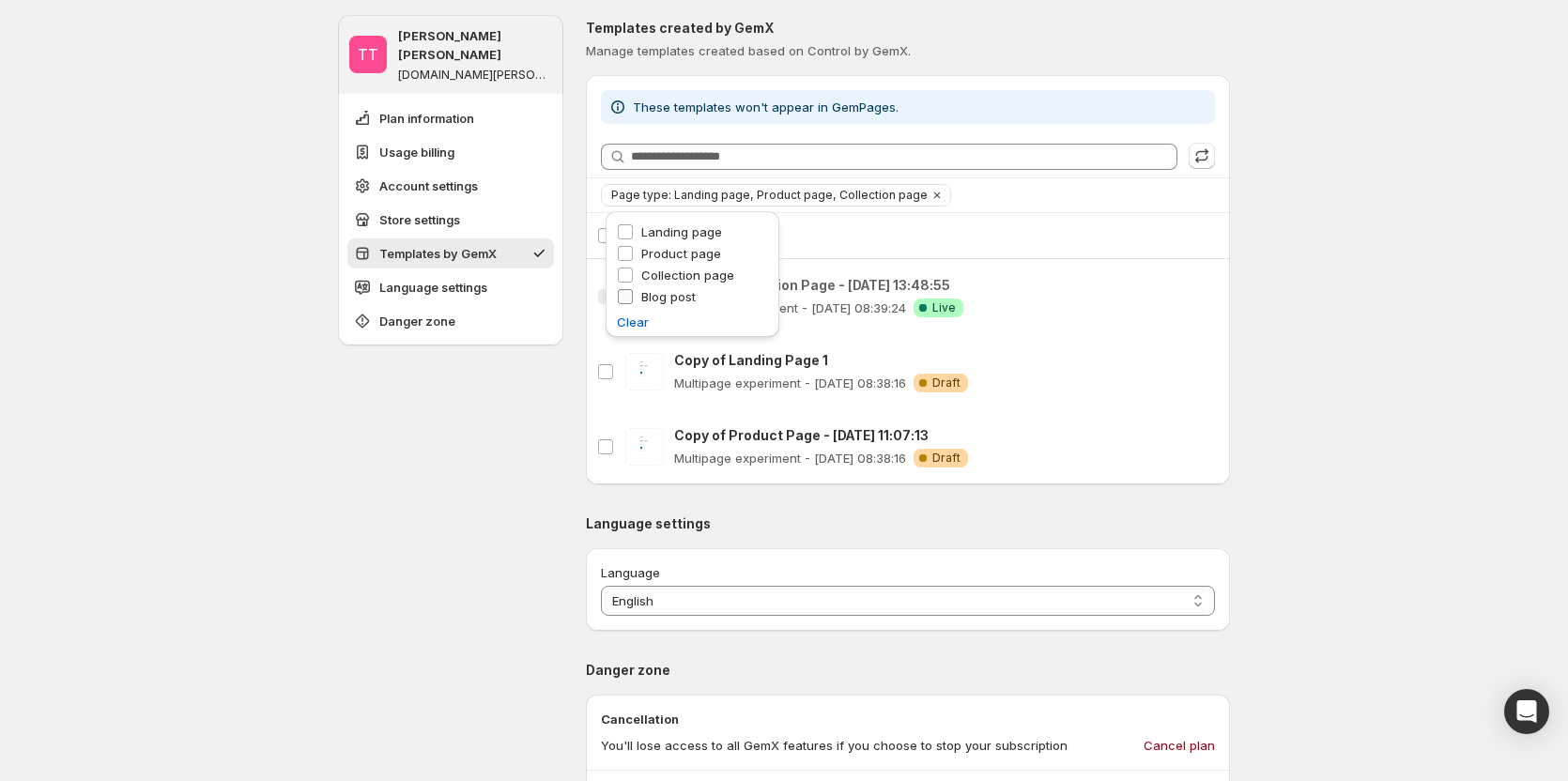
click at [659, 292] on span "Blog post" at bounding box center [668, 296] width 54 height 15
click at [990, 192] on icon "Clear" at bounding box center [997, 195] width 15 height 15
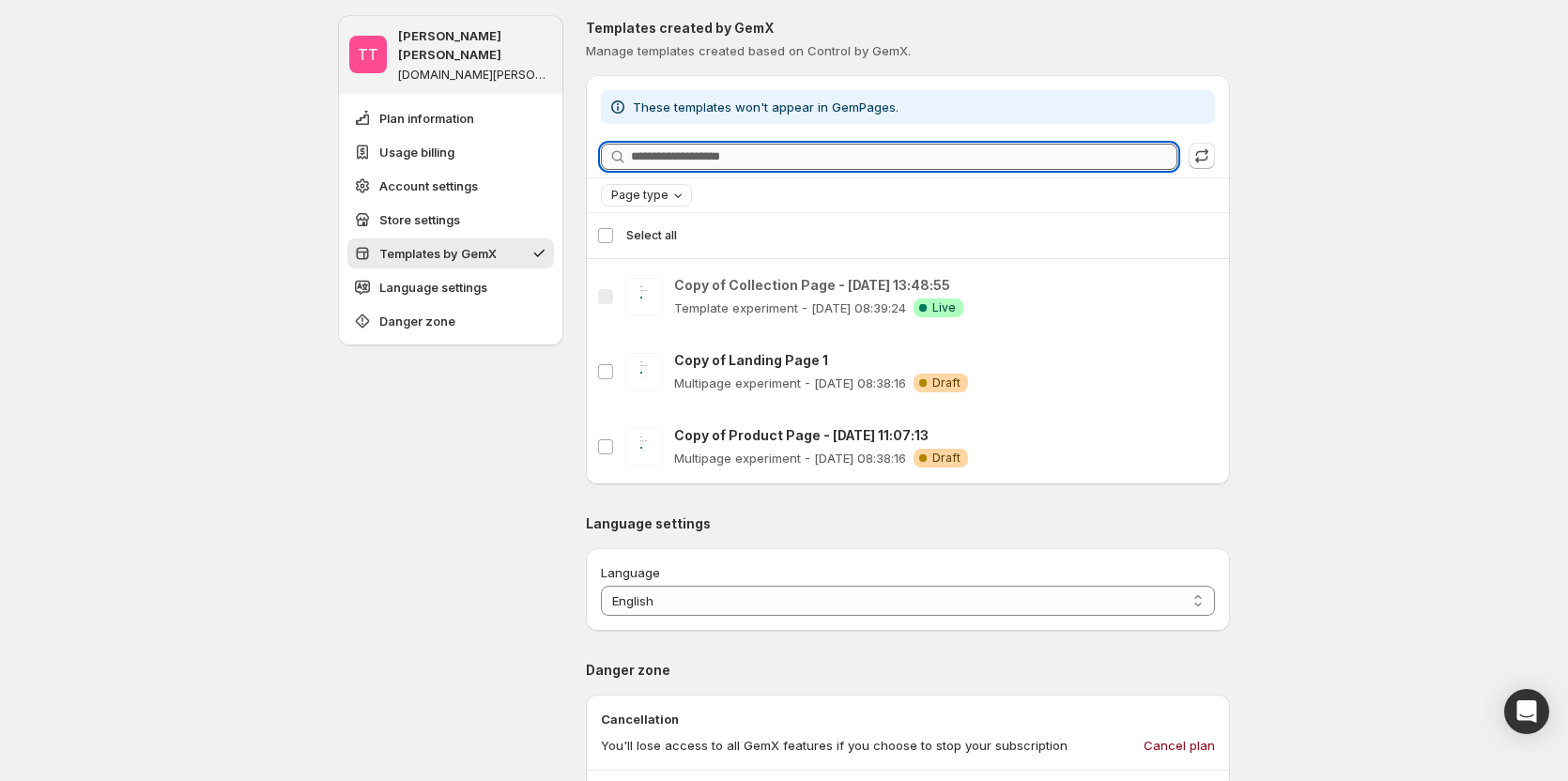
click at [688, 149] on input "Searching templates" at bounding box center [904, 157] width 547 height 26
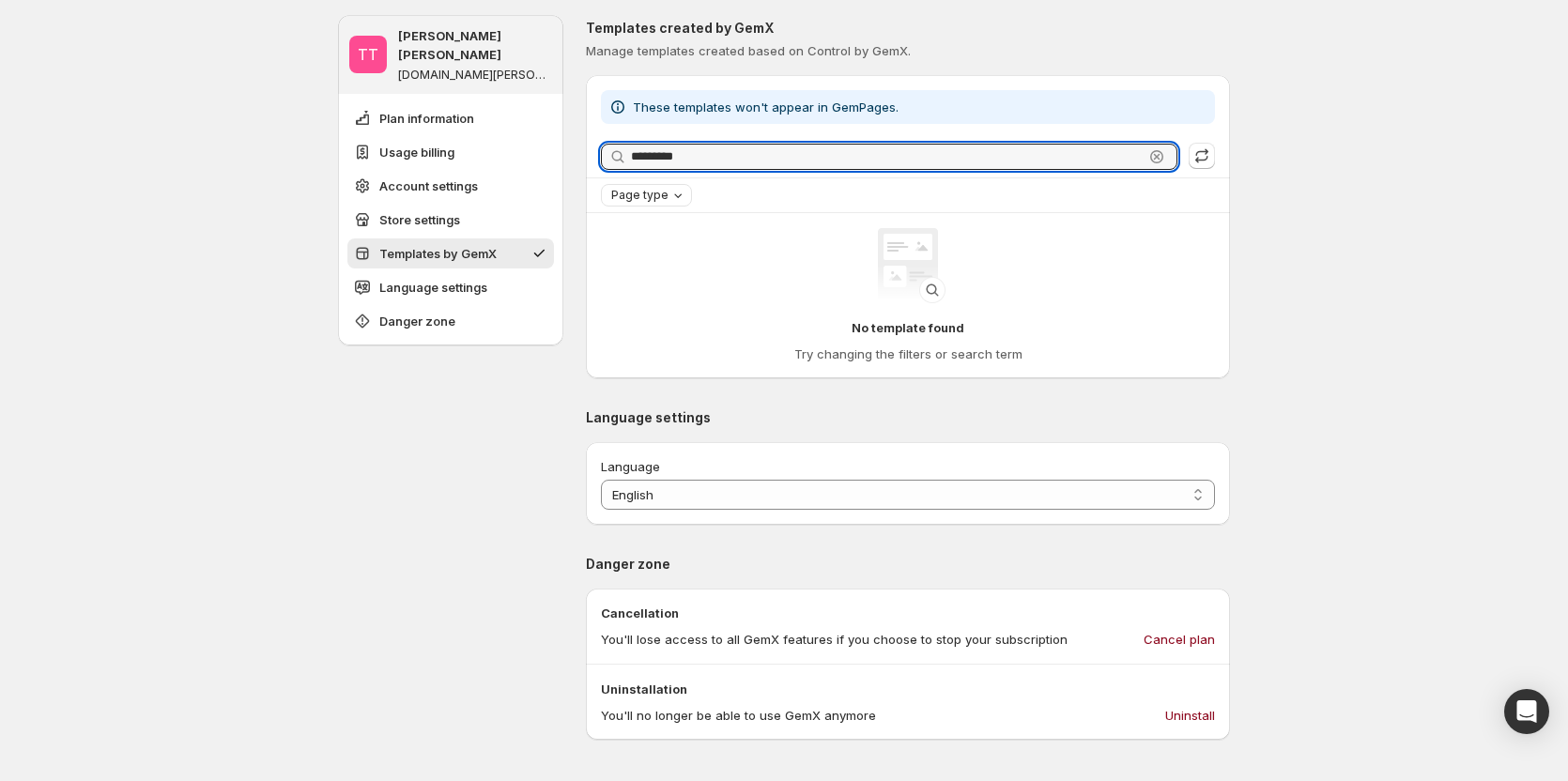
type input "*********"
drag, startPoint x: 715, startPoint y: 165, endPoint x: 458, endPoint y: 155, distance: 256.6
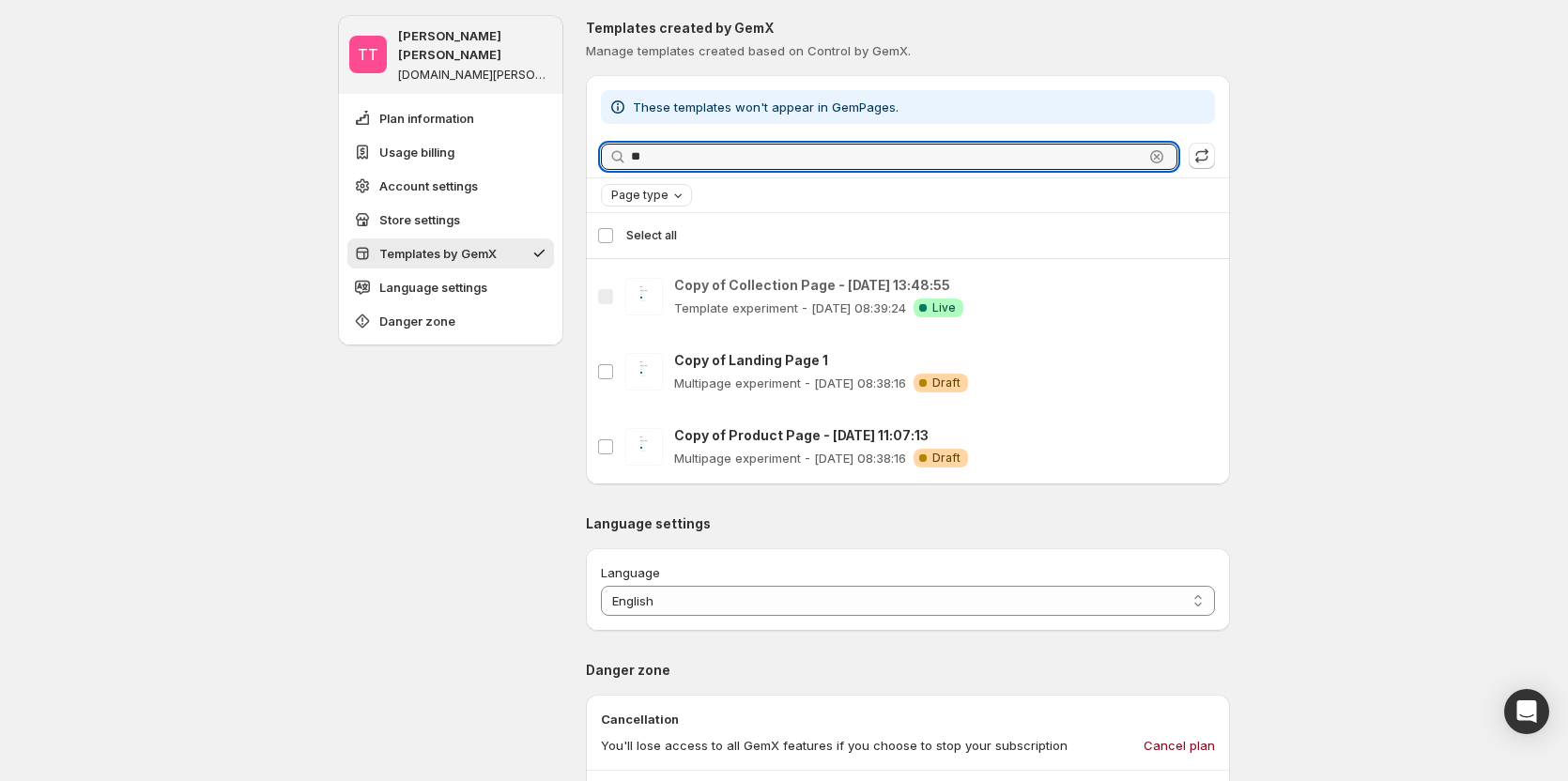
type input "*"
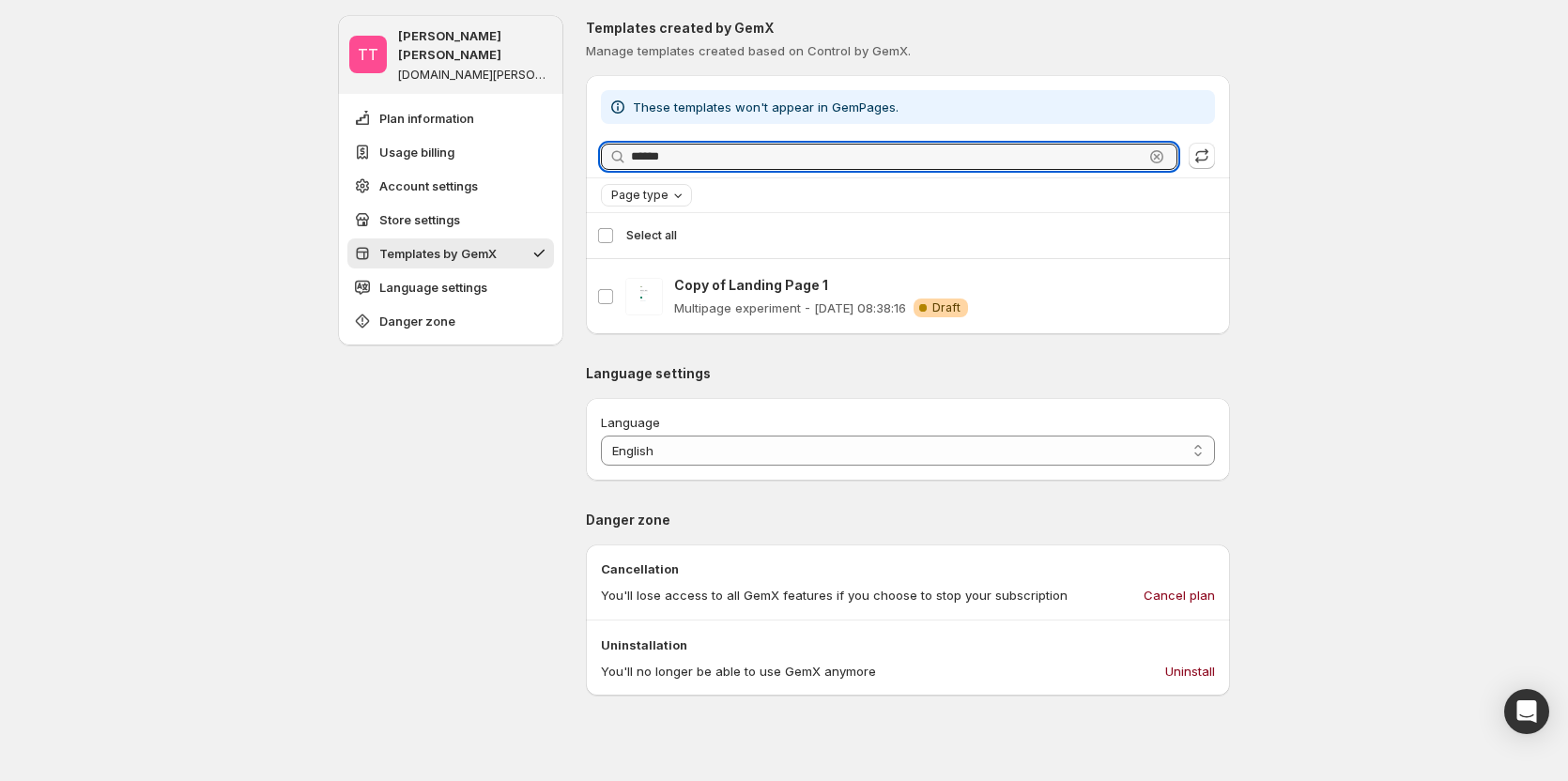
type input "******"
click at [1161, 157] on icon "button" at bounding box center [1157, 156] width 7 height 7
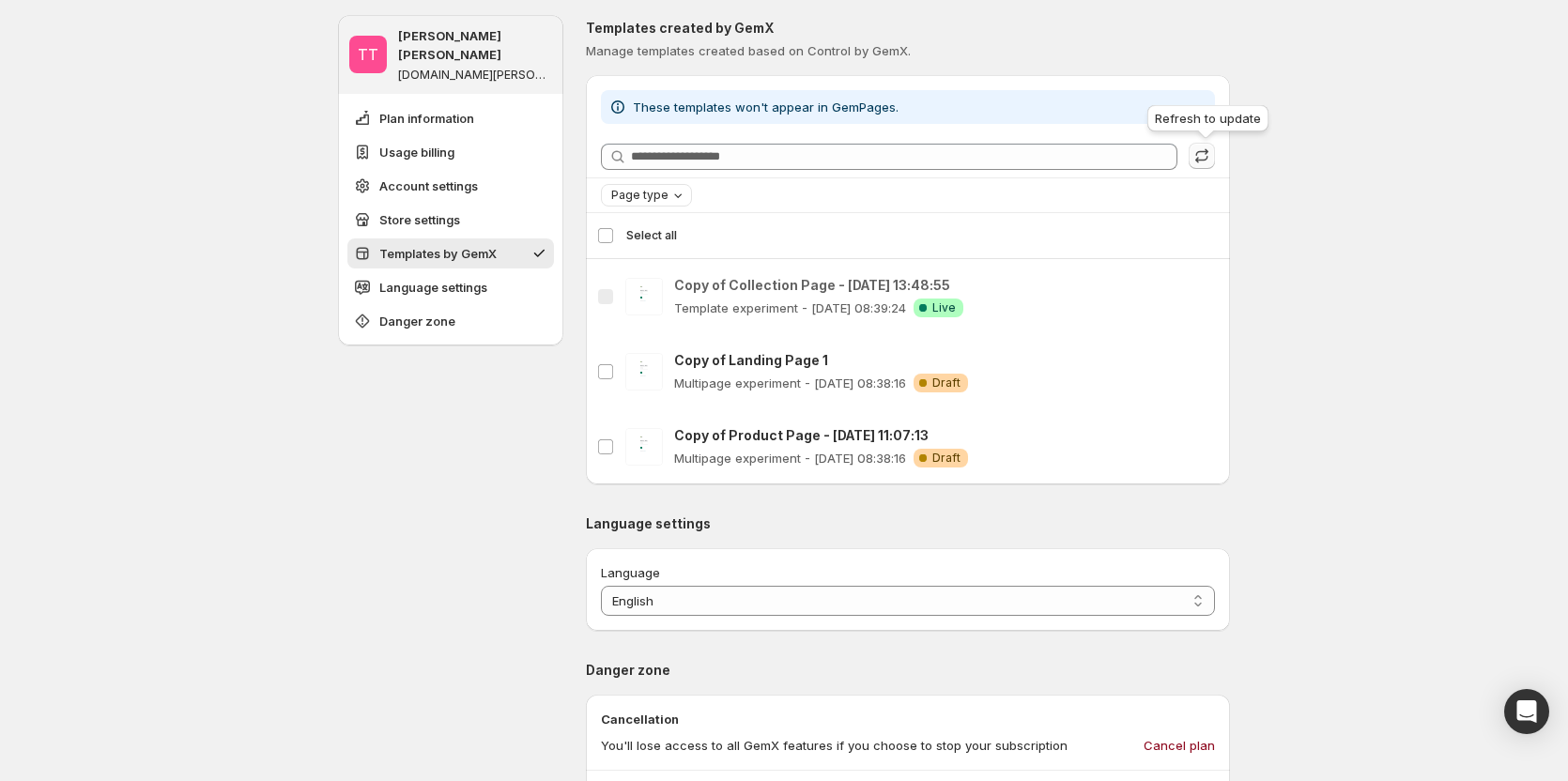
click at [1211, 156] on icon "button" at bounding box center [1202, 155] width 19 height 19
click at [1215, 156] on span at bounding box center [1202, 156] width 26 height 27
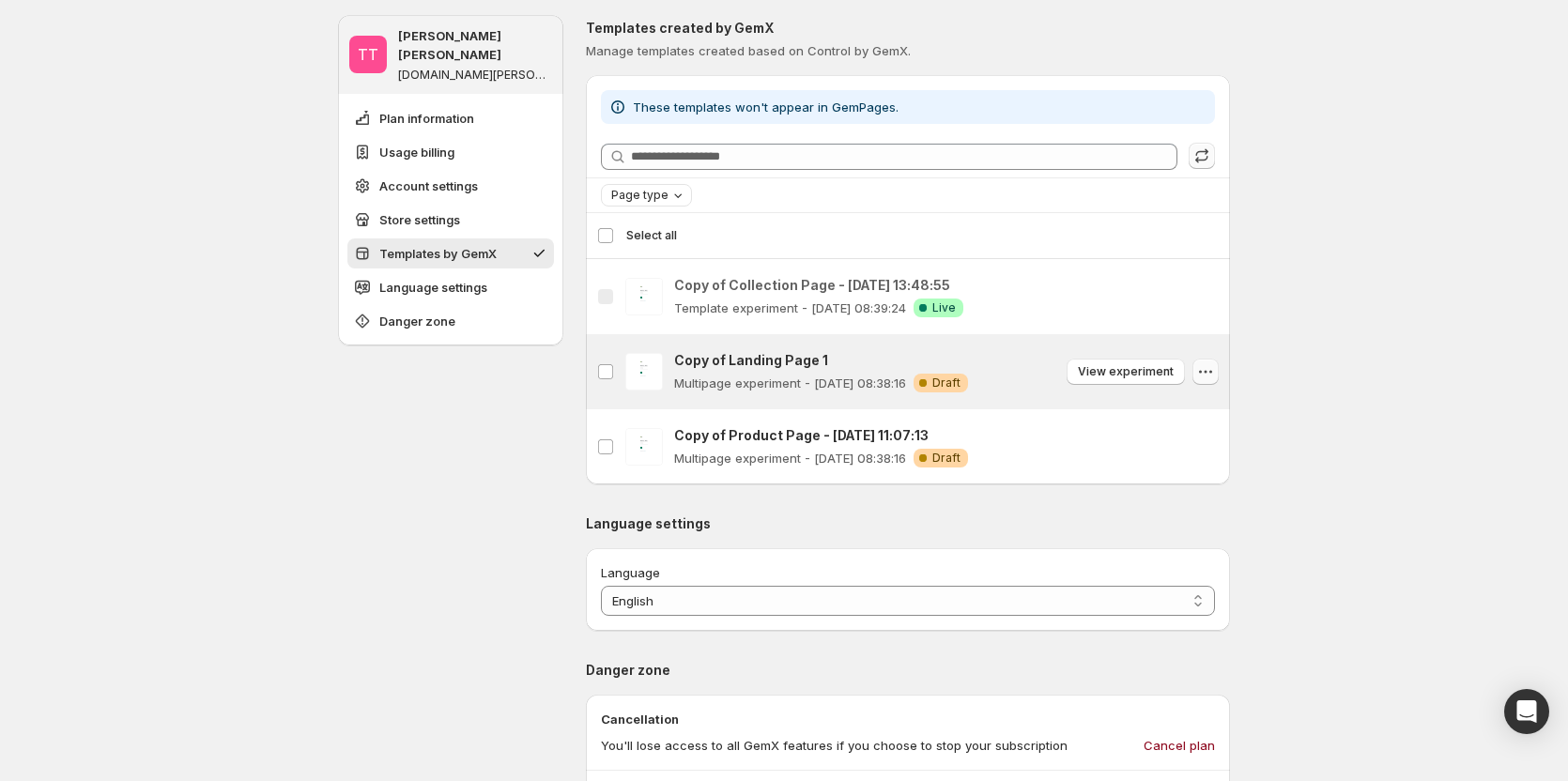
click at [1208, 374] on icon "button" at bounding box center [1205, 371] width 19 height 19
click at [1152, 383] on button "View experiment" at bounding box center [1126, 372] width 118 height 26
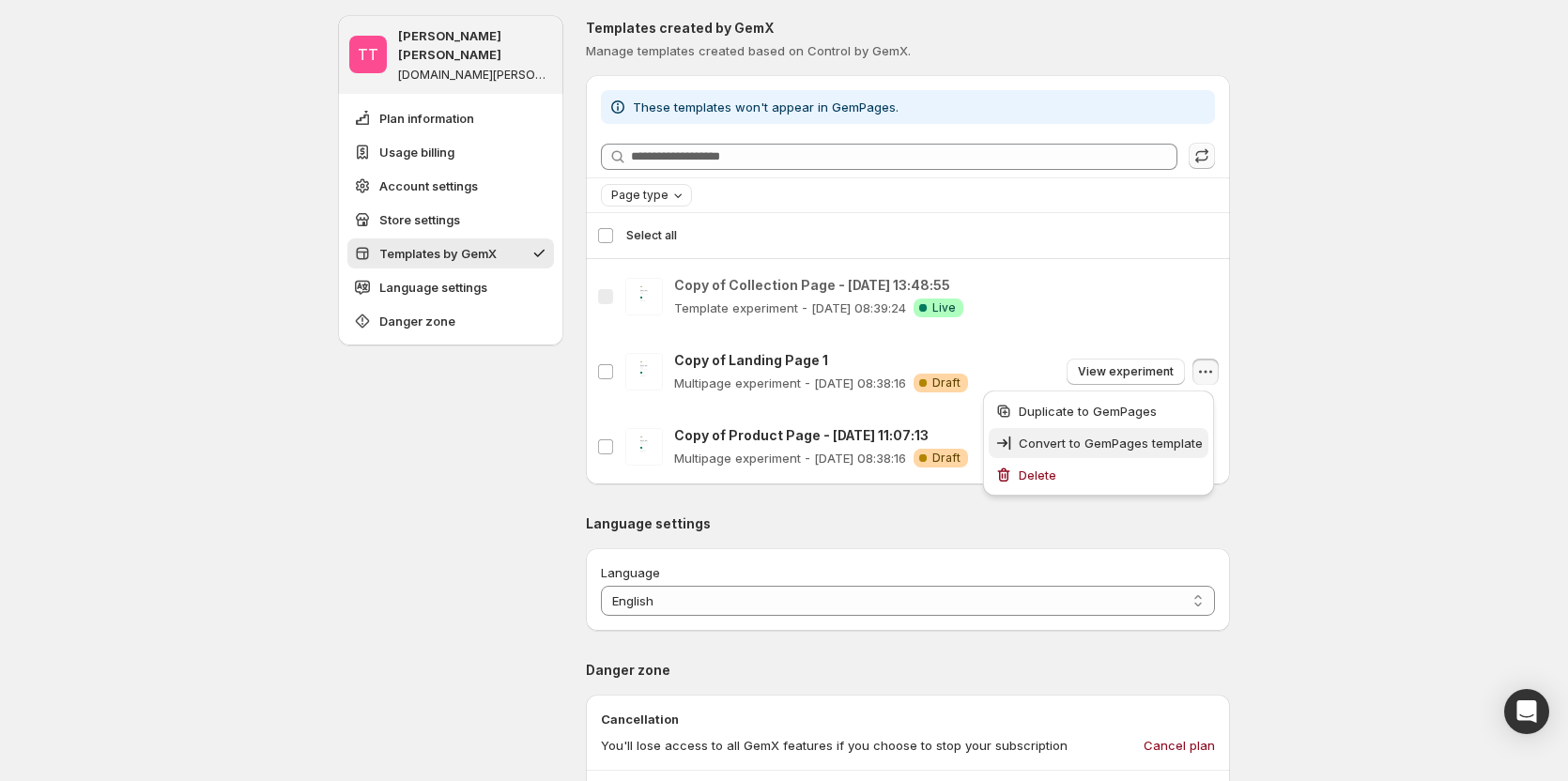
click at [1083, 441] on span "Convert to GemPages template" at bounding box center [1111, 443] width 184 height 15
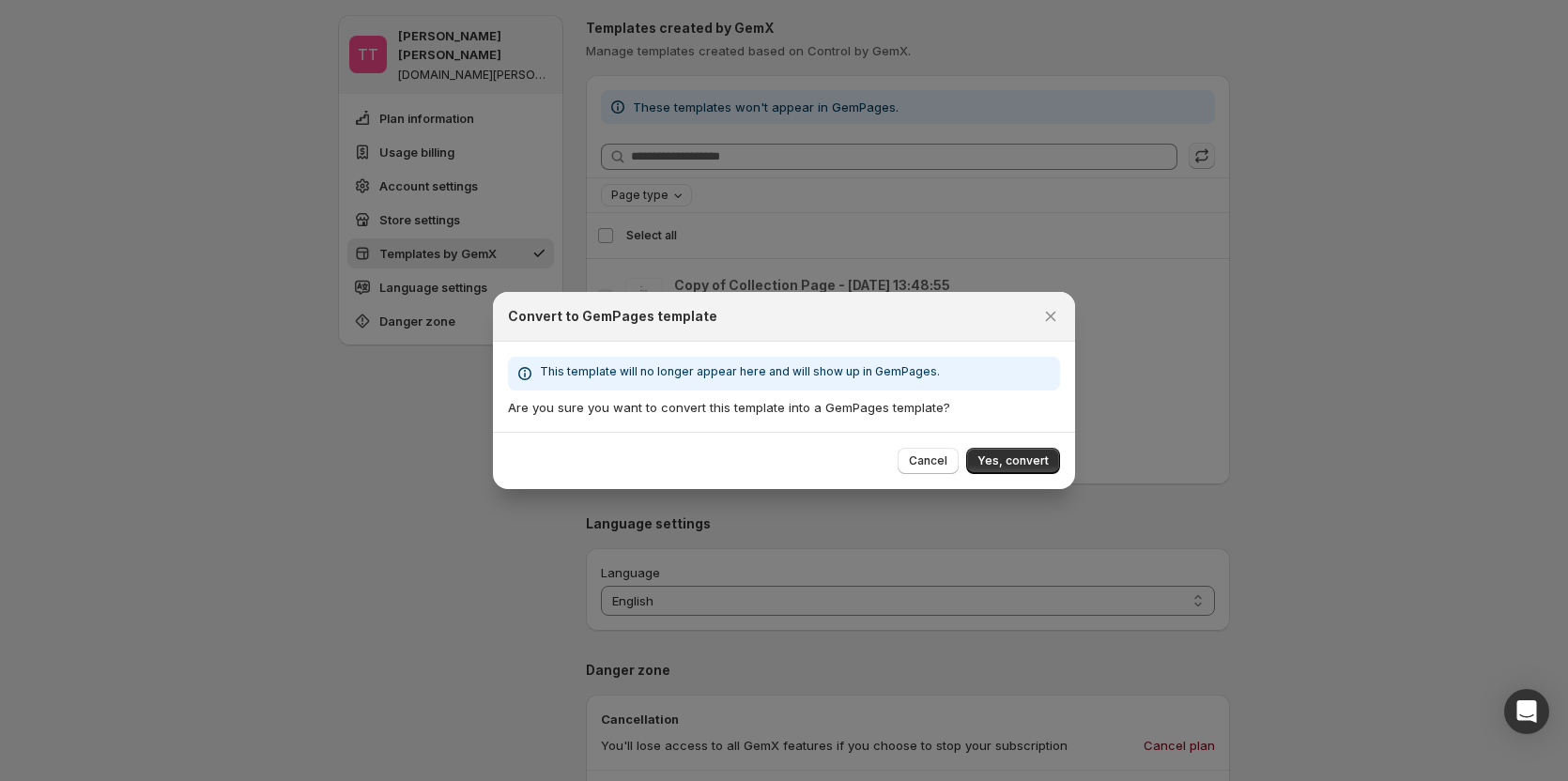
click at [893, 390] on div "This template will no longer appear here and will show up in GemPages." at bounding box center [784, 374] width 552 height 34
click at [971, 330] on div "Convert to GemPages template" at bounding box center [784, 317] width 582 height 50
click at [934, 466] on span "Cancel" at bounding box center [928, 461] width 38 height 15
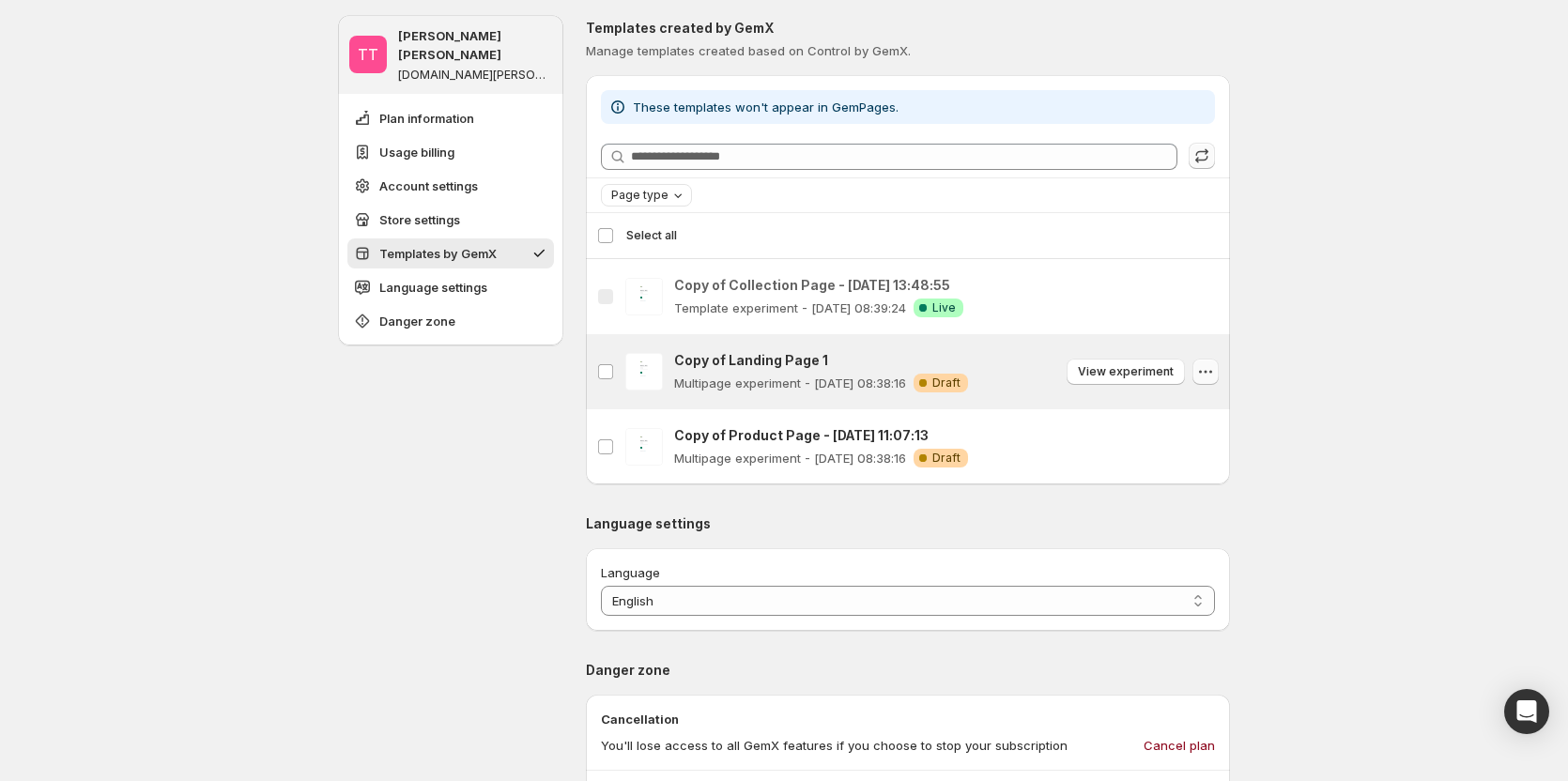
click at [1209, 374] on icon "button" at bounding box center [1205, 371] width 19 height 19
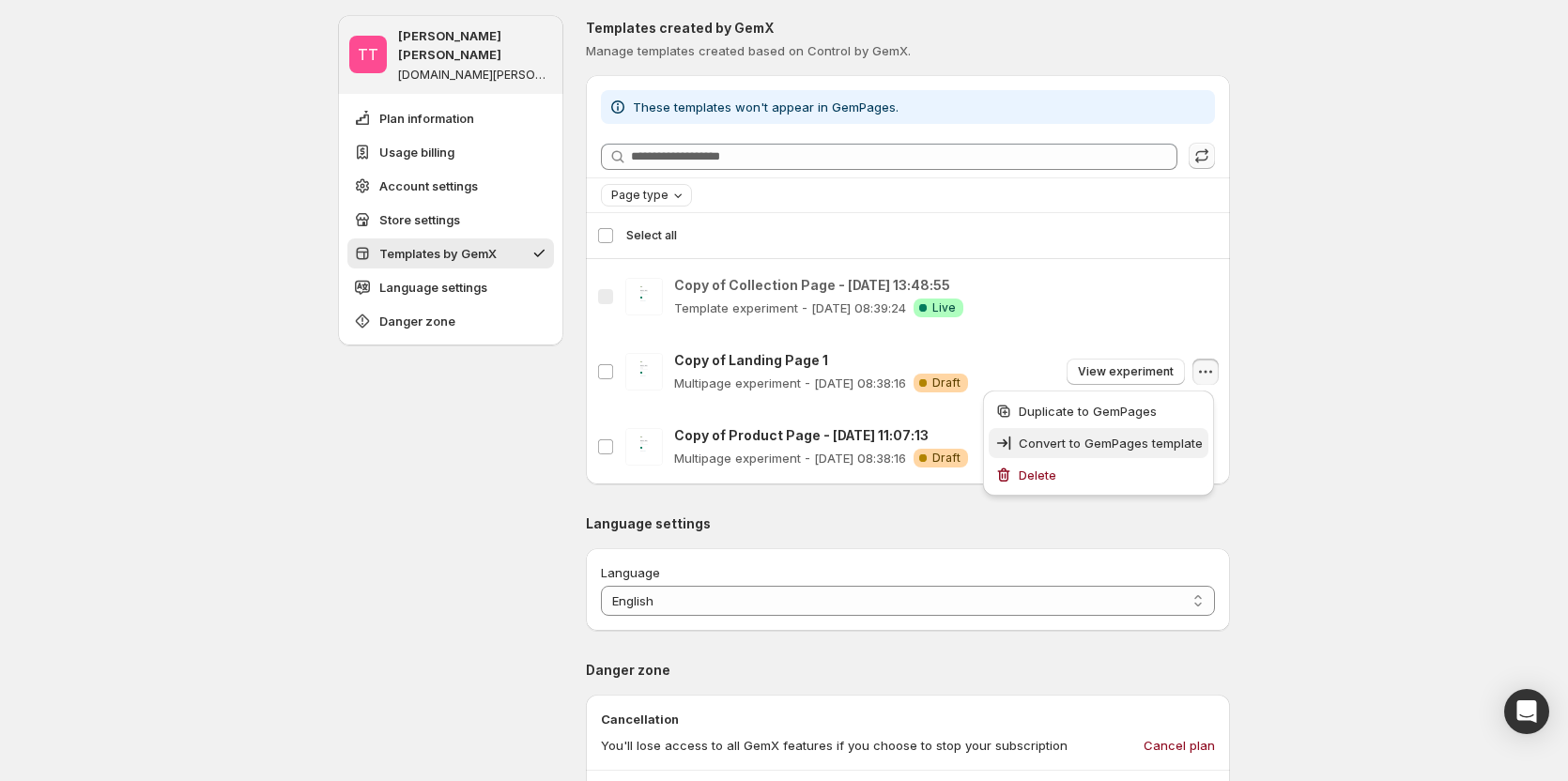
click at [1120, 439] on span "Convert to GemPages template" at bounding box center [1111, 443] width 184 height 15
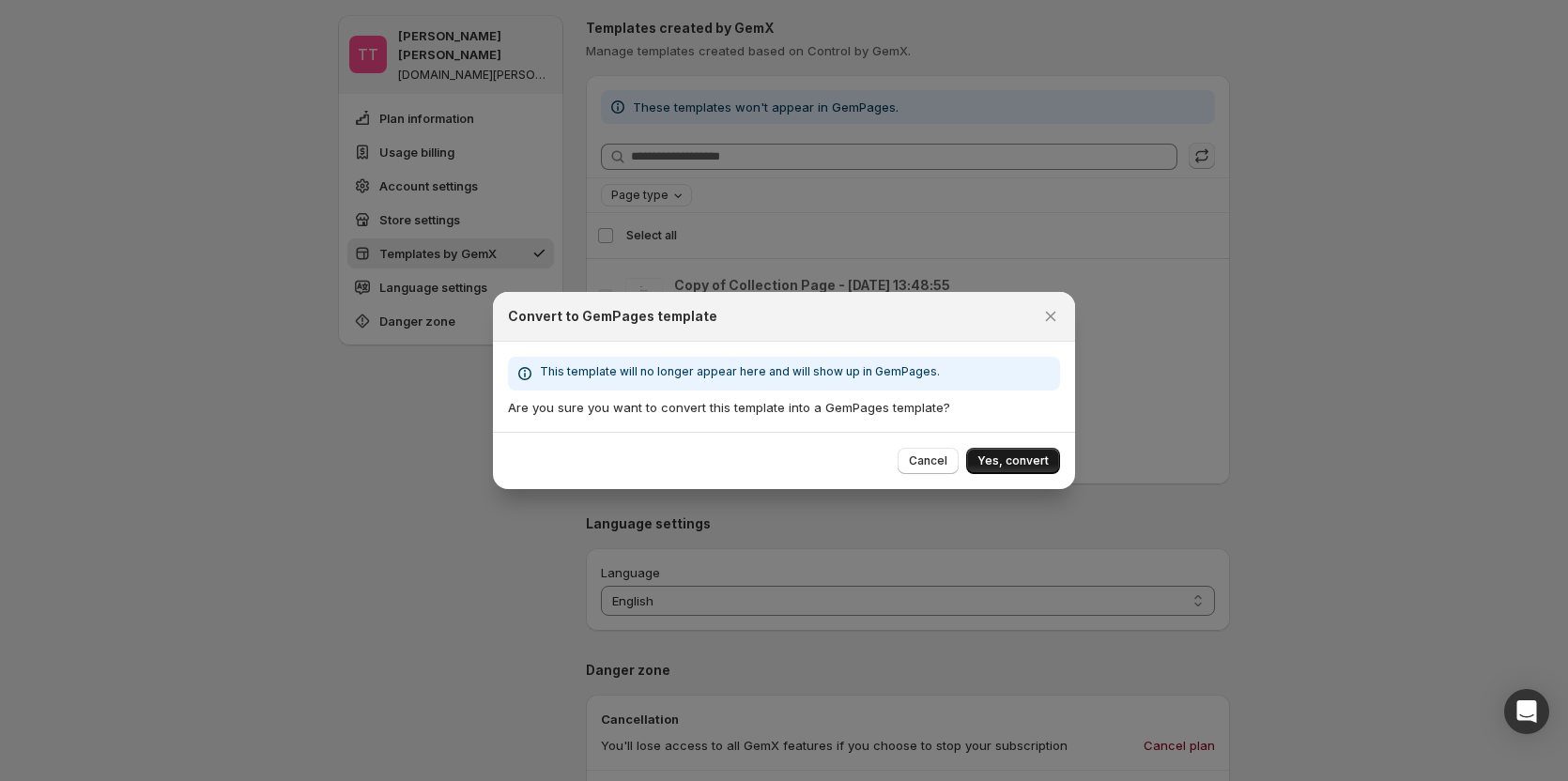
click at [1009, 468] on span "Yes, convert" at bounding box center [1013, 461] width 71 height 15
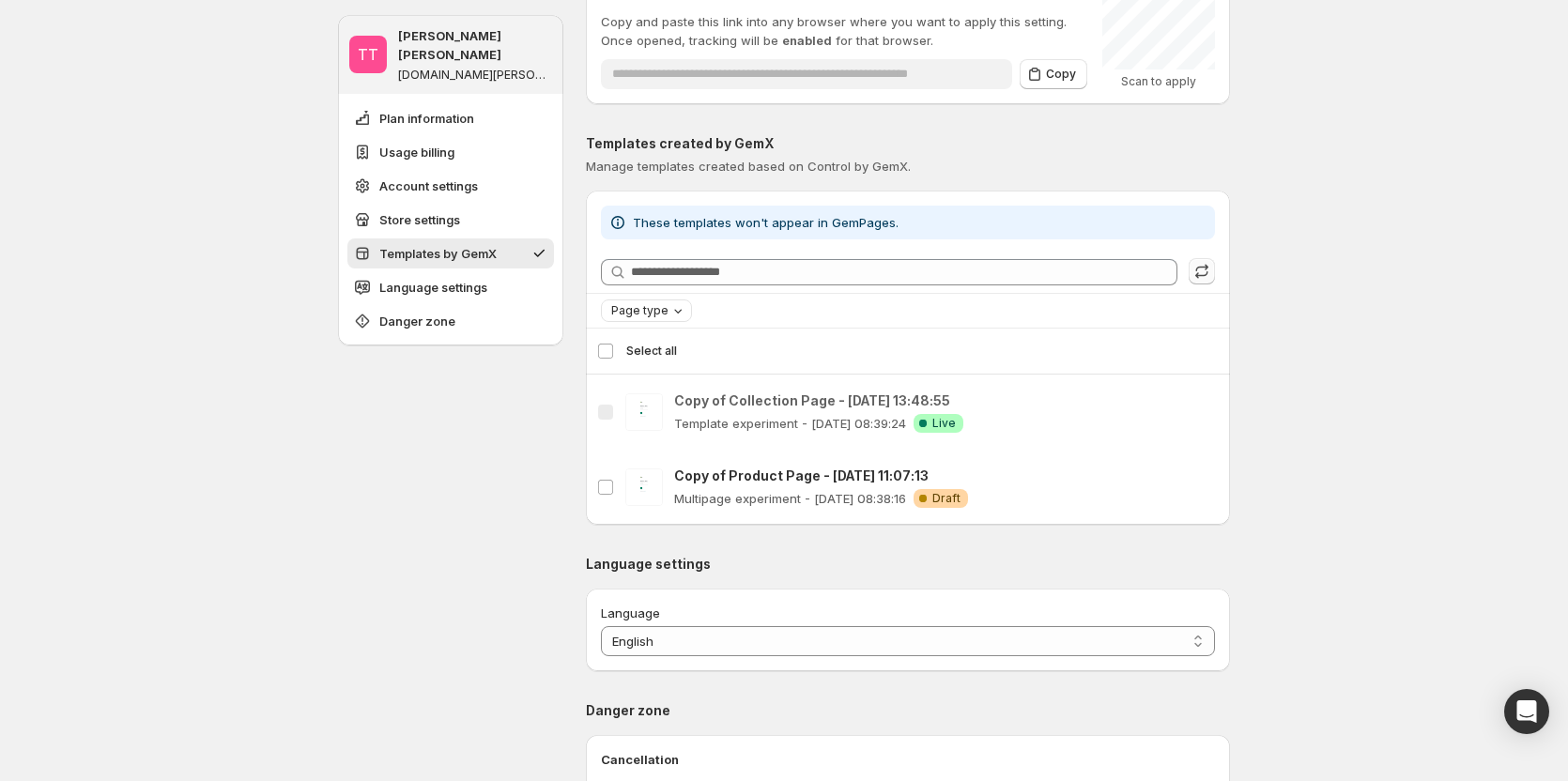
scroll to position [1294, 0]
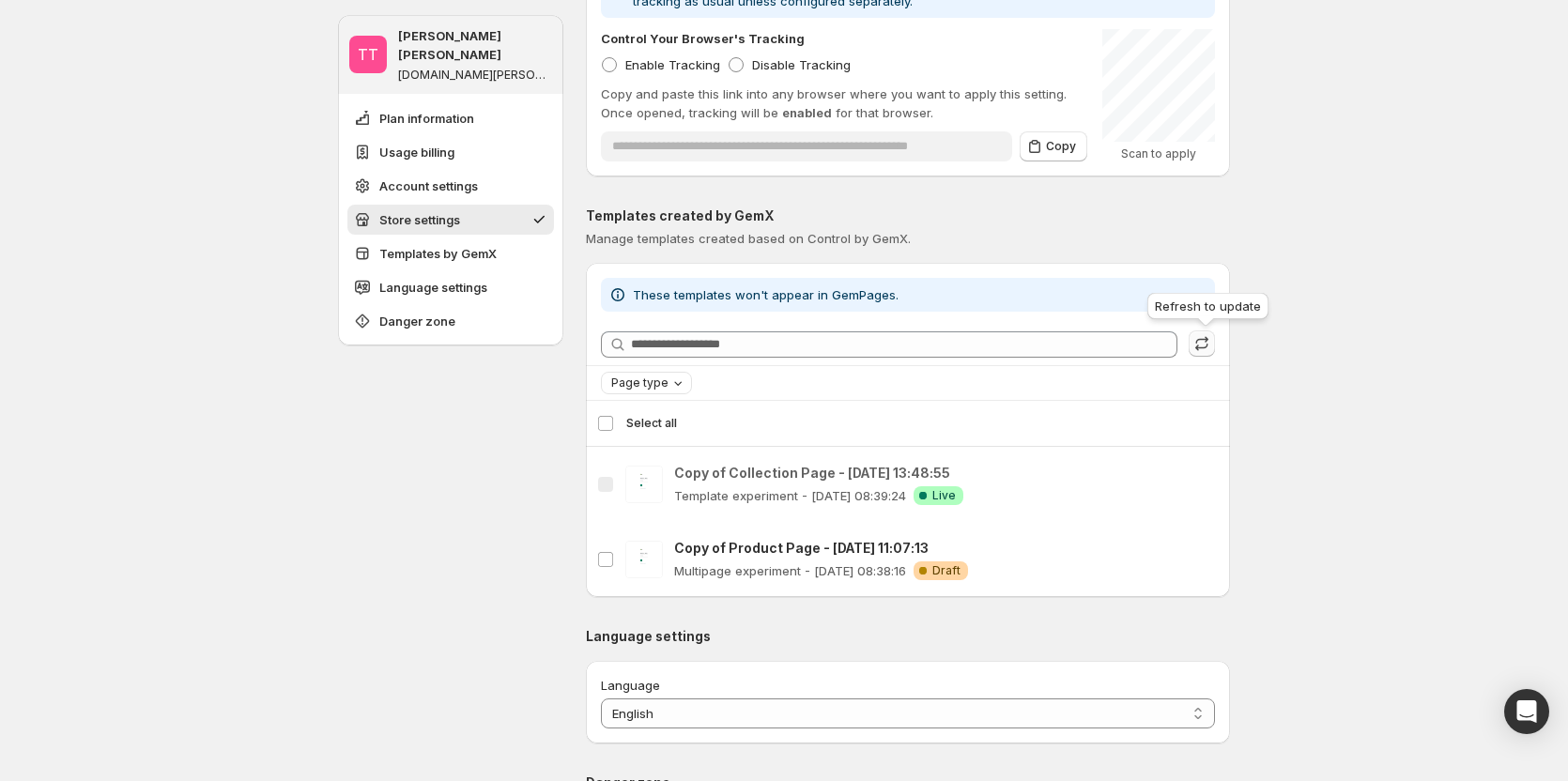
click at [1201, 342] on icon "button" at bounding box center [1202, 343] width 19 height 19
click at [1215, 474] on button "button" at bounding box center [1206, 484] width 26 height 26
click at [1317, 432] on div "TT Tanya Tanya gemcommerce-stg-tanya.myshopify.com Plan information Usage billi…" at bounding box center [784, 130] width 1568 height 2849
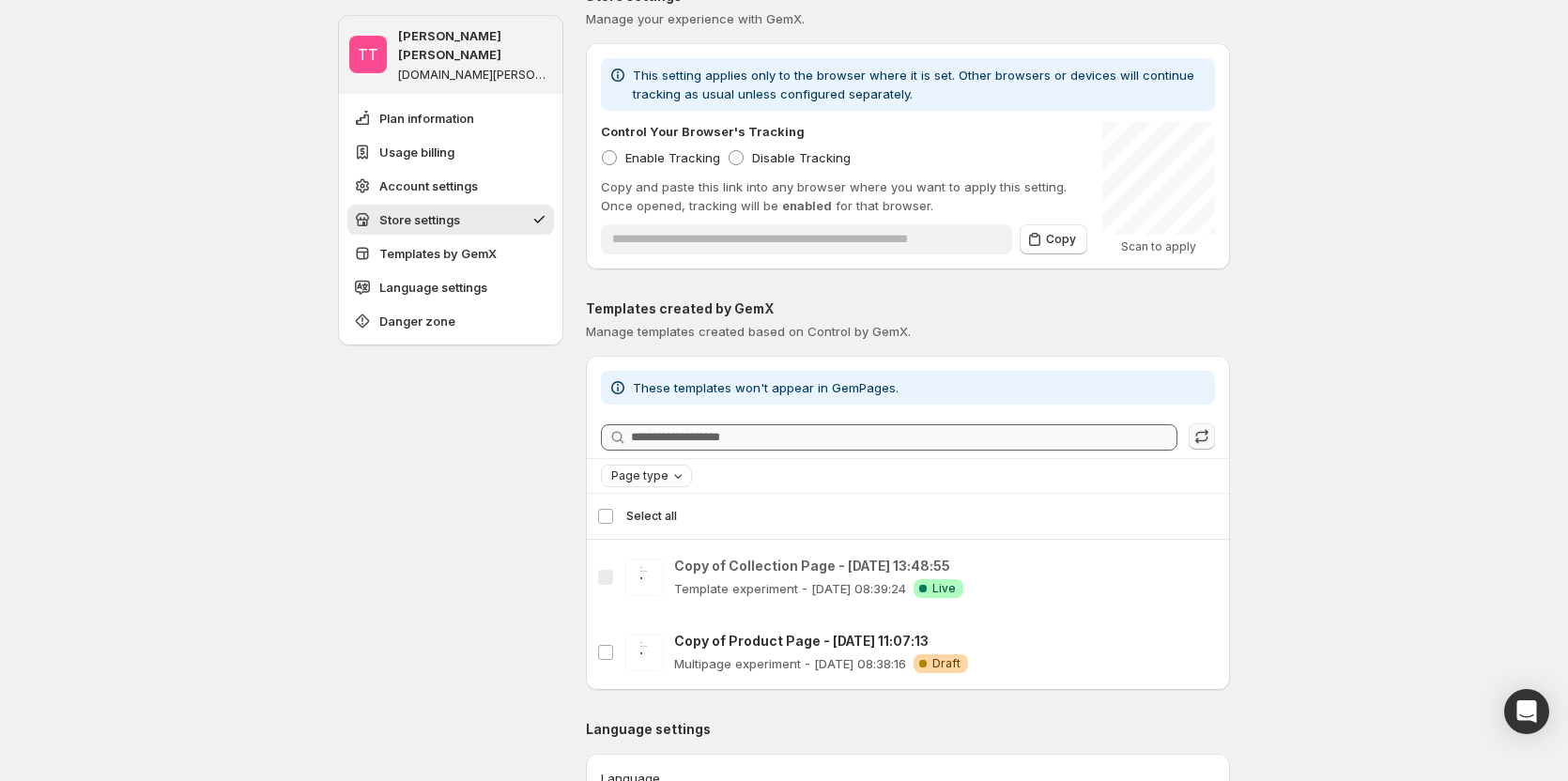
scroll to position [1200, 0]
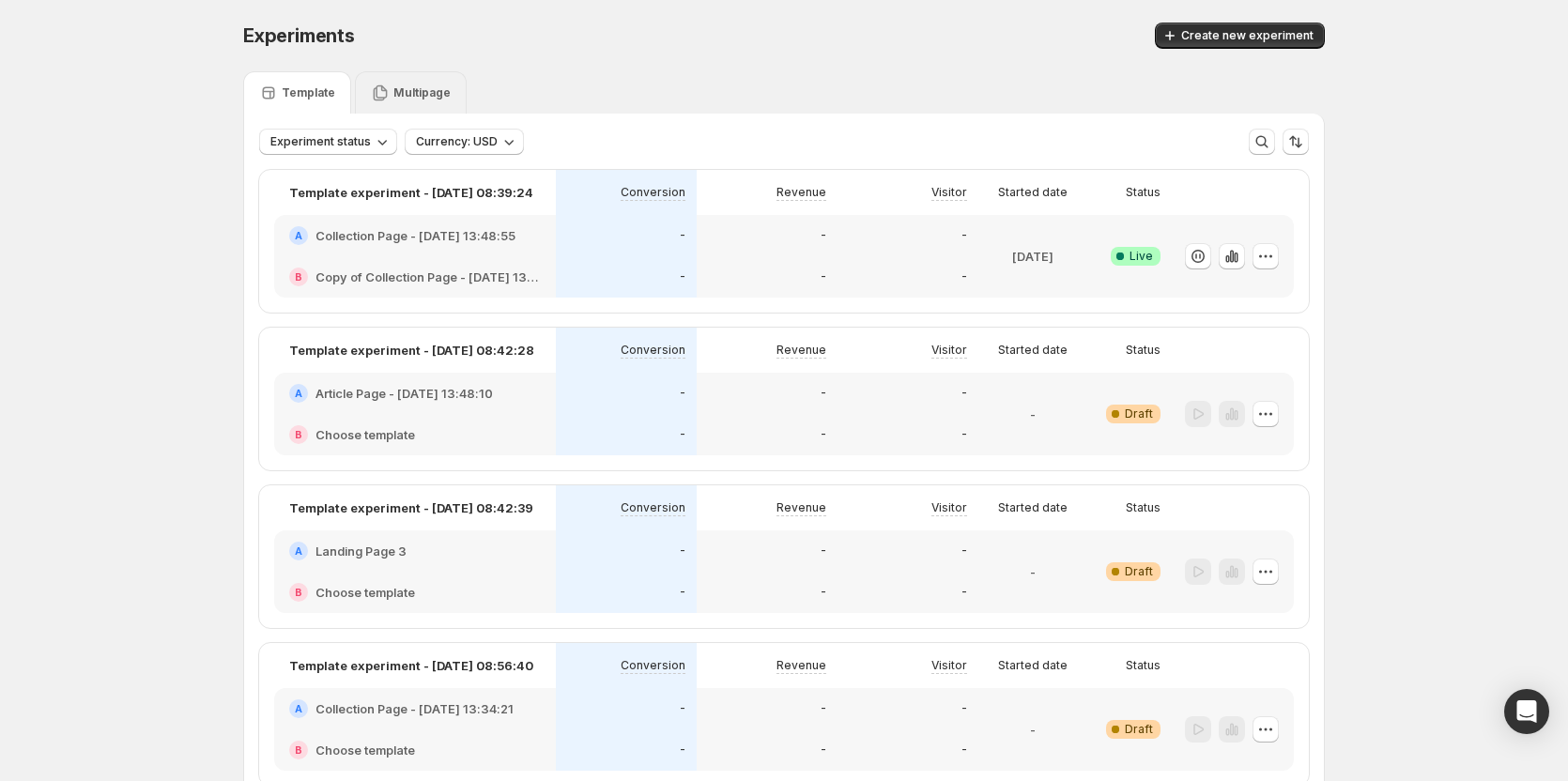
click at [443, 85] on p "Multipage" at bounding box center [421, 92] width 57 height 15
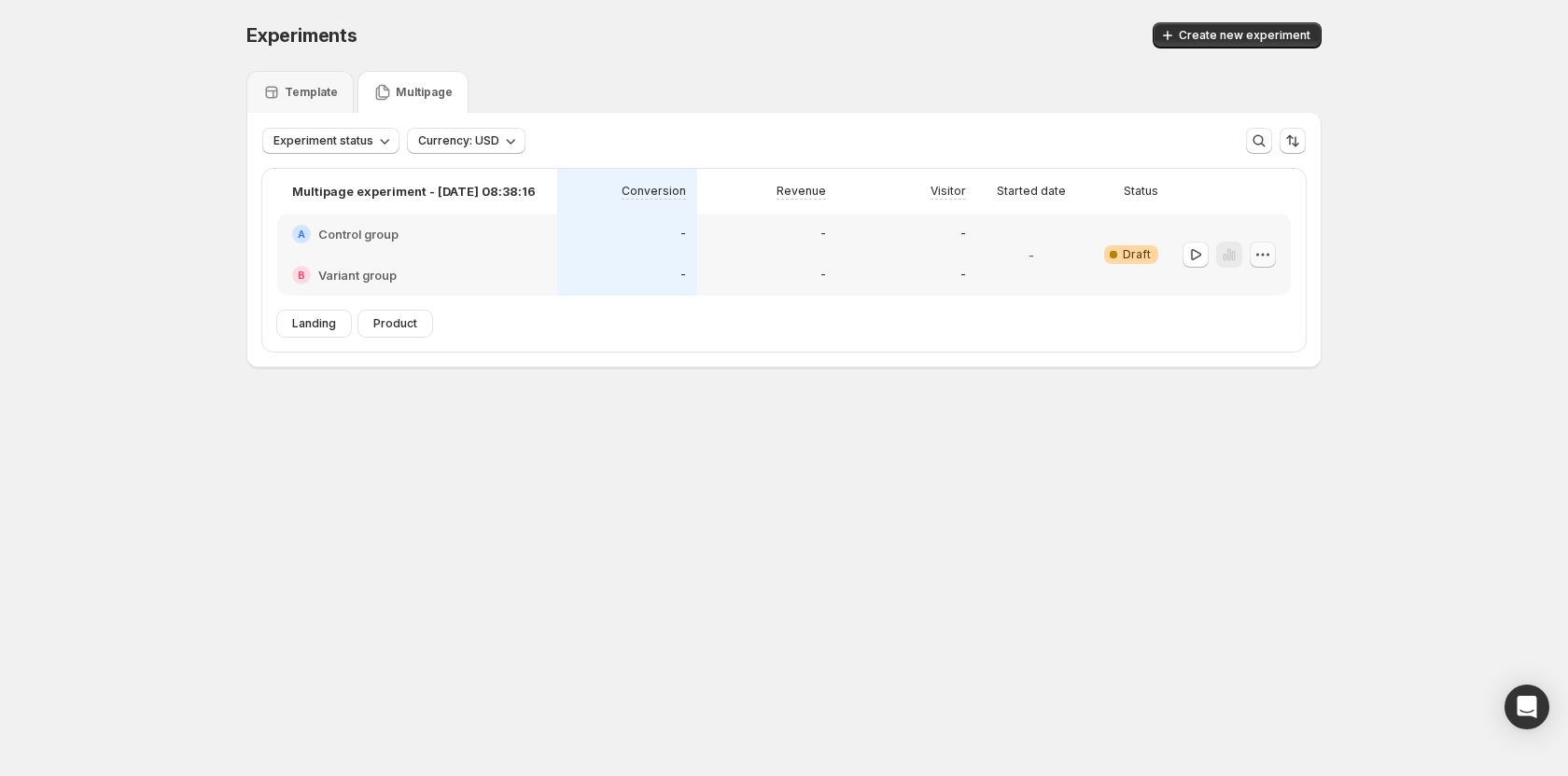
click at [1256, 252] on icon "button" at bounding box center [1262, 254] width 19 height 19
click at [1230, 291] on span "Edit" at bounding box center [1240, 293] width 21 height 15
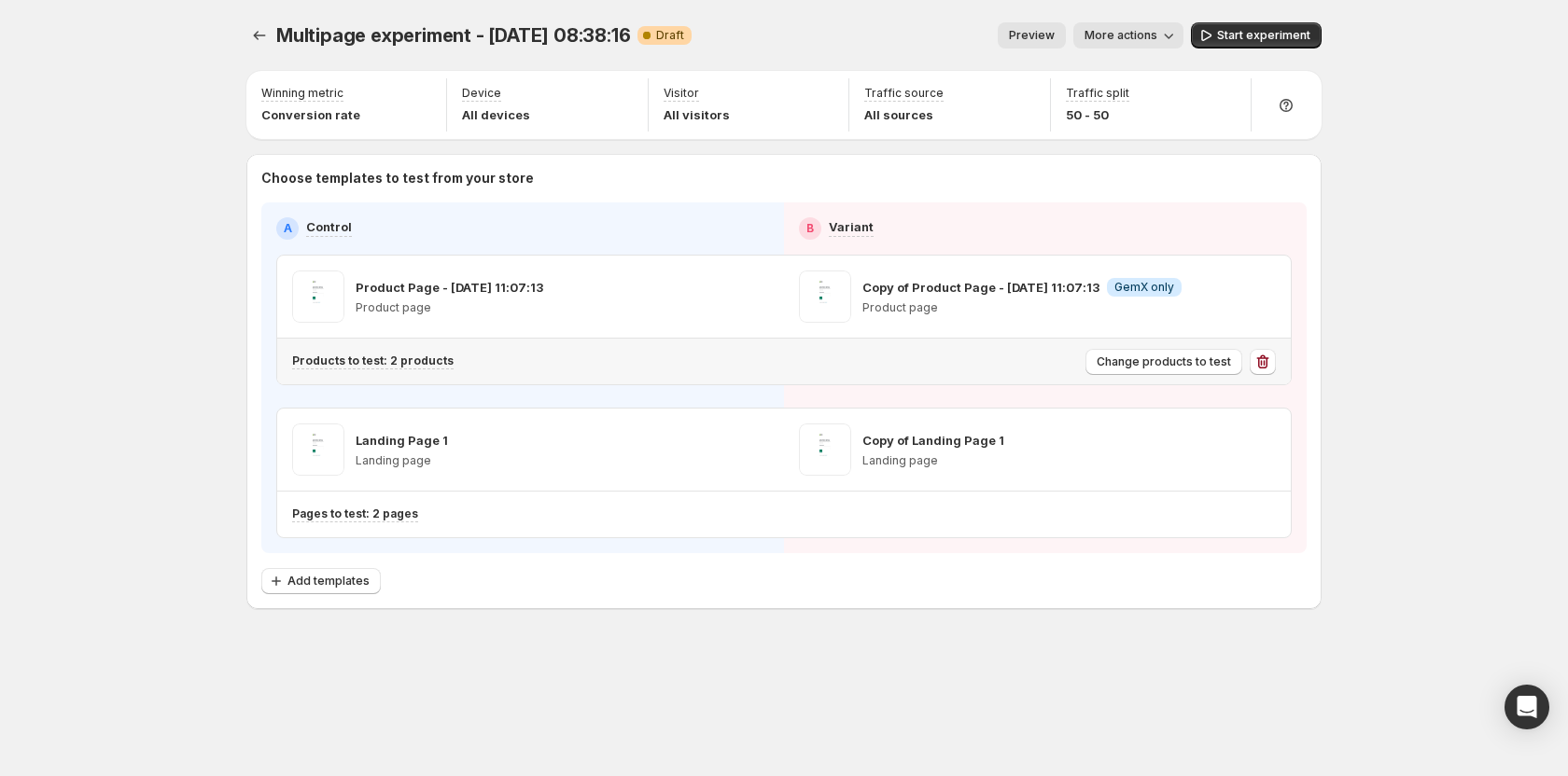
click at [1265, 364] on icon "button" at bounding box center [1262, 362] width 19 height 19
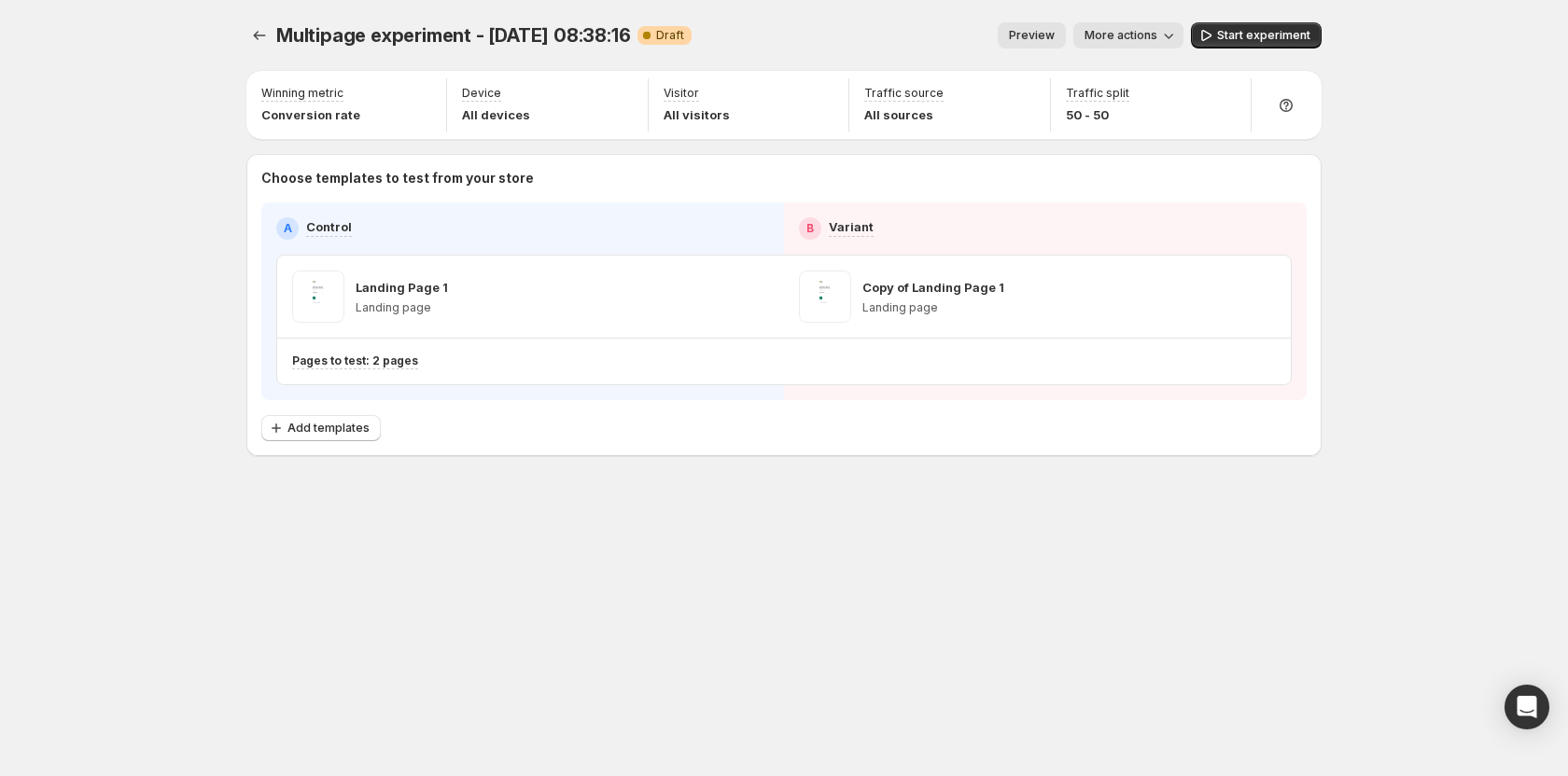
click at [1368, 351] on div "Multipage experiment - Oct 10, 08:38:16. This page is ready Multipage experimen…" at bounding box center [784, 388] width 1568 height 776
click at [1240, 24] on button "Start experiment" at bounding box center [1255, 36] width 130 height 26
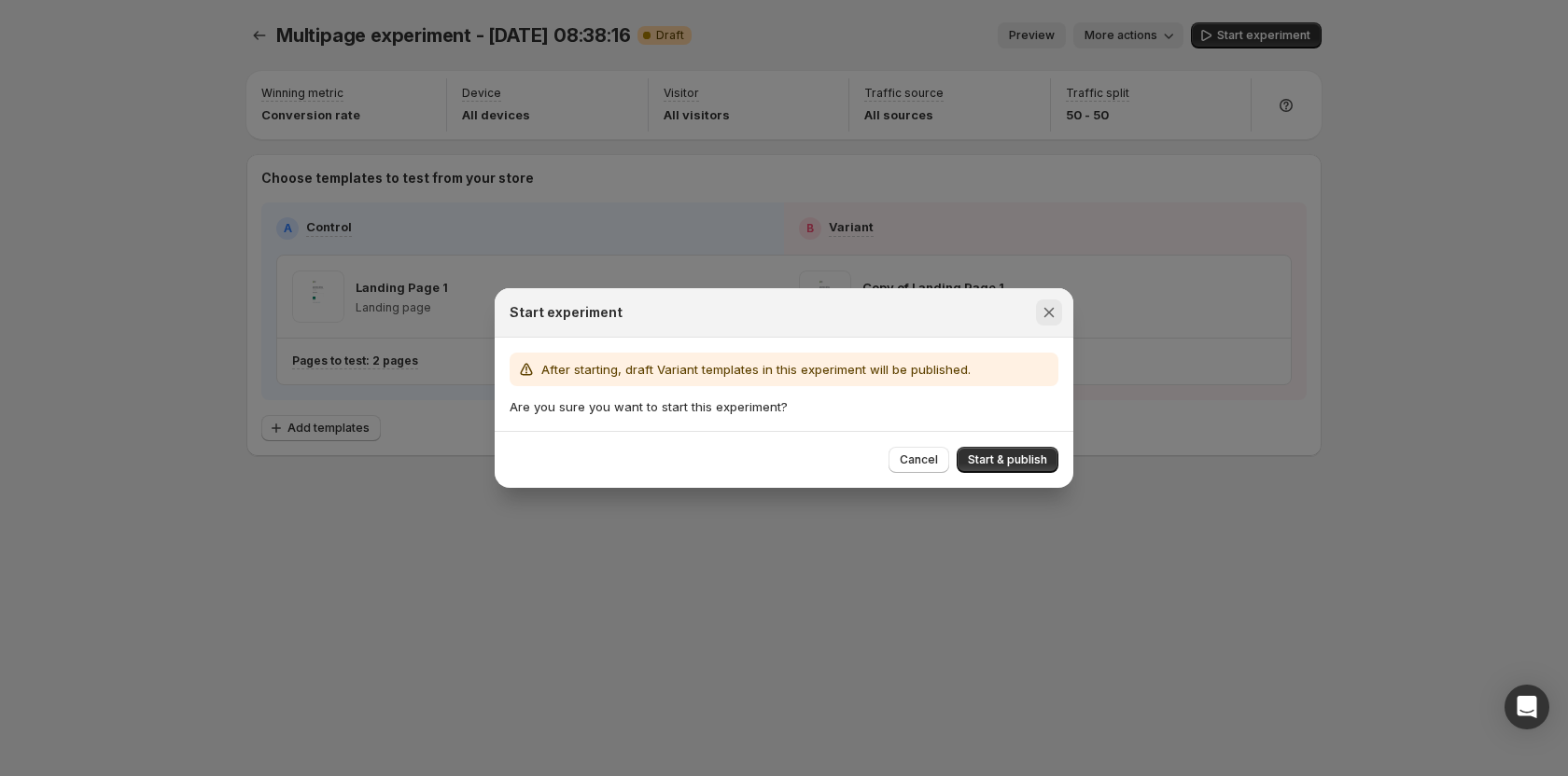
click at [1052, 322] on button "Close" at bounding box center [1048, 312] width 26 height 26
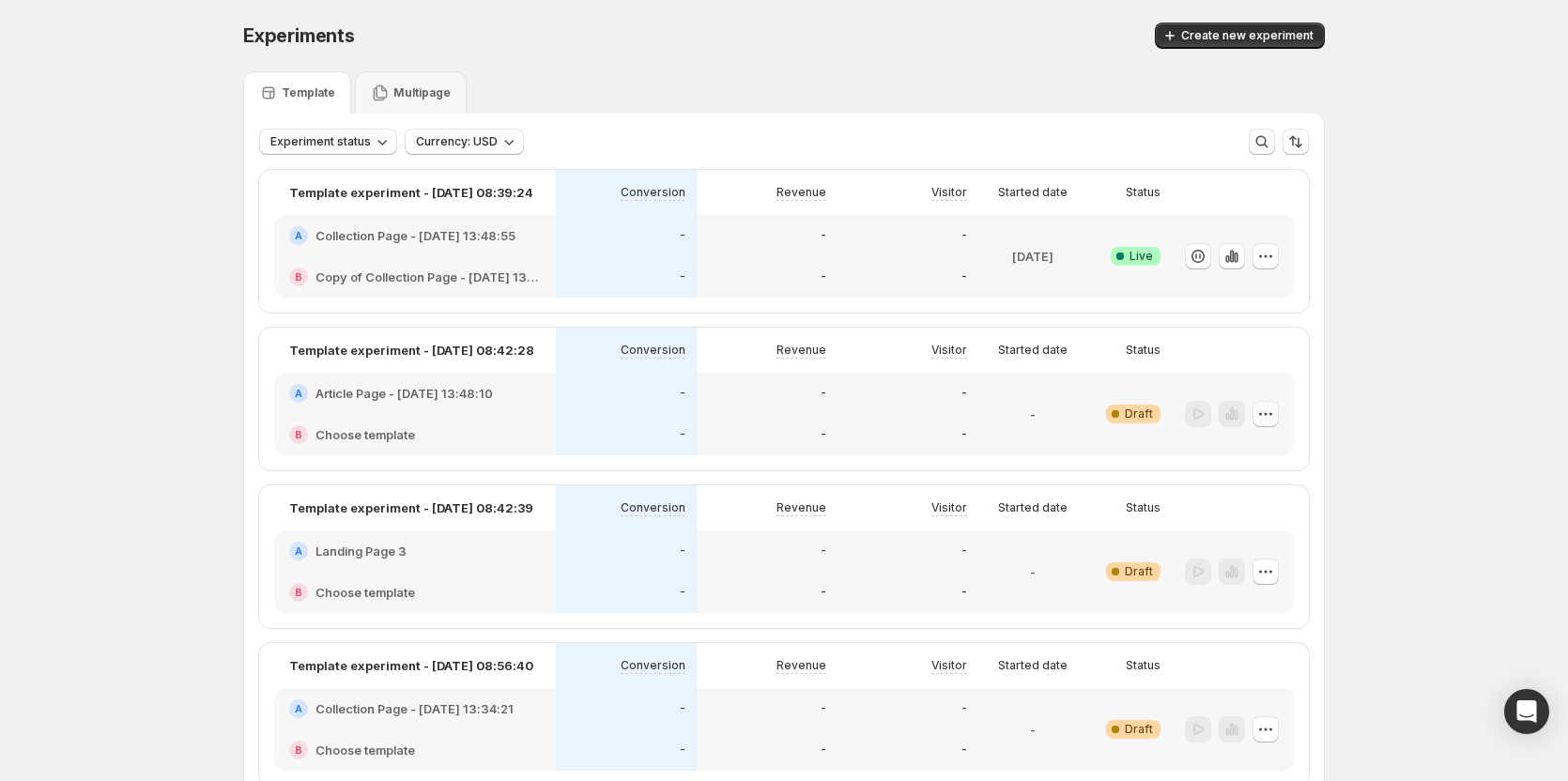
click at [1270, 416] on icon "button" at bounding box center [1265, 414] width 19 height 19
click at [1244, 463] on button "Edit" at bounding box center [1271, 454] width 127 height 30
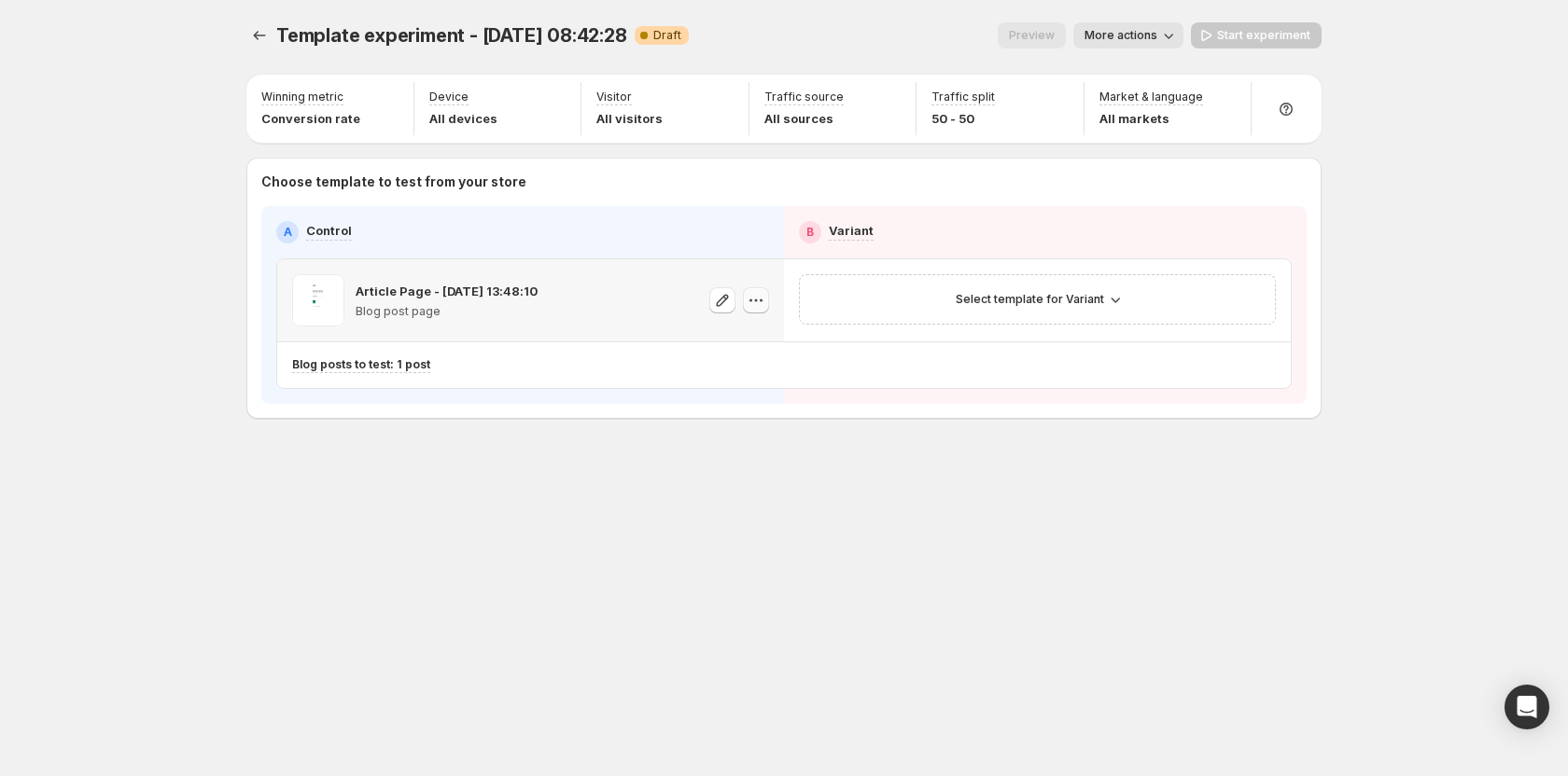
click at [757, 301] on icon "button" at bounding box center [755, 300] width 19 height 19
click at [745, 342] on span "Change template" at bounding box center [757, 340] width 100 height 15
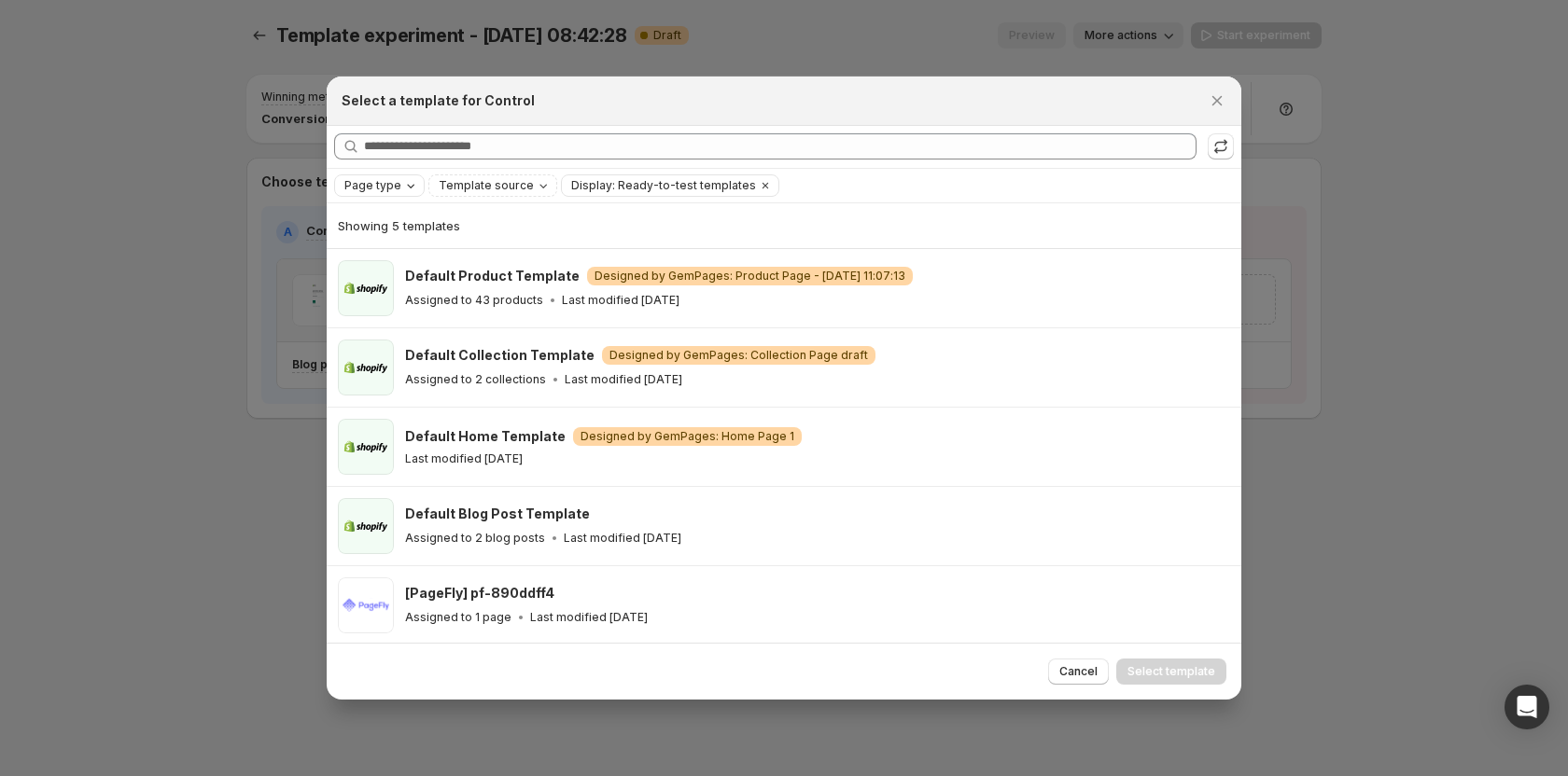
click at [403, 184] on icon "Page type" at bounding box center [410, 185] width 15 height 15
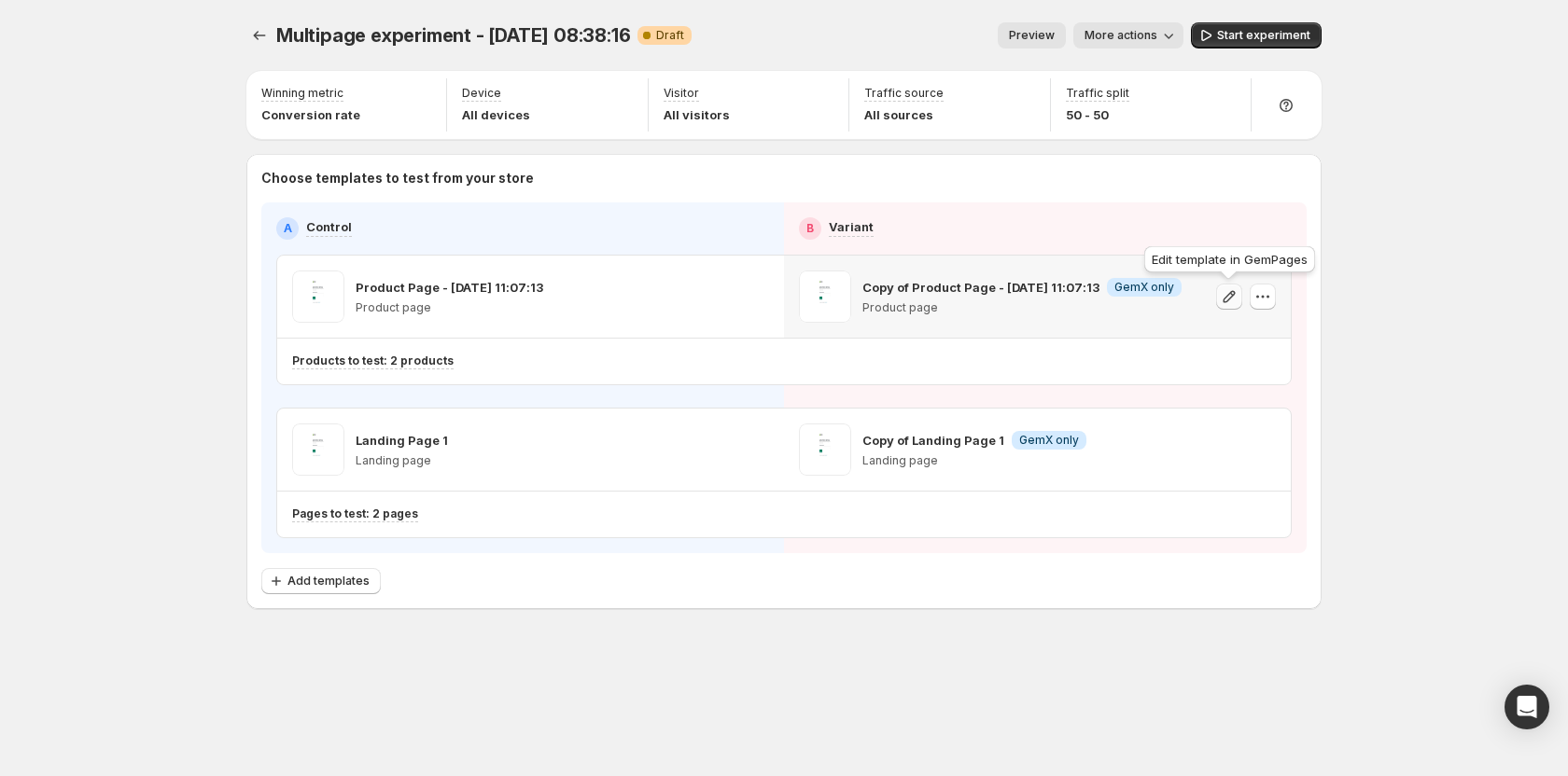
click at [1230, 298] on icon "button" at bounding box center [1228, 296] width 19 height 19
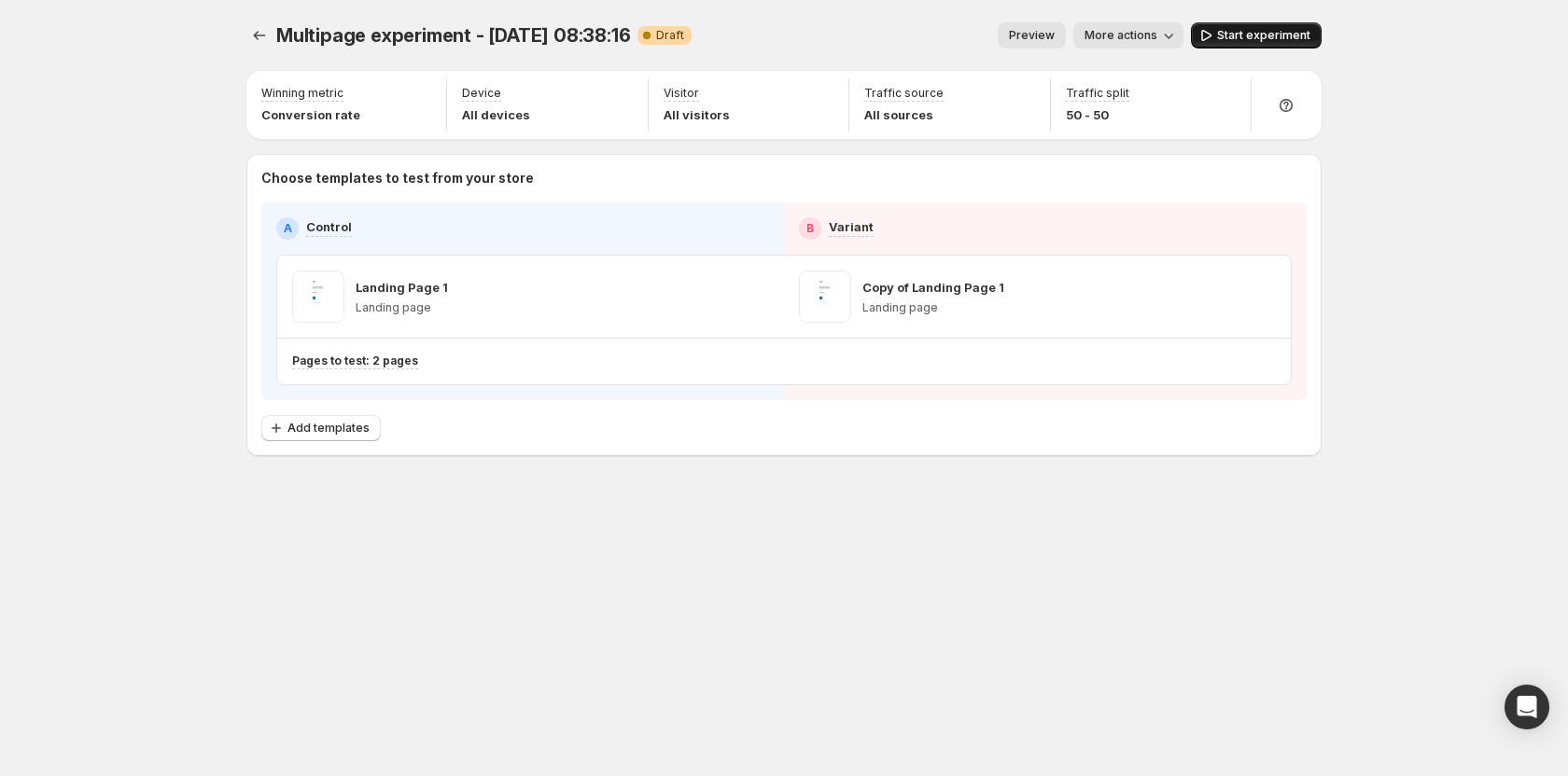
click at [1251, 38] on span "Start experiment" at bounding box center [1263, 35] width 93 height 15
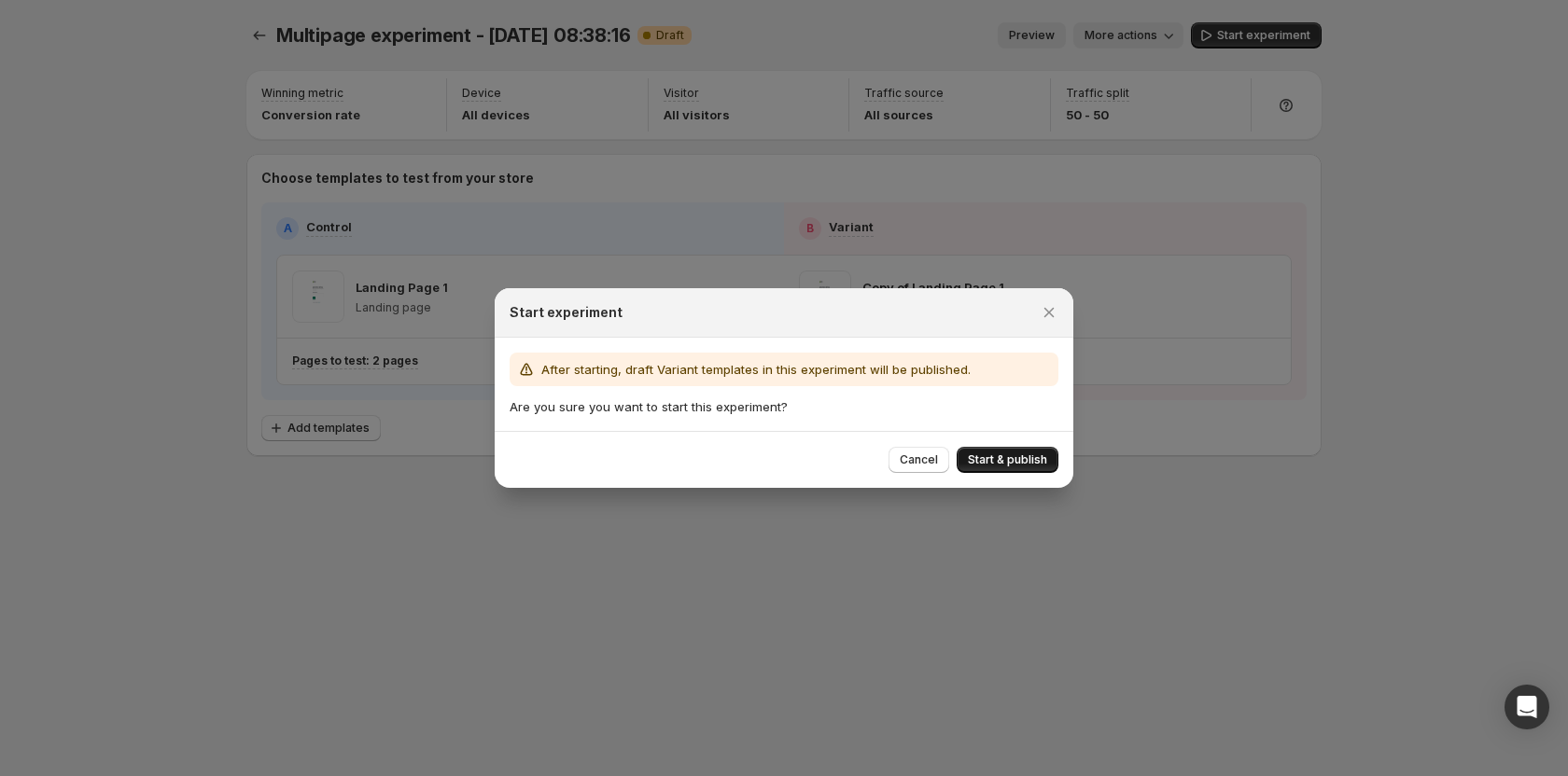
click at [994, 466] on span "Start & publish" at bounding box center [1008, 459] width 79 height 15
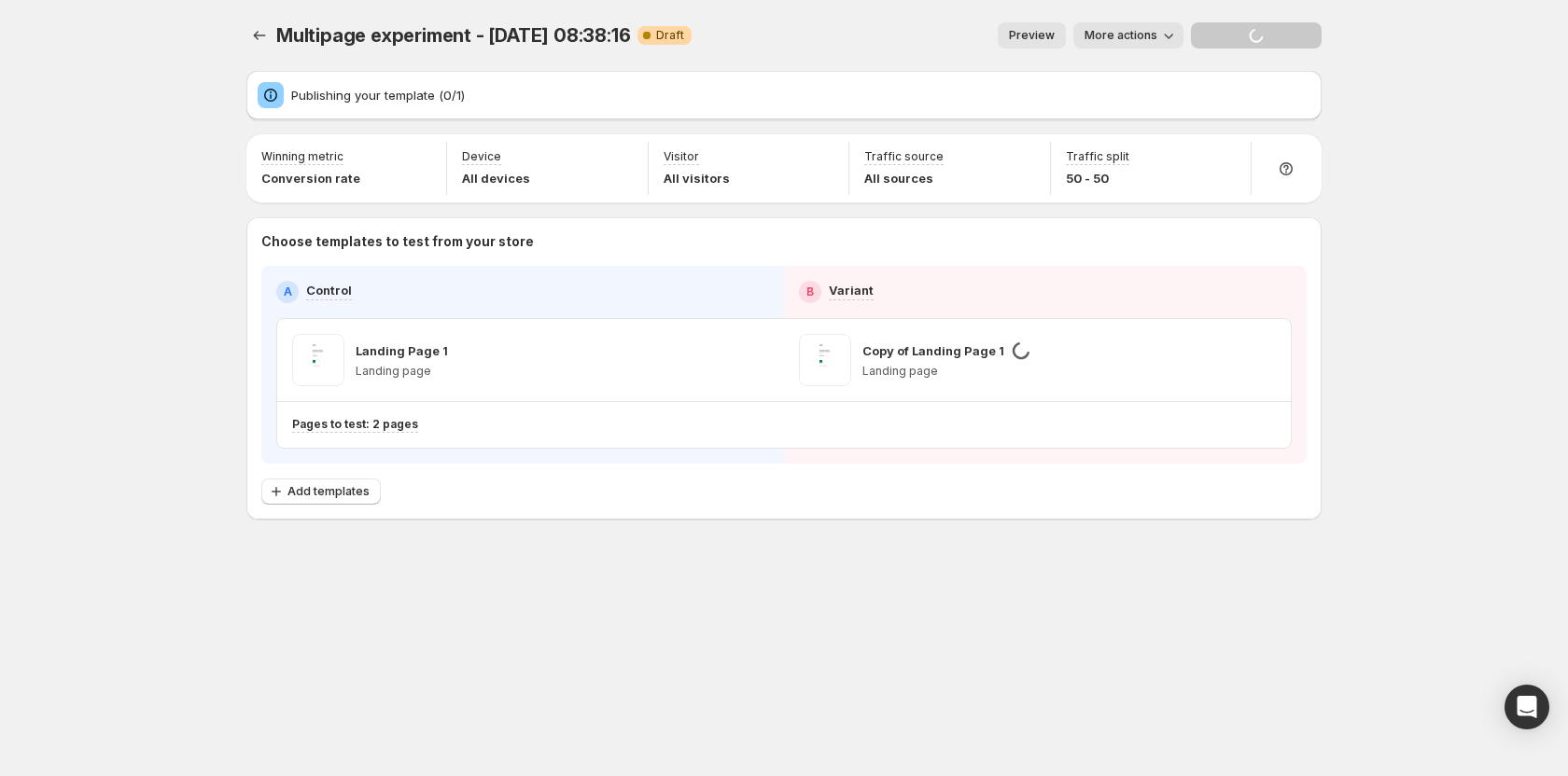
drag, startPoint x: 1430, startPoint y: 239, endPoint x: 1428, endPoint y: 249, distance: 10.2
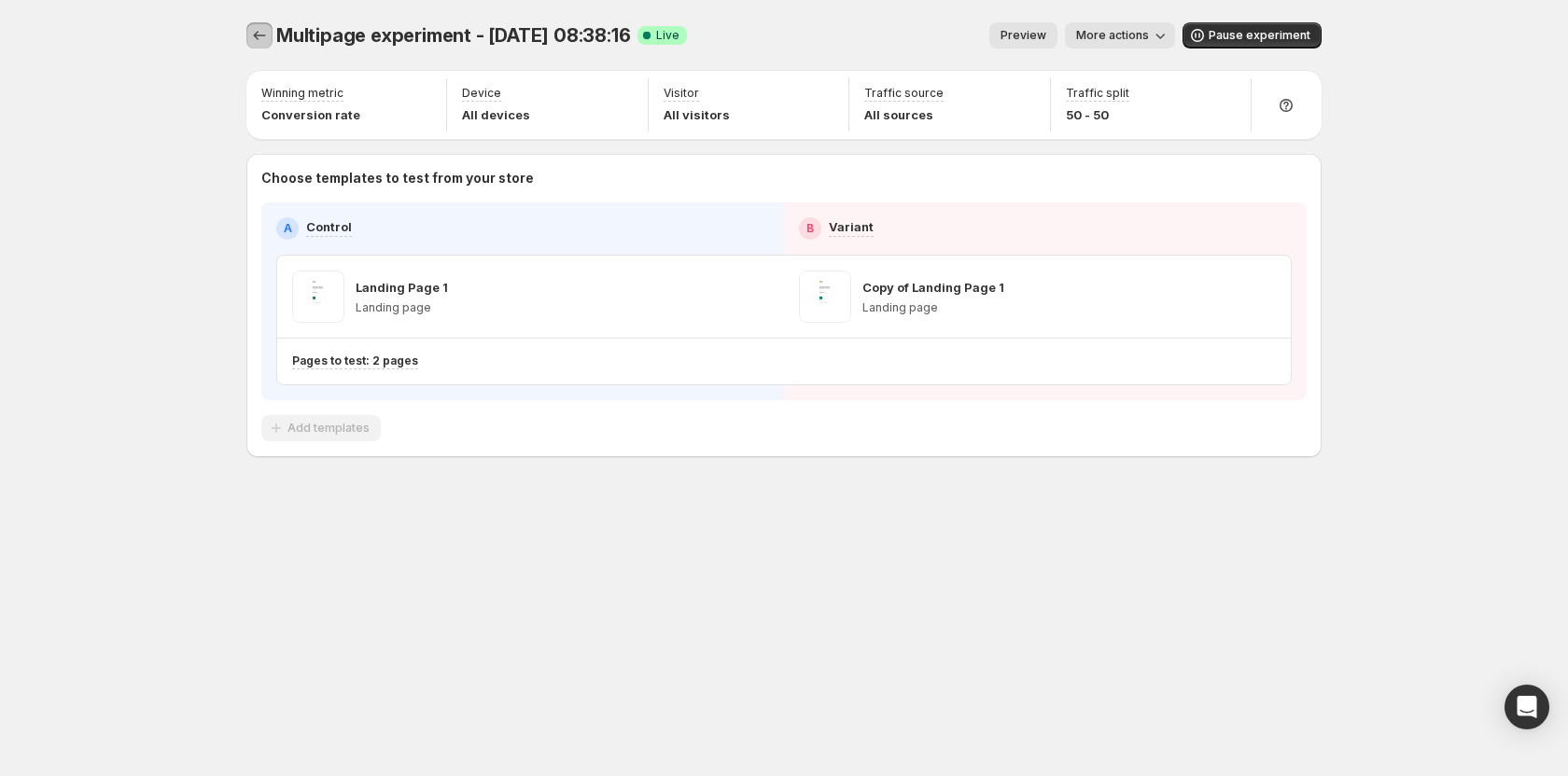
click at [257, 38] on icon "Experiments" at bounding box center [259, 35] width 19 height 19
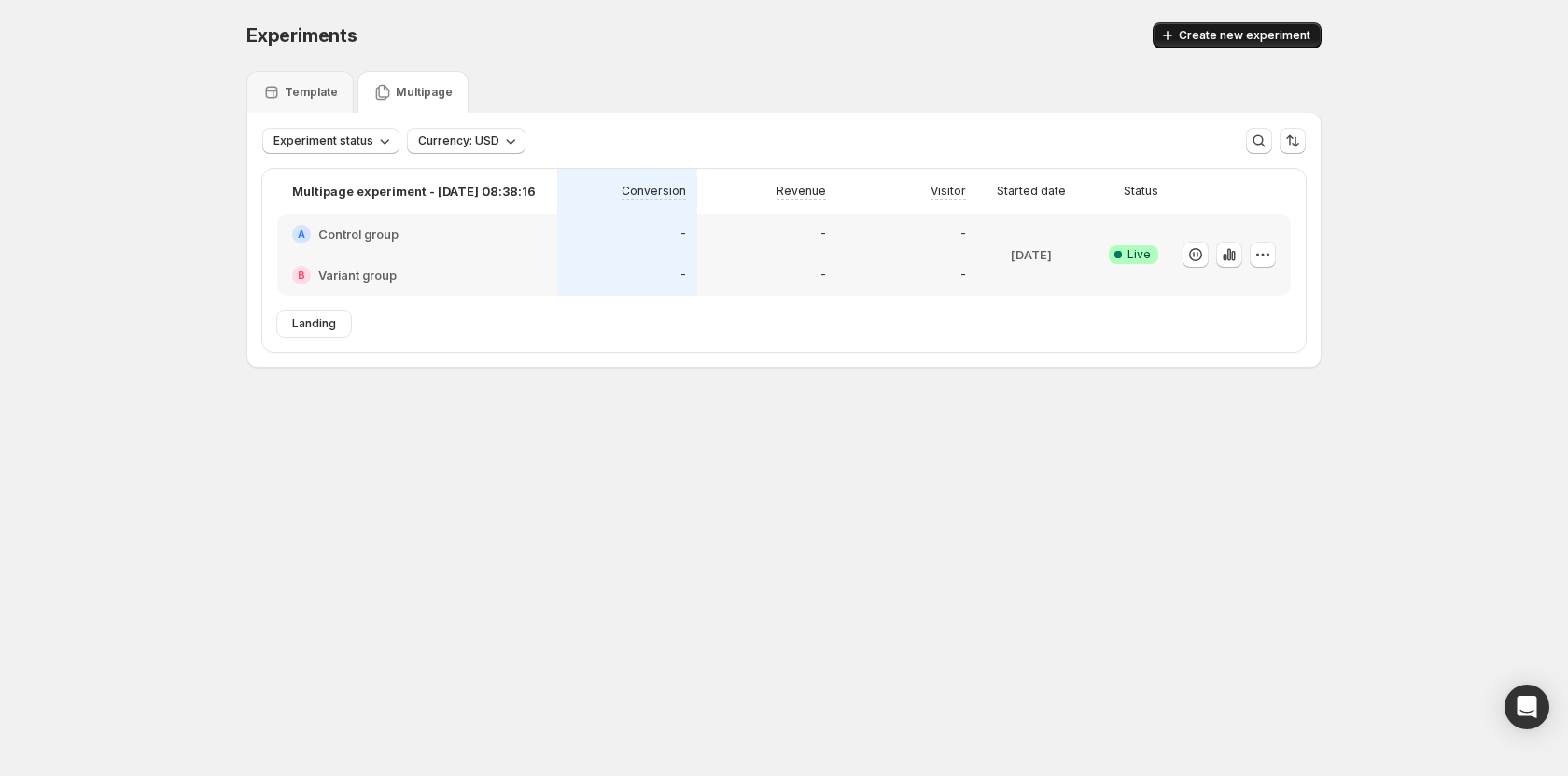
click at [1269, 40] on span "Create new experiment" at bounding box center [1244, 35] width 131 height 15
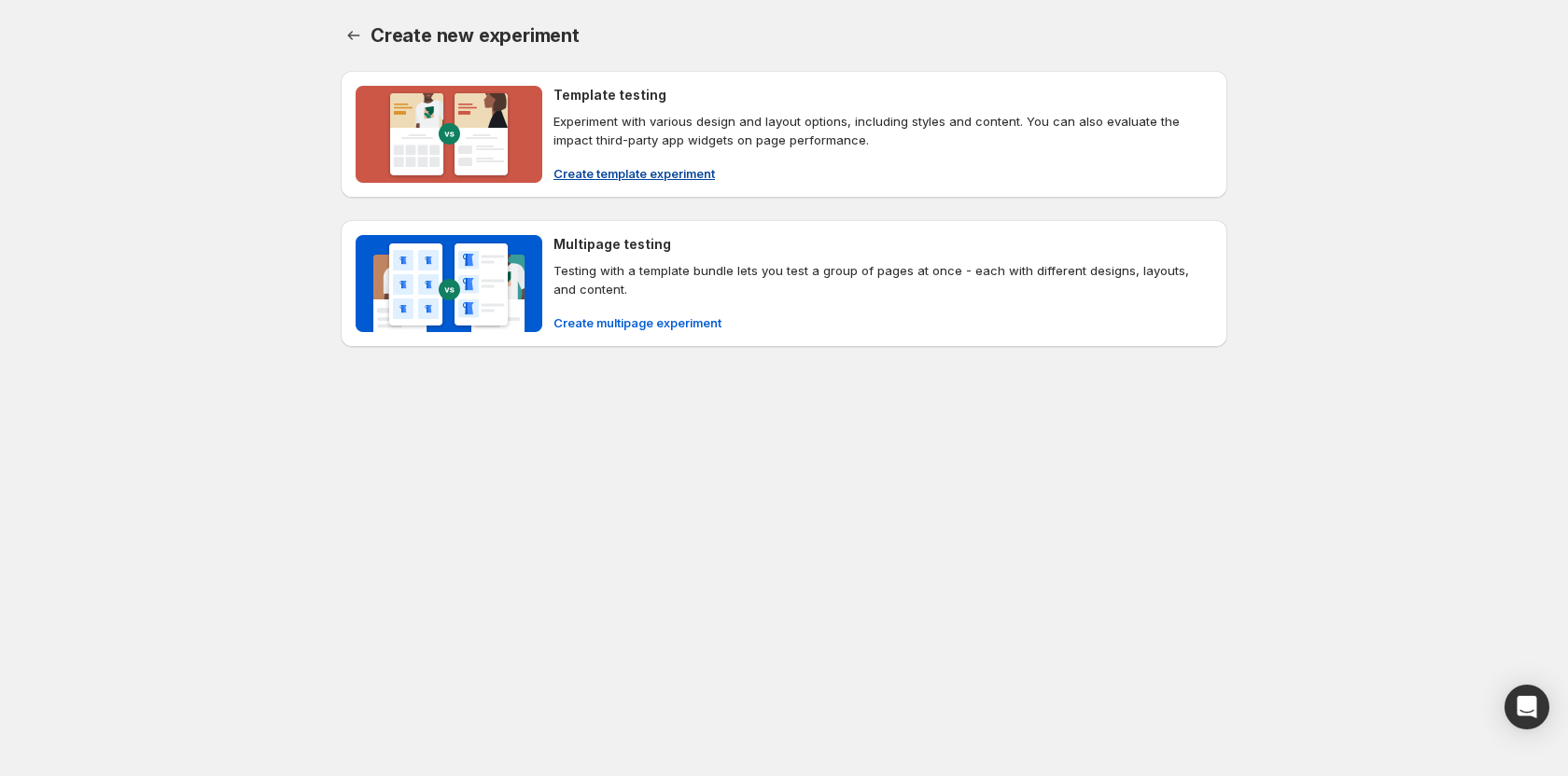
click at [589, 179] on span "Create template experiment" at bounding box center [634, 173] width 161 height 19
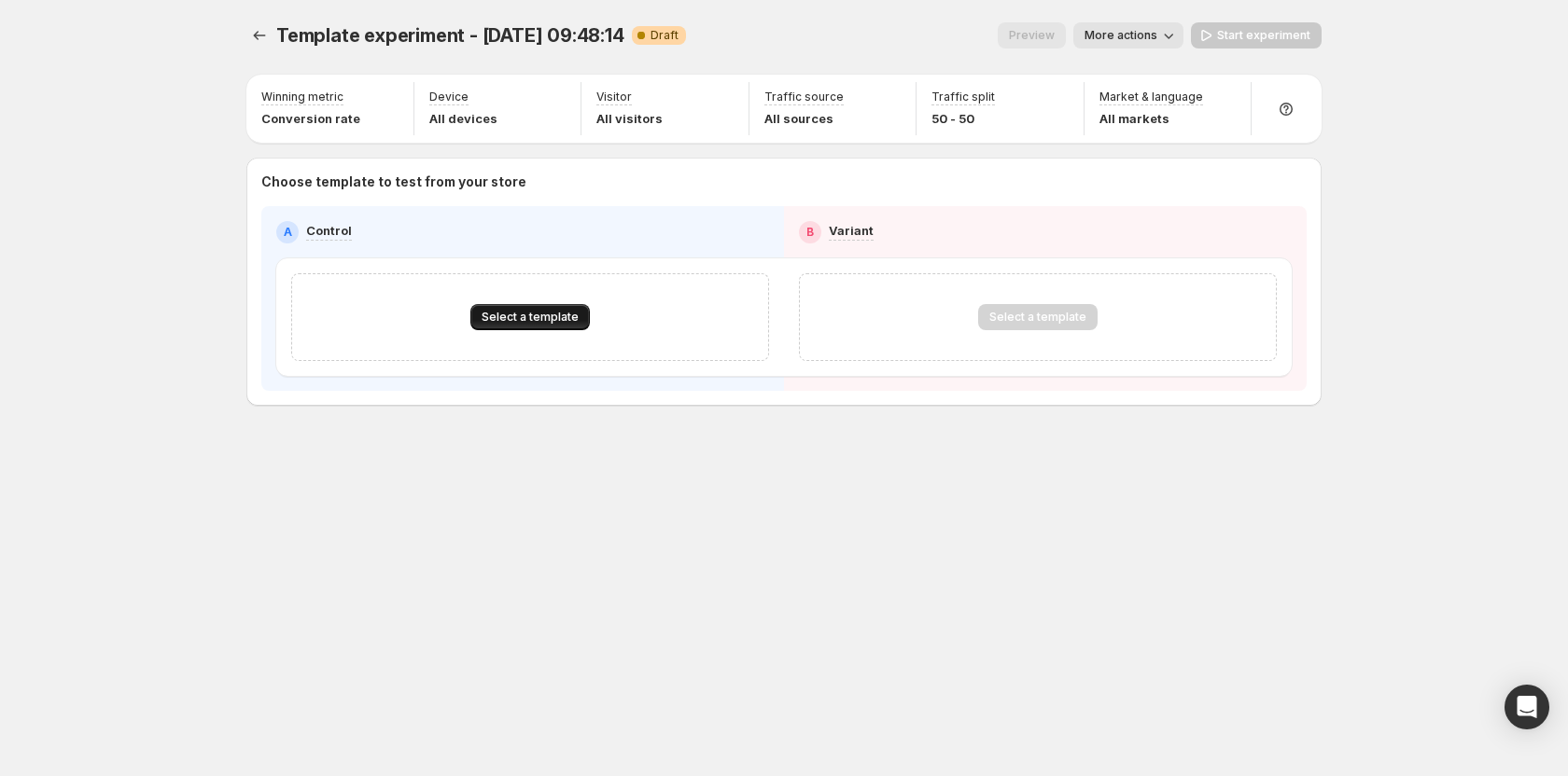
click at [521, 319] on span "Select a template" at bounding box center [531, 317] width 97 height 15
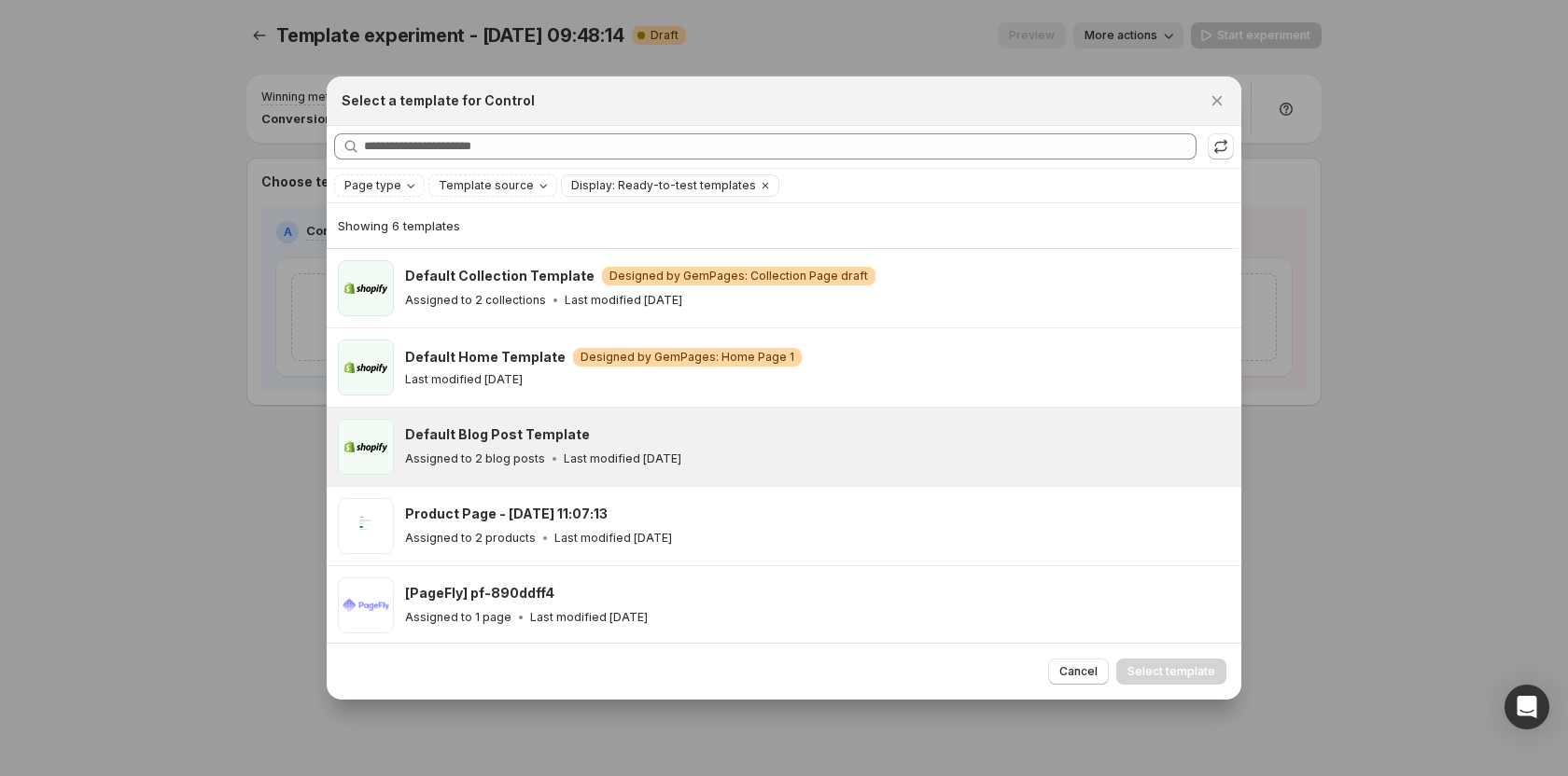
scroll to position [81, 0]
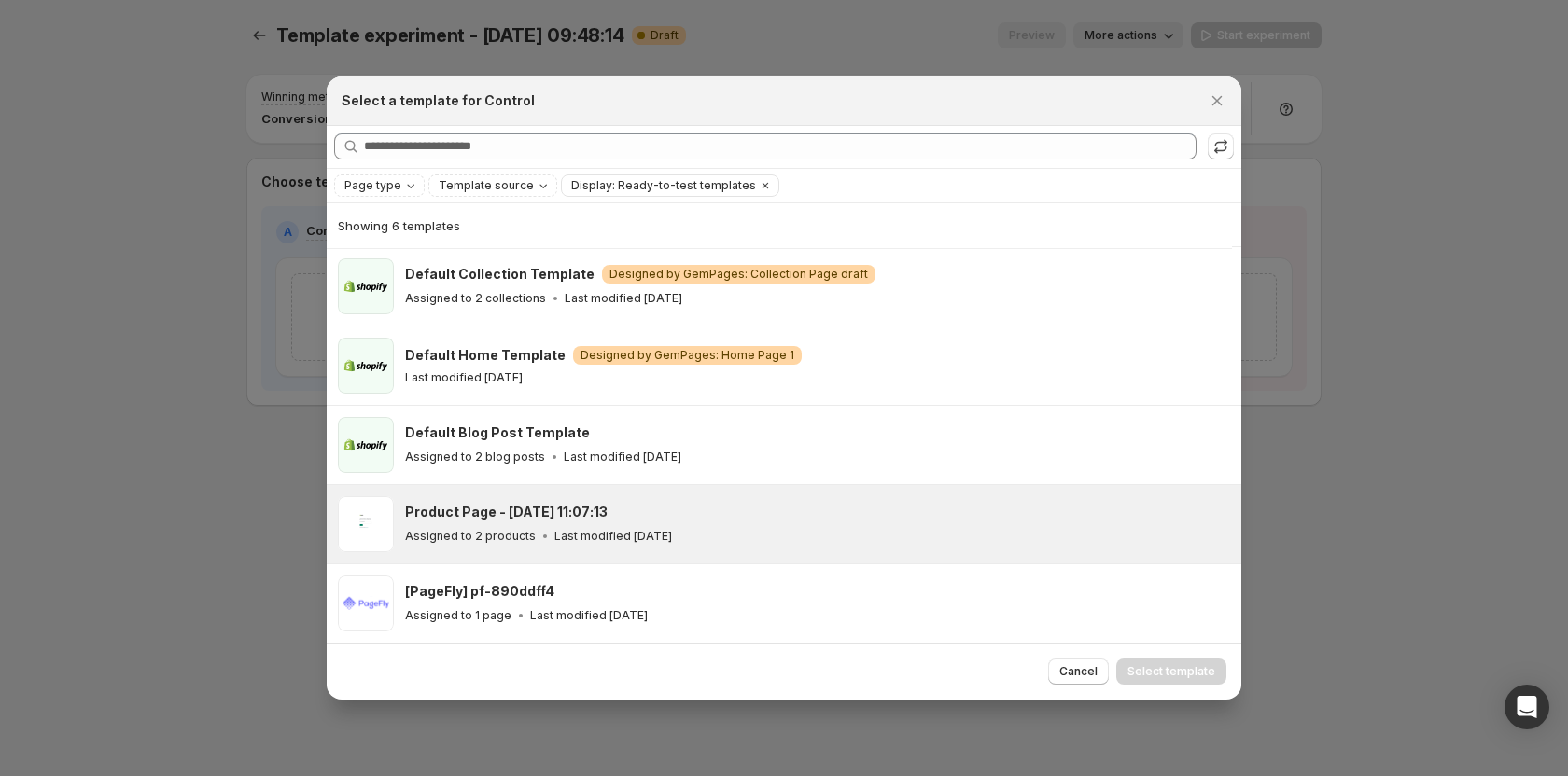
click at [475, 534] on p "Assigned to 2 products" at bounding box center [470, 536] width 130 height 15
click at [1180, 673] on span "Select template" at bounding box center [1171, 672] width 87 height 15
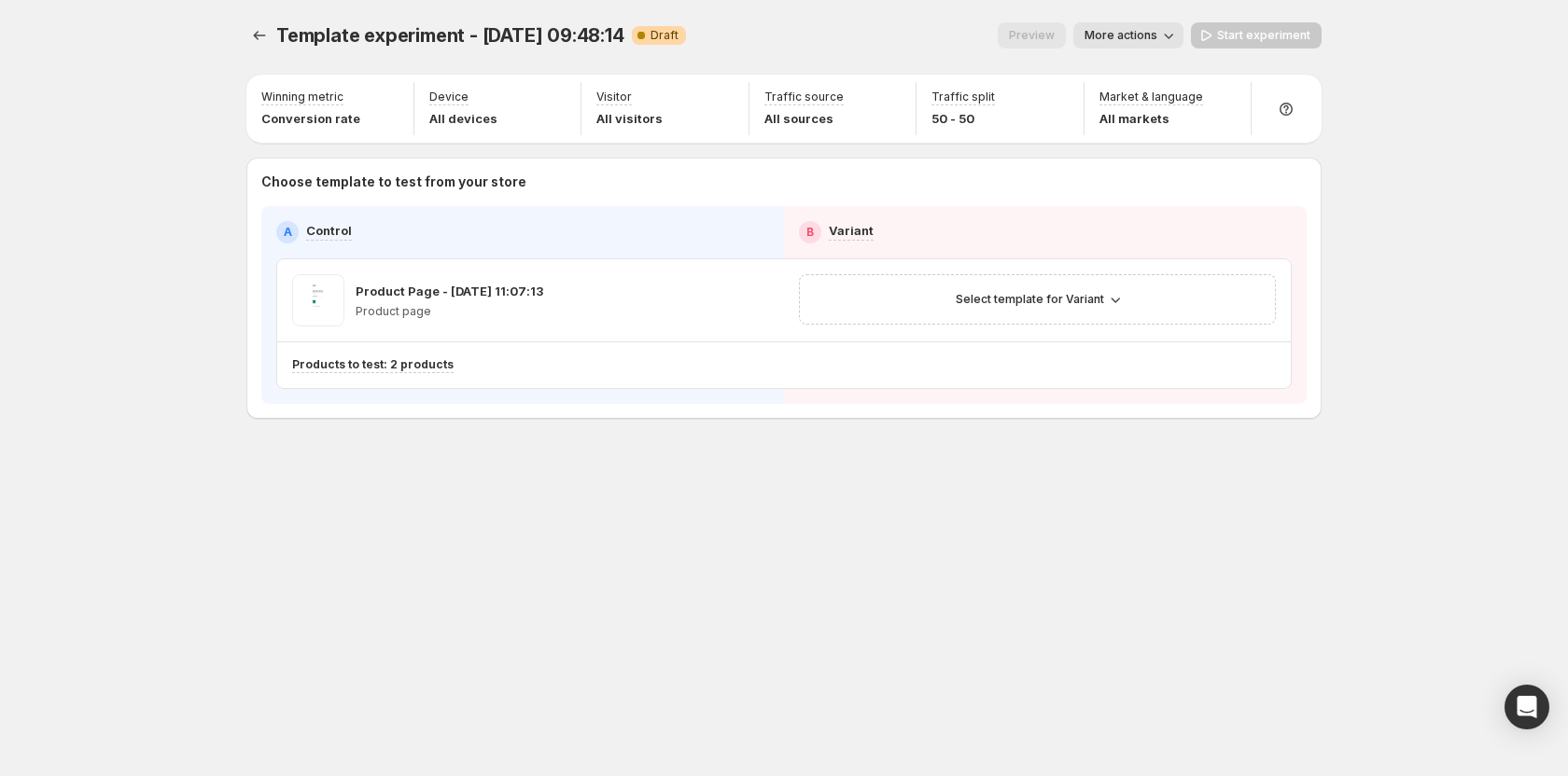
scroll to position [2, 0]
click at [1053, 303] on span "Select template for Variant" at bounding box center [1029, 299] width 148 height 15
click at [1011, 368] on span "Create Variant based on Control" at bounding box center [1040, 370] width 191 height 15
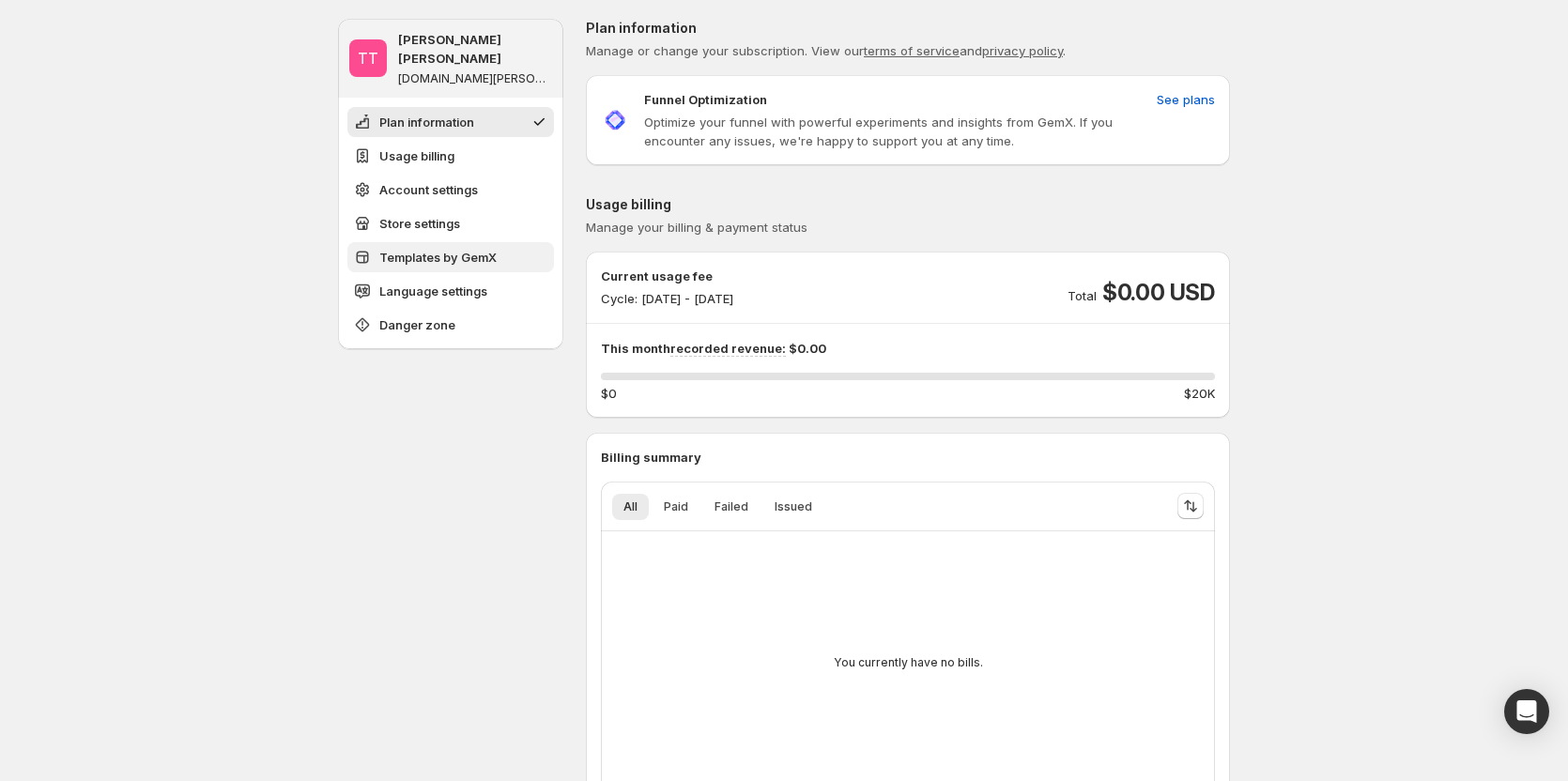
click at [456, 248] on span "Templates by GemX" at bounding box center [437, 257] width 117 height 19
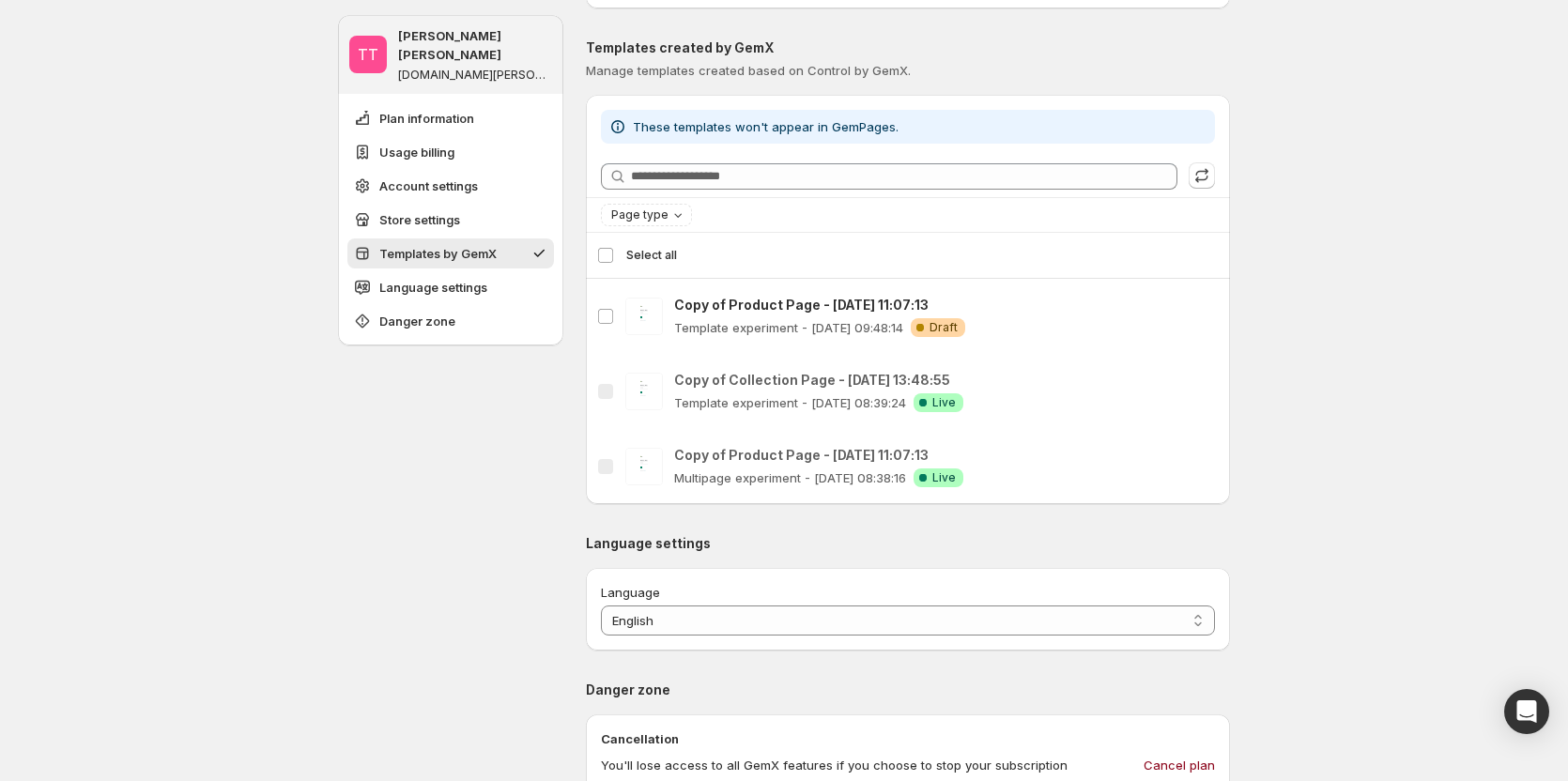
scroll to position [1482, 0]
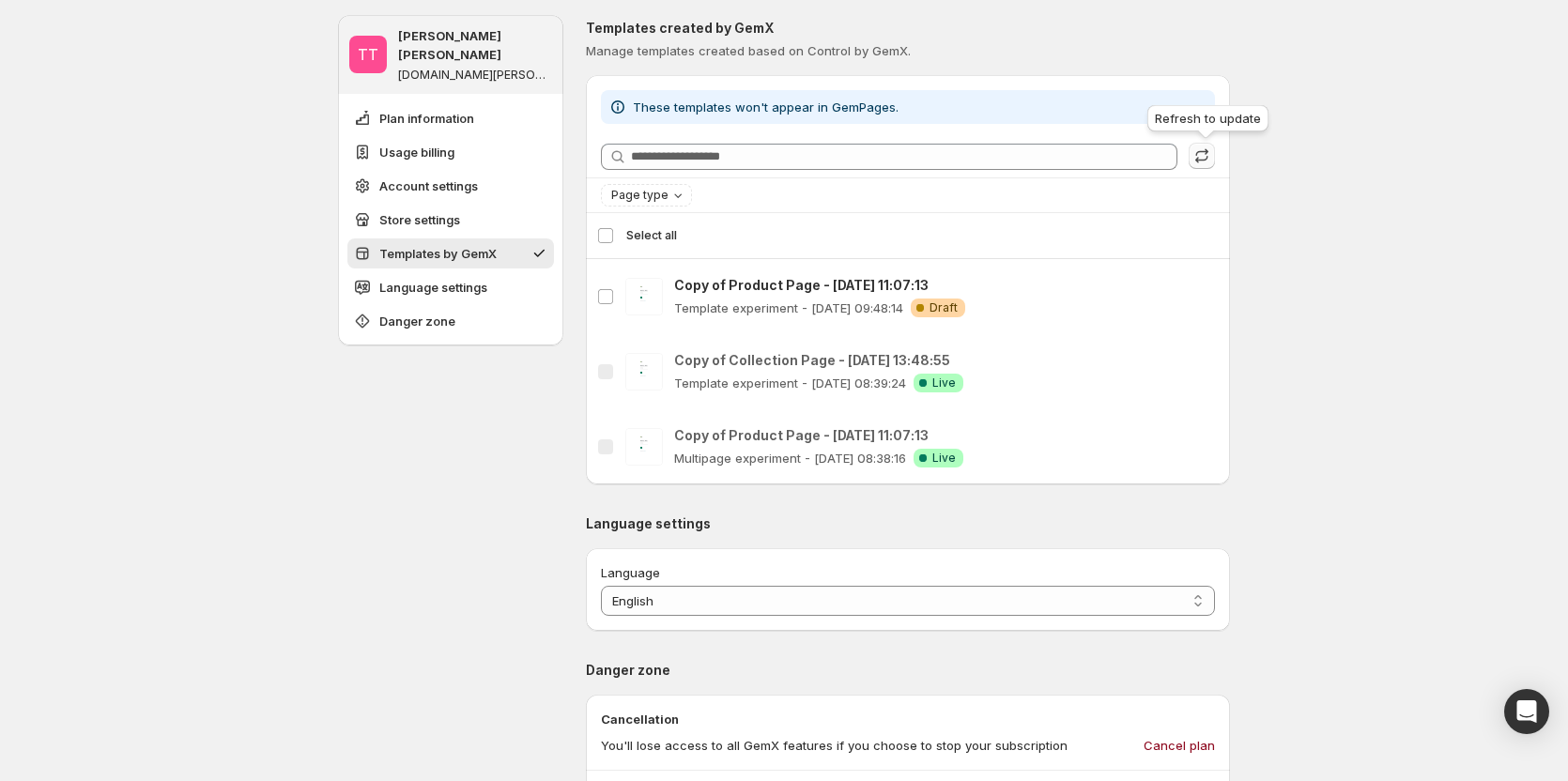
click at [1205, 155] on icon "button" at bounding box center [1202, 155] width 19 height 19
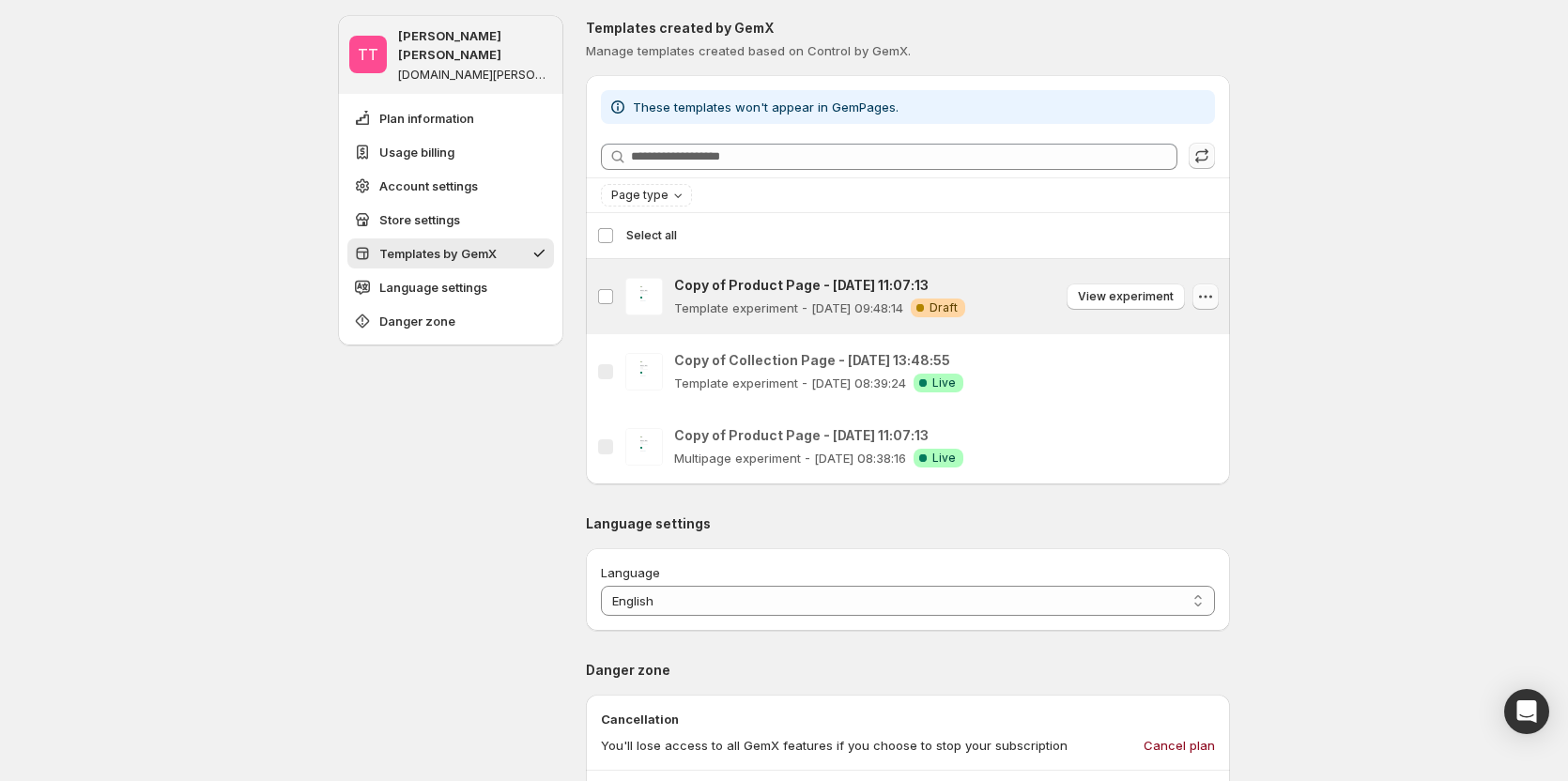
click at [1215, 296] on icon "button" at bounding box center [1205, 296] width 19 height 19
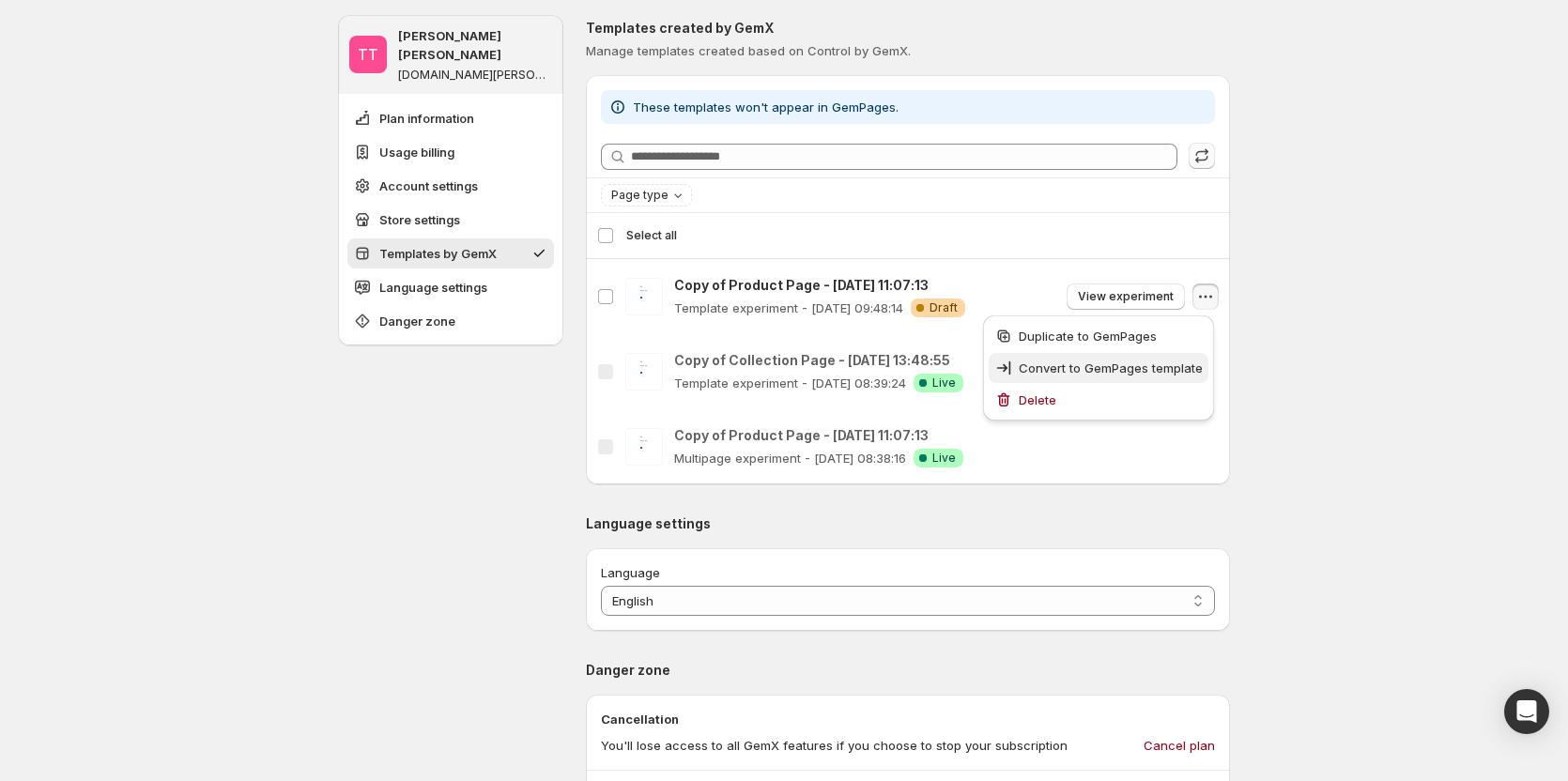
click at [1130, 371] on span "Convert to GemPages template" at bounding box center [1111, 368] width 184 height 15
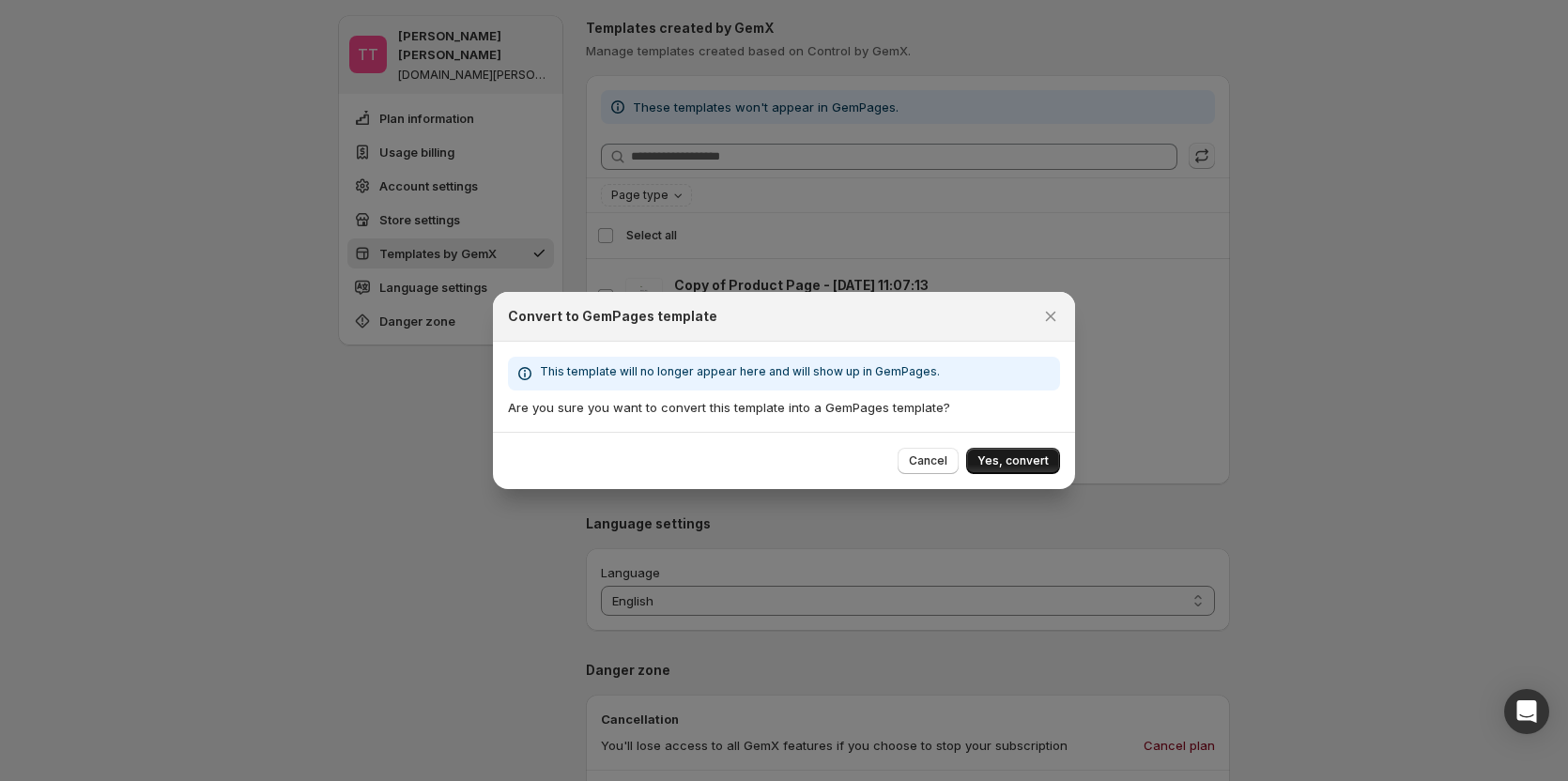
click at [1008, 456] on span "Yes, convert" at bounding box center [1013, 461] width 71 height 15
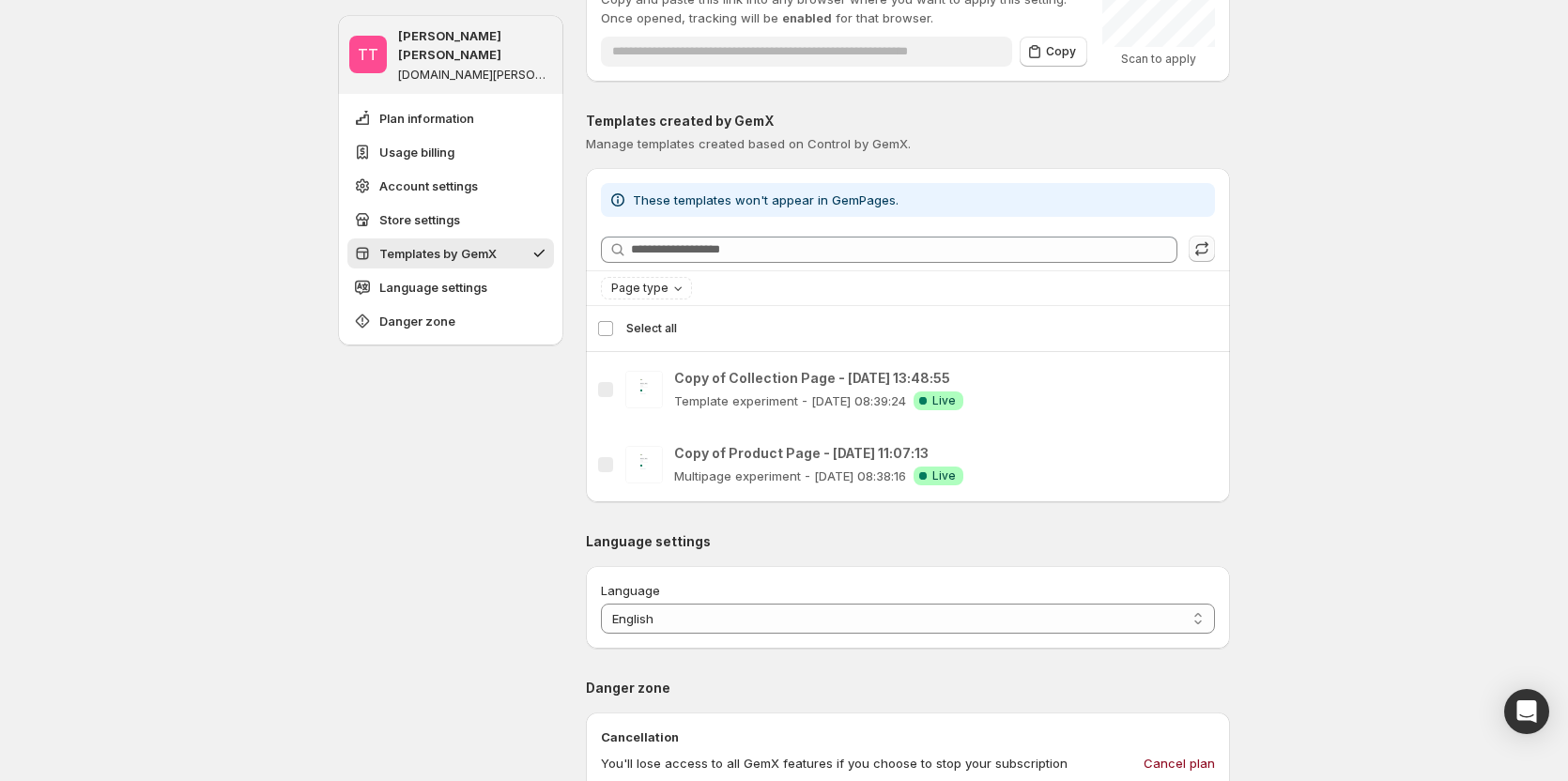
scroll to position [1388, 0]
click at [1204, 250] on icon "button" at bounding box center [1202, 249] width 19 height 19
click at [1390, 409] on div "TT Tanya Tanya gemcommerce-stg-tanya.myshopify.com Plan information Usage billi…" at bounding box center [784, 36] width 1568 height 2849
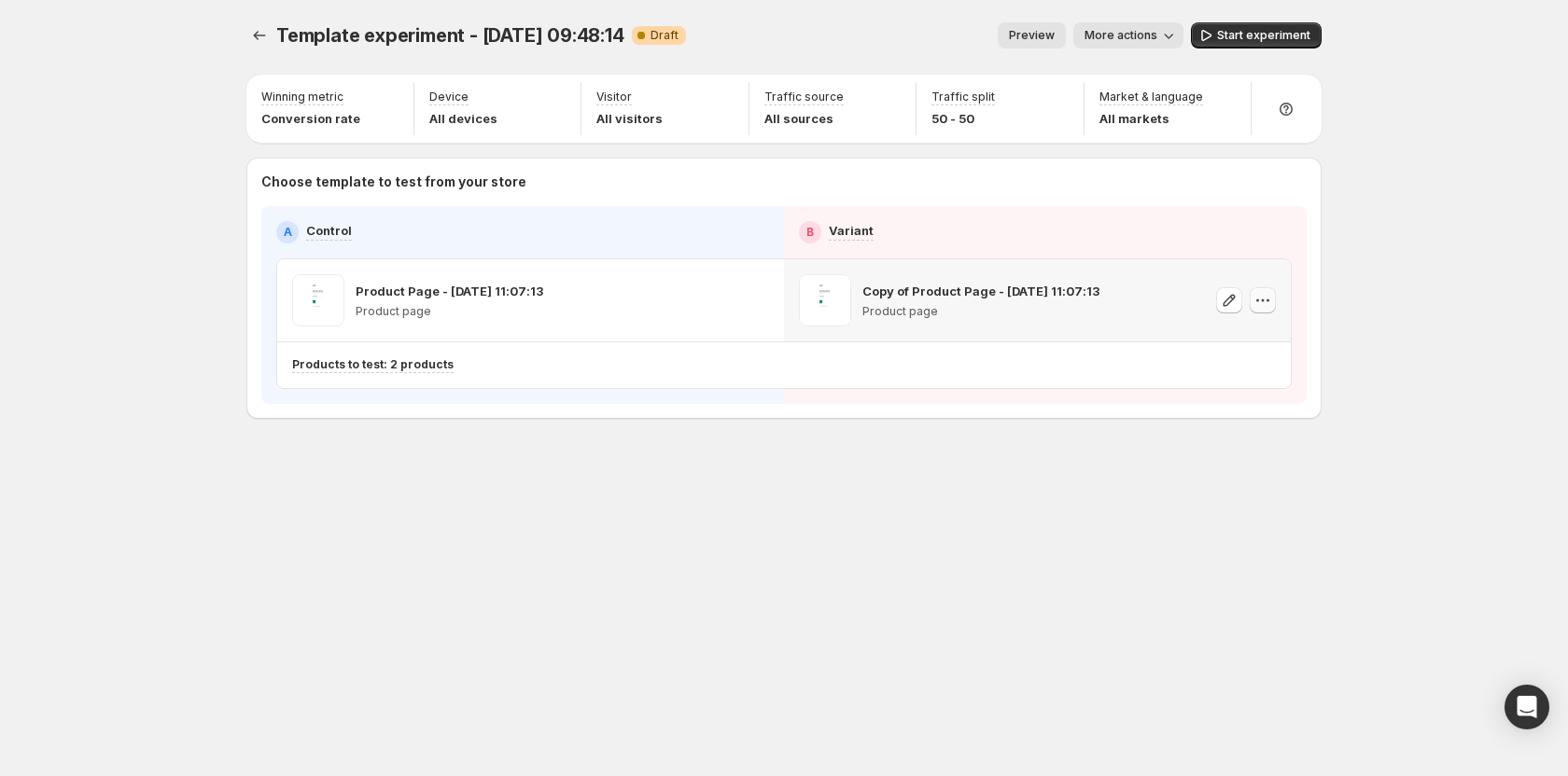
click at [1267, 301] on icon "button" at bounding box center [1267, 300] width 3 height 3
click at [1212, 344] on div "Change template" at bounding box center [1267, 340] width 156 height 19
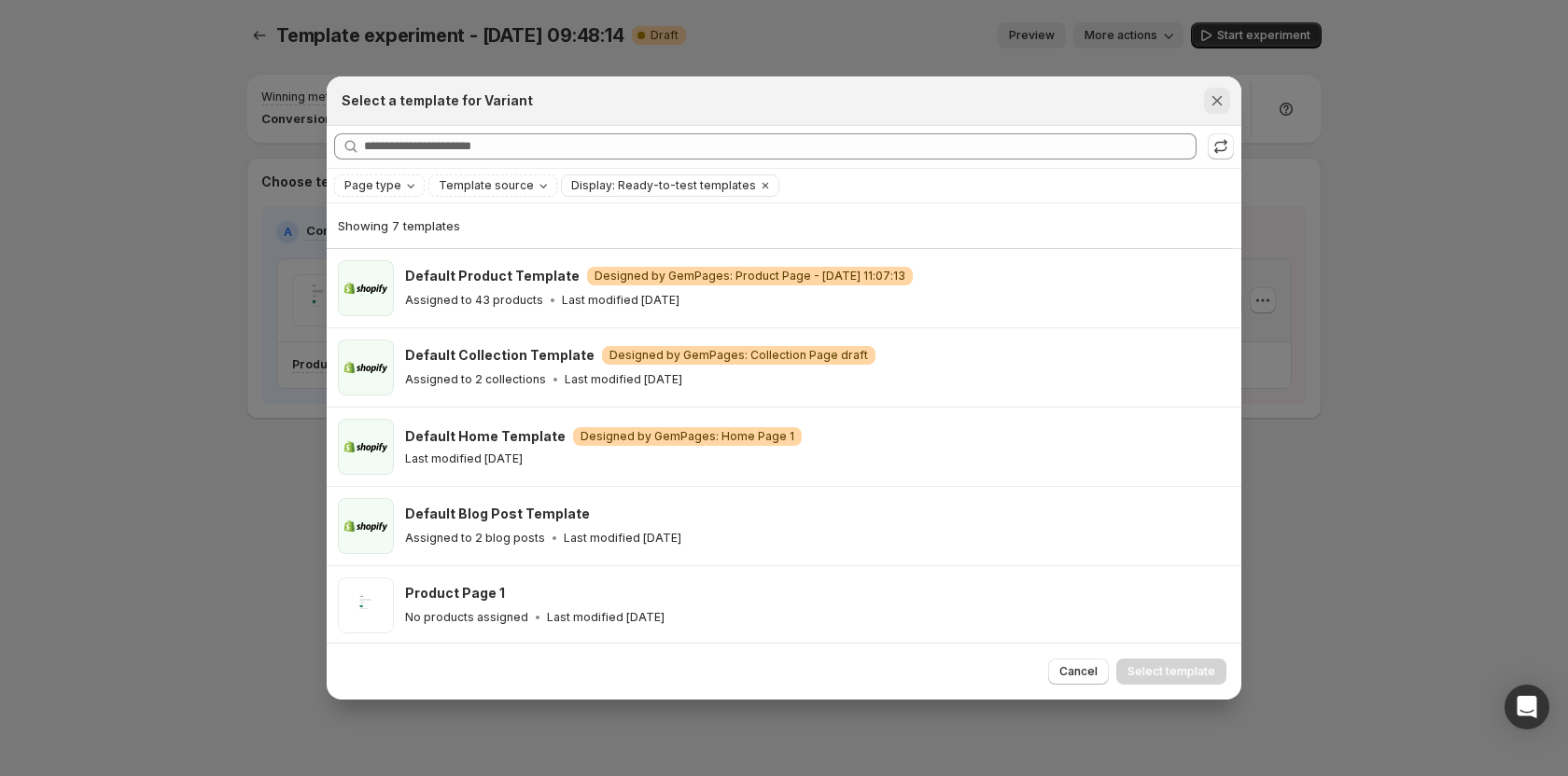
click at [1215, 95] on icon "Close" at bounding box center [1216, 100] width 19 height 19
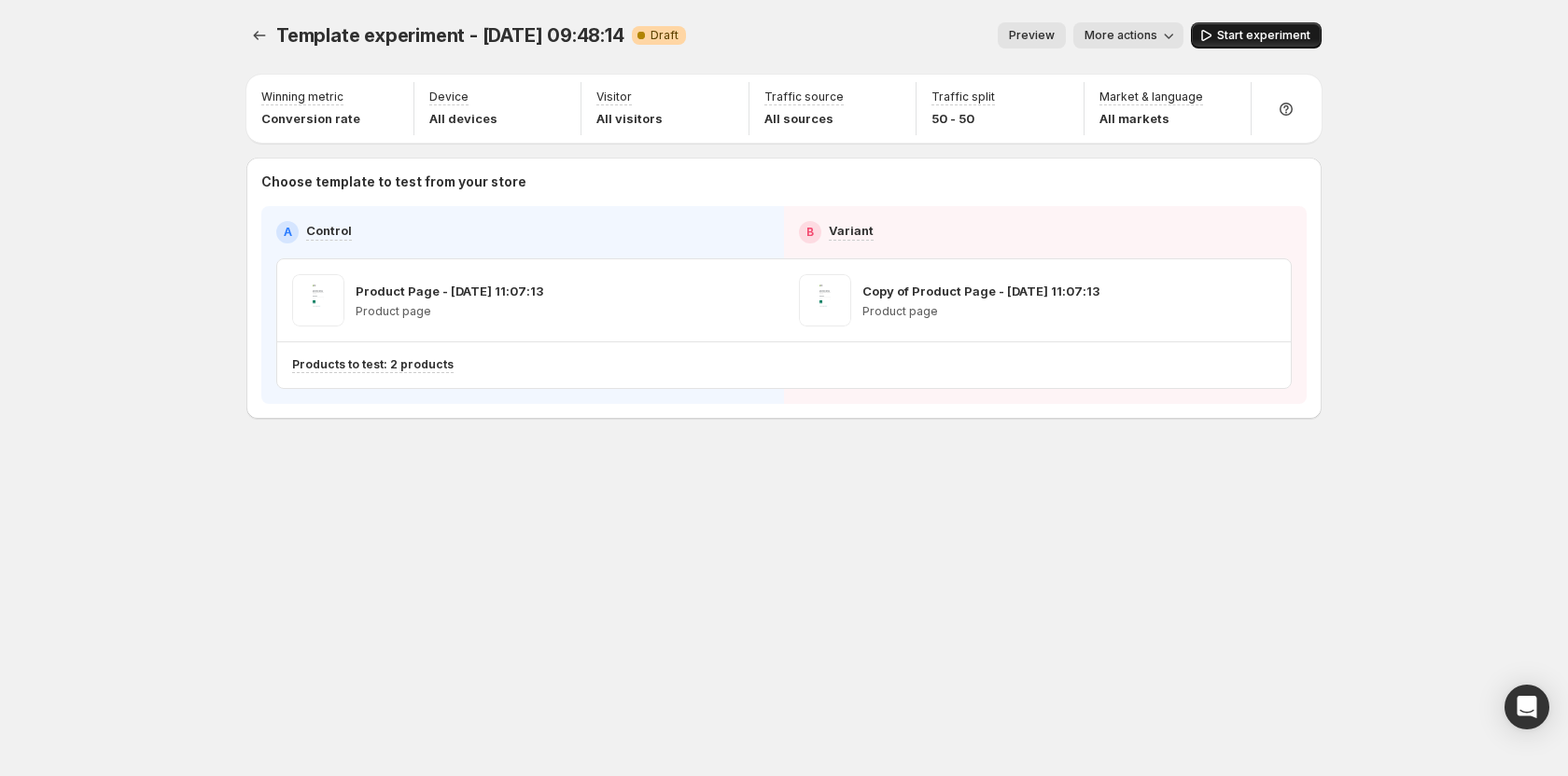
click at [1294, 37] on span "Start experiment" at bounding box center [1263, 35] width 93 height 15
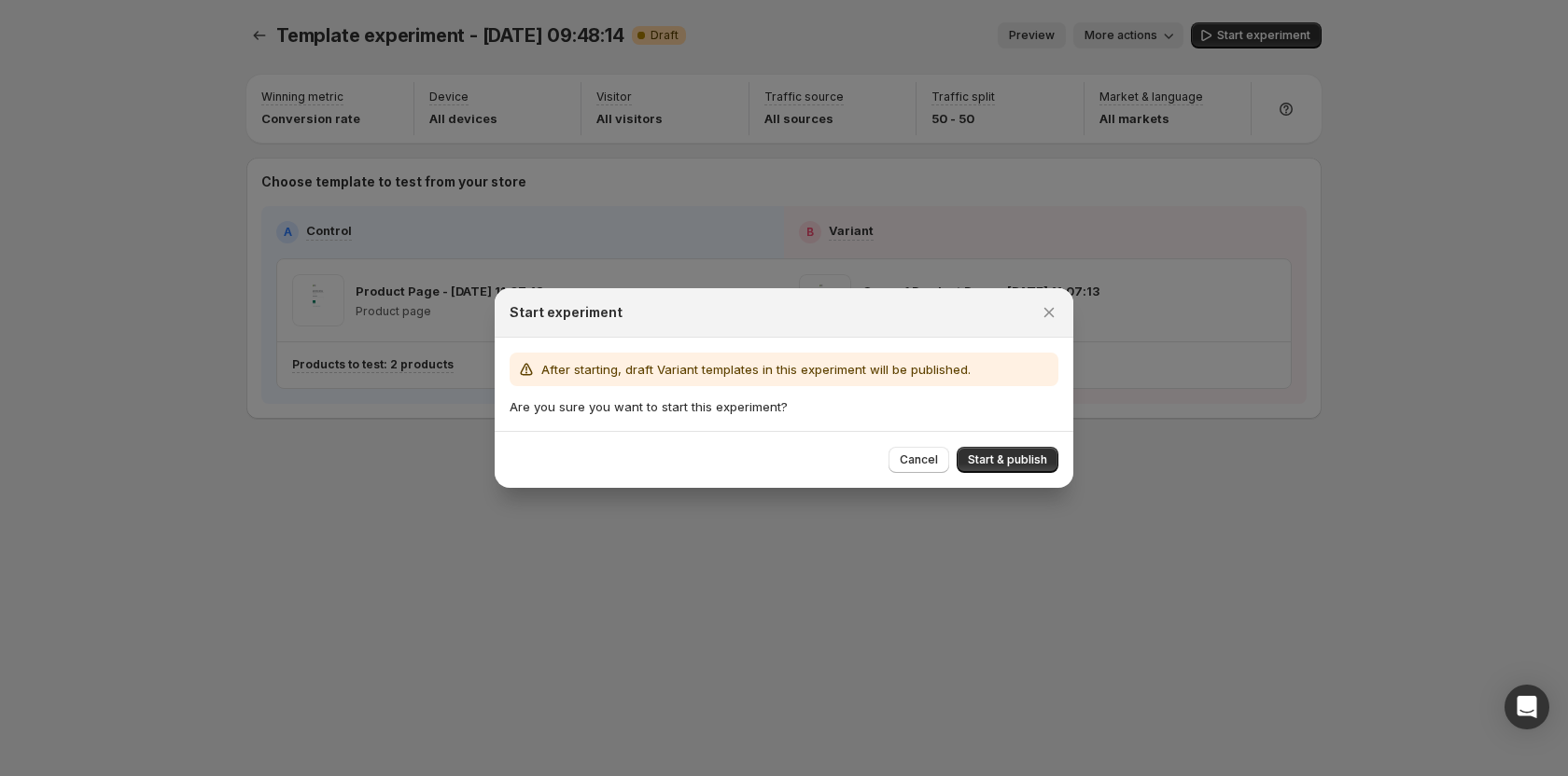
drag, startPoint x: 45, startPoint y: 247, endPoint x: 1051, endPoint y: 310, distance: 1008.0
click at [1051, 308] on icon "Close" at bounding box center [1048, 312] width 19 height 19
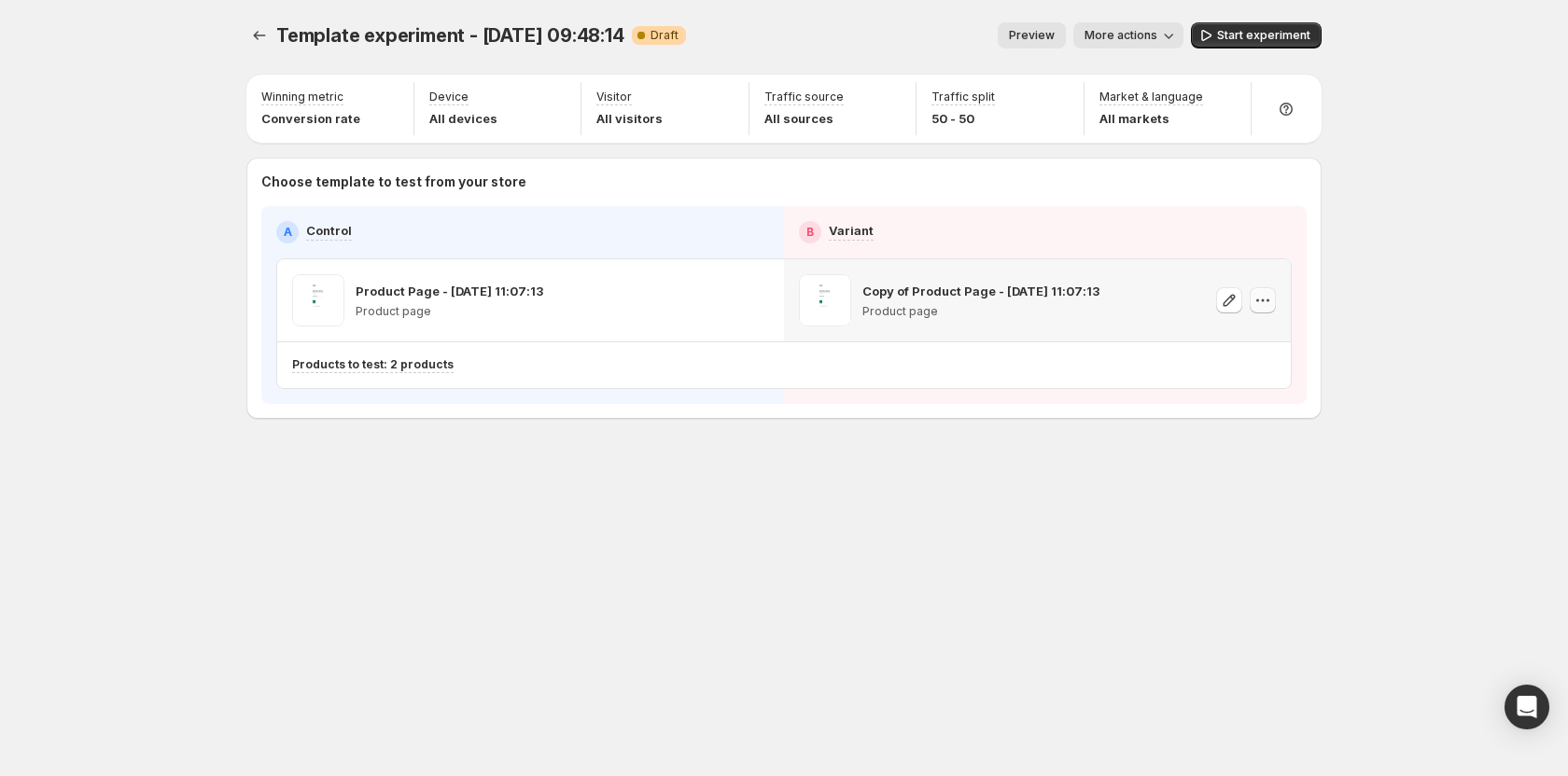
click at [1265, 304] on icon "button" at bounding box center [1262, 300] width 19 height 19
click at [1240, 420] on span "Remove template" at bounding box center [1264, 419] width 100 height 15
click at [1028, 300] on span "Select template for Variant" at bounding box center [1029, 299] width 148 height 15
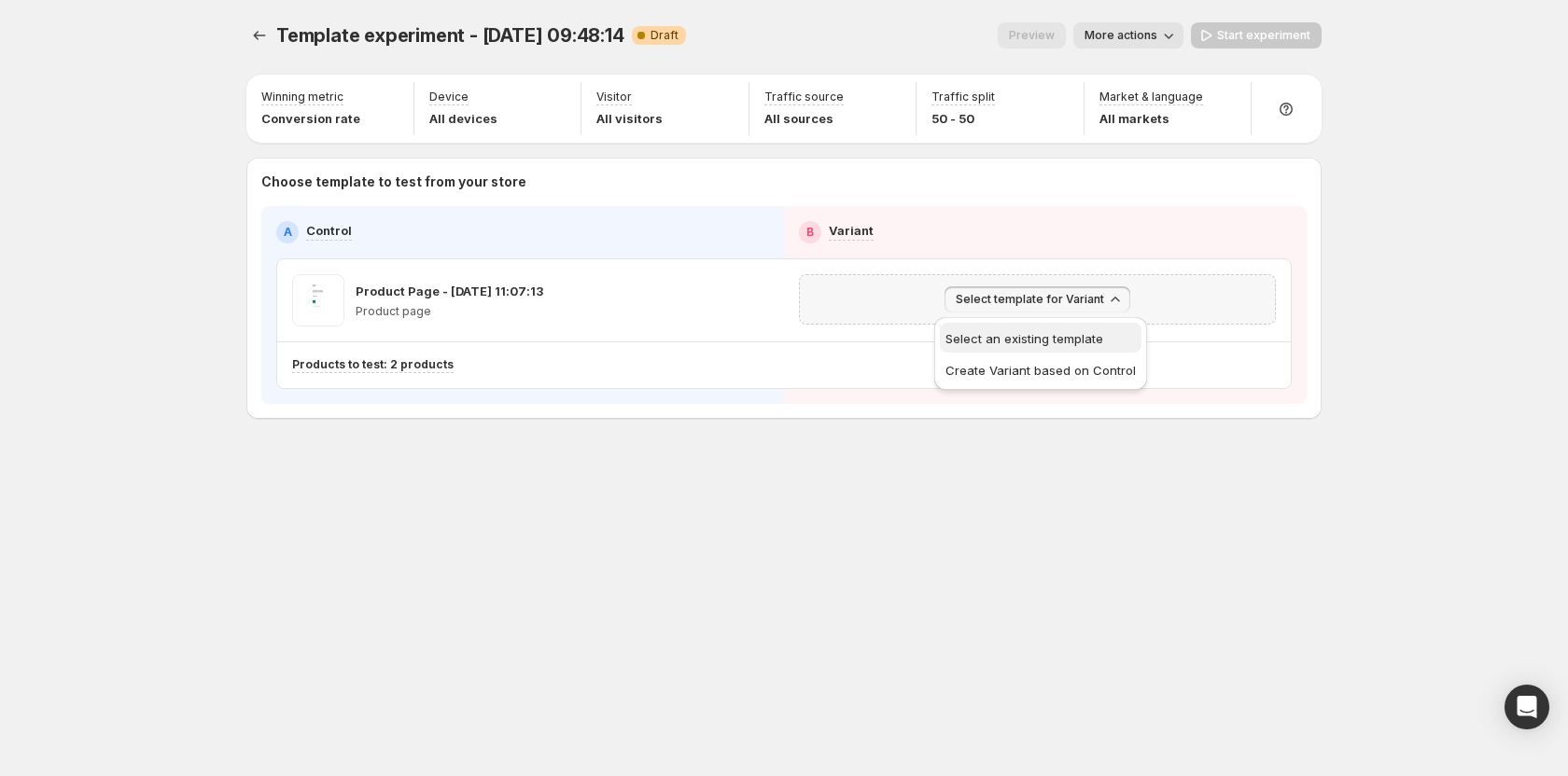
click at [1009, 339] on span "Select an existing template" at bounding box center [1023, 338] width 158 height 15
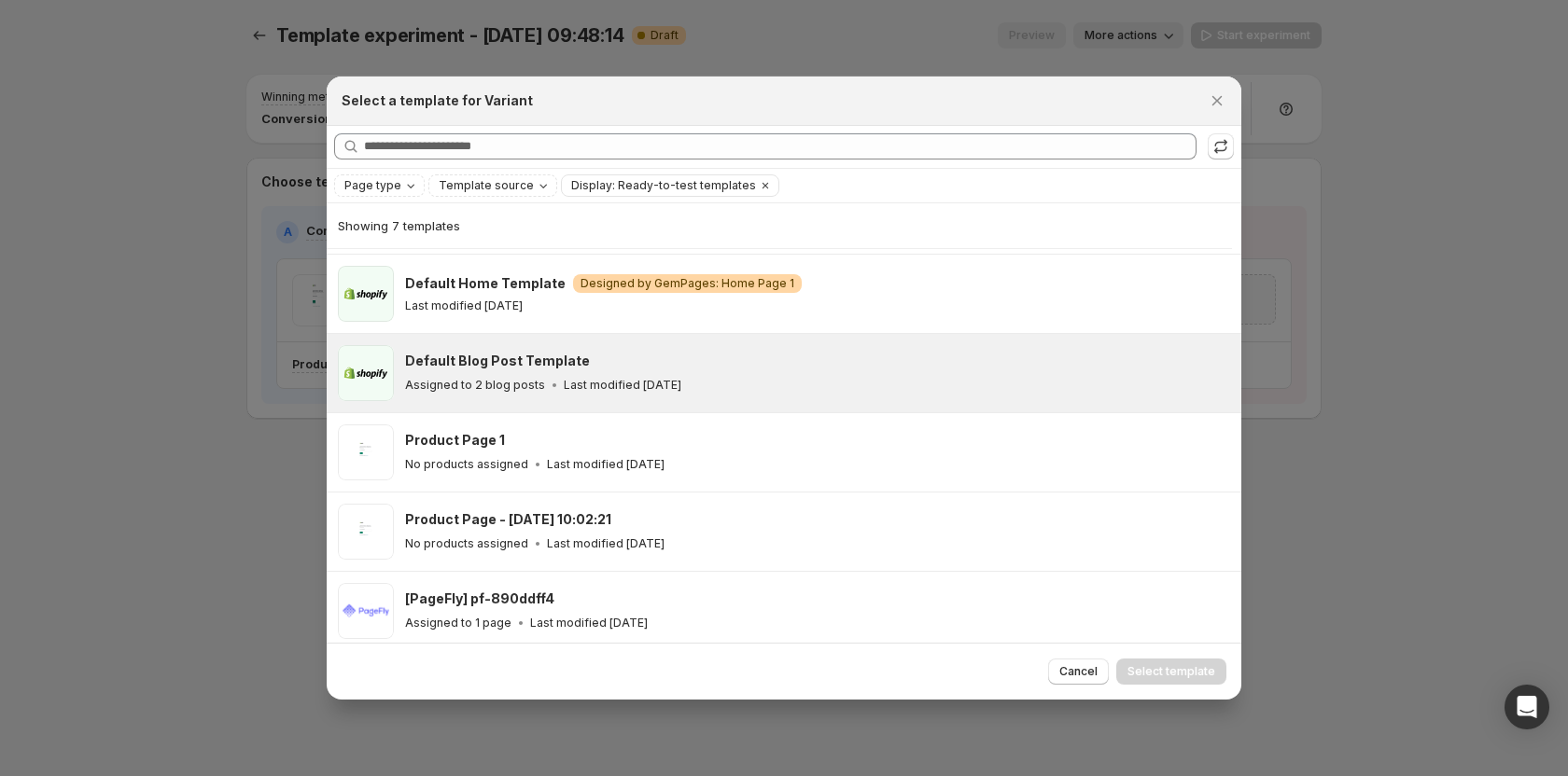
scroll to position [161, 0]
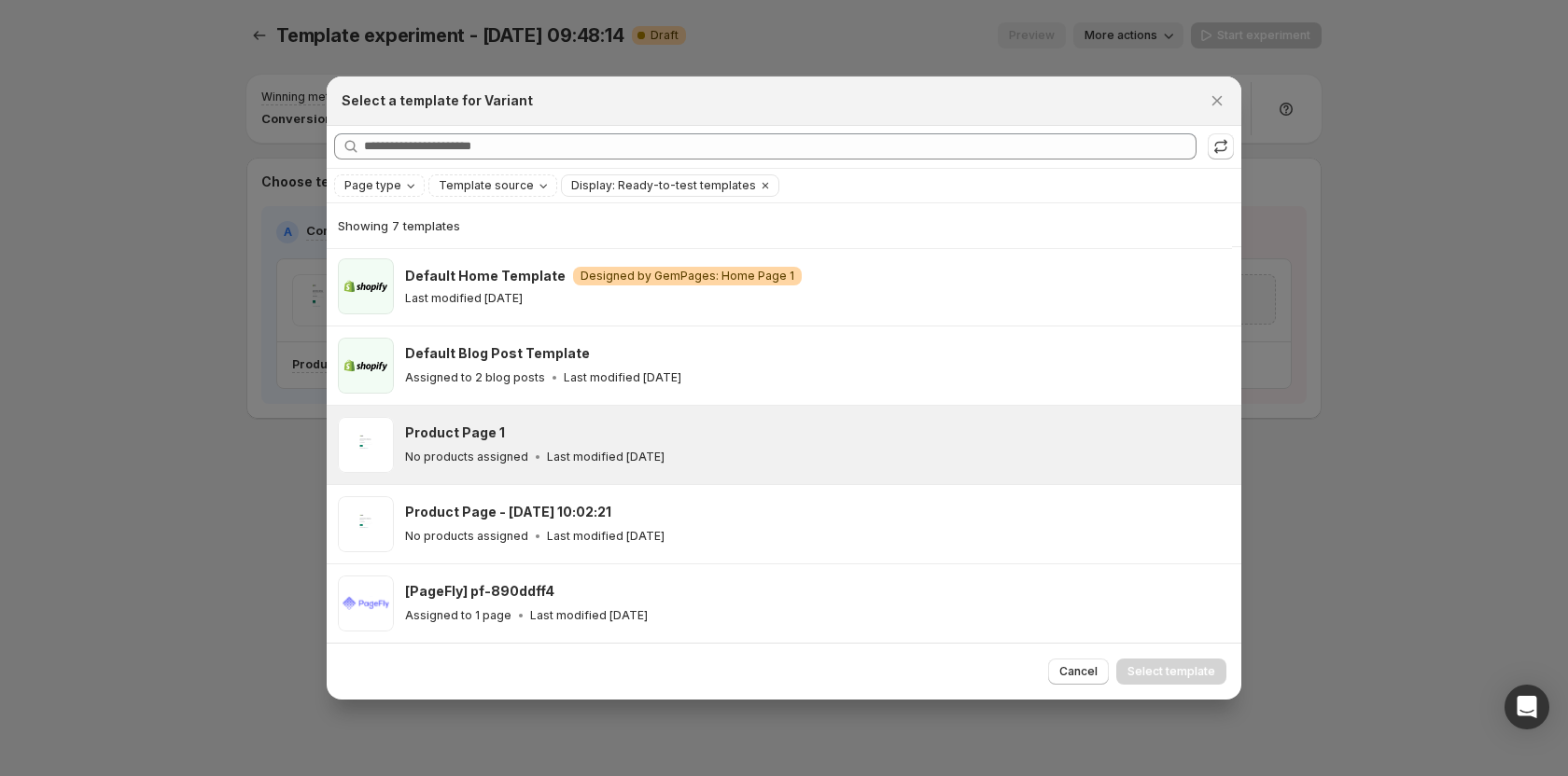
click at [571, 452] on p "Last modified [DATE]" at bounding box center [605, 457] width 117 height 15
click at [1166, 668] on span "Select template" at bounding box center [1171, 672] width 87 height 15
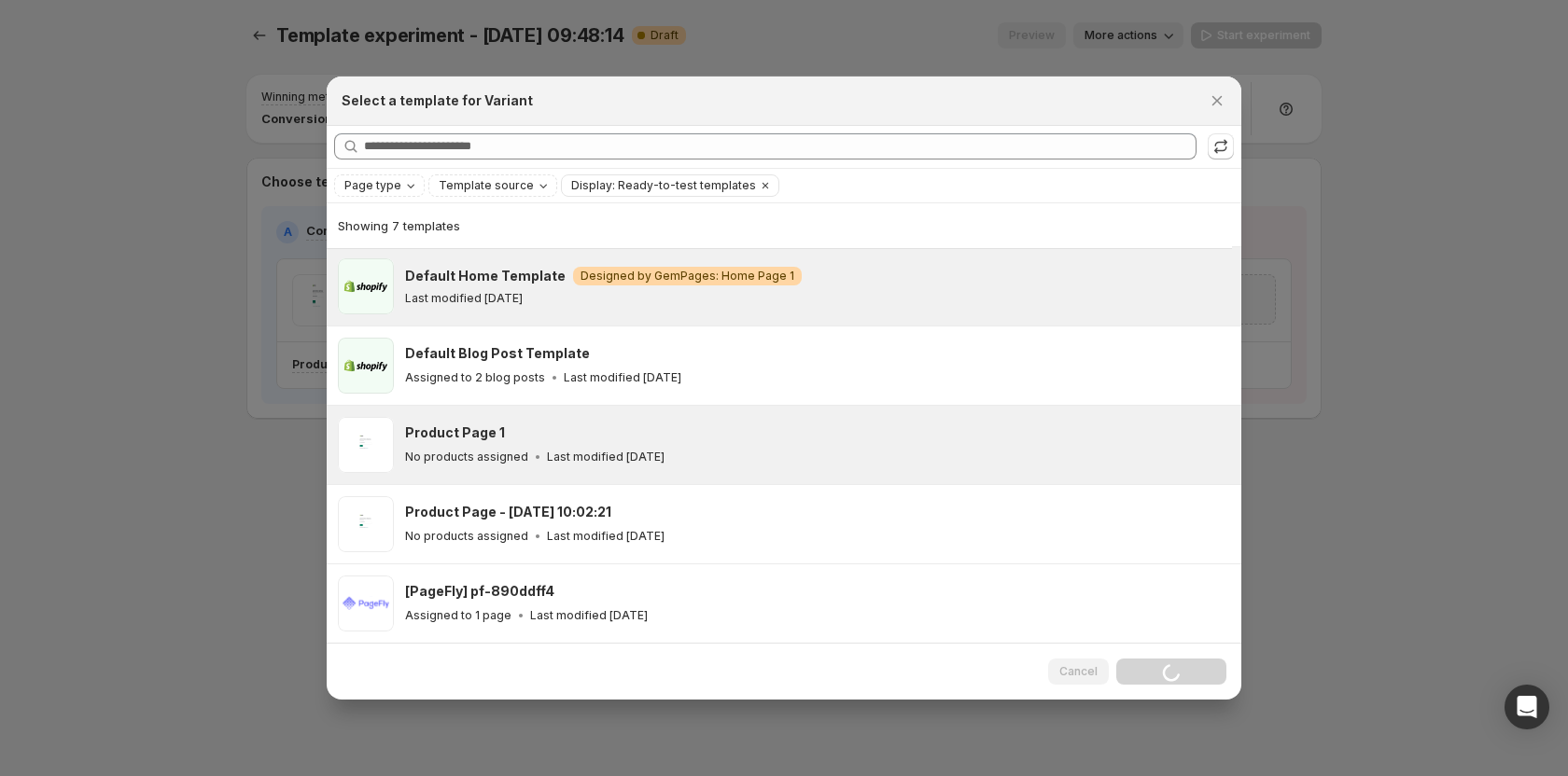
scroll to position [2, 0]
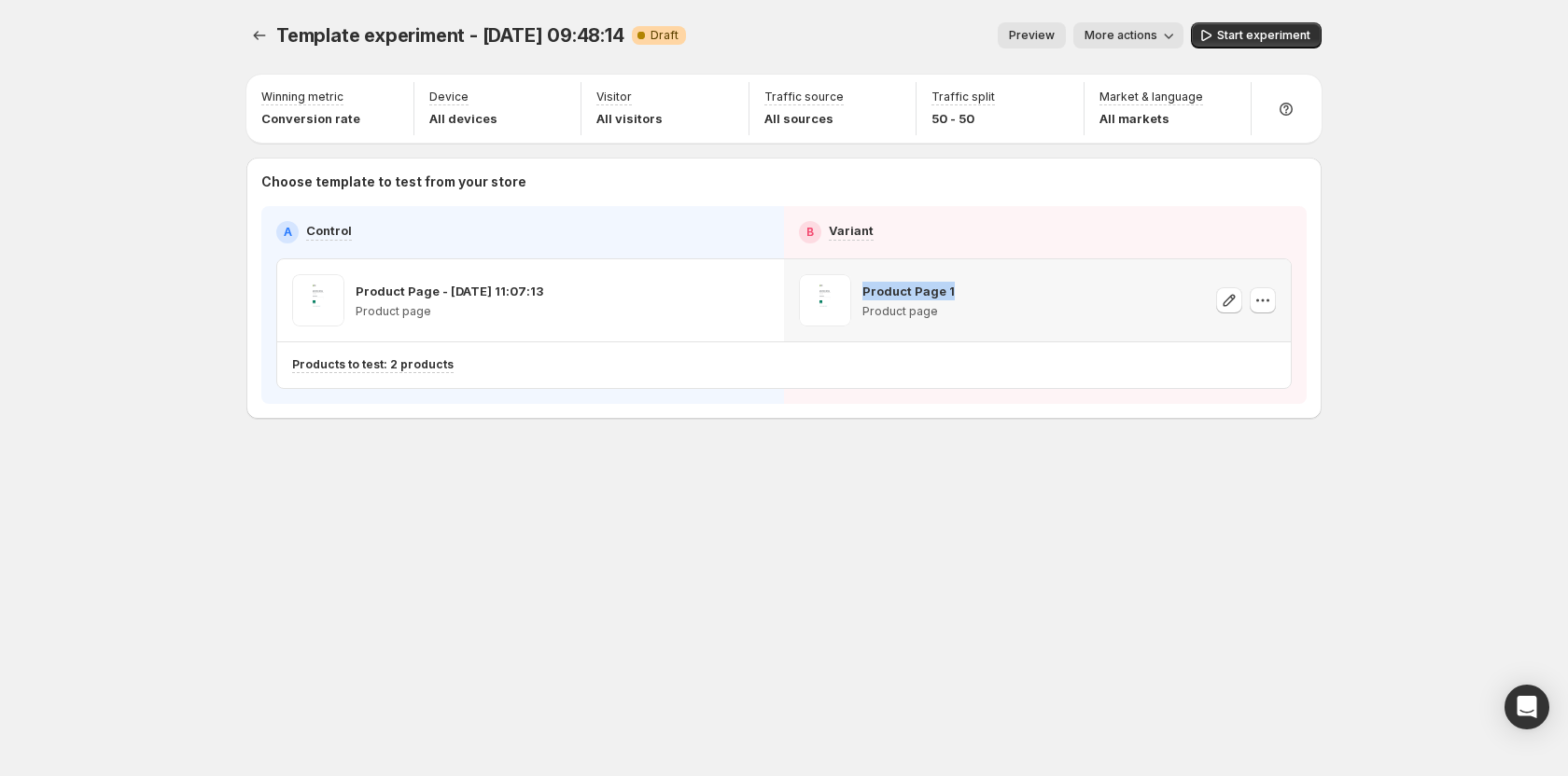
drag, startPoint x: 858, startPoint y: 291, endPoint x: 972, endPoint y: 291, distance: 114.0
click at [972, 291] on div "Product Page 1 Product page" at bounding box center [1037, 300] width 477 height 53
copy p "Product Page 1"
click at [928, 460] on div "Template experiment - [DATE] 09:48:14. This page is ready Template experiment -…" at bounding box center [783, 259] width 1120 height 520
click at [1240, 24] on button "Start experiment" at bounding box center [1255, 36] width 130 height 26
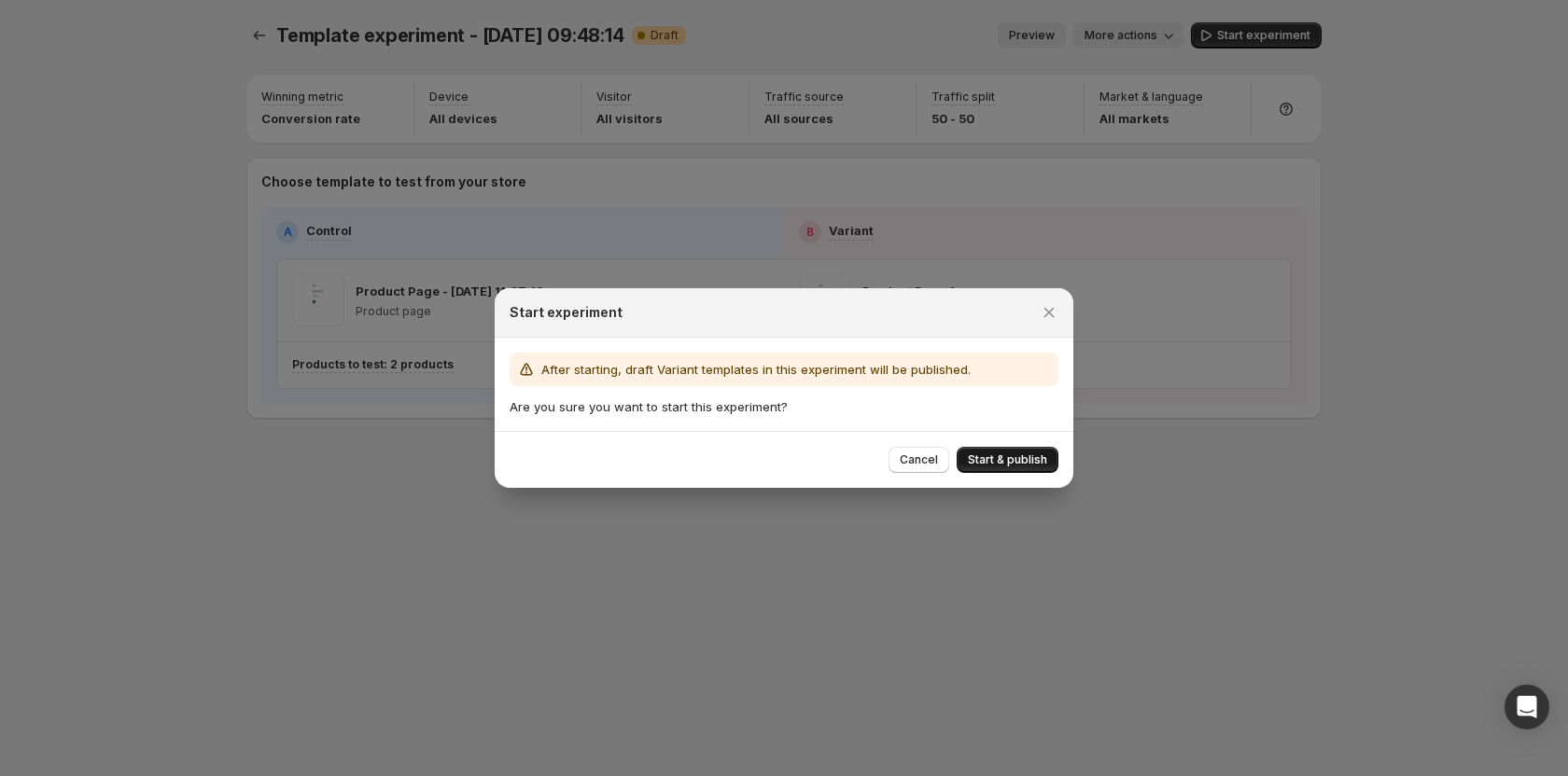
click at [982, 449] on button "Start & publish" at bounding box center [1007, 460] width 101 height 26
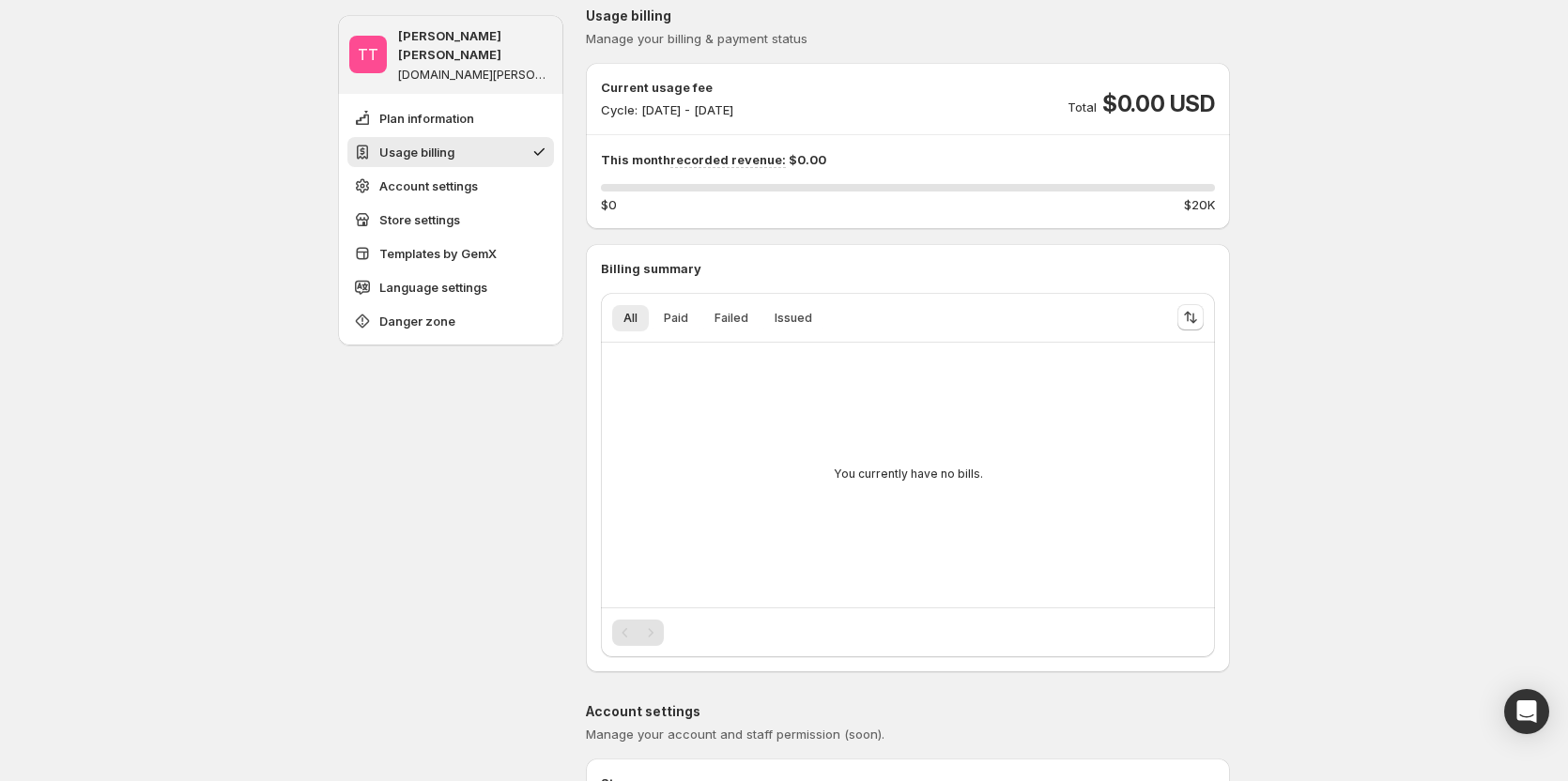
scroll to position [188, 0]
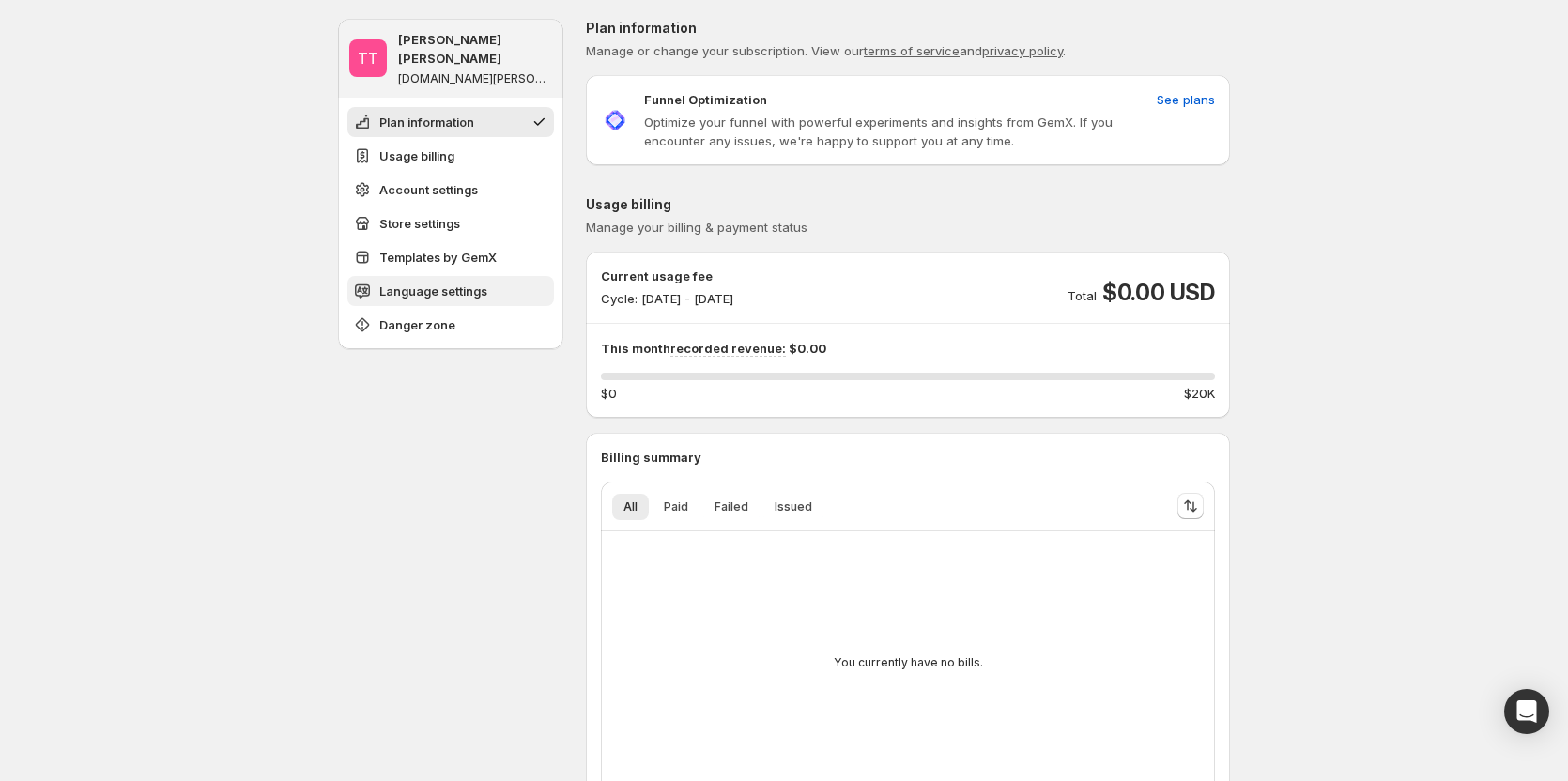
click at [454, 276] on button "Language settings" at bounding box center [450, 291] width 207 height 30
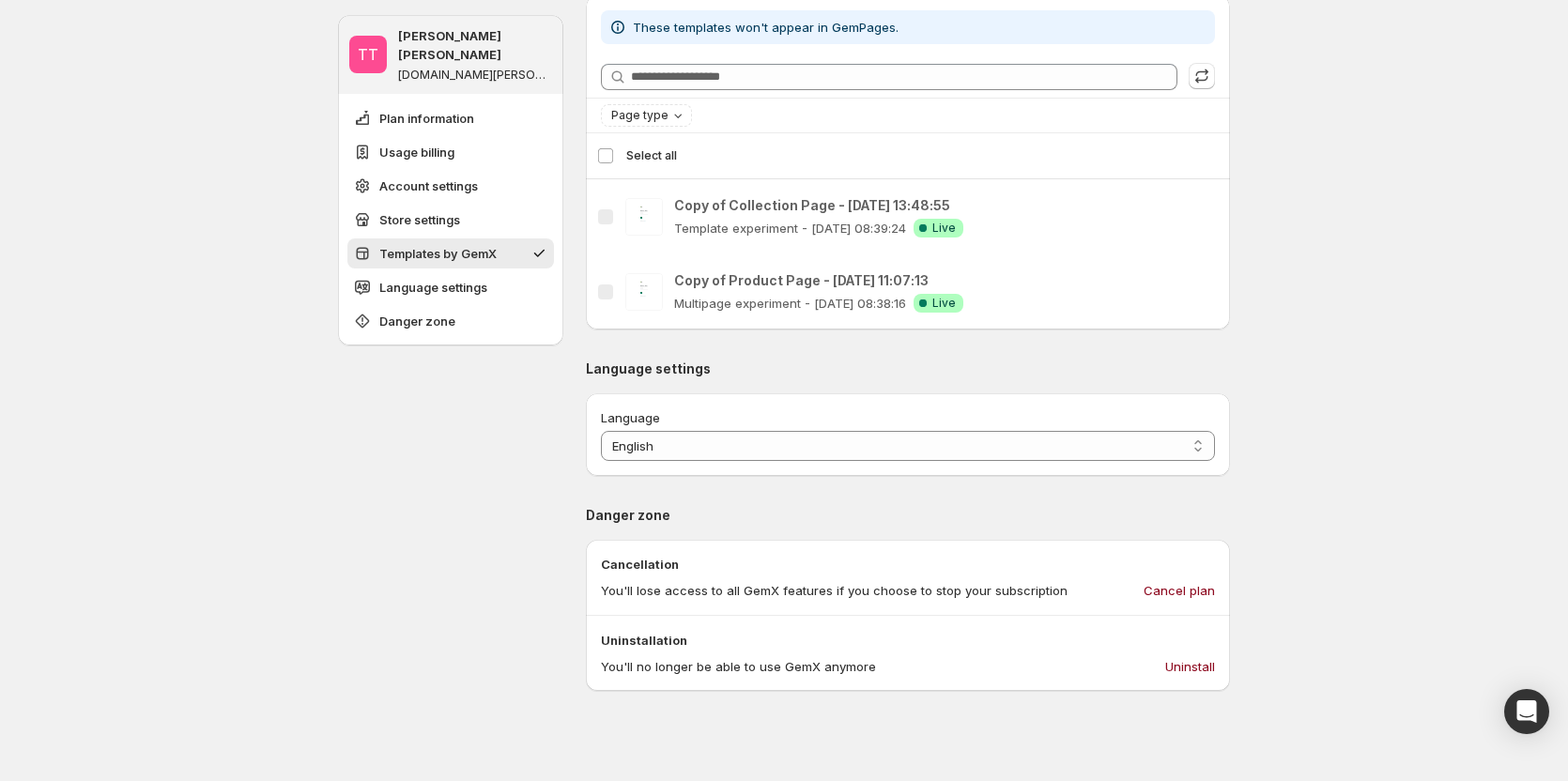
click at [465, 244] on span "Templates by GemX" at bounding box center [437, 253] width 117 height 19
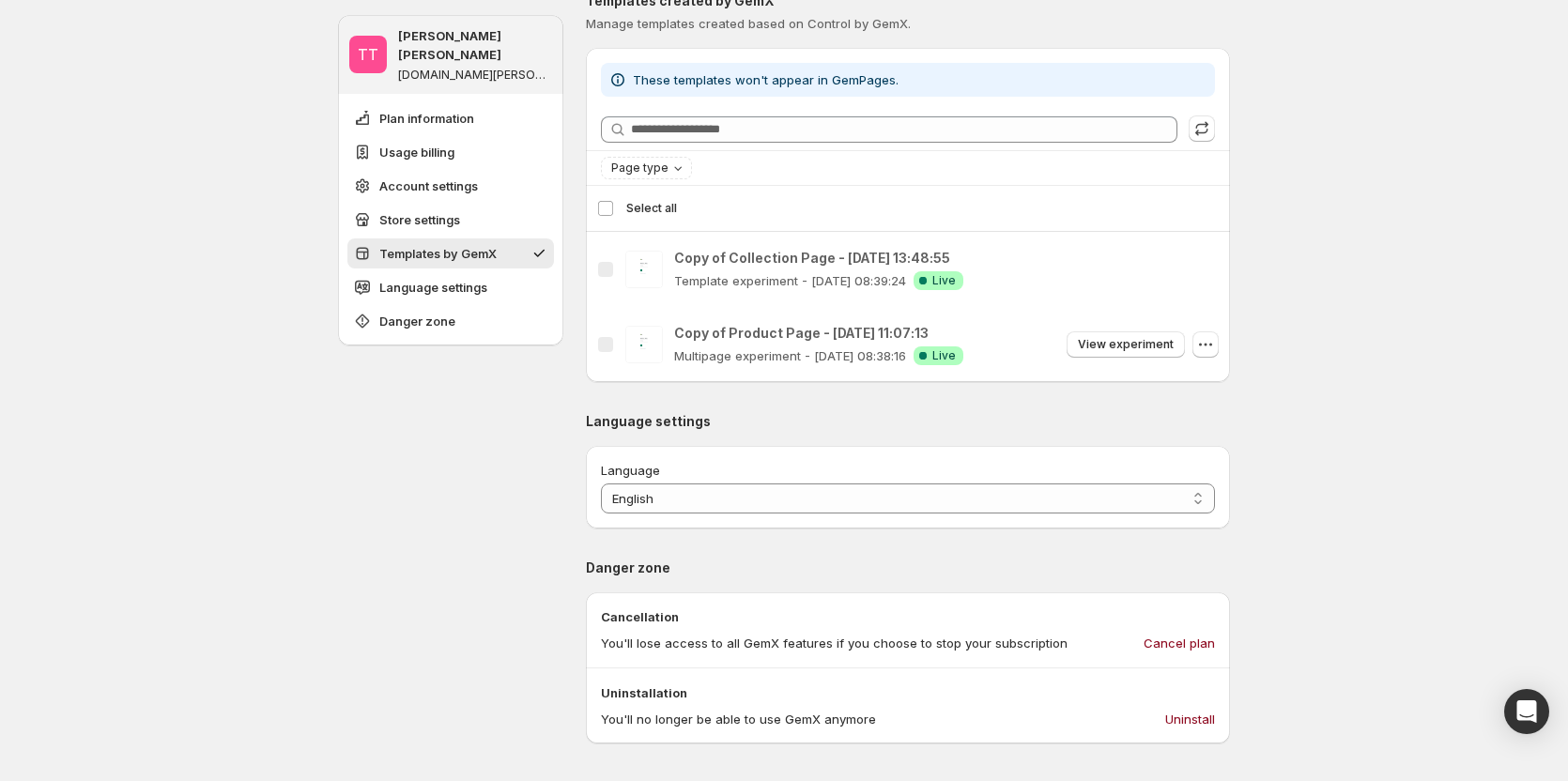
scroll to position [1482, 0]
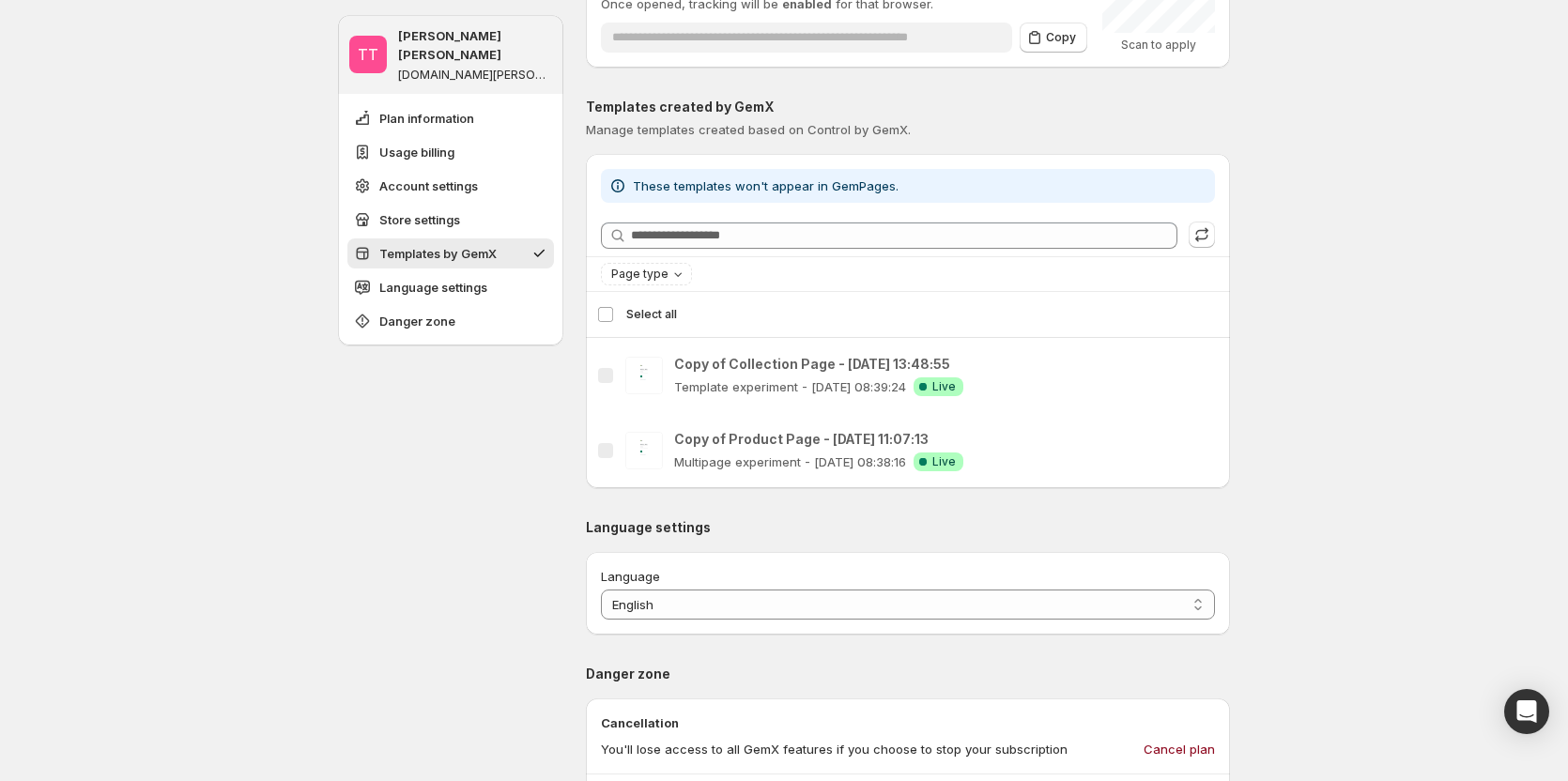
scroll to position [1388, 0]
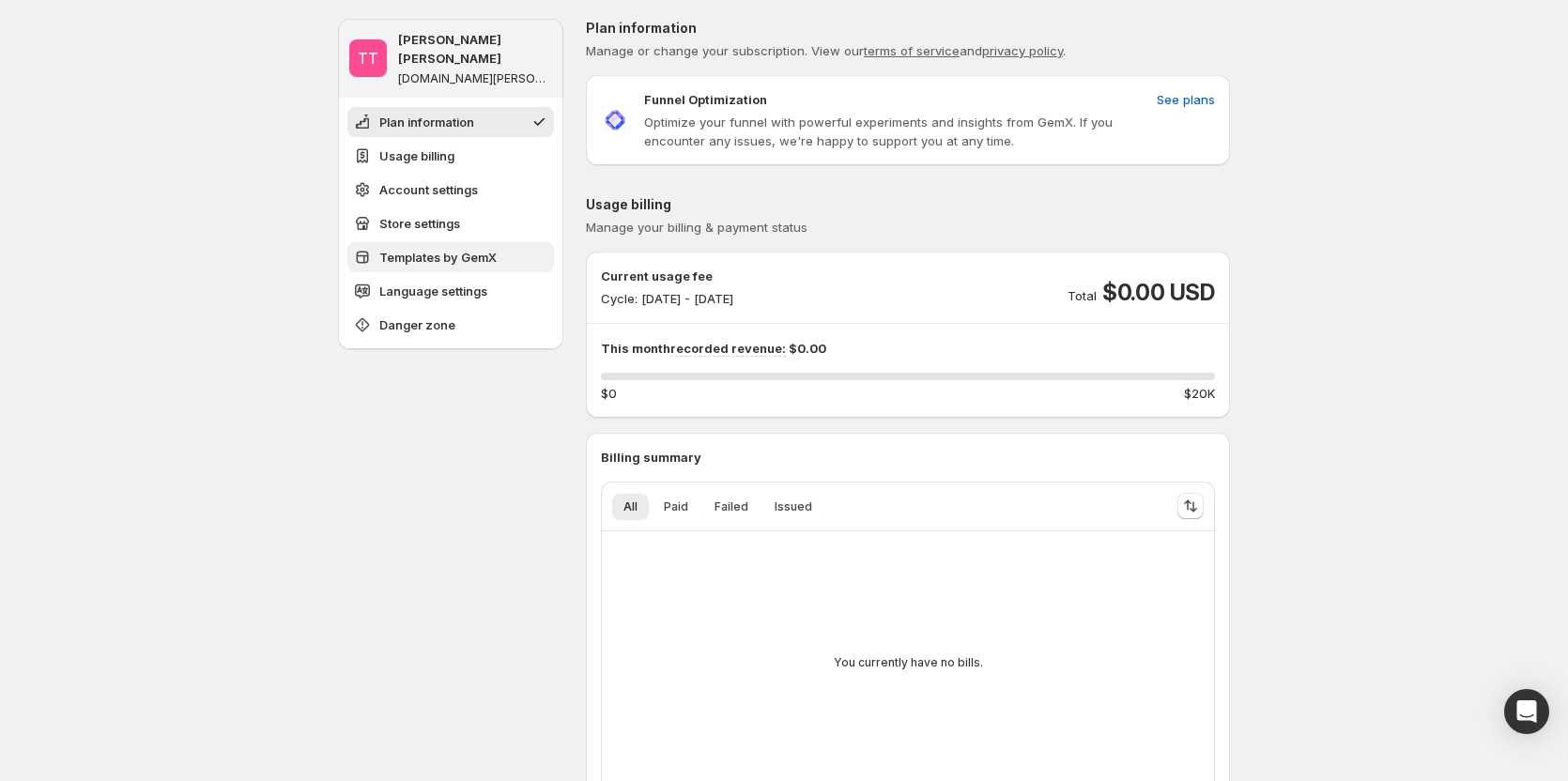
click at [493, 248] on span "Templates by GemX" at bounding box center [437, 257] width 117 height 19
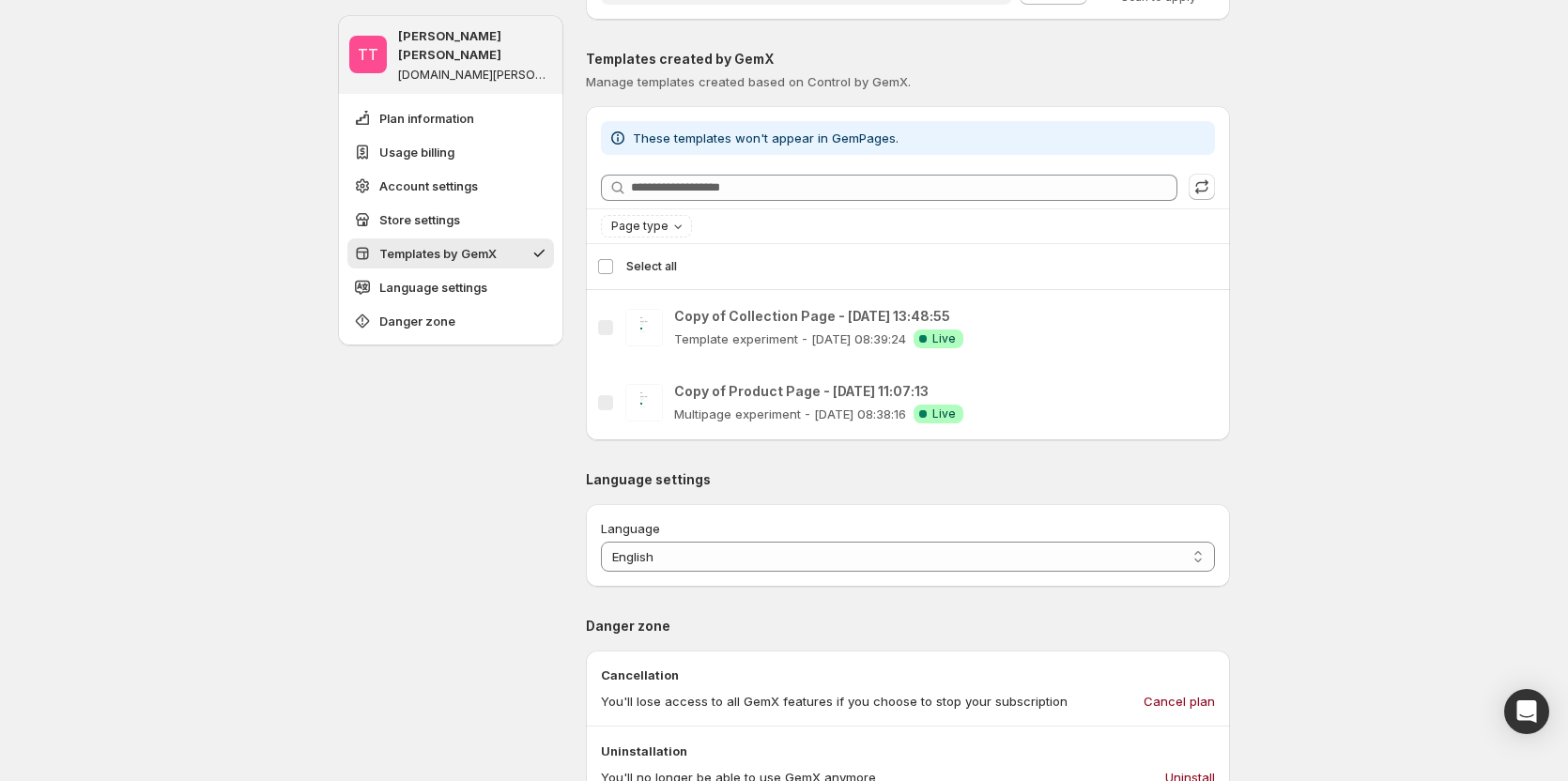
scroll to position [1482, 0]
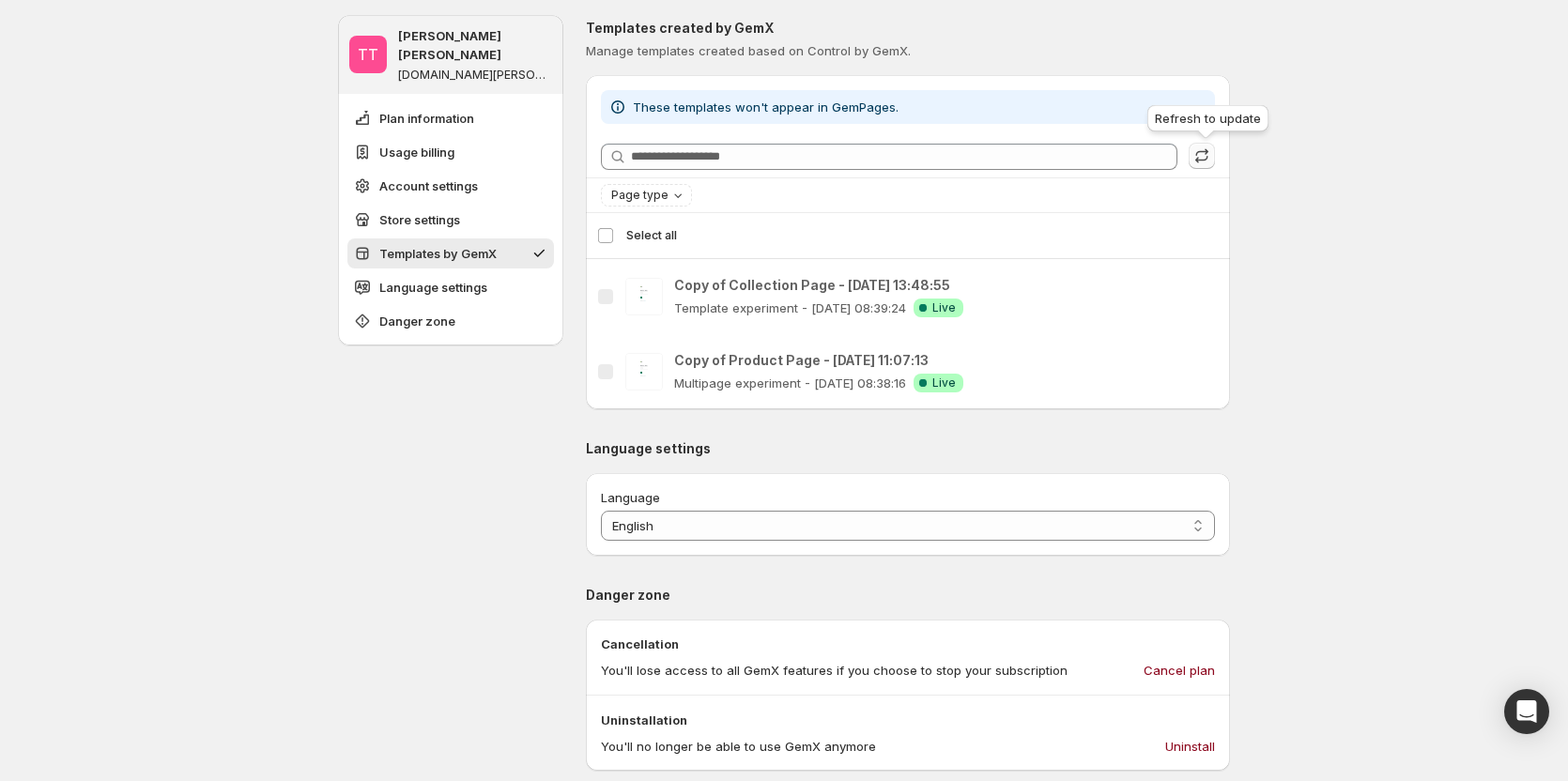
click at [1209, 158] on icon "button" at bounding box center [1202, 155] width 19 height 19
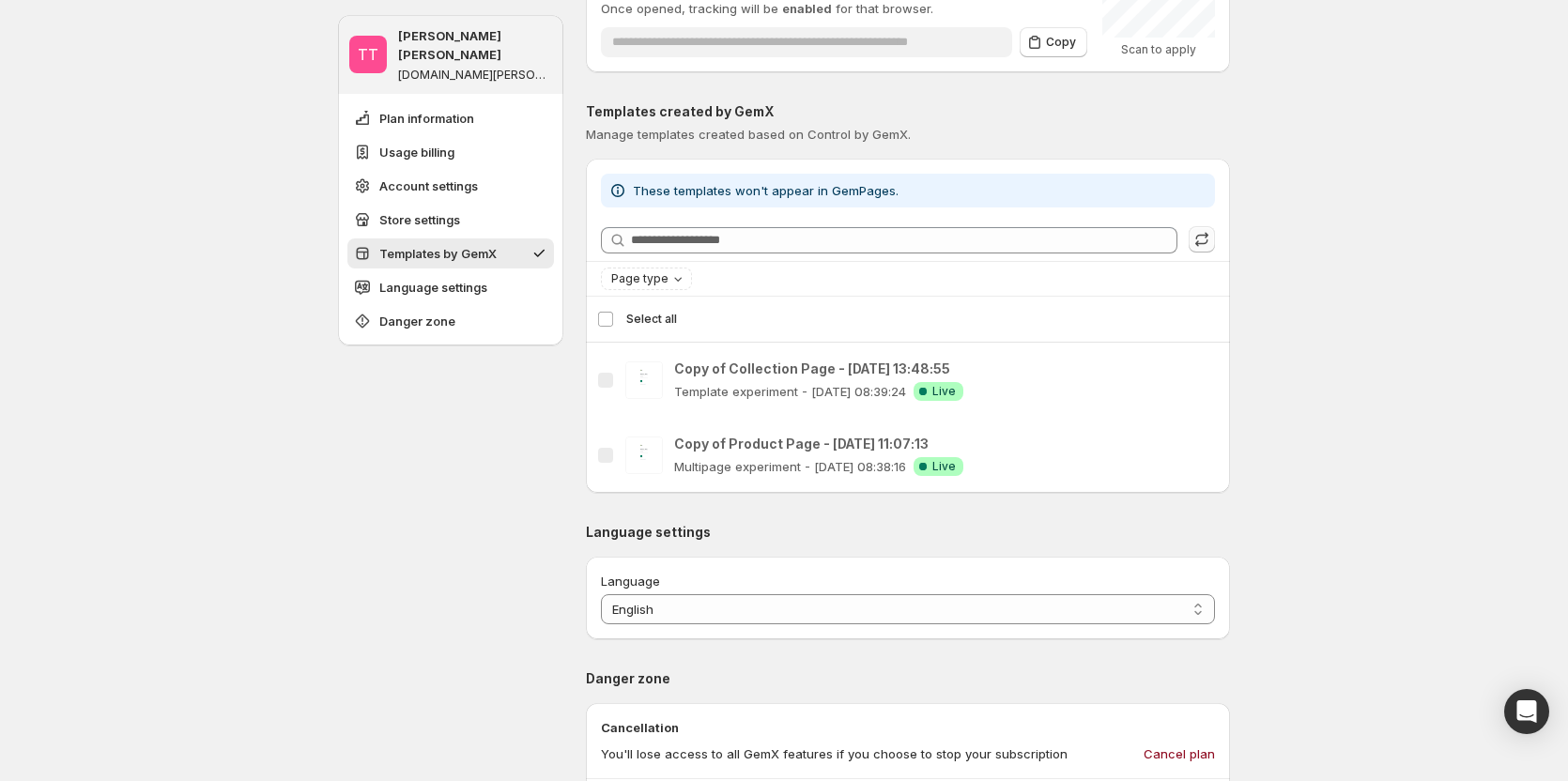
scroll to position [1388, 0]
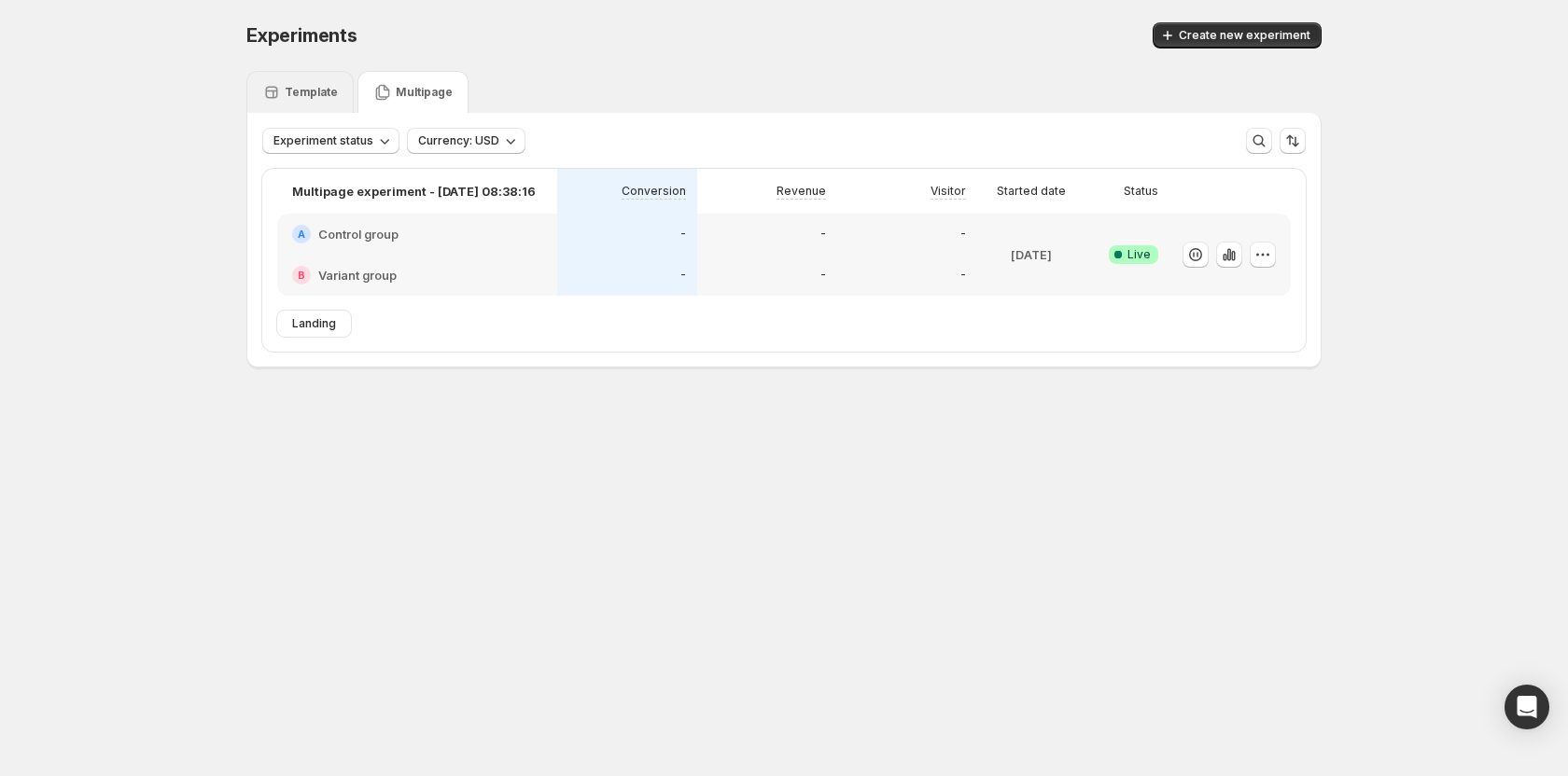
click at [312, 95] on p "Template" at bounding box center [311, 91] width 54 height 15
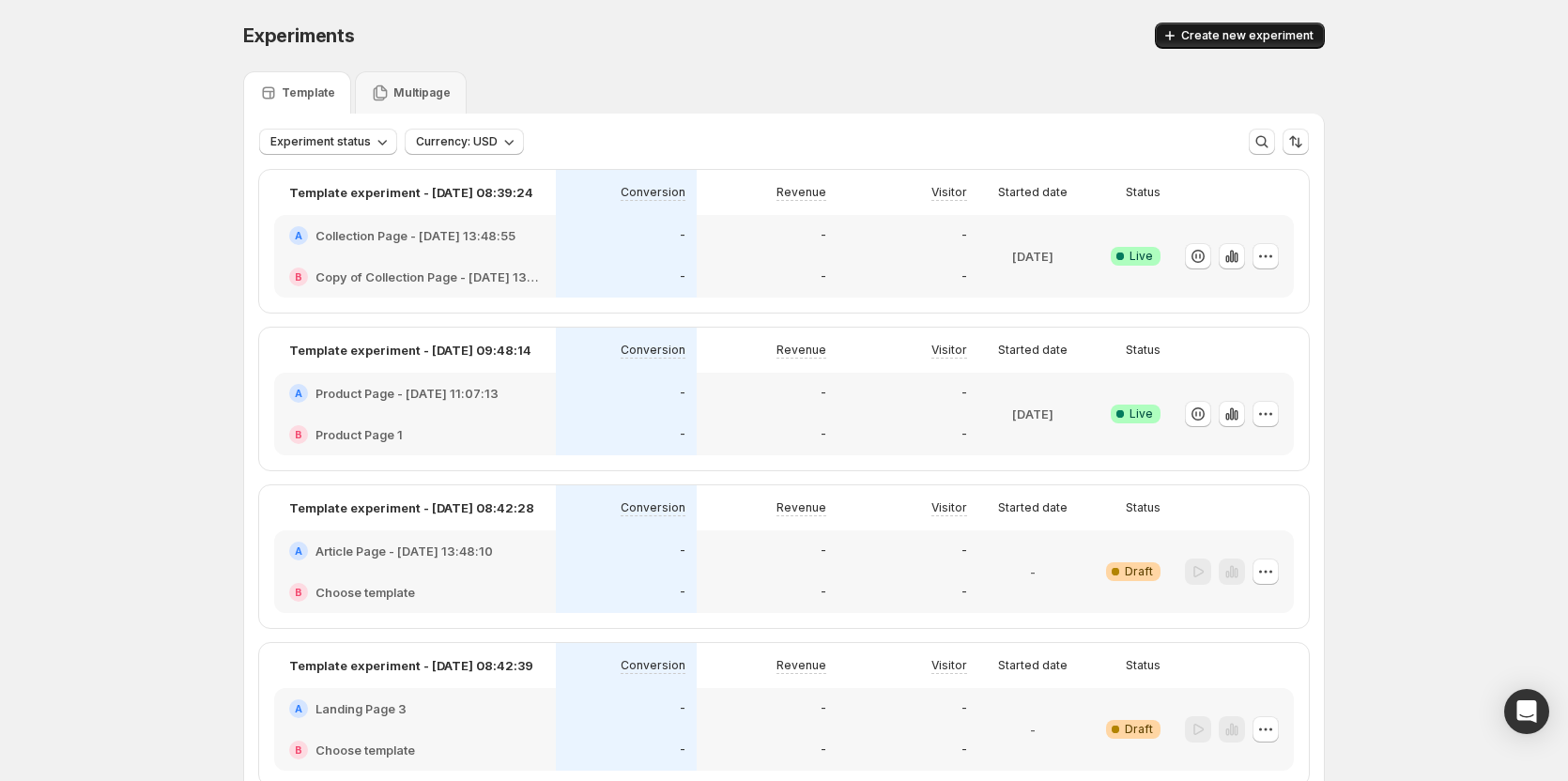
click at [1240, 36] on span "Create new experiment" at bounding box center [1247, 35] width 132 height 15
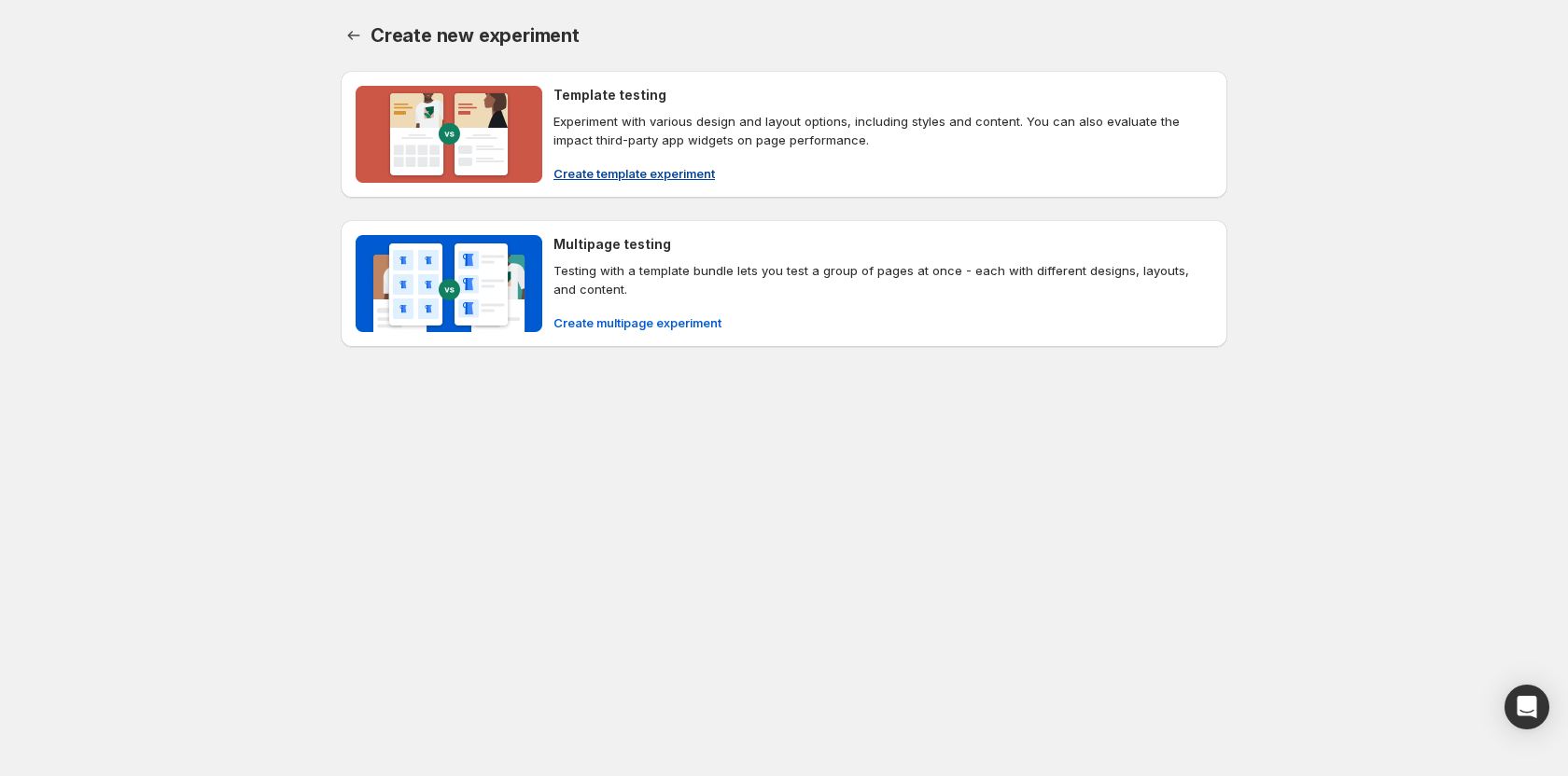
click at [689, 171] on span "Create template experiment" at bounding box center [634, 173] width 161 height 19
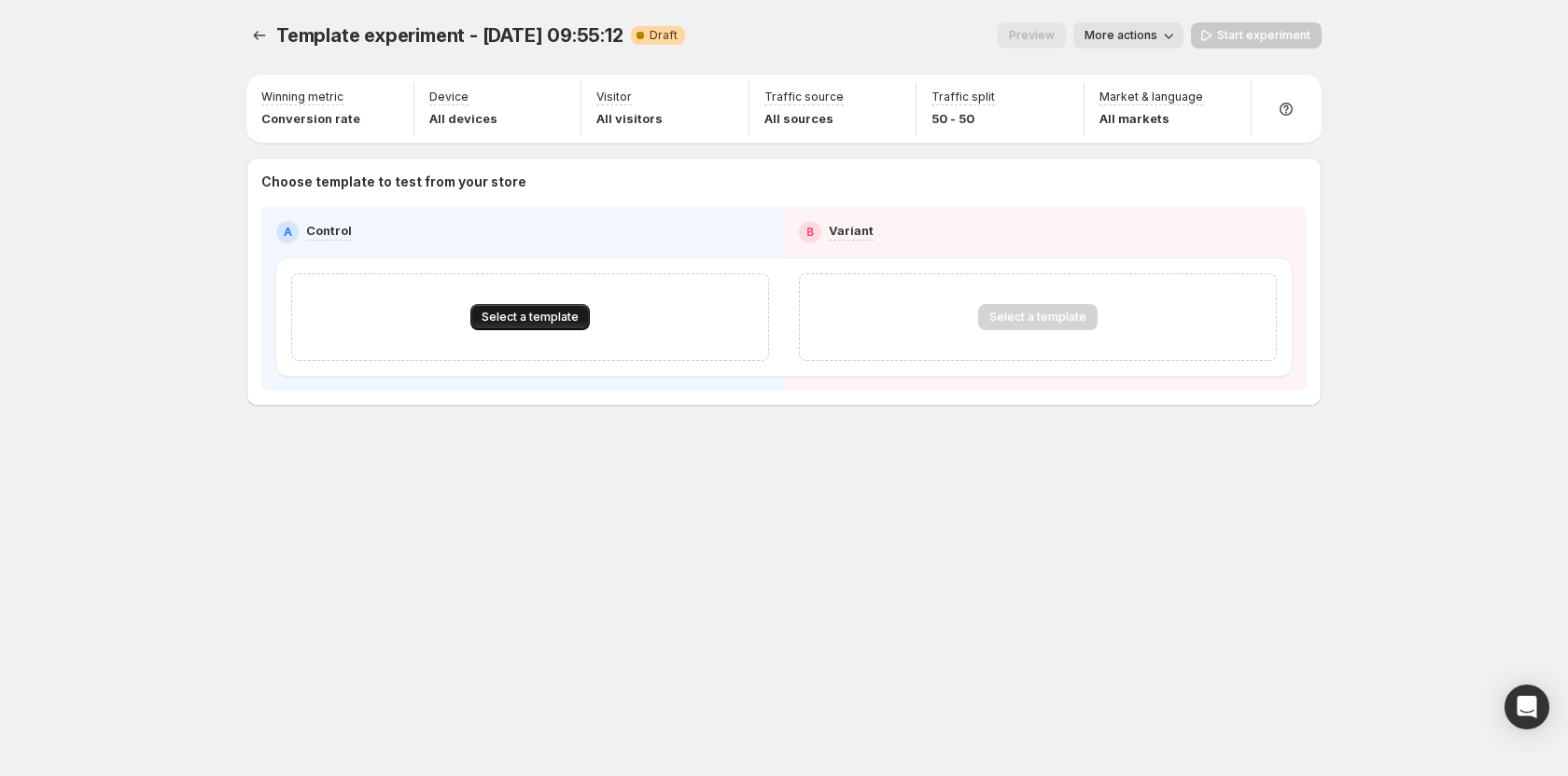
click at [536, 326] on button "Select a template" at bounding box center [530, 317] width 119 height 26
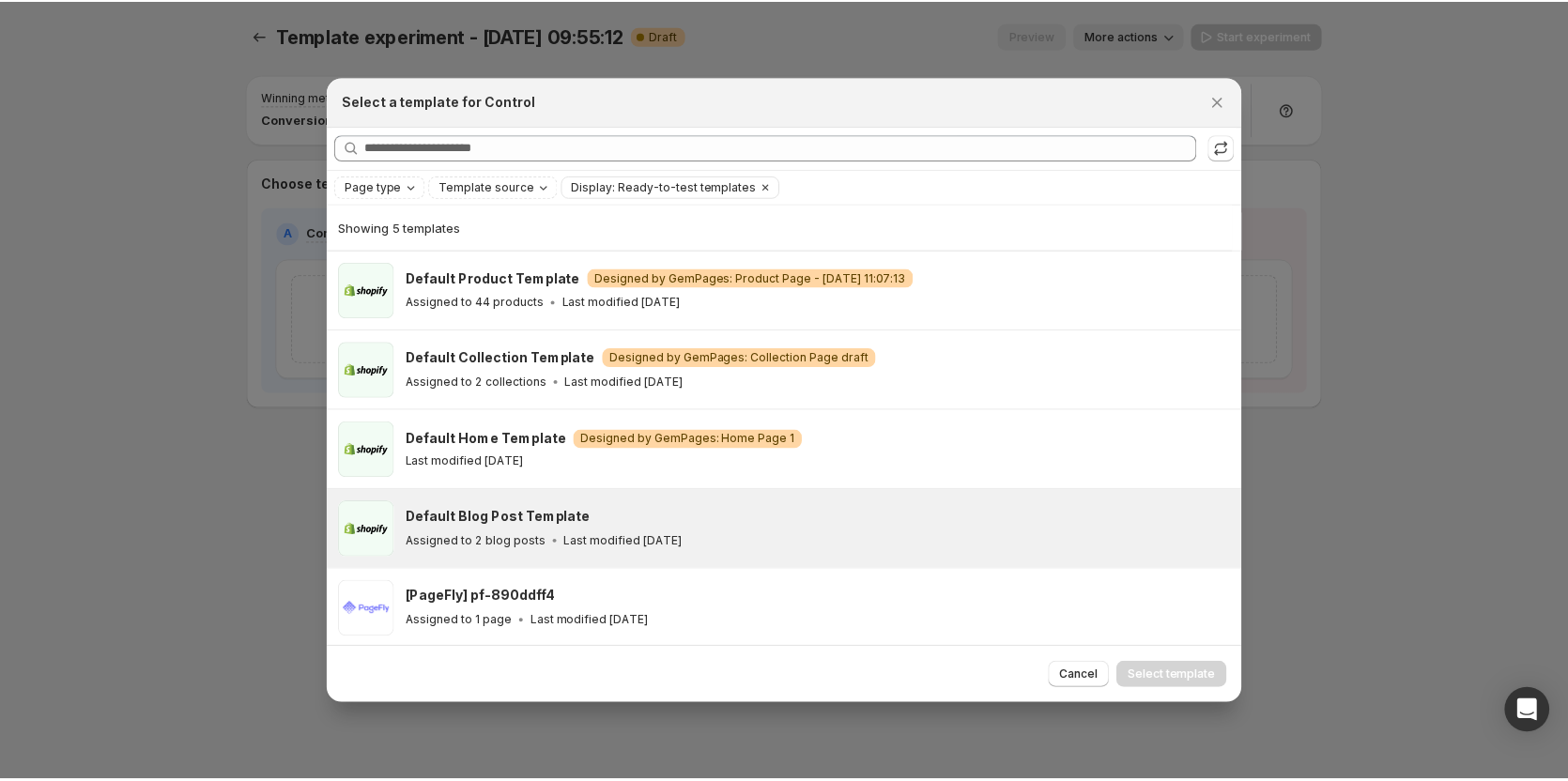
scroll to position [2, 0]
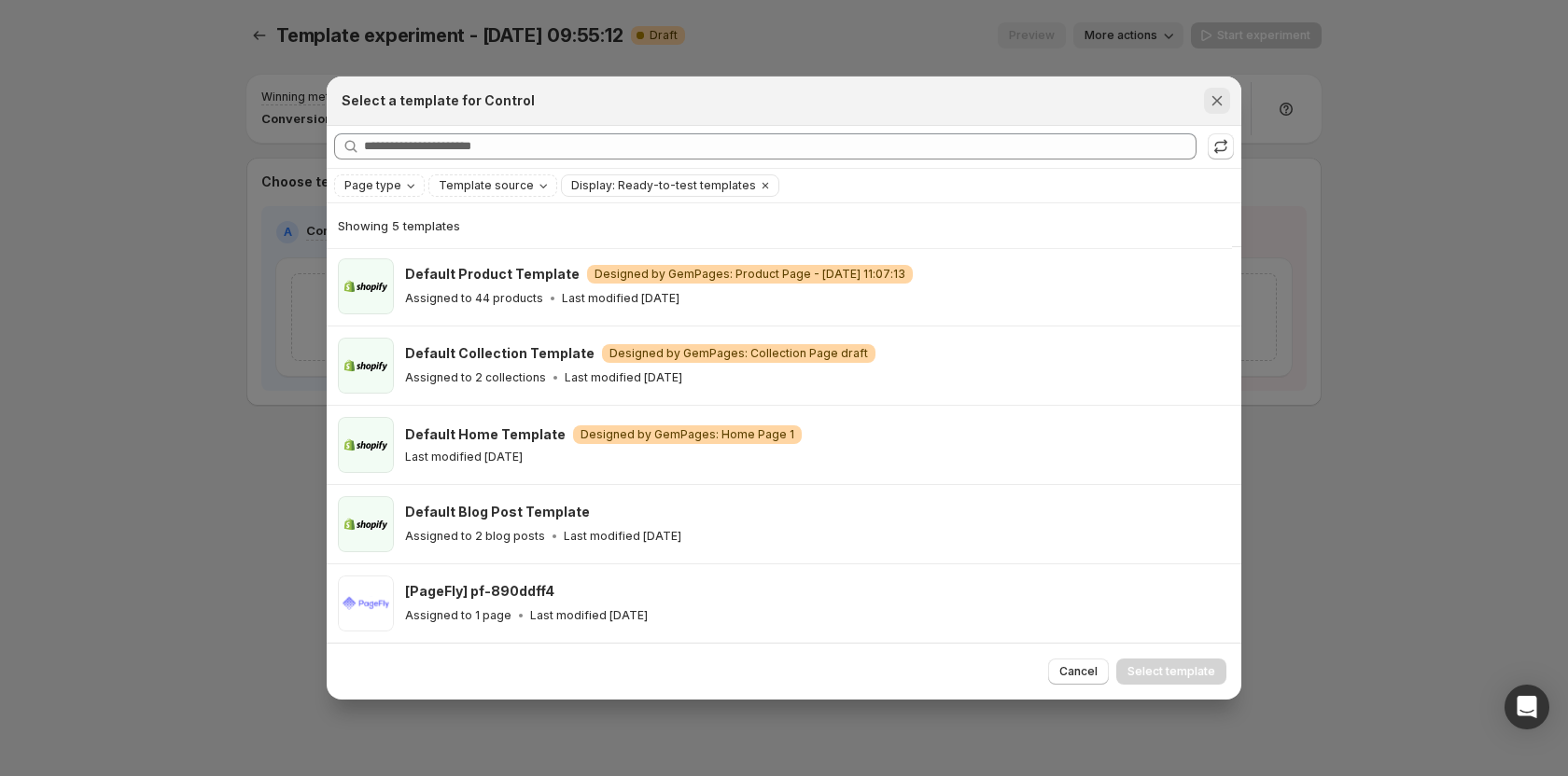
click at [1220, 101] on icon "Close" at bounding box center [1216, 100] width 19 height 19
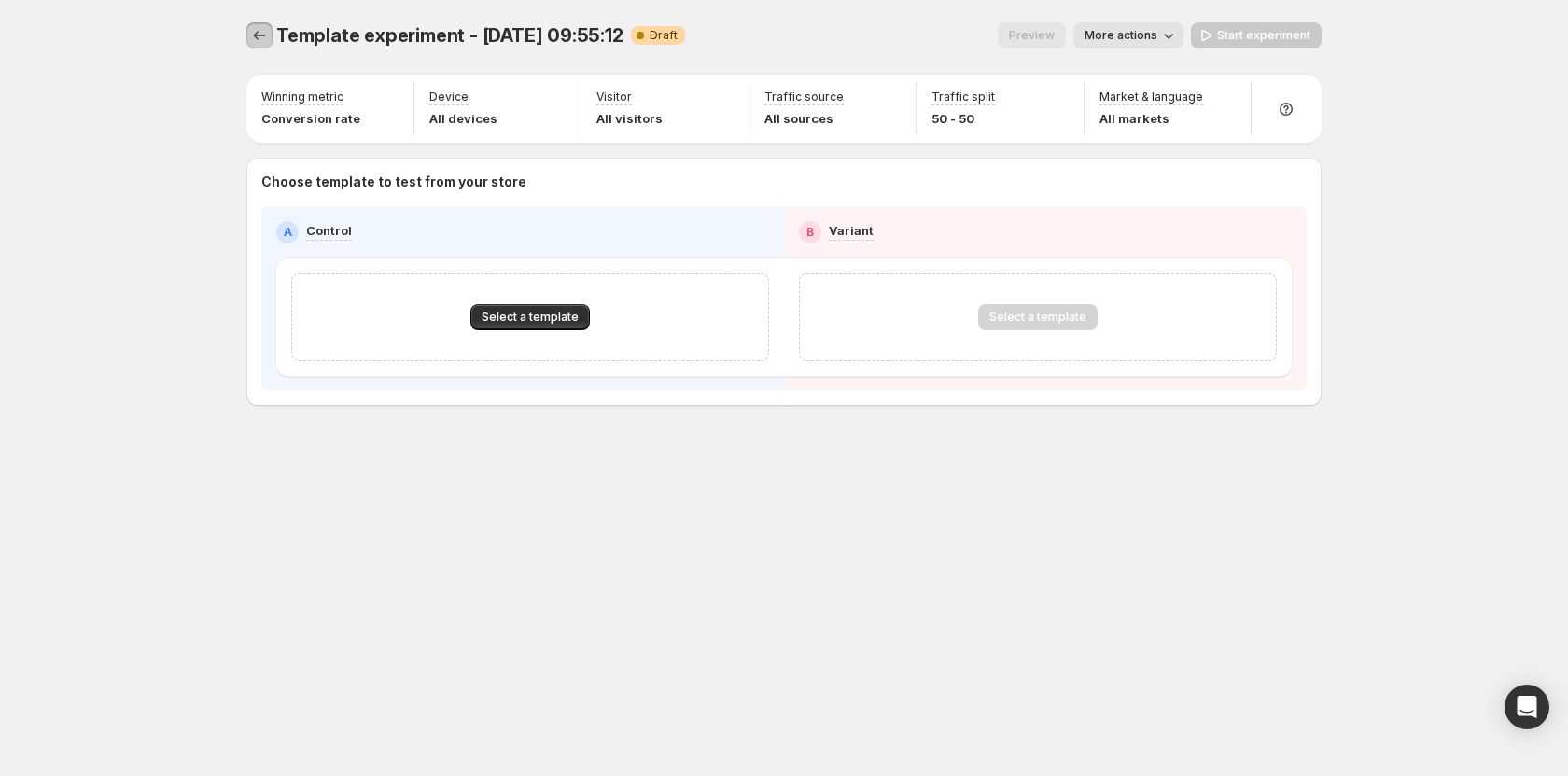
click at [259, 36] on icon "Experiments" at bounding box center [259, 35] width 19 height 19
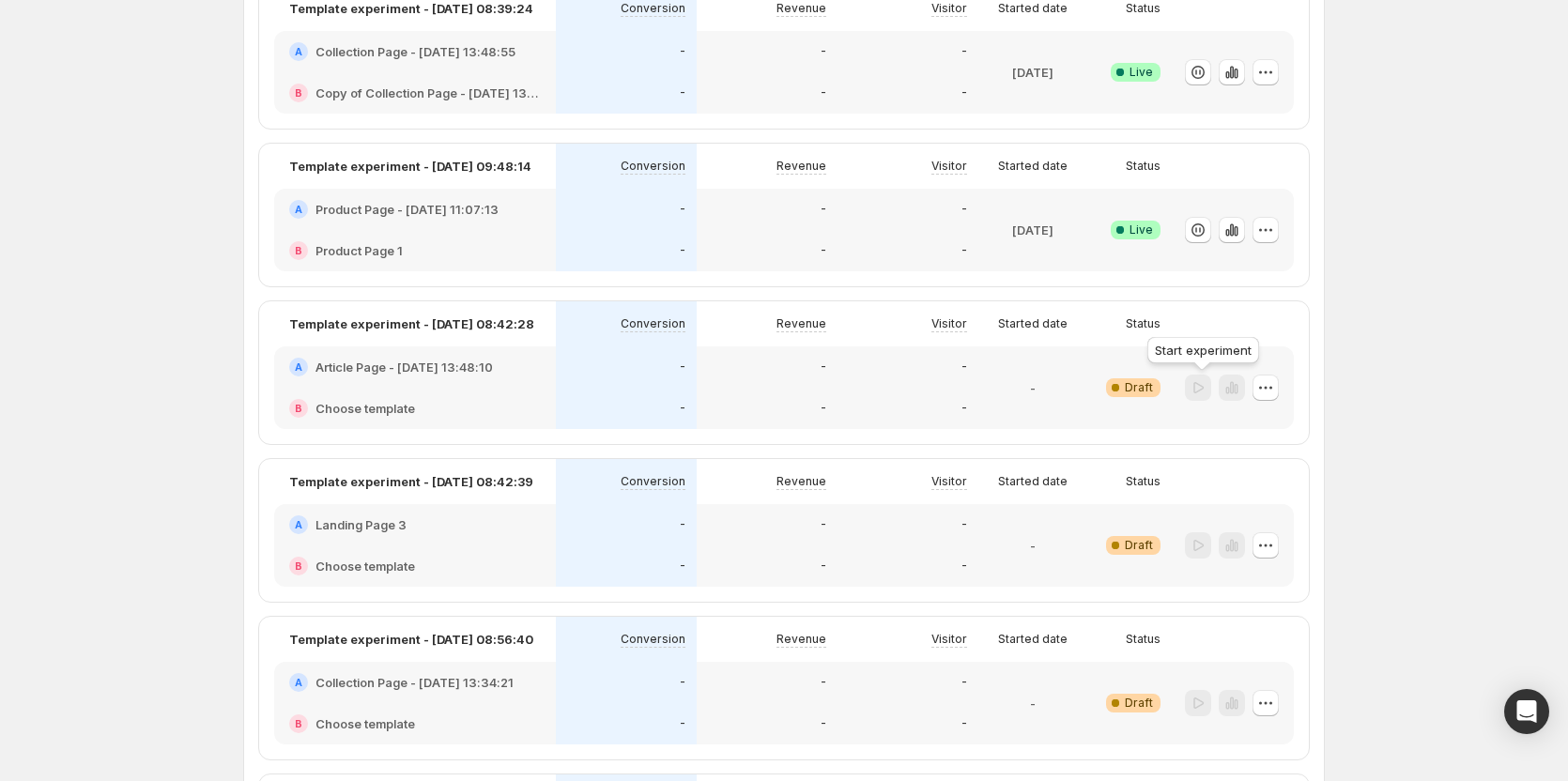
scroll to position [188, 0]
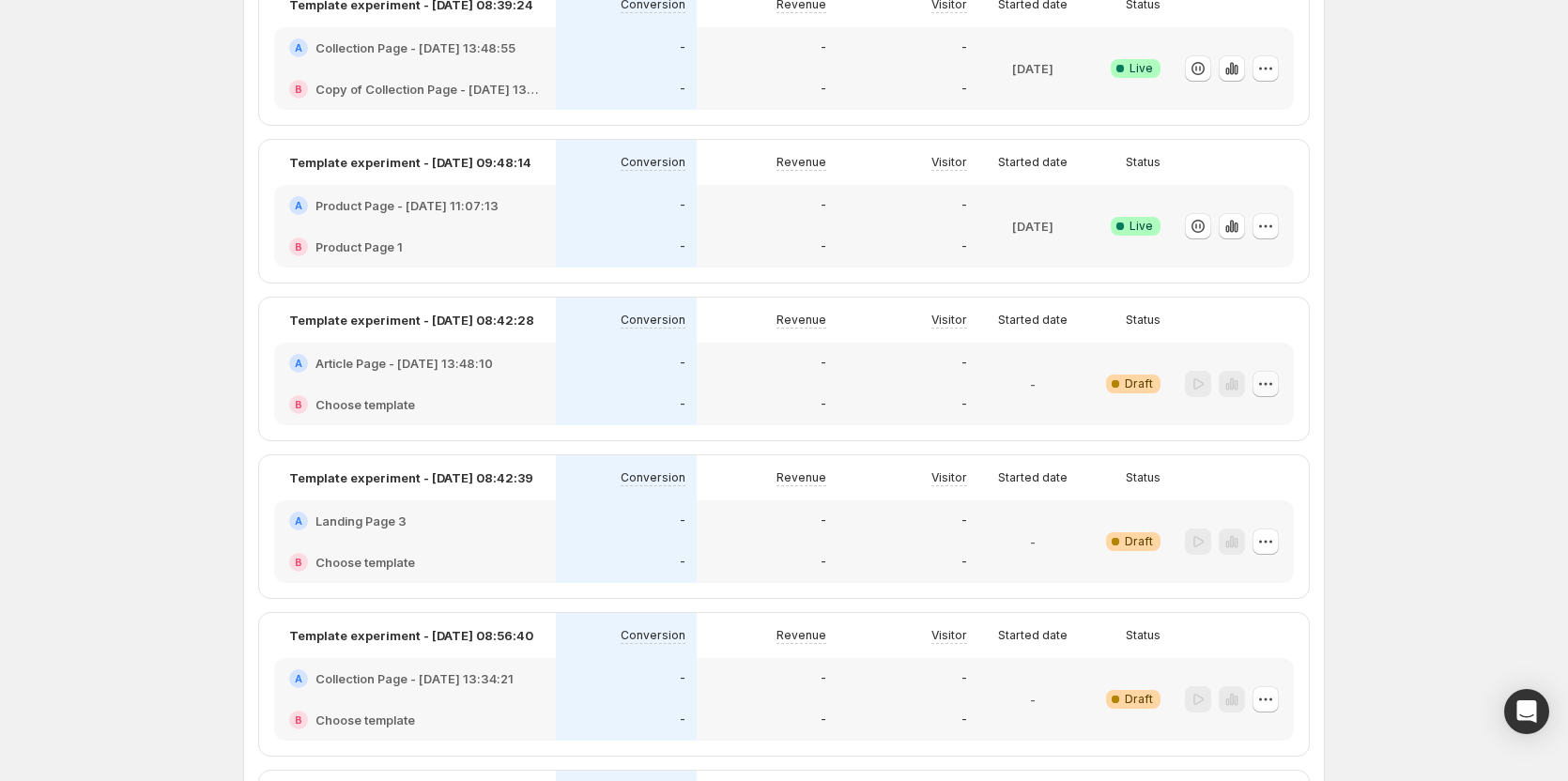
click at [1266, 386] on icon "button" at bounding box center [1265, 384] width 19 height 19
click at [1264, 424] on span "Edit" at bounding box center [1283, 423] width 91 height 19
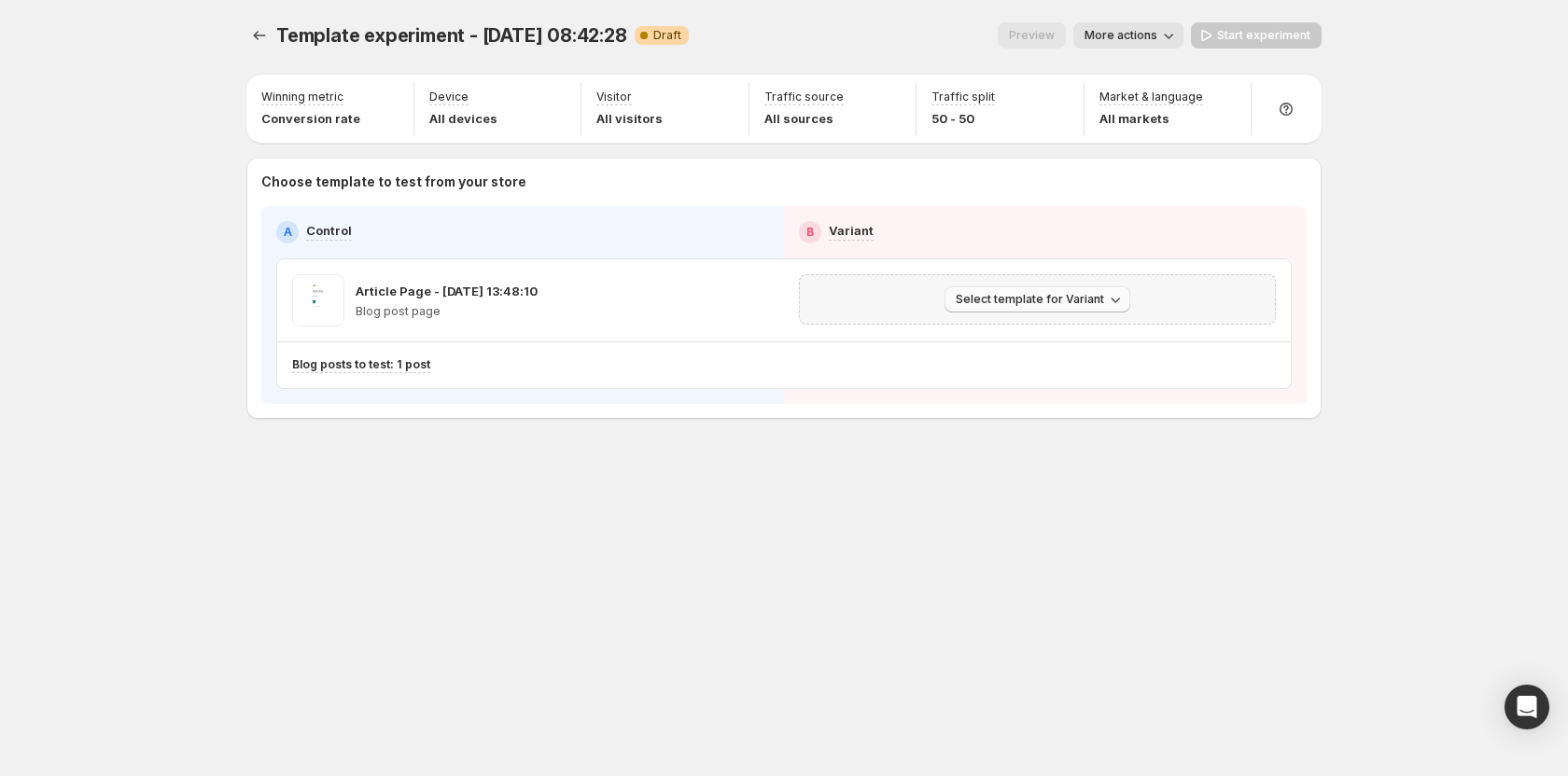
click at [991, 303] on span "Select template for Variant" at bounding box center [1029, 299] width 148 height 15
click at [1003, 375] on span "Create Variant based on Control" at bounding box center [1040, 370] width 191 height 15
click at [259, 38] on icon "Experiments" at bounding box center [259, 35] width 19 height 19
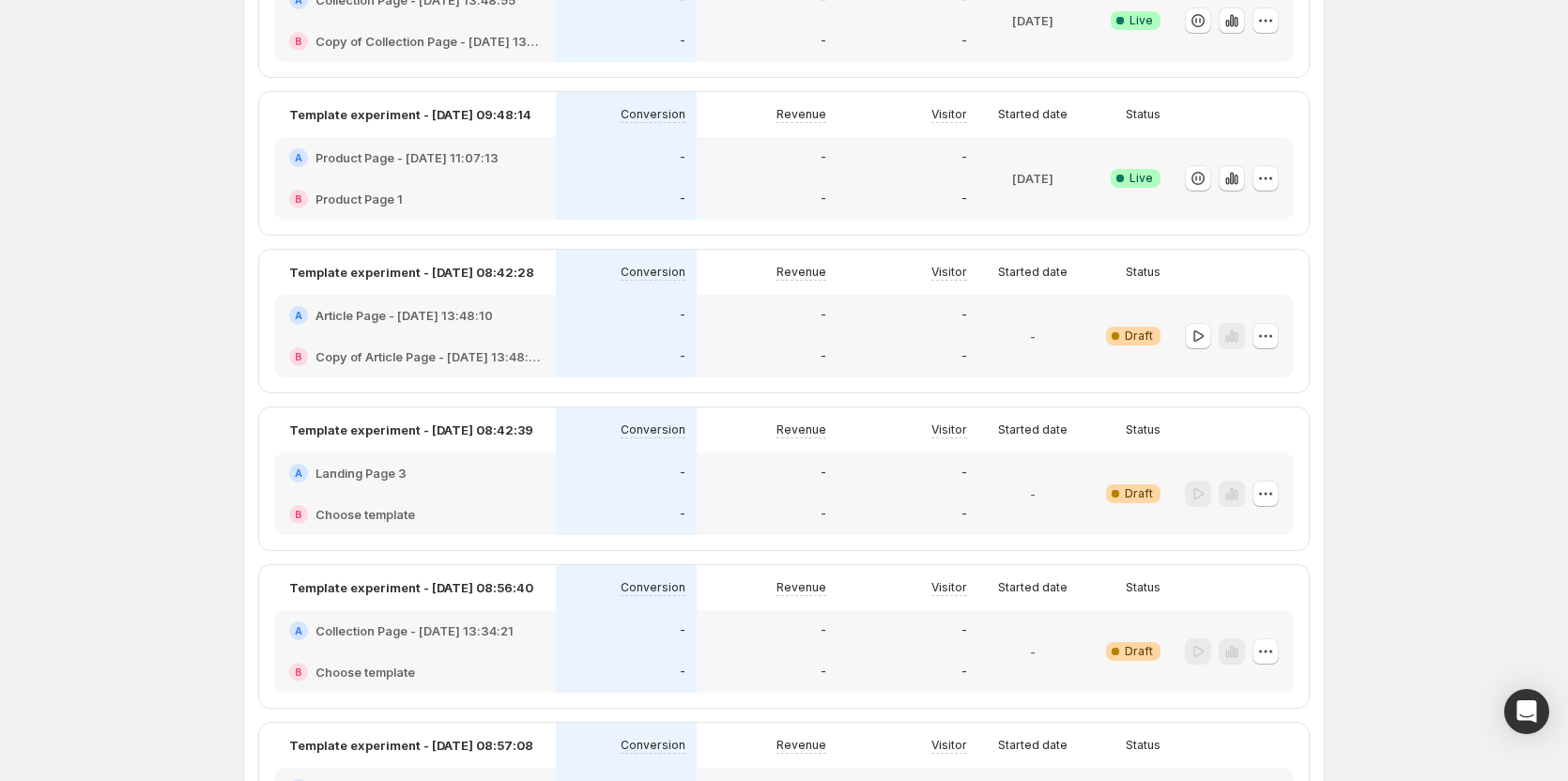
scroll to position [282, 0]
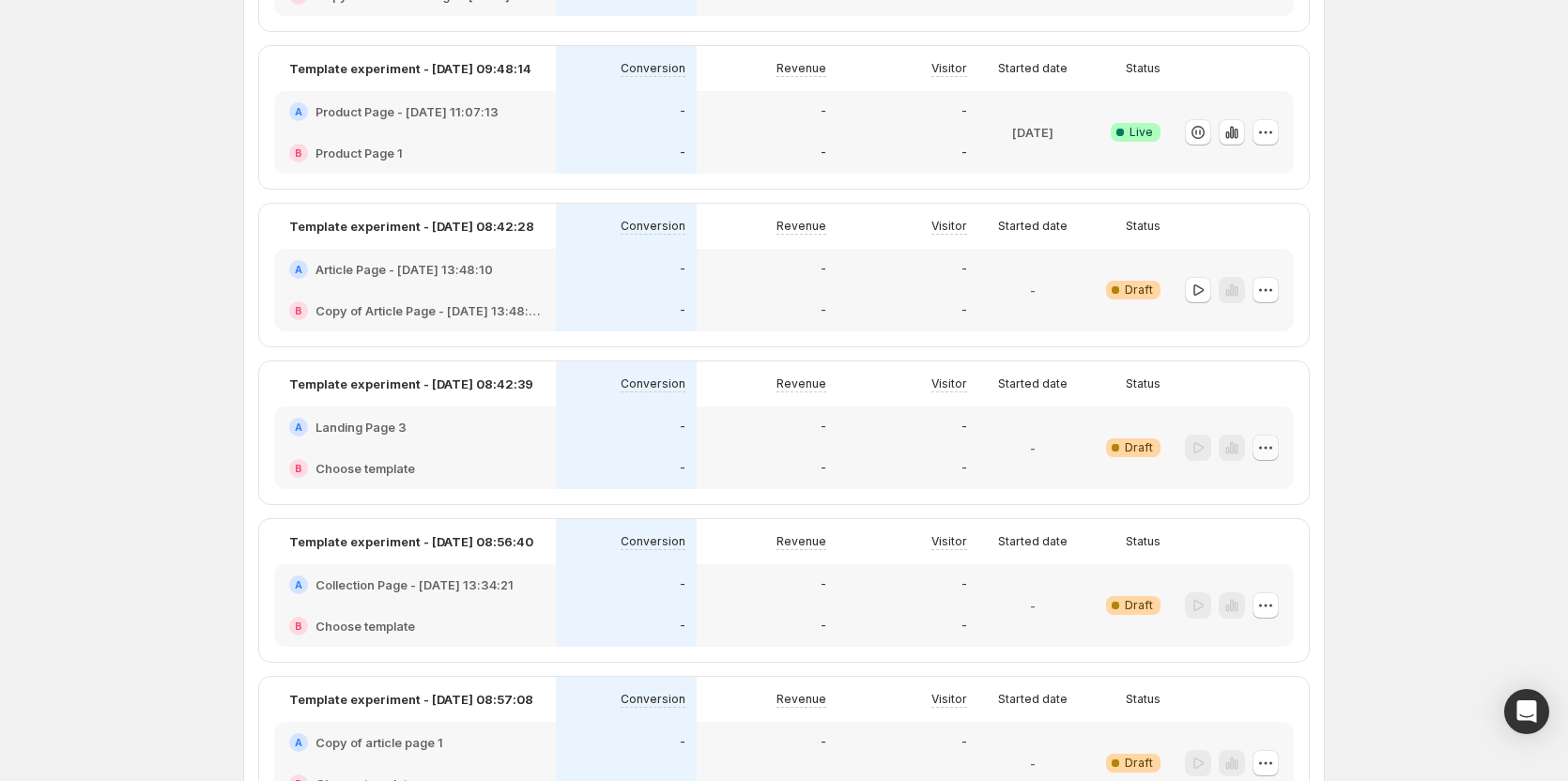
click at [1268, 448] on icon "button" at bounding box center [1266, 447] width 3 height 3
click at [1251, 489] on span "Edit" at bounding box center [1248, 487] width 21 height 15
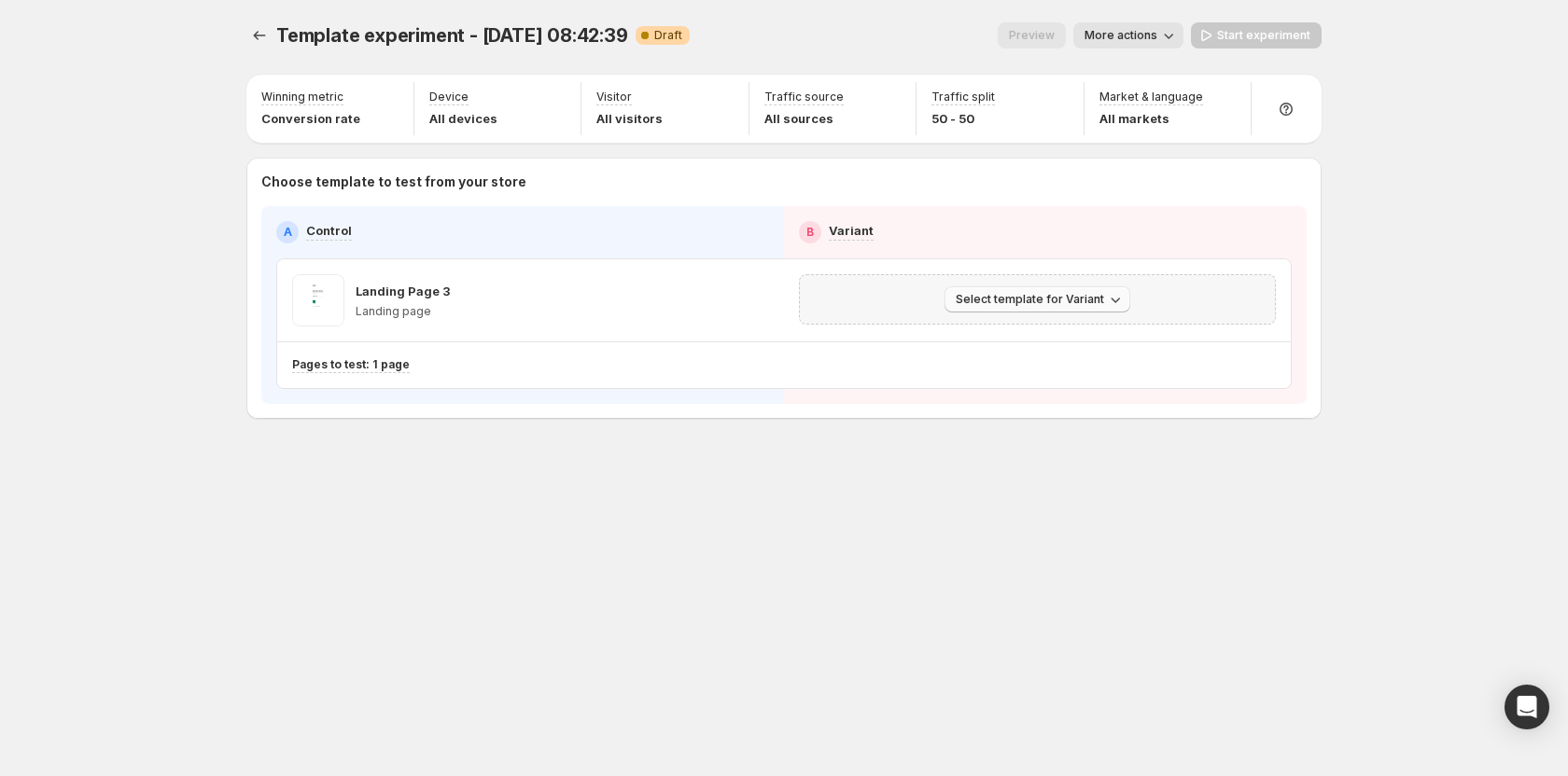
click at [1027, 299] on span "Select template for Variant" at bounding box center [1029, 299] width 148 height 15
click at [1038, 368] on span "Create Variant based on Control" at bounding box center [1040, 370] width 191 height 15
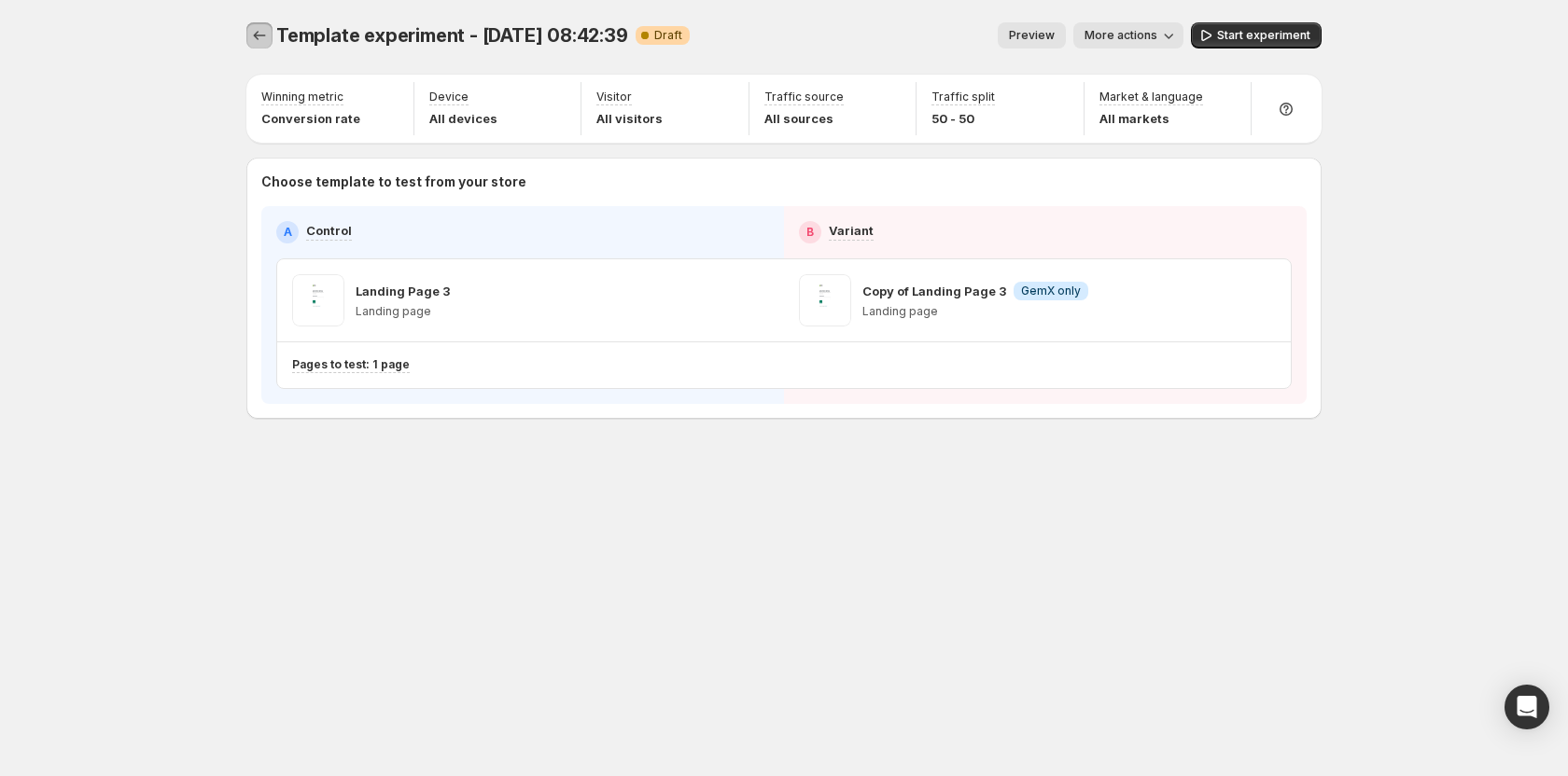
click at [260, 36] on icon "Experiments" at bounding box center [259, 35] width 19 height 19
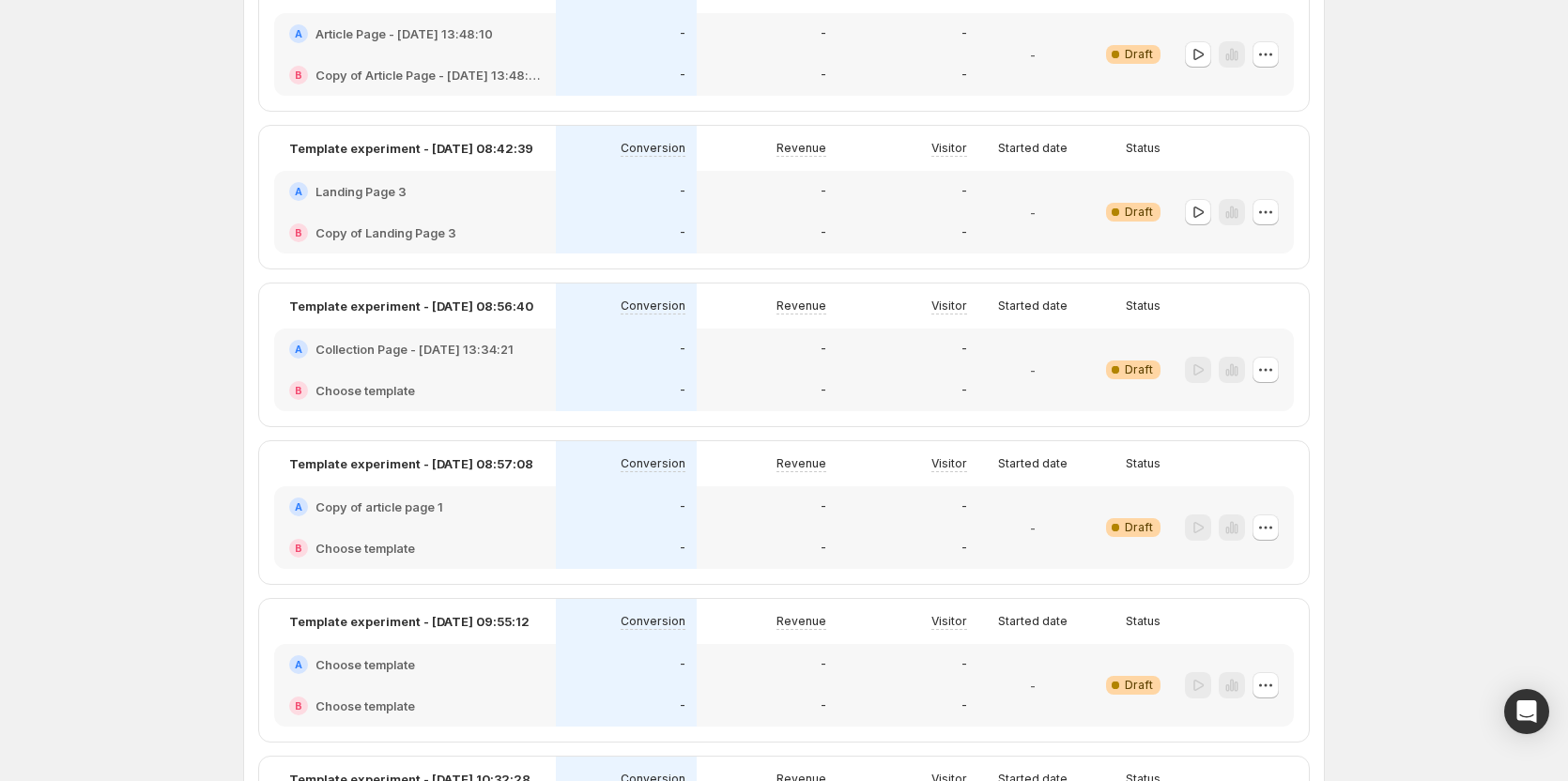
scroll to position [563, 0]
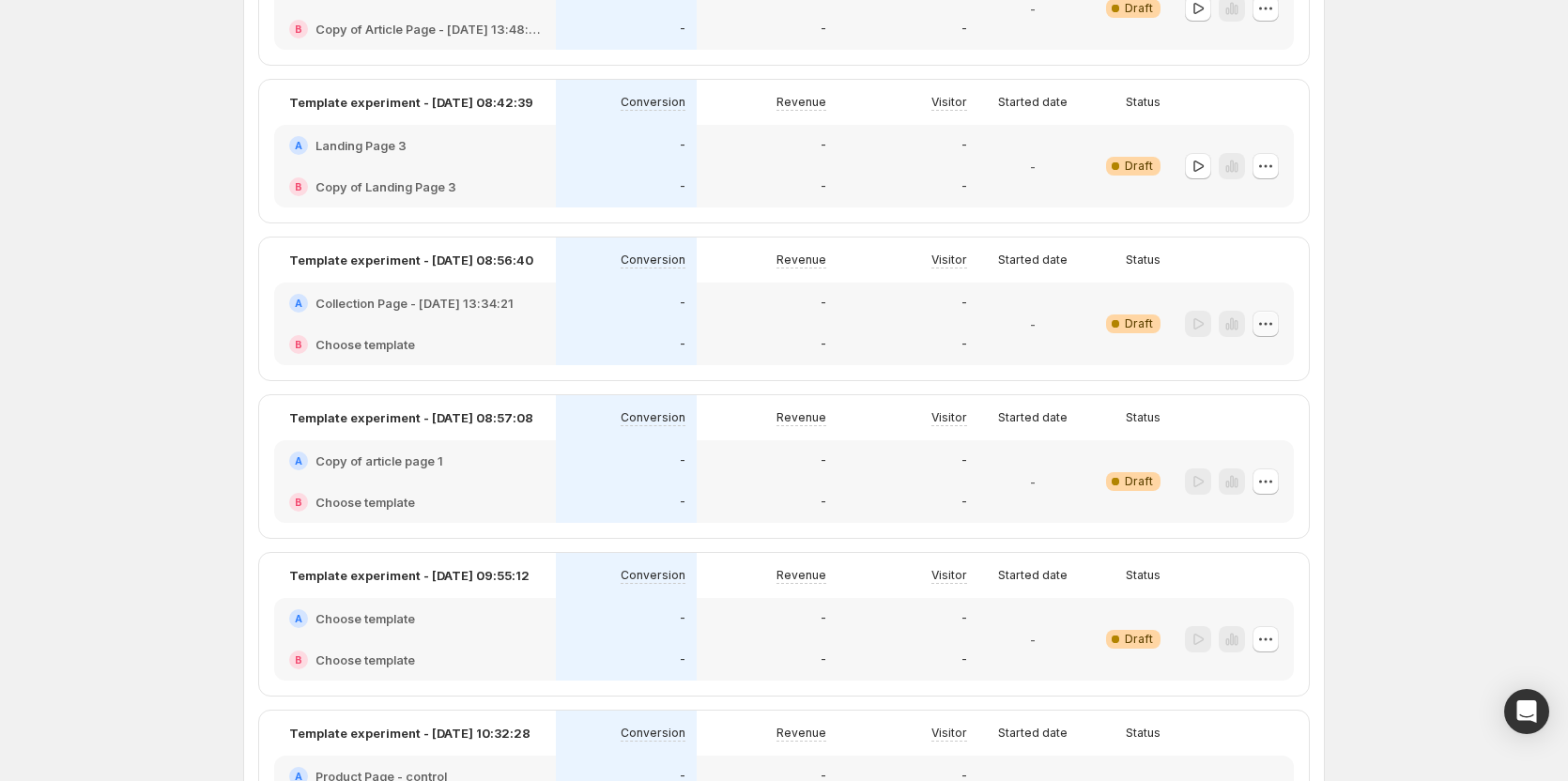
click at [1272, 325] on icon "button" at bounding box center [1265, 324] width 19 height 19
click at [1258, 366] on span "Edit" at bounding box center [1248, 363] width 21 height 15
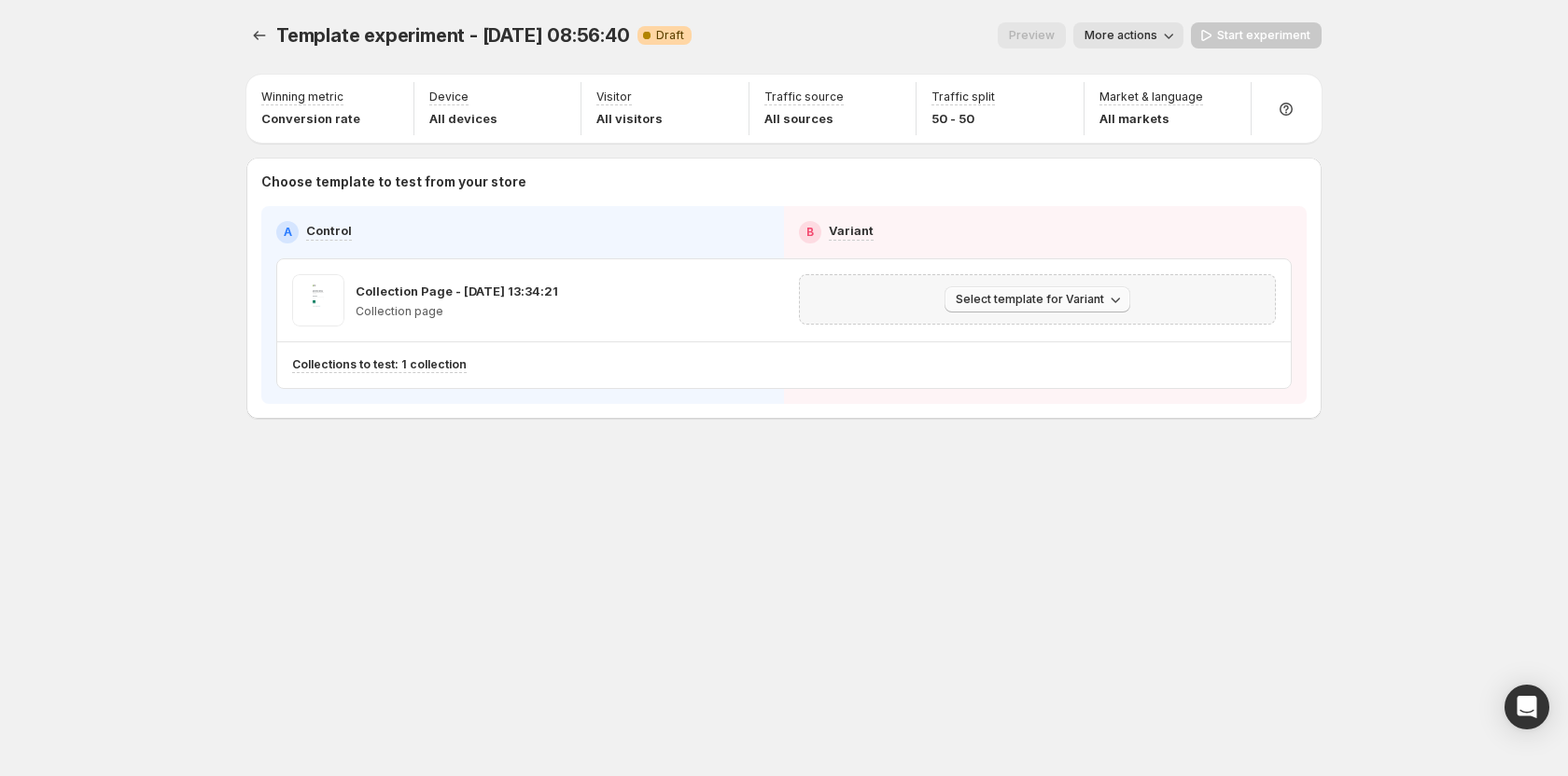
click at [1036, 296] on span "Select template for Variant" at bounding box center [1029, 299] width 148 height 15
click at [1045, 356] on button "Create Variant based on Control" at bounding box center [1040, 370] width 202 height 30
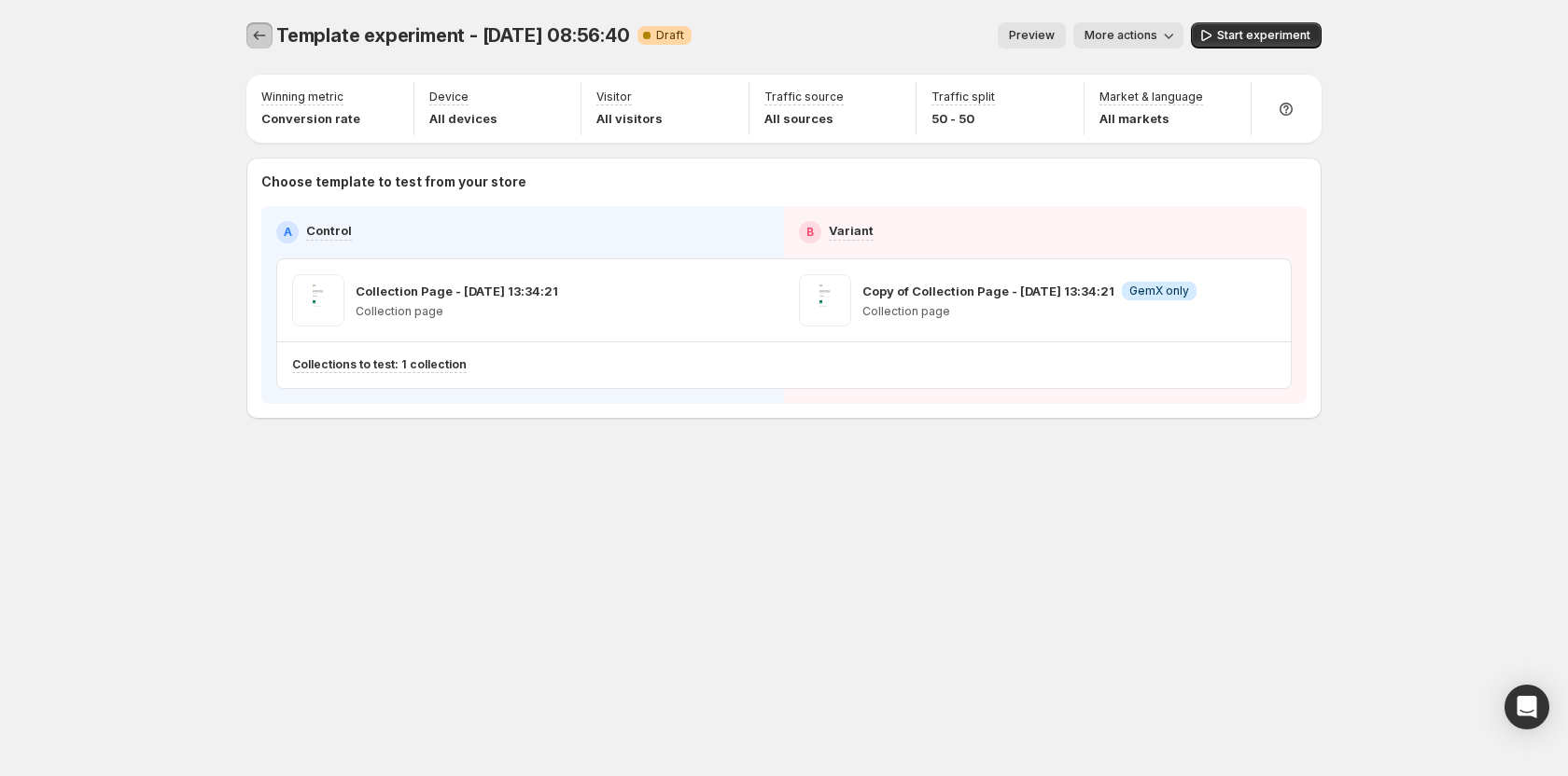
click at [262, 34] on icon "Experiments" at bounding box center [259, 35] width 19 height 19
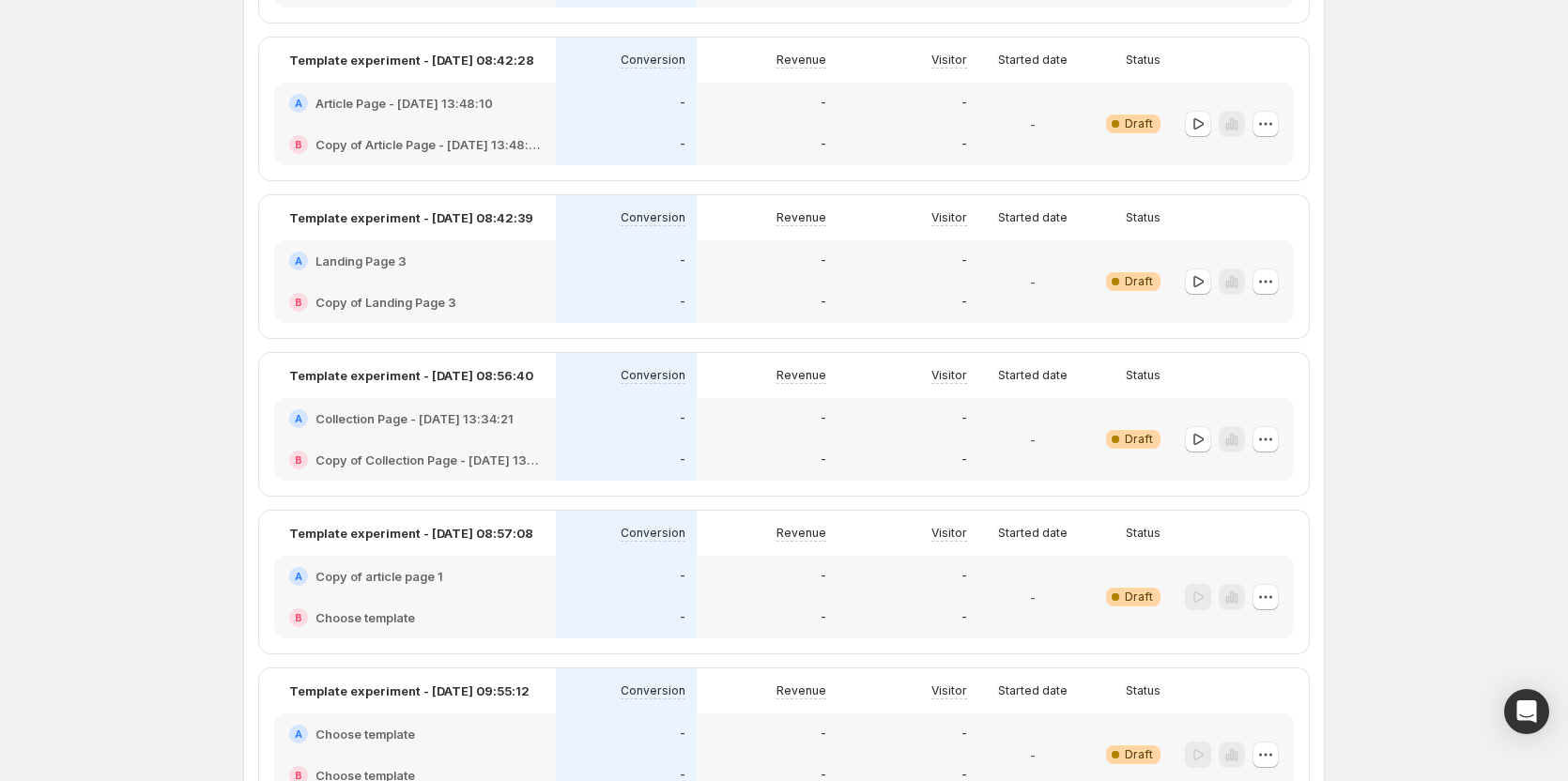
scroll to position [470, 0]
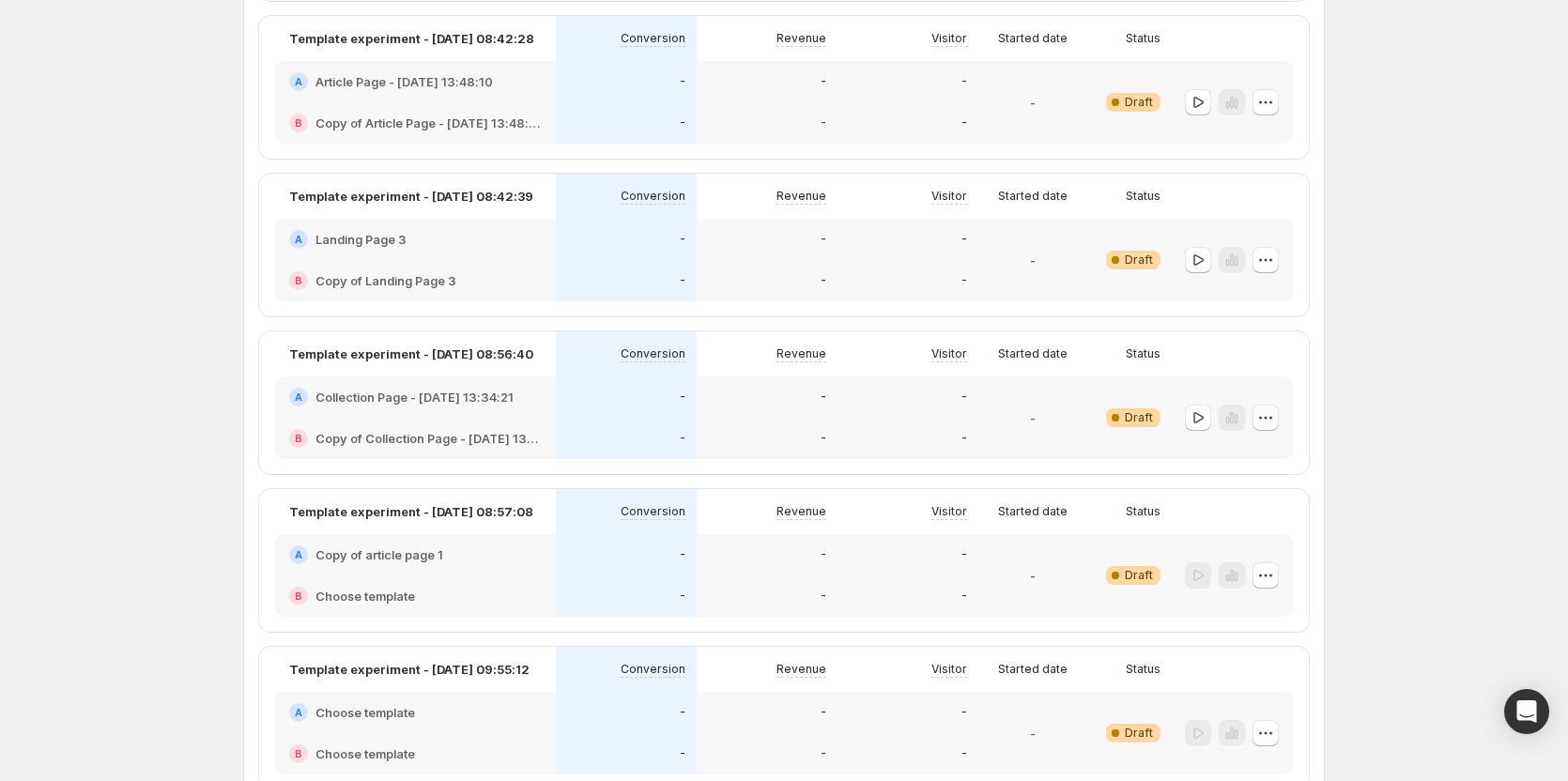
click at [1275, 418] on icon "button" at bounding box center [1265, 417] width 19 height 19
click at [156, 553] on div "Experiments. This page is ready Experiments Create new experiment Template Mult…" at bounding box center [784, 770] width 1568 height 2481
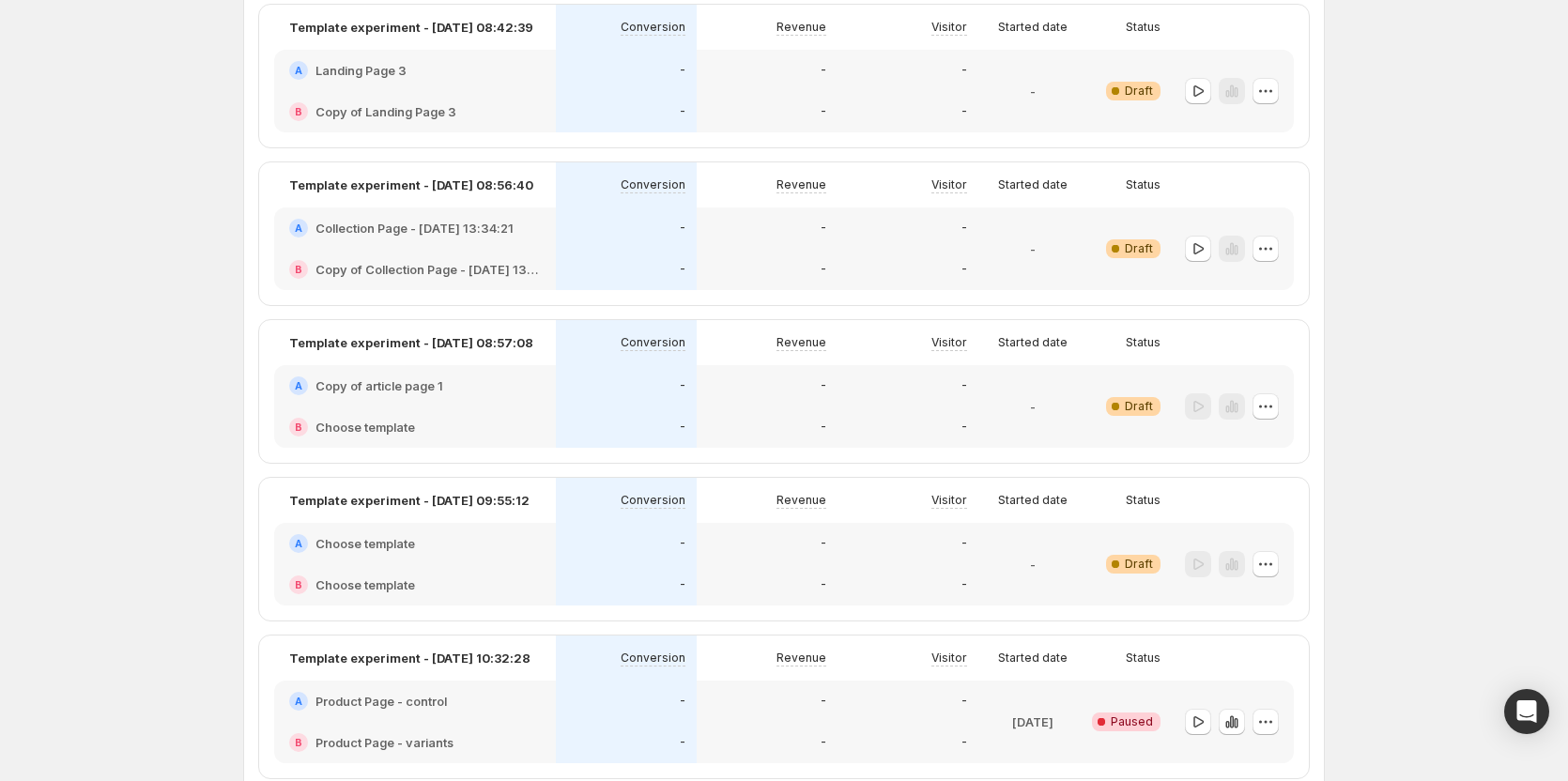
scroll to position [657, 0]
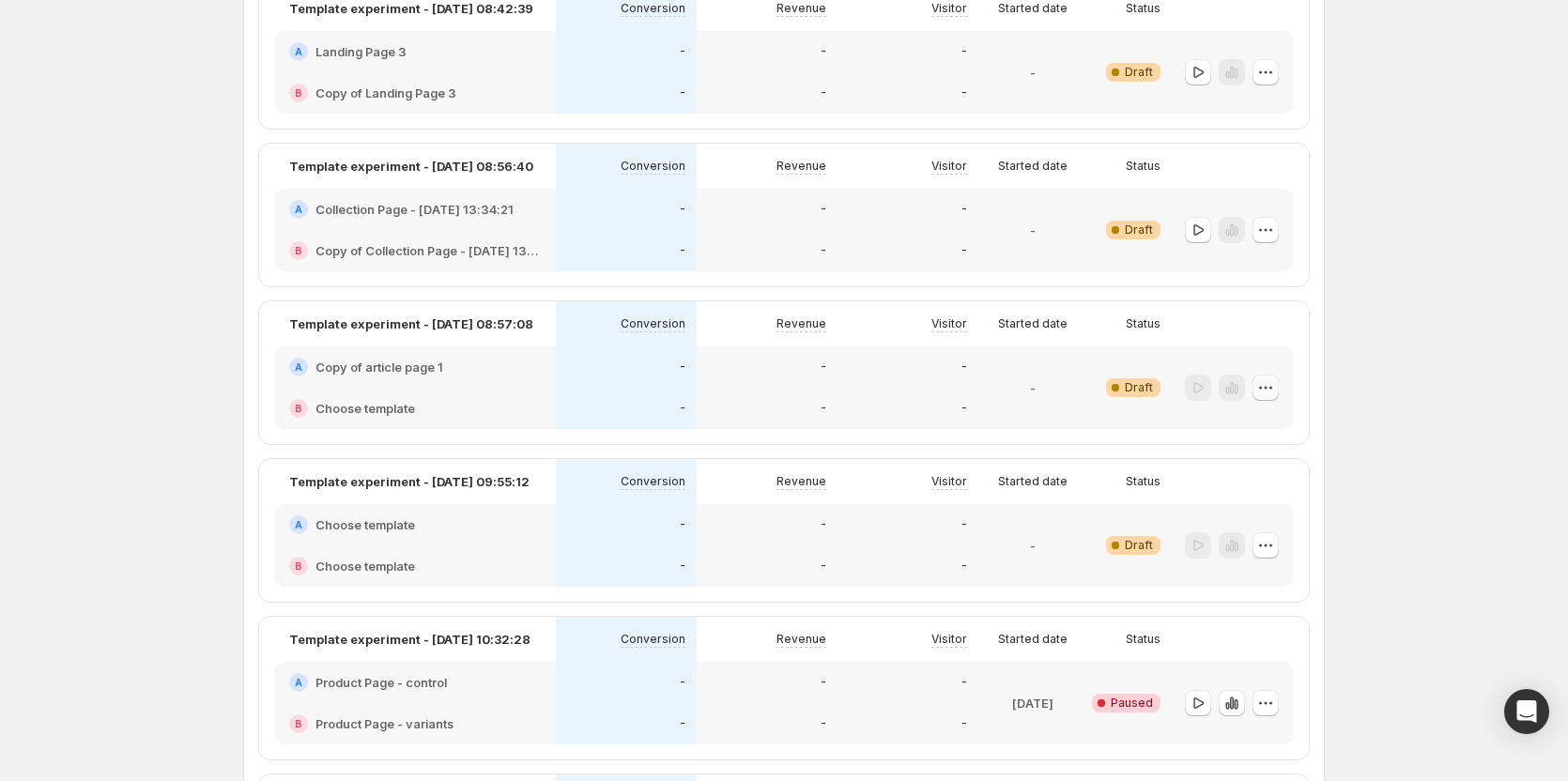
click at [1275, 383] on icon "button" at bounding box center [1265, 387] width 19 height 19
click at [1240, 522] on span "Delete" at bounding box center [1257, 523] width 38 height 15
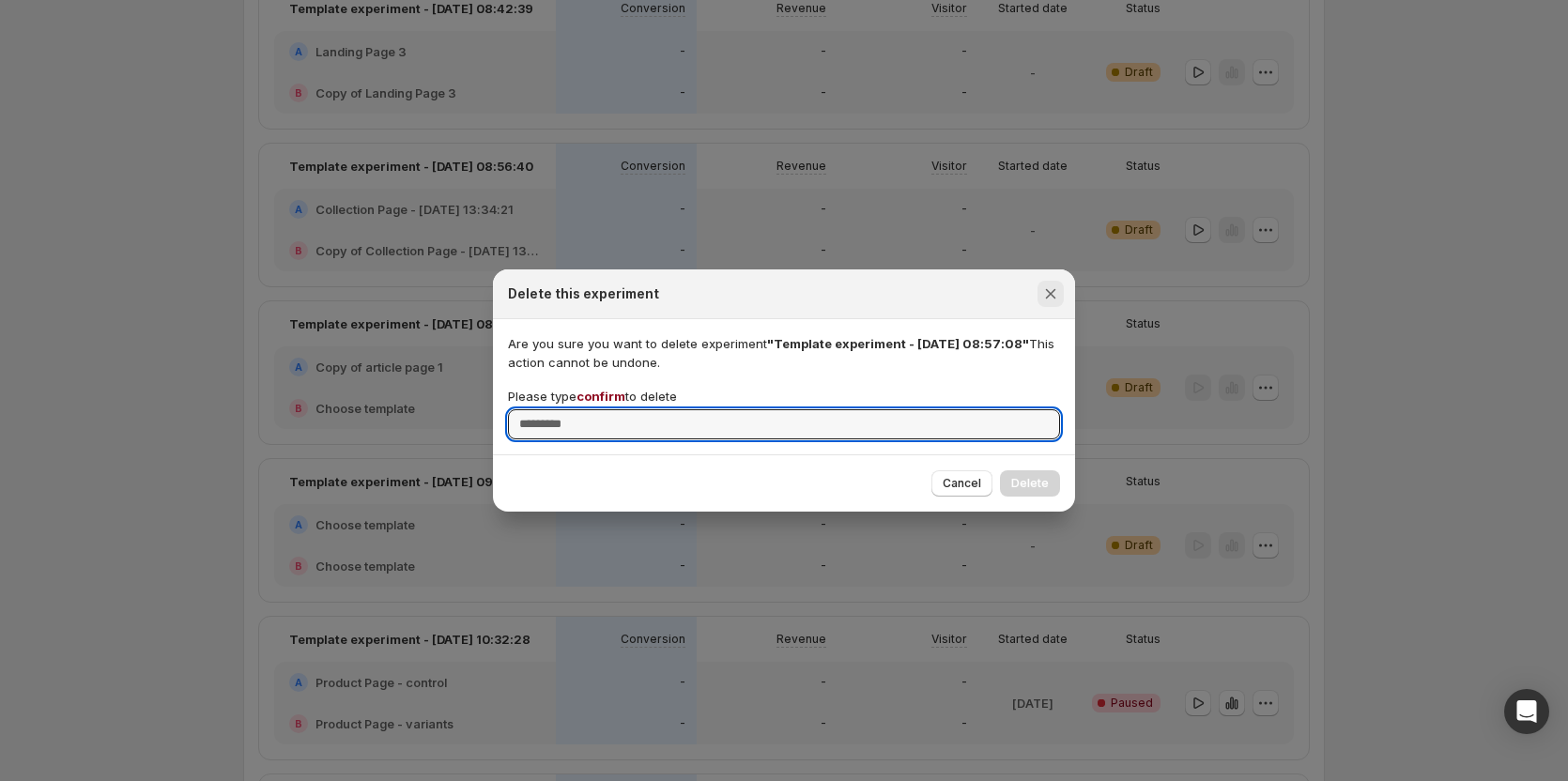
click at [1059, 285] on icon "Close" at bounding box center [1050, 294] width 19 height 19
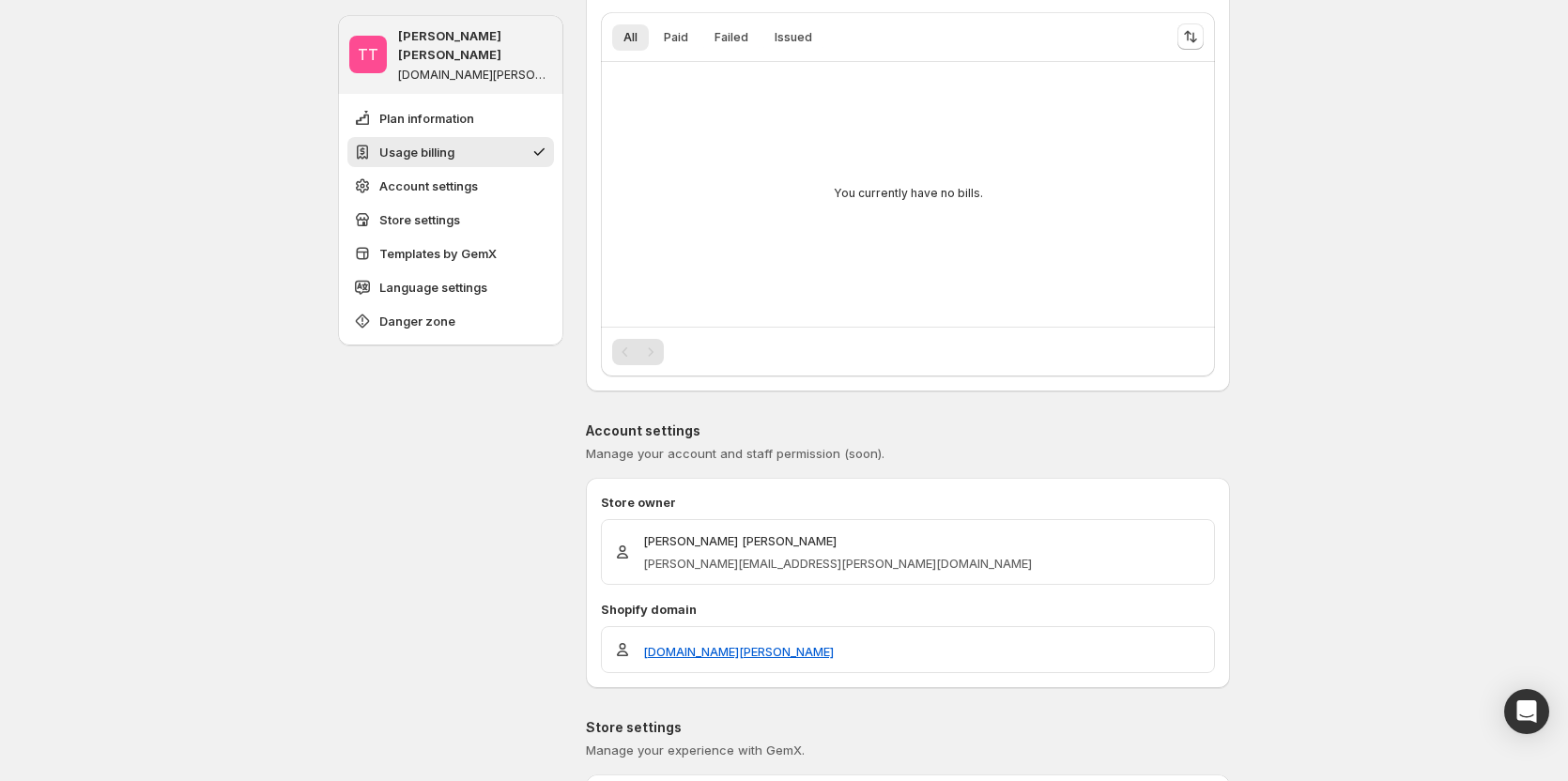
click at [448, 218] on ul "Plan information Usage billing Account settings Store settings Templates by Gem…" at bounding box center [450, 219] width 207 height 233
click at [454, 244] on span "Templates by GemX" at bounding box center [437, 253] width 117 height 19
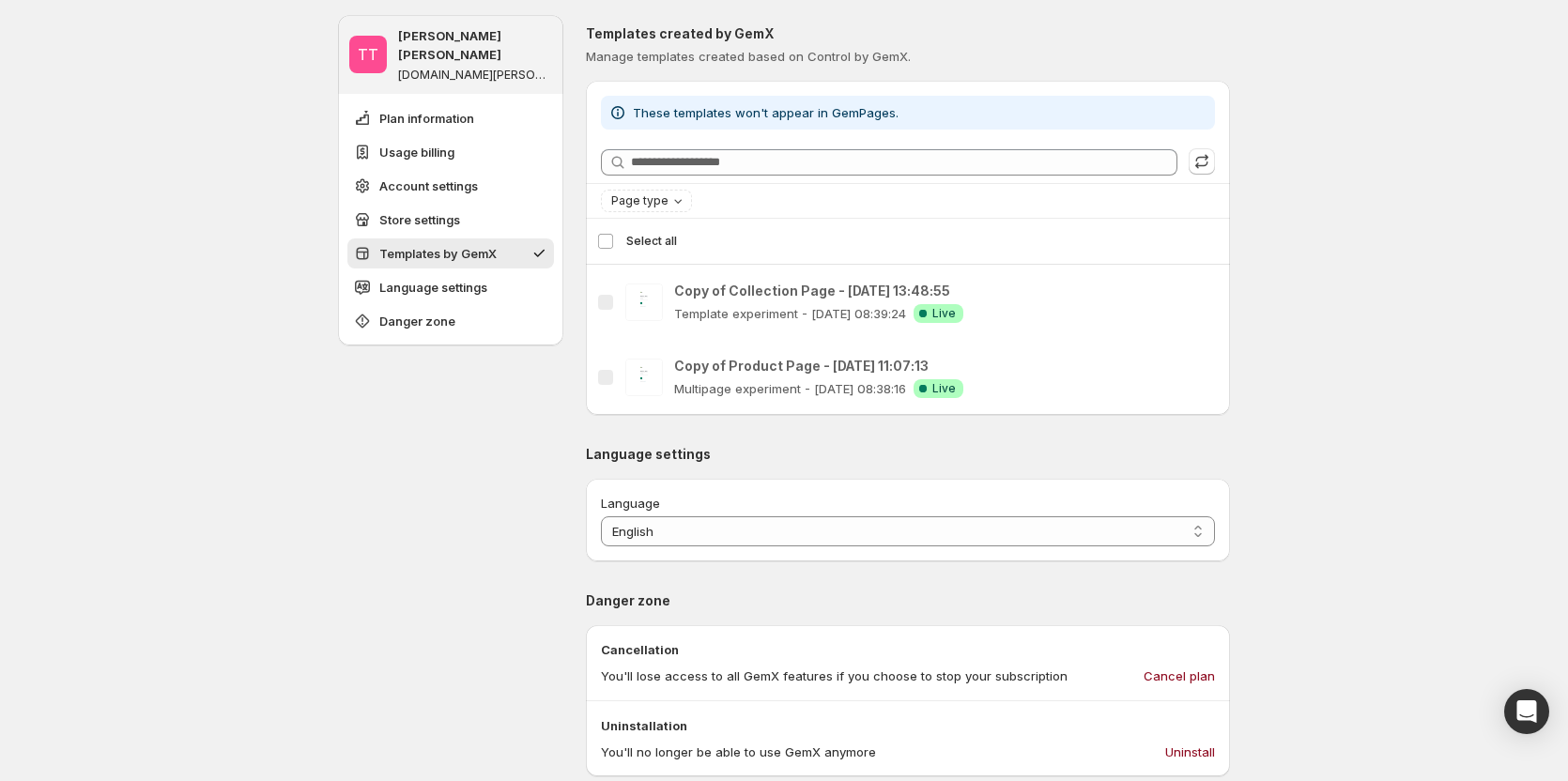
scroll to position [1482, 0]
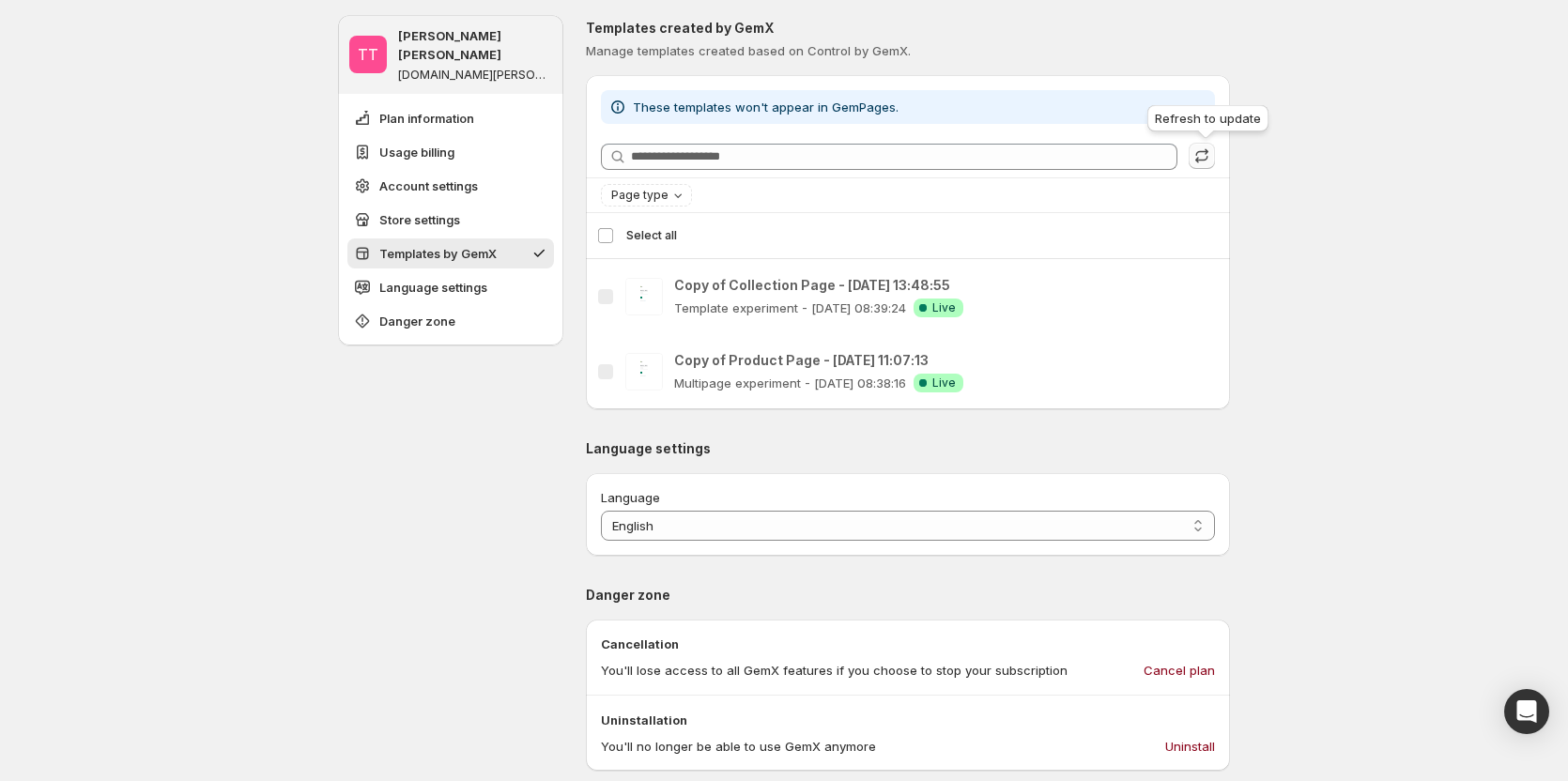
click at [1204, 160] on icon "button" at bounding box center [1202, 155] width 19 height 19
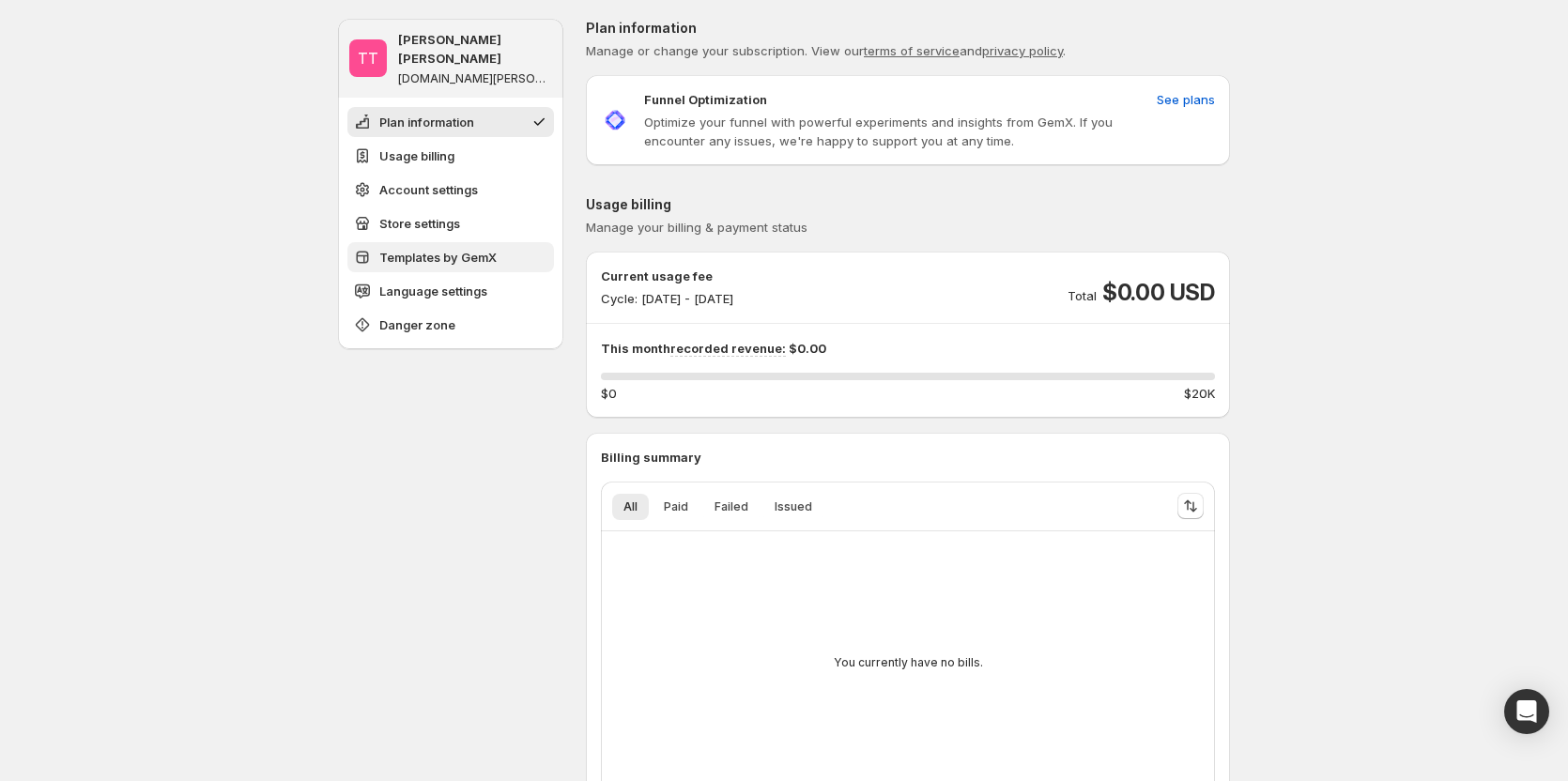
click at [469, 248] on span "Templates by GemX" at bounding box center [437, 257] width 117 height 19
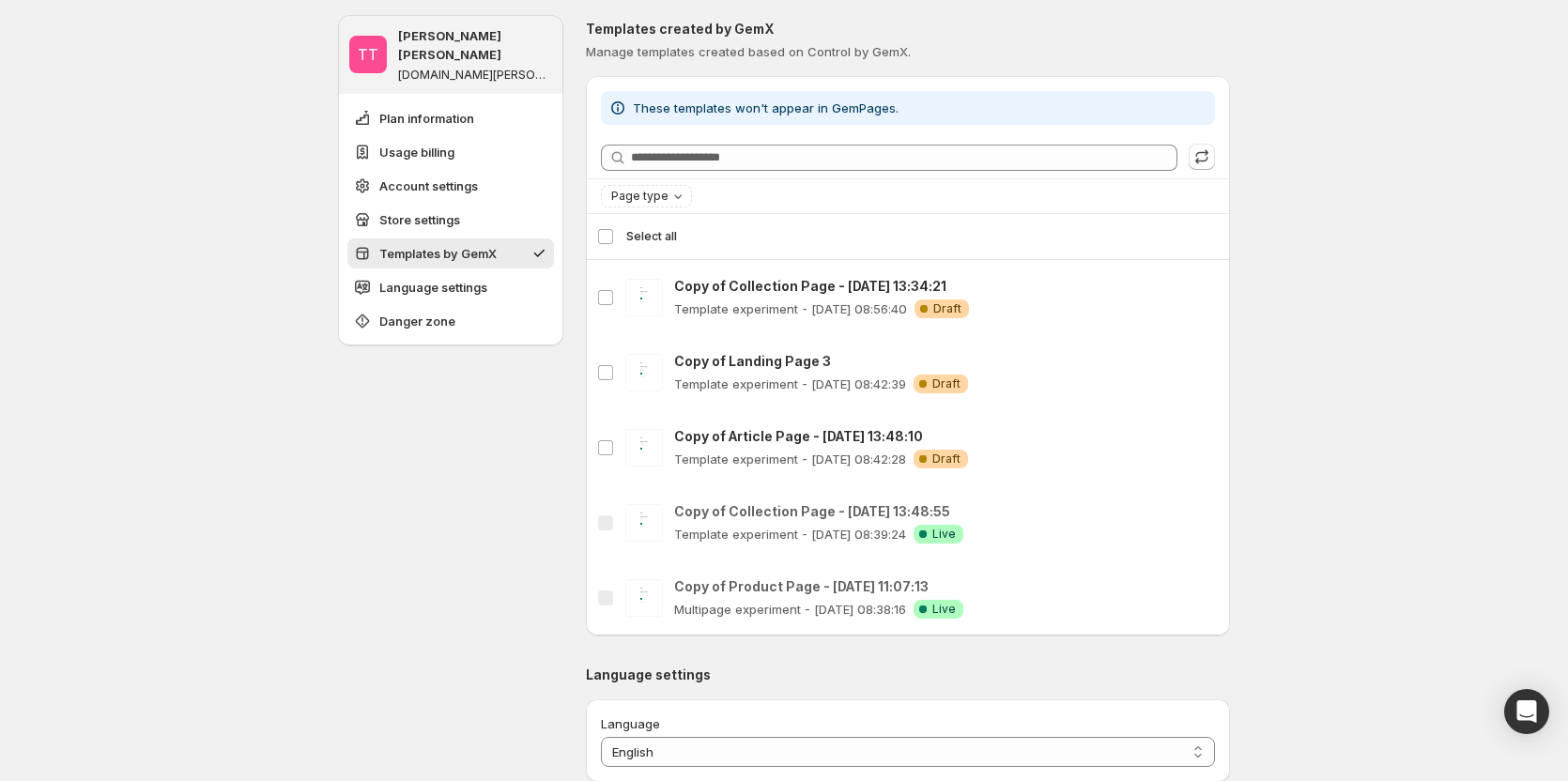
scroll to position [1482, 0]
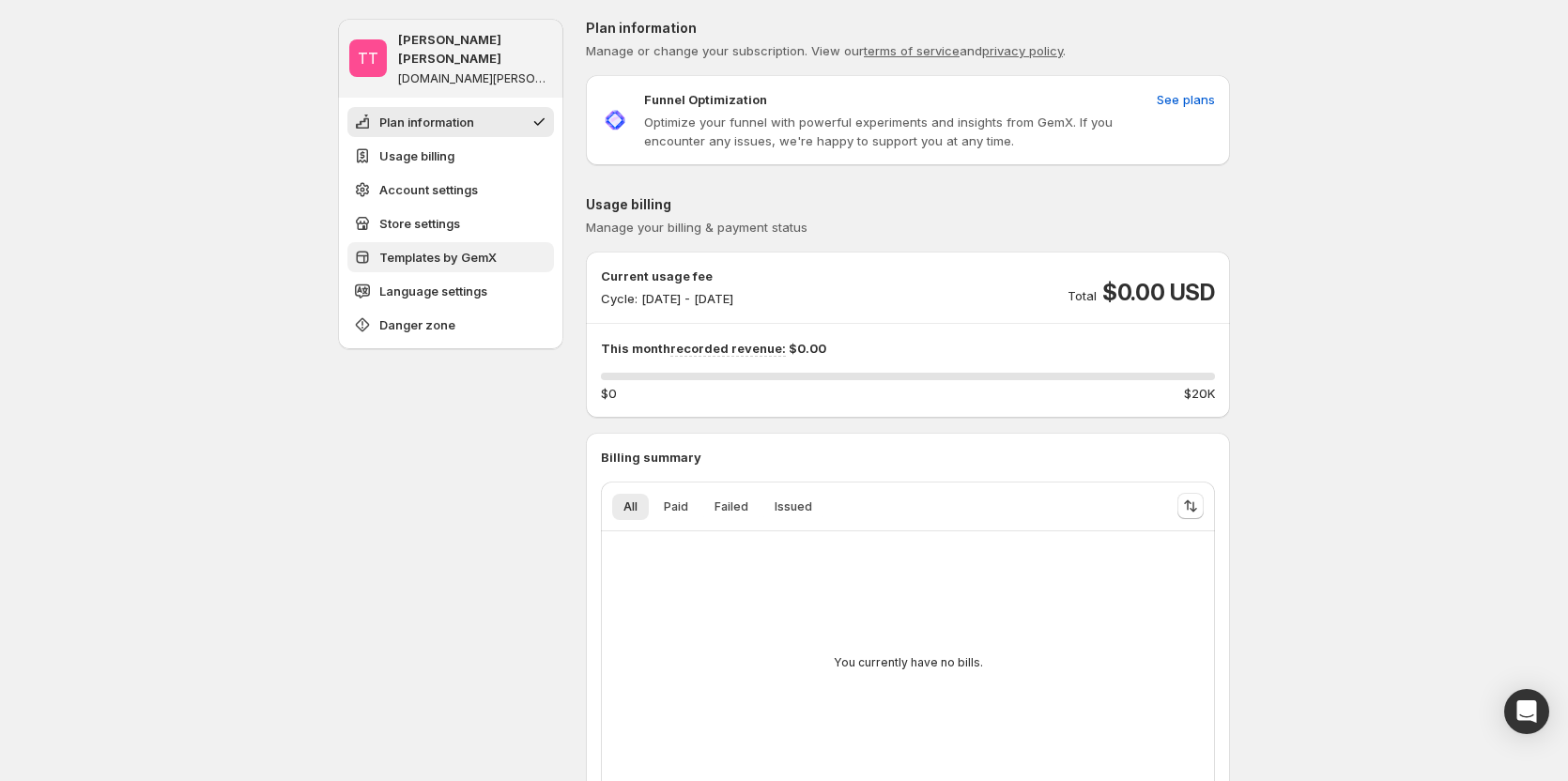
click at [440, 248] on span "Templates by GemX" at bounding box center [437, 257] width 117 height 19
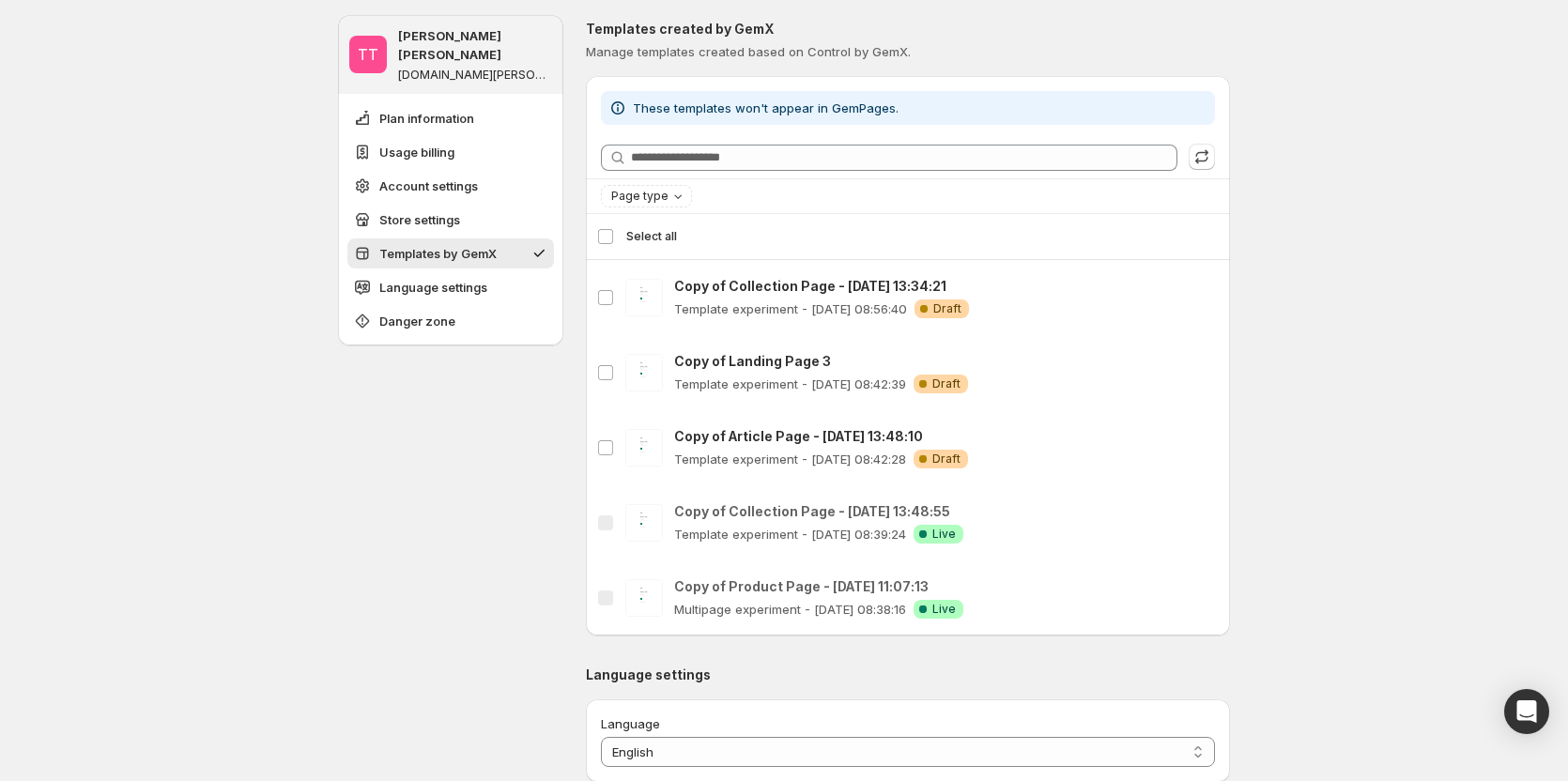
scroll to position [1482, 0]
click at [1211, 155] on icon "button" at bounding box center [1202, 155] width 19 height 19
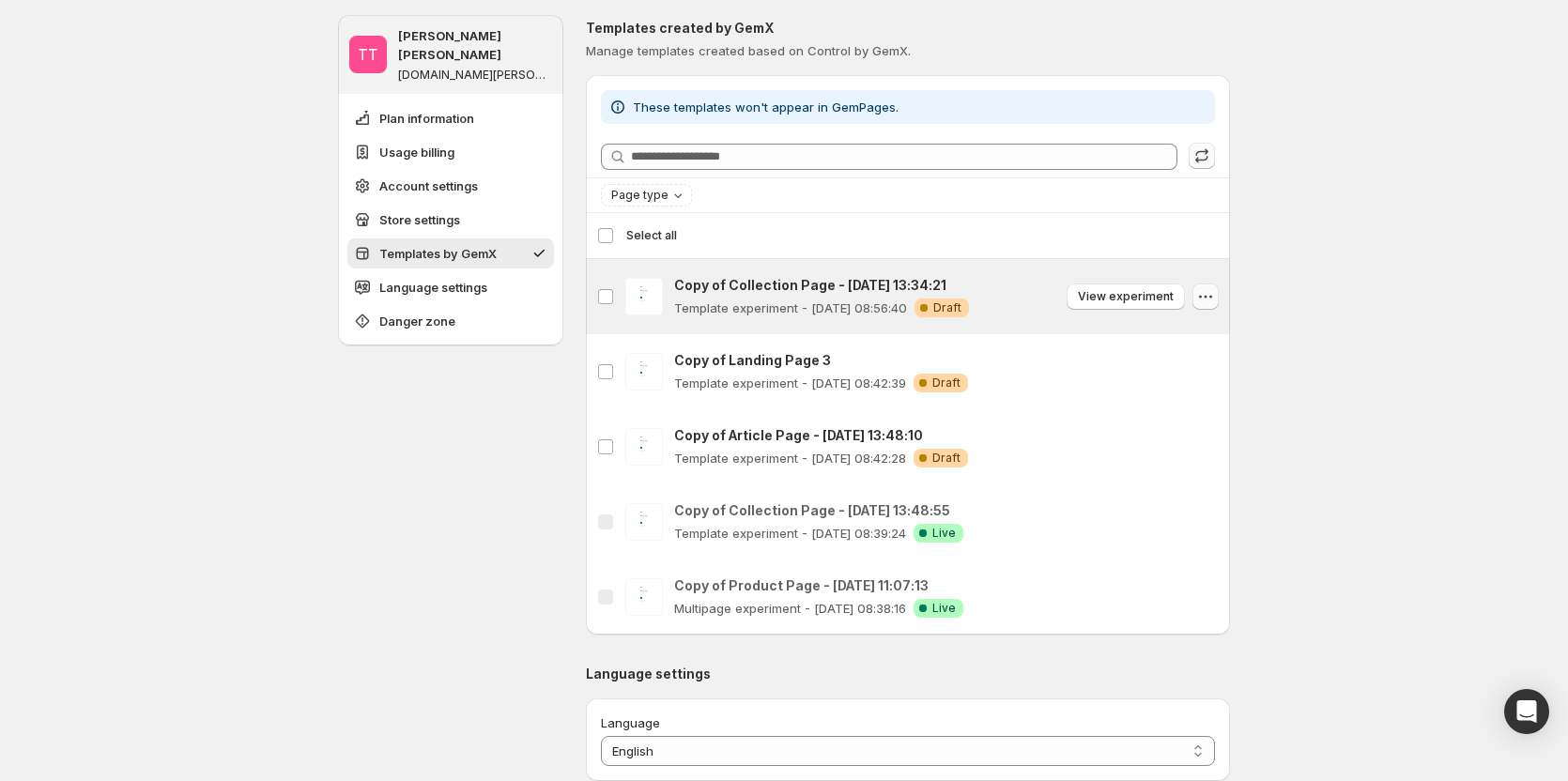
click at [1203, 297] on icon "button" at bounding box center [1205, 296] width 19 height 19
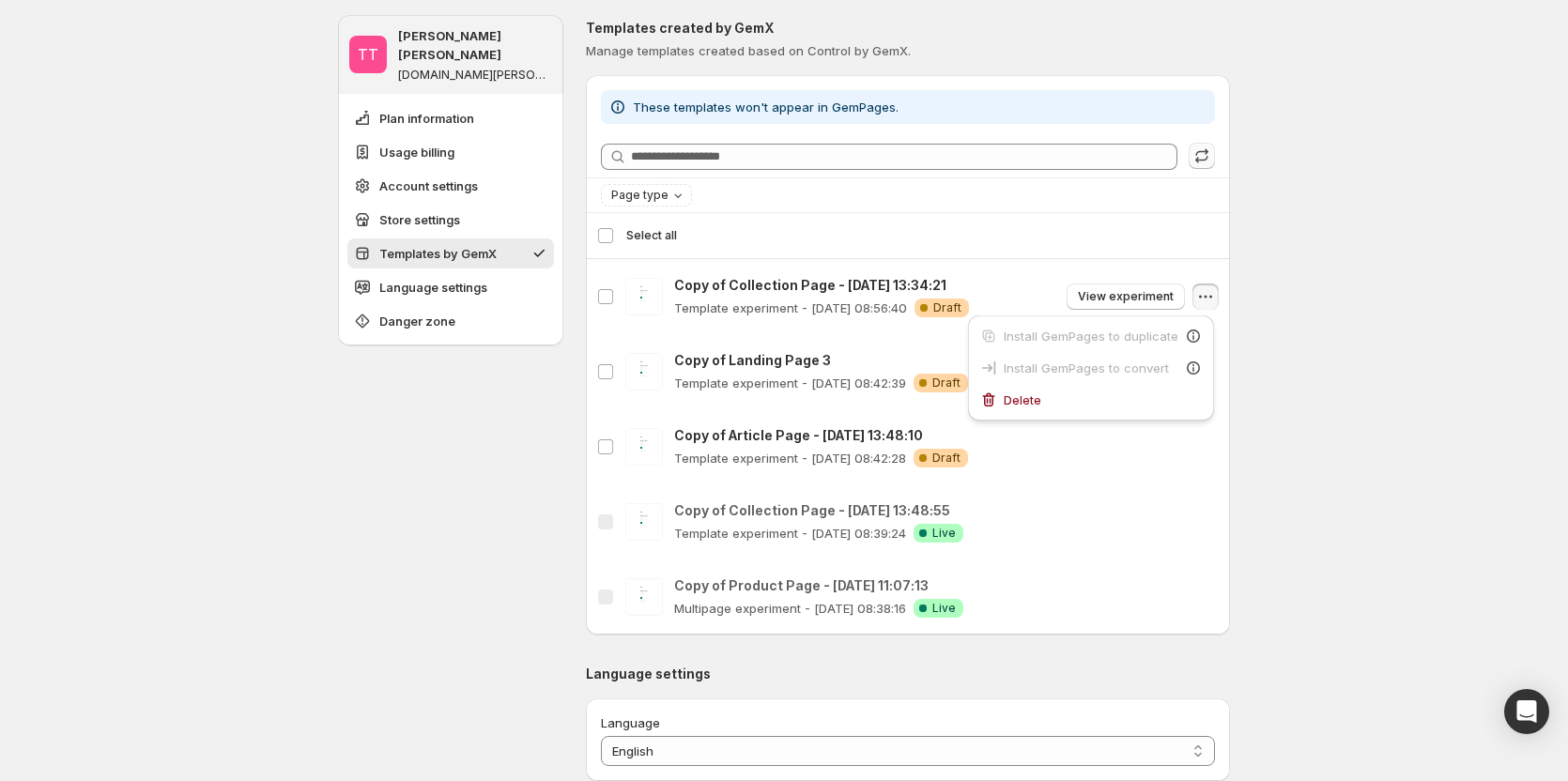
click at [1329, 329] on div "TT [PERSON_NAME] [PERSON_NAME] [DOMAIN_NAME][PERSON_NAME] Plan information Usag…" at bounding box center [784, 55] width 1568 height 3074
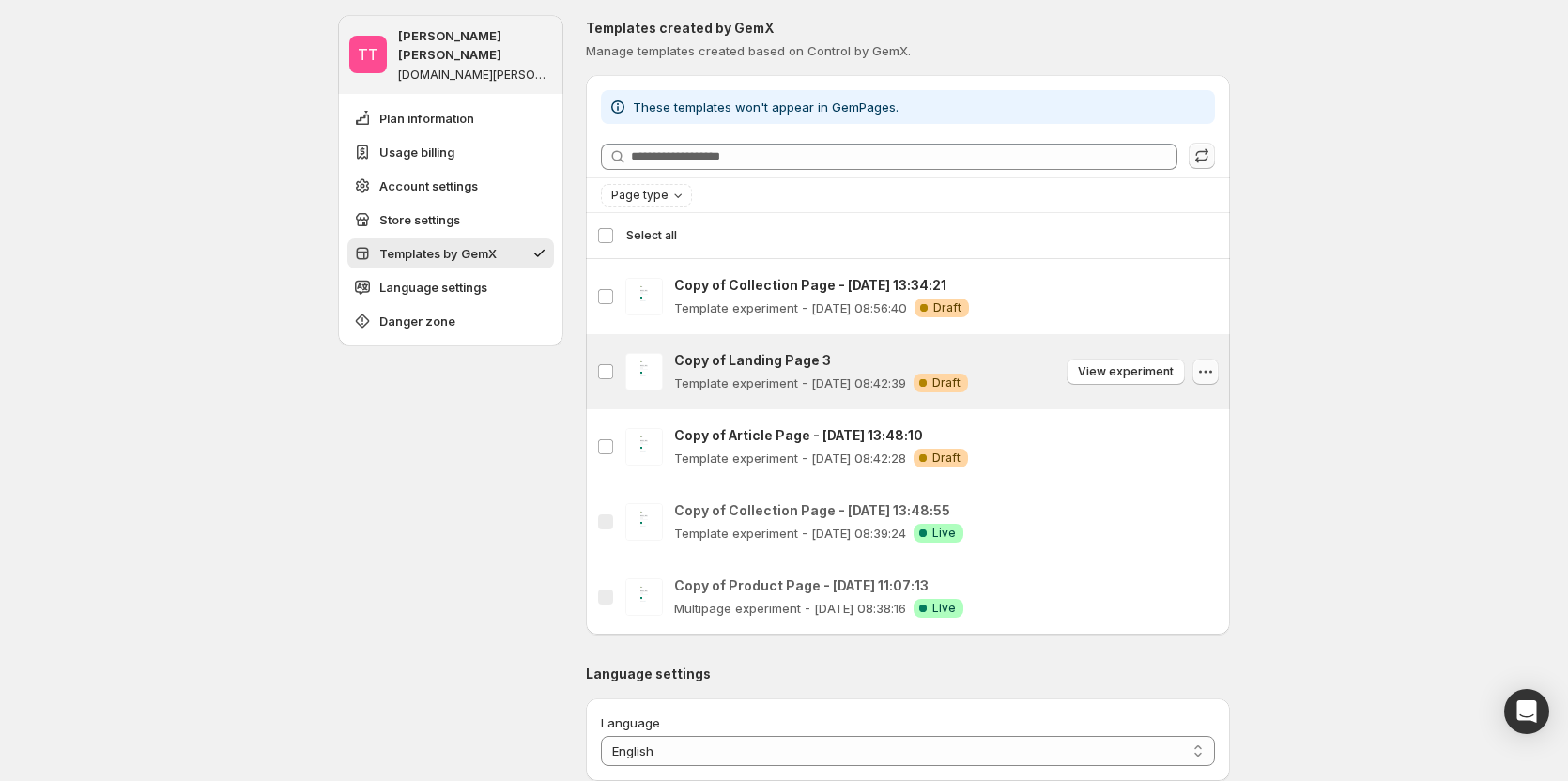
click at [1211, 363] on icon "button" at bounding box center [1205, 371] width 19 height 19
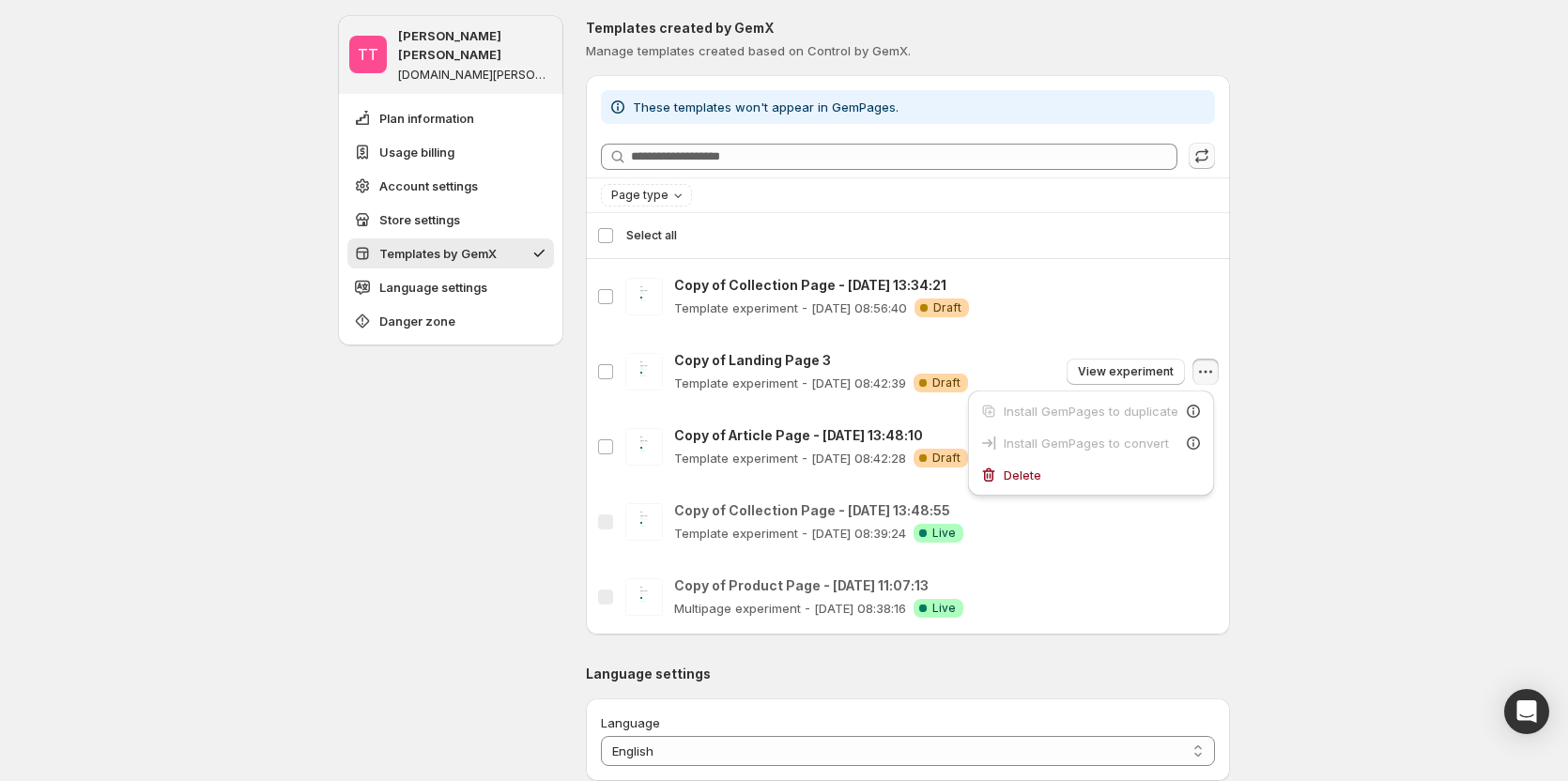
click at [1360, 439] on div "TT [PERSON_NAME] [PERSON_NAME] [DOMAIN_NAME][PERSON_NAME] Plan information Usag…" at bounding box center [784, 55] width 1568 height 3074
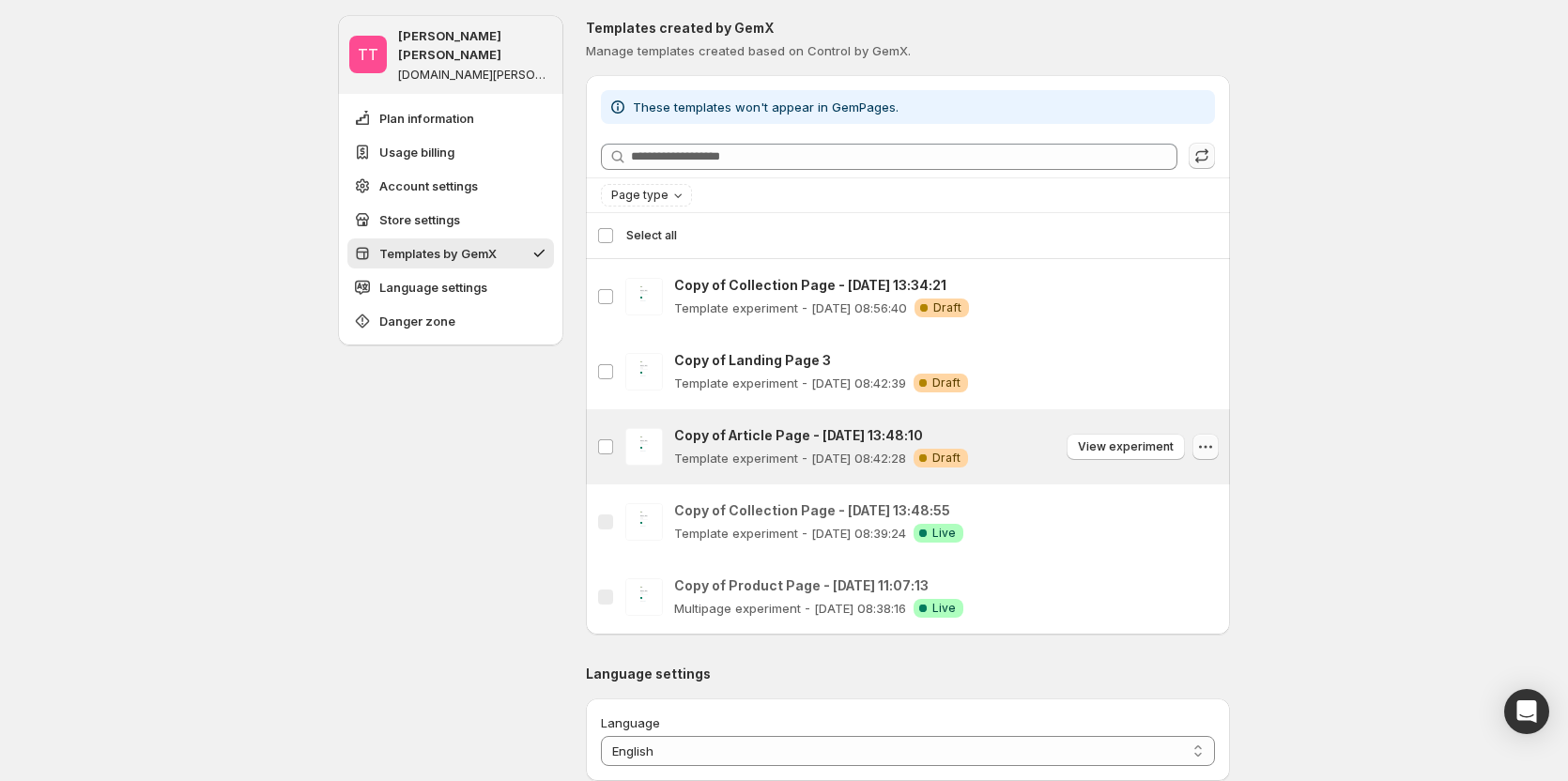
click at [1213, 451] on icon "button" at bounding box center [1205, 447] width 19 height 19
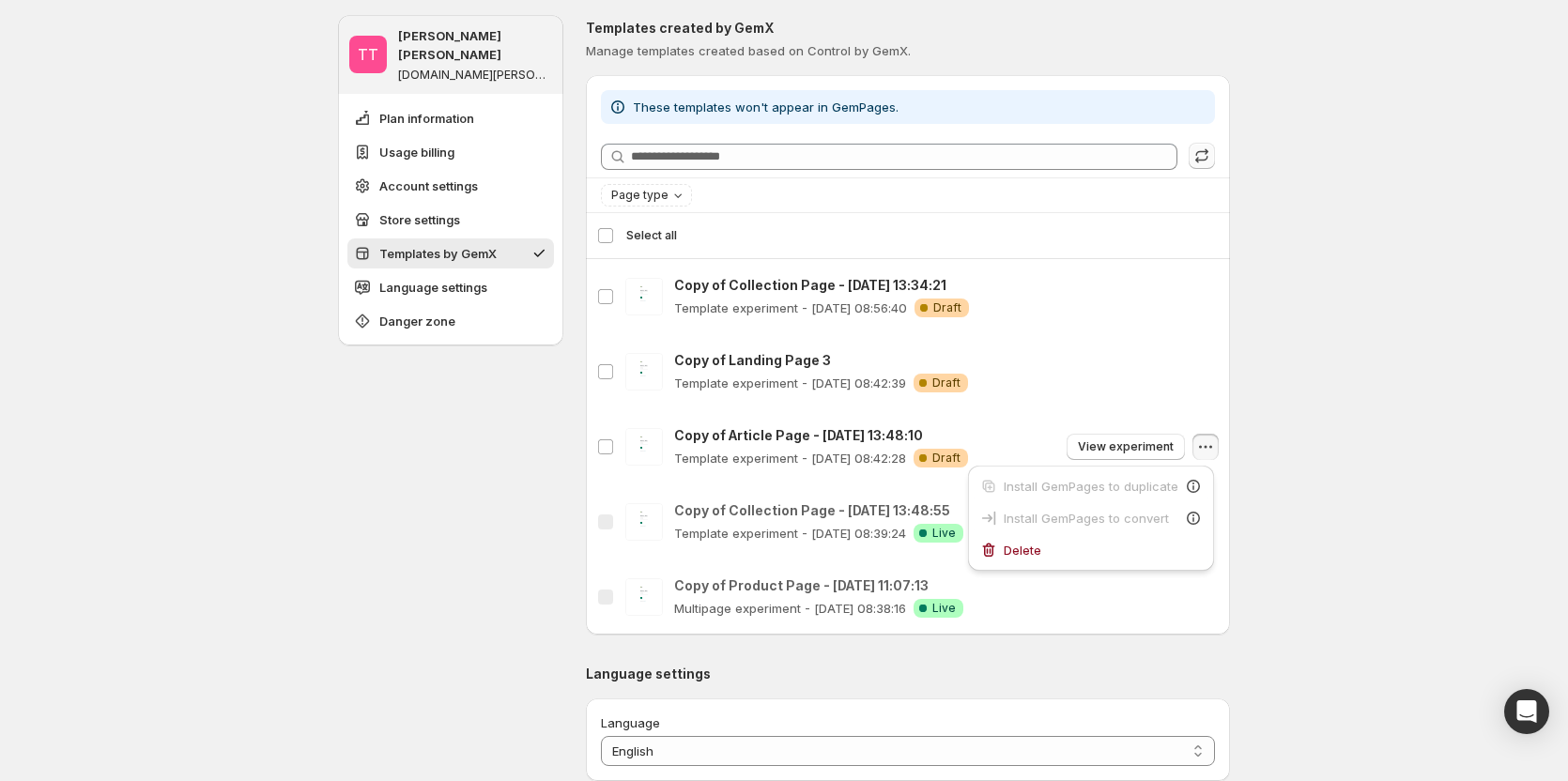
click at [1314, 451] on div "TT [PERSON_NAME] [PERSON_NAME] [DOMAIN_NAME][PERSON_NAME] Plan information Usag…" at bounding box center [784, 55] width 1568 height 3074
click at [1208, 519] on icon "button" at bounding box center [1205, 522] width 19 height 19
click at [1301, 515] on div "TT [PERSON_NAME] [PERSON_NAME] [DOMAIN_NAME][PERSON_NAME] Plan information Usag…" at bounding box center [784, 55] width 1568 height 3074
click at [1209, 596] on icon "button" at bounding box center [1205, 597] width 19 height 19
click at [1363, 471] on div "TT [PERSON_NAME] [PERSON_NAME] [DOMAIN_NAME][PERSON_NAME] Plan information Usag…" at bounding box center [784, 55] width 1568 height 3074
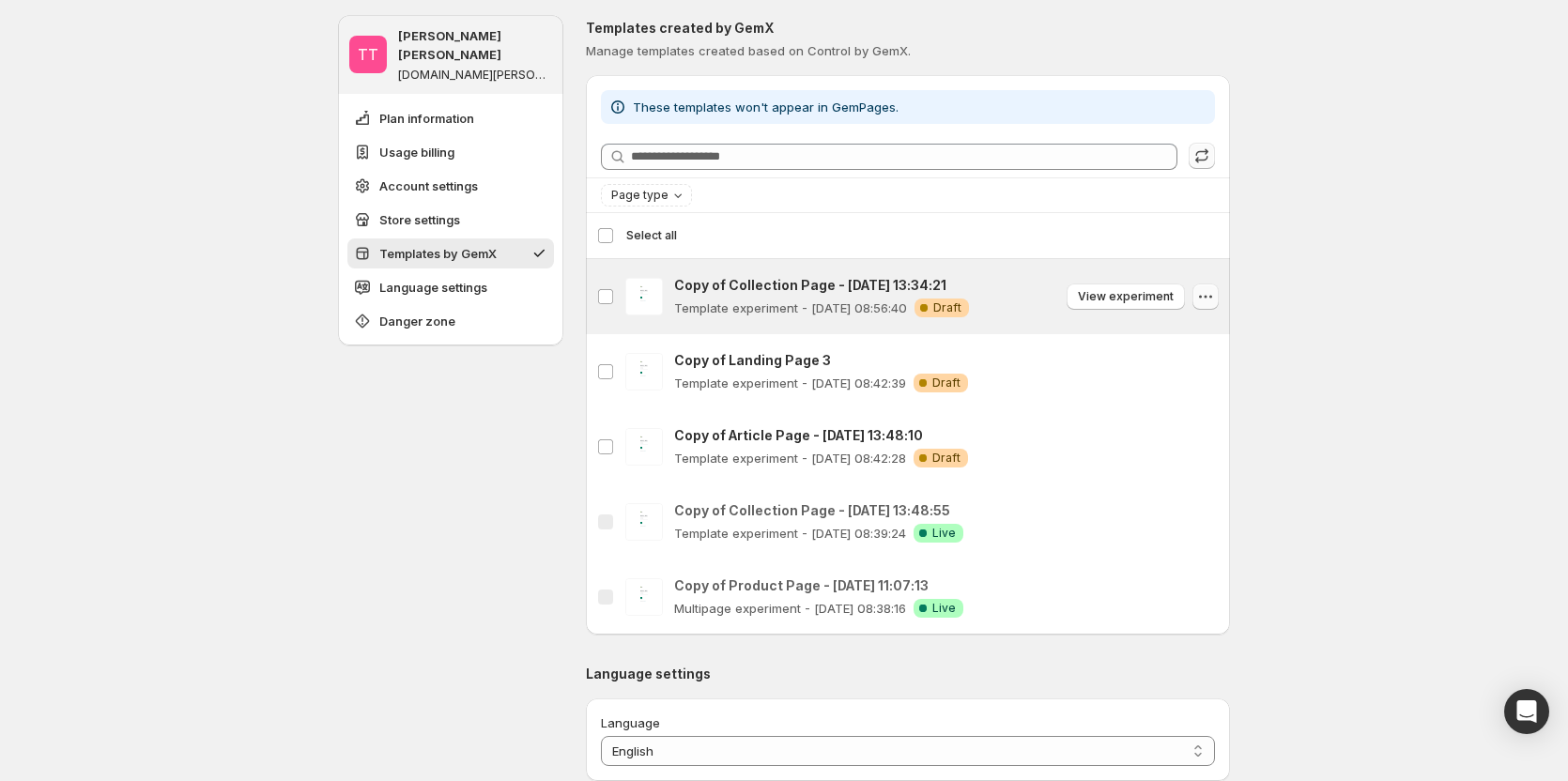
click at [1206, 300] on icon "button" at bounding box center [1205, 296] width 19 height 19
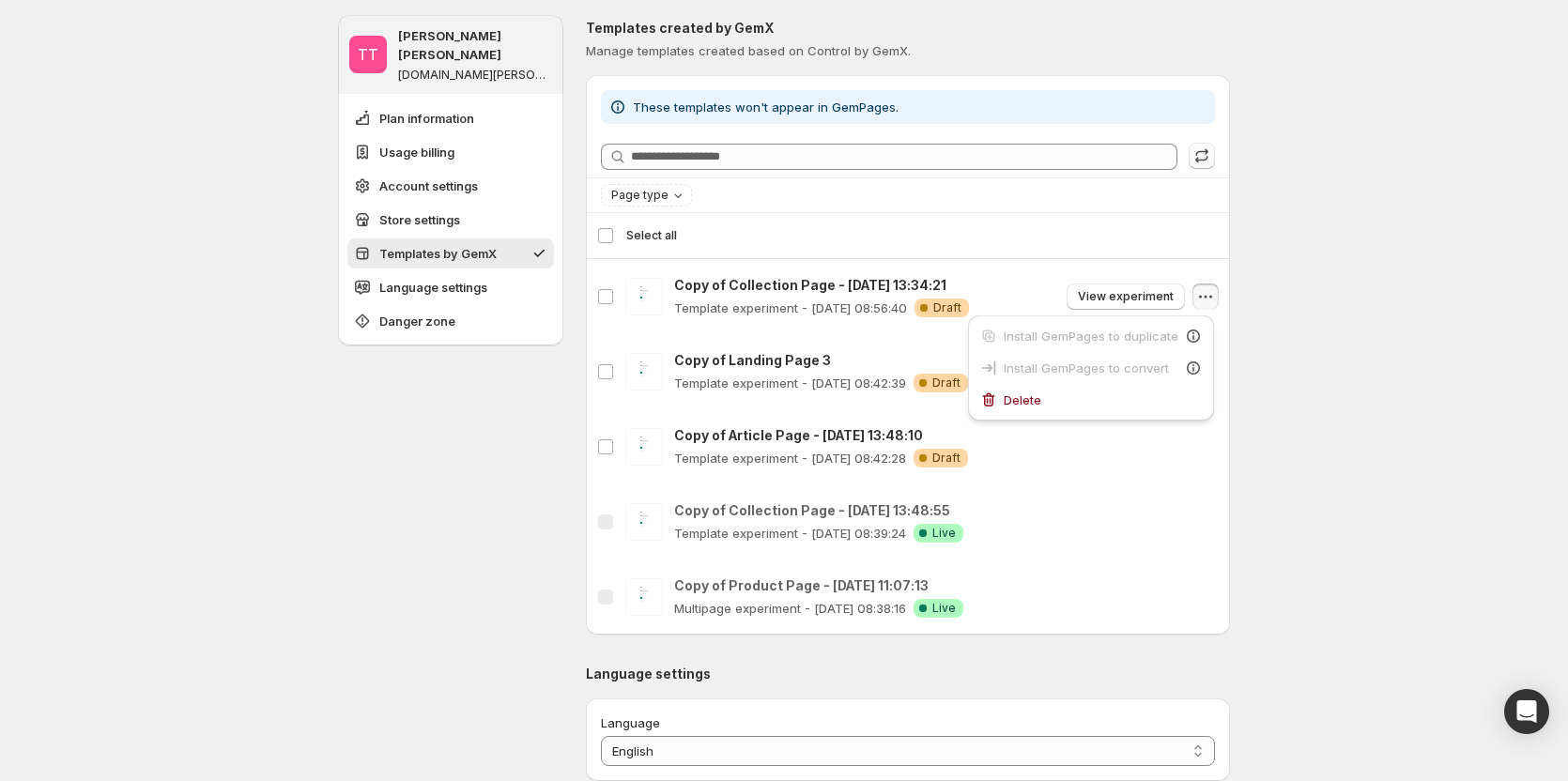
click at [1362, 356] on div "TT [PERSON_NAME] [PERSON_NAME] [DOMAIN_NAME][PERSON_NAME] Plan information Usag…" at bounding box center [784, 55] width 1568 height 3074
